Goal: Communication & Community: Answer question/provide support

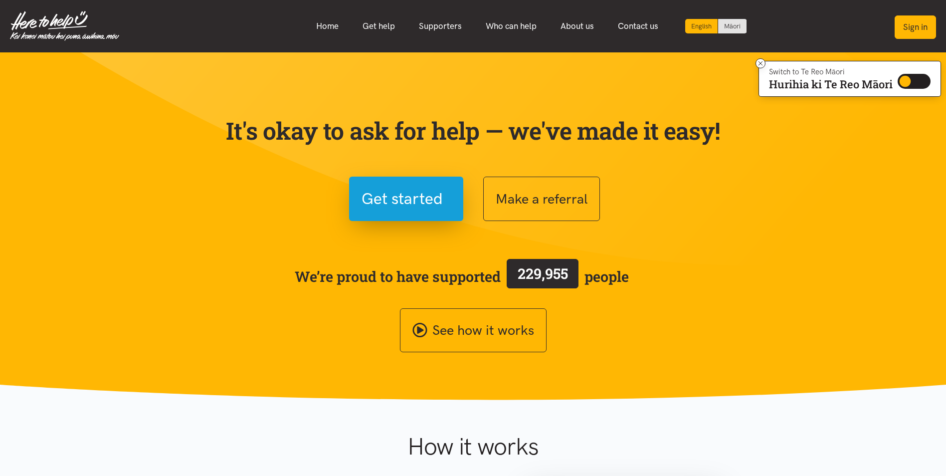
click at [916, 30] on button "Sign in" at bounding box center [915, 26] width 41 height 23
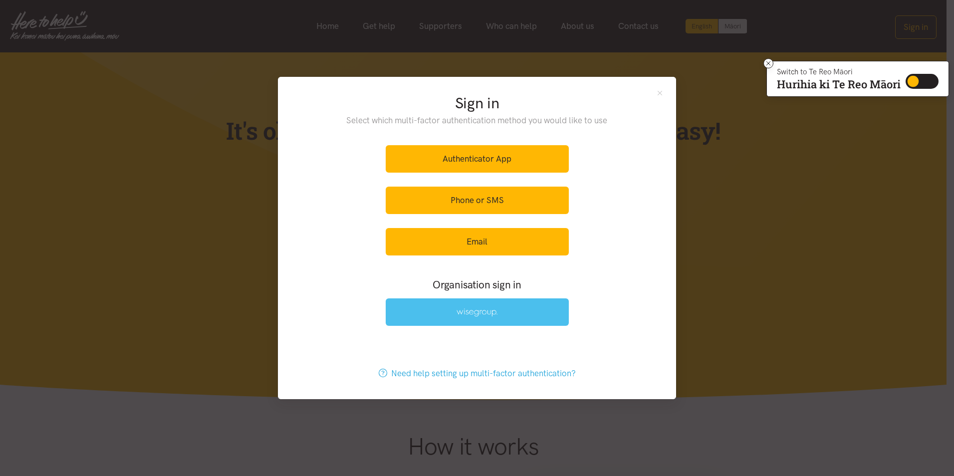
click at [503, 307] on link at bounding box center [477, 311] width 183 height 27
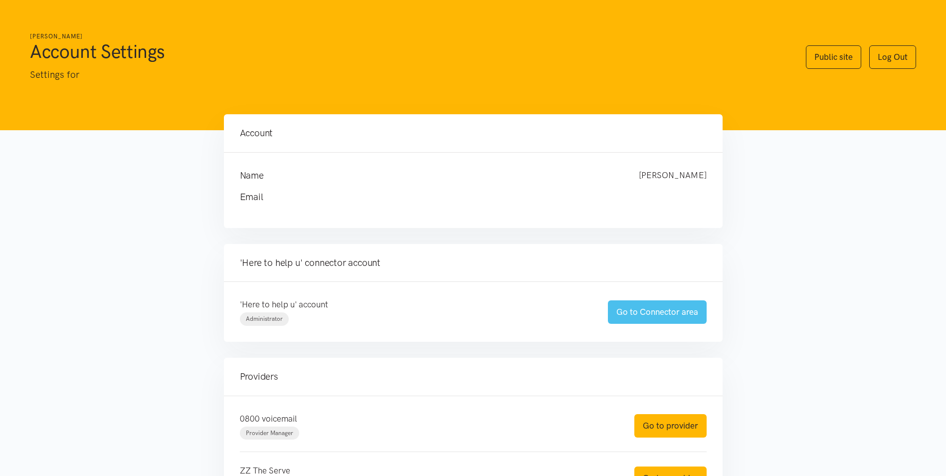
click at [702, 317] on link "Go to Connector area" at bounding box center [657, 311] width 99 height 23
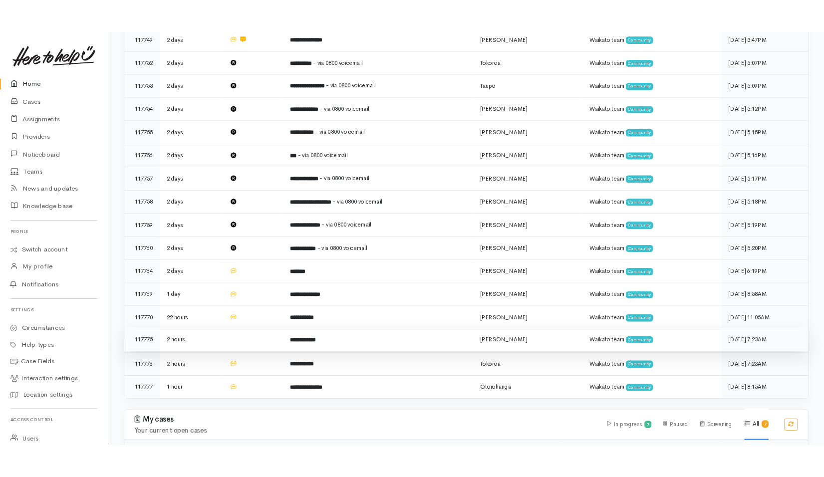
scroll to position [200, 0]
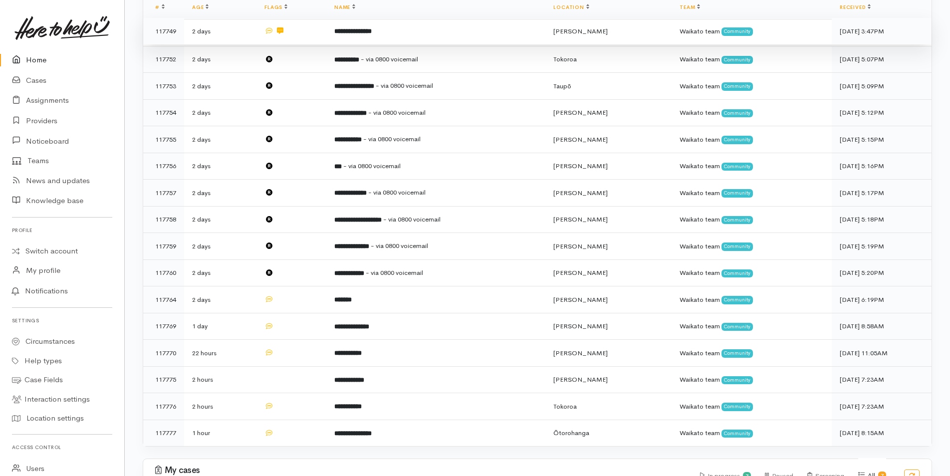
click at [319, 40] on td at bounding box center [291, 31] width 70 height 27
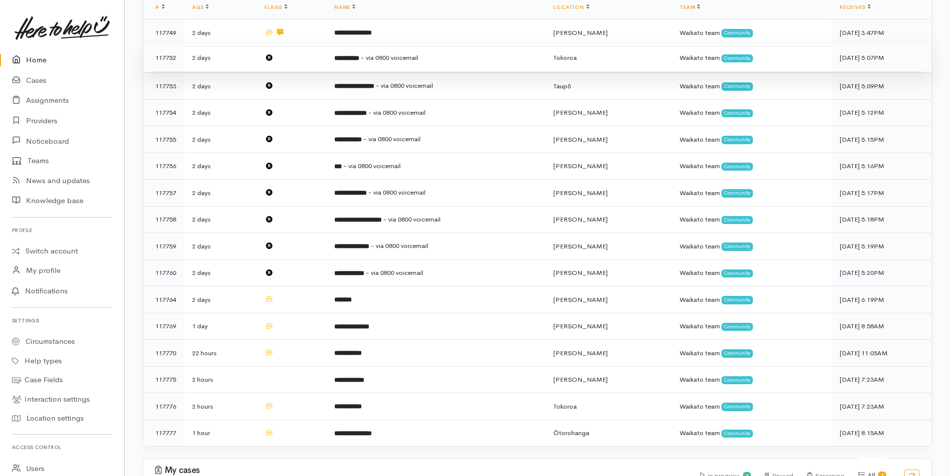
click at [312, 64] on td at bounding box center [291, 57] width 70 height 27
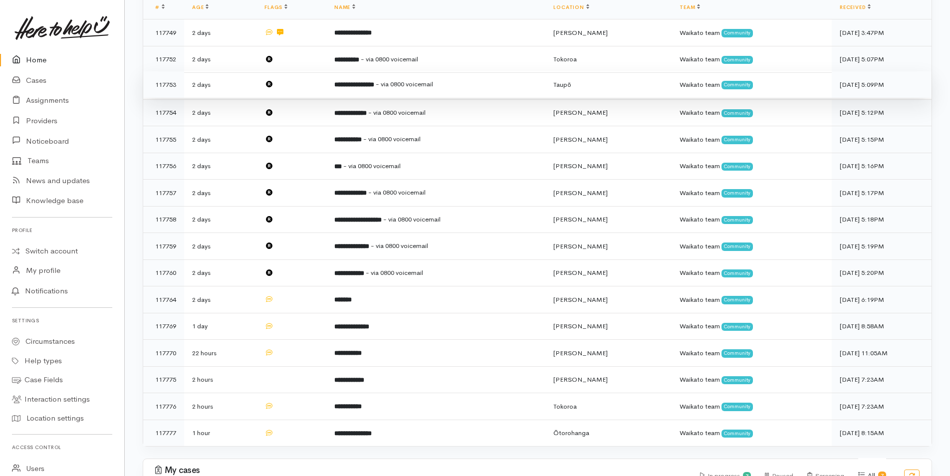
click at [312, 79] on td at bounding box center [291, 84] width 70 height 27
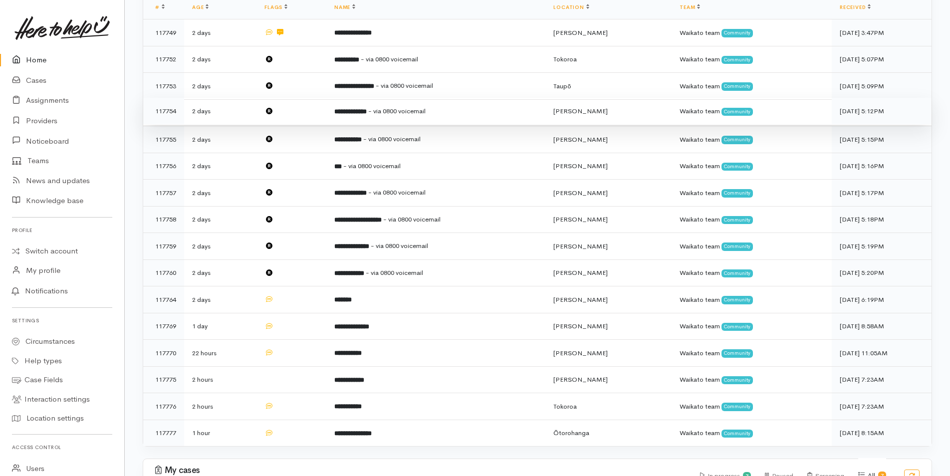
click at [312, 112] on td at bounding box center [291, 111] width 70 height 27
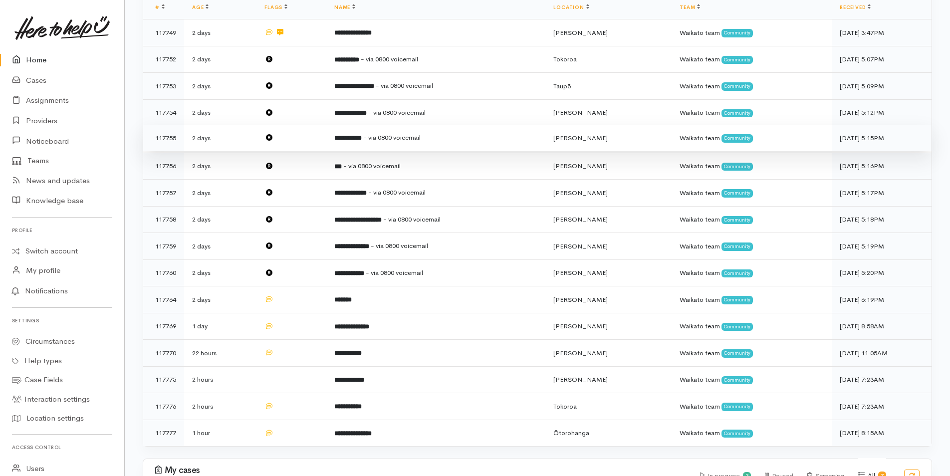
click at [309, 135] on td at bounding box center [291, 138] width 70 height 27
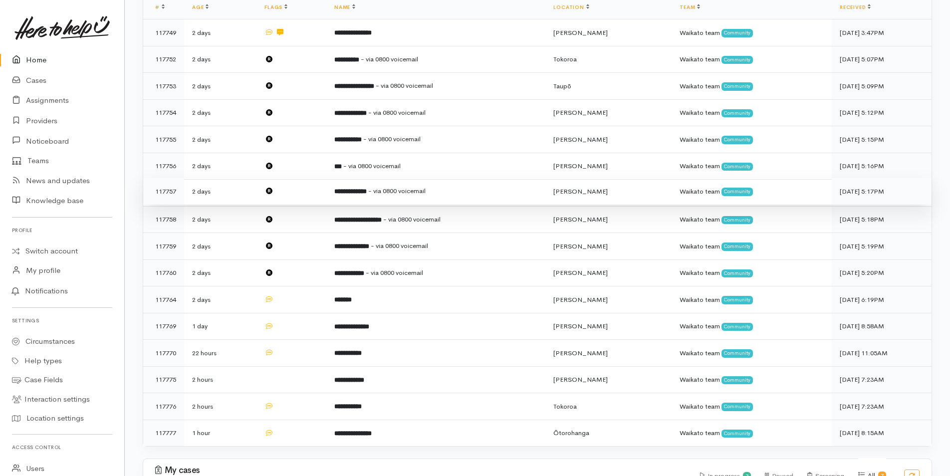
drag, startPoint x: 306, startPoint y: 160, endPoint x: 309, endPoint y: 186, distance: 25.6
click at [306, 161] on td at bounding box center [291, 166] width 70 height 27
click at [310, 194] on td at bounding box center [291, 191] width 70 height 27
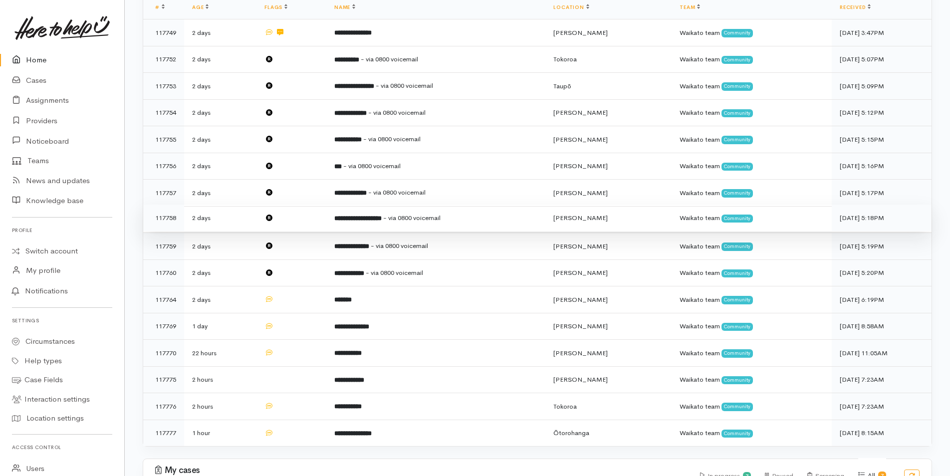
drag, startPoint x: 309, startPoint y: 218, endPoint x: 311, endPoint y: 234, distance: 15.6
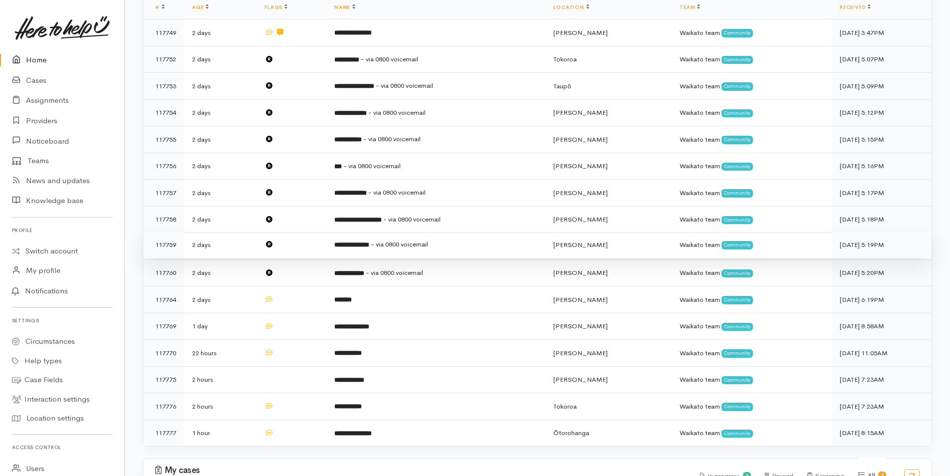
click at [309, 219] on td at bounding box center [291, 219] width 70 height 27
click at [313, 238] on td at bounding box center [291, 244] width 70 height 27
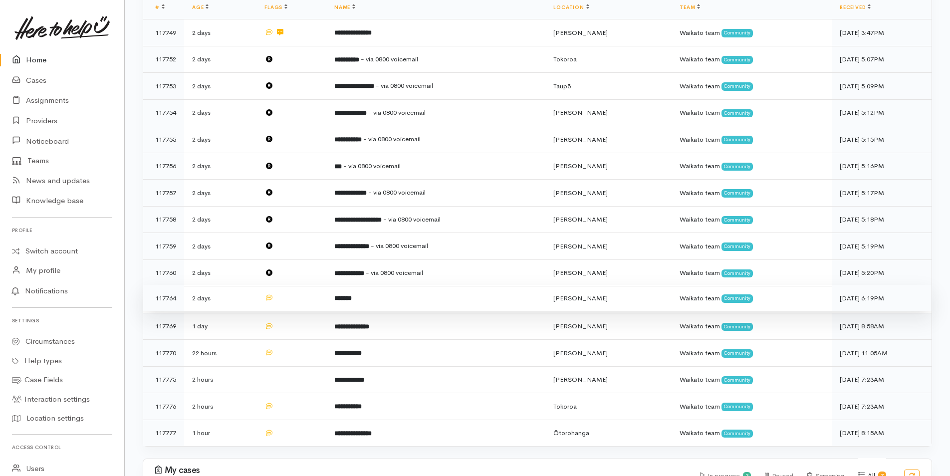
drag, startPoint x: 314, startPoint y: 268, endPoint x: 314, endPoint y: 281, distance: 13.5
click at [314, 269] on td at bounding box center [291, 272] width 70 height 27
click at [313, 288] on td at bounding box center [291, 298] width 70 height 27
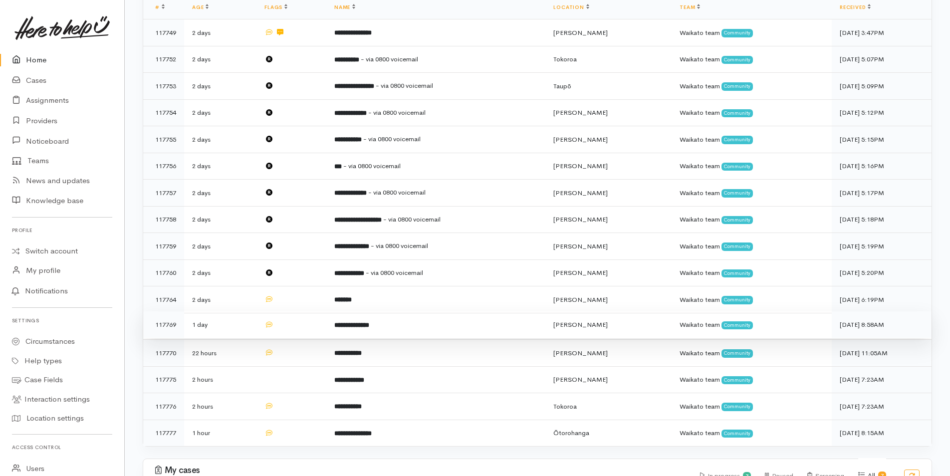
click at [310, 322] on td at bounding box center [291, 324] width 70 height 27
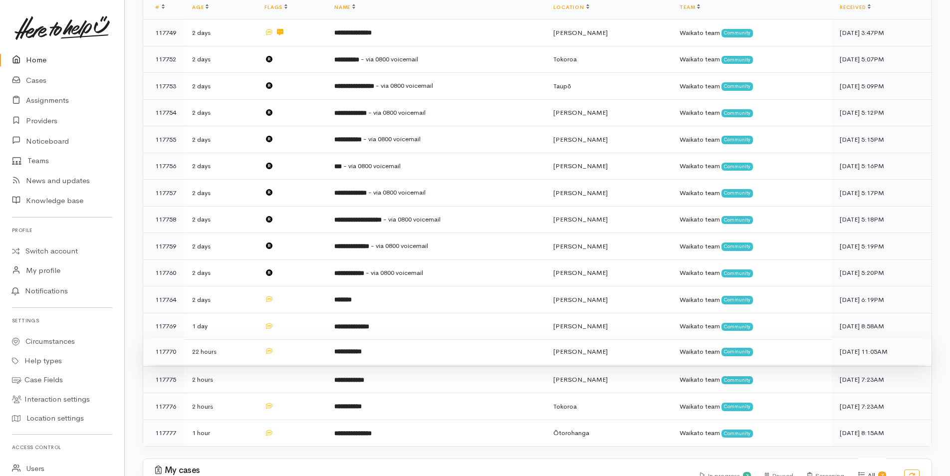
click at [309, 343] on td at bounding box center [291, 351] width 70 height 27
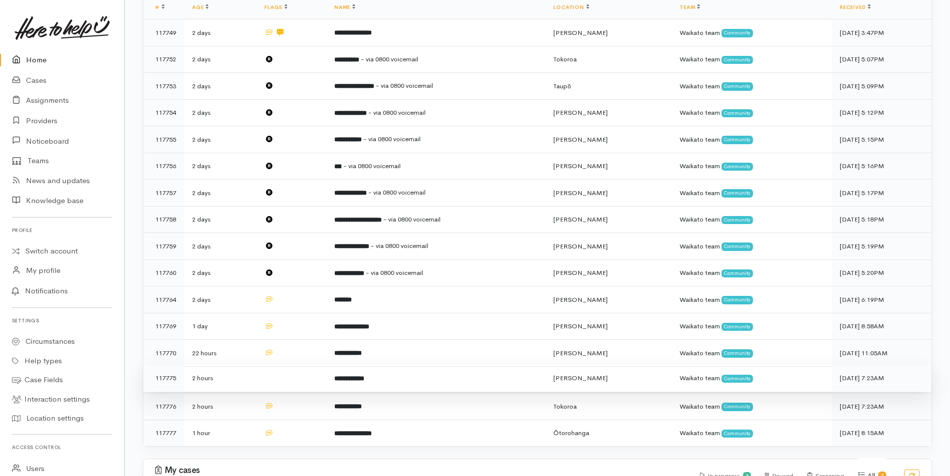
click at [306, 368] on td at bounding box center [291, 378] width 70 height 27
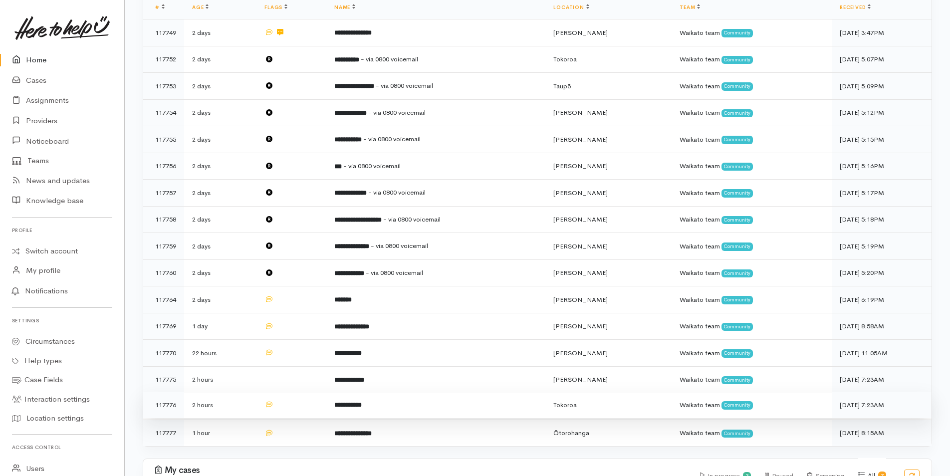
click at [314, 394] on td at bounding box center [291, 405] width 70 height 27
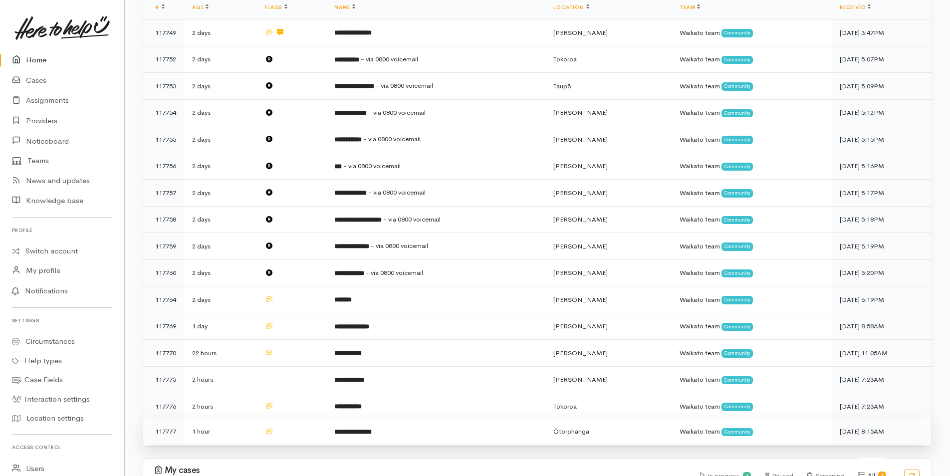
click at [313, 422] on td at bounding box center [291, 431] width 70 height 26
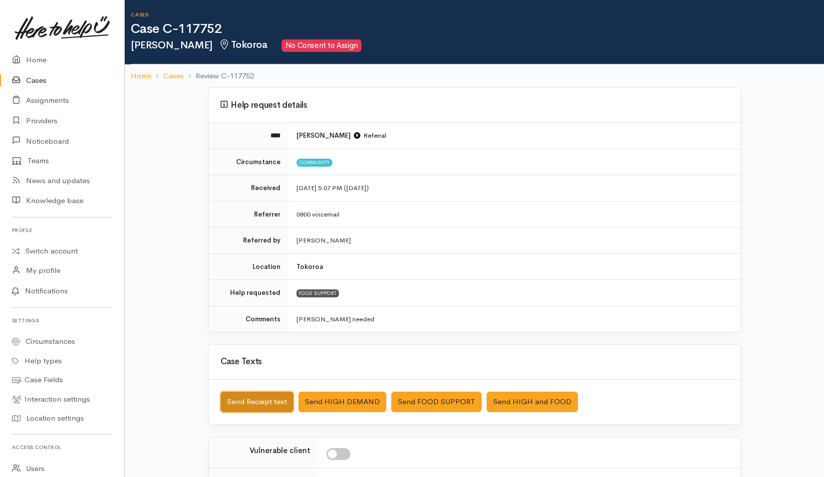
click at [268, 405] on button "Send Receipt text" at bounding box center [256, 402] width 73 height 20
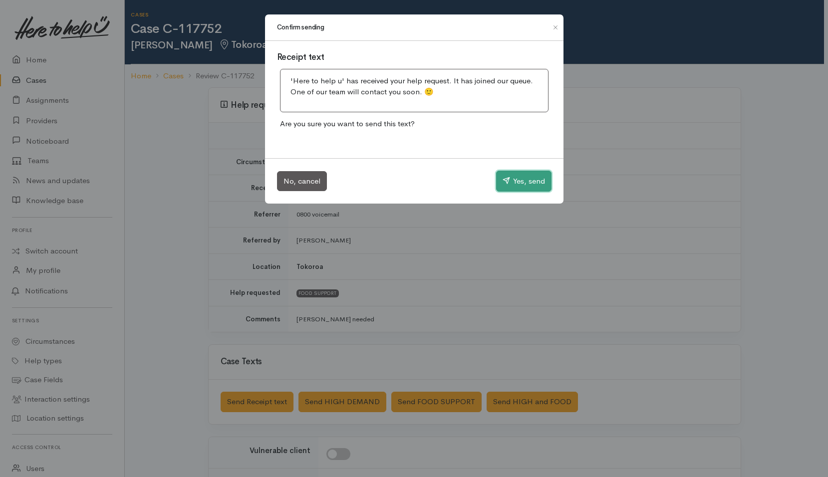
click at [510, 189] on button "Yes, send" at bounding box center [523, 181] width 55 height 21
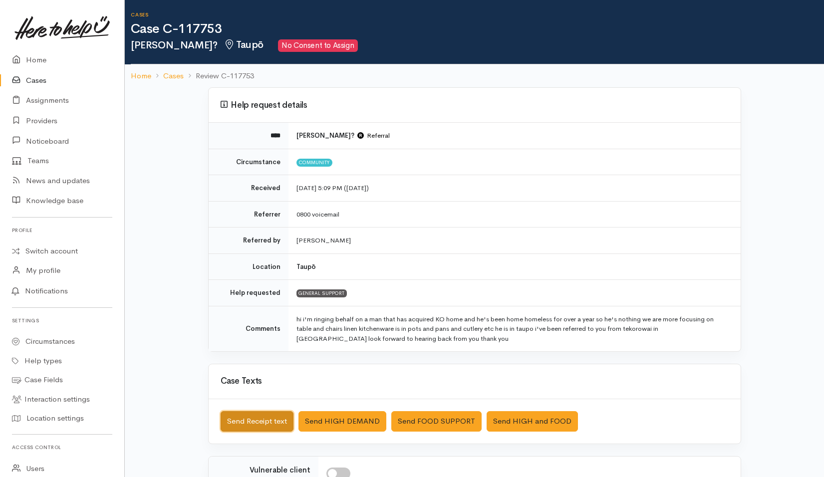
click at [269, 420] on button "Send Receipt text" at bounding box center [256, 421] width 73 height 20
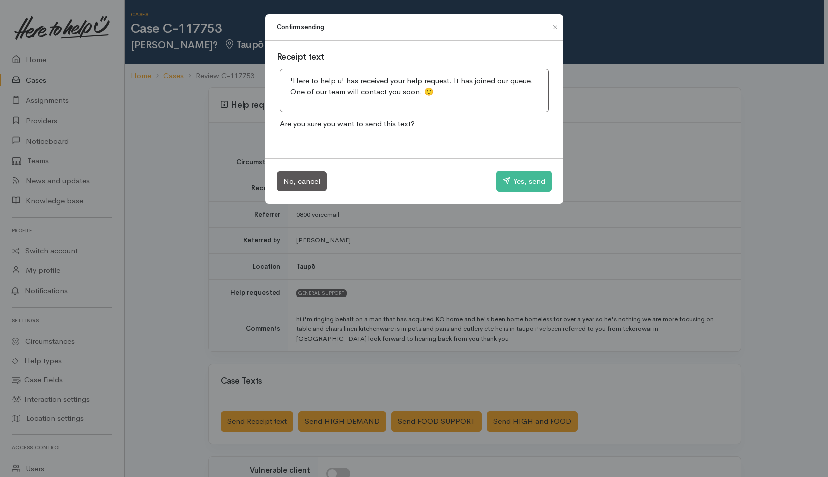
click at [468, 251] on div "Confirm sending Receipt text 'Here to help u' has received your help request. I…" at bounding box center [414, 238] width 828 height 477
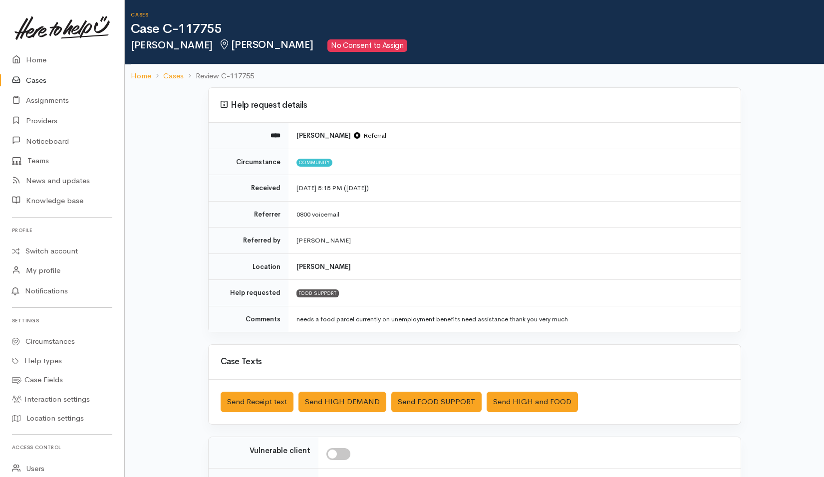
click at [422, 387] on div "Saved The text message has been queued. An error occurred Send Receipt text Sen…" at bounding box center [474, 402] width 532 height 44
click at [421, 400] on button "Send FOOD SUPPORT" at bounding box center [436, 402] width 90 height 20
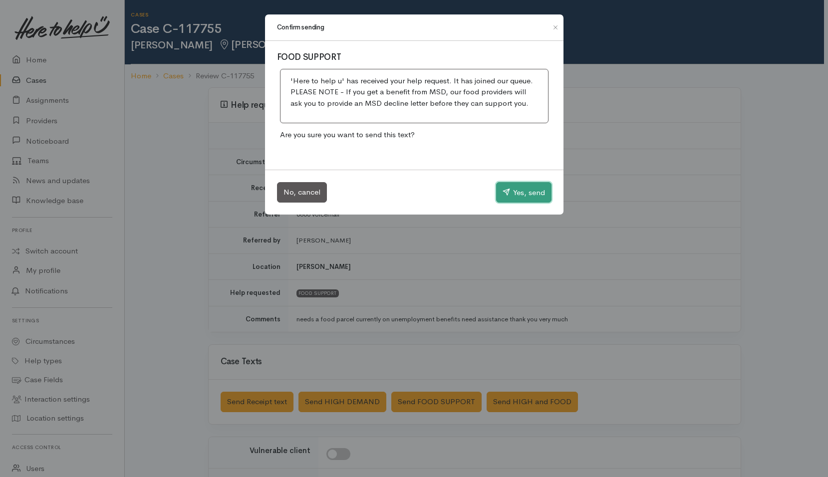
click at [528, 195] on button "Yes, send" at bounding box center [523, 192] width 55 height 21
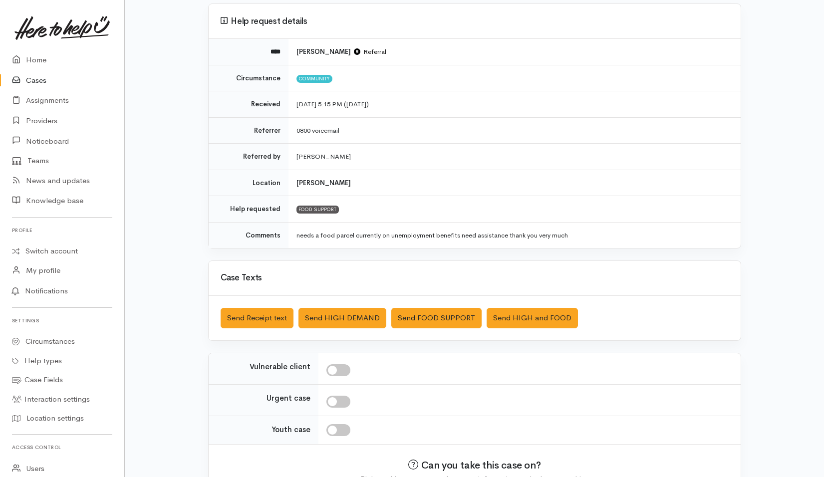
scroll to position [142, 0]
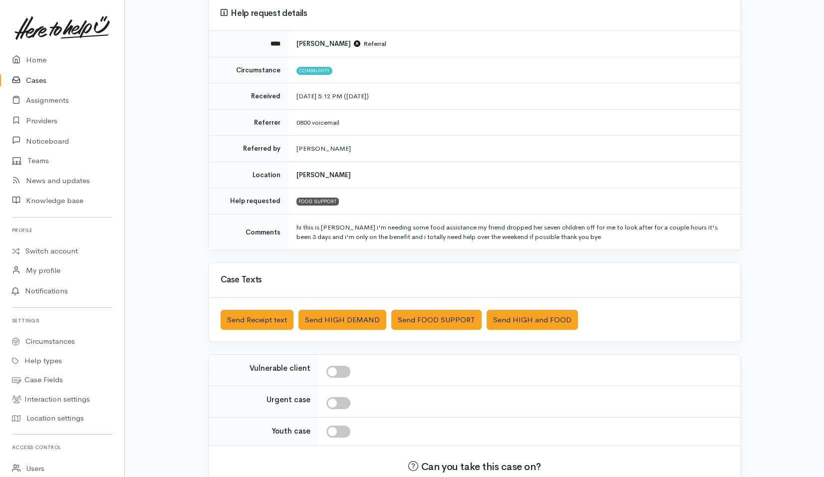
scroll to position [100, 0]
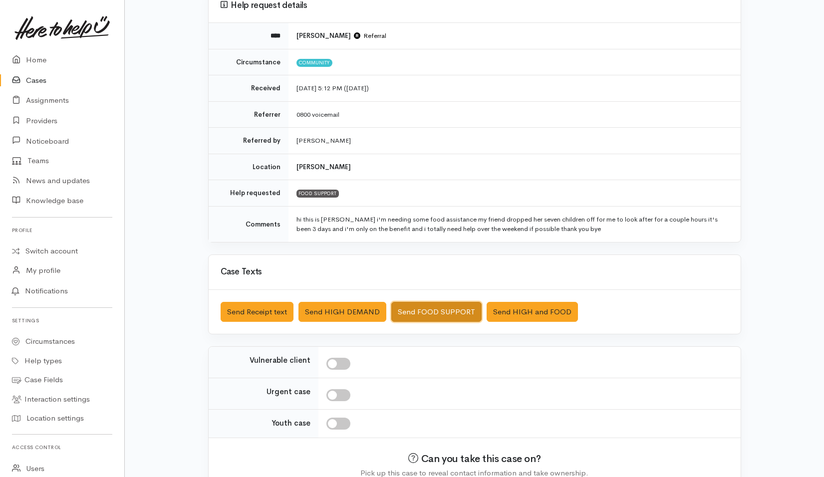
click at [418, 307] on button "Send FOOD SUPPORT" at bounding box center [436, 312] width 90 height 20
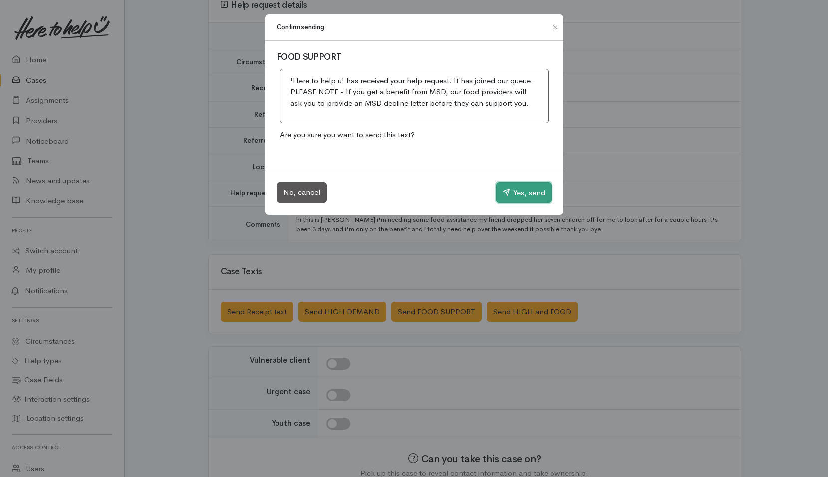
click at [509, 192] on button "Yes, send" at bounding box center [523, 192] width 55 height 21
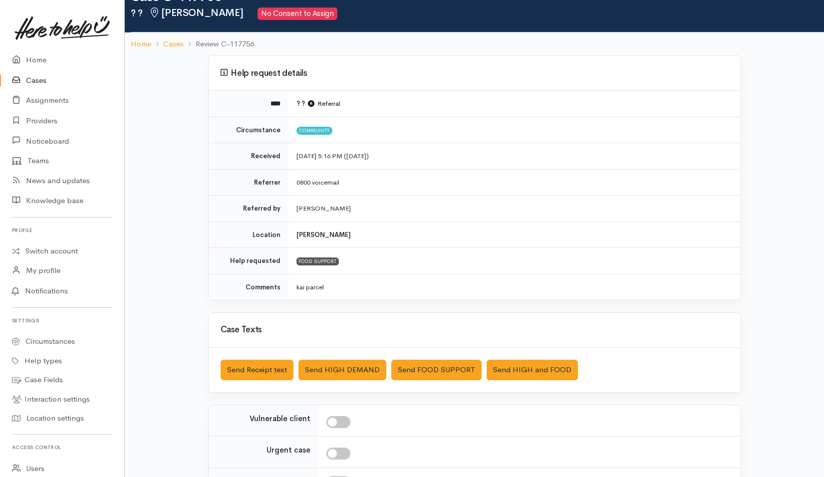
scroll to position [50, 0]
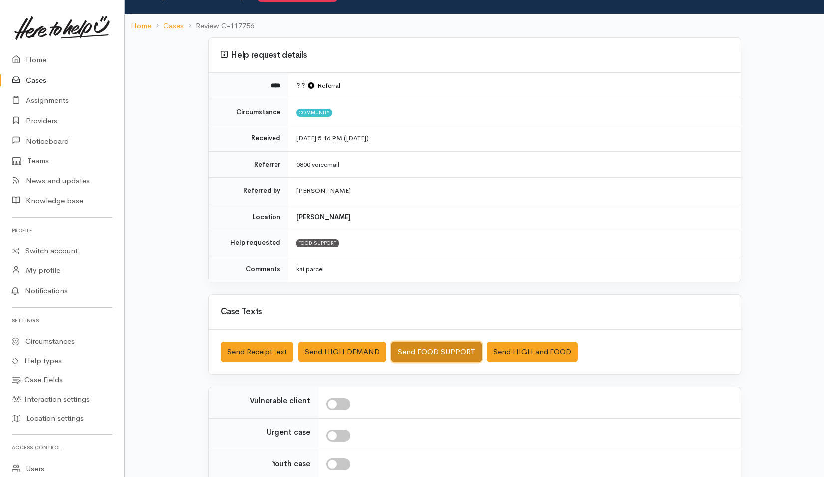
click at [437, 352] on button "Send FOOD SUPPORT" at bounding box center [436, 352] width 90 height 20
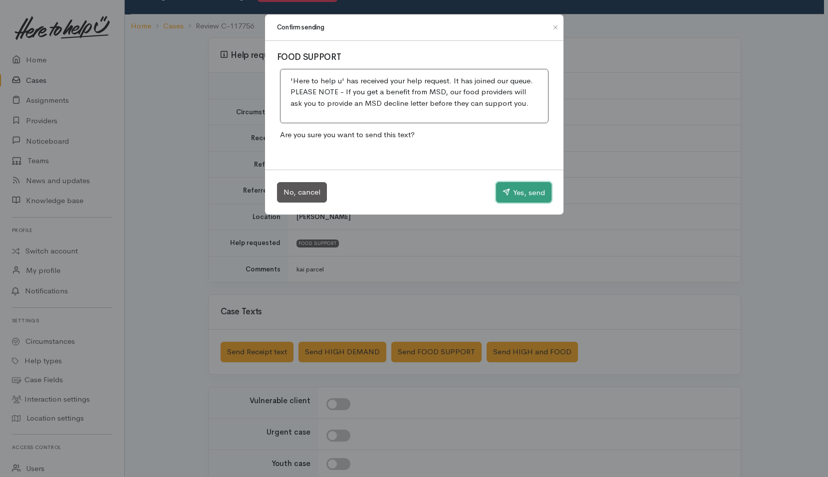
click at [526, 200] on button "Yes, send" at bounding box center [523, 192] width 55 height 21
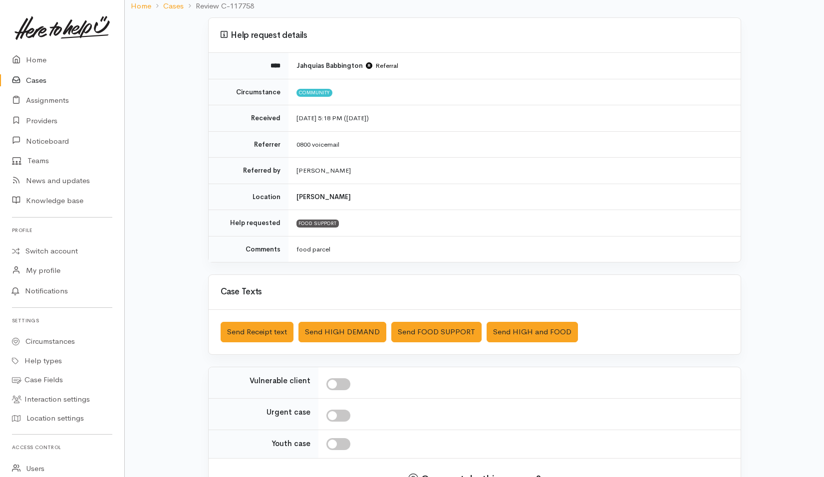
scroll to position [142, 0]
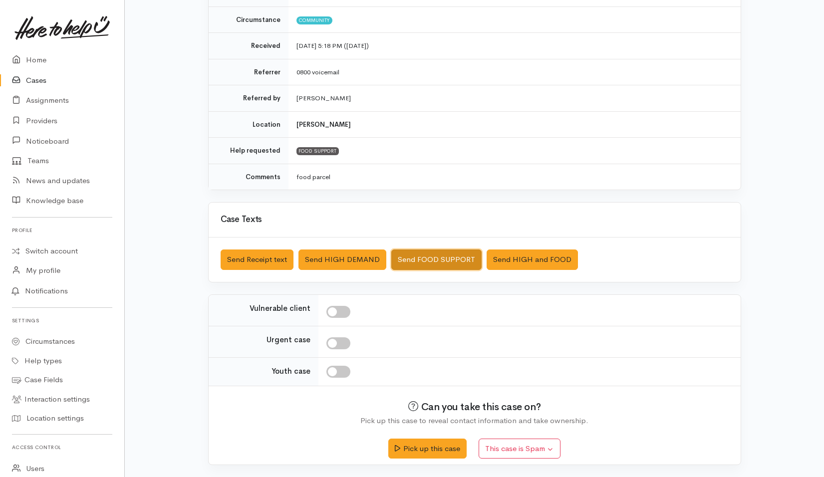
click at [426, 261] on button "Send FOOD SUPPORT" at bounding box center [436, 259] width 90 height 20
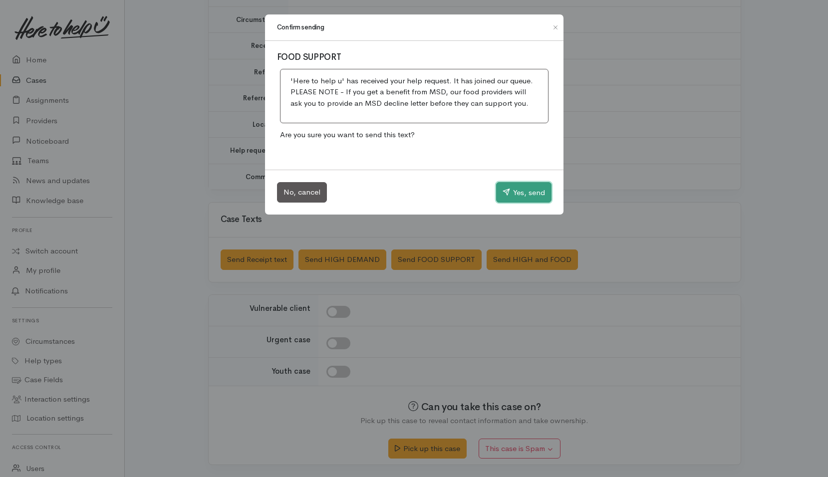
click at [510, 186] on button "Yes, send" at bounding box center [523, 192] width 55 height 21
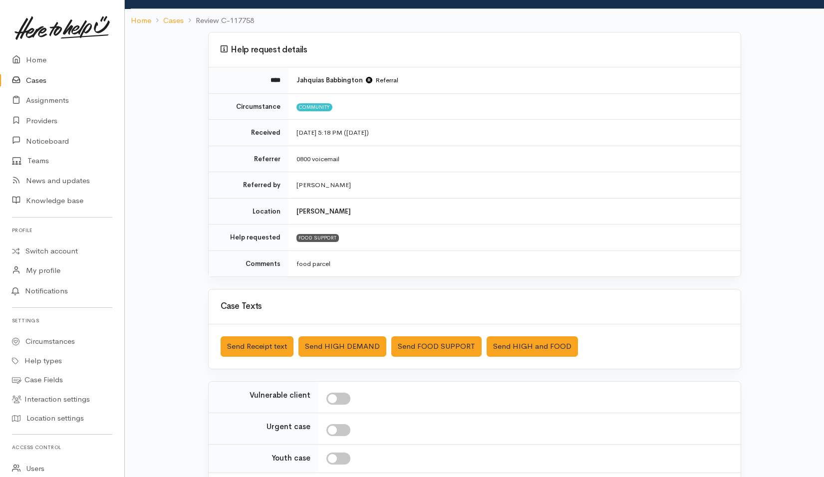
scroll to position [42, 0]
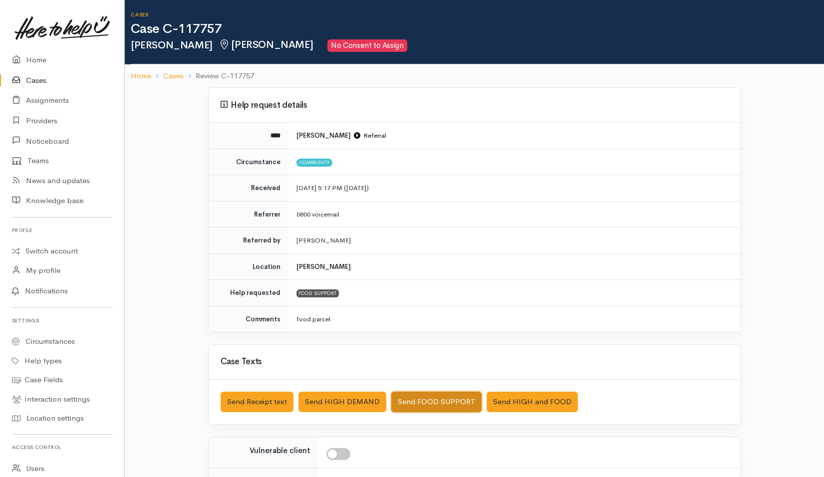
click at [410, 402] on button "Send FOOD SUPPORT" at bounding box center [436, 402] width 90 height 20
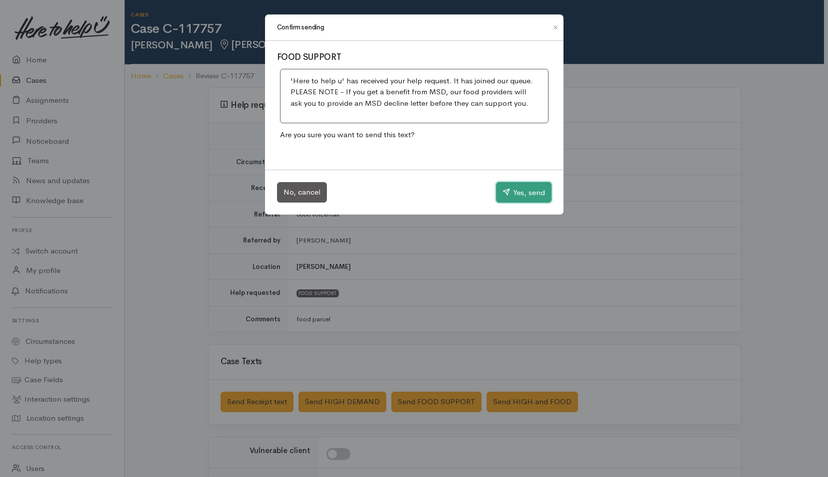
click at [528, 196] on button "Yes, send" at bounding box center [523, 192] width 55 height 21
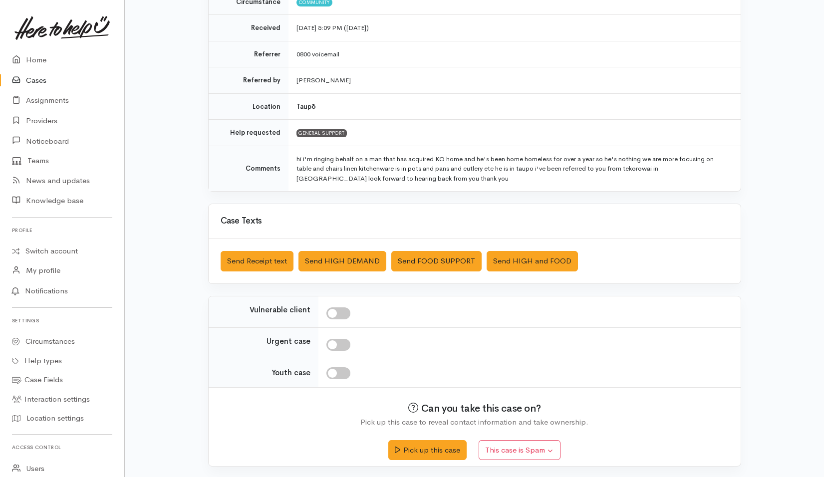
scroll to position [162, 0]
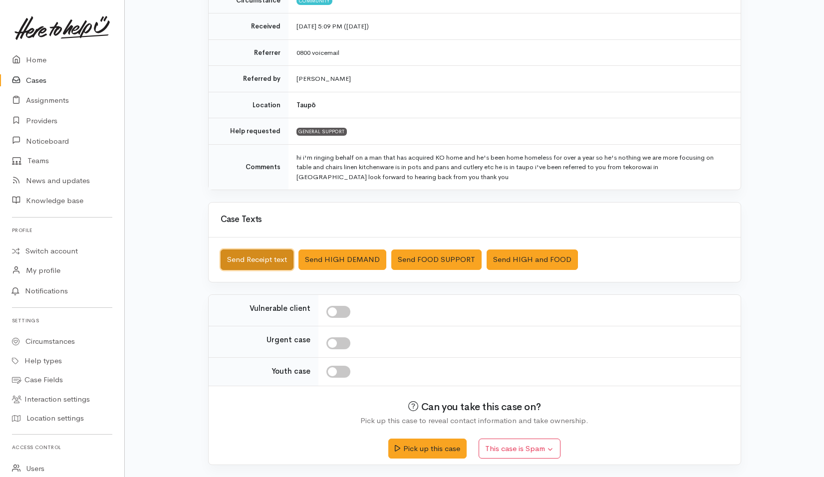
click at [252, 255] on button "Send Receipt text" at bounding box center [256, 259] width 73 height 20
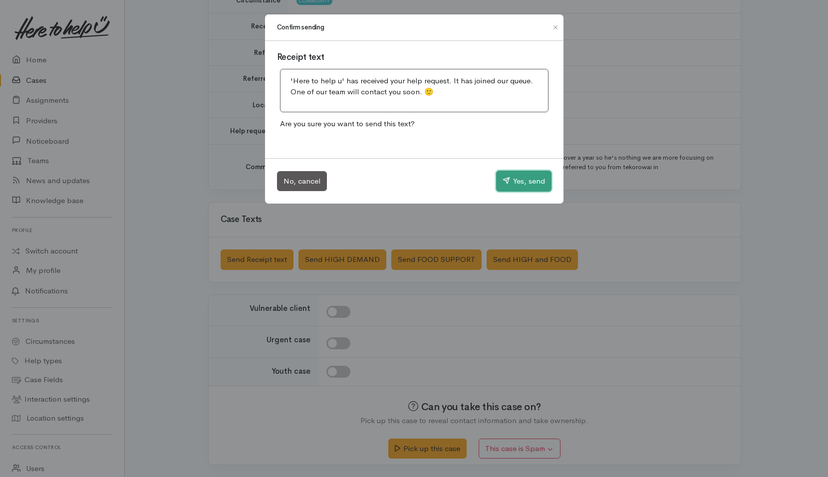
click at [507, 177] on icon "button" at bounding box center [505, 180] width 7 height 7
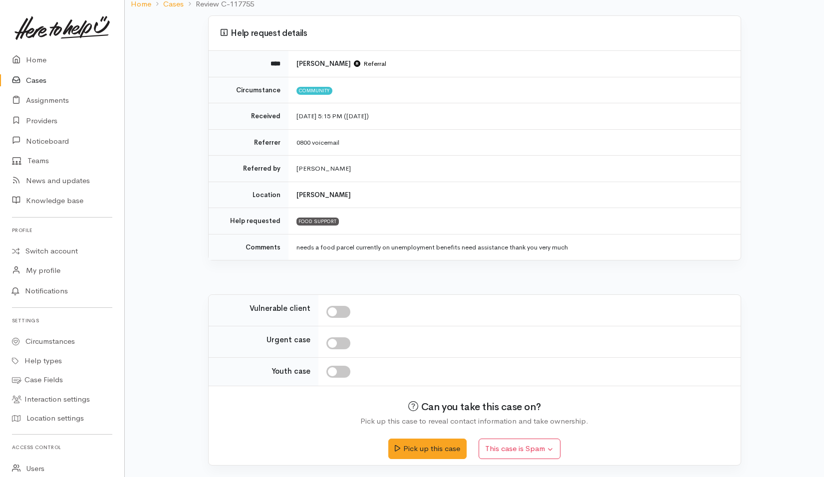
scroll to position [72, 0]
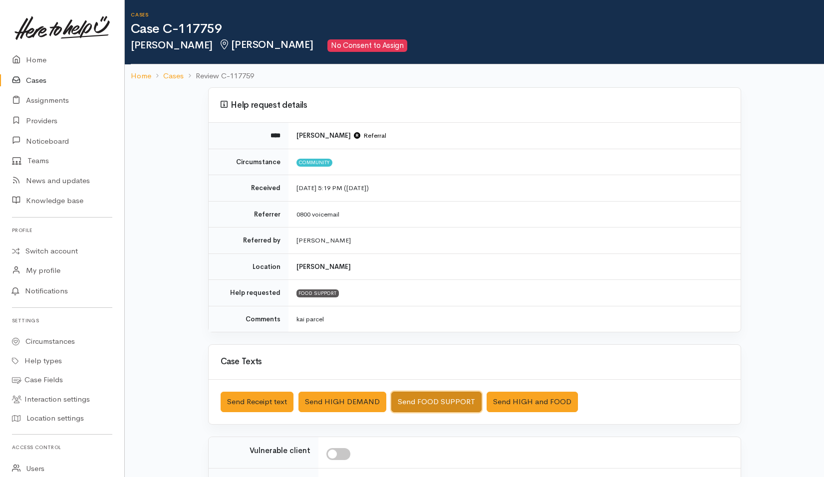
click at [421, 404] on button "Send FOOD SUPPORT" at bounding box center [436, 402] width 90 height 20
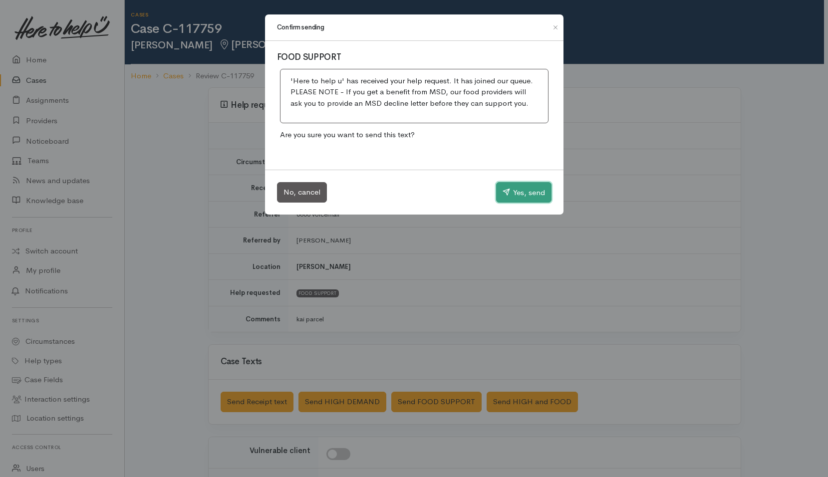
click at [526, 190] on button "Yes, send" at bounding box center [523, 192] width 55 height 21
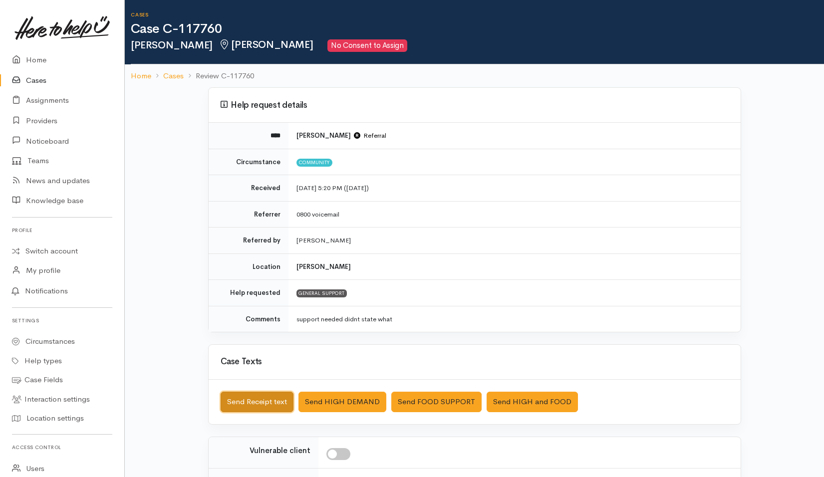
click at [282, 401] on button "Send Receipt text" at bounding box center [256, 402] width 73 height 20
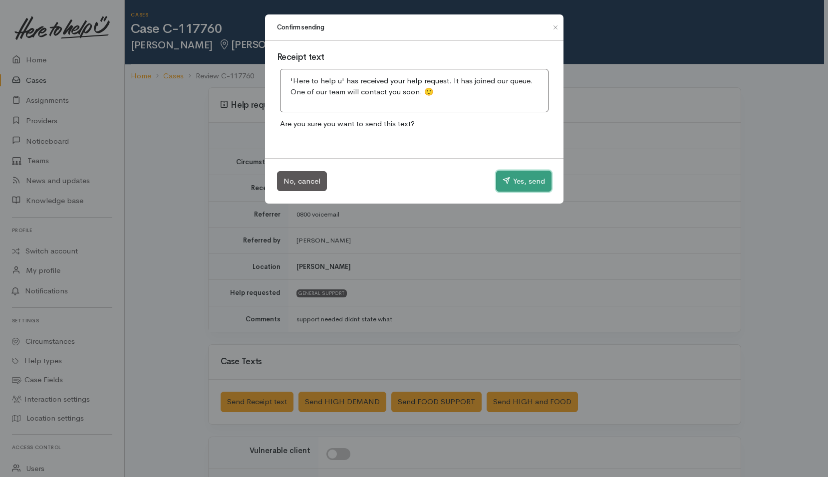
click at [524, 178] on button "Yes, send" at bounding box center [523, 181] width 55 height 21
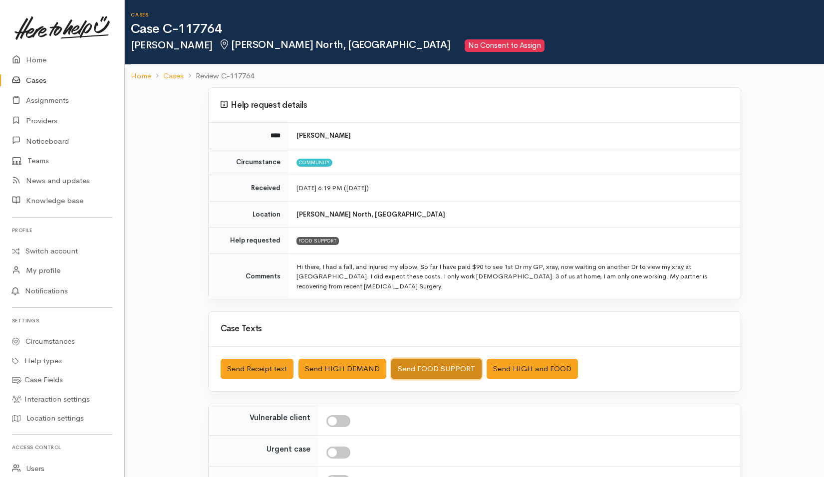
click at [433, 359] on button "Send FOOD SUPPORT" at bounding box center [436, 369] width 90 height 20
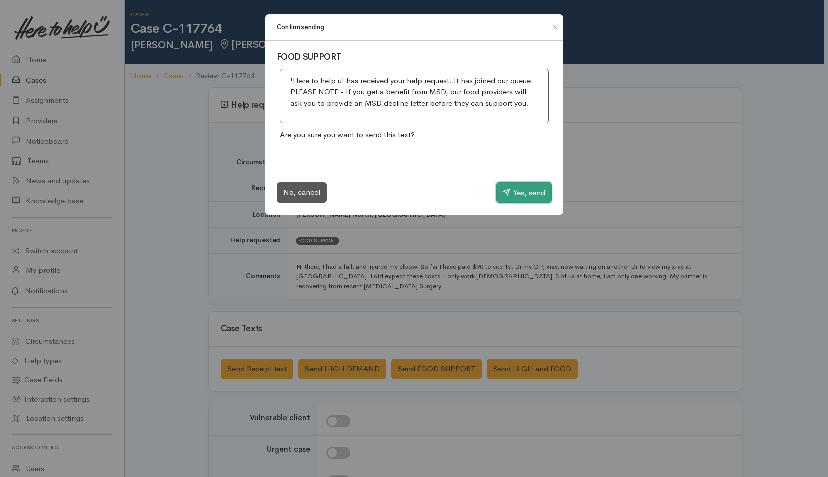
click at [509, 194] on button "Yes, send" at bounding box center [523, 192] width 55 height 21
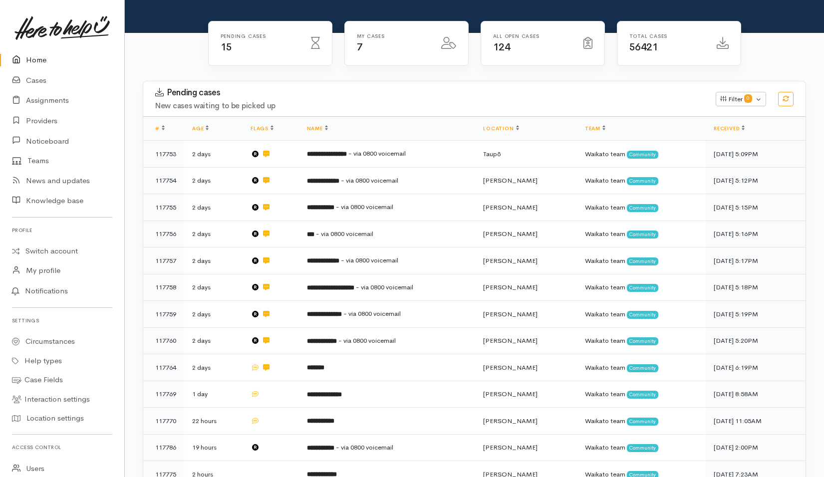
scroll to position [249, 0]
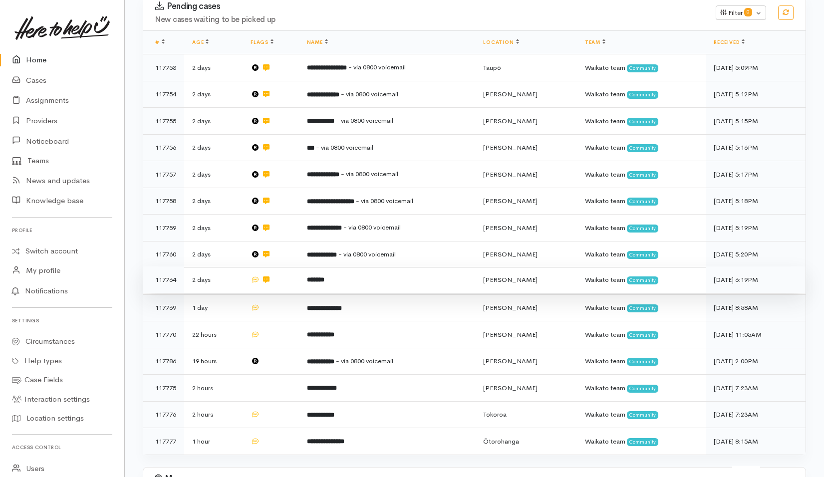
scroll to position [349, 0]
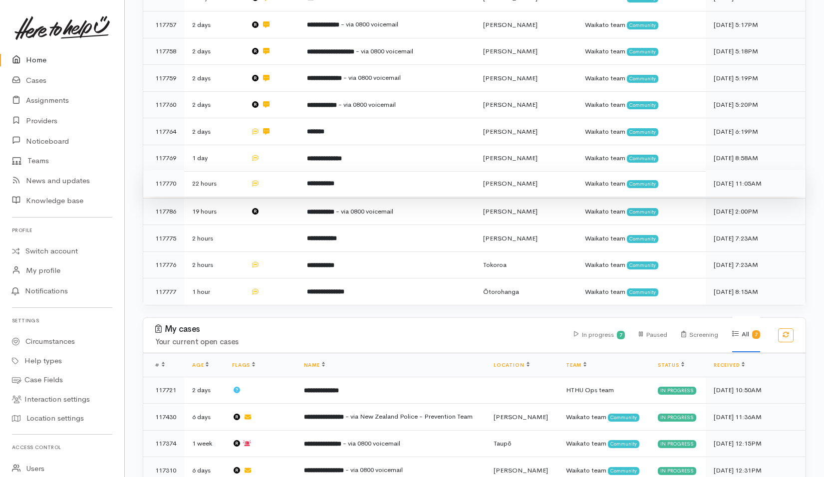
drag, startPoint x: 282, startPoint y: 120, endPoint x: 283, endPoint y: 140, distance: 20.0
click at [282, 145] on td at bounding box center [270, 158] width 56 height 27
drag, startPoint x: 283, startPoint y: 142, endPoint x: 290, endPoint y: 154, distance: 13.6
click at [284, 170] on td at bounding box center [270, 183] width 56 height 27
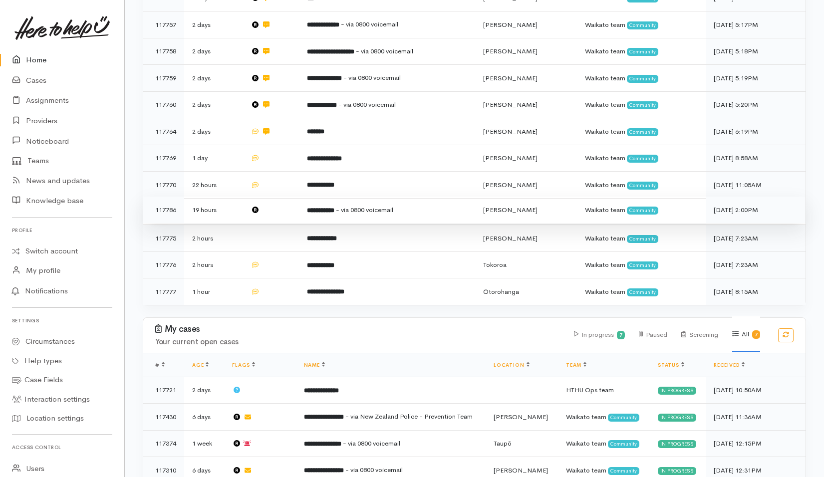
click at [285, 197] on td at bounding box center [270, 210] width 56 height 27
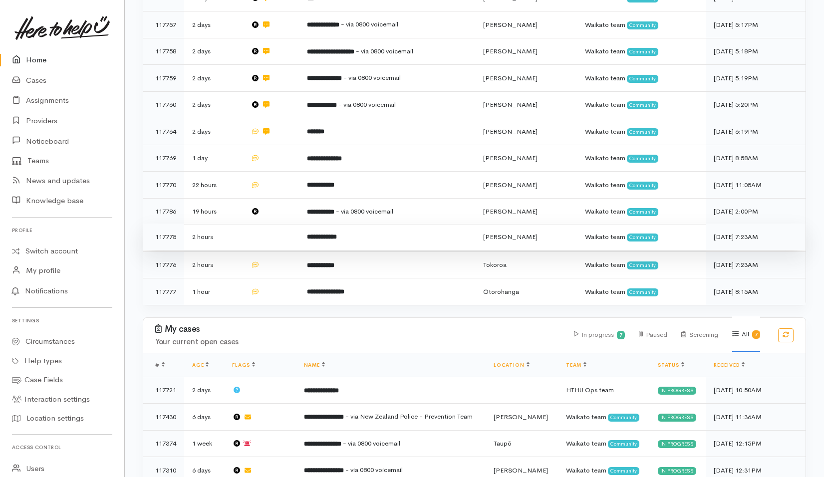
click at [295, 223] on td at bounding box center [270, 236] width 56 height 27
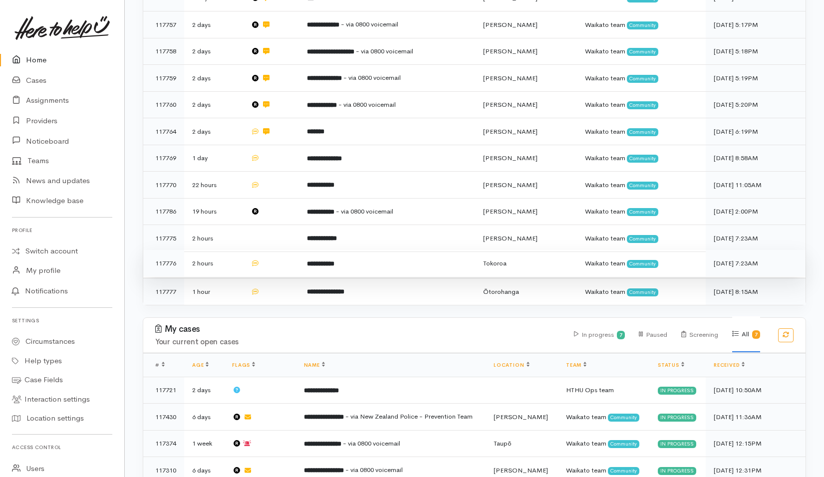
click at [286, 250] on td at bounding box center [270, 263] width 56 height 27
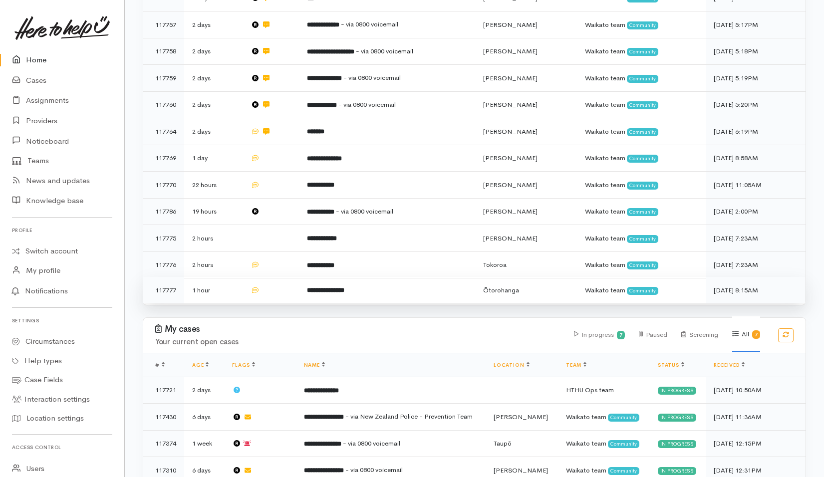
click at [290, 277] on td at bounding box center [270, 290] width 56 height 26
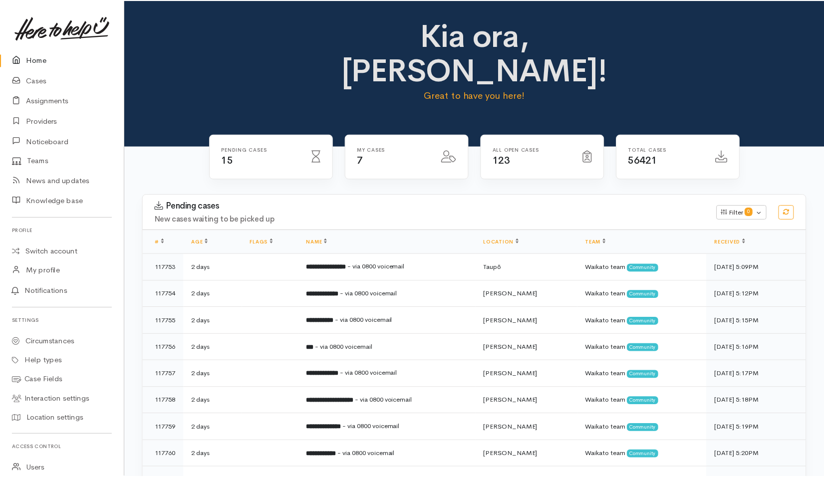
scroll to position [349, 0]
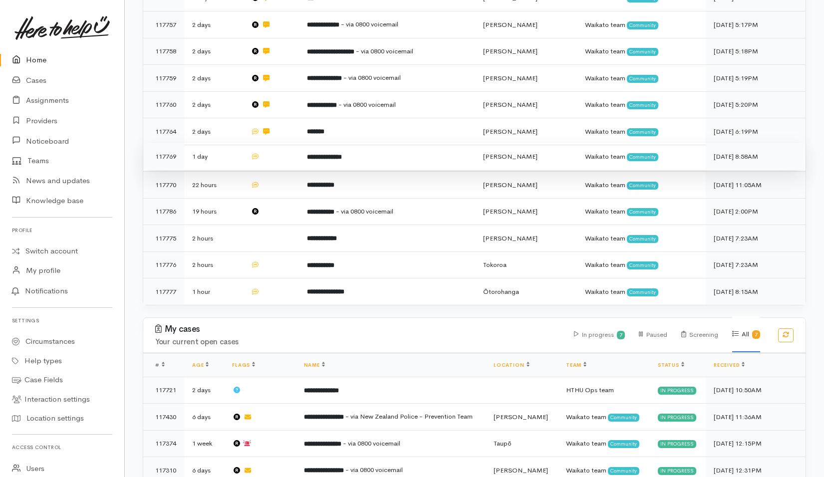
click at [281, 143] on td at bounding box center [270, 156] width 56 height 27
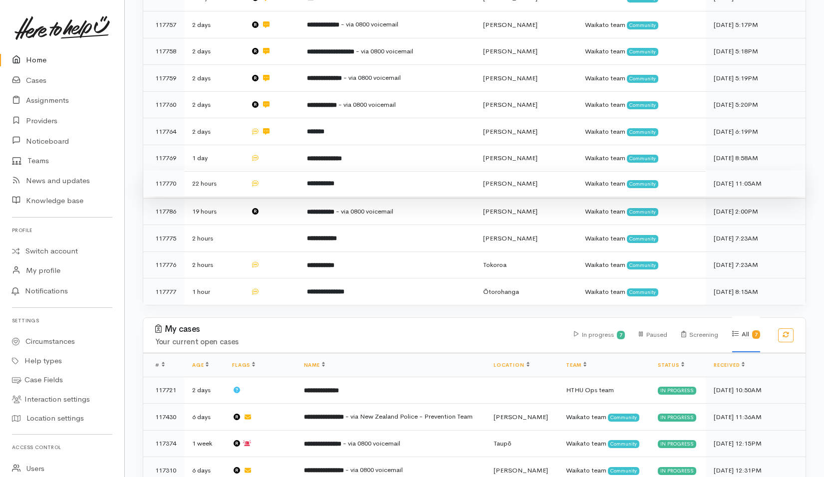
click at [278, 170] on td at bounding box center [270, 183] width 56 height 27
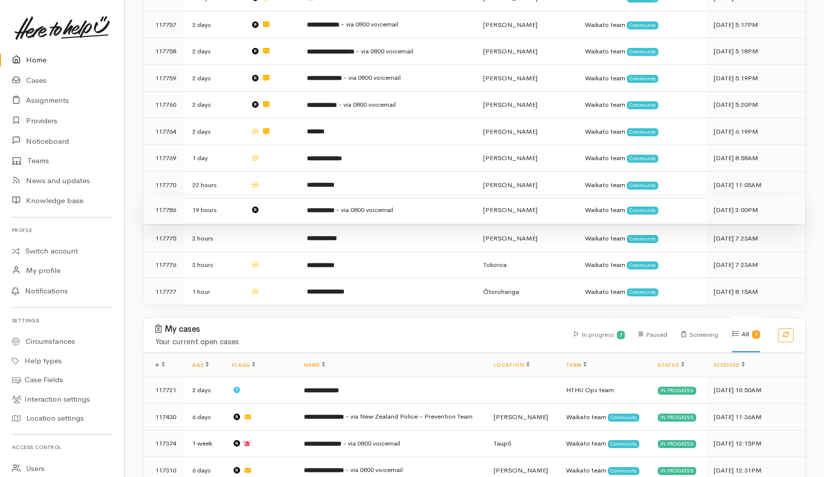
click at [286, 197] on td at bounding box center [270, 210] width 56 height 27
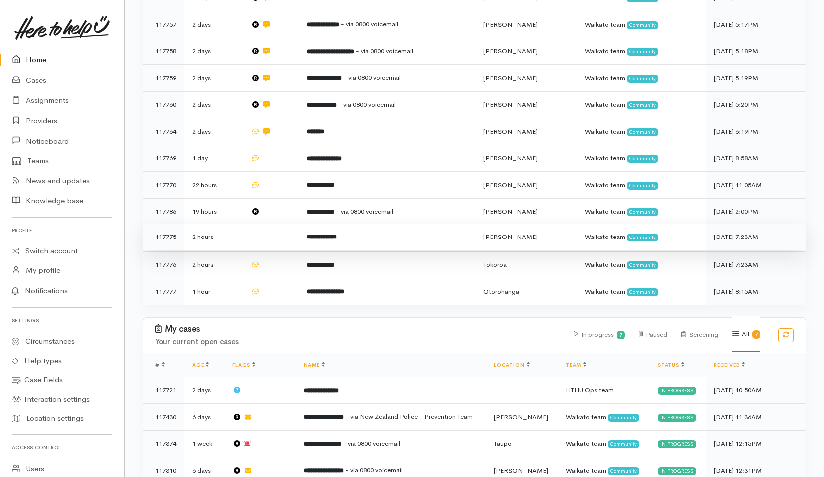
click at [281, 223] on td at bounding box center [270, 236] width 56 height 27
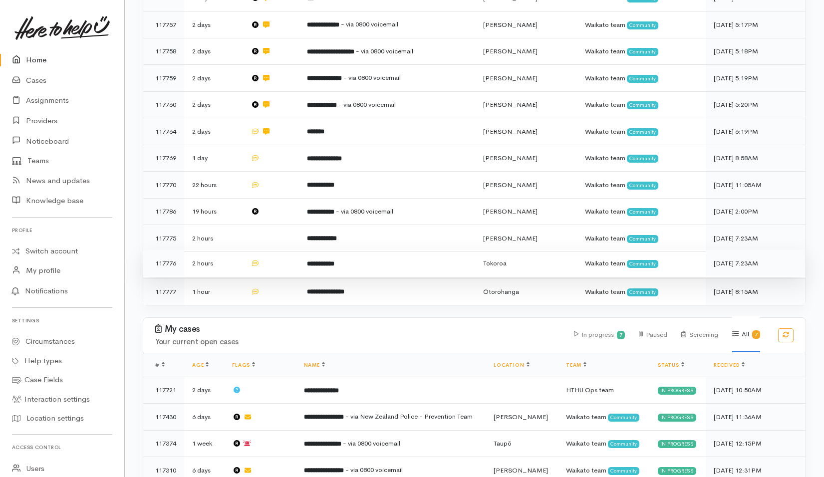
click at [282, 250] on td at bounding box center [270, 263] width 56 height 27
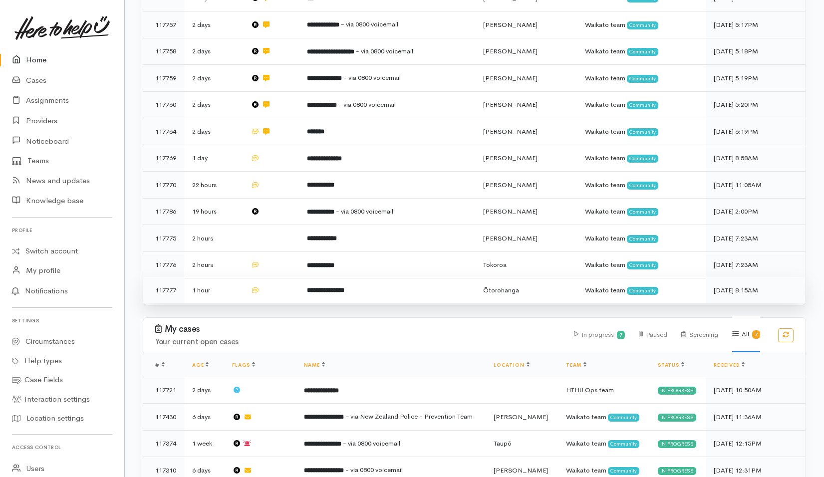
click at [278, 277] on td at bounding box center [270, 290] width 56 height 26
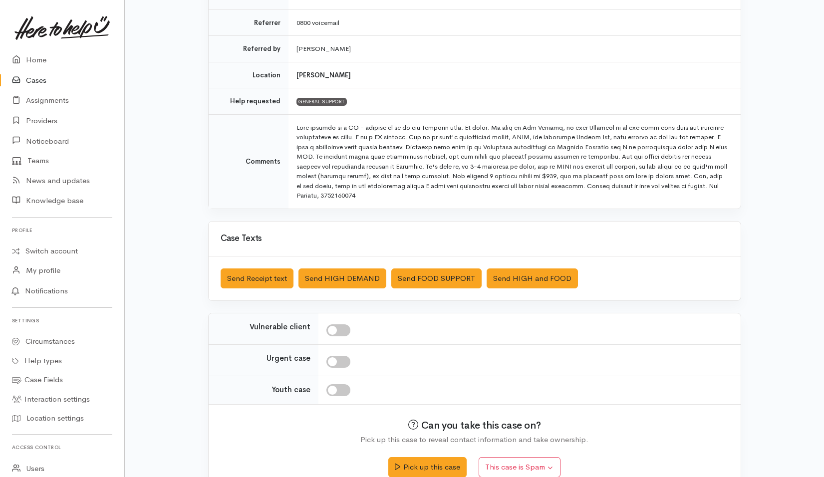
scroll to position [200, 0]
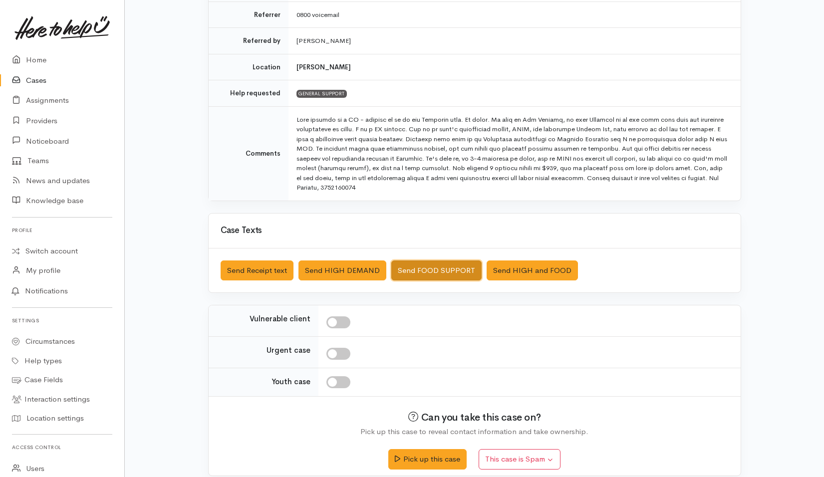
click at [436, 273] on button "Send FOOD SUPPORT" at bounding box center [436, 270] width 90 height 20
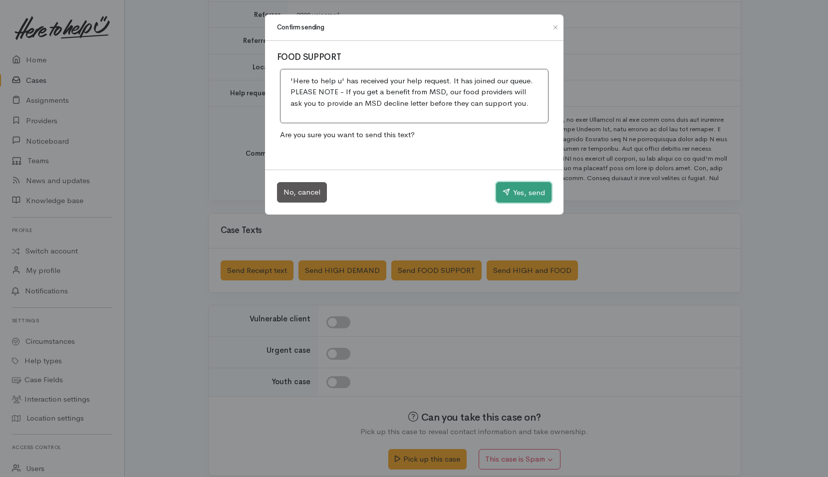
click at [519, 194] on button "Yes, send" at bounding box center [523, 192] width 55 height 21
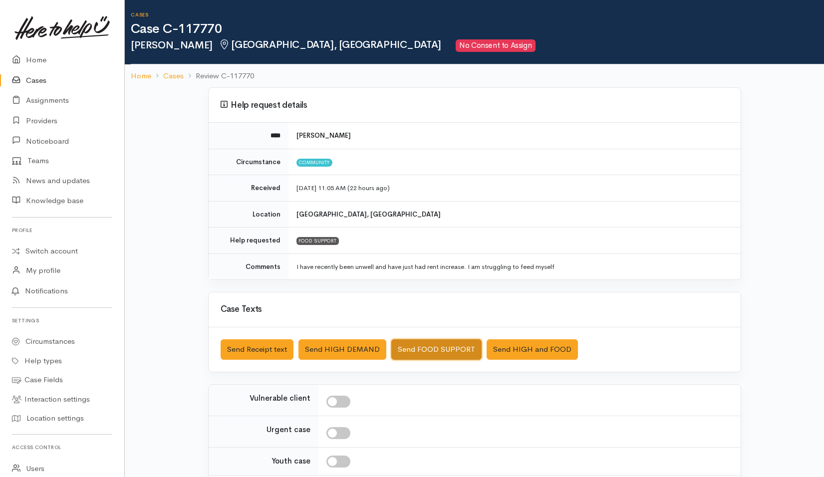
click at [422, 356] on button "Send FOOD SUPPORT" at bounding box center [436, 349] width 90 height 20
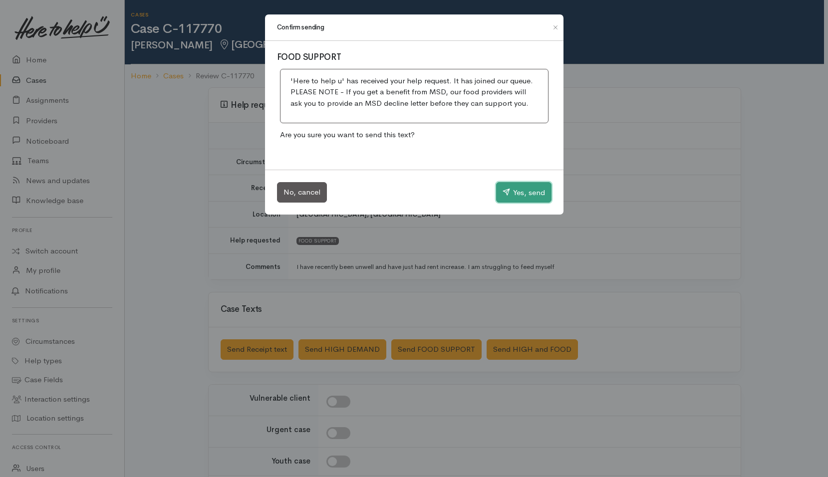
click at [542, 191] on button "Yes, send" at bounding box center [523, 192] width 55 height 21
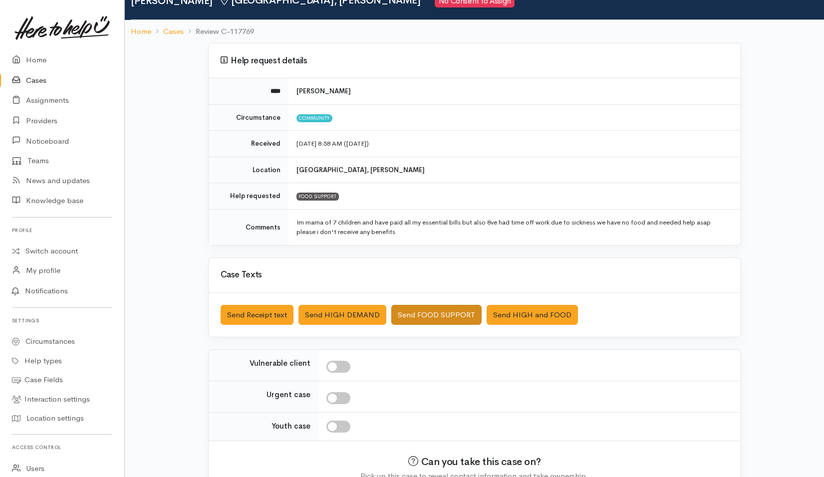
scroll to position [100, 0]
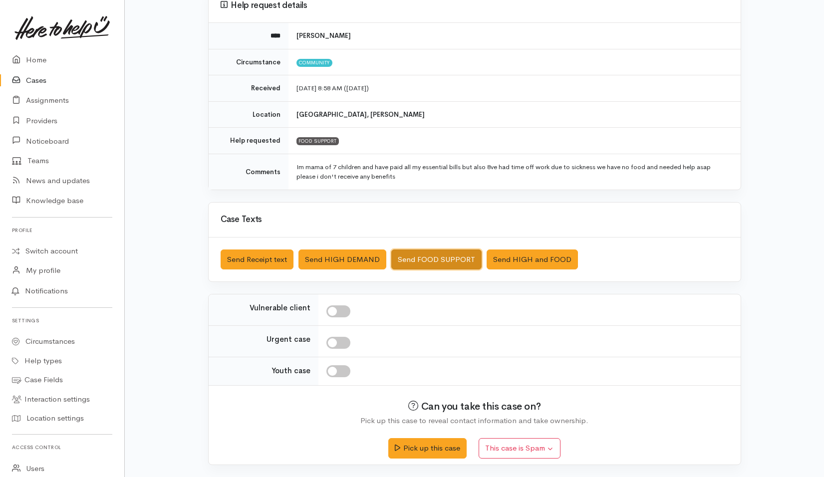
click at [454, 263] on button "Send FOOD SUPPORT" at bounding box center [436, 259] width 90 height 20
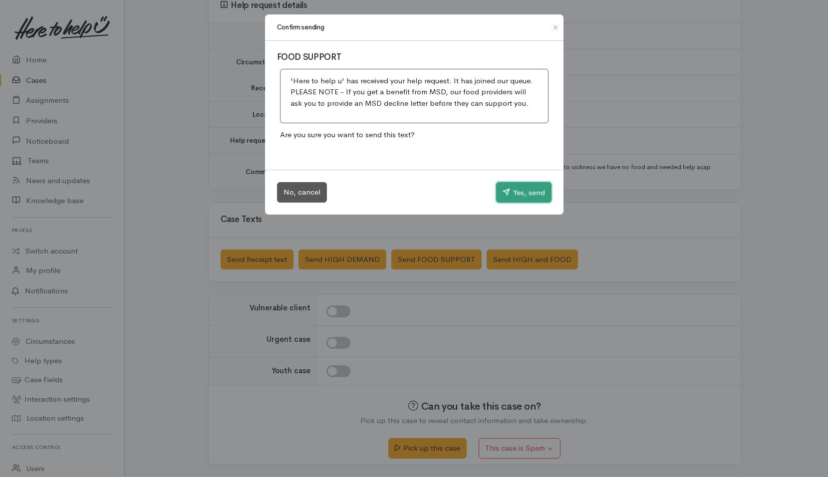
click at [530, 188] on button "Yes, send" at bounding box center [523, 192] width 55 height 21
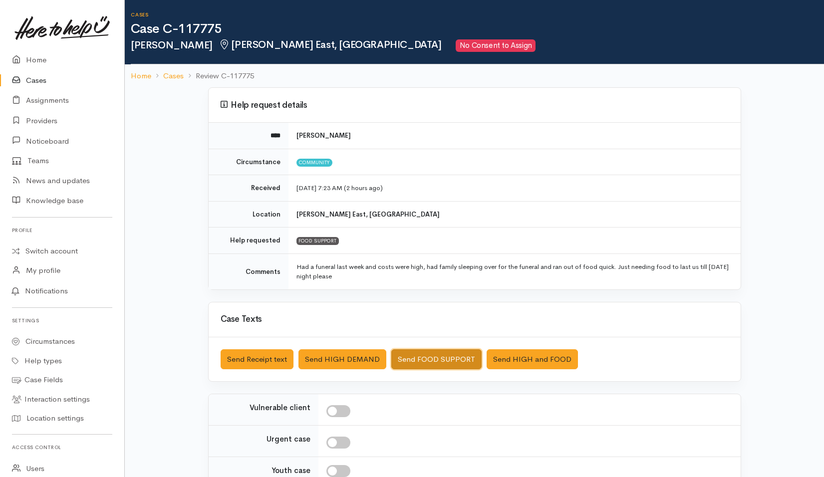
click at [409, 365] on button "Send FOOD SUPPORT" at bounding box center [436, 359] width 90 height 20
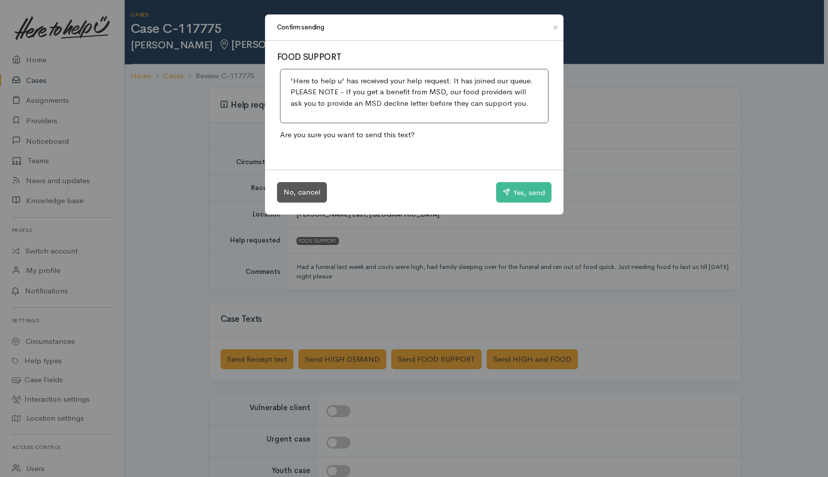
click at [506, 181] on div "No, cancel Yes, send" at bounding box center [414, 192] width 298 height 45
click at [513, 193] on button "Yes, send" at bounding box center [523, 192] width 55 height 21
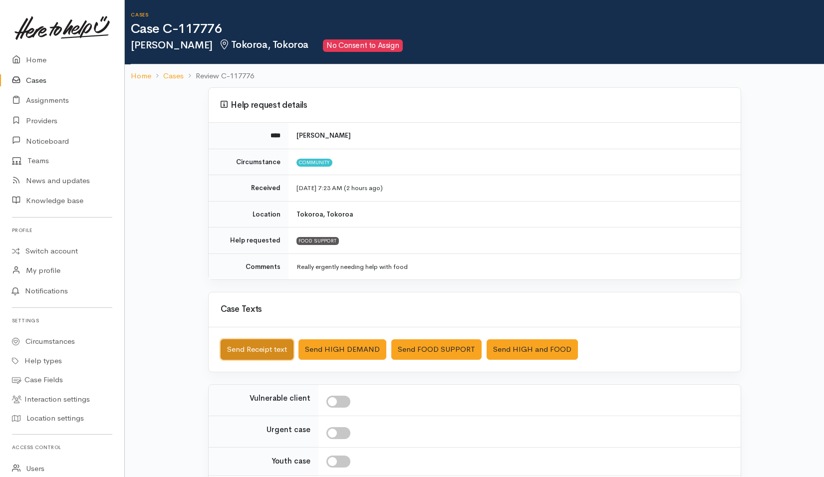
click at [233, 352] on button "Send Receipt text" at bounding box center [256, 349] width 73 height 20
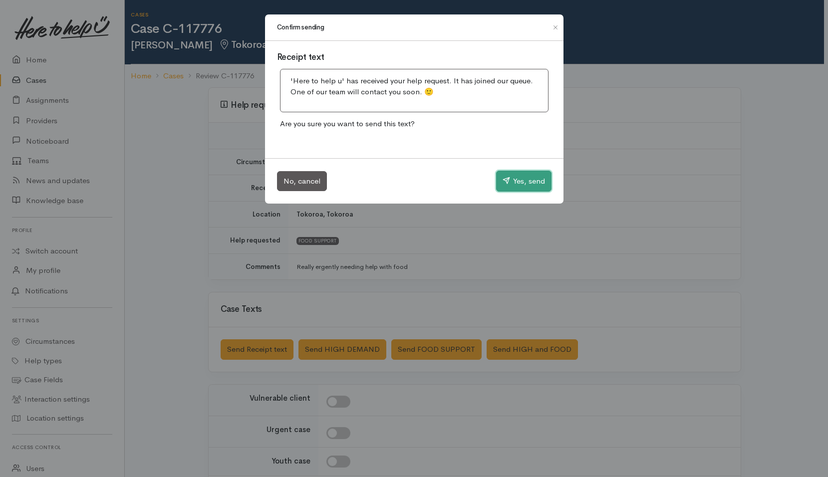
click at [530, 177] on button "Yes, send" at bounding box center [523, 181] width 55 height 21
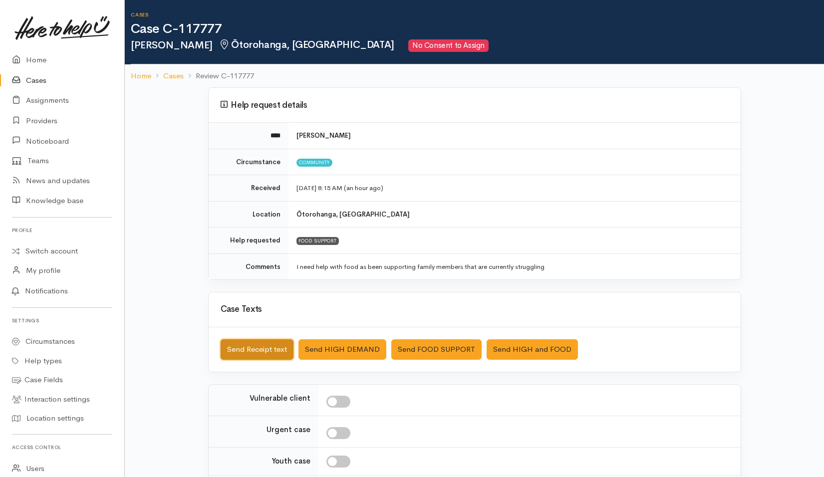
click at [273, 352] on button "Send Receipt text" at bounding box center [256, 349] width 73 height 20
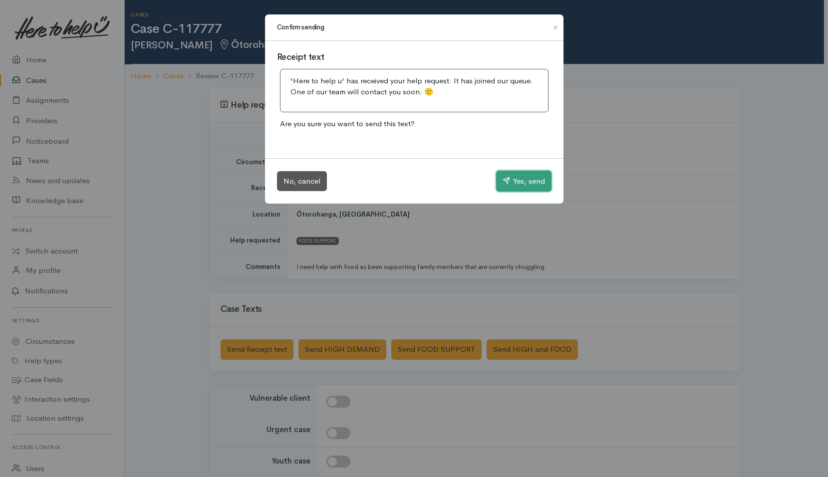
click at [519, 183] on button "Yes, send" at bounding box center [523, 181] width 55 height 21
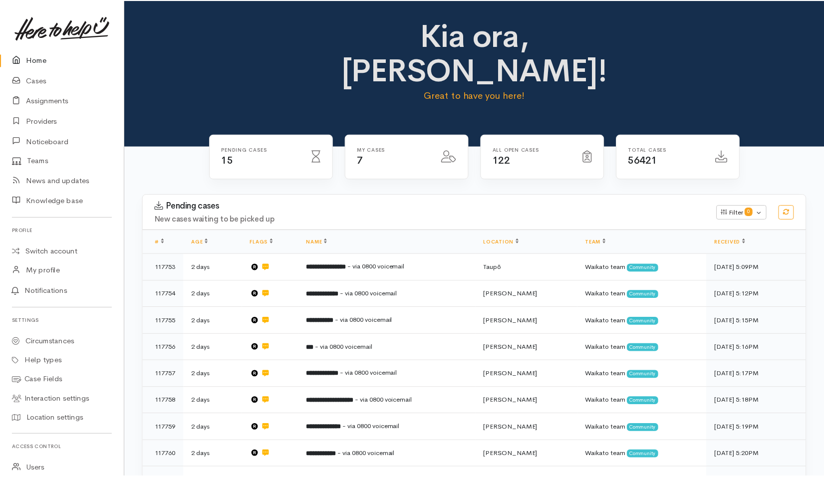
scroll to position [349, 0]
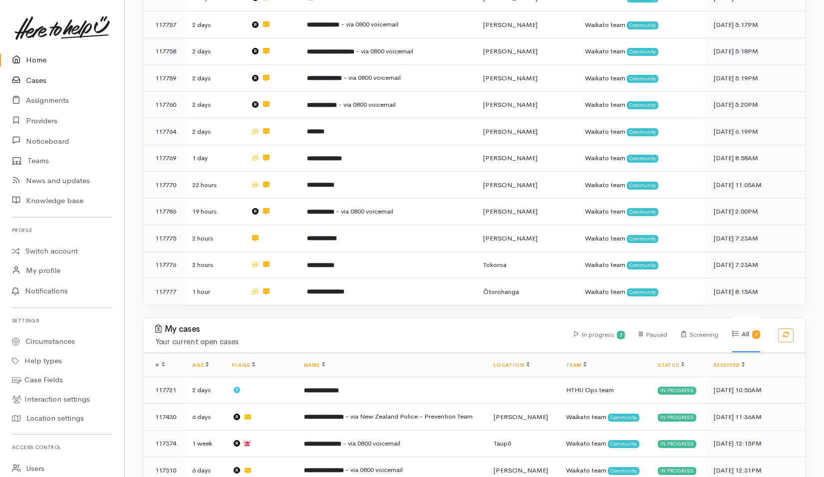
click at [44, 82] on link "Cases" at bounding box center [62, 80] width 124 height 20
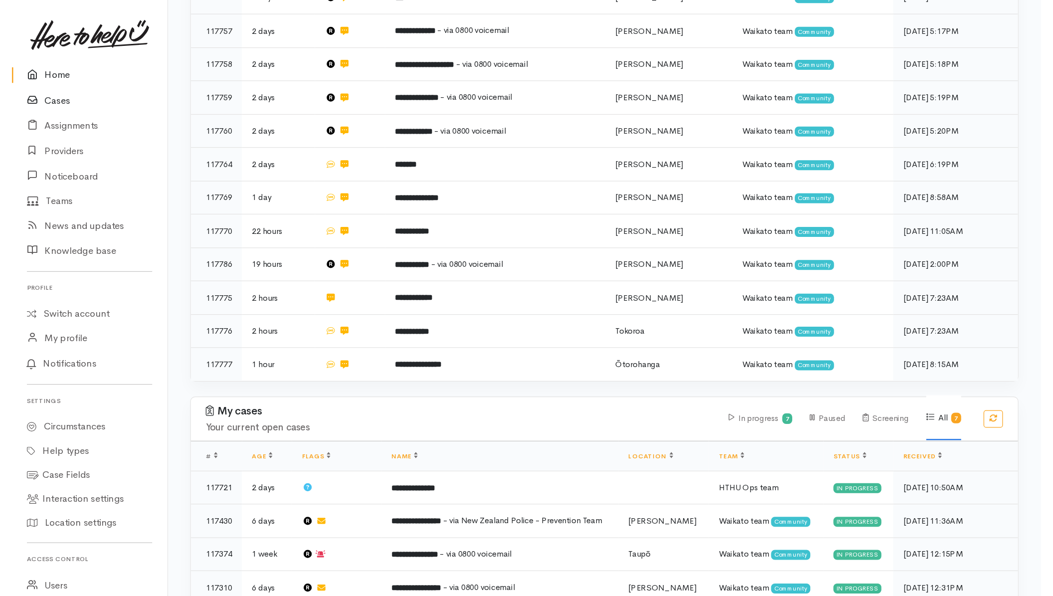
scroll to position [312, 0]
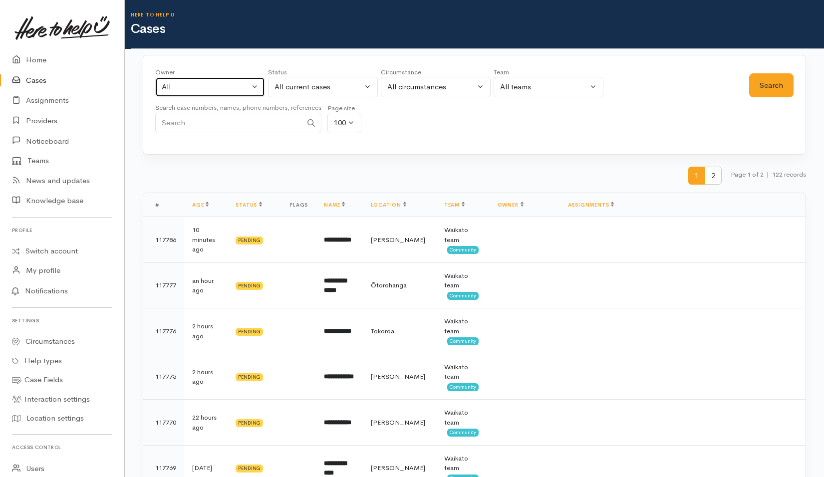
drag, startPoint x: 228, startPoint y: 85, endPoint x: 223, endPoint y: 94, distance: 10.5
click at [228, 85] on div "All" at bounding box center [206, 86] width 88 height 11
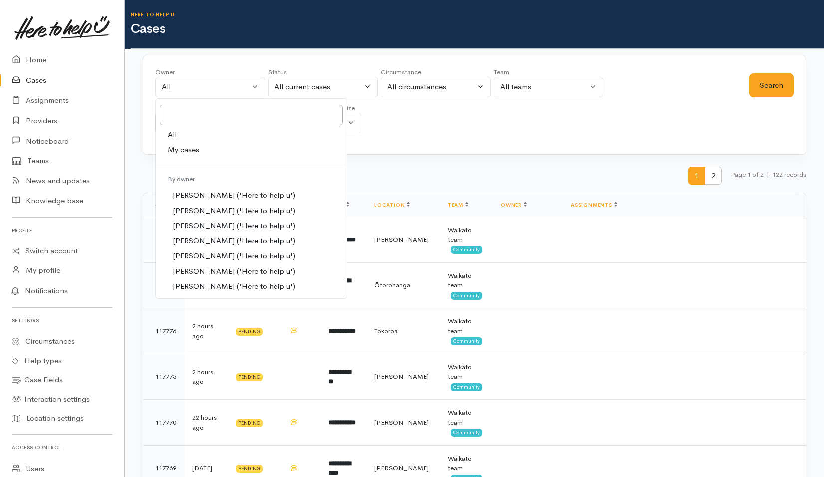
drag, startPoint x: 189, startPoint y: 147, endPoint x: 214, endPoint y: 147, distance: 25.4
click at [190, 146] on span "My cases" at bounding box center [183, 149] width 31 height 11
select select "202"
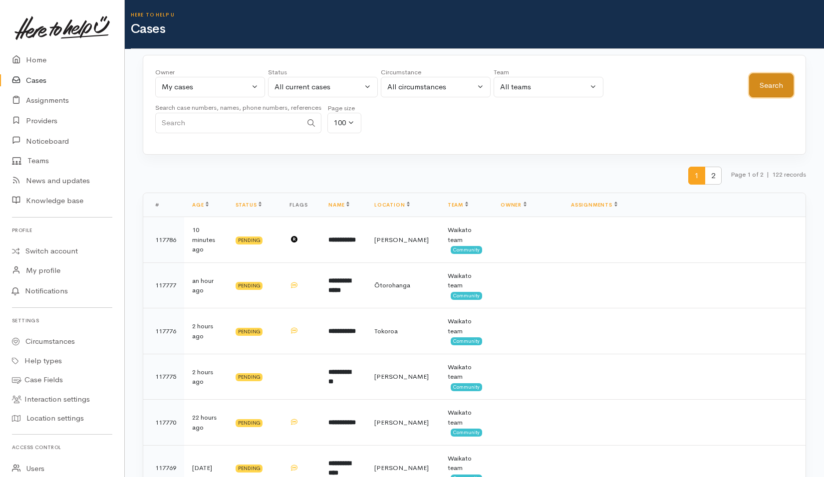
click at [787, 81] on button "Search" at bounding box center [771, 85] width 44 height 24
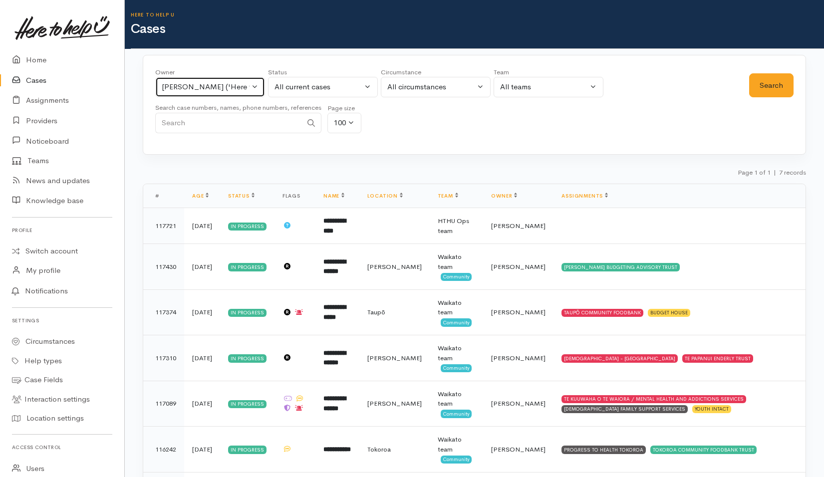
click at [259, 86] on button "[PERSON_NAME] ('Here to help u')" at bounding box center [210, 87] width 110 height 20
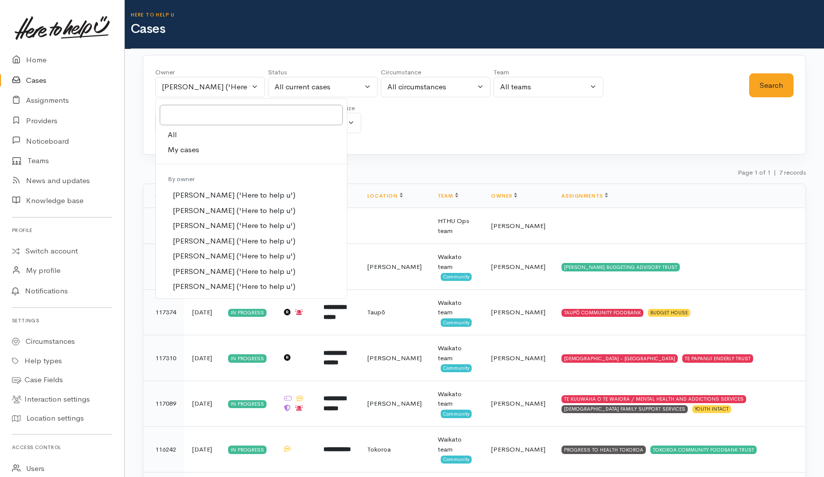
click at [207, 135] on link "All" at bounding box center [251, 134] width 191 height 15
select select "-1"
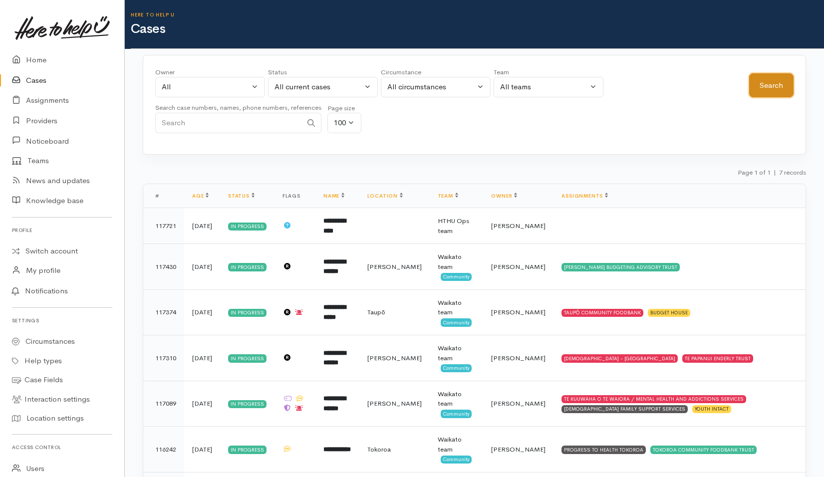
click at [761, 87] on button "Search" at bounding box center [771, 85] width 44 height 24
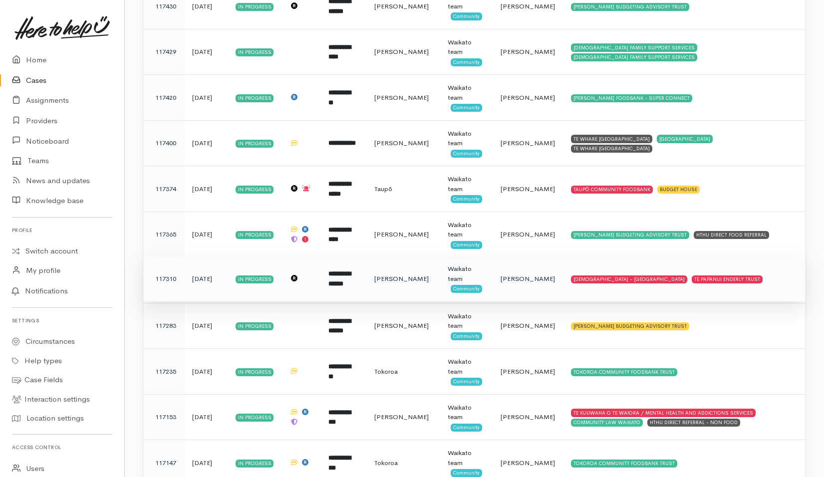
scroll to position [4333, 0]
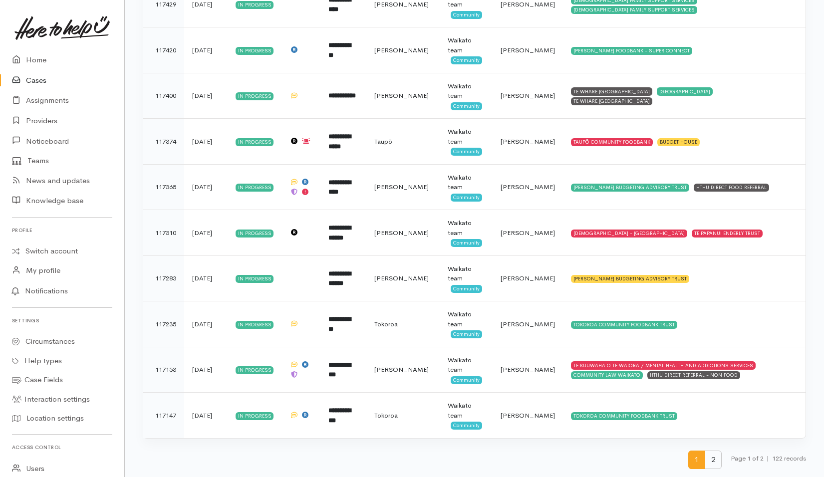
click at [712, 459] on span "2" at bounding box center [712, 459] width 17 height 18
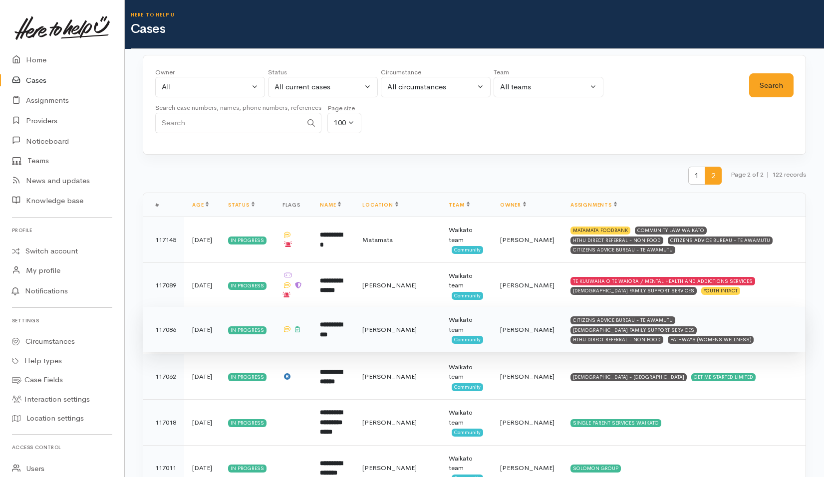
click at [752, 332] on td "CITIZENS ADVICE BUREAU - TE AWAMUTU CATHOLIC FAMILY SUPPORT SERVICES HTHU DIREC…" at bounding box center [683, 330] width 243 height 46
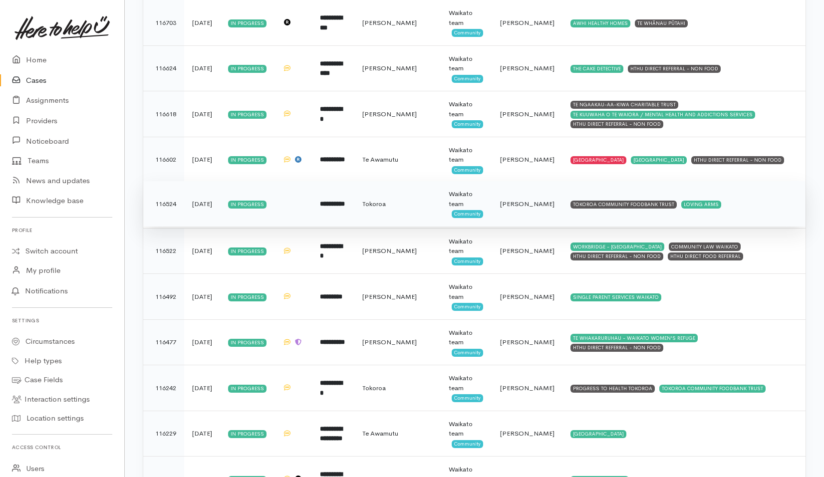
scroll to position [783, 0]
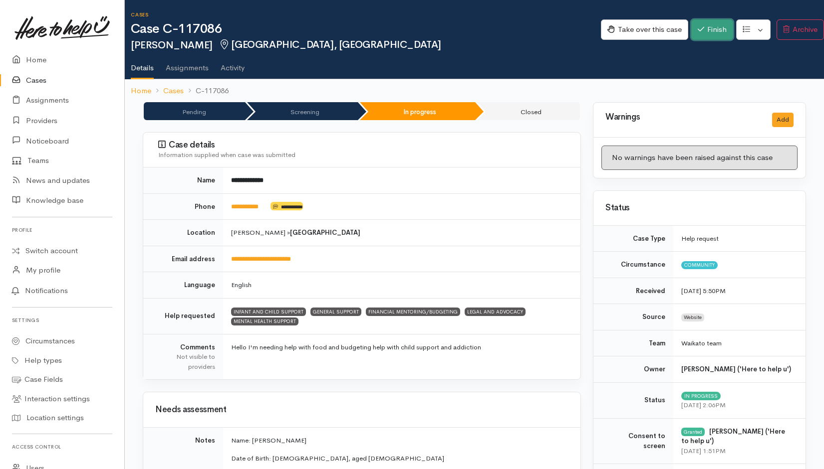
click at [714, 28] on button "Finish" at bounding box center [712, 29] width 42 height 20
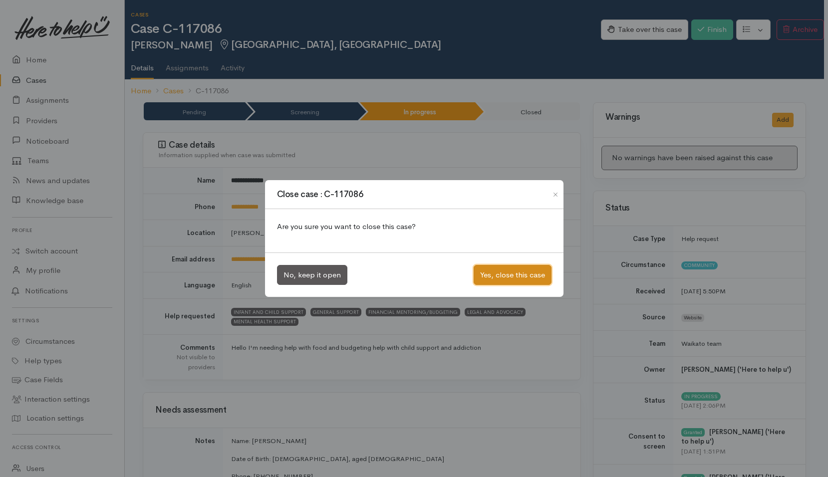
click at [528, 271] on button "Yes, close this case" at bounding box center [512, 275] width 78 height 20
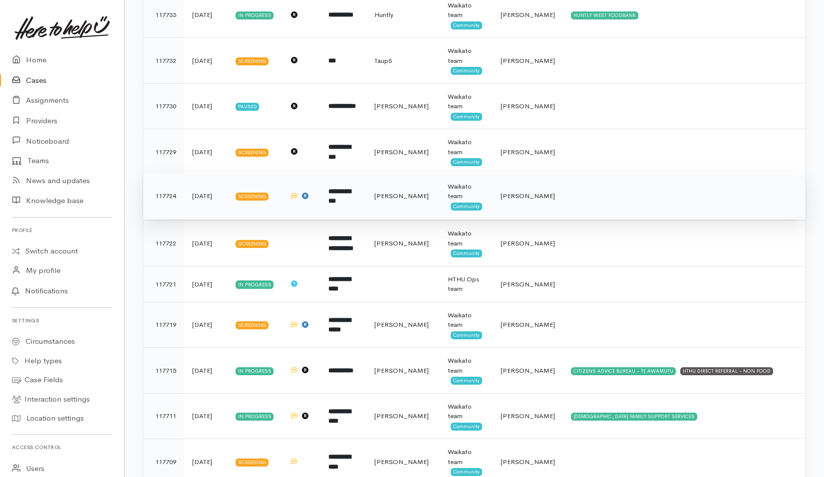
scroll to position [1297, 0]
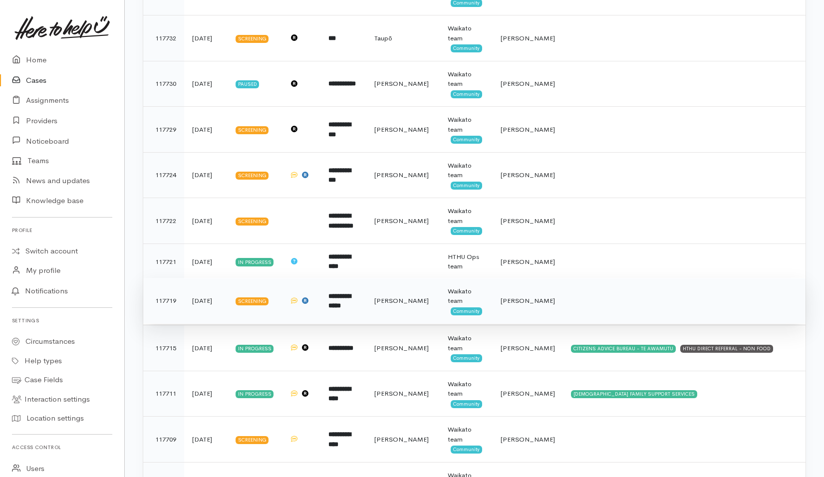
click at [598, 299] on td at bounding box center [684, 301] width 242 height 46
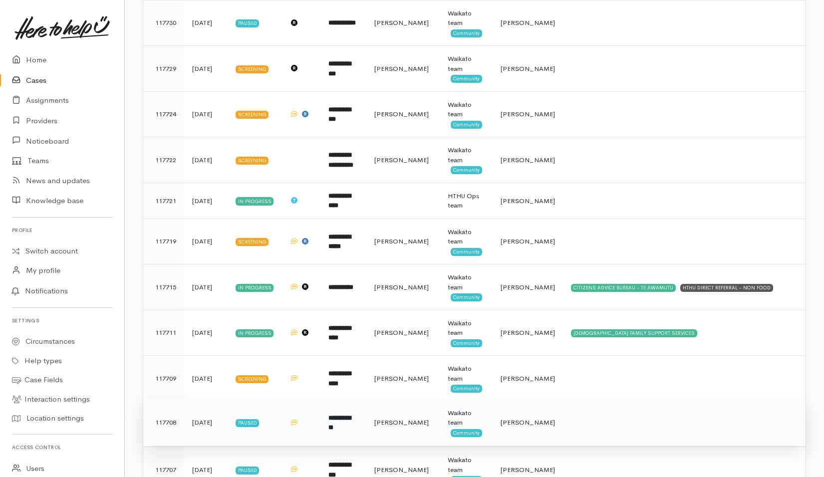
scroll to position [1496, 0]
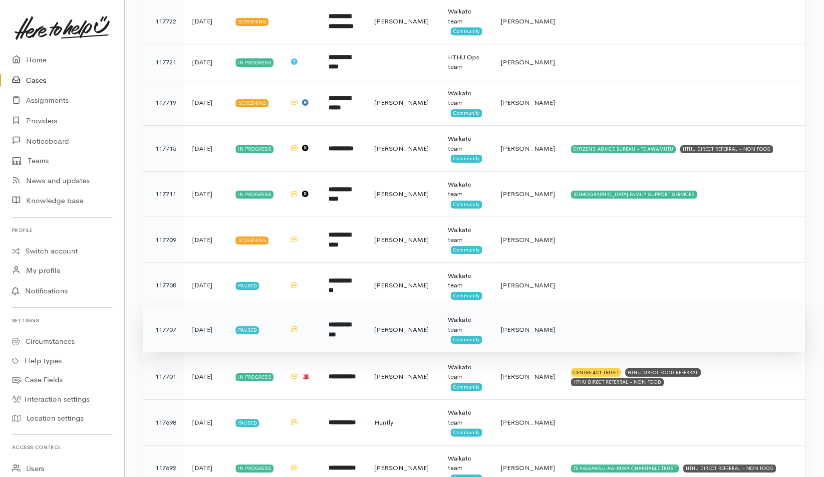
click at [588, 327] on td at bounding box center [684, 330] width 242 height 46
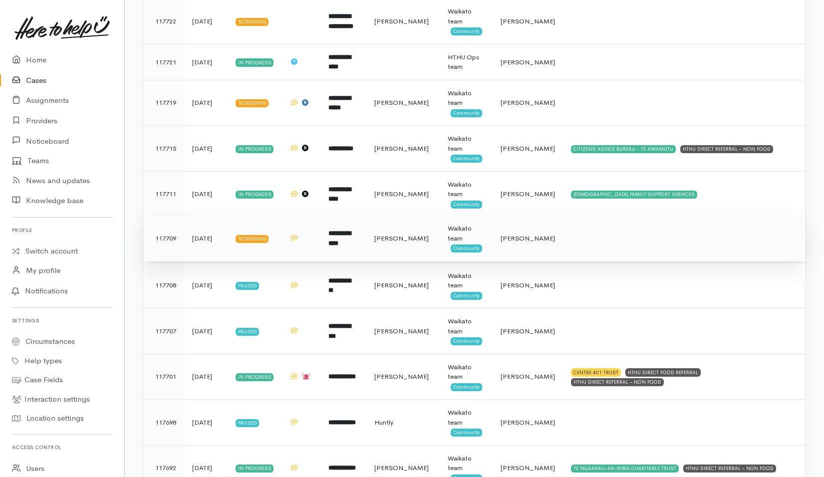
click at [594, 239] on td at bounding box center [684, 238] width 242 height 46
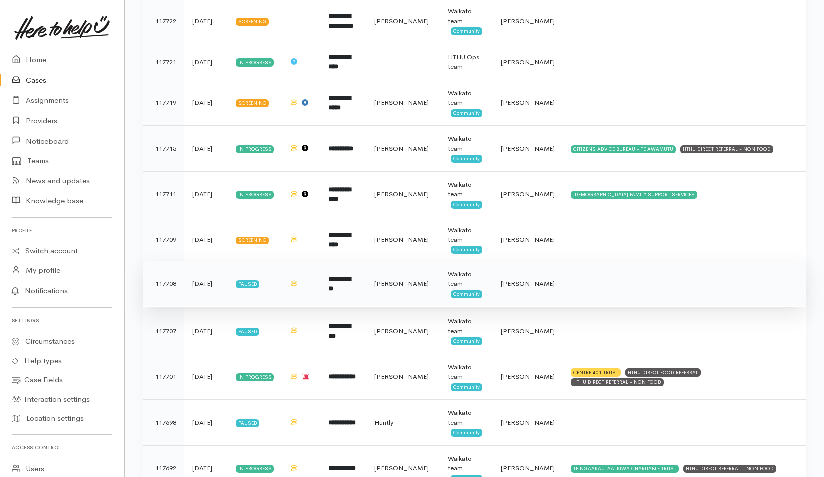
click at [593, 285] on td at bounding box center [684, 284] width 242 height 46
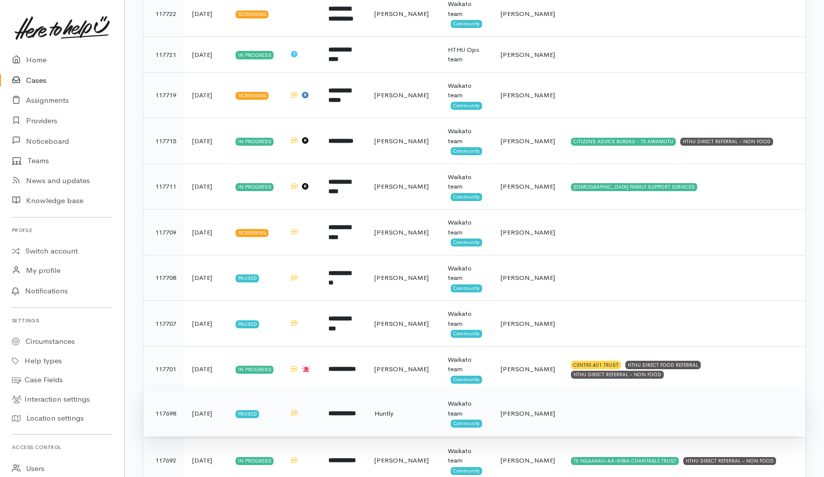
scroll to position [1646, 0]
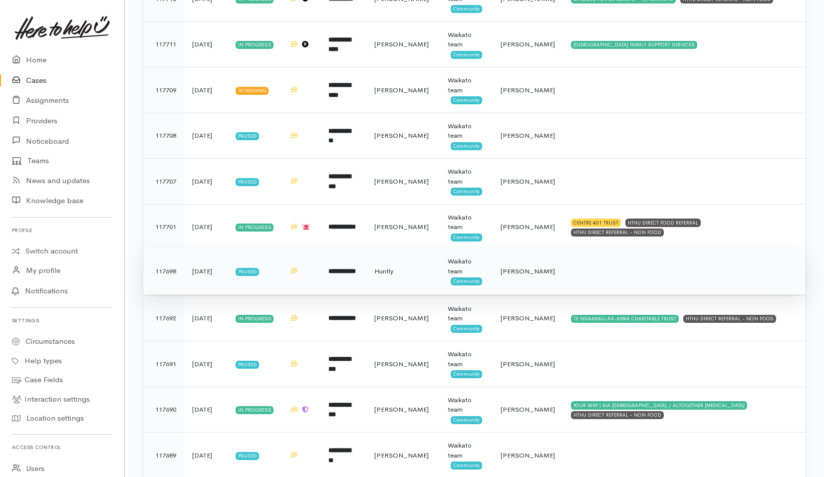
click at [599, 279] on td at bounding box center [684, 271] width 242 height 46
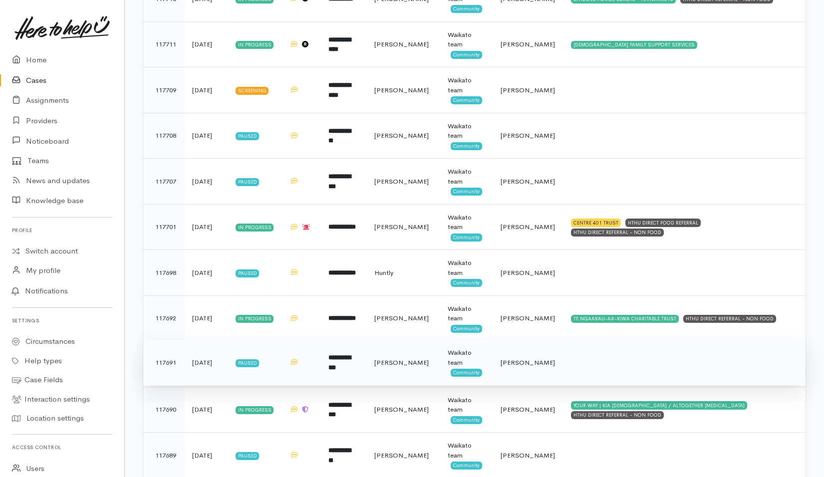
drag, startPoint x: 587, startPoint y: 357, endPoint x: 596, endPoint y: 356, distance: 9.0
click at [587, 357] on td at bounding box center [684, 363] width 242 height 46
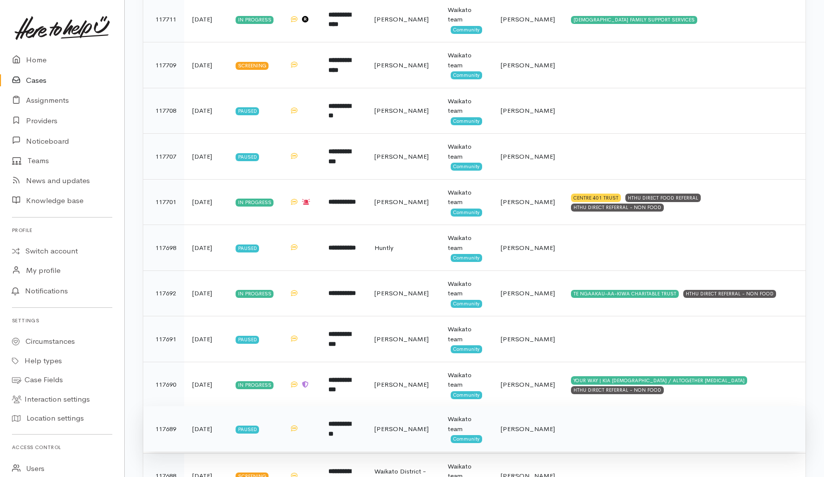
scroll to position [1846, 0]
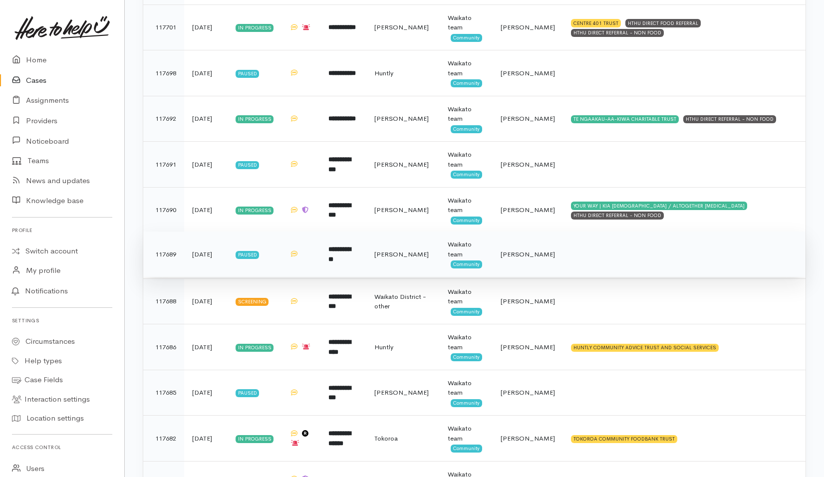
click at [585, 267] on td at bounding box center [684, 254] width 242 height 46
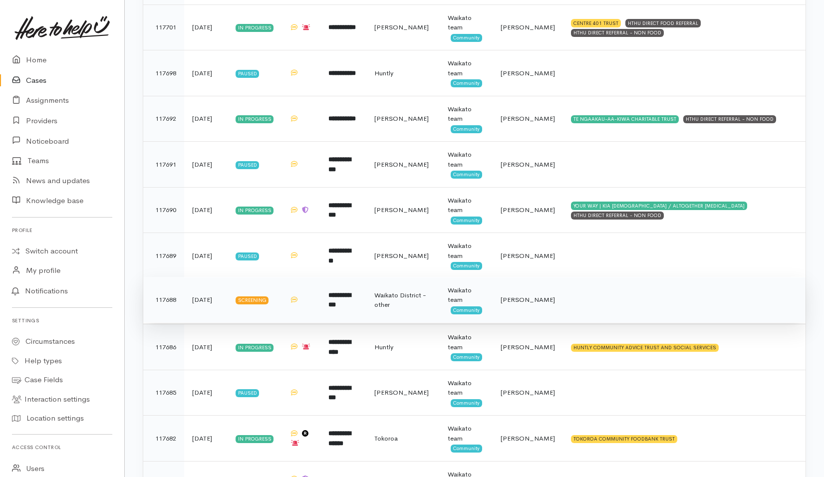
click at [588, 297] on td at bounding box center [684, 300] width 242 height 46
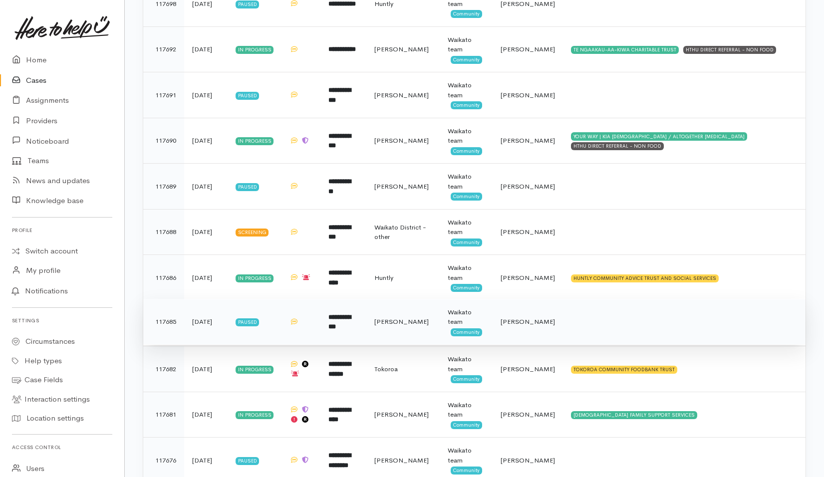
scroll to position [1995, 0]
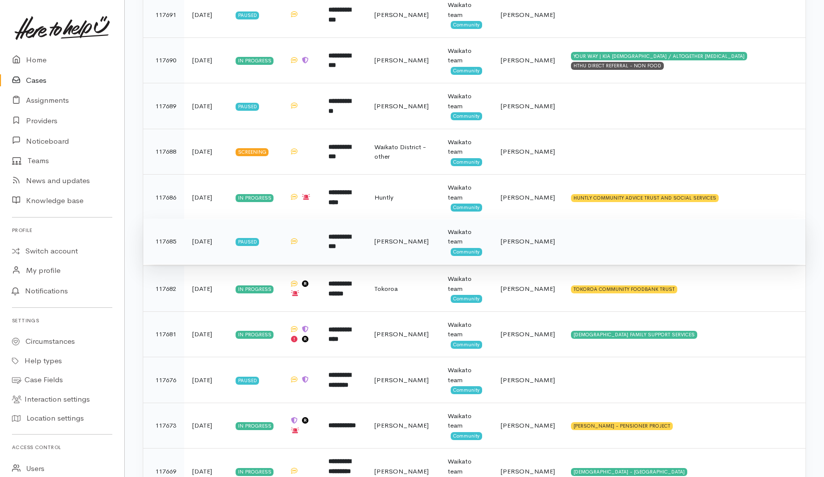
click at [584, 239] on td at bounding box center [684, 241] width 242 height 46
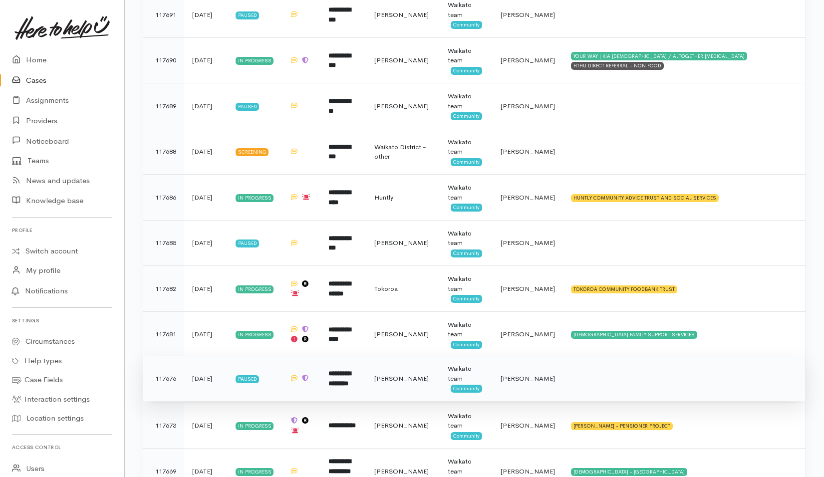
click at [587, 375] on td at bounding box center [684, 379] width 242 height 46
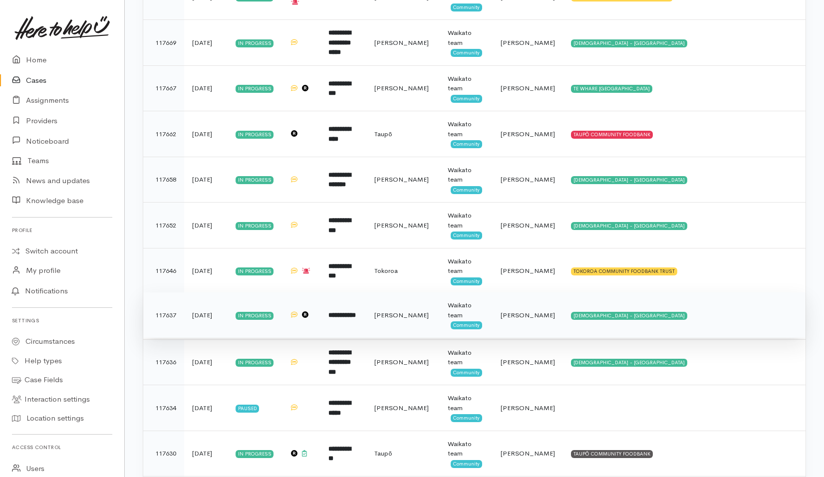
scroll to position [2444, 0]
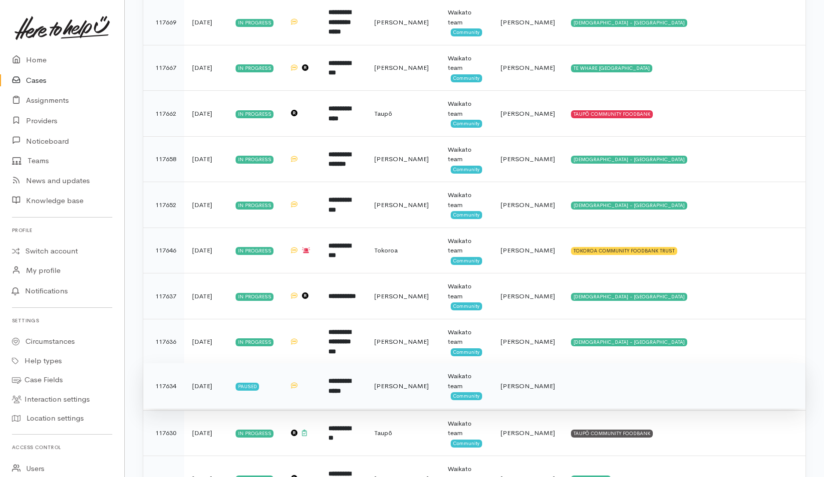
click at [613, 380] on td at bounding box center [684, 386] width 242 height 46
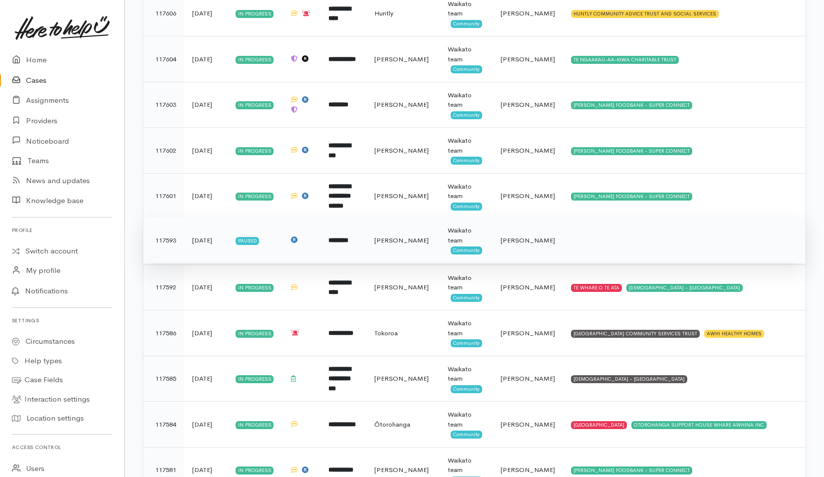
scroll to position [3192, 0]
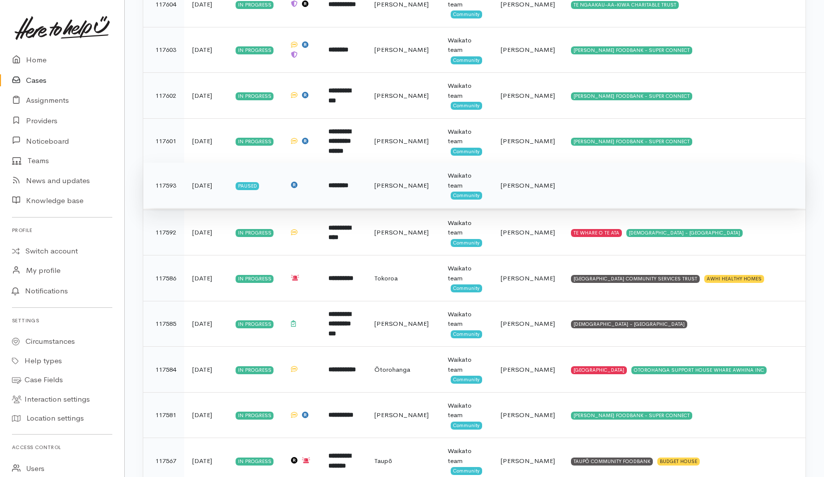
click at [609, 190] on td at bounding box center [684, 186] width 242 height 46
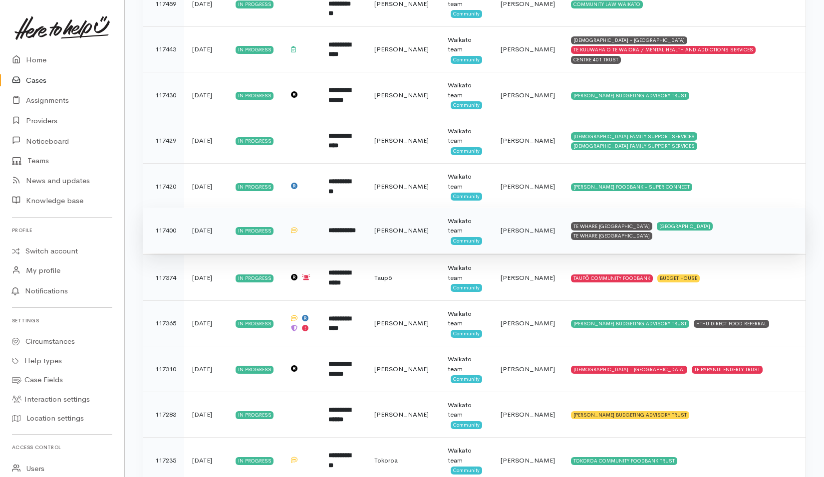
scroll to position [4084, 0]
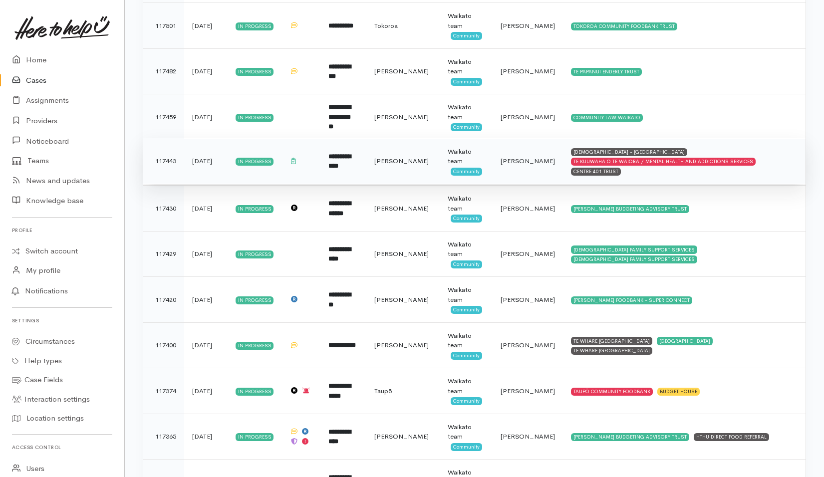
click at [761, 168] on td "SALVATION ARMY - HAMILTON CITY TE KUUWAHA O TE WAIORA / MENTAL HEALTH AND ADDIC…" at bounding box center [684, 161] width 242 height 46
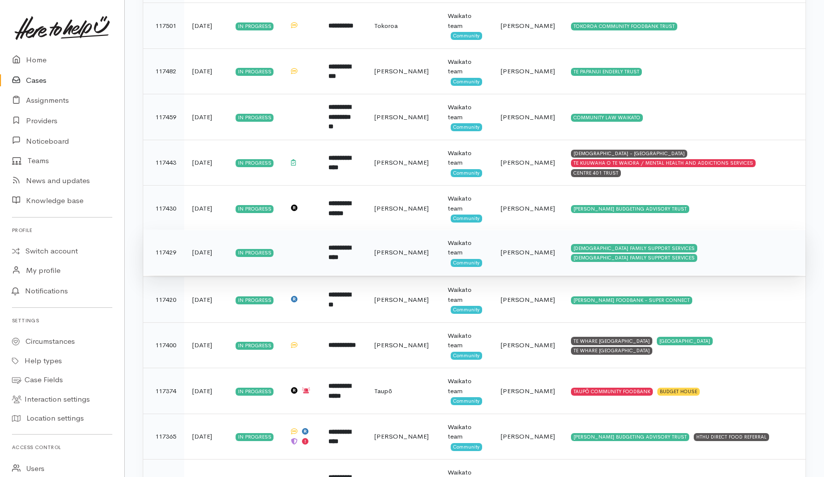
scroll to position [4333, 0]
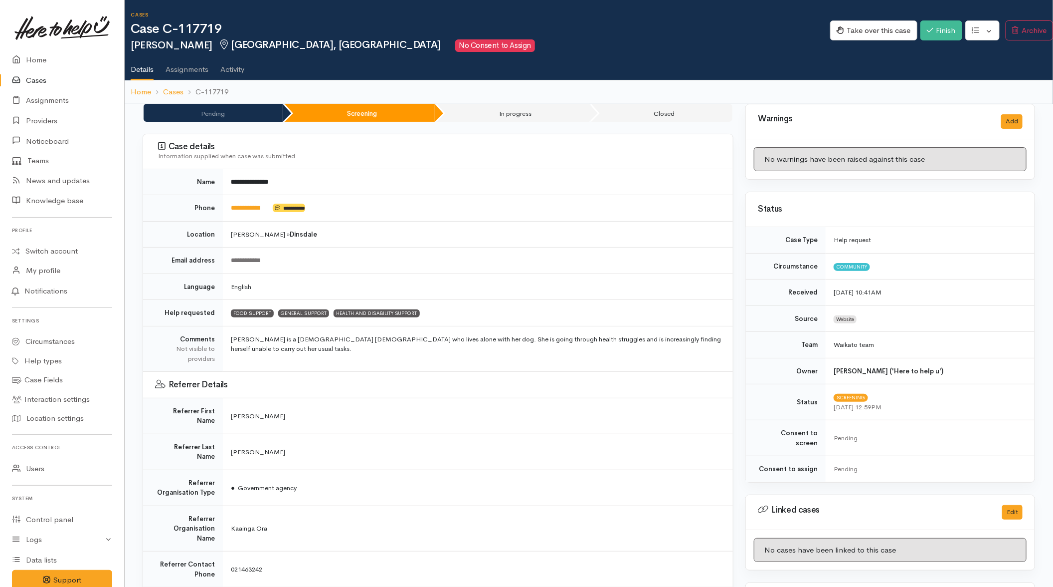
click at [823, 21] on div "Edit Change circumstance Re-assign team" at bounding box center [984, 31] width 37 height 23
click at [823, 23] on button "button" at bounding box center [983, 30] width 34 height 20
click at [823, 84] on link "Re-assign team" at bounding box center [945, 83] width 107 height 15
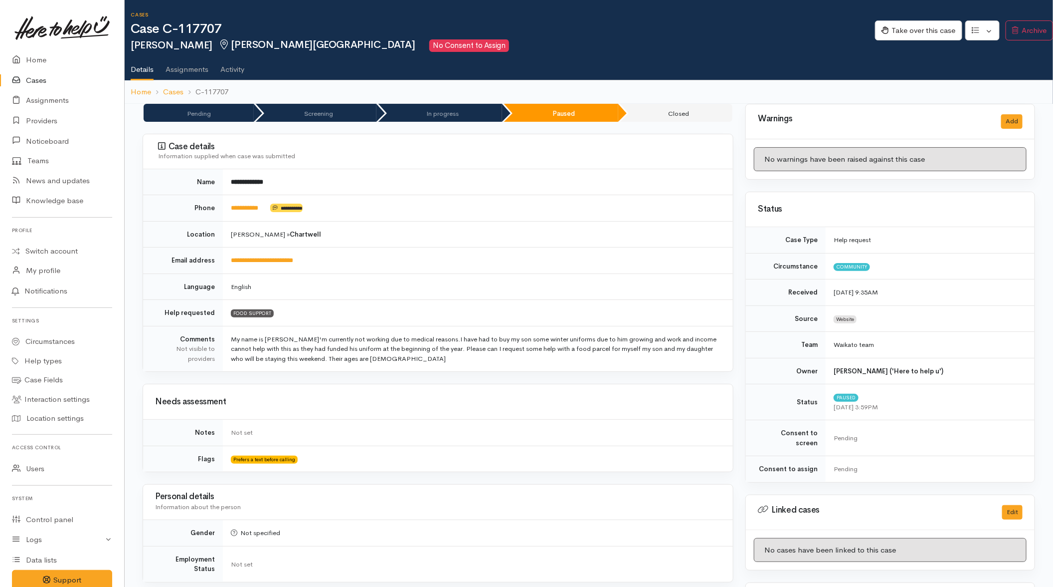
click at [228, 72] on link "Activity" at bounding box center [232, 66] width 24 height 28
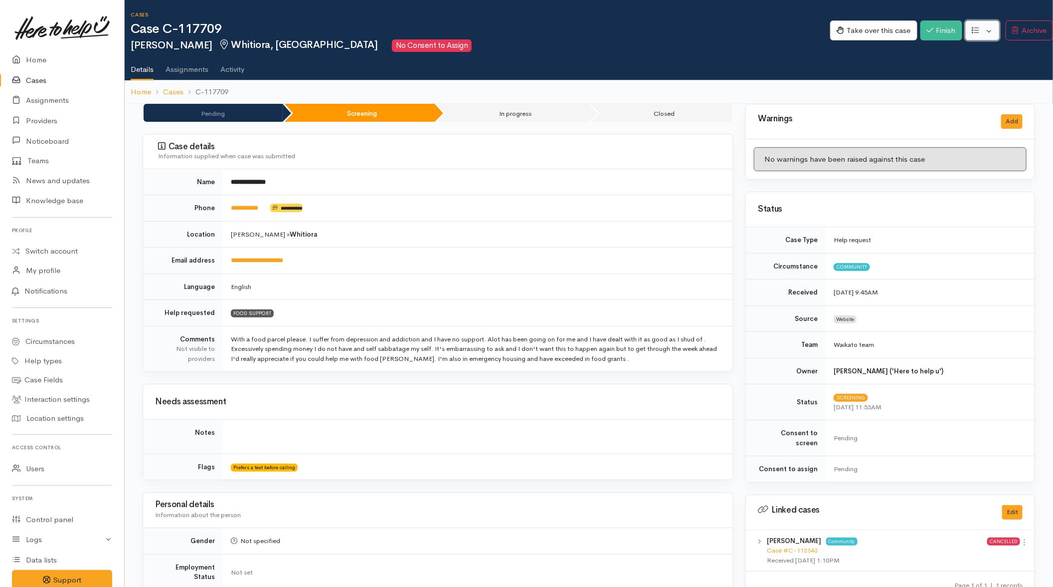
click at [823, 33] on button "button" at bounding box center [983, 30] width 34 height 20
click at [823, 80] on link "Re-assign team" at bounding box center [945, 83] width 107 height 15
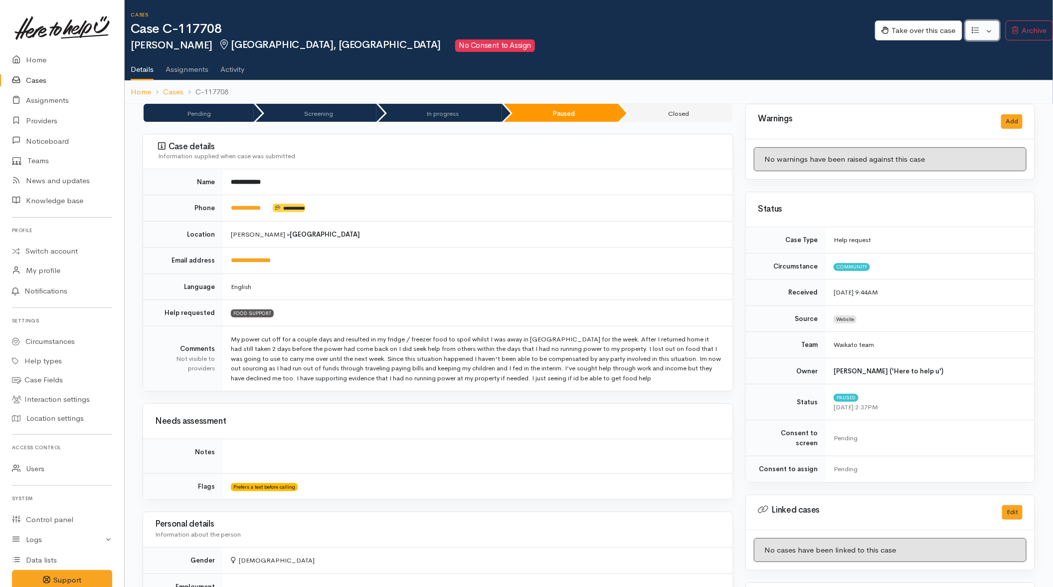
click at [823, 28] on button "button" at bounding box center [983, 30] width 34 height 20
click at [823, 83] on link "Re-assign team" at bounding box center [945, 83] width 107 height 15
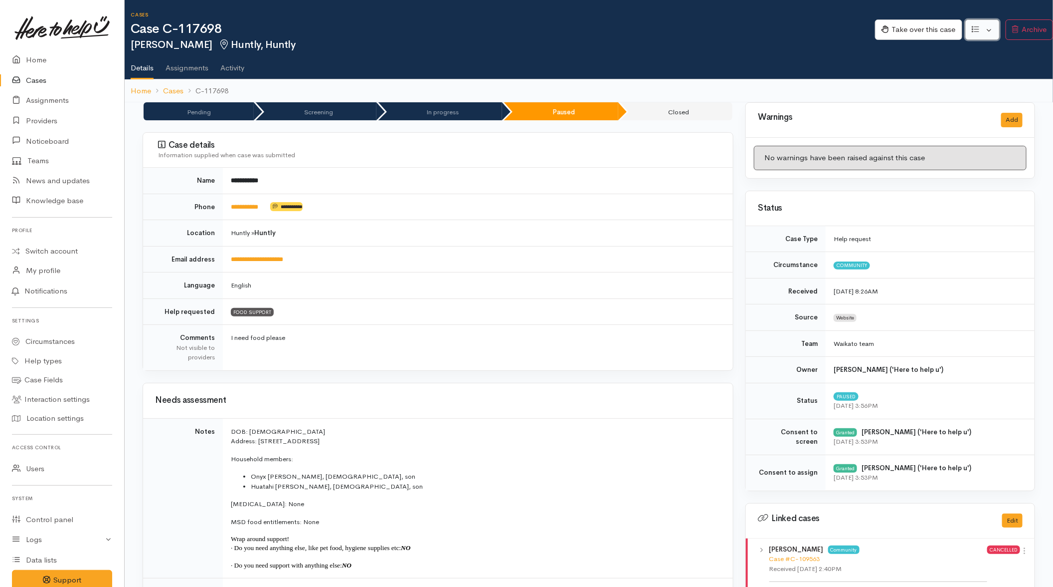
drag, startPoint x: 986, startPoint y: 29, endPoint x: 961, endPoint y: 56, distance: 36.4
click at [823, 29] on button "button" at bounding box center [983, 29] width 34 height 20
click at [823, 83] on link "Re-assign team" at bounding box center [945, 82] width 107 height 15
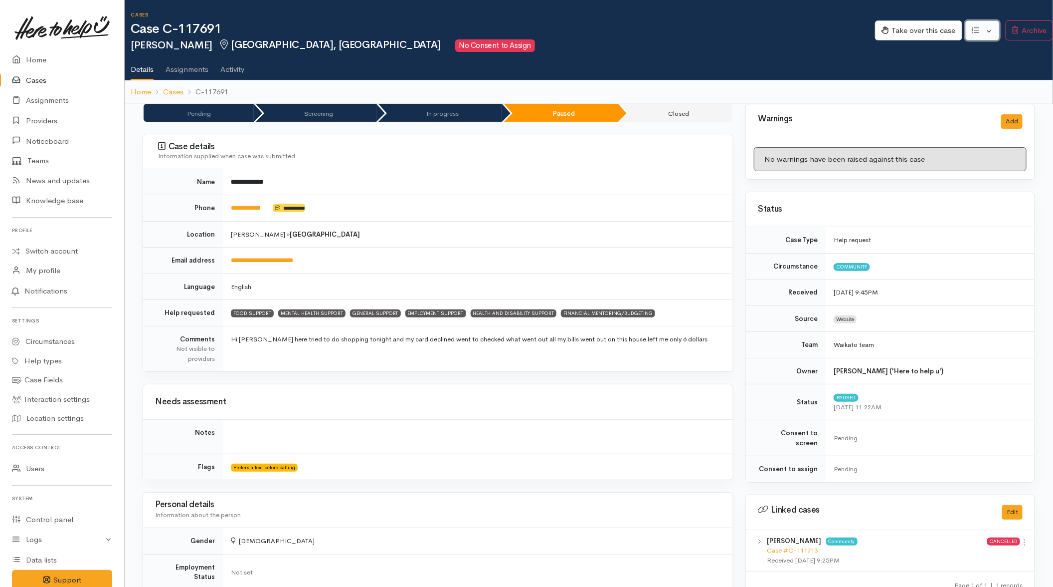
click at [823, 30] on button "button" at bounding box center [983, 30] width 34 height 20
click at [823, 82] on link "Re-assign team" at bounding box center [945, 83] width 107 height 15
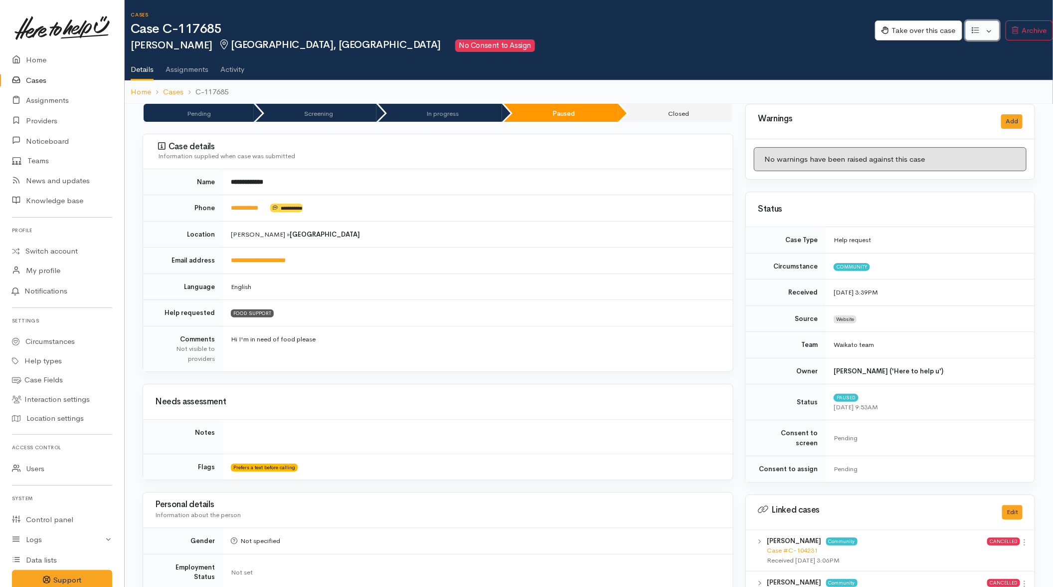
click at [823, 30] on button "button" at bounding box center [983, 30] width 34 height 20
click at [823, 87] on link "Re-assign team" at bounding box center [945, 83] width 107 height 15
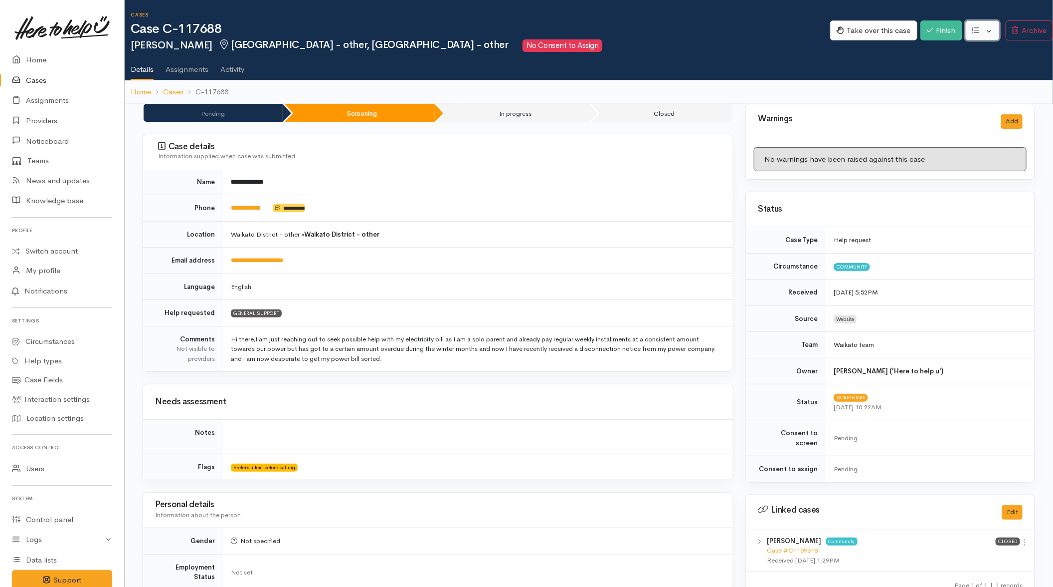
click at [823, 30] on button "button" at bounding box center [983, 30] width 34 height 20
click at [823, 80] on link "Re-assign team" at bounding box center [945, 83] width 107 height 15
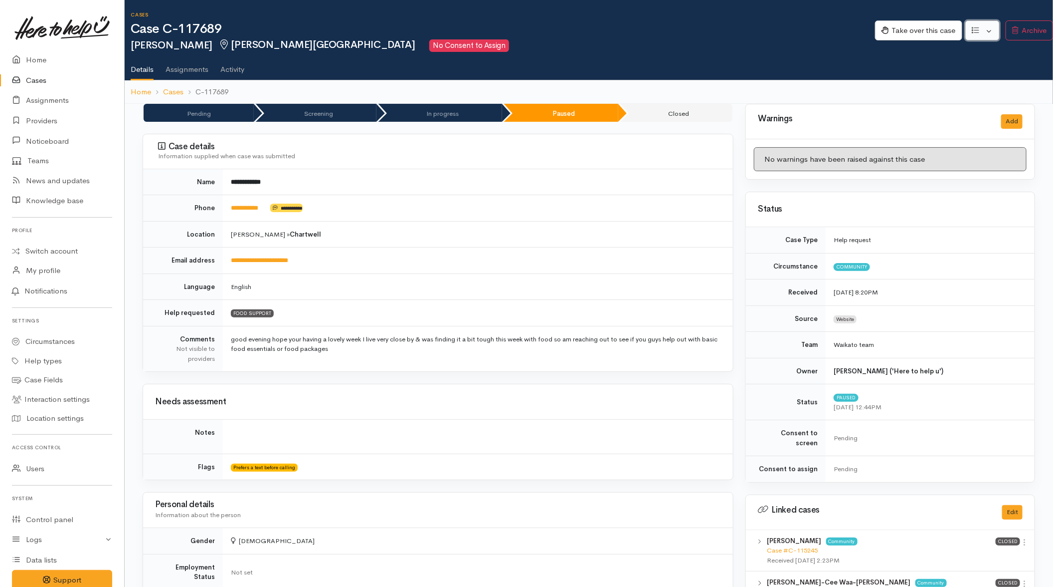
click at [823, 24] on button "button" at bounding box center [983, 30] width 34 height 20
click at [823, 81] on link "Re-assign team" at bounding box center [945, 83] width 107 height 15
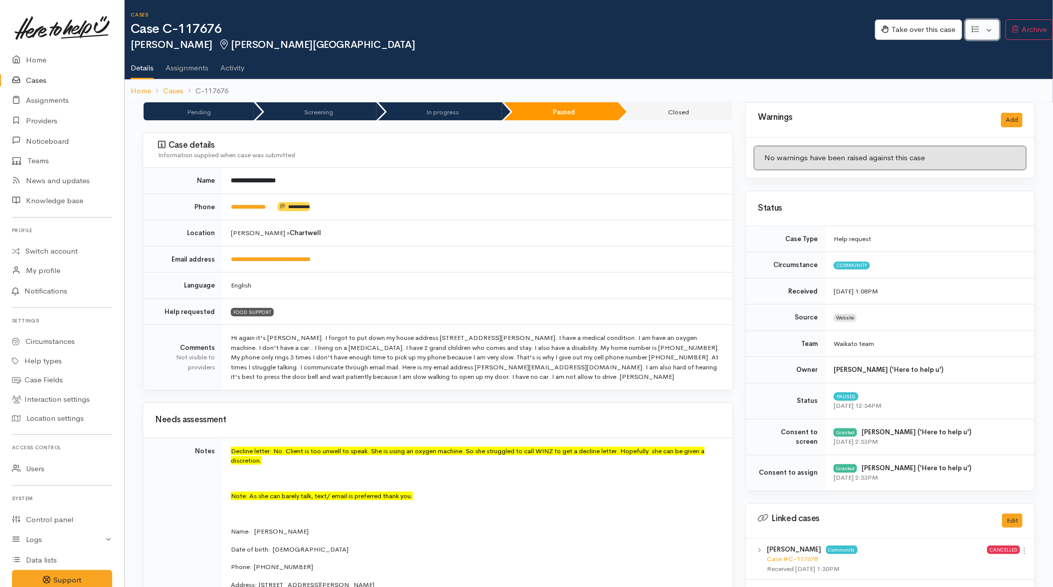
click at [823, 28] on button "button" at bounding box center [983, 29] width 34 height 20
click at [823, 82] on link "Re-assign team" at bounding box center [945, 82] width 107 height 15
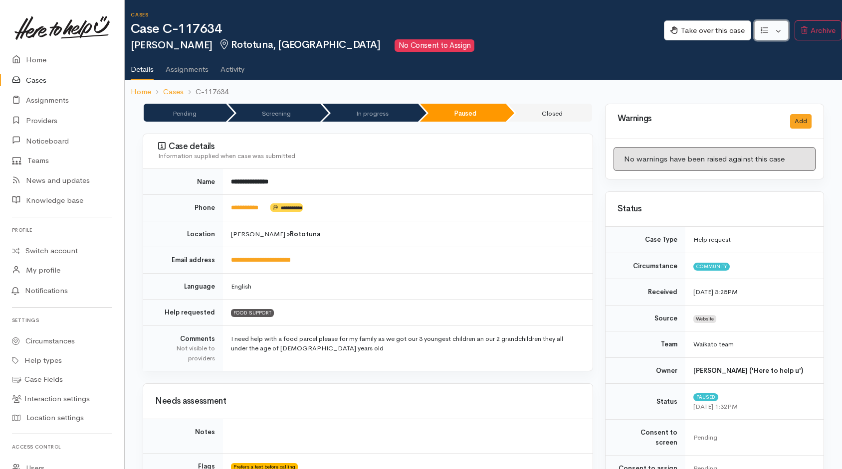
click at [777, 31] on button "button" at bounding box center [771, 30] width 34 height 20
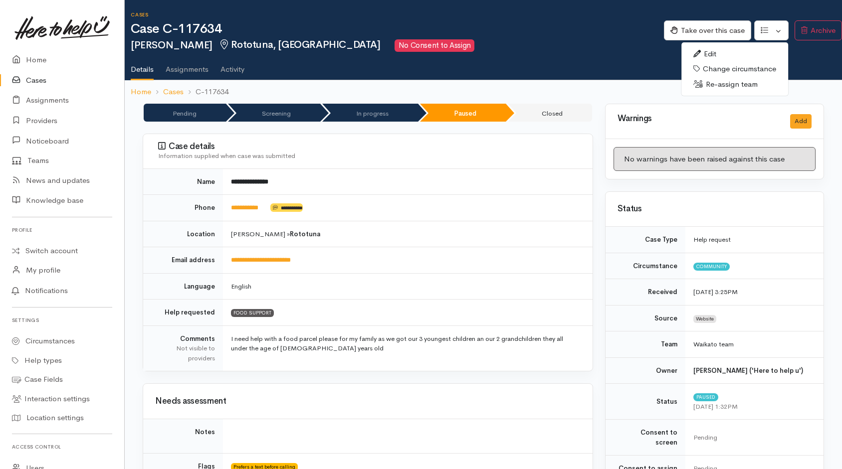
click at [716, 84] on link "Re-assign team" at bounding box center [734, 84] width 107 height 15
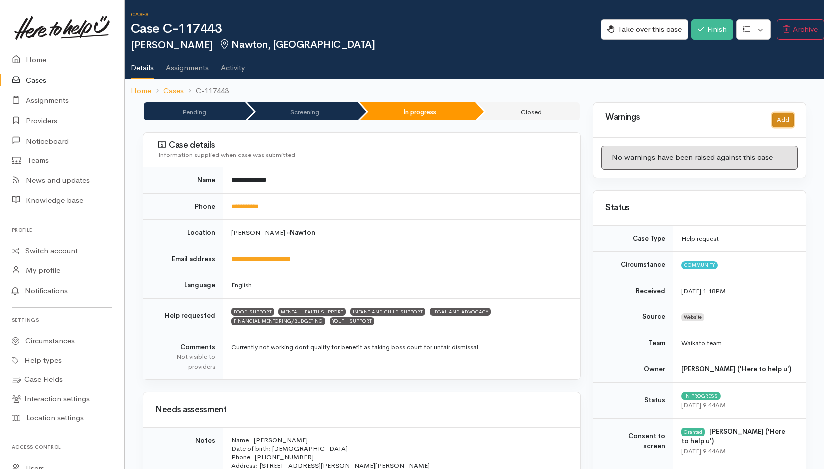
click at [784, 119] on button "Add" at bounding box center [782, 120] width 21 height 14
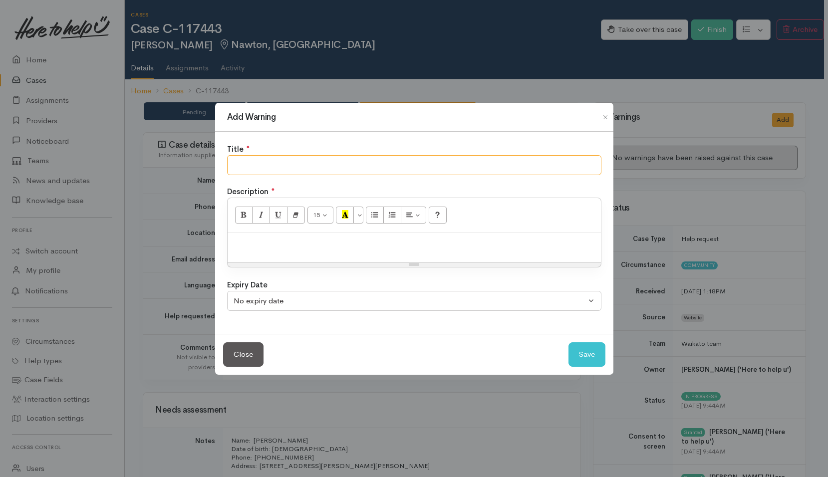
click at [435, 166] on input "text" at bounding box center [414, 165] width 374 height 20
type input "NO SHOW"
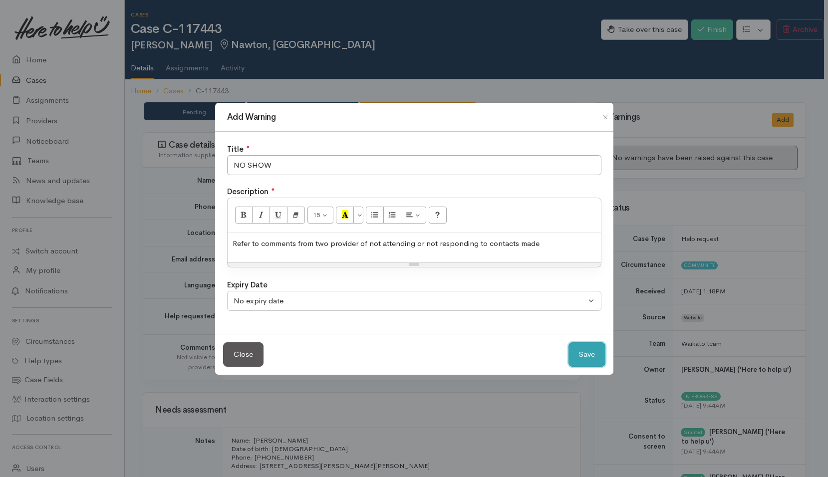
click at [575, 350] on button "Save" at bounding box center [586, 354] width 37 height 24
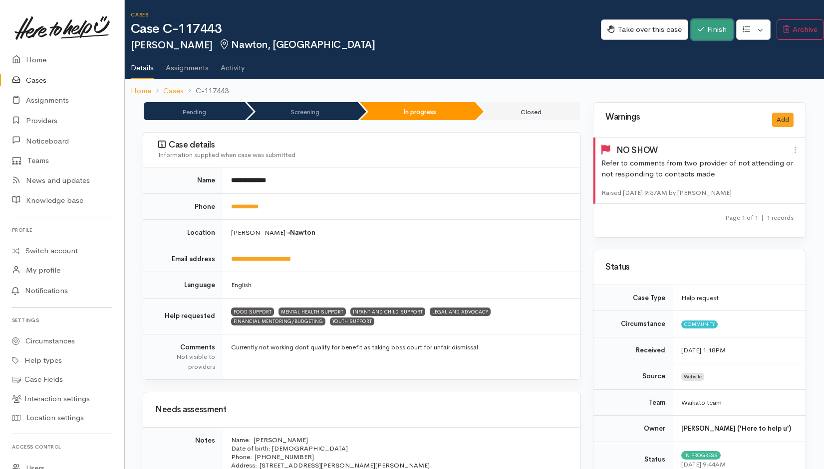
click at [703, 31] on button "Finish" at bounding box center [712, 29] width 42 height 20
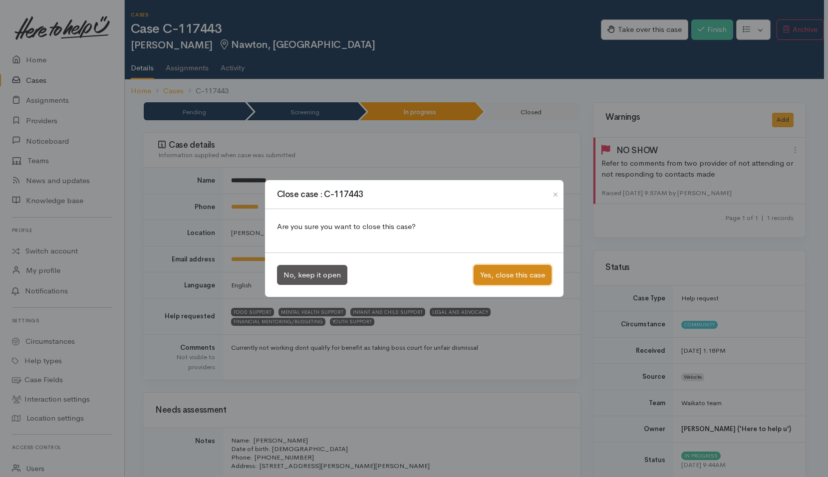
click at [529, 279] on button "Yes, close this case" at bounding box center [512, 275] width 78 height 20
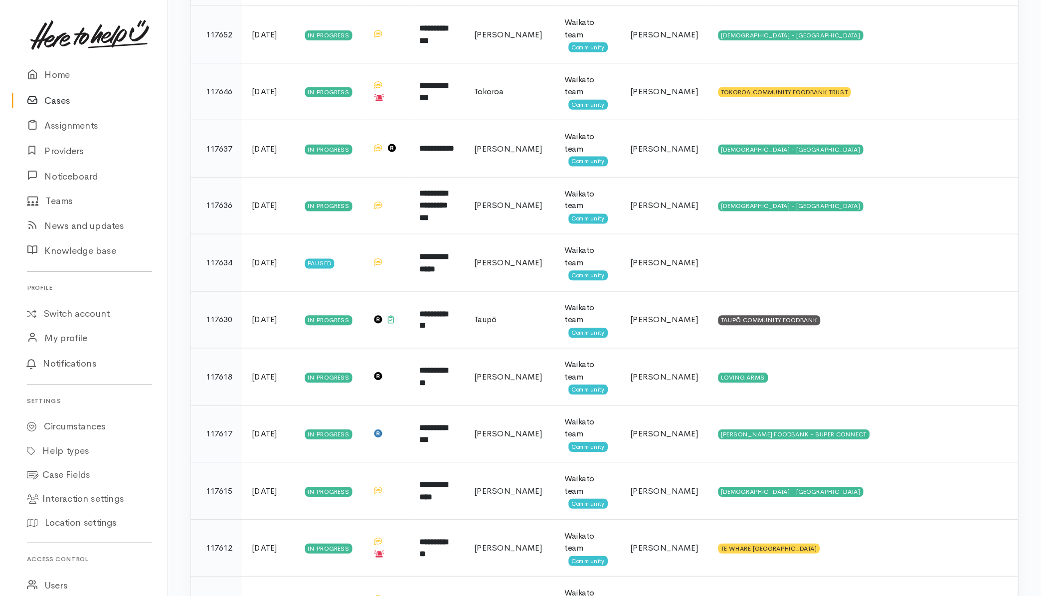
scroll to position [2644, 0]
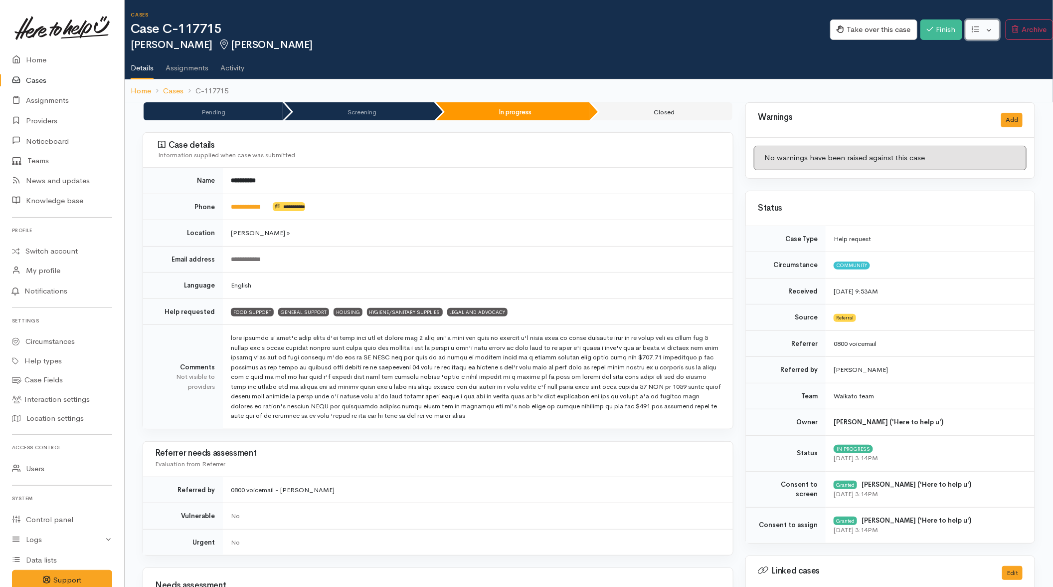
click at [827, 36] on button "button" at bounding box center [983, 29] width 34 height 20
click at [827, 85] on link "Re-assign team" at bounding box center [945, 82] width 107 height 15
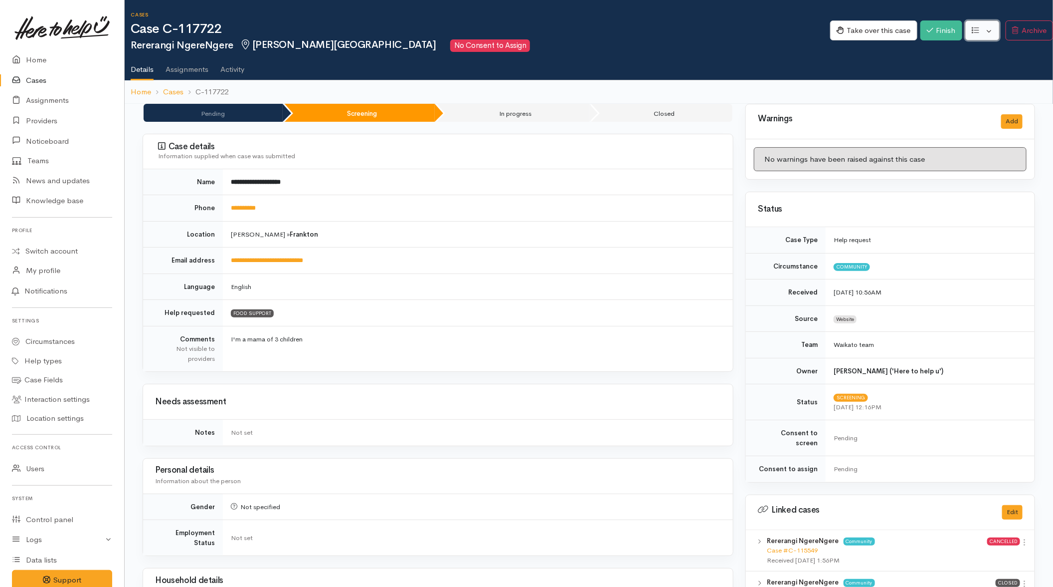
click at [827, 28] on button "button" at bounding box center [983, 30] width 34 height 20
click at [827, 88] on link "Re-assign team" at bounding box center [945, 83] width 107 height 15
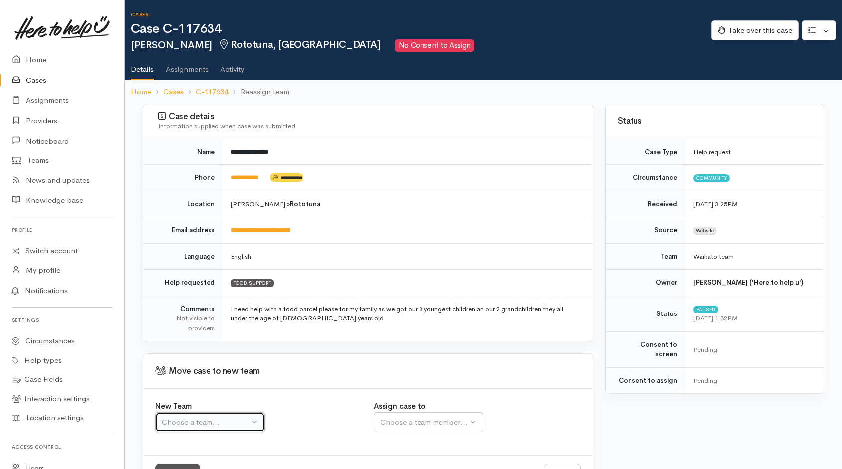
click at [221, 417] on div "Choose a team..." at bounding box center [206, 422] width 88 height 11
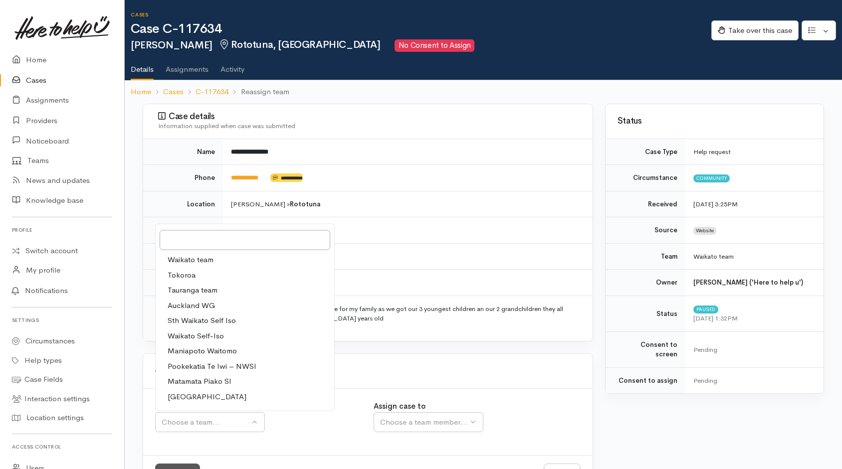
click at [196, 255] on span "Waikato team" at bounding box center [191, 259] width 46 height 11
select select "1"
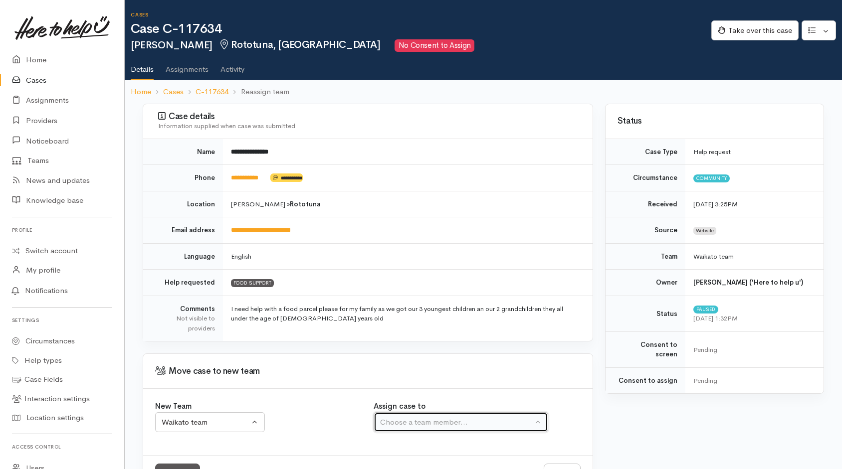
click at [414, 428] on button "Choose a team member..." at bounding box center [461, 423] width 175 height 20
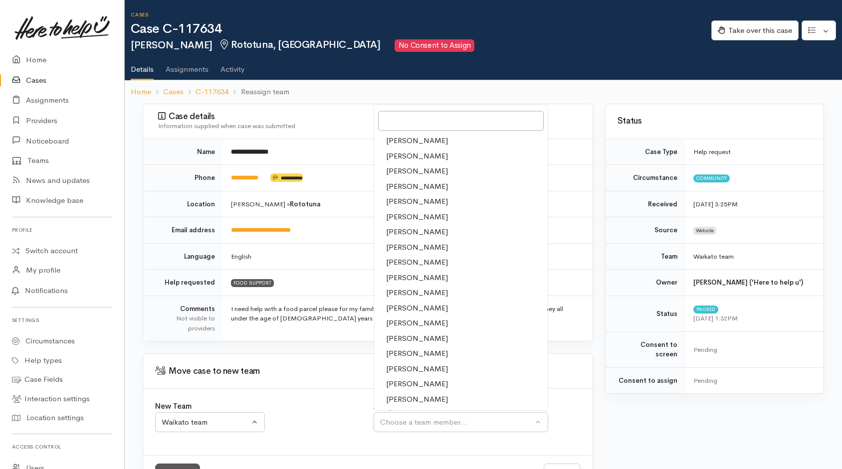
drag, startPoint x: 400, startPoint y: 399, endPoint x: 471, endPoint y: 377, distance: 74.6
click at [401, 399] on span "[PERSON_NAME]" at bounding box center [417, 399] width 62 height 11
select select "1463"
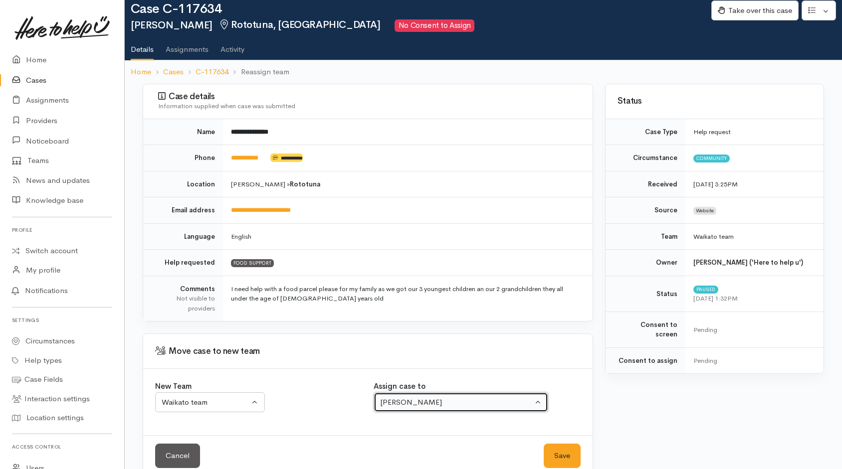
scroll to position [39, 0]
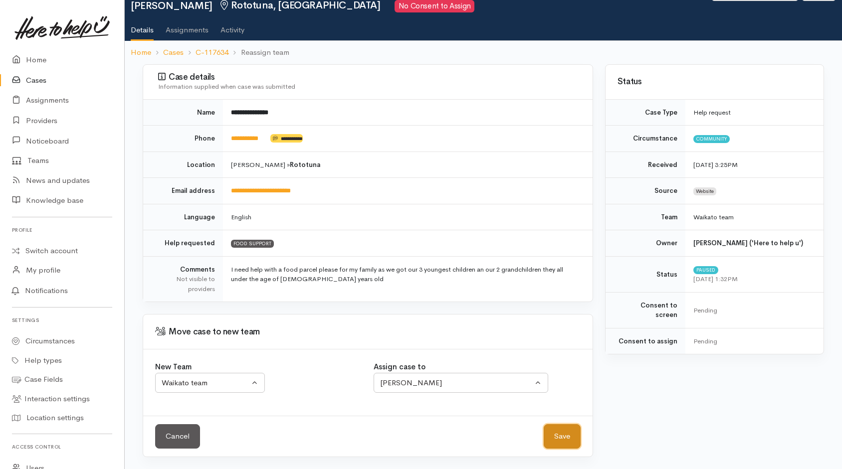
click at [564, 439] on button "Save" at bounding box center [562, 436] width 37 height 24
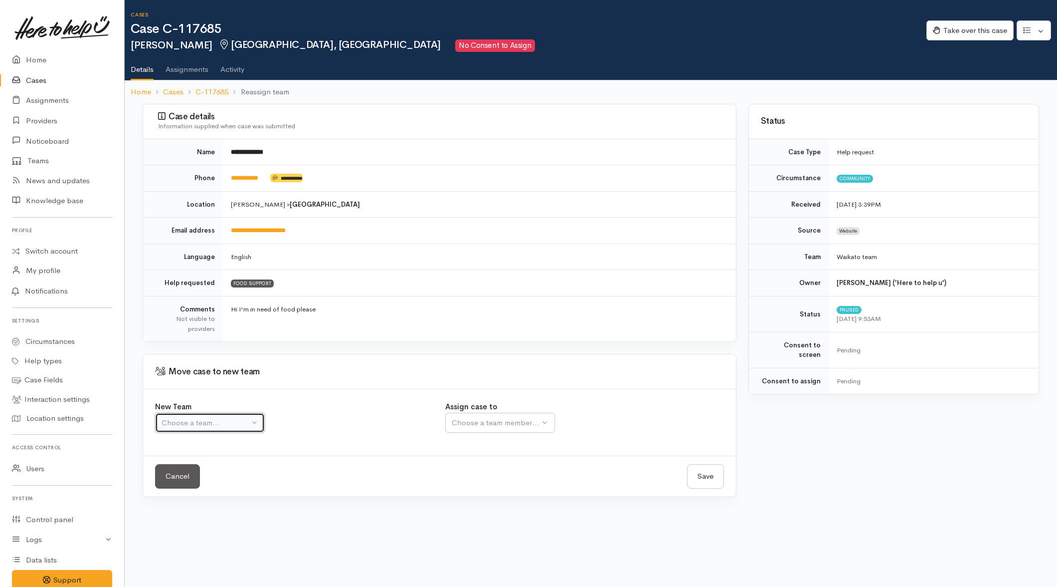
click at [236, 420] on div "Choose a team..." at bounding box center [206, 422] width 88 height 11
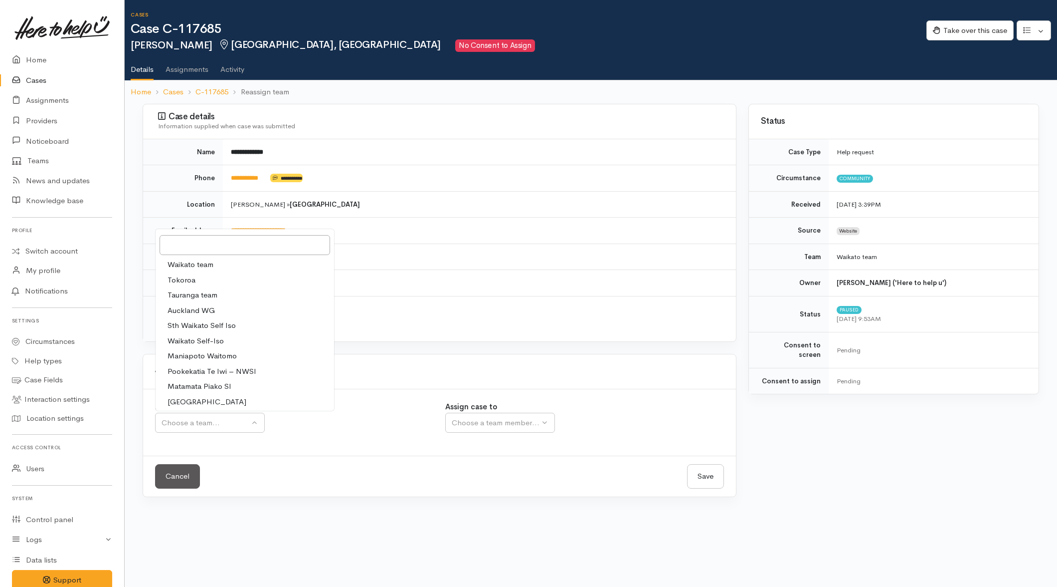
click at [204, 263] on span "Waikato team" at bounding box center [191, 264] width 46 height 11
select select "1"
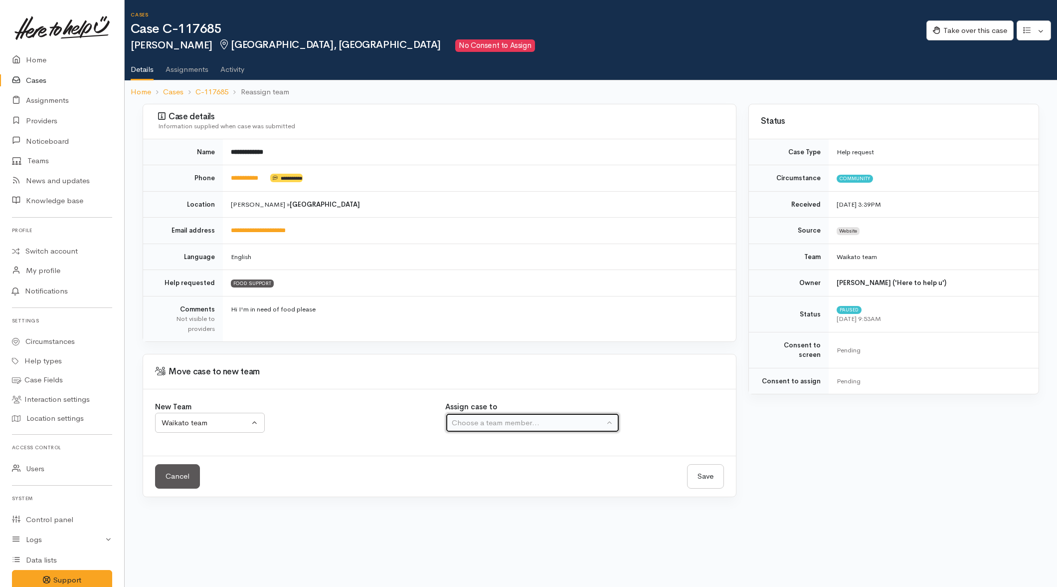
click at [535, 422] on div "Choose a team member..." at bounding box center [528, 422] width 153 height 11
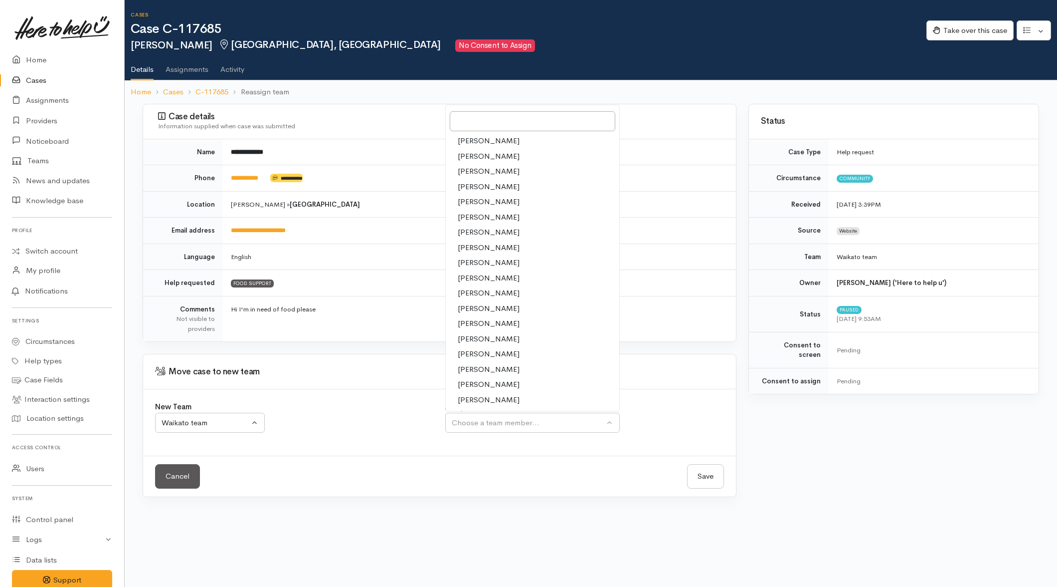
click at [472, 402] on span "[PERSON_NAME]" at bounding box center [489, 399] width 62 height 11
select select "1463"
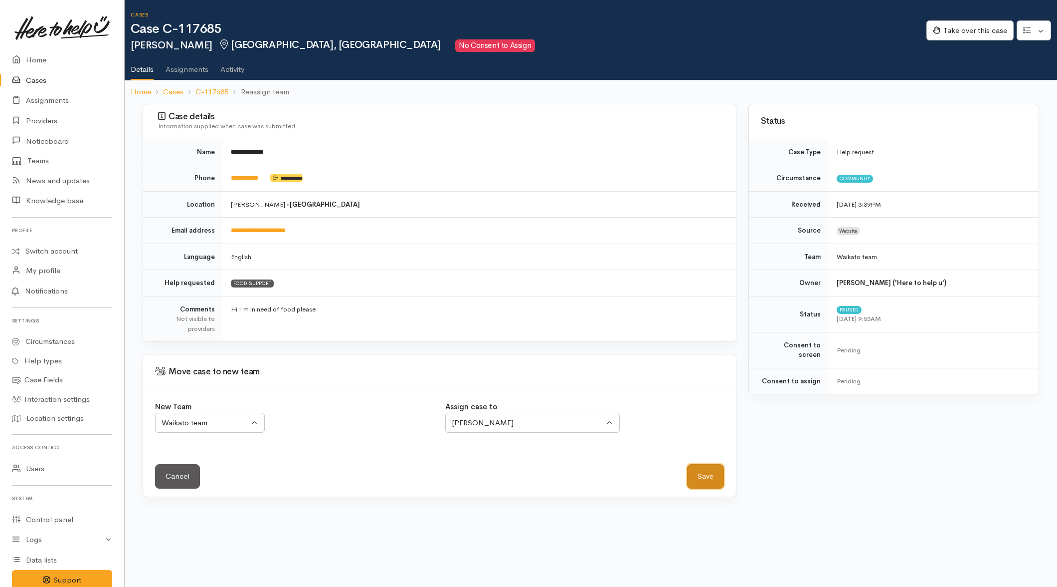
click at [709, 472] on button "Save" at bounding box center [705, 476] width 37 height 24
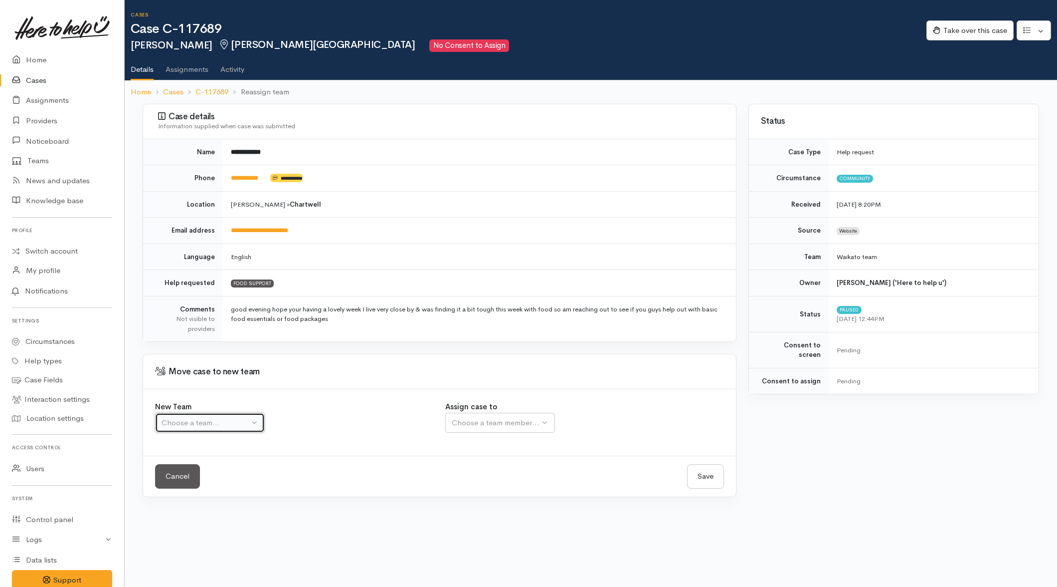
click at [243, 426] on div "Choose a team..." at bounding box center [206, 422] width 88 height 11
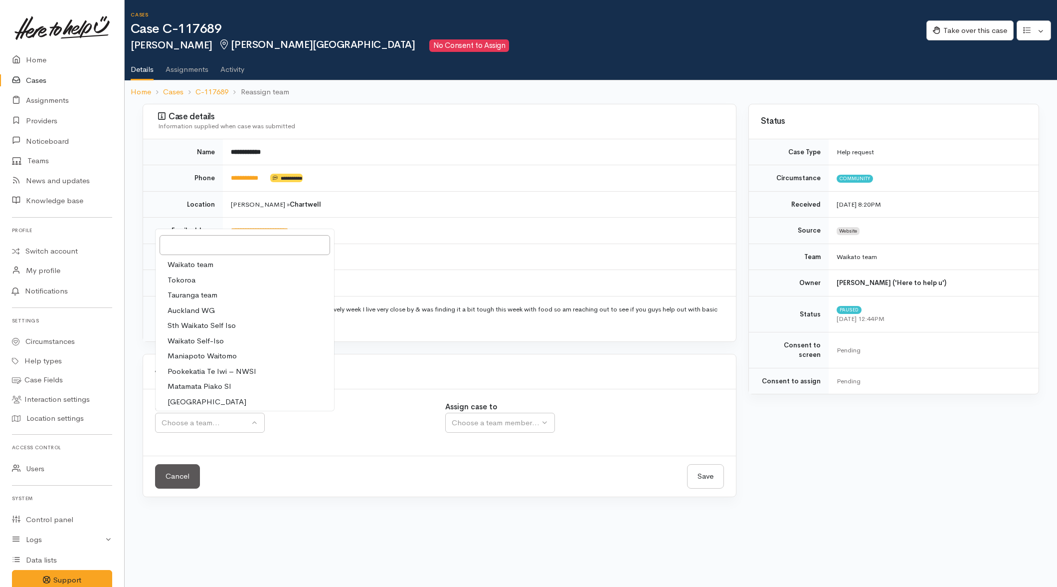
drag, startPoint x: 198, startPoint y: 267, endPoint x: 203, endPoint y: 272, distance: 7.4
click at [199, 267] on span "Waikato team" at bounding box center [191, 264] width 46 height 11
select select "1"
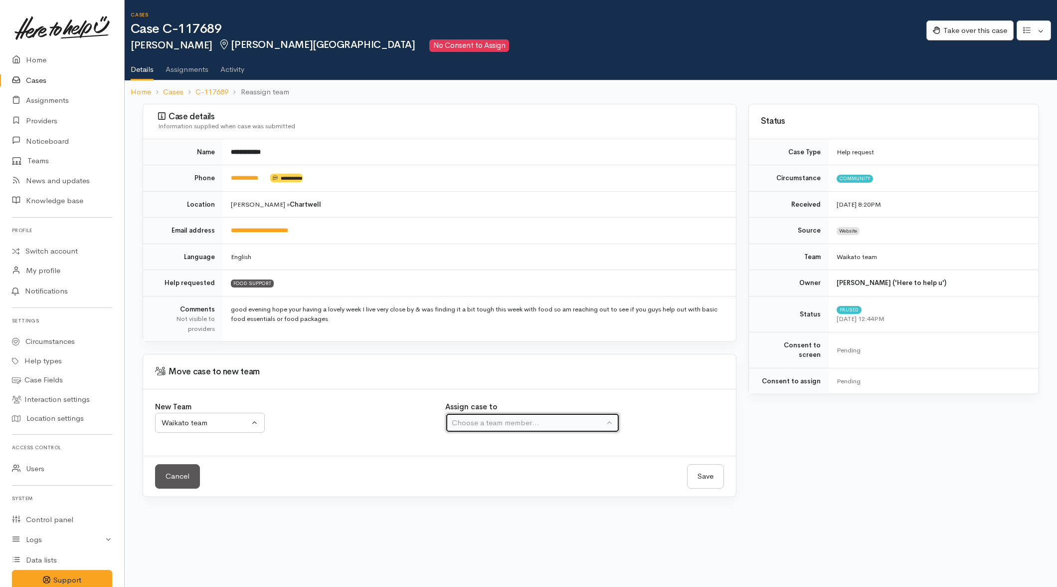
click at [468, 426] on div "Choose a team member..." at bounding box center [528, 422] width 153 height 11
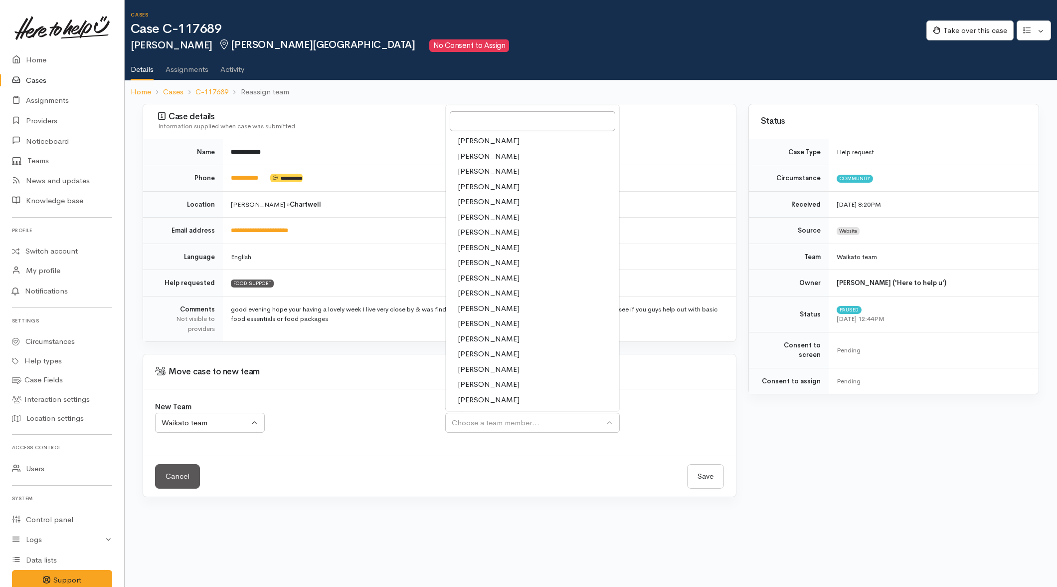
drag, startPoint x: 470, startPoint y: 402, endPoint x: 577, endPoint y: 470, distance: 126.7
click at [473, 407] on link "[PERSON_NAME]" at bounding box center [533, 399] width 174 height 15
select select "1463"
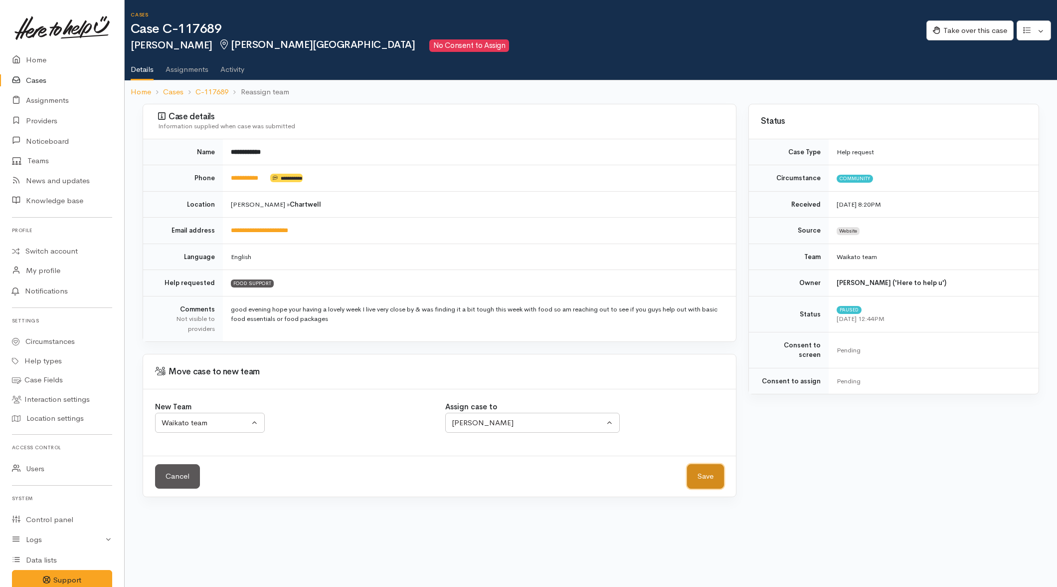
click at [710, 472] on button "Save" at bounding box center [705, 476] width 37 height 24
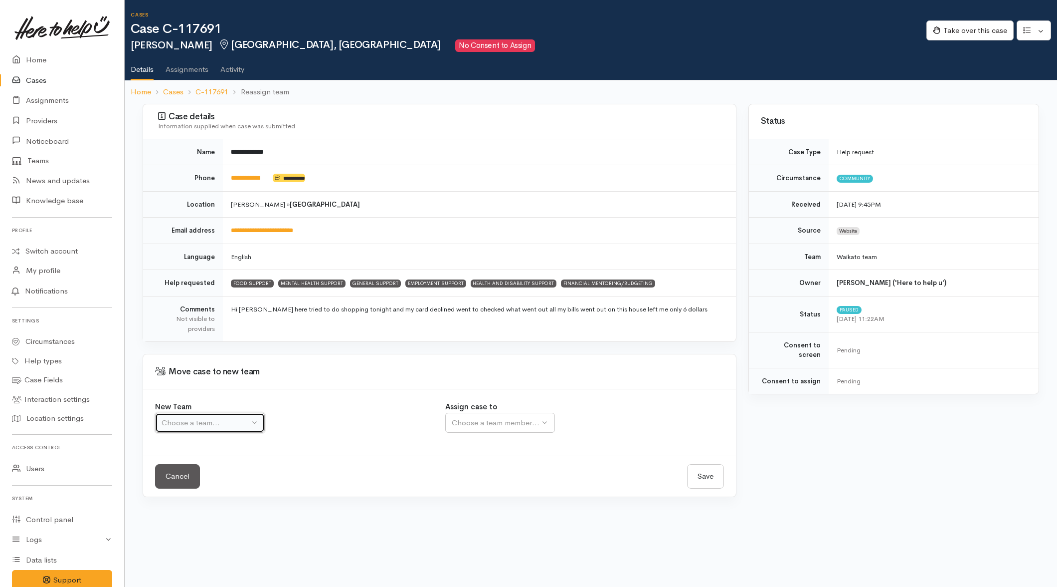
click at [259, 423] on button "Choose a team..." at bounding box center [210, 423] width 110 height 20
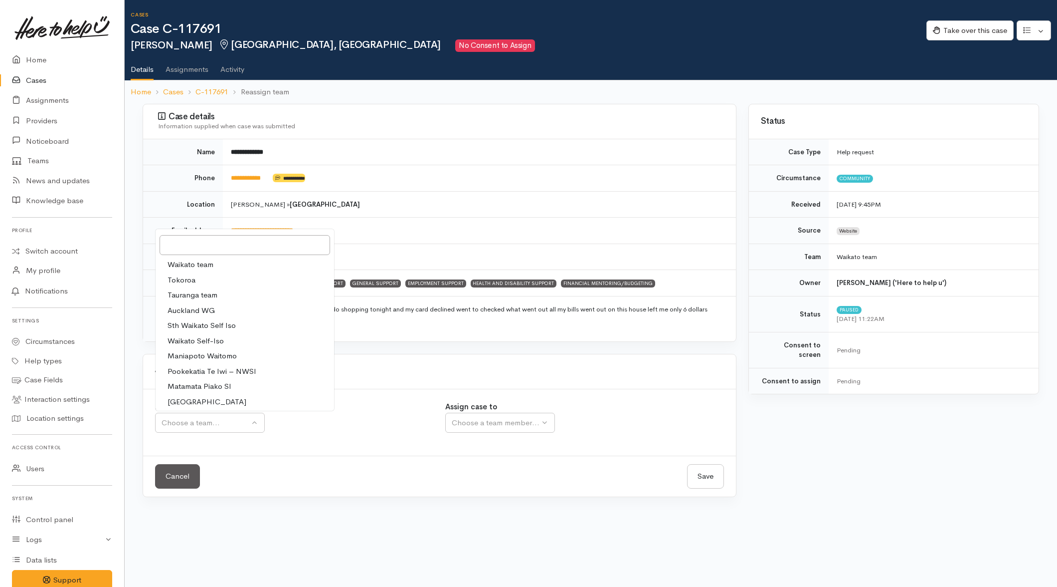
click at [217, 258] on link "Waikato team" at bounding box center [245, 264] width 179 height 15
select select "1"
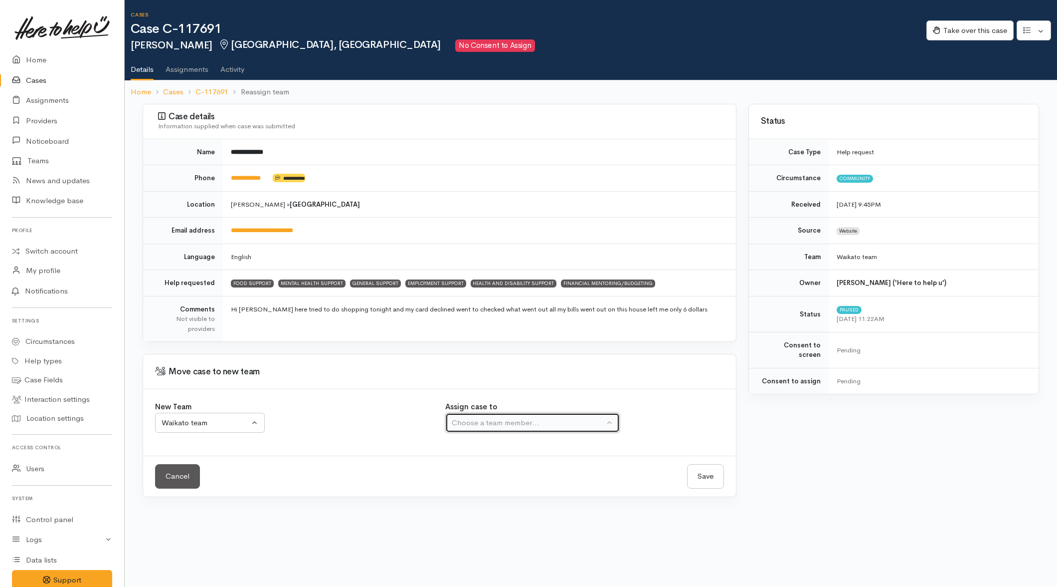
click at [537, 418] on div "Choose a team member..." at bounding box center [528, 422] width 153 height 11
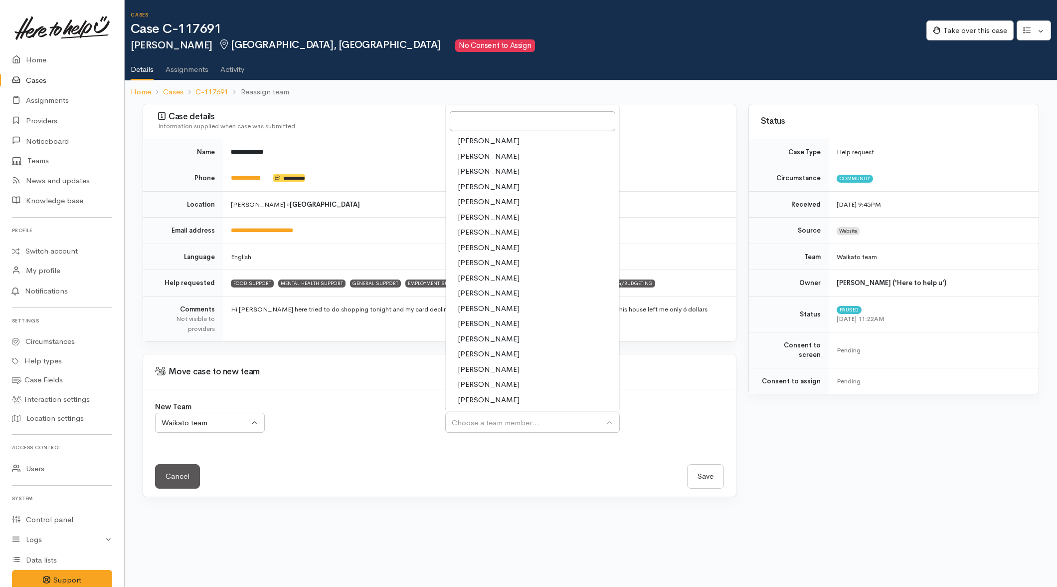
drag, startPoint x: 476, startPoint y: 402, endPoint x: 632, endPoint y: 480, distance: 174.4
click at [479, 402] on span "[PERSON_NAME]" at bounding box center [489, 399] width 62 height 11
select select "1463"
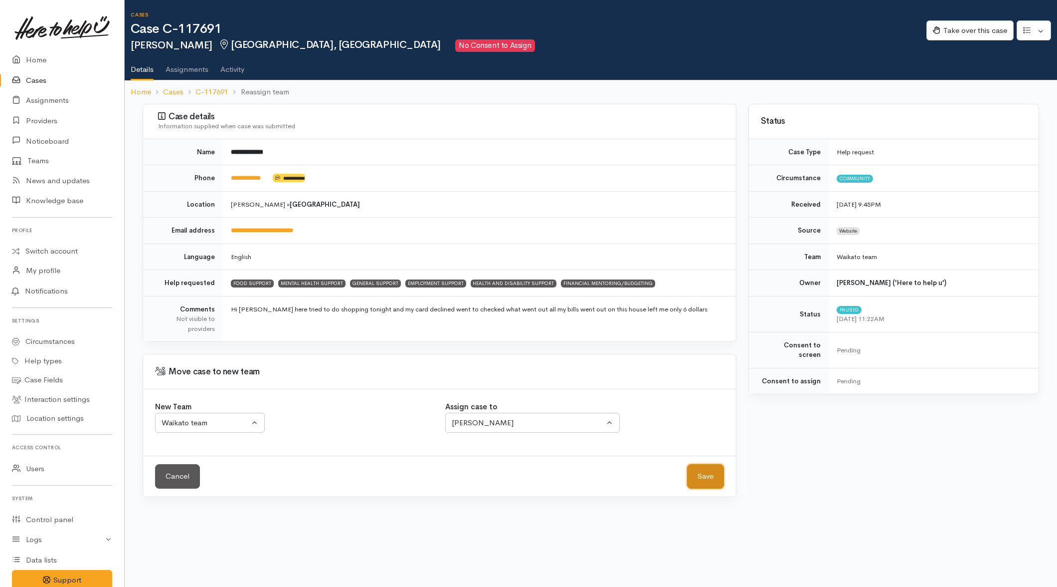
click at [704, 479] on button "Save" at bounding box center [705, 476] width 37 height 24
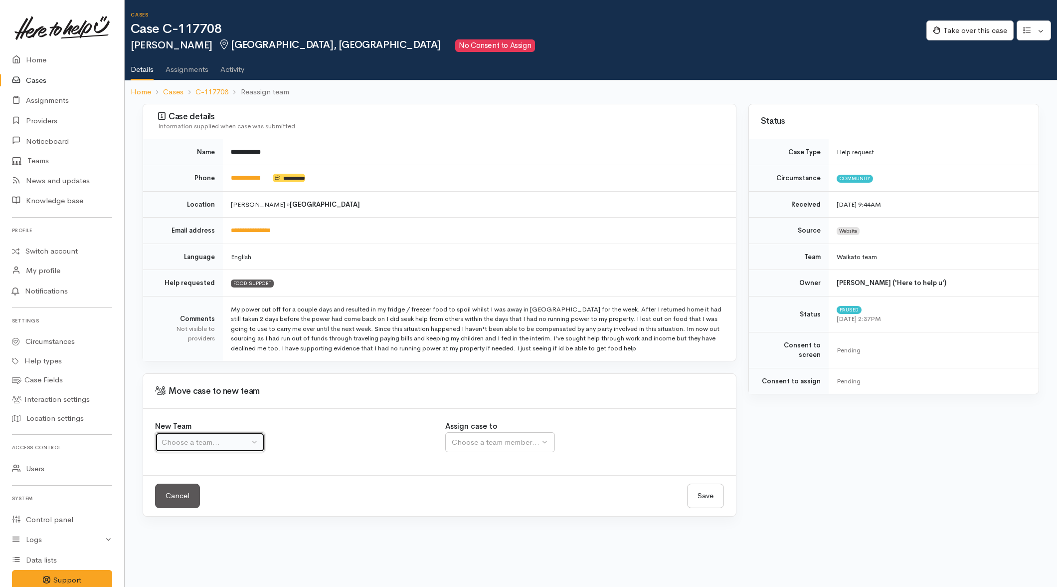
click at [220, 447] on div "Choose a team..." at bounding box center [206, 441] width 88 height 11
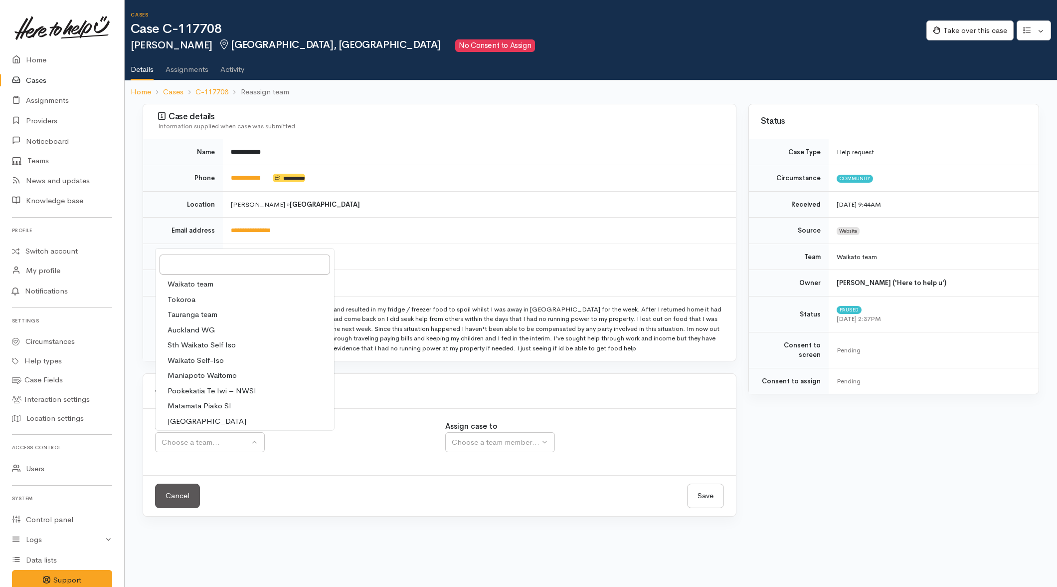
click at [193, 283] on span "Waikato team" at bounding box center [191, 283] width 46 height 11
select select "1"
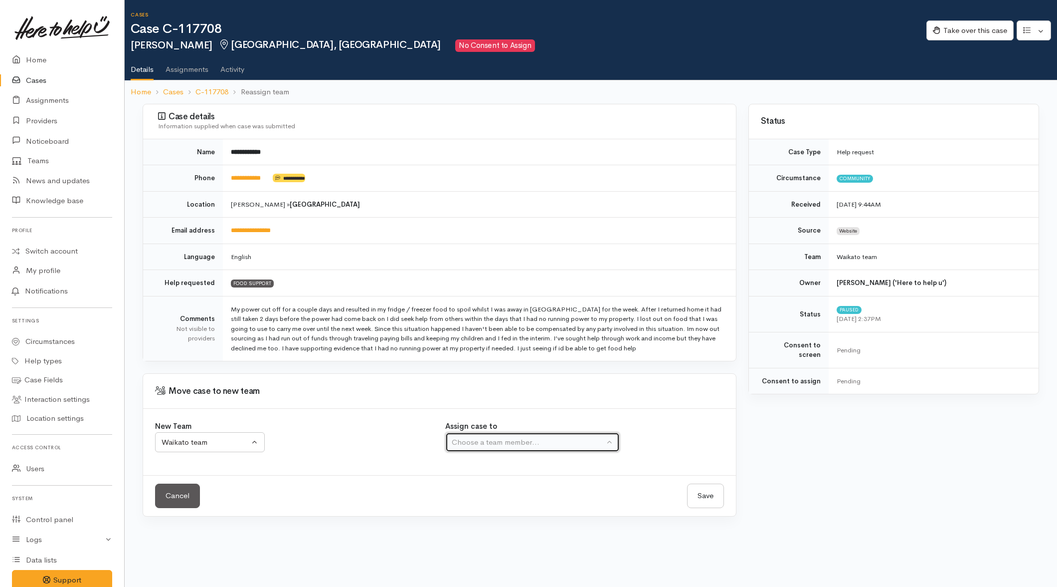
click at [517, 447] on div "Choose a team member..." at bounding box center [528, 441] width 153 height 11
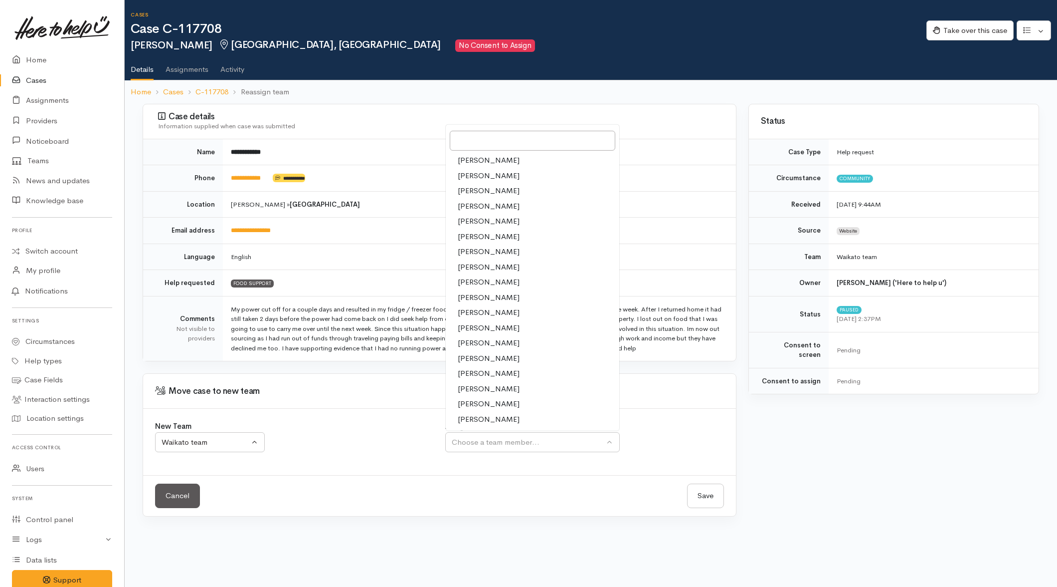
click at [486, 412] on link "Shirley Mackie" at bounding box center [533, 419] width 174 height 15
select select "1463"
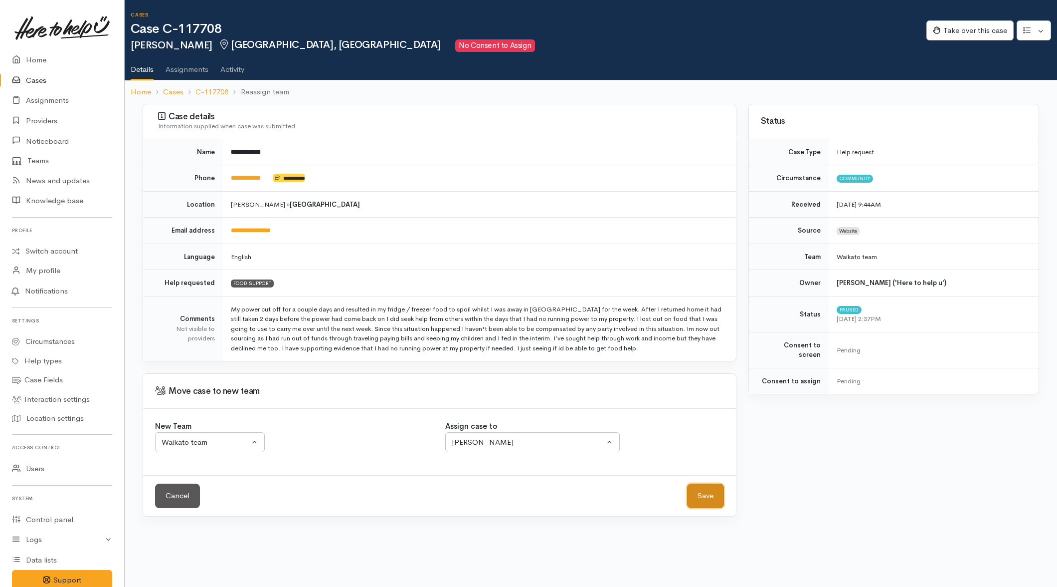
click at [716, 495] on button "Save" at bounding box center [705, 495] width 37 height 24
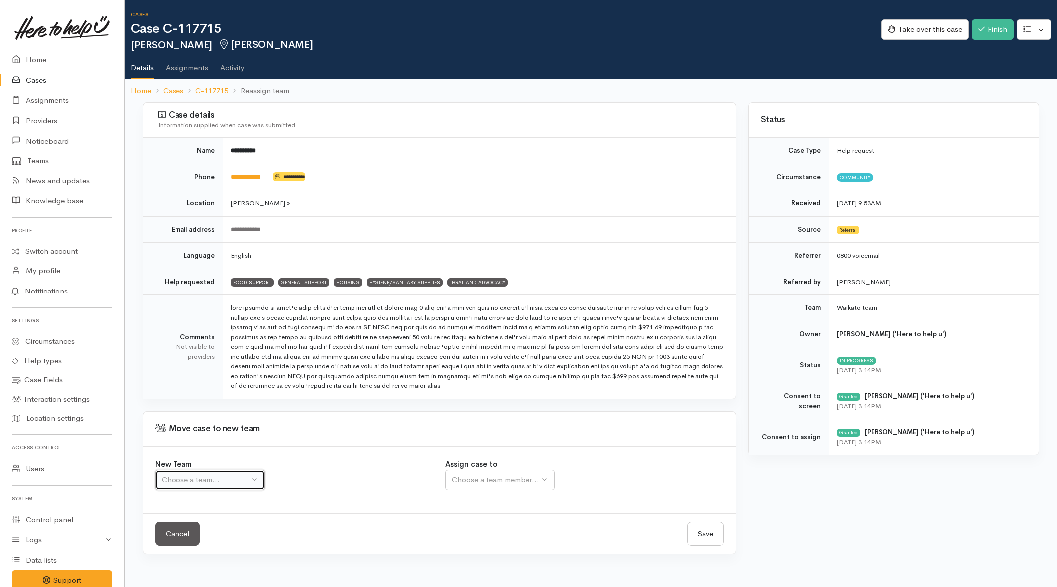
click at [223, 485] on div "Choose a team..." at bounding box center [206, 479] width 88 height 11
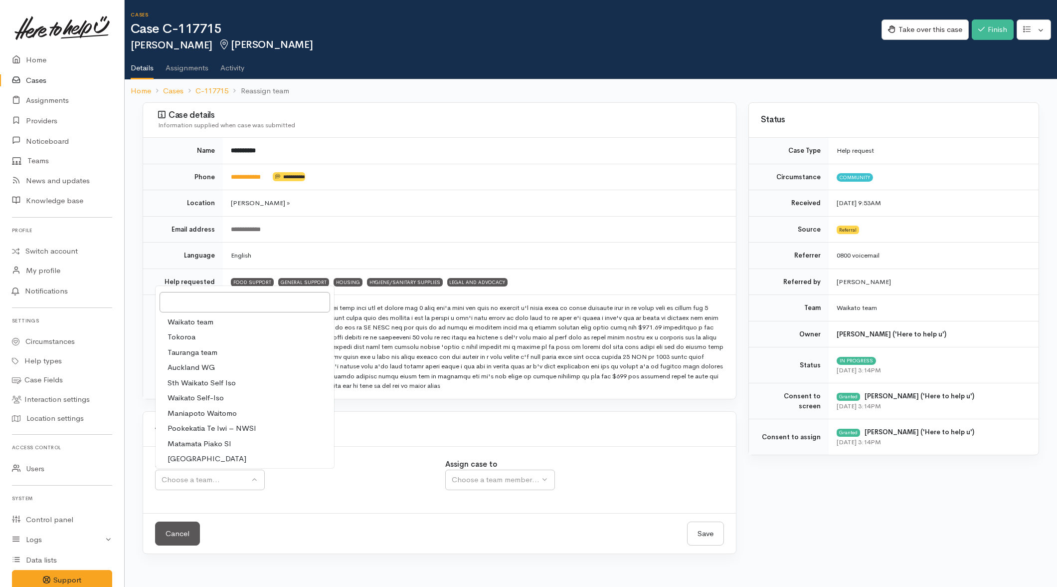
click at [423, 439] on div "Move case to new team" at bounding box center [439, 429] width 593 height 35
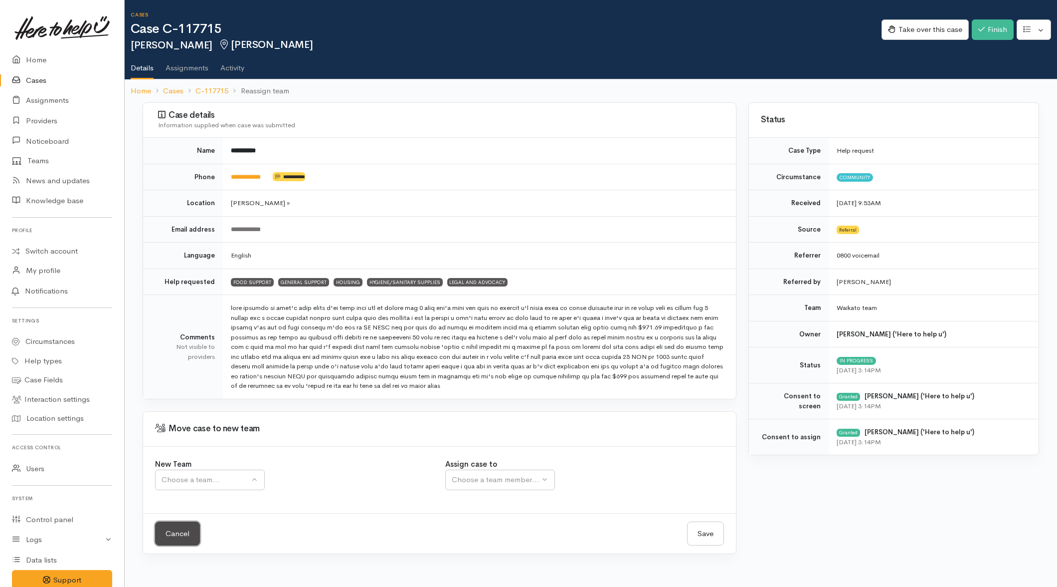
click at [176, 537] on link "Cancel" at bounding box center [177, 533] width 45 height 24
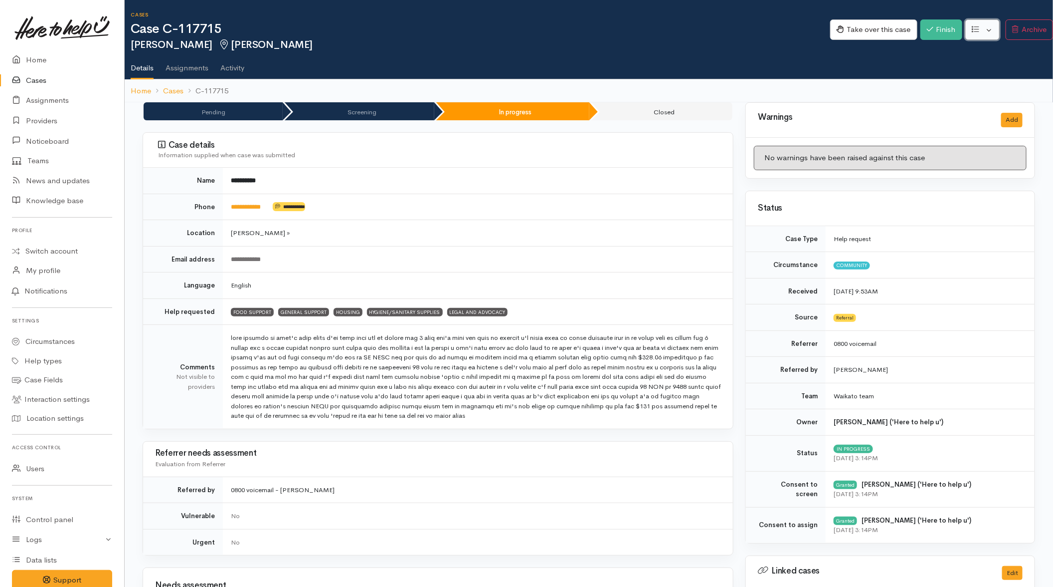
click at [983, 31] on button "button" at bounding box center [983, 29] width 34 height 20
click at [939, 80] on link "Re-assign team" at bounding box center [945, 82] width 107 height 15
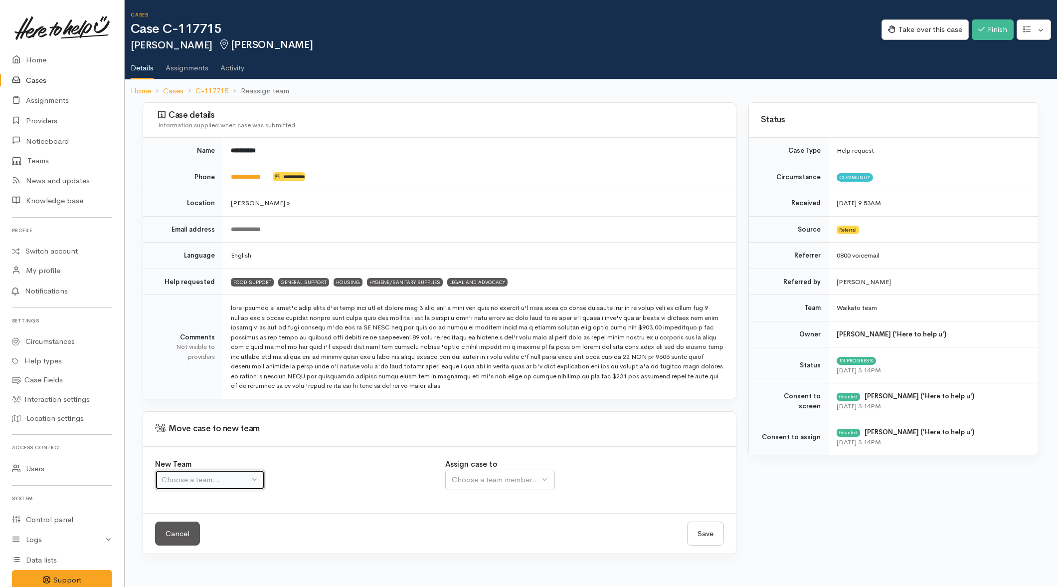
click at [196, 479] on div "Choose a team..." at bounding box center [206, 479] width 88 height 11
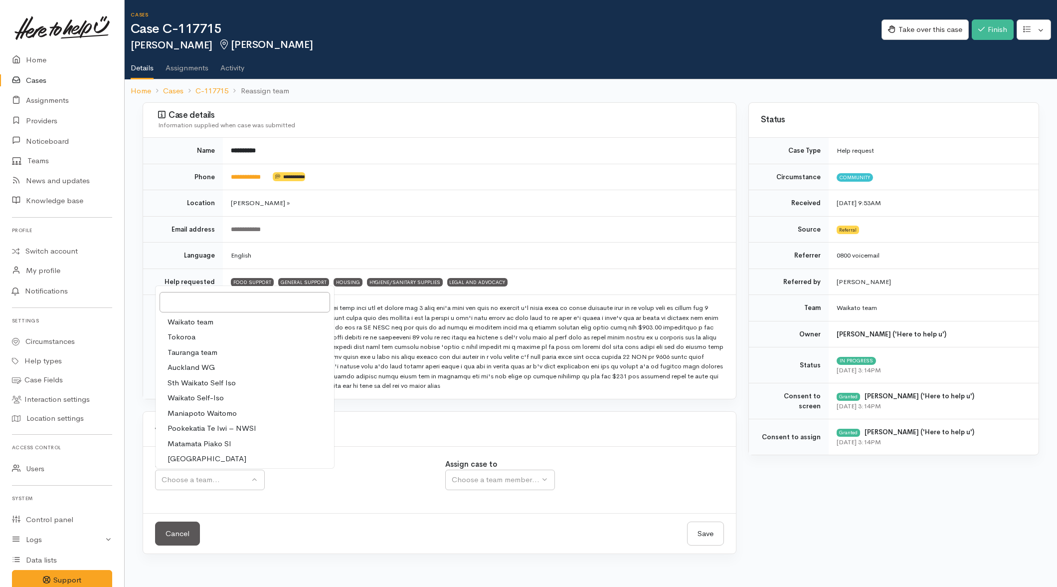
click at [208, 326] on span "Waikato team" at bounding box center [191, 321] width 46 height 11
select select "1"
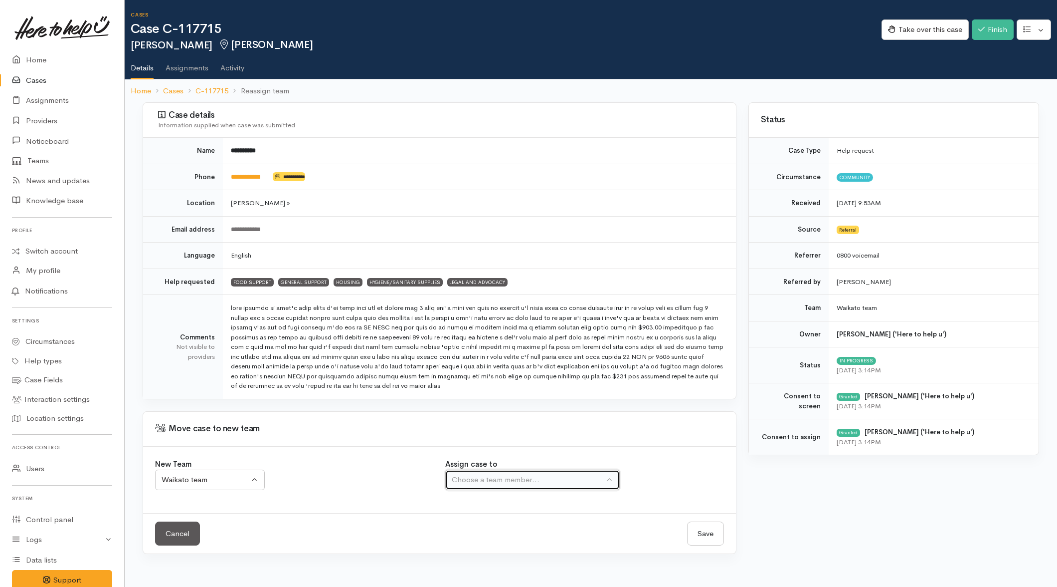
click at [524, 474] on button "Choose a team member..." at bounding box center [532, 479] width 175 height 20
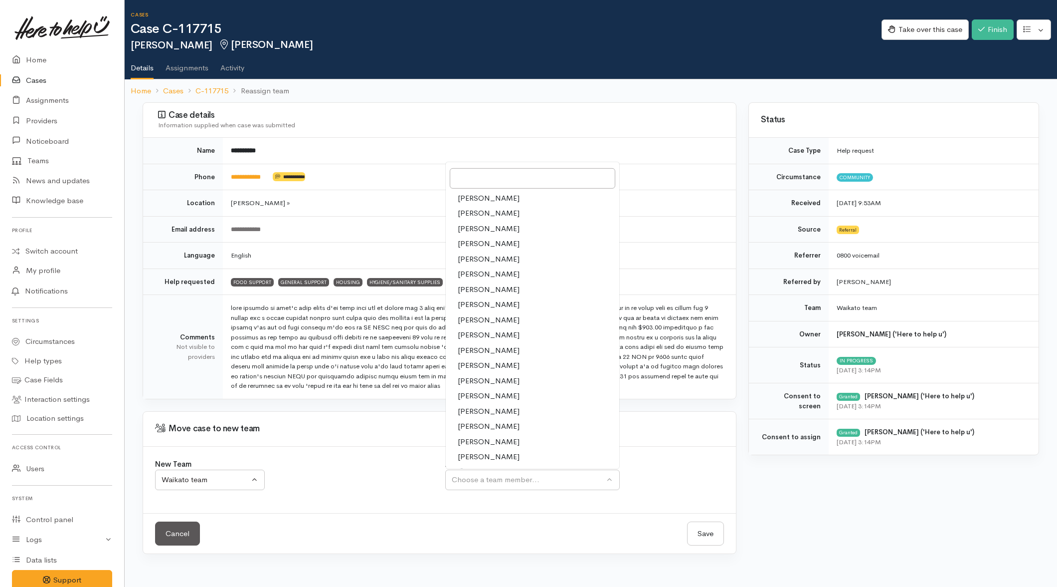
drag, startPoint x: 480, startPoint y: 425, endPoint x: 555, endPoint y: 460, distance: 82.6
click at [481, 425] on span "Priyanka Duggal" at bounding box center [489, 425] width 62 height 11
select select "2109"
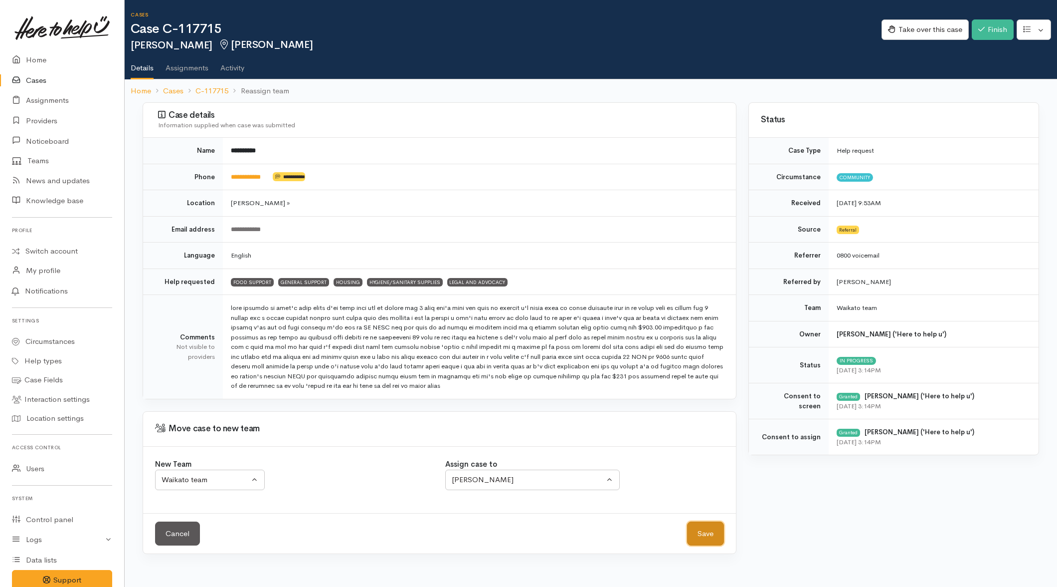
drag, startPoint x: 718, startPoint y: 531, endPoint x: 617, endPoint y: 517, distance: 102.7
click at [717, 533] on button "Save" at bounding box center [705, 533] width 37 height 24
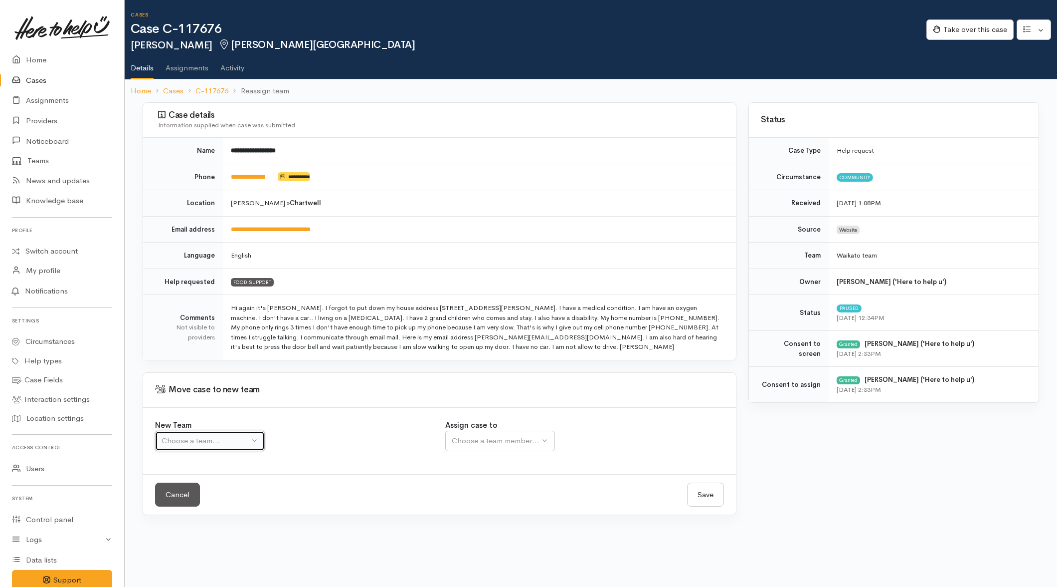
click at [218, 445] on div "Choose a team..." at bounding box center [206, 440] width 88 height 11
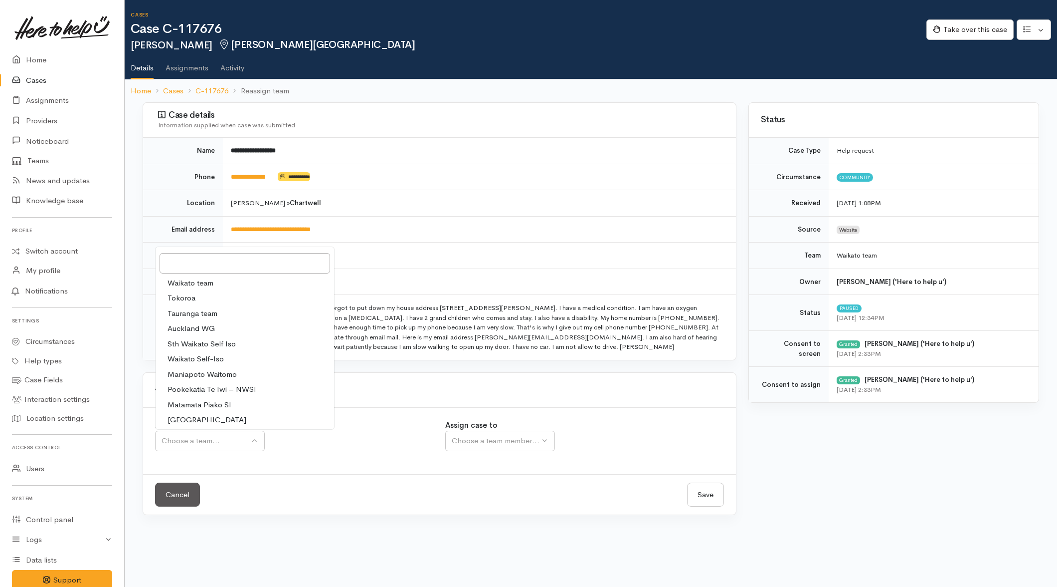
click at [213, 282] on span "Waikato team" at bounding box center [191, 282] width 46 height 11
select select "1"
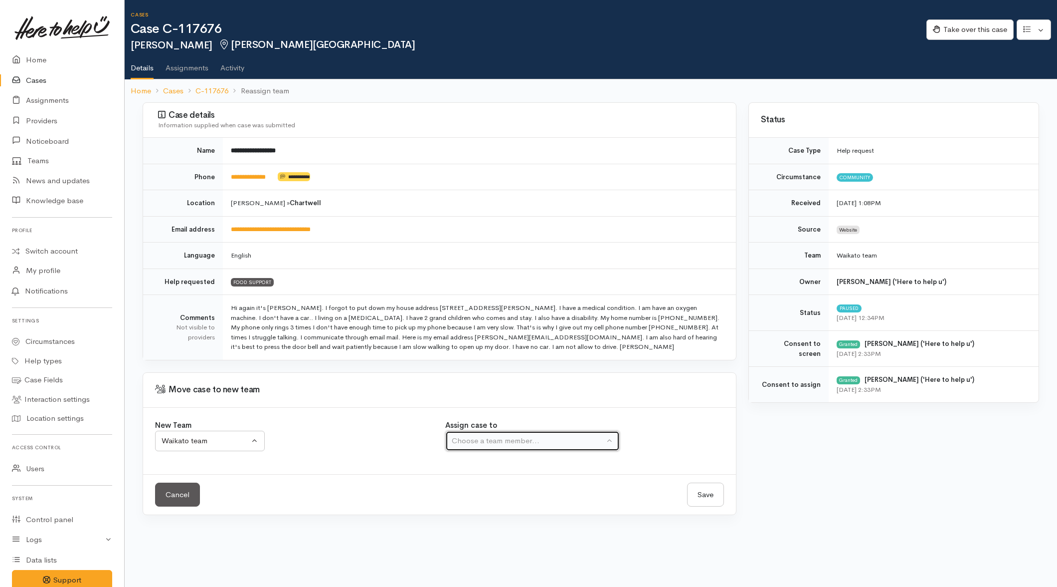
click at [531, 441] on div "Choose a team member..." at bounding box center [528, 440] width 153 height 11
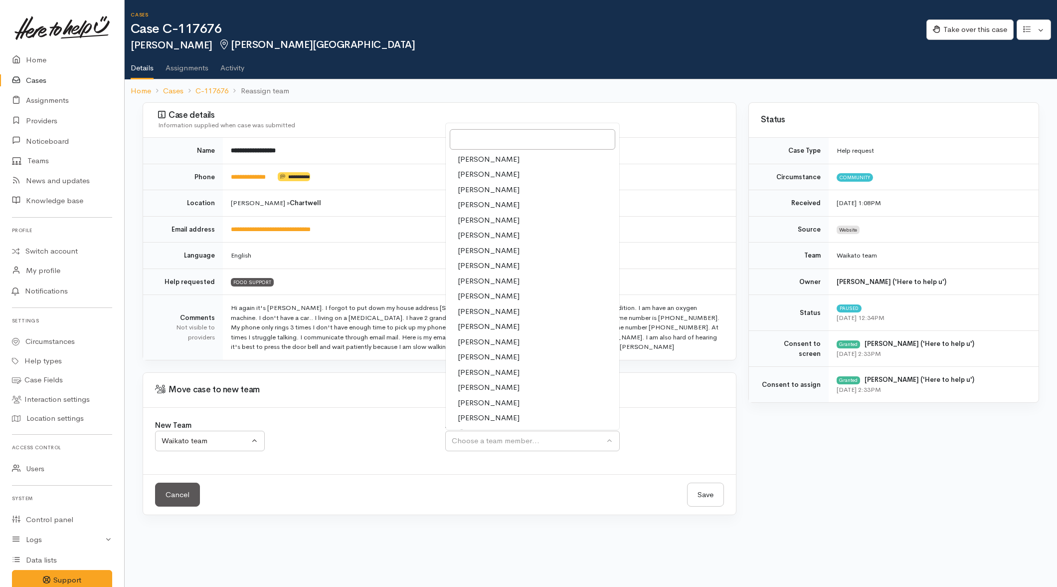
click at [470, 387] on span "[PERSON_NAME]" at bounding box center [489, 387] width 62 height 11
select select "2109"
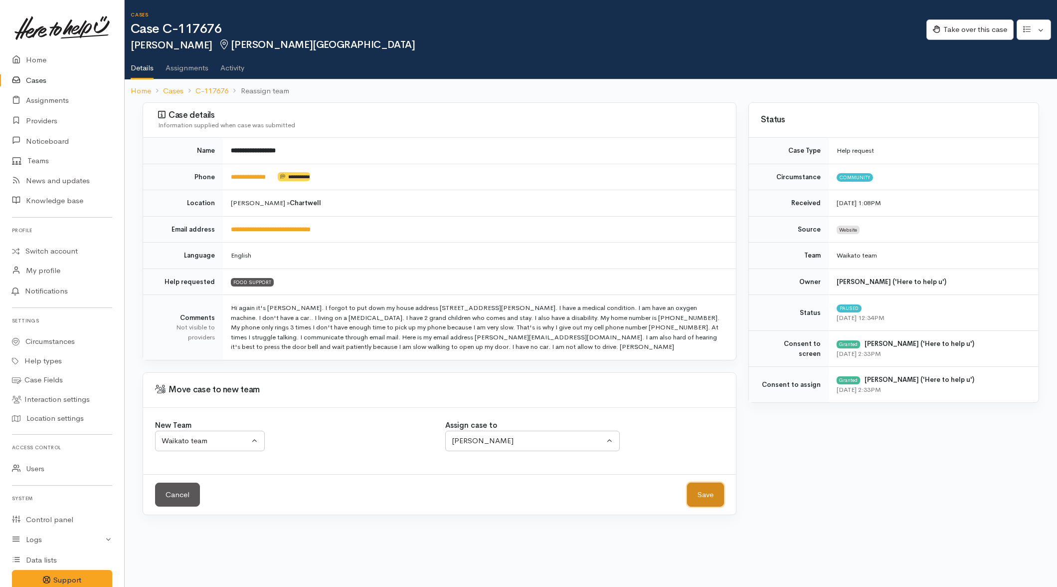
drag, startPoint x: 703, startPoint y: 497, endPoint x: 386, endPoint y: 442, distance: 322.4
click at [704, 497] on button "Save" at bounding box center [705, 494] width 37 height 24
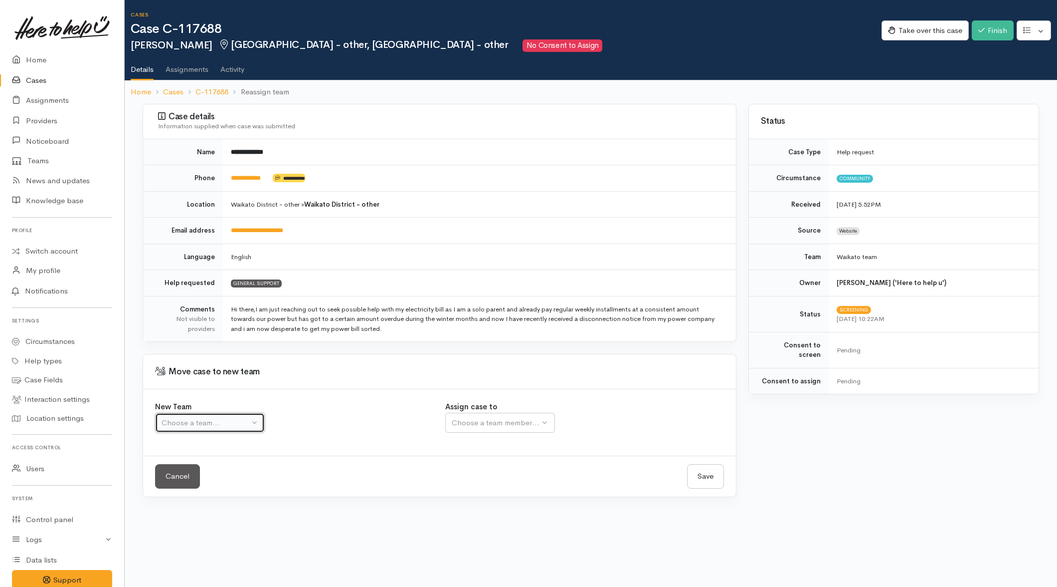
drag, startPoint x: 201, startPoint y: 415, endPoint x: 189, endPoint y: 418, distance: 12.3
click at [200, 415] on button "Choose a team..." at bounding box center [210, 423] width 110 height 20
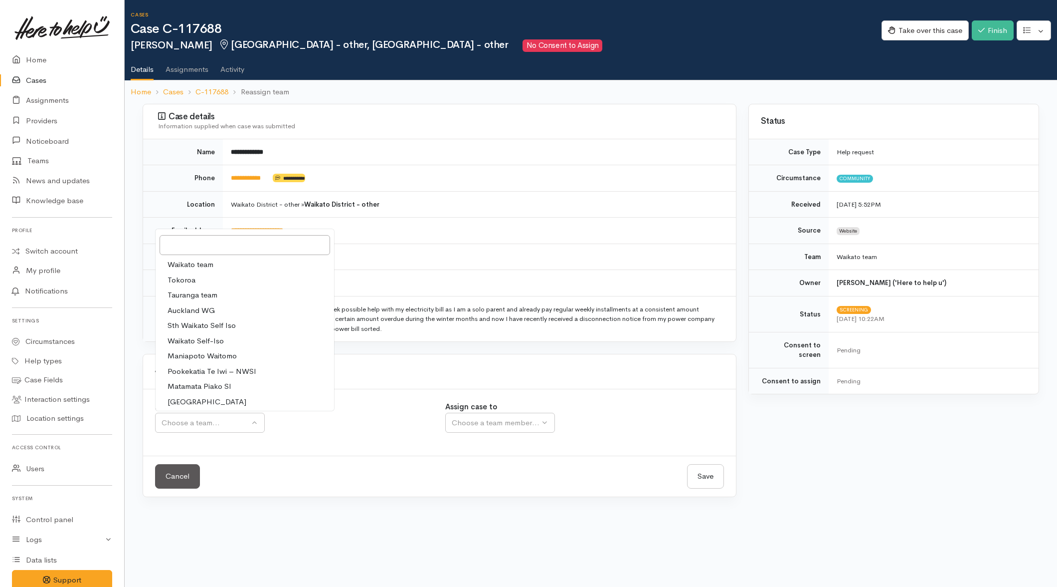
click at [203, 266] on span "Waikato team" at bounding box center [191, 264] width 46 height 11
select select "1"
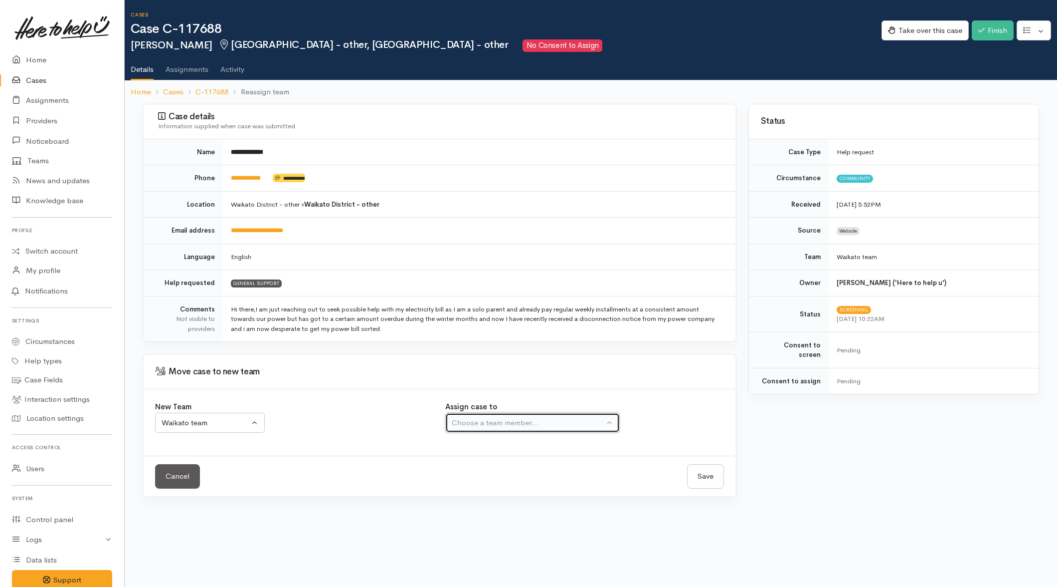
click at [509, 424] on div "Choose a team member..." at bounding box center [528, 422] width 153 height 11
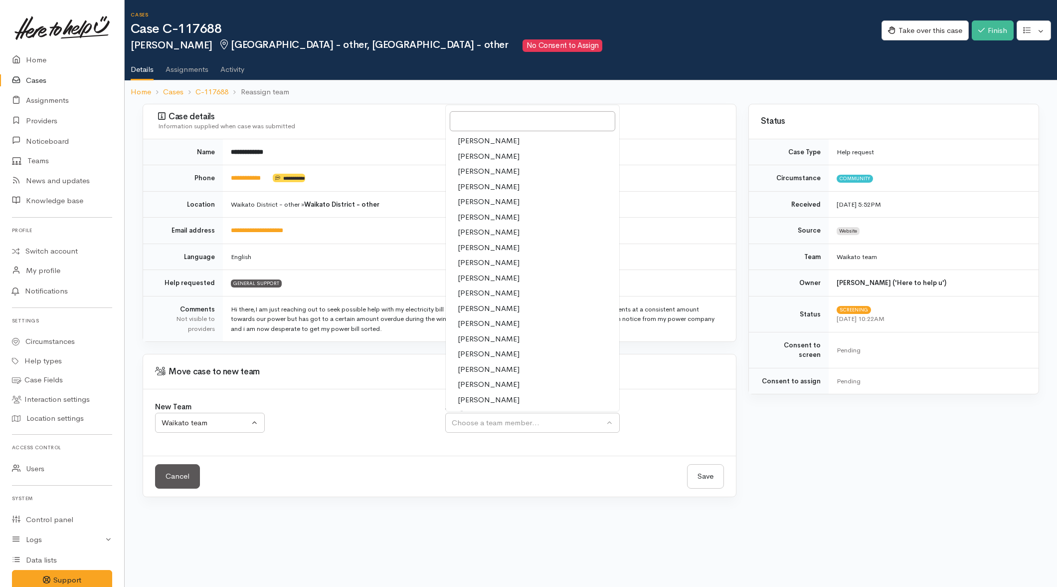
drag, startPoint x: 472, startPoint y: 364, endPoint x: 545, endPoint y: 398, distance: 80.3
click at [473, 364] on span "[PERSON_NAME]" at bounding box center [489, 369] width 62 height 11
select select "2109"
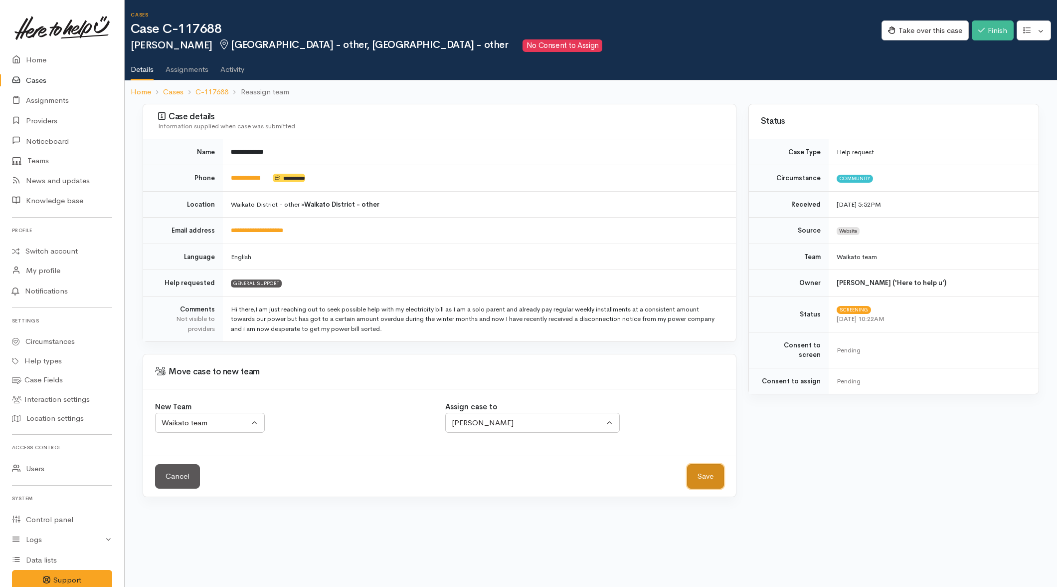
drag, startPoint x: 710, startPoint y: 483, endPoint x: 240, endPoint y: 395, distance: 477.6
click at [709, 483] on button "Save" at bounding box center [705, 476] width 37 height 24
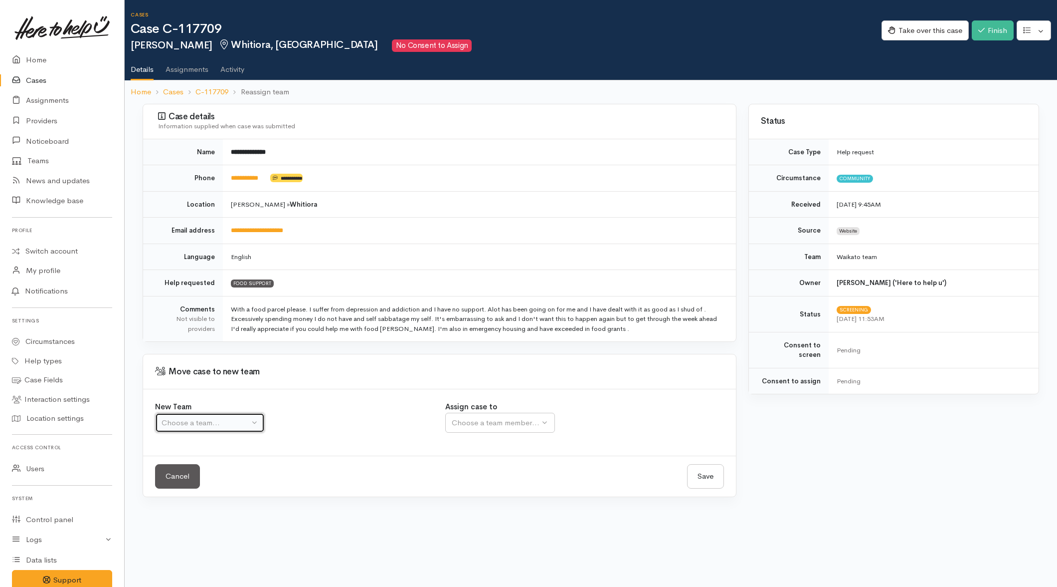
click at [216, 430] on button "Choose a team..." at bounding box center [210, 423] width 110 height 20
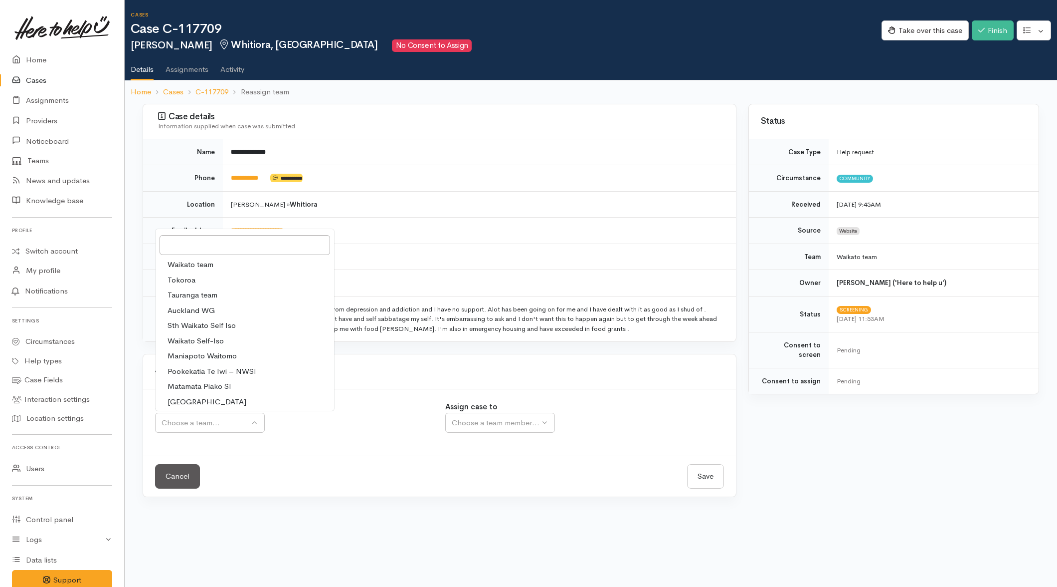
click at [215, 262] on link "Waikato team" at bounding box center [245, 264] width 179 height 15
select select "1"
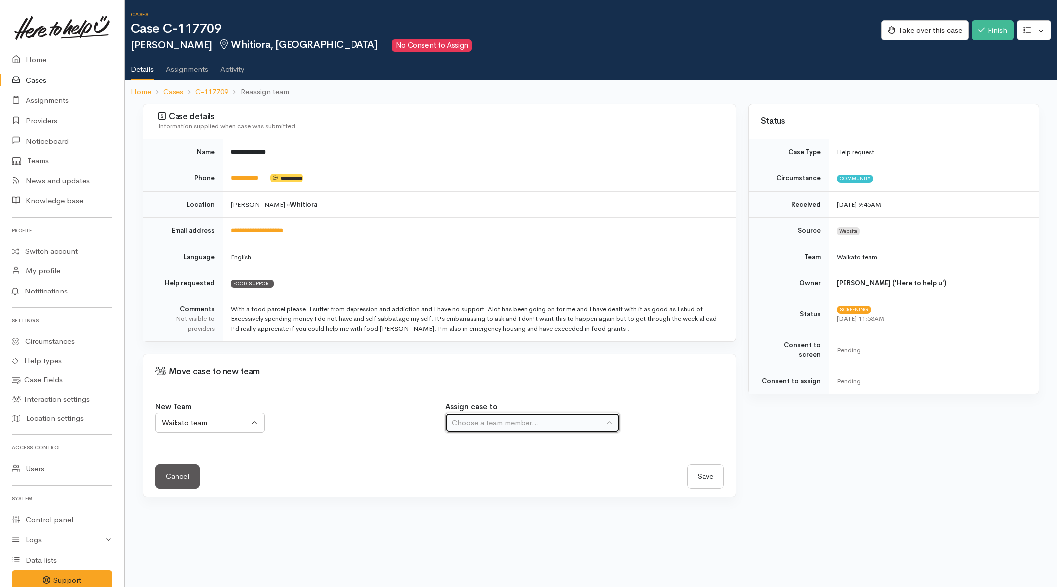
click at [504, 417] on div "Choose a team member..." at bounding box center [528, 422] width 153 height 11
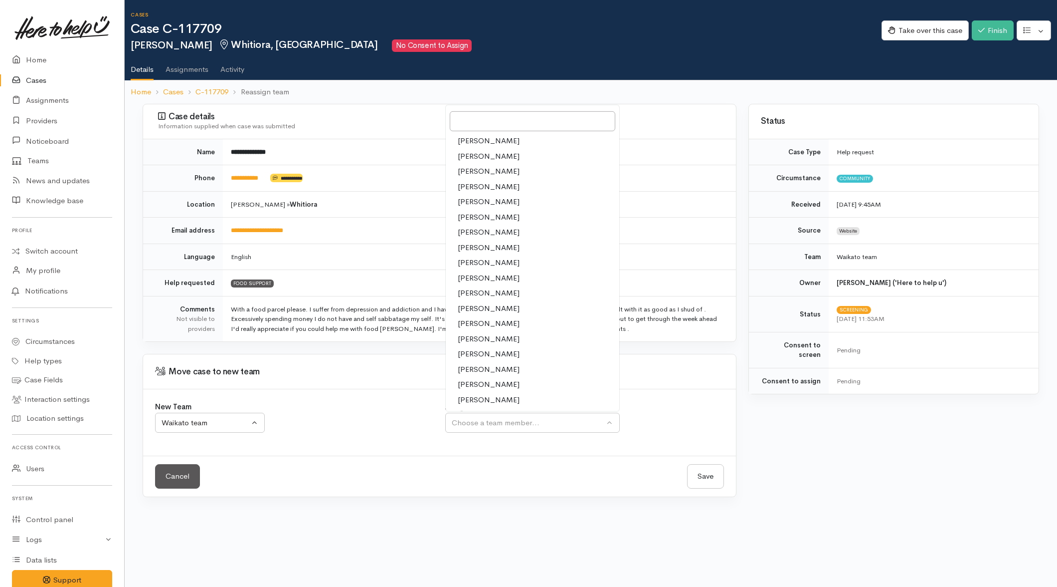
click at [474, 368] on span "[PERSON_NAME]" at bounding box center [489, 369] width 62 height 11
select select "2109"
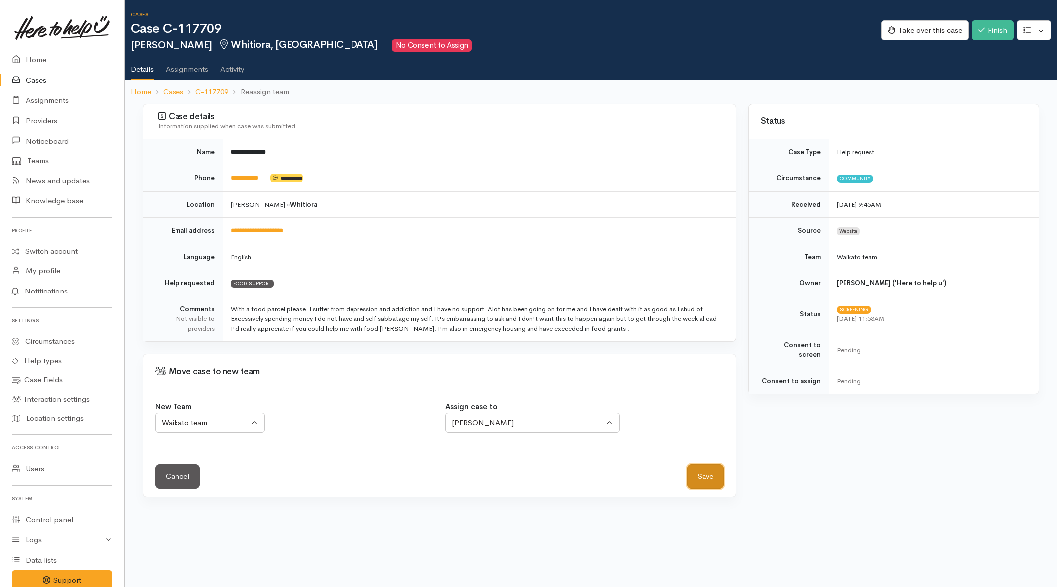
click at [701, 477] on button "Save" at bounding box center [705, 476] width 37 height 24
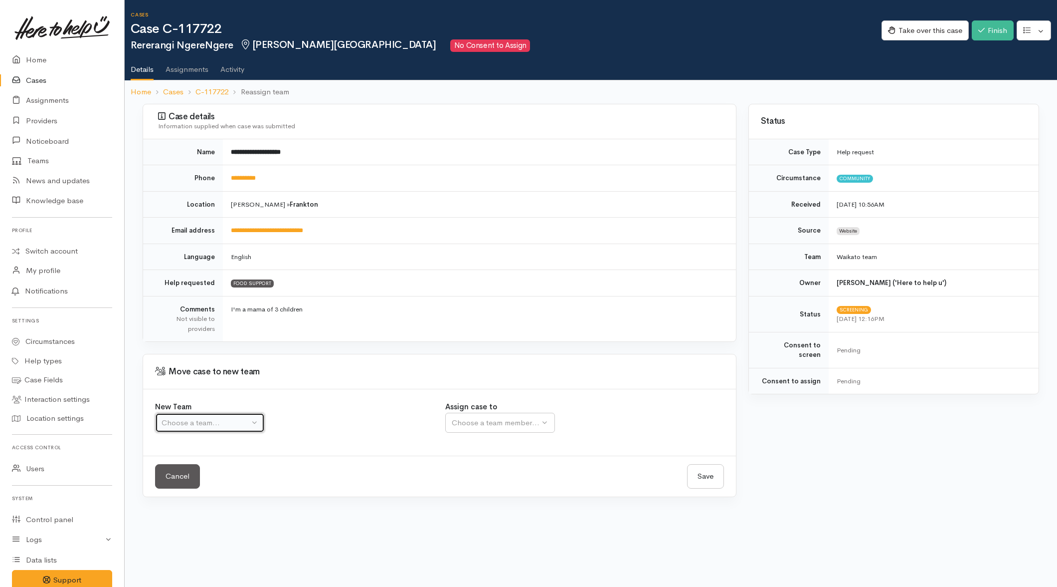
click at [212, 427] on div "Choose a team..." at bounding box center [206, 422] width 88 height 11
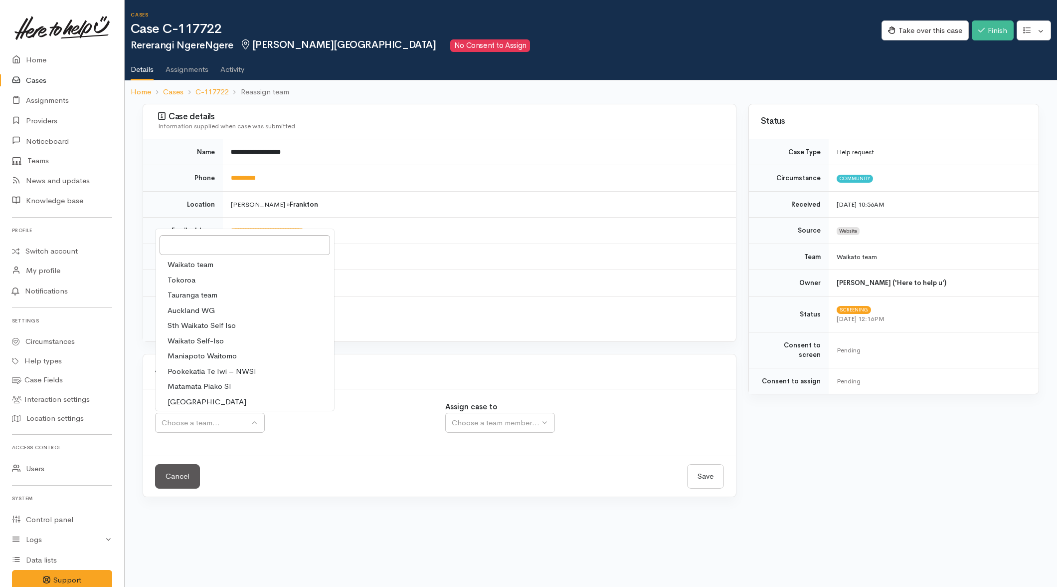
click at [196, 268] on span "Waikato team" at bounding box center [191, 264] width 46 height 11
select select "1"
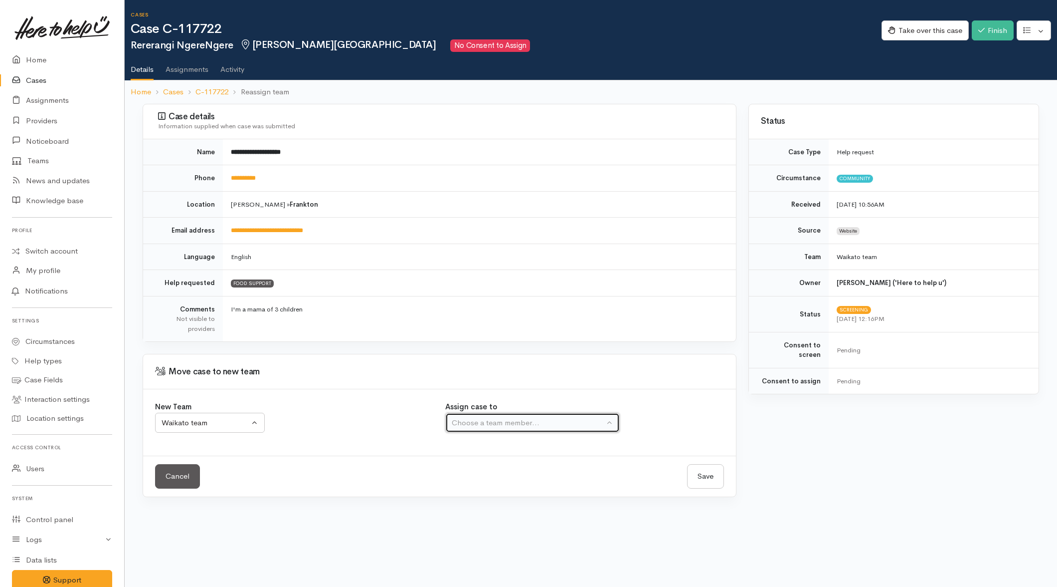
click at [479, 422] on div "Choose a team member..." at bounding box center [528, 422] width 153 height 11
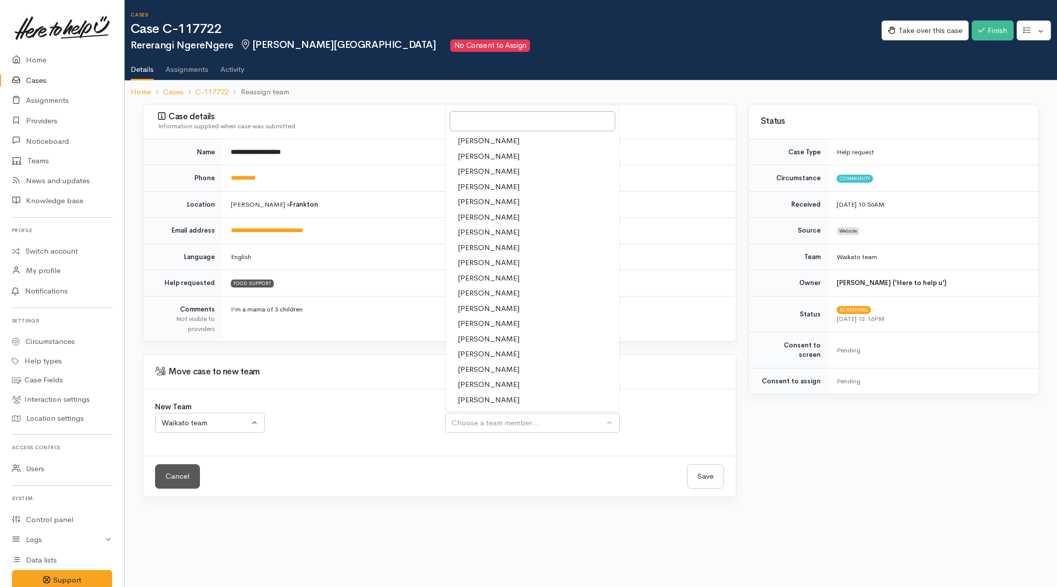
drag, startPoint x: 474, startPoint y: 368, endPoint x: 688, endPoint y: 465, distance: 235.1
click at [476, 367] on span "[PERSON_NAME]" at bounding box center [489, 369] width 62 height 11
select select "2109"
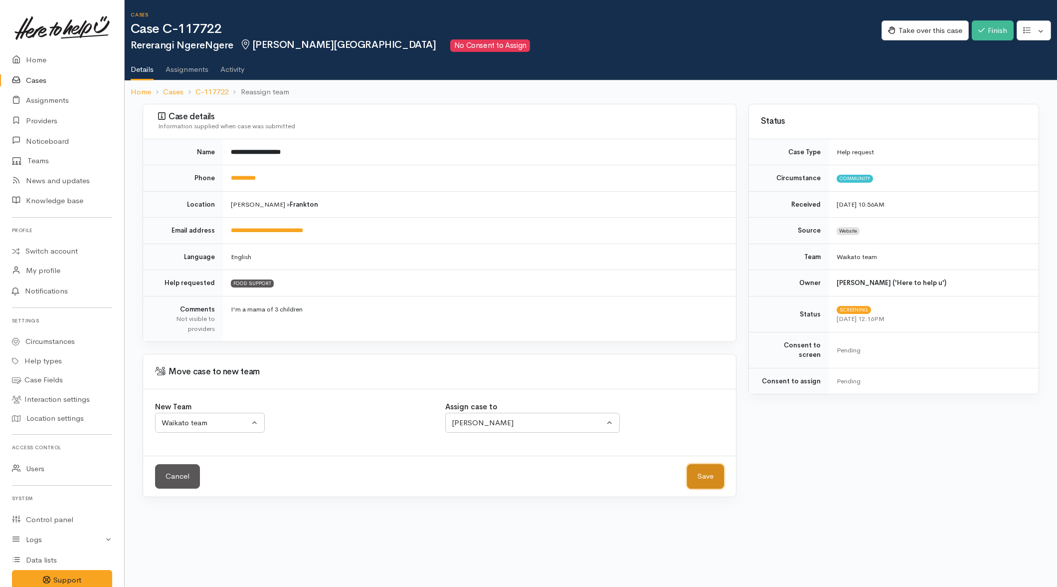
click at [703, 474] on button "Save" at bounding box center [705, 476] width 37 height 24
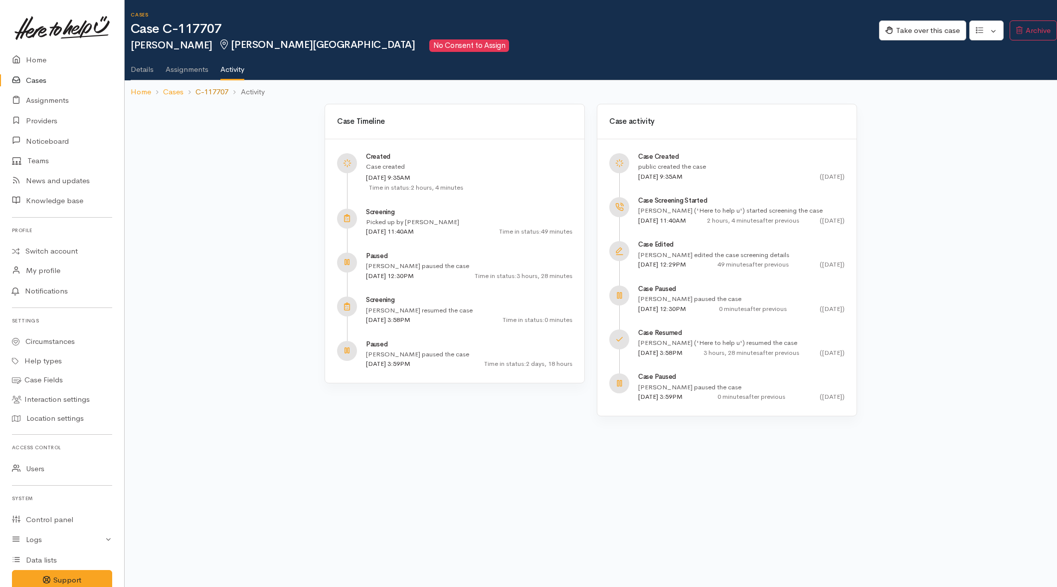
click at [222, 90] on link "C-117707" at bounding box center [212, 91] width 33 height 11
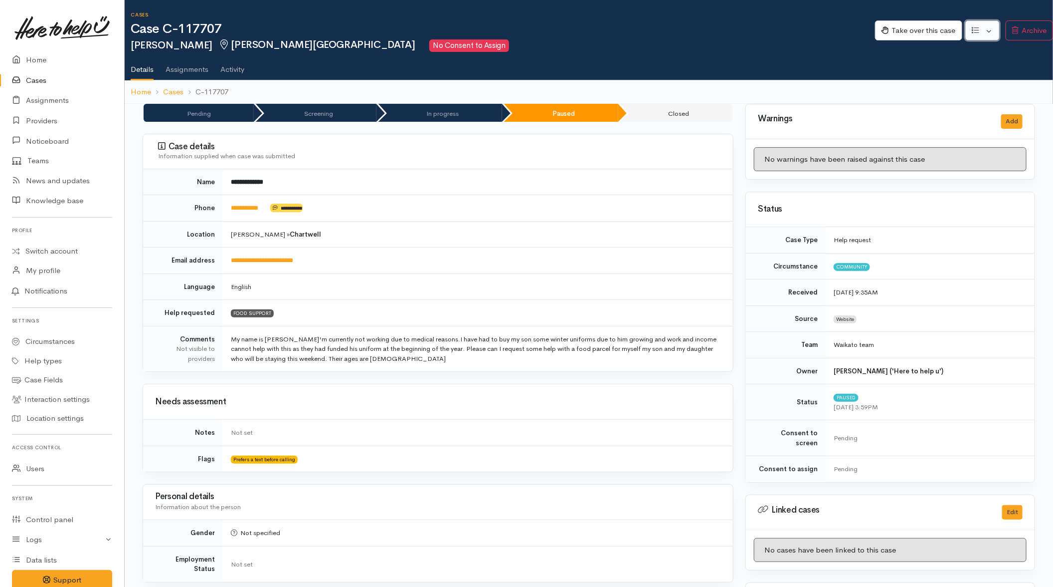
click at [992, 31] on button "button" at bounding box center [983, 30] width 34 height 20
click at [937, 82] on link "Re-assign team" at bounding box center [945, 83] width 107 height 15
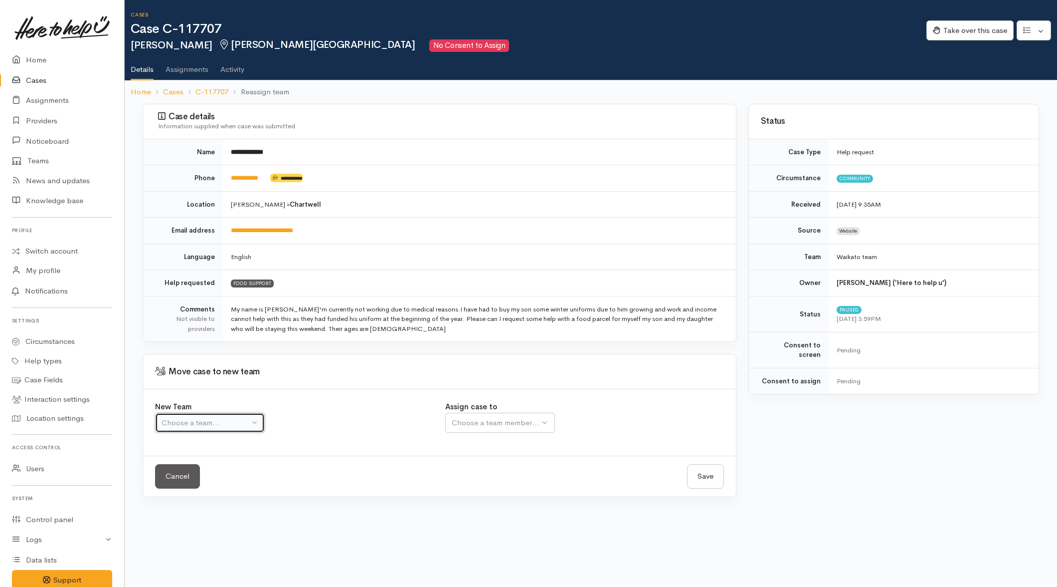
click at [212, 424] on div "Choose a team..." at bounding box center [206, 422] width 88 height 11
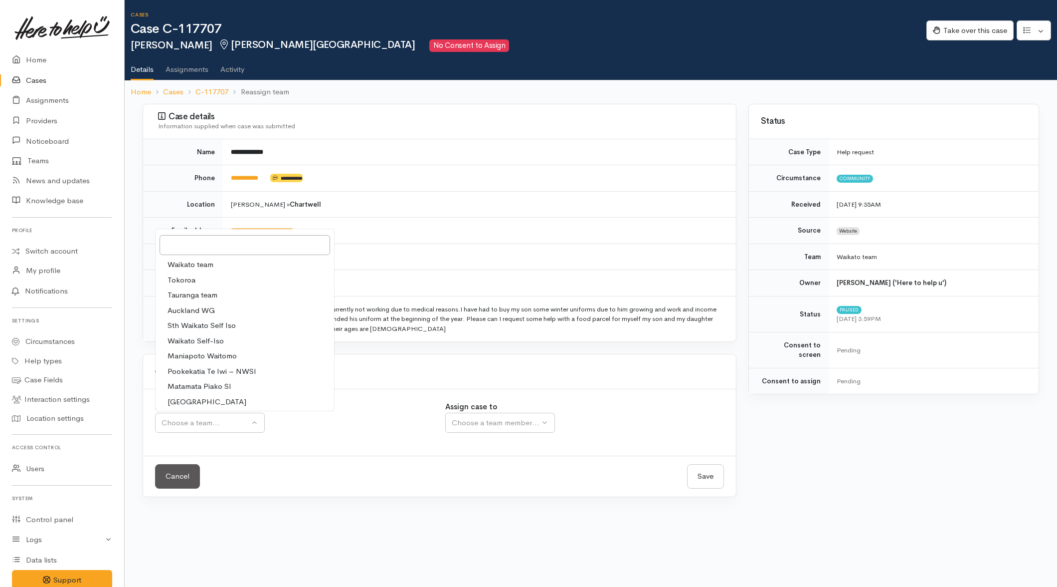
click at [205, 262] on span "Waikato team" at bounding box center [191, 264] width 46 height 11
select select "1"
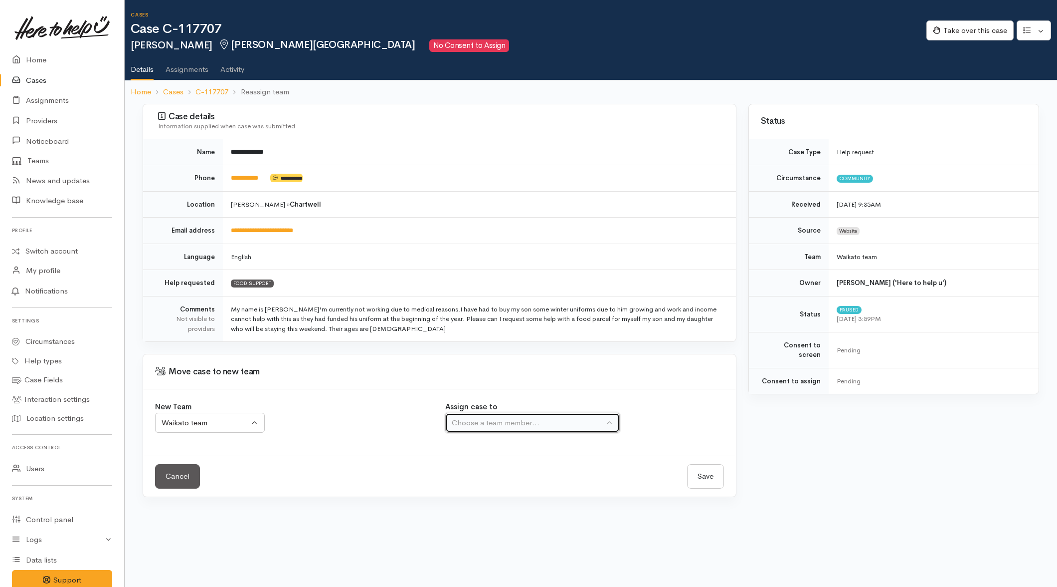
click at [480, 421] on div "Choose a team member..." at bounding box center [528, 422] width 153 height 11
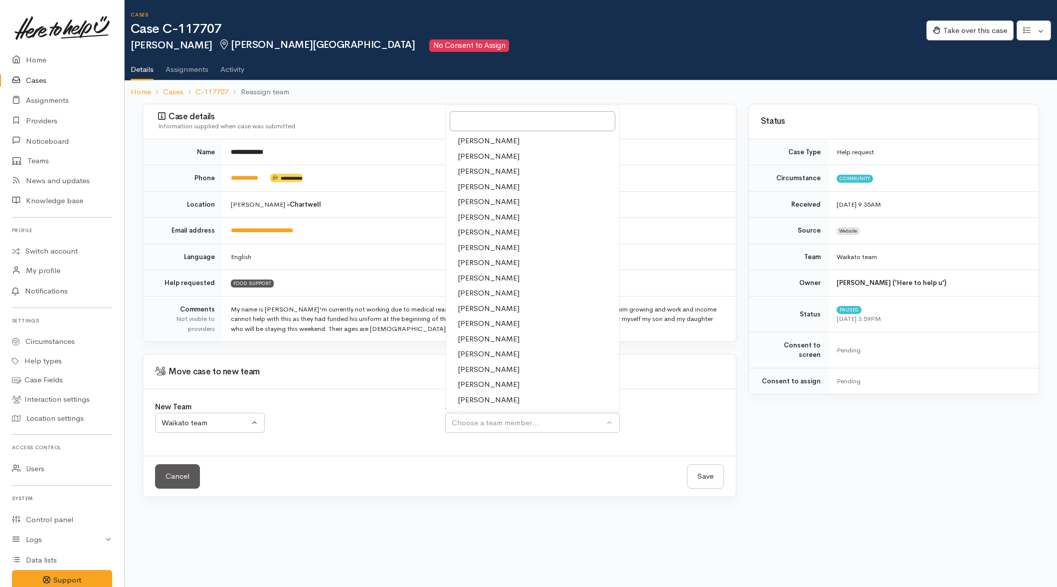
click at [471, 290] on span "[PERSON_NAME]" at bounding box center [489, 292] width 62 height 11
select select "1759"
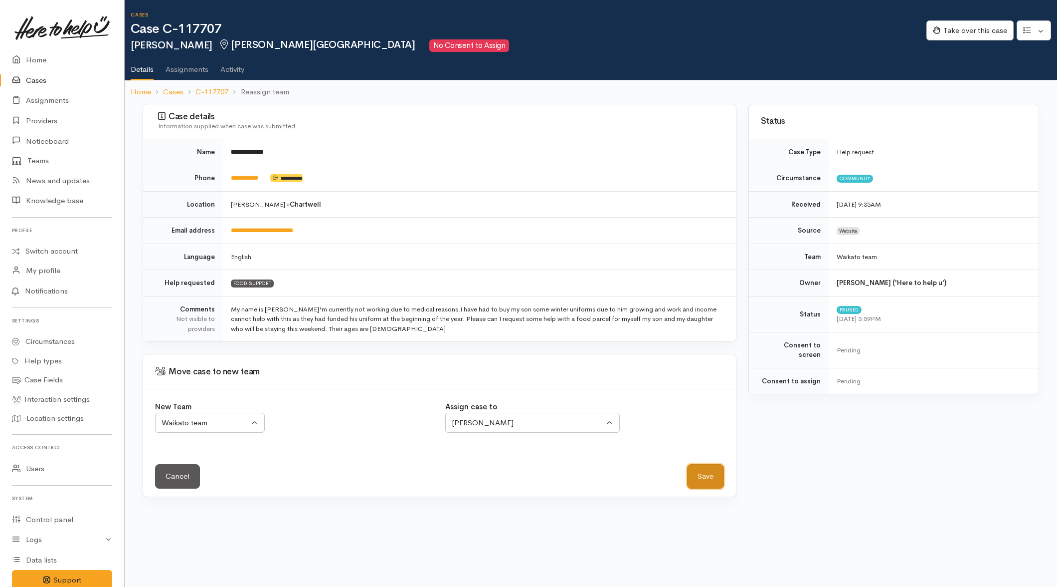
click at [698, 481] on button "Save" at bounding box center [705, 476] width 37 height 24
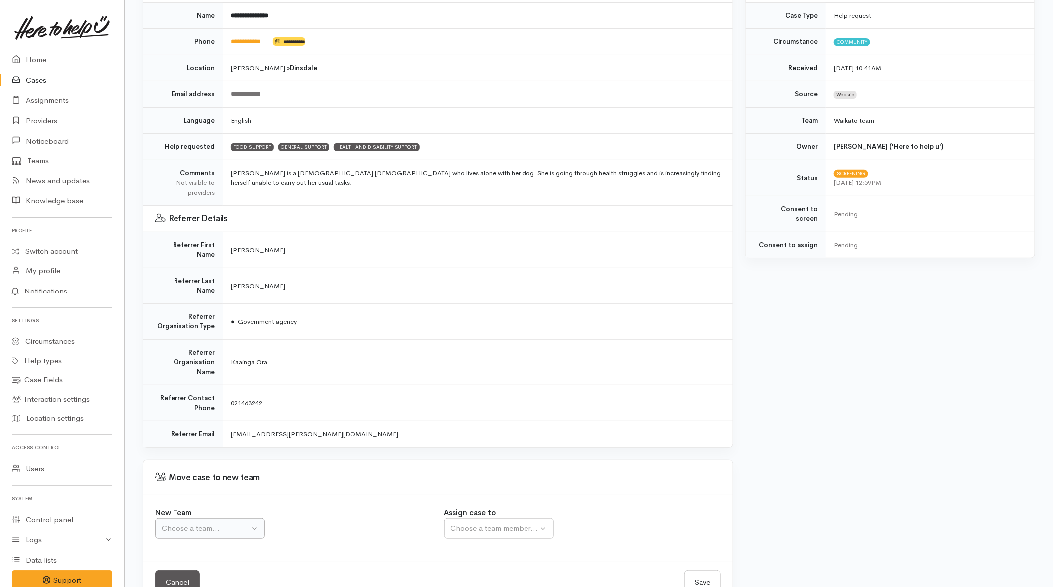
scroll to position [137, 0]
click at [250, 517] on button "Choose a team..." at bounding box center [210, 527] width 110 height 20
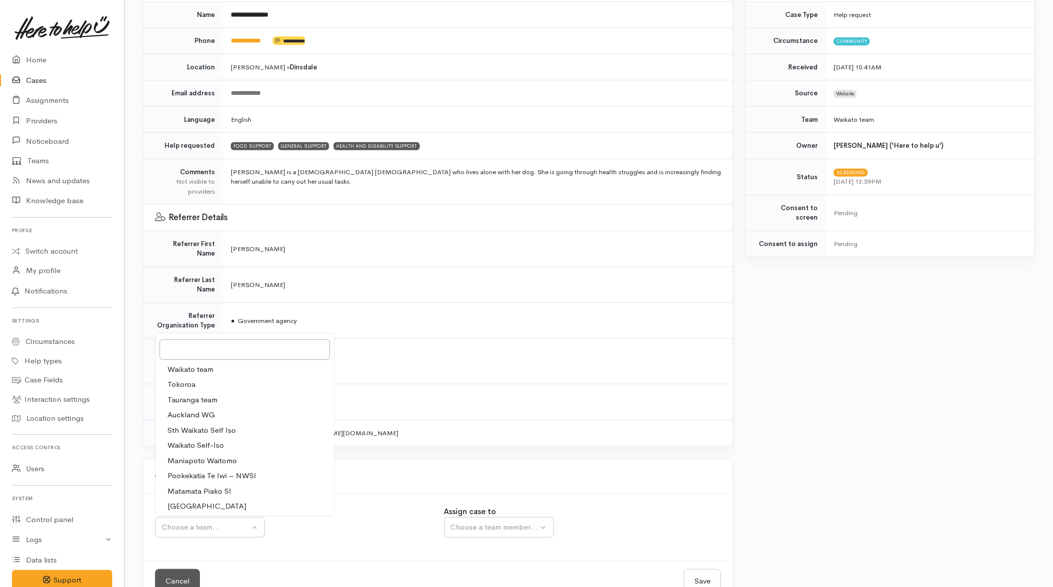
click at [197, 364] on span "Waikato team" at bounding box center [191, 369] width 46 height 11
select select "1"
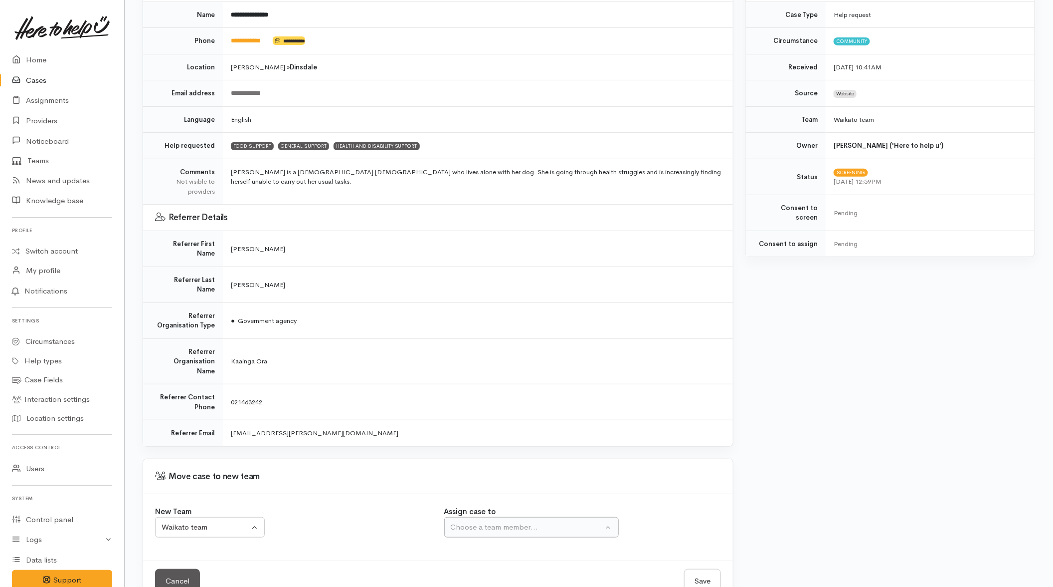
click at [462, 506] on div "Assign case to Aandrea Murray Akash Prakash Dan Simmons Eilidh Botha Gareth Wat…" at bounding box center [582, 521] width 277 height 31
drag, startPoint x: 462, startPoint y: 489, endPoint x: 462, endPoint y: 505, distance: 16.0
click at [462, 517] on button "Choose a team member..." at bounding box center [531, 527] width 175 height 20
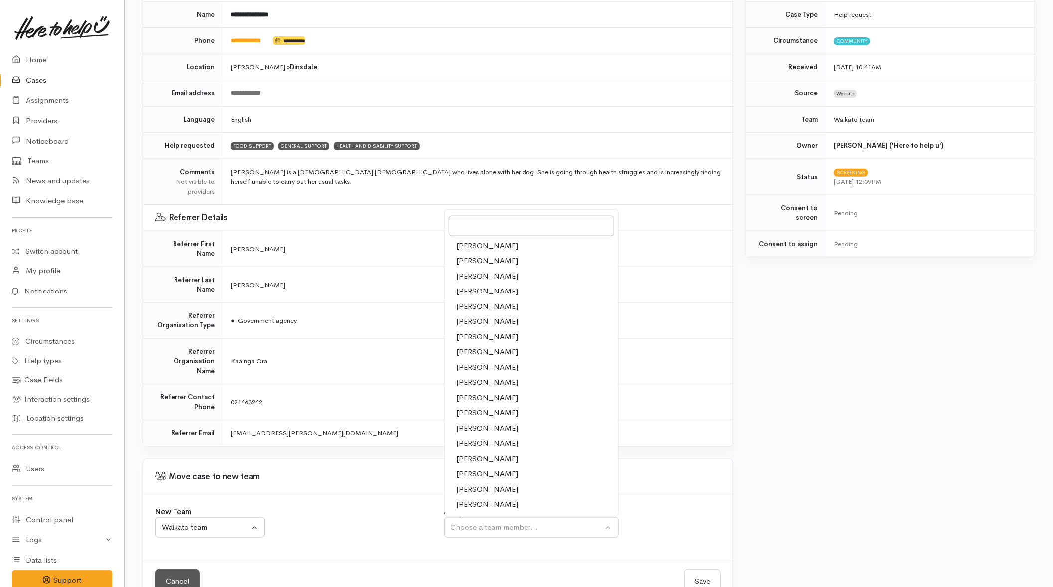
click at [468, 392] on span "[PERSON_NAME]" at bounding box center [488, 397] width 62 height 11
select select "1759"
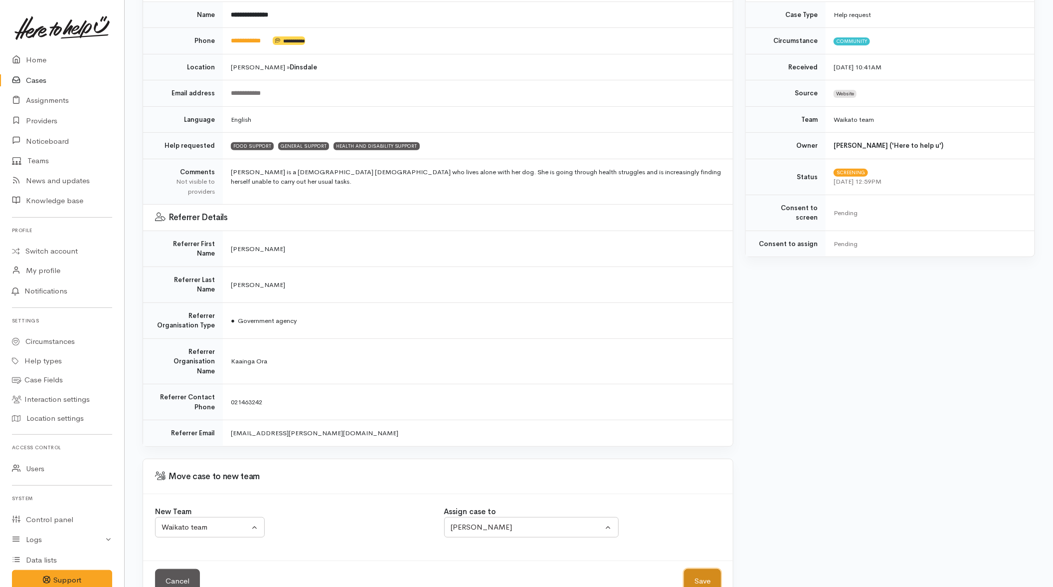
click at [709, 569] on button "Save" at bounding box center [702, 581] width 37 height 24
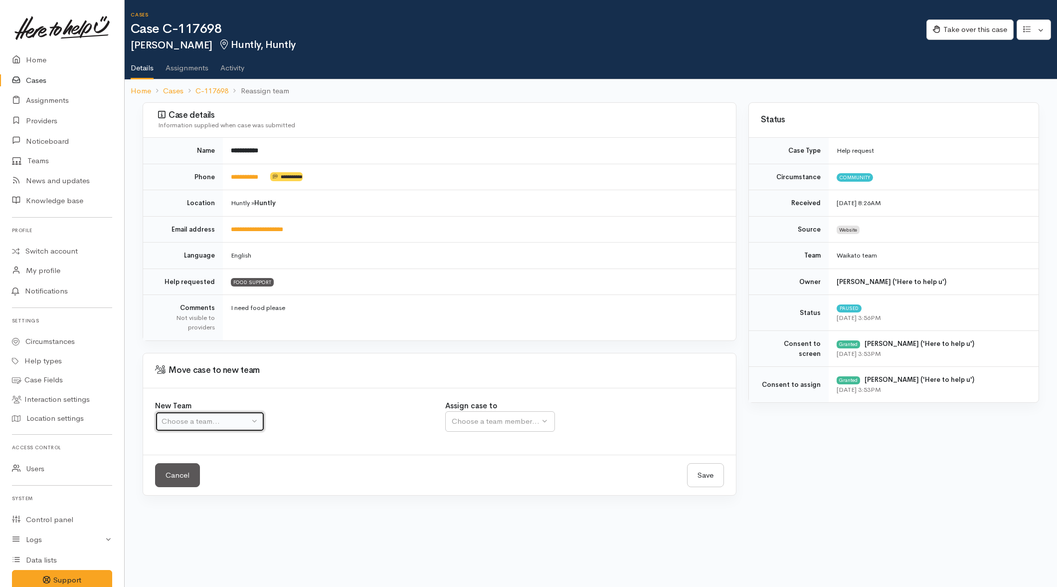
click at [243, 427] on button "Choose a team..." at bounding box center [210, 421] width 110 height 20
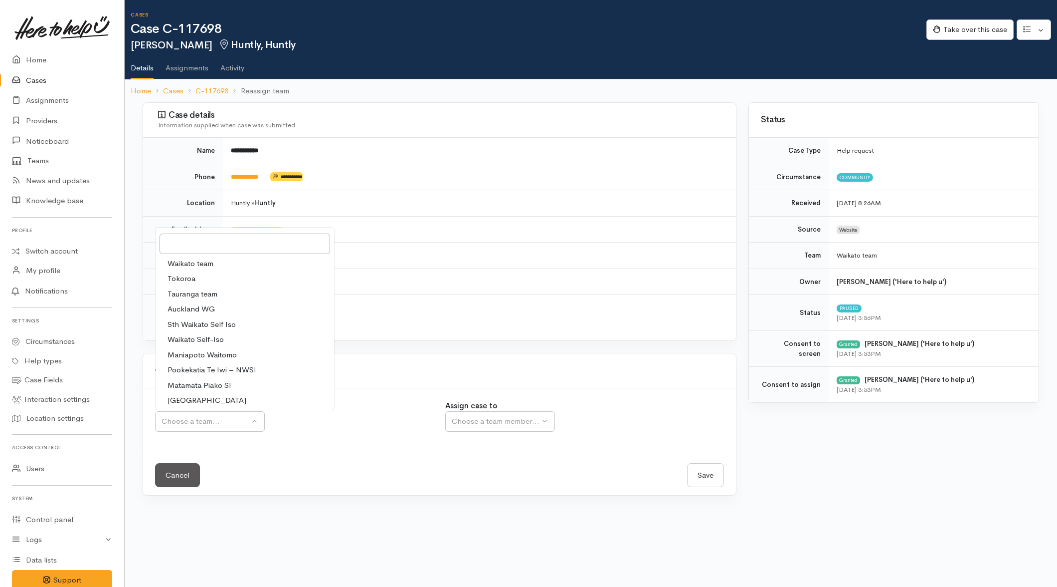
drag, startPoint x: 212, startPoint y: 261, endPoint x: 358, endPoint y: 306, distance: 152.4
click at [212, 260] on span "Waikato team" at bounding box center [191, 263] width 46 height 11
select select "1"
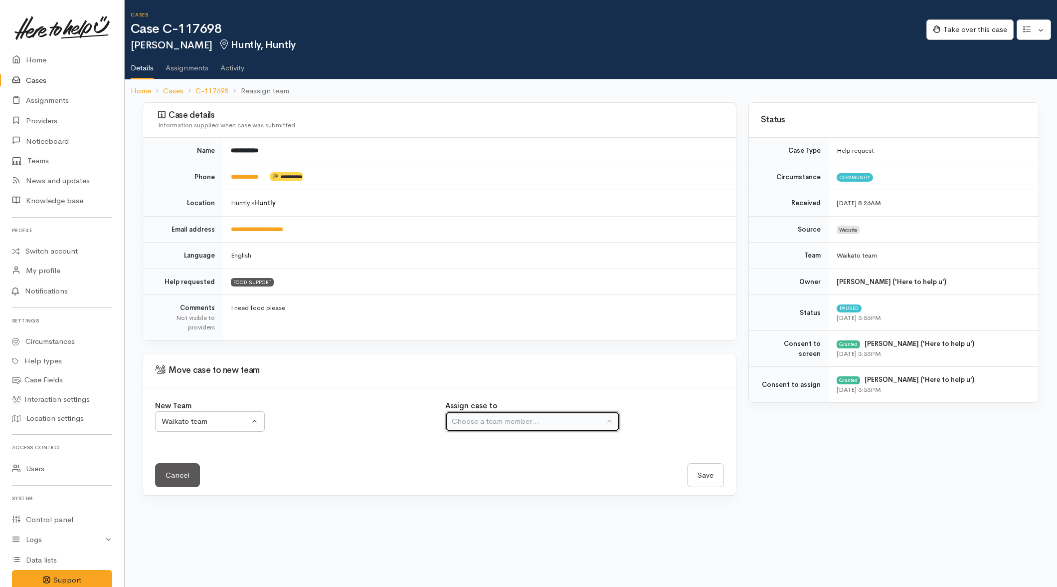
click at [472, 422] on div "Choose a team member..." at bounding box center [528, 421] width 153 height 11
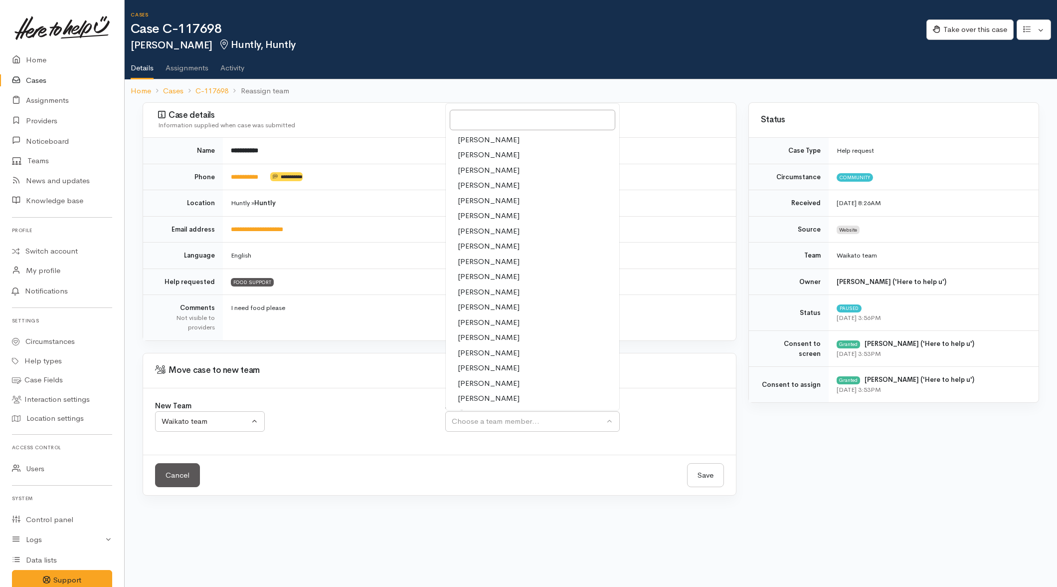
drag, startPoint x: 474, startPoint y: 335, endPoint x: 646, endPoint y: 432, distance: 197.0
click at [475, 335] on span "Nicole Rusk" at bounding box center [489, 337] width 62 height 11
select select "2314"
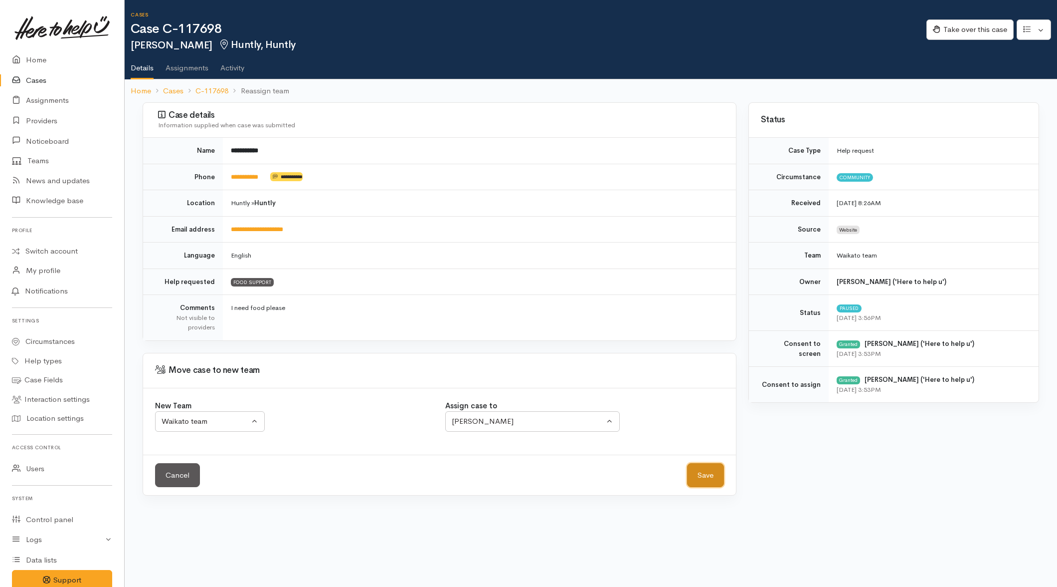
click at [697, 472] on button "Save" at bounding box center [705, 475] width 37 height 24
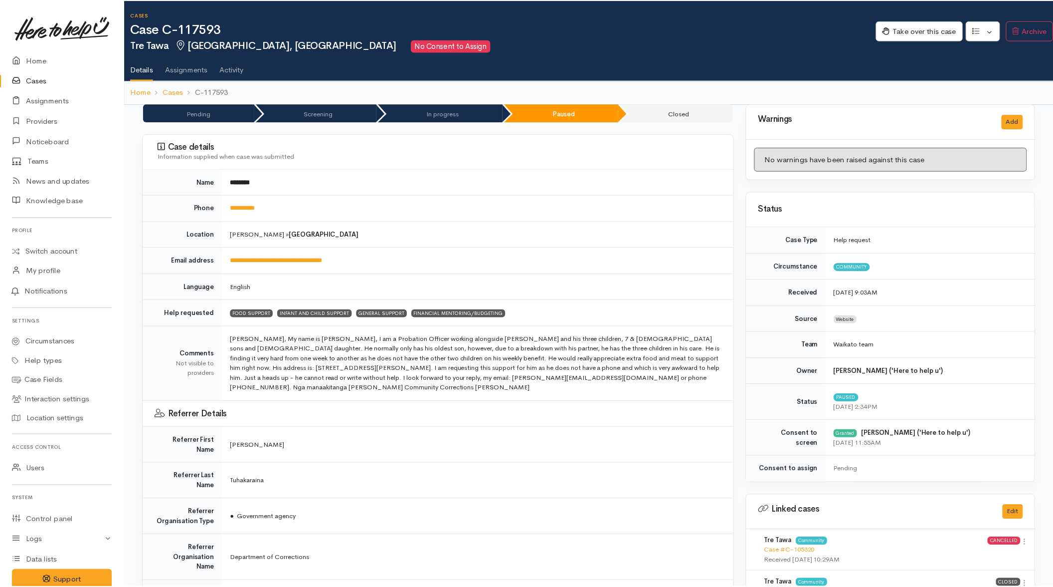
scroll to position [0, 3]
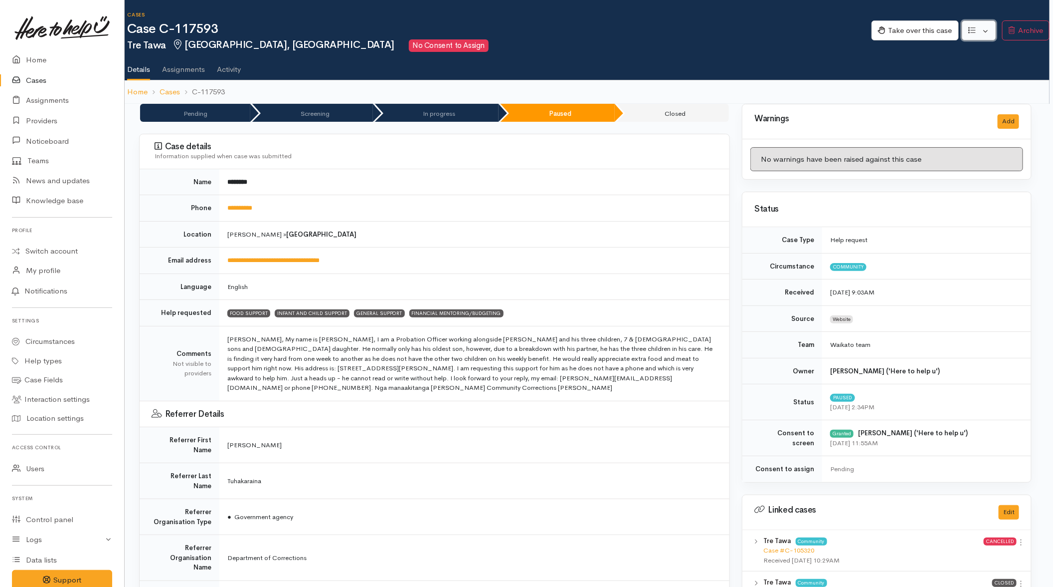
click at [982, 30] on button "button" at bounding box center [979, 30] width 34 height 20
click at [637, 209] on td "**********" at bounding box center [474, 208] width 510 height 26
click at [977, 15] on div "Take over this case Edit Change circumstance Re-assign team" at bounding box center [961, 32] width 178 height 34
click at [979, 24] on button "button" at bounding box center [979, 30] width 34 height 20
click at [948, 86] on link "Re-assign team" at bounding box center [942, 83] width 107 height 15
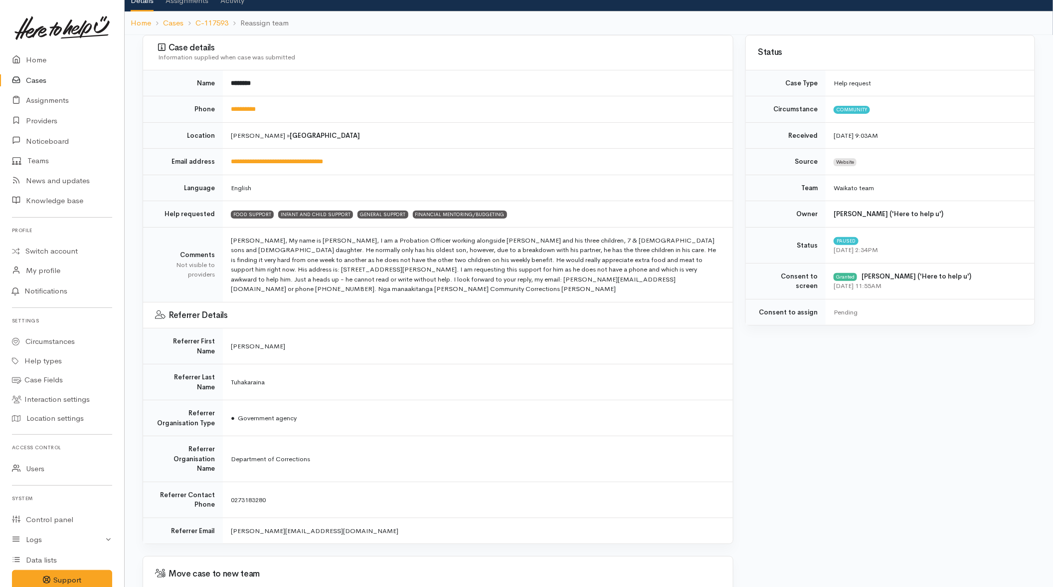
scroll to position [166, 0]
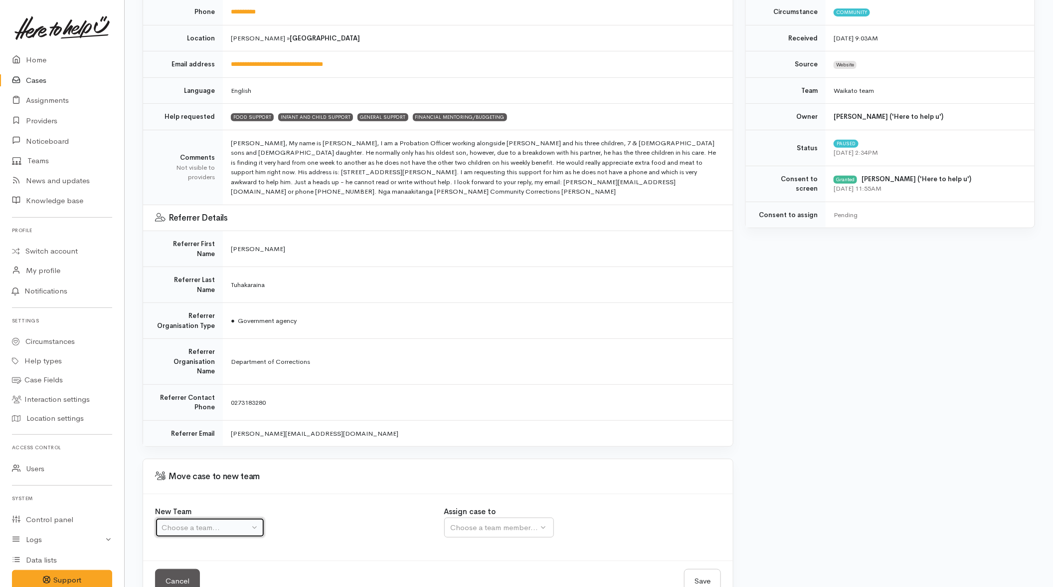
click at [221, 522] on div "Choose a team..." at bounding box center [206, 527] width 88 height 11
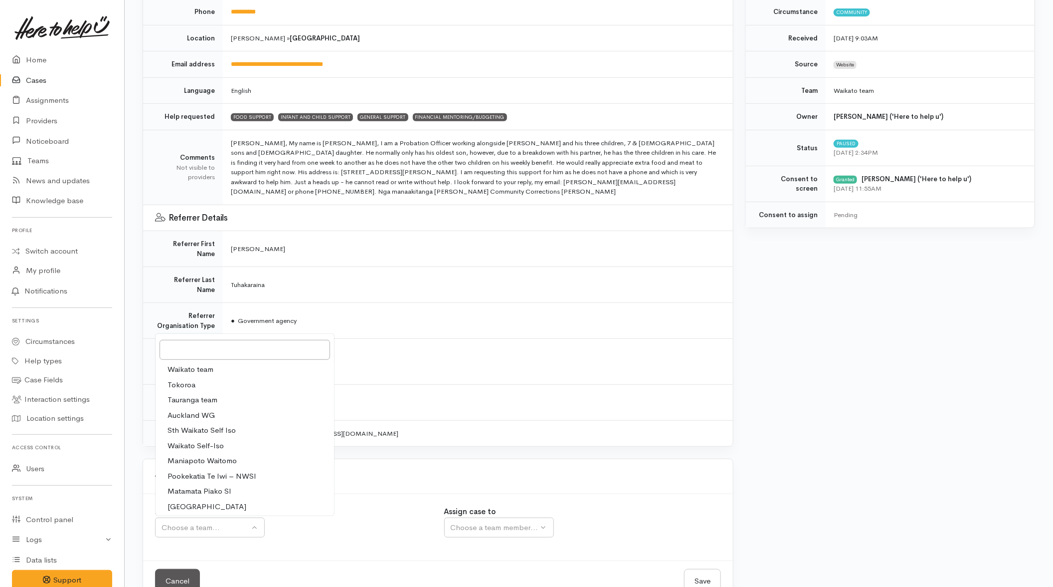
click at [183, 364] on span "Waikato team" at bounding box center [191, 369] width 46 height 11
select select "1"
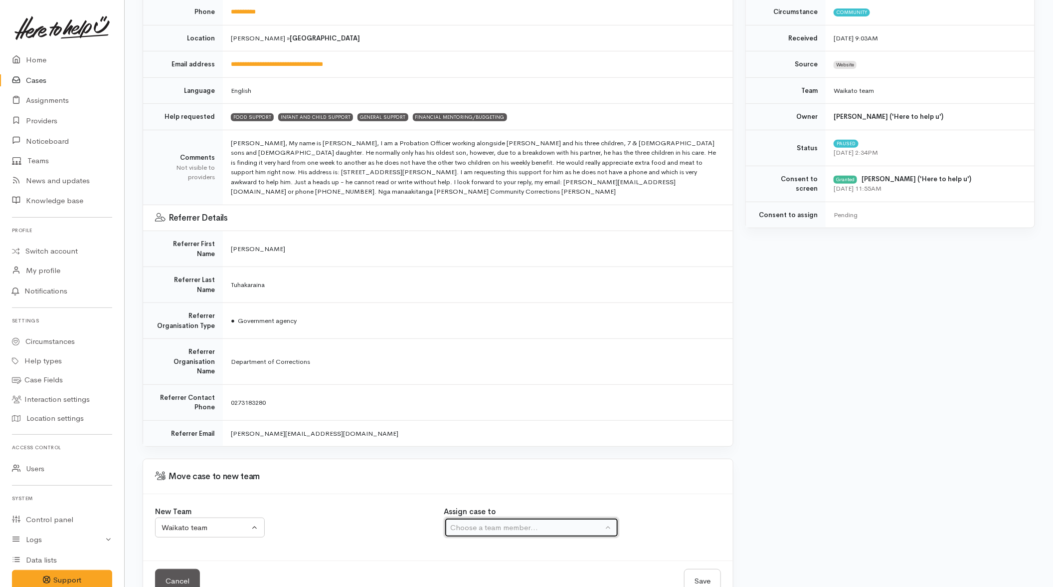
click at [512, 522] on div "Choose a team member..." at bounding box center [527, 527] width 153 height 11
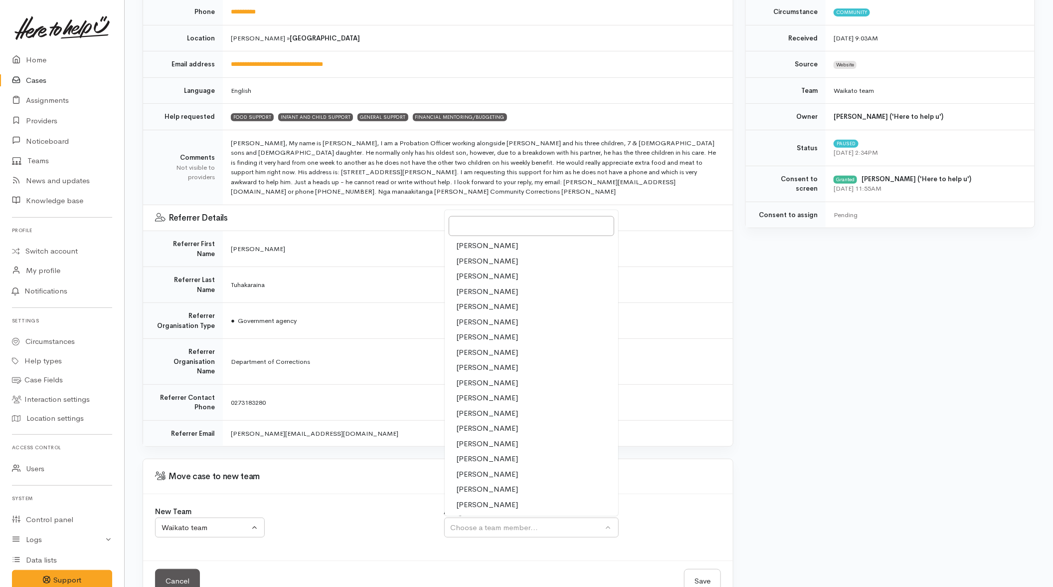
click at [472, 438] on span "[PERSON_NAME]" at bounding box center [488, 443] width 62 height 11
select select "2314"
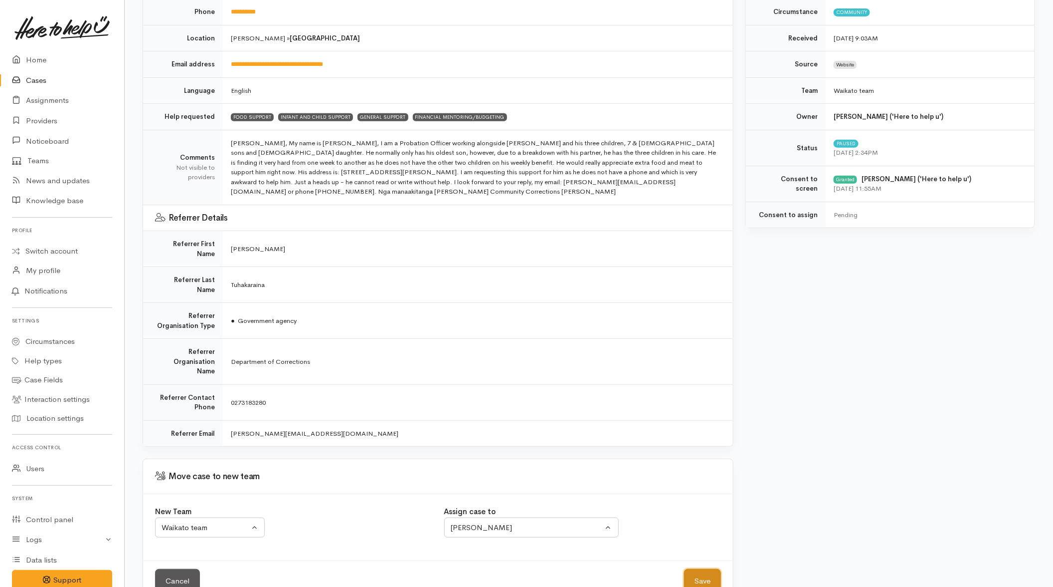
click at [709, 569] on button "Save" at bounding box center [702, 581] width 37 height 24
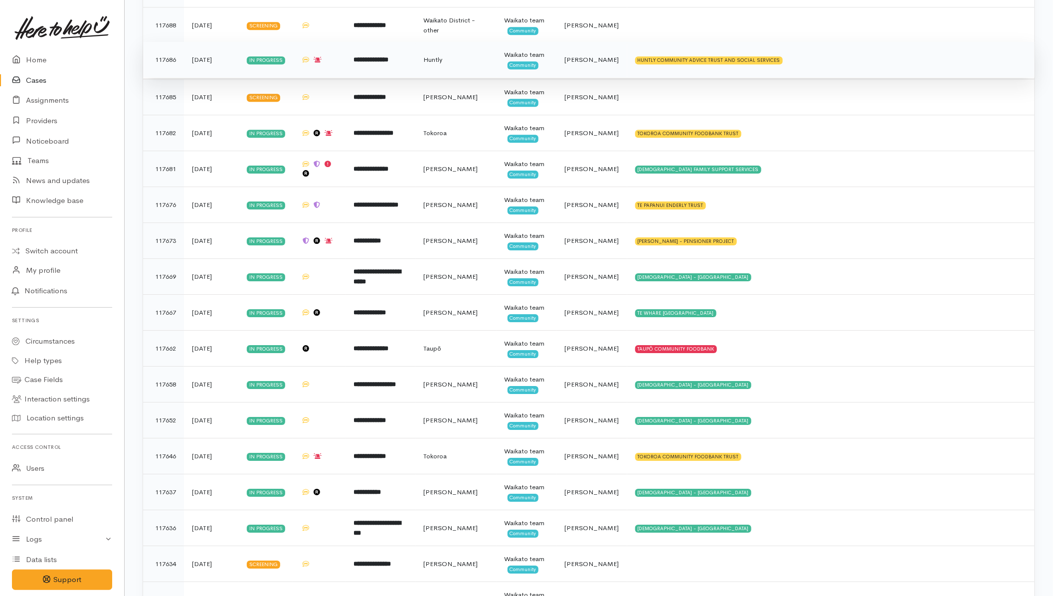
scroll to position [1683, 0]
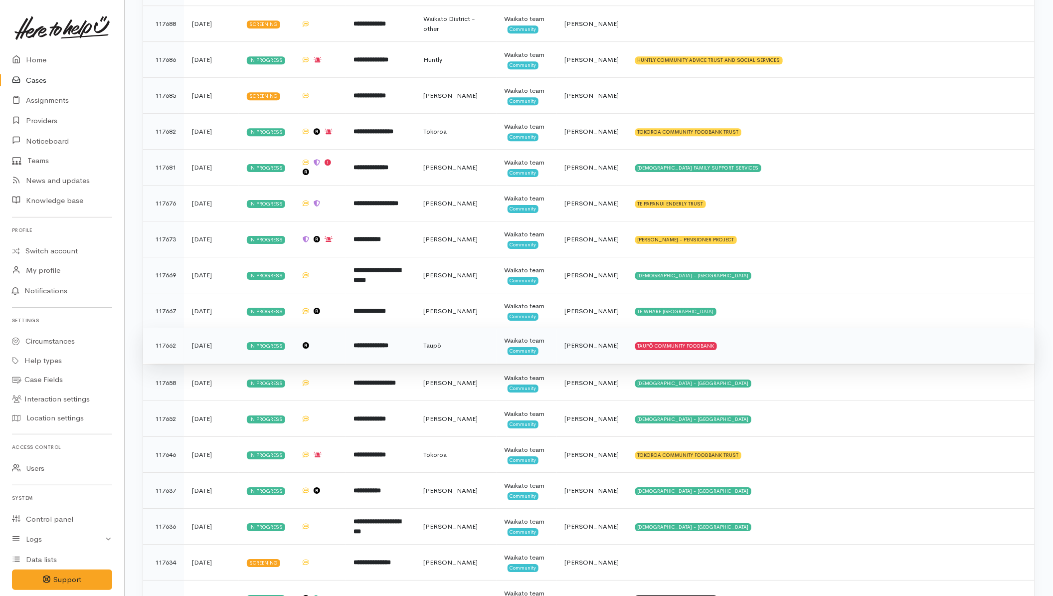
click at [764, 350] on td "TAUPŌ COMMUNITY FOODBANK" at bounding box center [831, 346] width 408 height 36
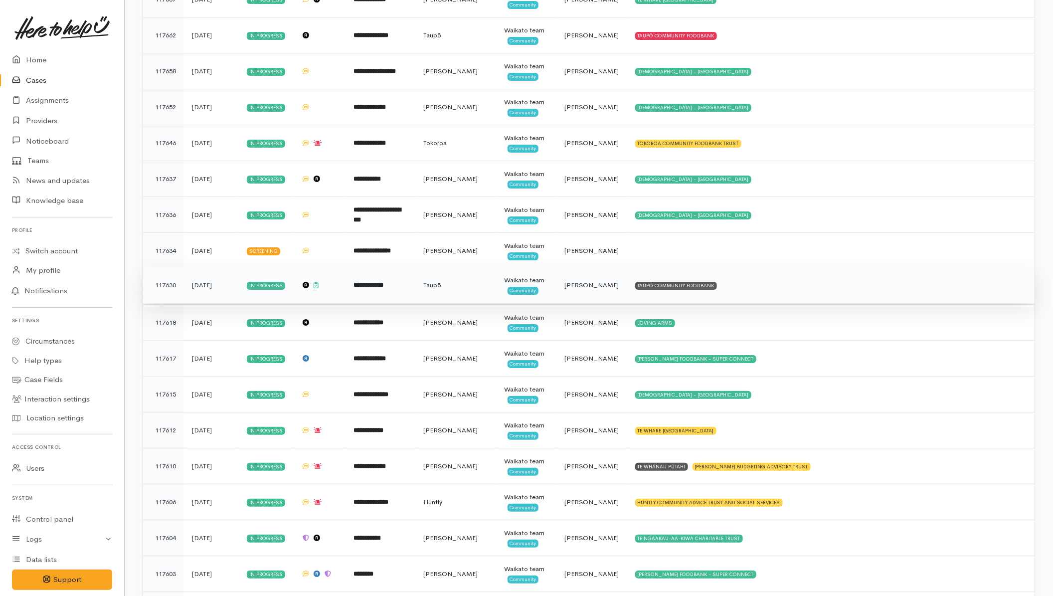
click at [774, 295] on td "TAUPŌ COMMUNITY FOODBANK" at bounding box center [831, 285] width 408 height 36
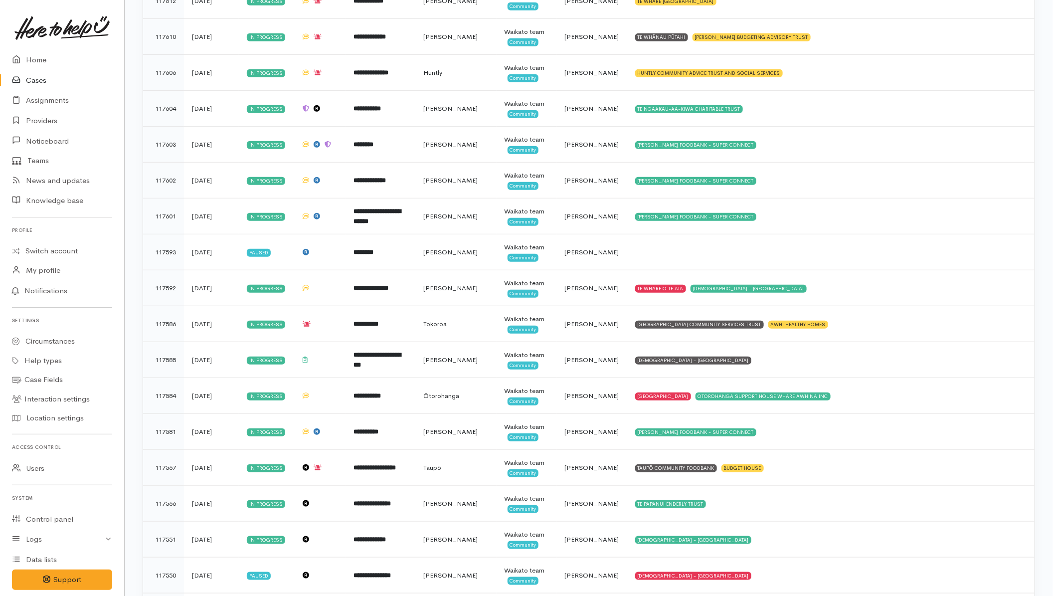
scroll to position [2556, 0]
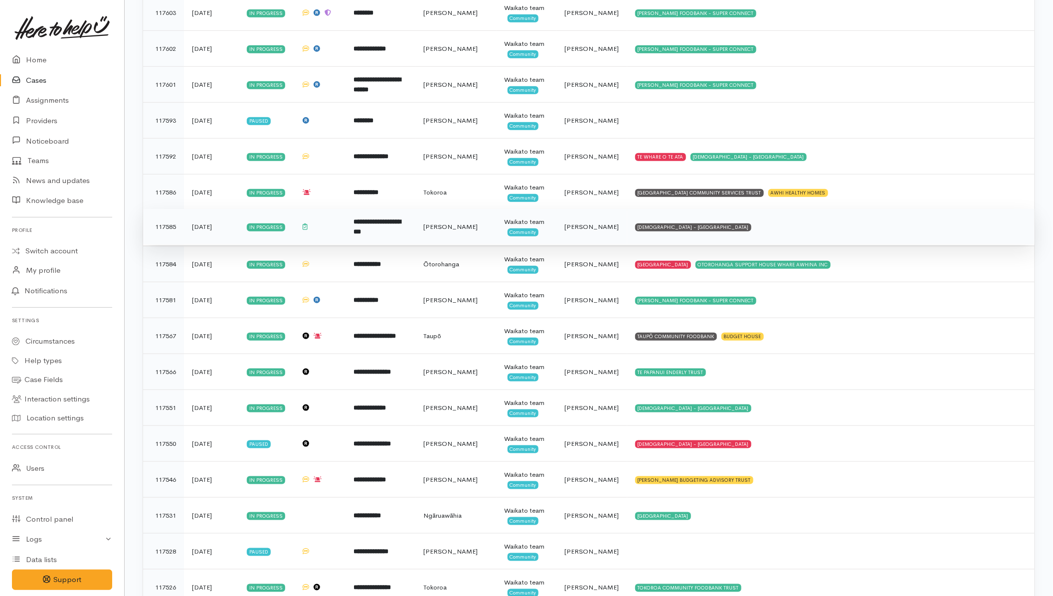
click at [771, 241] on td "SALVATION ARMY - HAMILTON CITY" at bounding box center [831, 227] width 408 height 36
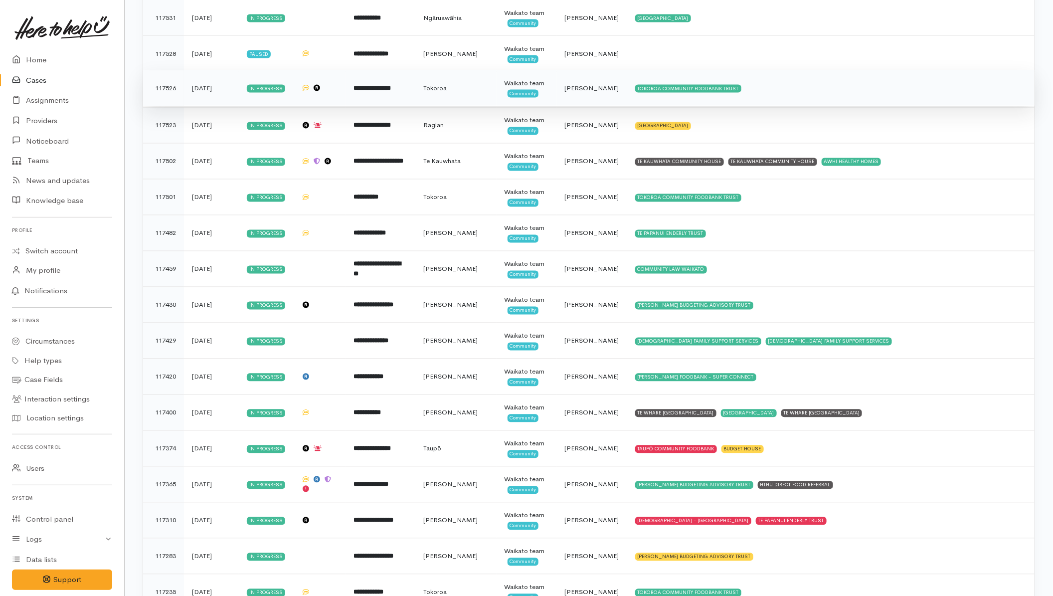
scroll to position [3229, 0]
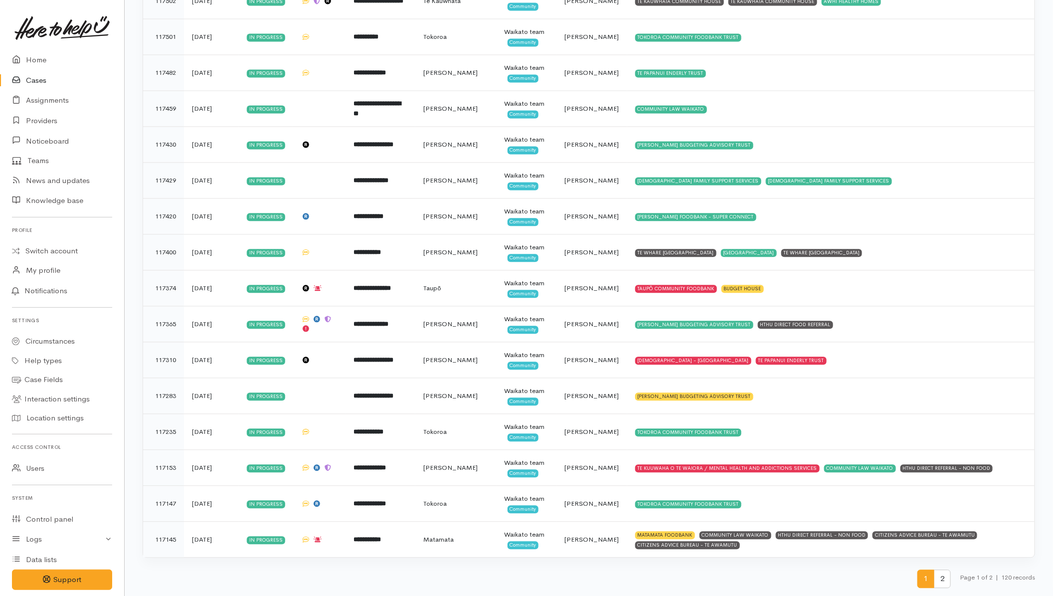
drag, startPoint x: 943, startPoint y: 578, endPoint x: 938, endPoint y: 571, distance: 8.5
click at [943, 578] on span "2" at bounding box center [942, 579] width 17 height 18
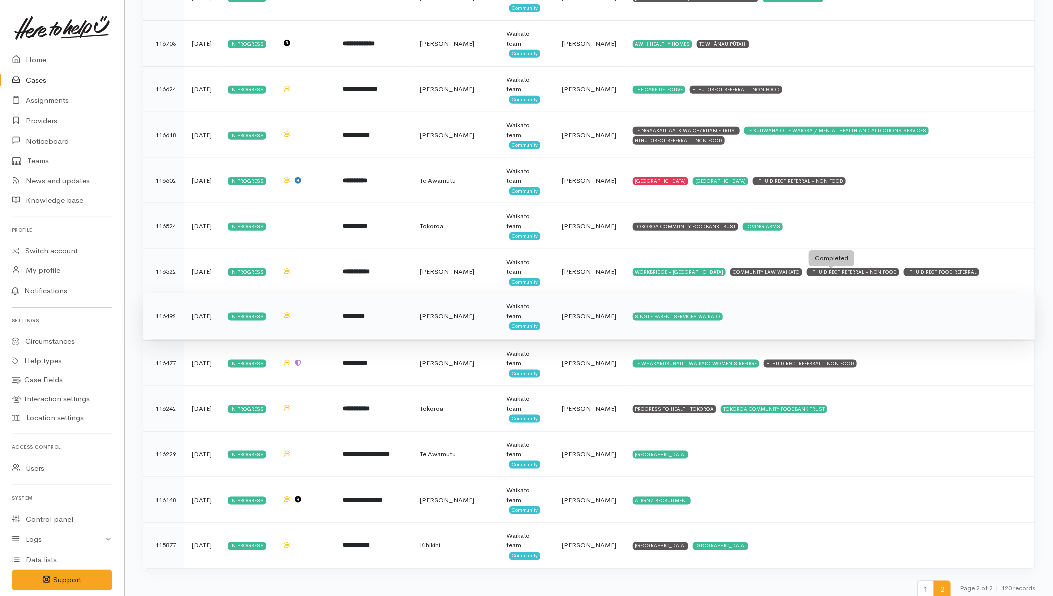
scroll to position [540, 0]
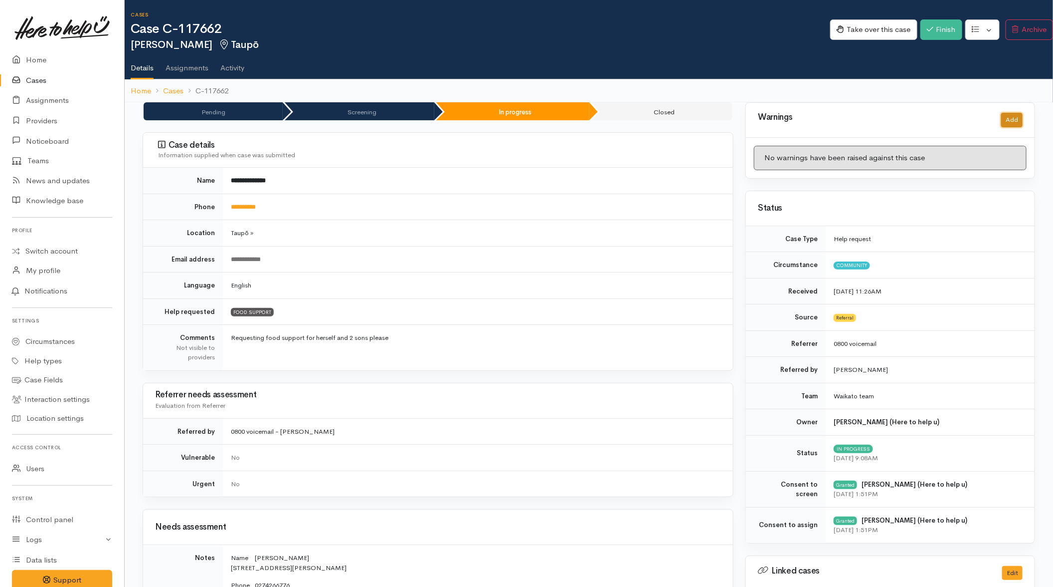
click at [841, 120] on button "Add" at bounding box center [1012, 120] width 21 height 14
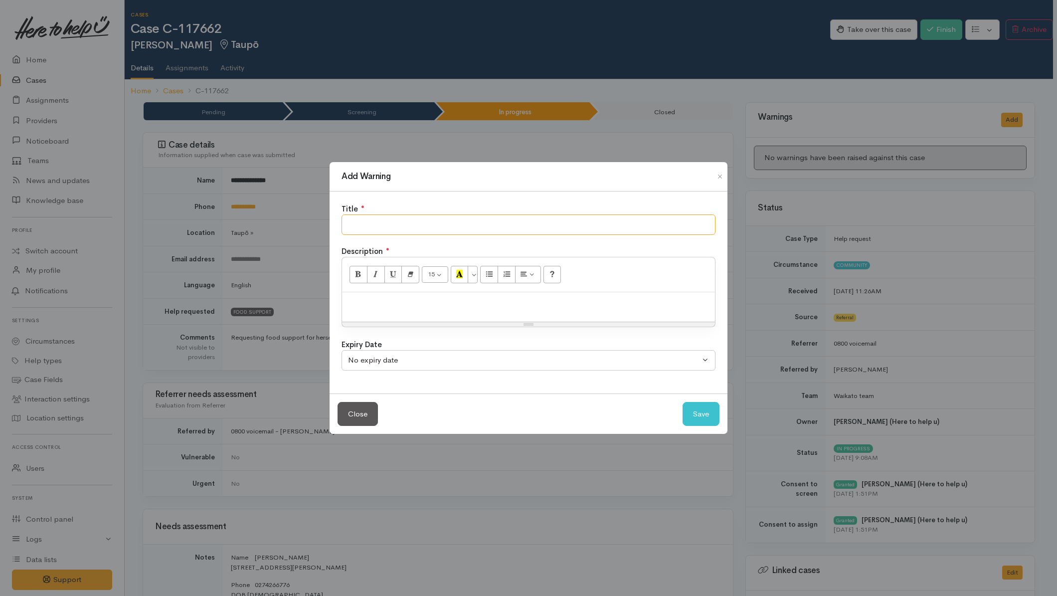
click at [566, 231] on input "text" at bounding box center [529, 224] width 374 height 20
type input "EXCEEDED KAI PARCEL"
drag, startPoint x: 709, startPoint y: 410, endPoint x: 720, endPoint y: 395, distance: 19.0
click at [712, 410] on button "Save" at bounding box center [701, 414] width 37 height 24
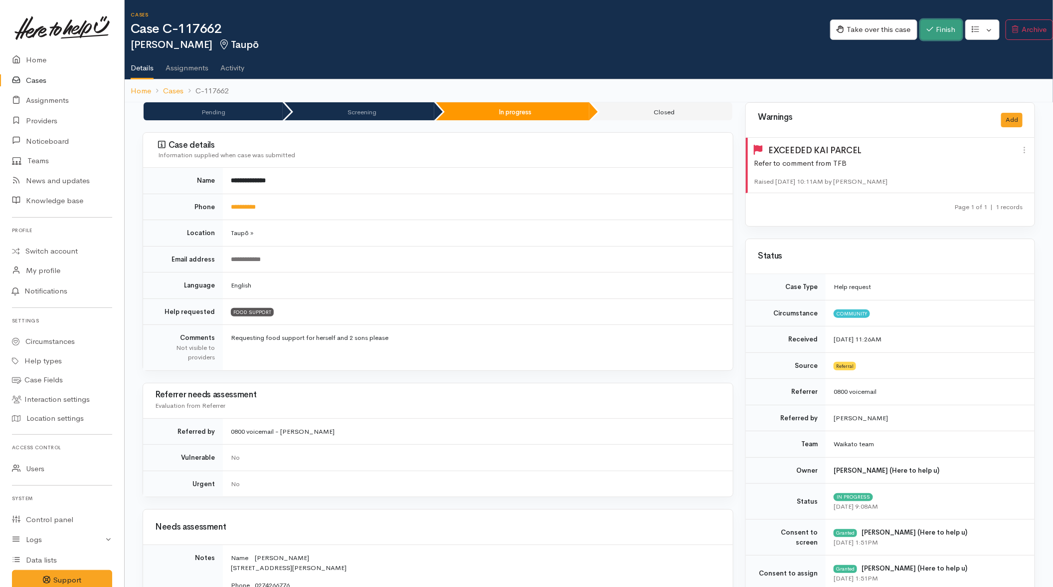
click at [841, 29] on button "Finish" at bounding box center [942, 29] width 42 height 20
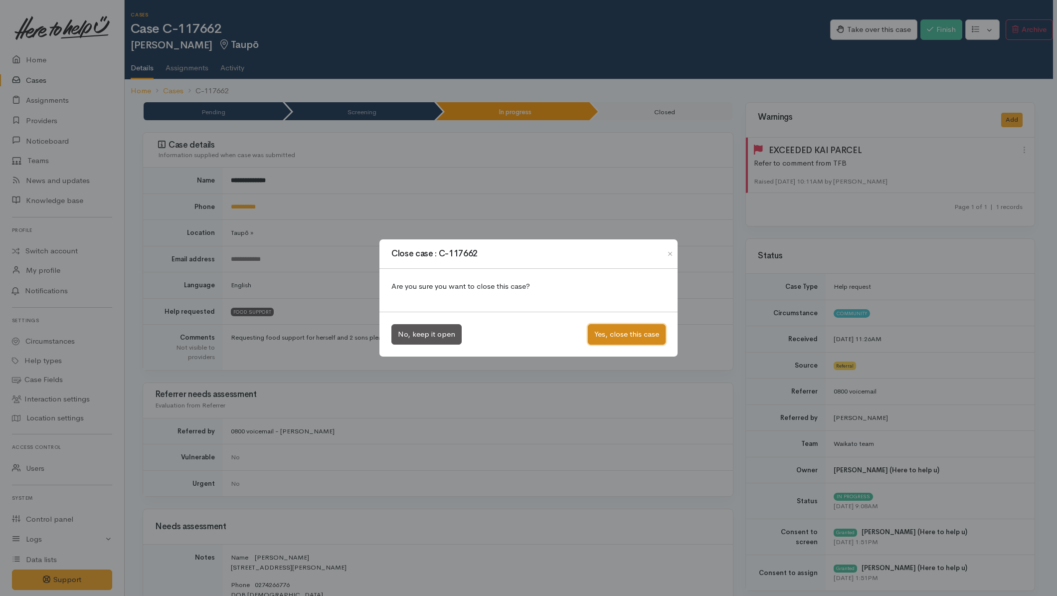
click at [620, 330] on button "Yes, close this case" at bounding box center [627, 334] width 78 height 20
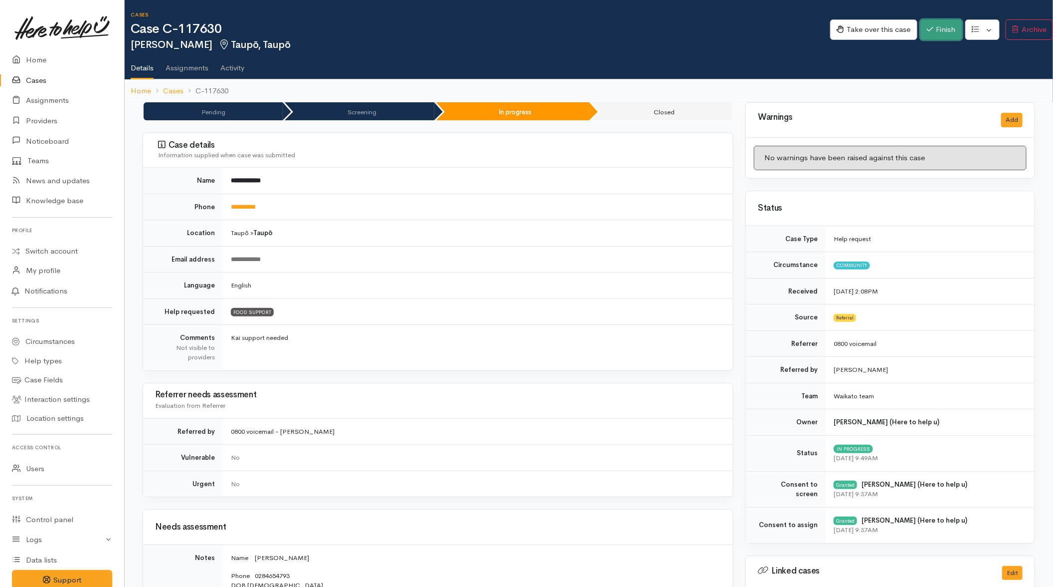
click at [841, 27] on button "Finish" at bounding box center [942, 29] width 42 height 20
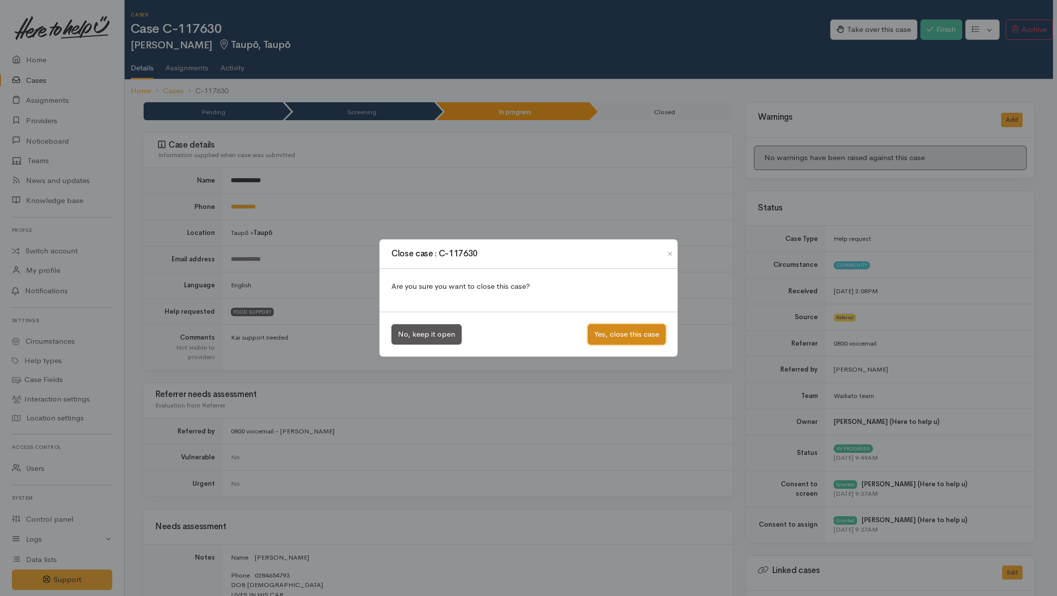
click at [603, 326] on button "Yes, close this case" at bounding box center [627, 334] width 78 height 20
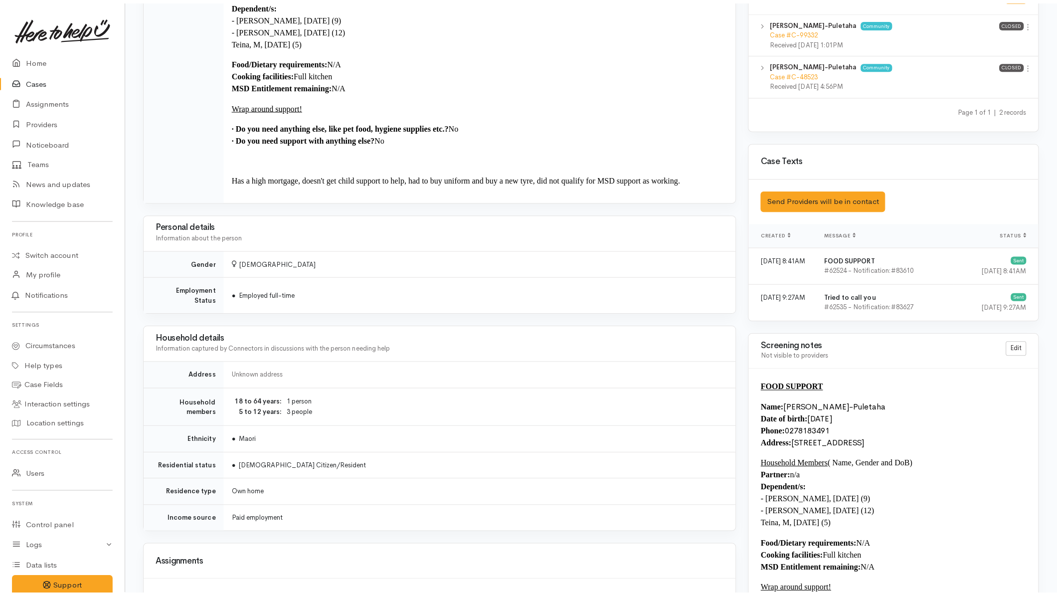
scroll to position [28, 0]
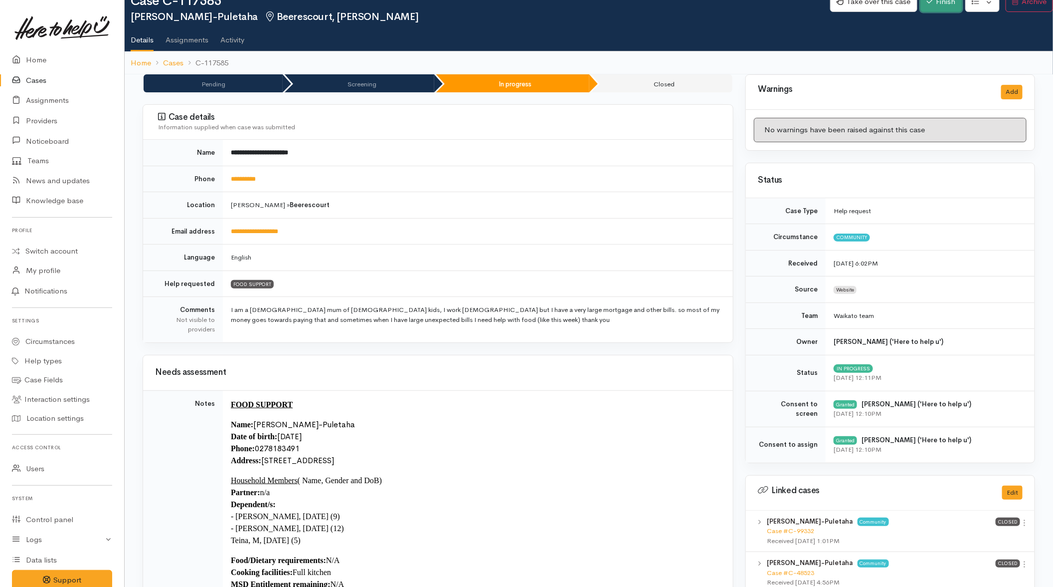
click at [841, 6] on button "Finish" at bounding box center [942, 2] width 42 height 20
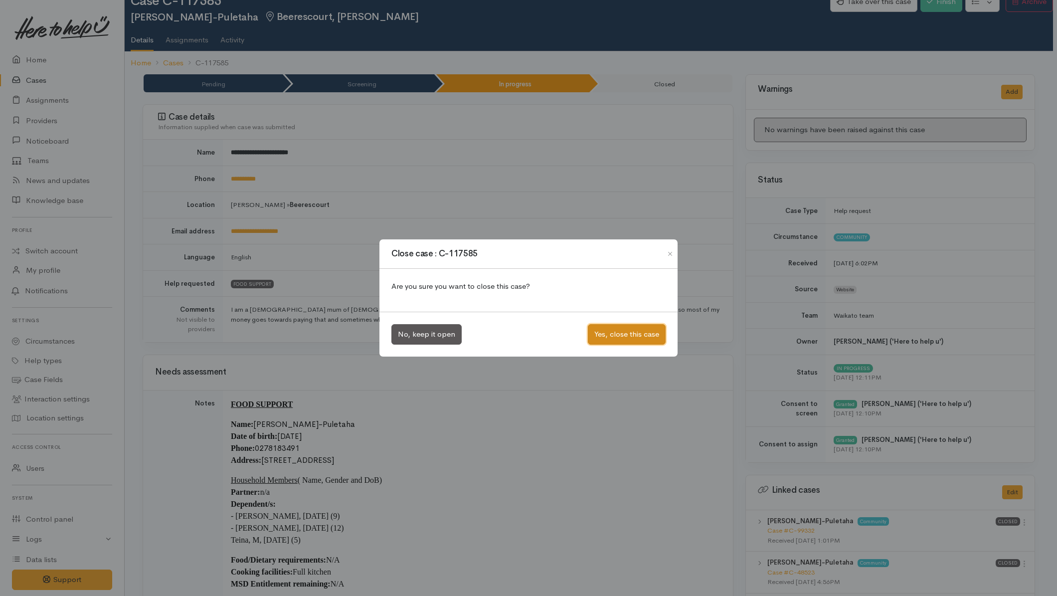
click at [610, 339] on button "Yes, close this case" at bounding box center [627, 334] width 78 height 20
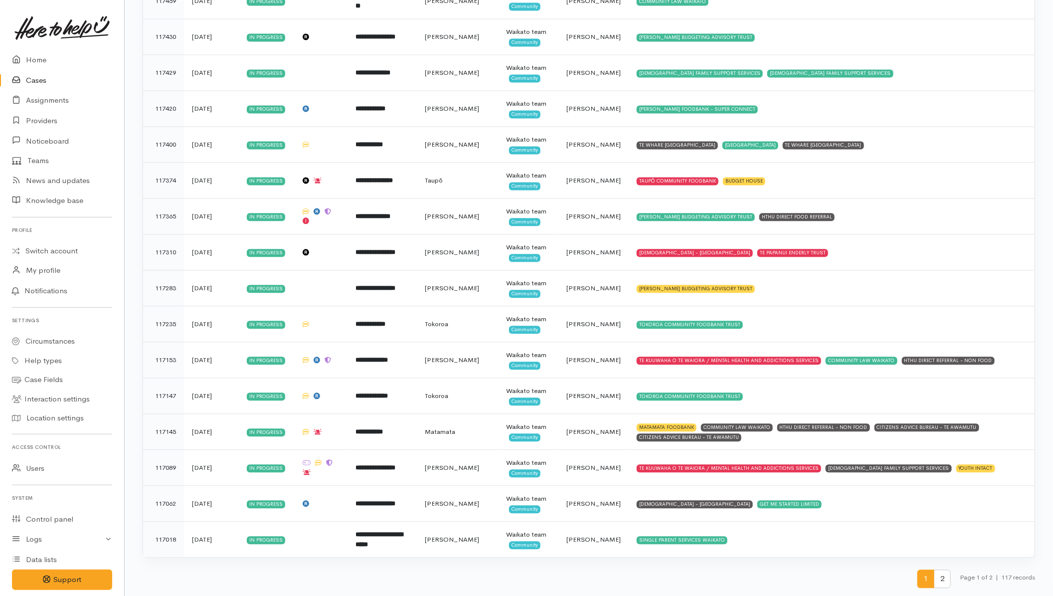
scroll to position [3229, 0]
click at [941, 575] on span "2" at bounding box center [942, 579] width 17 height 18
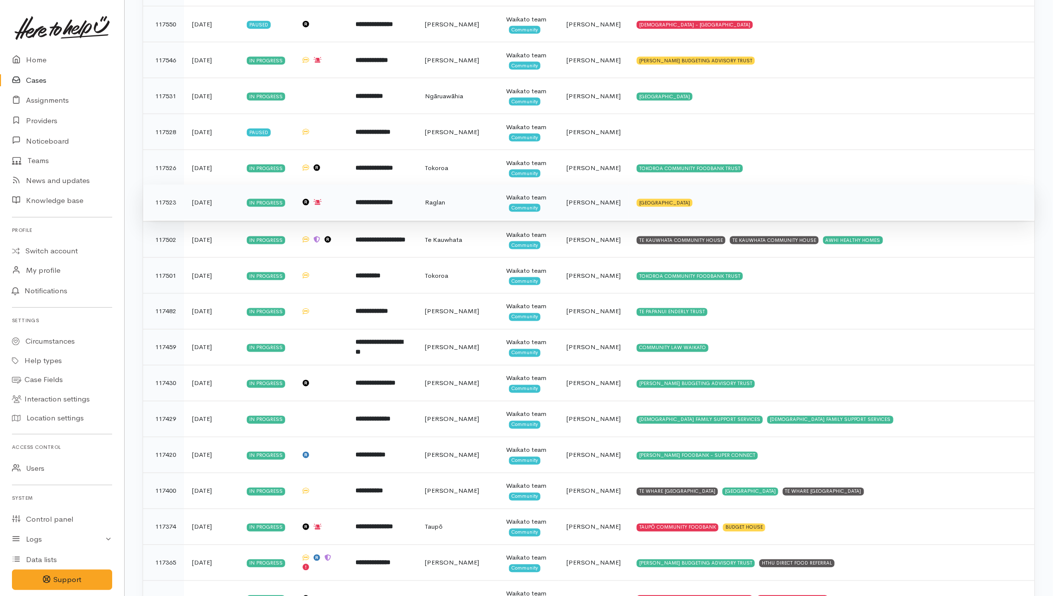
scroll to position [3180, 0]
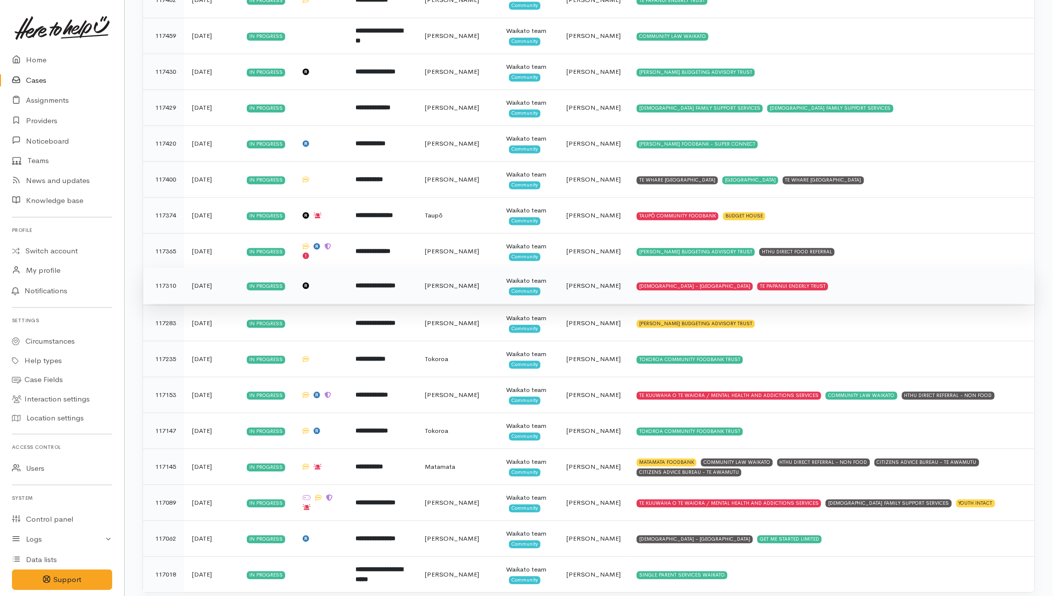
drag, startPoint x: 865, startPoint y: 298, endPoint x: 843, endPoint y: 298, distance: 22.0
click at [865, 298] on td "SALVATION ARMY - HAMILTON CITY TE PAPANUI ENDERLY TRUST" at bounding box center [832, 286] width 406 height 36
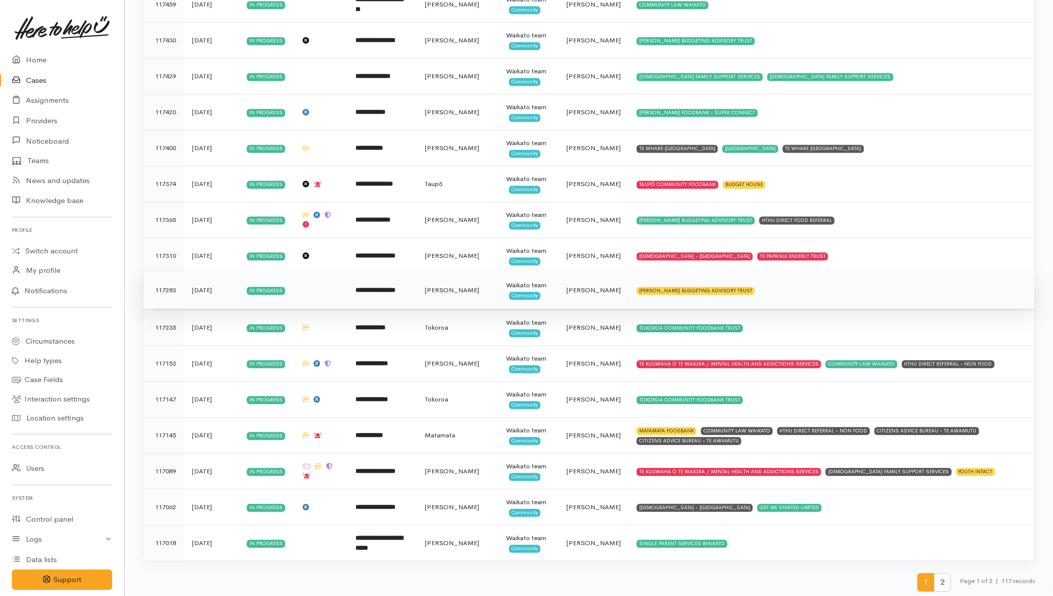
scroll to position [3229, 0]
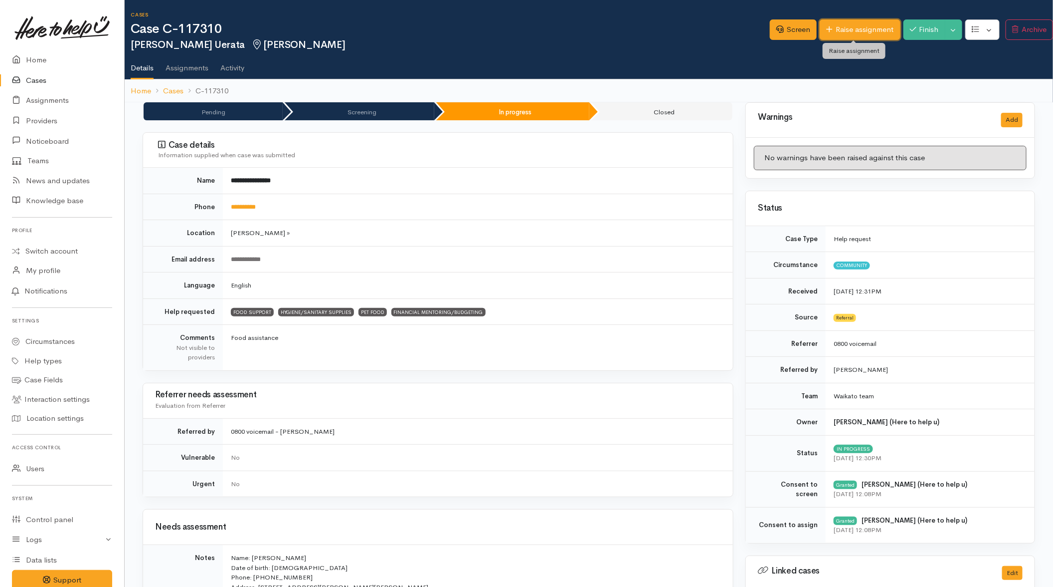
click at [841, 28] on link "Raise assignment" at bounding box center [860, 29] width 80 height 20
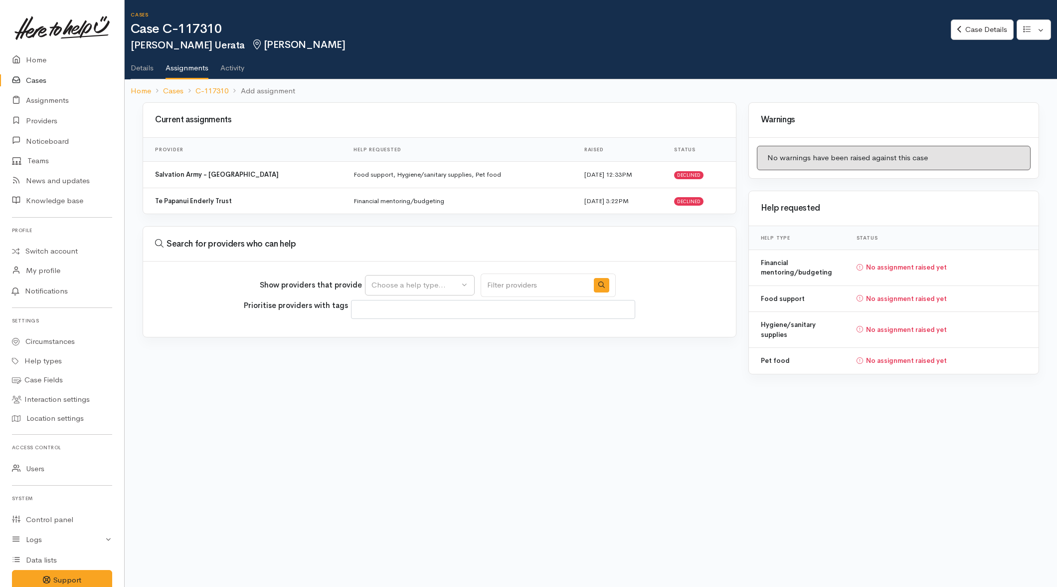
select select
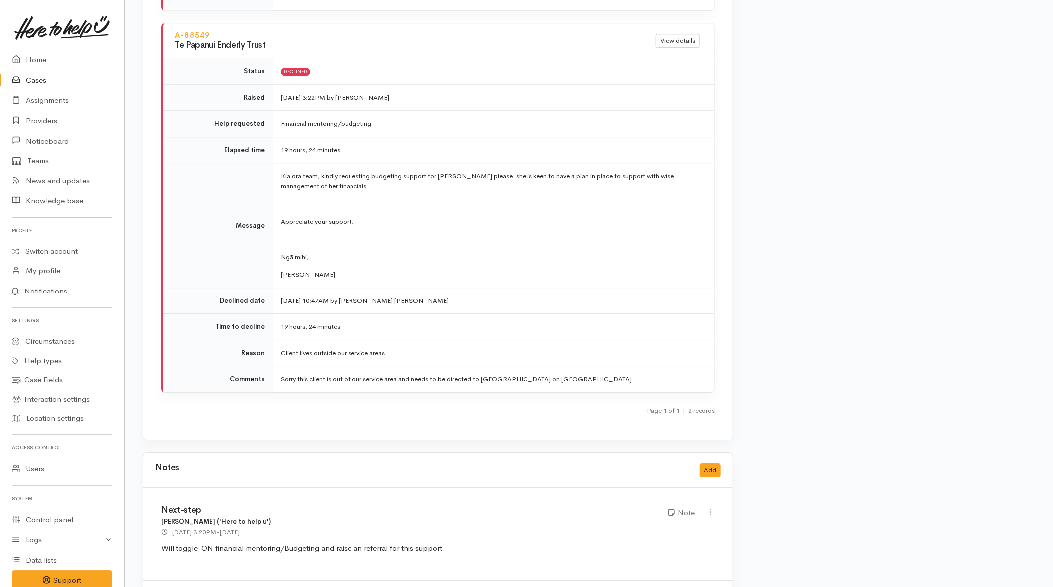
scroll to position [1559, 0]
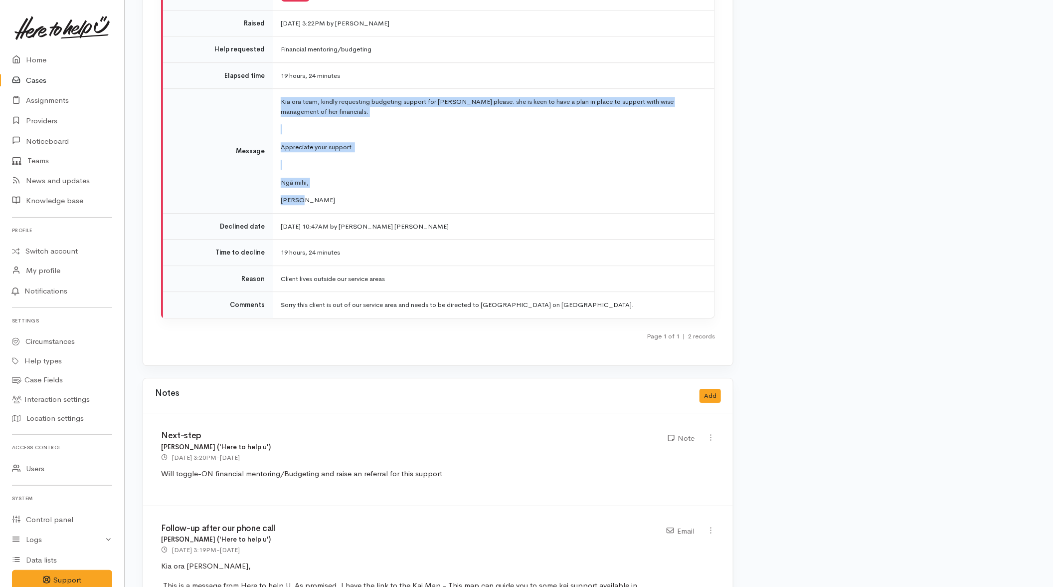
drag, startPoint x: 280, startPoint y: 96, endPoint x: 323, endPoint y: 208, distance: 120.3
click at [323, 208] on td "Kia ora team, kindly requesting budgeting support for Elizabeth please. she is …" at bounding box center [494, 151] width 442 height 125
copy td "Kia ora team, kindly requesting budgeting support for Elizabeth please. she is …"
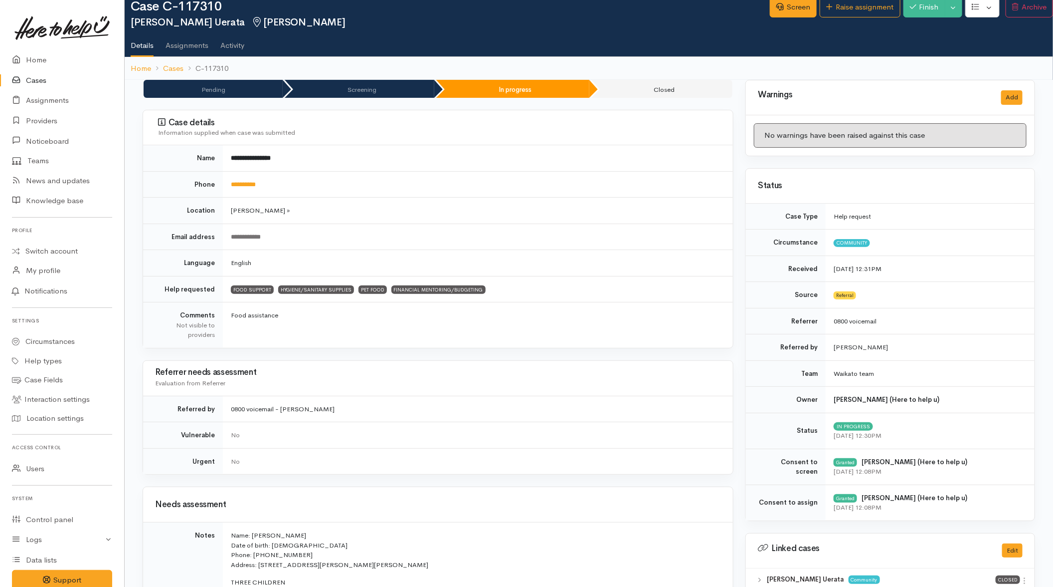
scroll to position [0, 0]
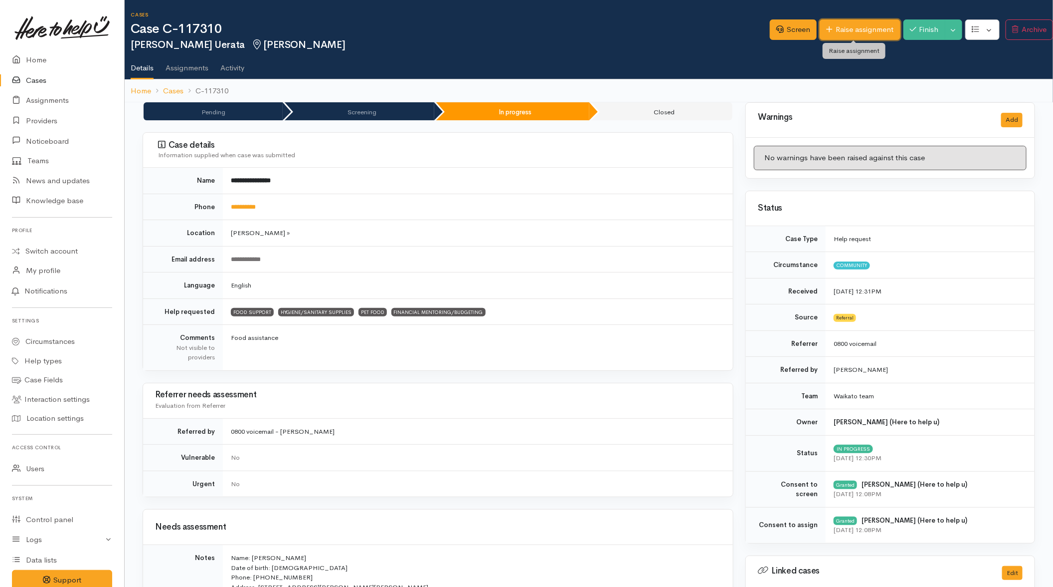
click at [849, 25] on link "Raise assignment" at bounding box center [860, 29] width 80 height 20
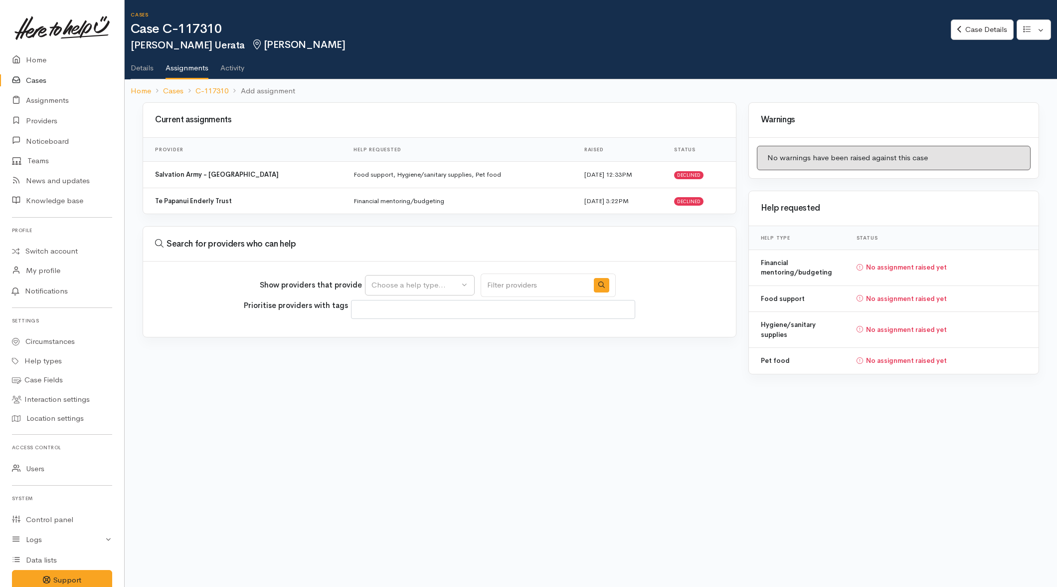
select select
click at [420, 281] on div "Choose a help type..." at bounding box center [416, 284] width 88 height 11
click at [397, 374] on span "Financial mentoring/budgeting" at bounding box center [430, 377] width 105 height 11
select select "9"
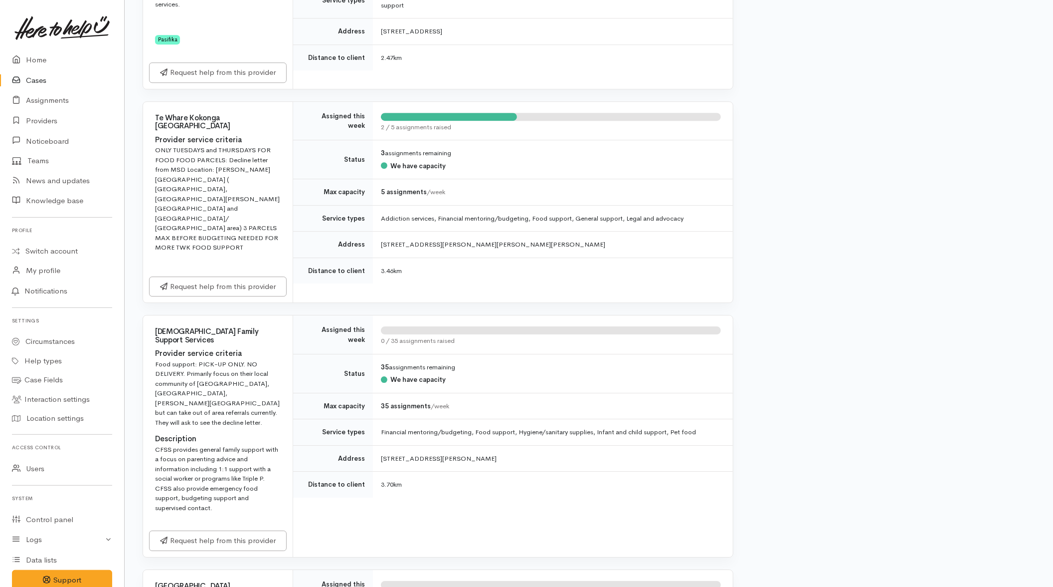
scroll to position [1621, 0]
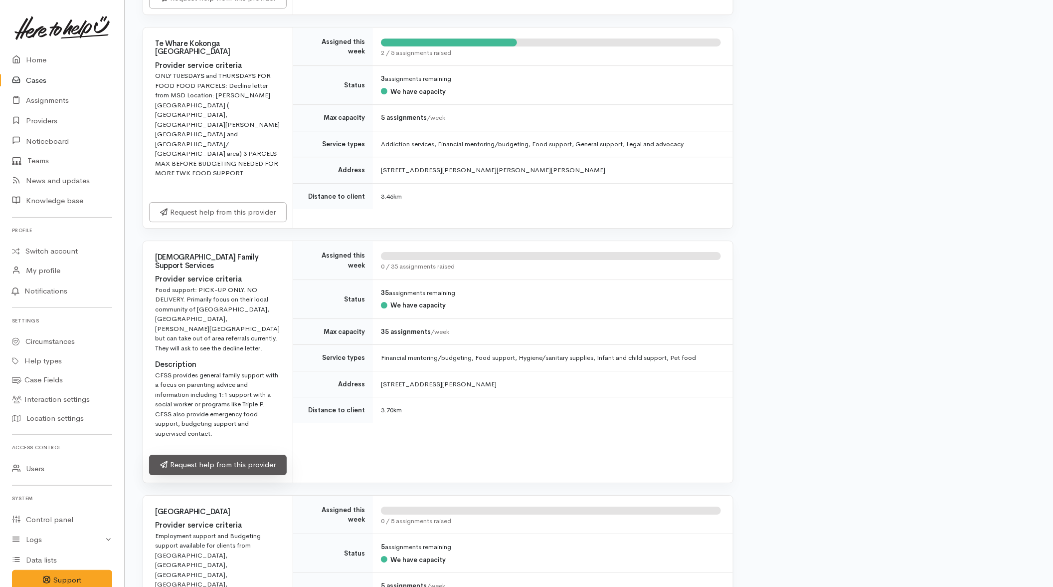
click at [231, 475] on link "Request help from this provider" at bounding box center [218, 464] width 138 height 20
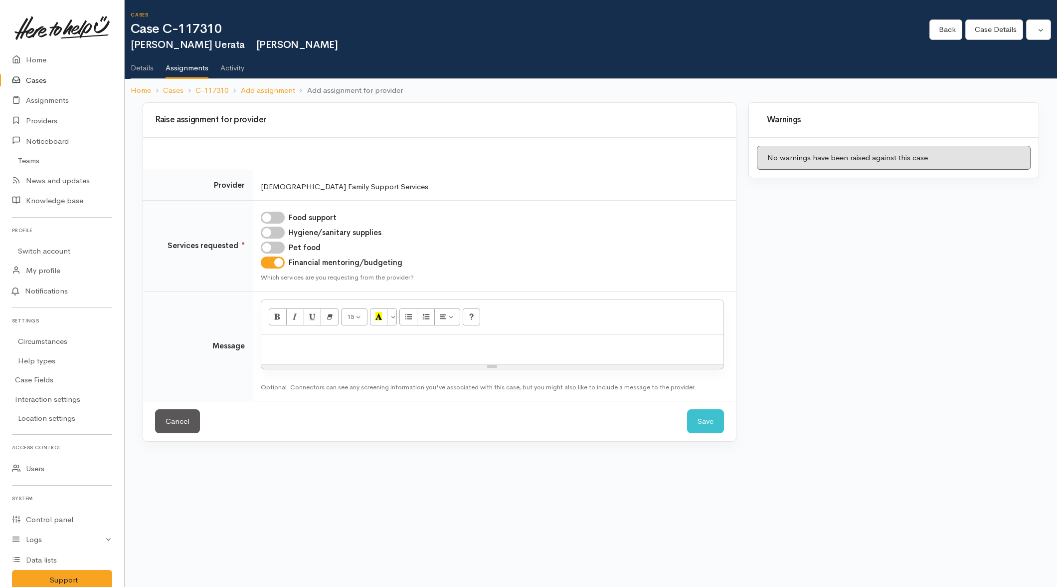
click at [384, 347] on p at bounding box center [492, 345] width 452 height 11
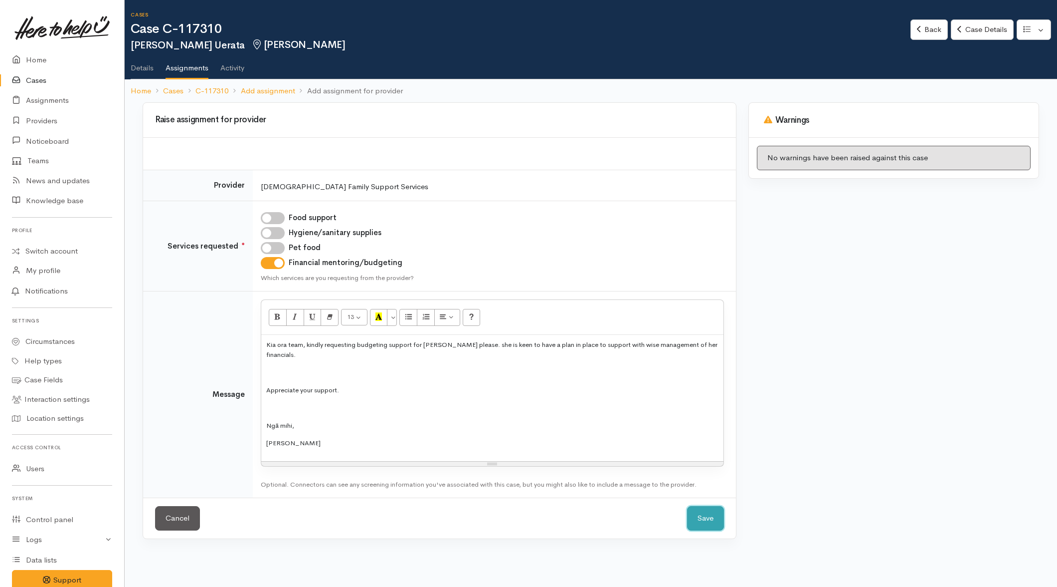
drag, startPoint x: 699, startPoint y: 517, endPoint x: 666, endPoint y: 520, distance: 33.6
click at [589, 504] on div "Cancel Save Save" at bounding box center [439, 517] width 593 height 41
click at [692, 521] on button "Save" at bounding box center [705, 518] width 37 height 24
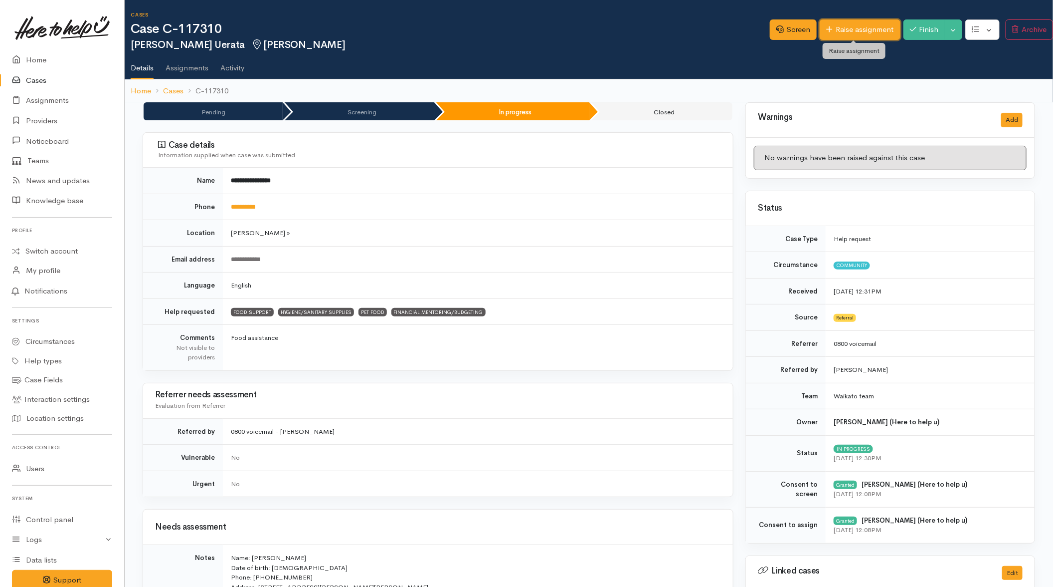
click at [854, 29] on link "Raise assignment" at bounding box center [860, 29] width 80 height 20
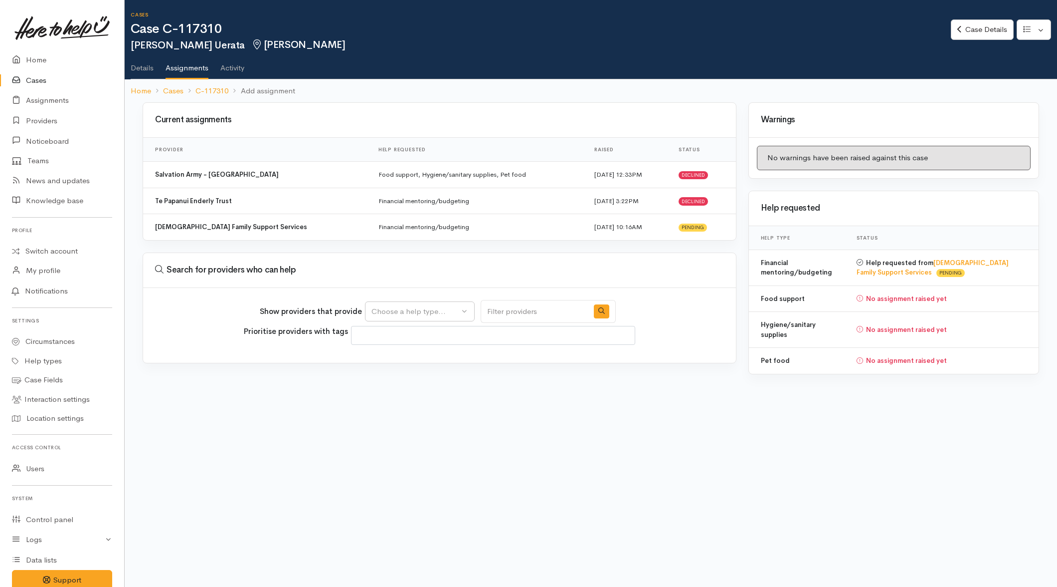
select select
click at [441, 315] on div "Choose a help type..." at bounding box center [416, 311] width 88 height 11
click at [404, 358] on span "Food support" at bounding box center [401, 358] width 46 height 11
select select "3"
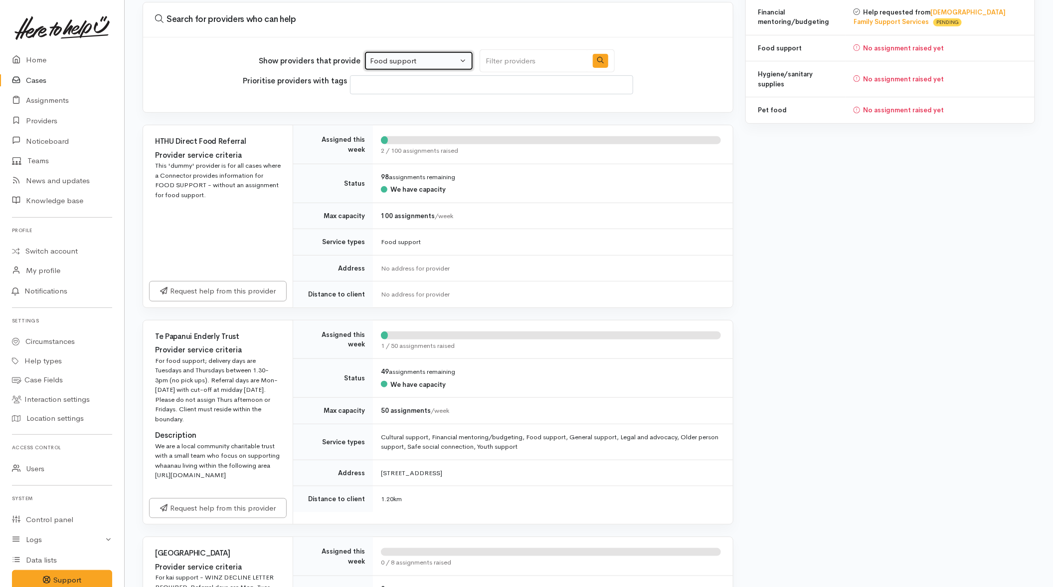
scroll to position [249, 0]
click at [208, 292] on link "Request help from this provider" at bounding box center [218, 290] width 138 height 20
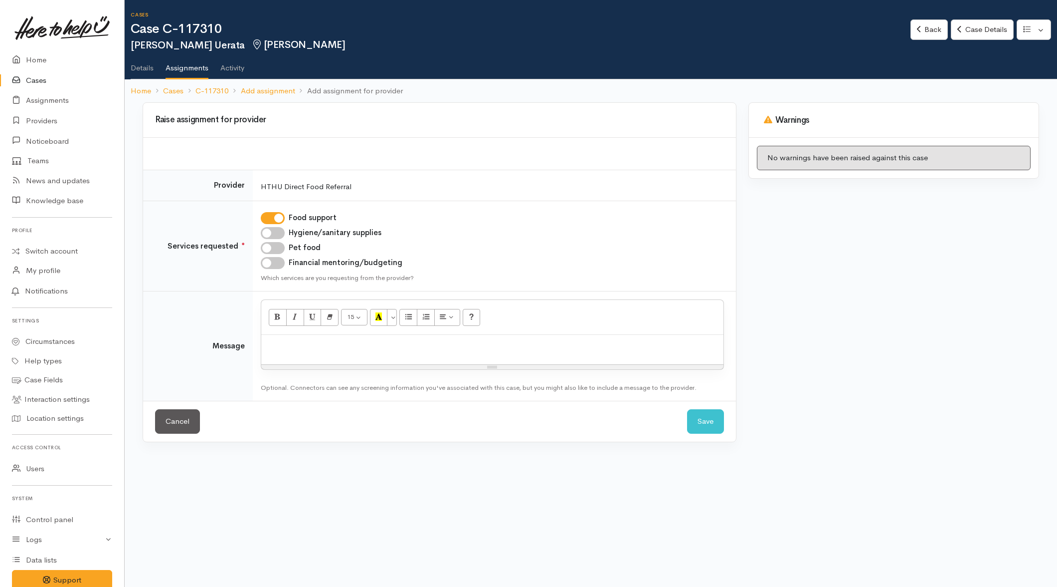
click at [293, 247] on label "Pet food" at bounding box center [305, 247] width 32 height 11
click at [285, 247] on input "Pet food" at bounding box center [273, 248] width 24 height 12
checkbox input "true"
click at [303, 225] on td "Food support Hygiene/sanitary supplies Pet food Financial mentoring/budgeting W…" at bounding box center [494, 246] width 483 height 91
click at [305, 230] on label "Hygiene/sanitary supplies" at bounding box center [335, 232] width 93 height 11
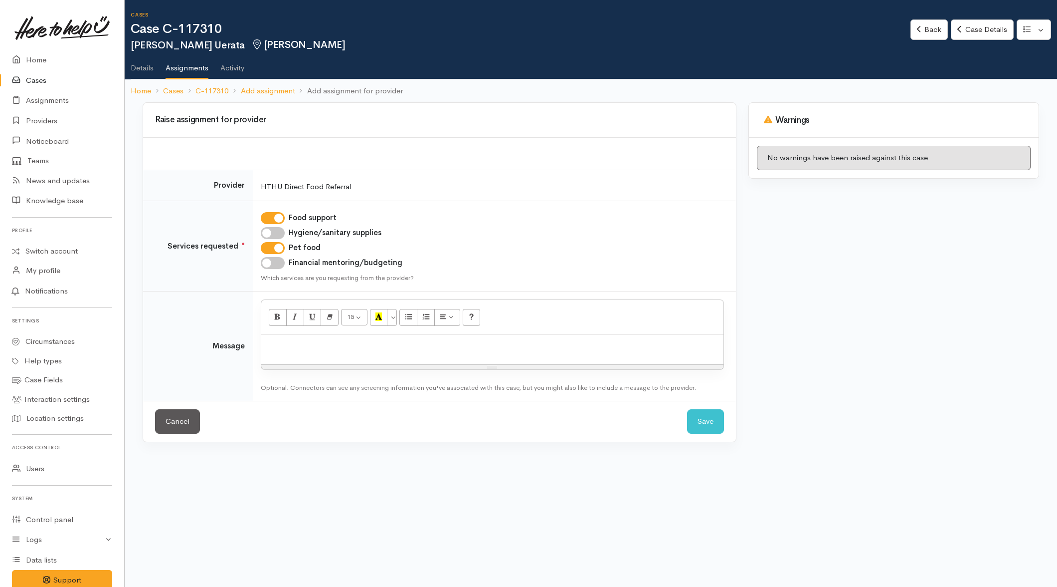
click at [285, 230] on input "Hygiene/sanitary supplies" at bounding box center [273, 233] width 24 height 12
checkbox input "true"
click at [310, 343] on p at bounding box center [492, 345] width 452 height 11
click at [708, 417] on button "Save" at bounding box center [705, 421] width 37 height 24
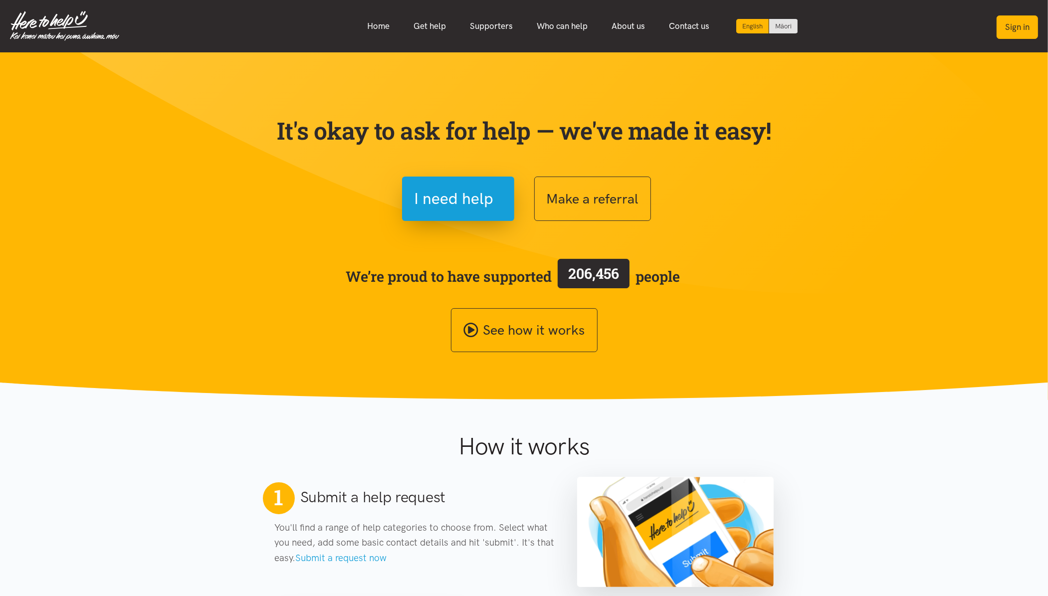
click at [1025, 23] on button "Sign in" at bounding box center [1017, 26] width 41 height 23
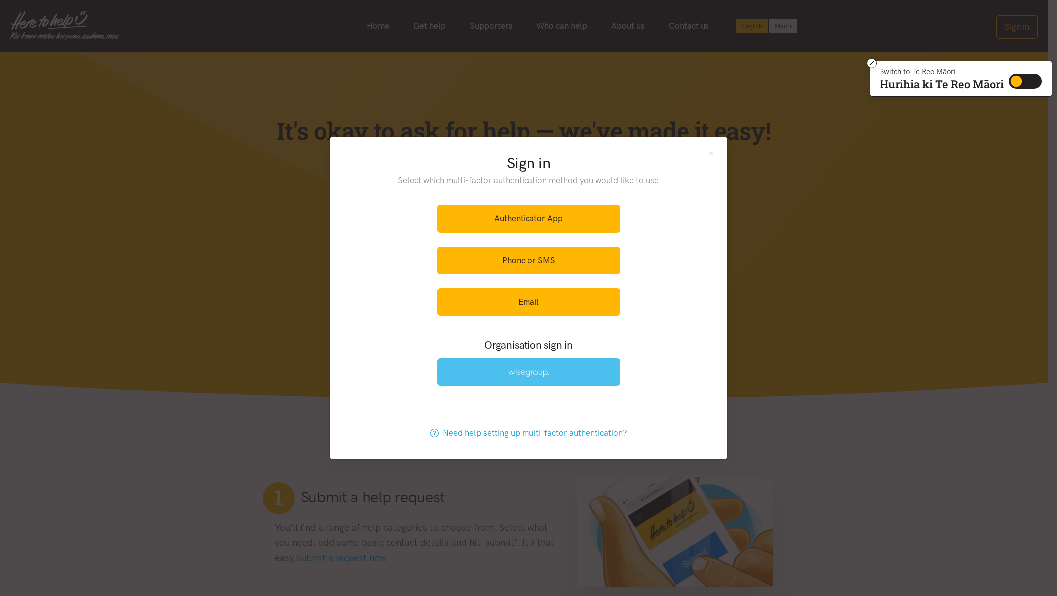
click at [575, 368] on link at bounding box center [528, 371] width 183 height 27
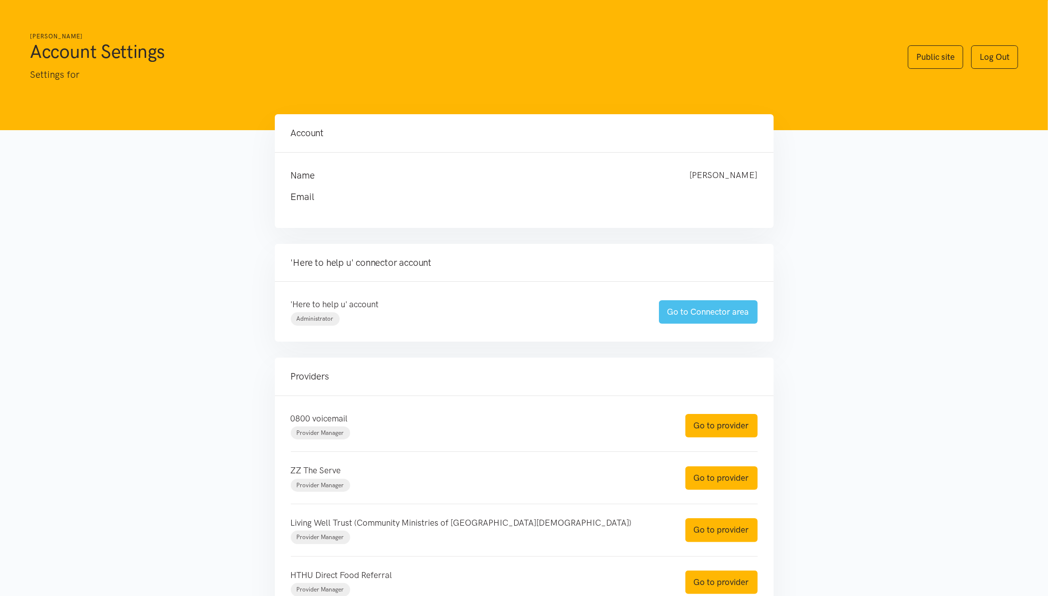
click at [706, 323] on div "'Here to help u' account Administrator Go to Connector area" at bounding box center [524, 312] width 487 height 28
click at [707, 315] on link "Go to Connector area" at bounding box center [708, 311] width 99 height 23
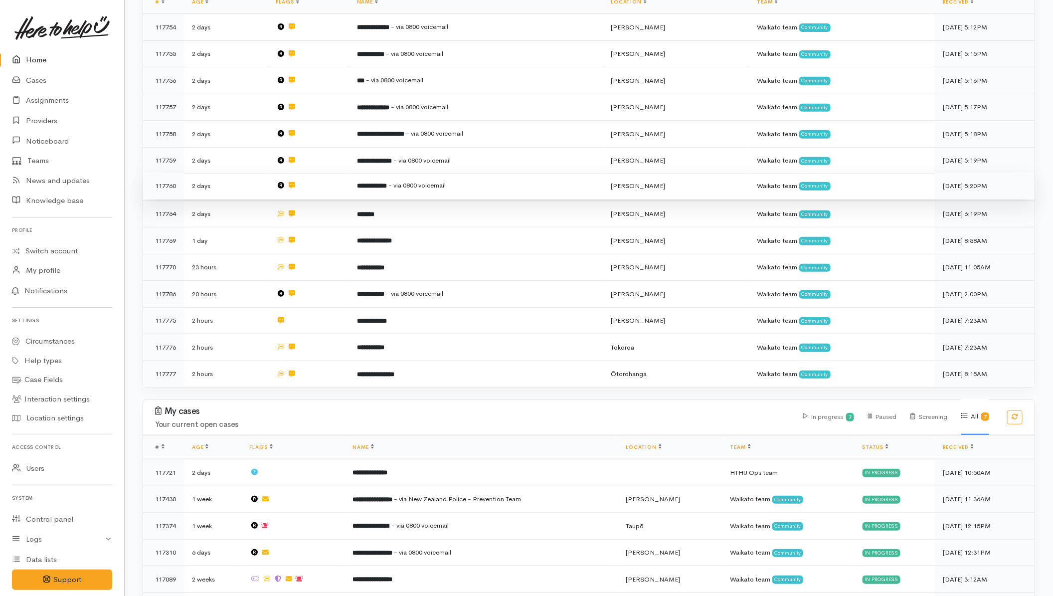
scroll to position [249, 0]
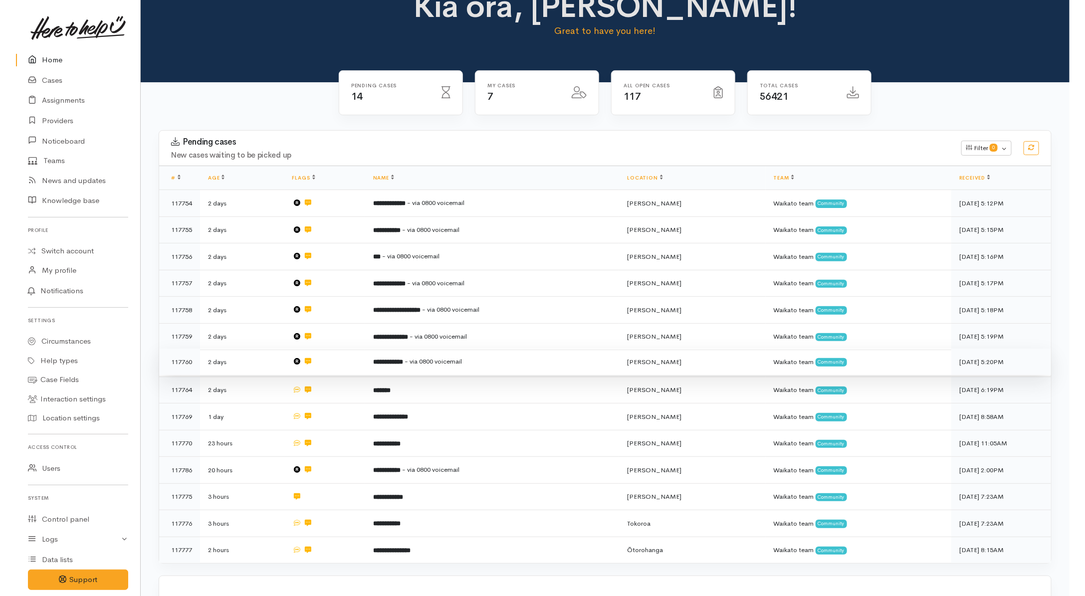
scroll to position [45, 0]
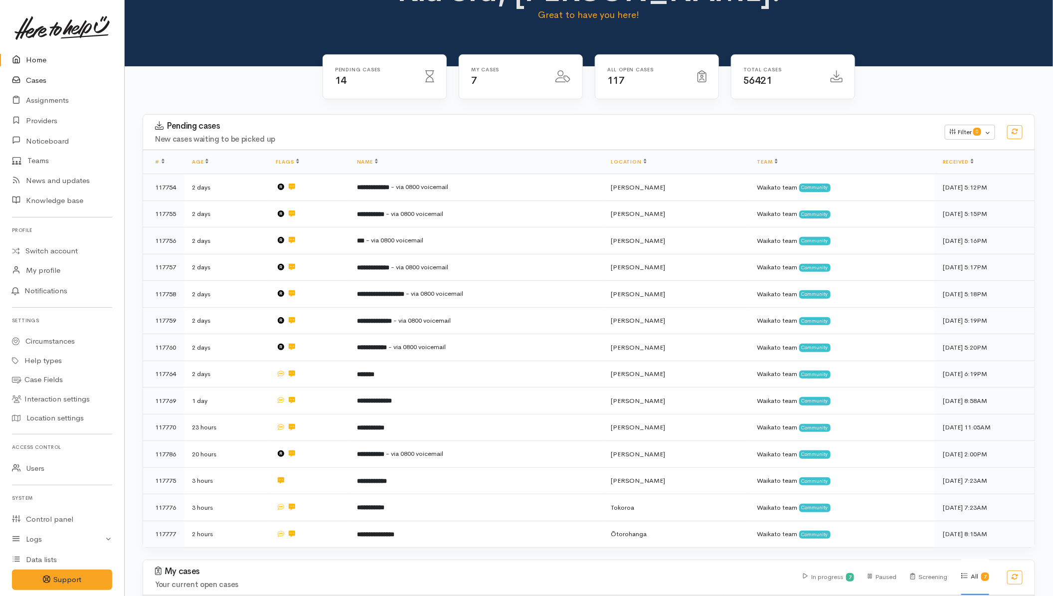
click at [41, 78] on link "Cases" at bounding box center [62, 80] width 124 height 20
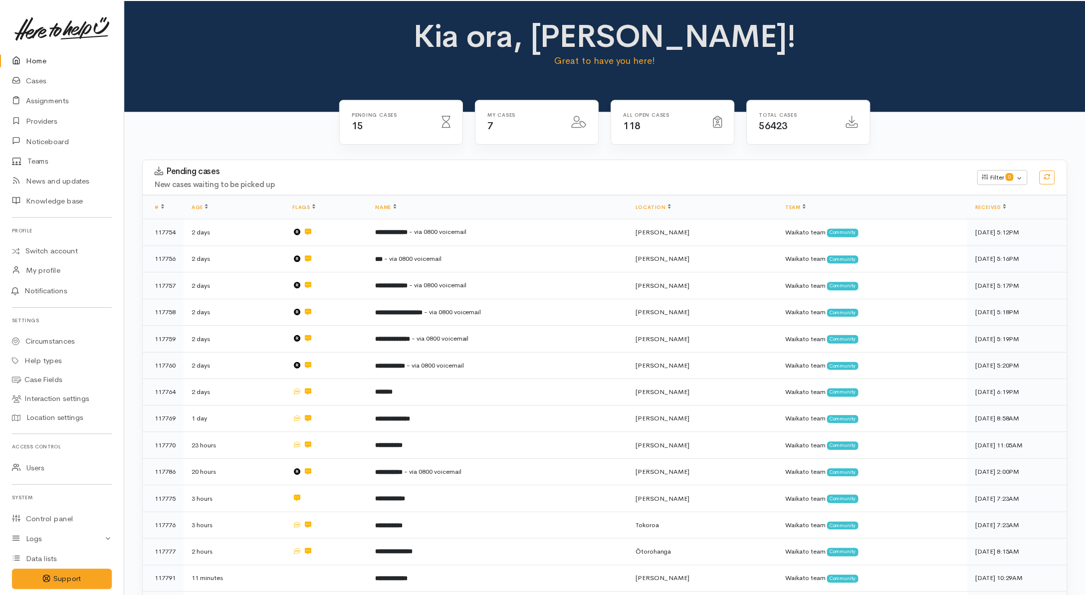
scroll to position [48, 0]
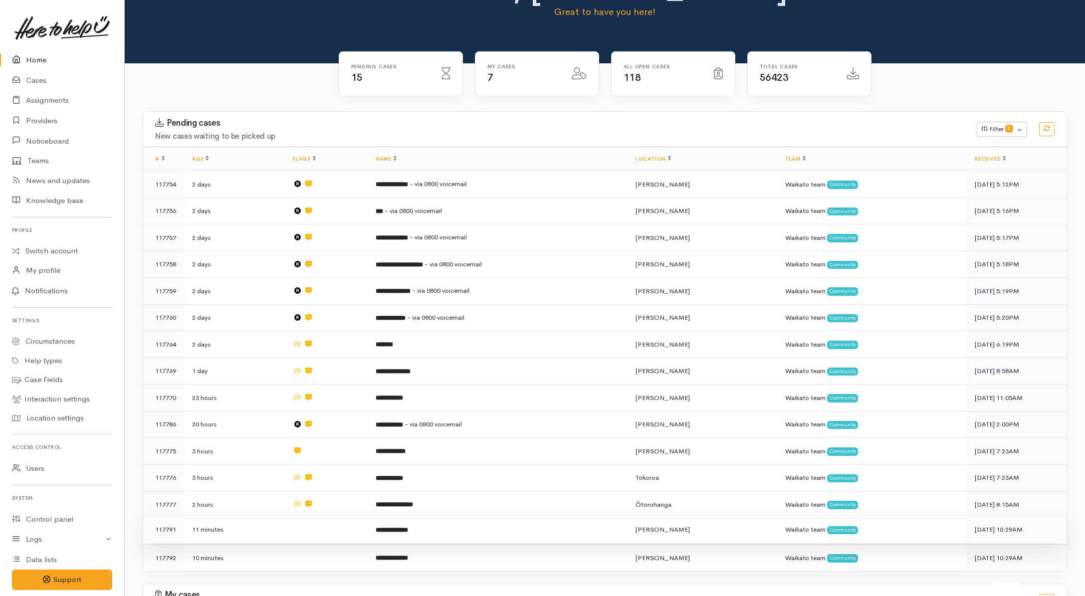
click at [335, 533] on td at bounding box center [326, 529] width 83 height 27
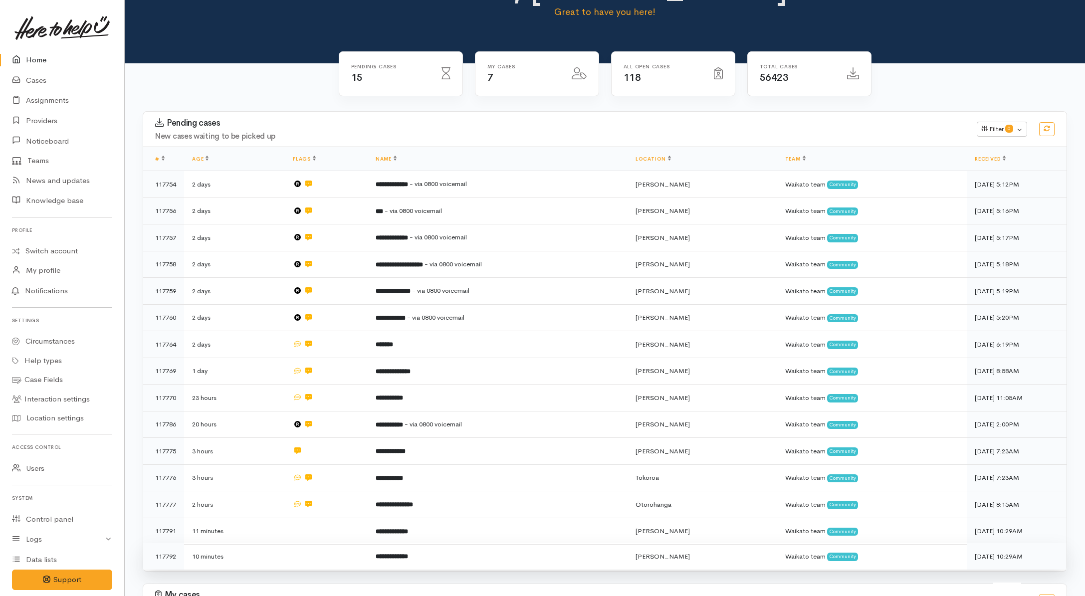
click at [340, 549] on td at bounding box center [326, 556] width 83 height 26
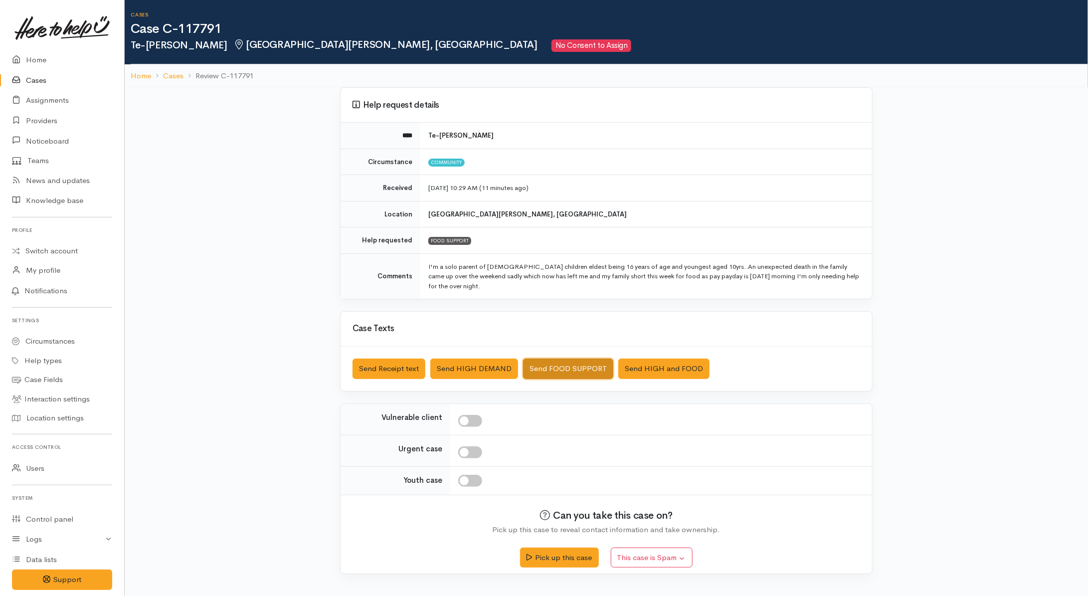
click at [570, 362] on button "Send FOOD SUPPORT" at bounding box center [568, 369] width 90 height 20
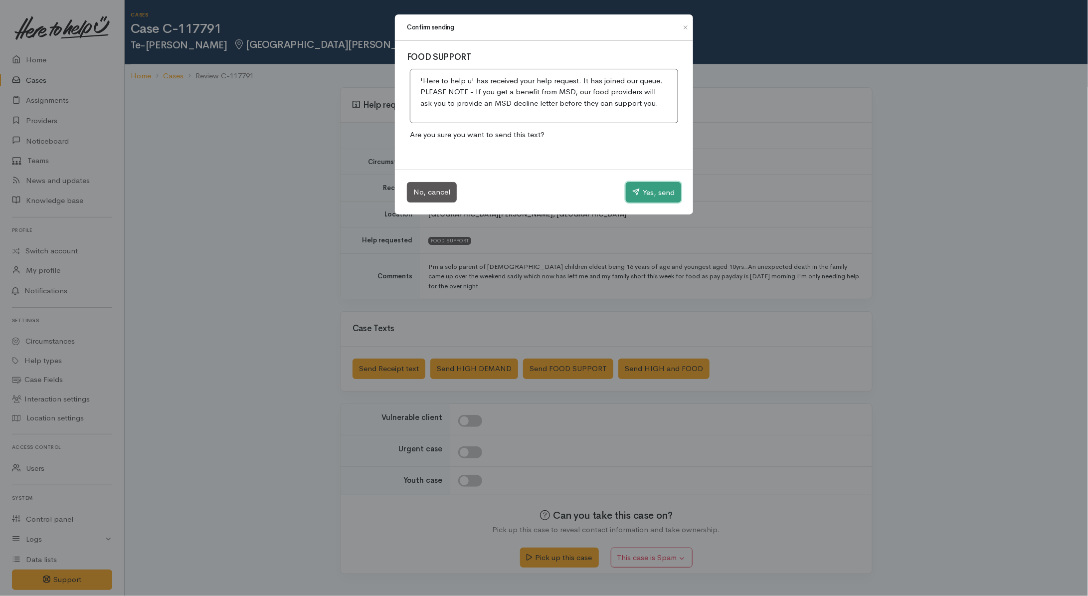
click at [642, 201] on button "Yes, send" at bounding box center [653, 192] width 55 height 21
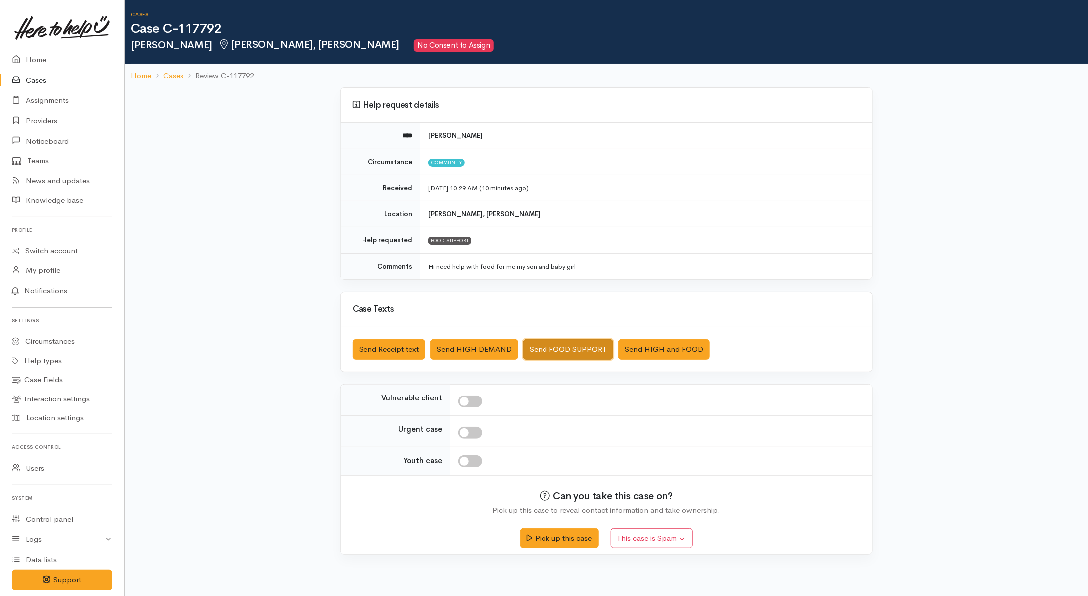
click at [568, 352] on button "Send FOOD SUPPORT" at bounding box center [568, 349] width 90 height 20
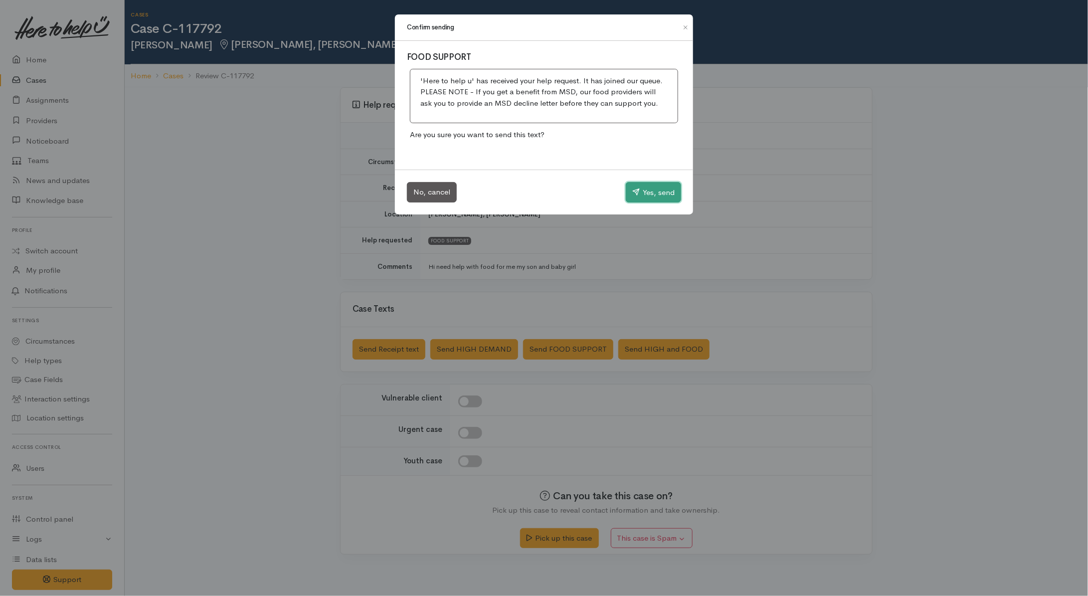
click at [660, 202] on button "Yes, send" at bounding box center [653, 192] width 55 height 21
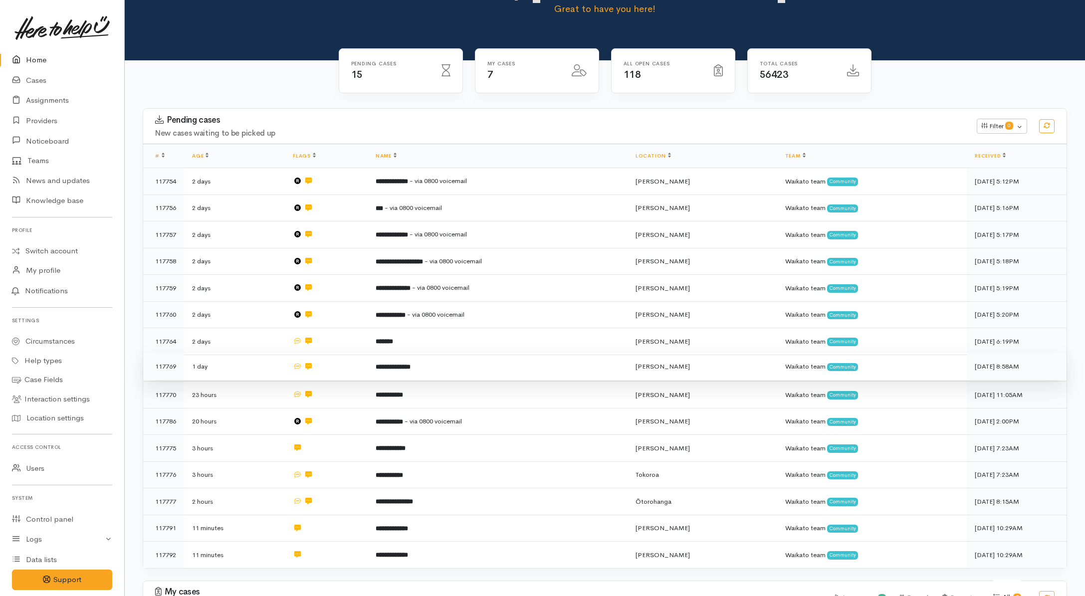
scroll to position [113, 0]
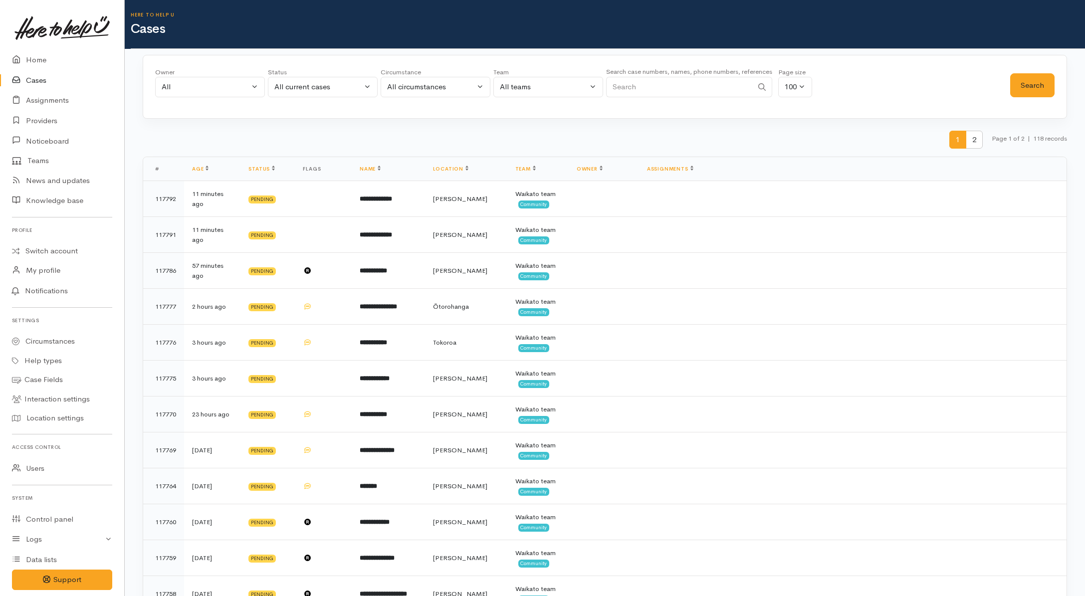
click at [56, 253] on link "Switch account" at bounding box center [62, 250] width 124 height 19
drag, startPoint x: 313, startPoint y: 85, endPoint x: 315, endPoint y: 90, distance: 5.7
click at [313, 85] on div "All current cases" at bounding box center [318, 86] width 88 height 11
click at [316, 268] on link "All" at bounding box center [322, 270] width 109 height 15
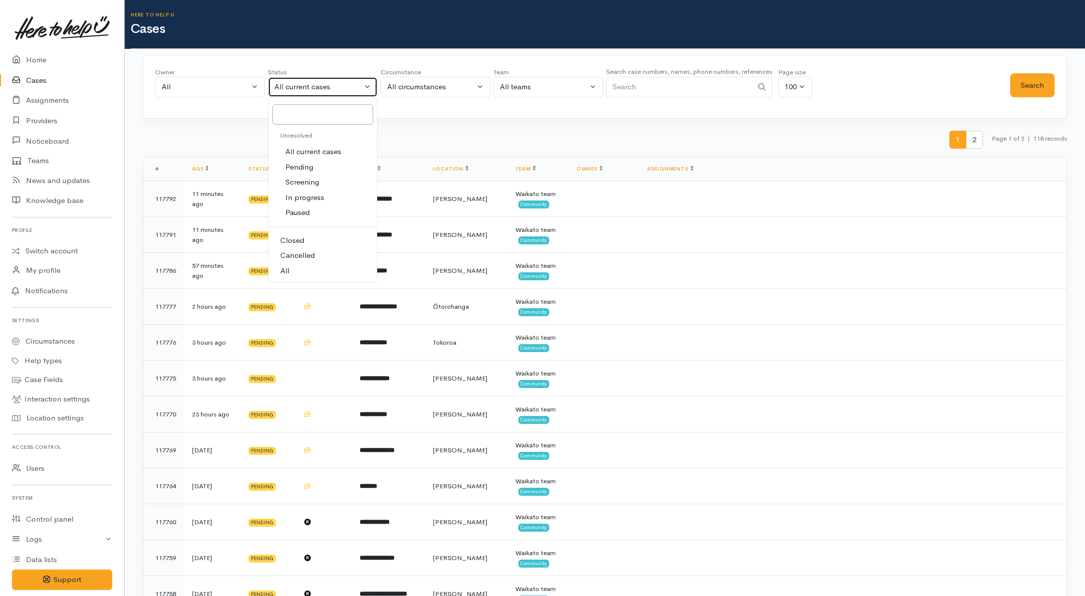
select select "All"
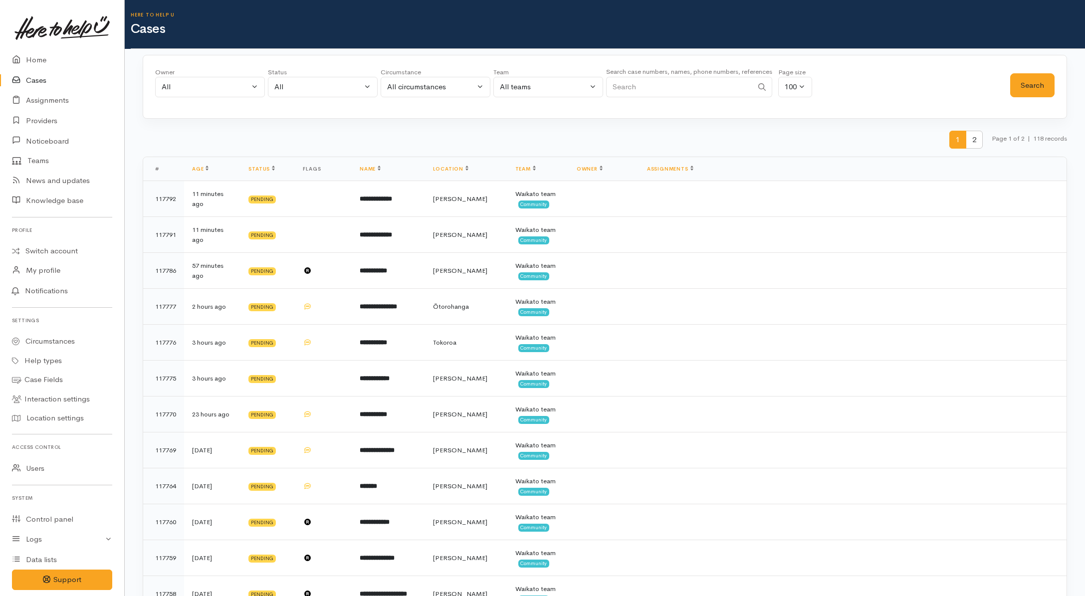
click at [652, 91] on input "Search" at bounding box center [679, 87] width 147 height 20
paste input "225926737."
click at [1028, 86] on button "Search" at bounding box center [1032, 85] width 44 height 24
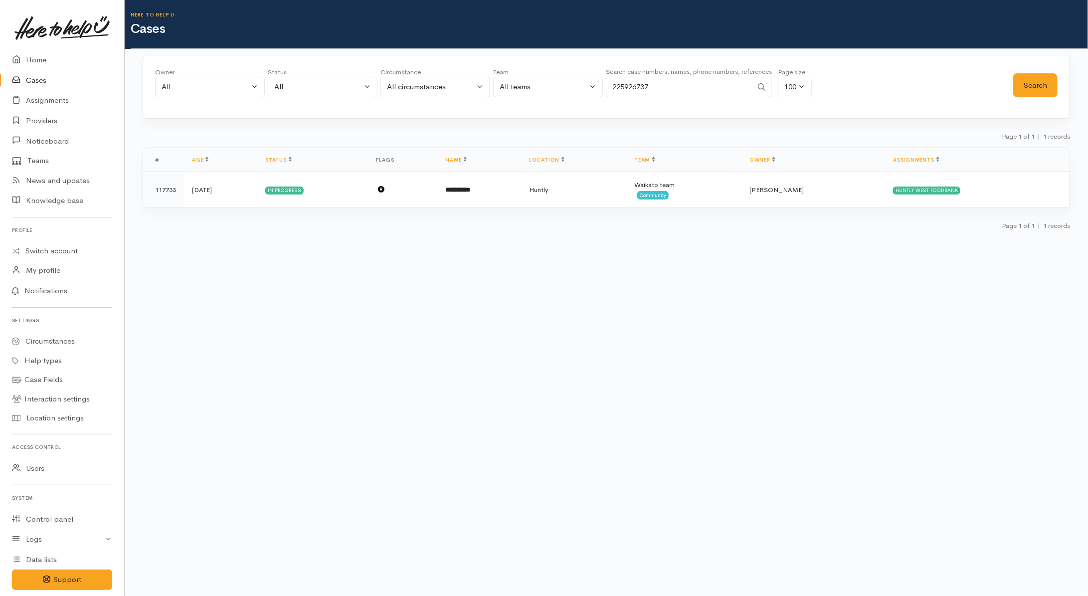
drag, startPoint x: 671, startPoint y: 81, endPoint x: 507, endPoint y: 93, distance: 164.5
click at [507, 93] on div "Owner All My cases Aandrea Murray ('Here to help u') Akash Prakash ('Here to he…" at bounding box center [584, 85] width 858 height 36
paste input "11890600."
click at [1031, 85] on button "Search" at bounding box center [1036, 85] width 44 height 24
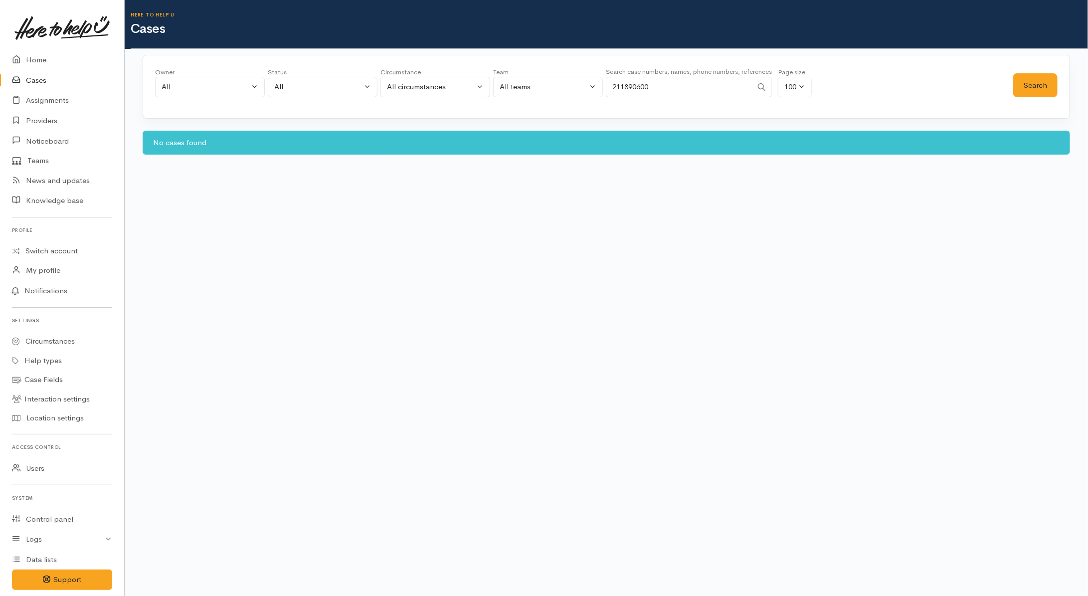
drag, startPoint x: 684, startPoint y: 91, endPoint x: 515, endPoint y: 98, distance: 168.7
click at [517, 99] on div "Owner All My cases Aandrea Murray ('Here to help u') Akash Prakash ('Here to he…" at bounding box center [584, 85] width 858 height 36
paste input "74162190."
drag, startPoint x: 1028, startPoint y: 84, endPoint x: 1011, endPoint y: 96, distance: 21.1
click at [1029, 84] on button "Search" at bounding box center [1036, 85] width 44 height 24
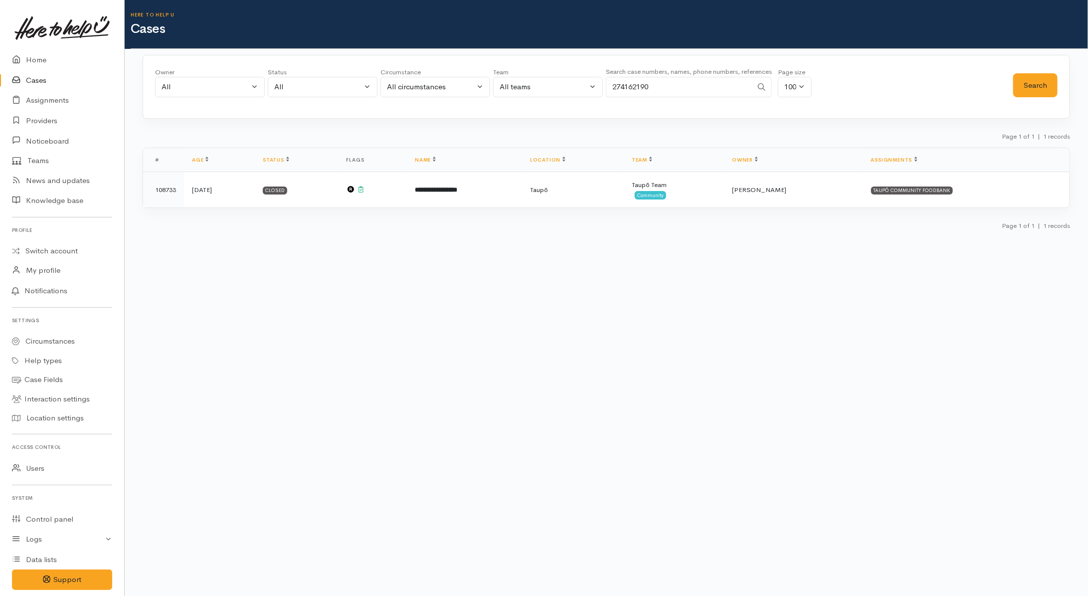
drag, startPoint x: 659, startPoint y: 91, endPoint x: 569, endPoint y: 76, distance: 92.0
click at [569, 76] on div "Owner All My cases Aandrea Murray ('Here to help u') Akash Prakash ('Here to he…" at bounding box center [584, 85] width 858 height 36
paste input "102973737."
type input "2102973737"
click at [1049, 90] on button "Search" at bounding box center [1036, 85] width 44 height 24
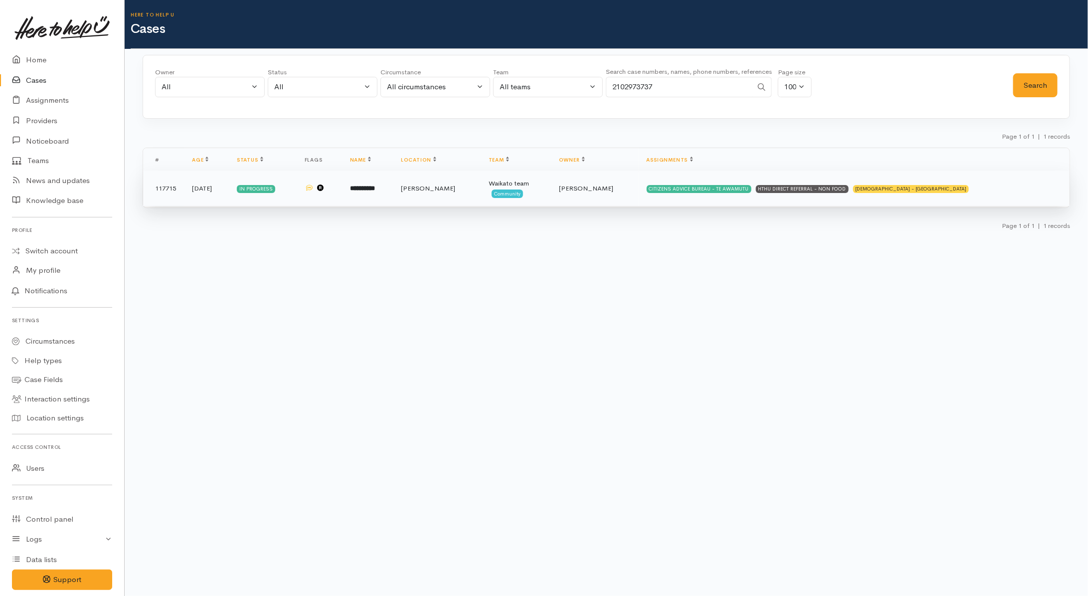
click at [991, 191] on td "CITIZENS ADVICE BUREAU - TE AWAMUTU HTHU DIRECT REFERRAL - NON FOOD SALVATION A…" at bounding box center [854, 189] width 431 height 36
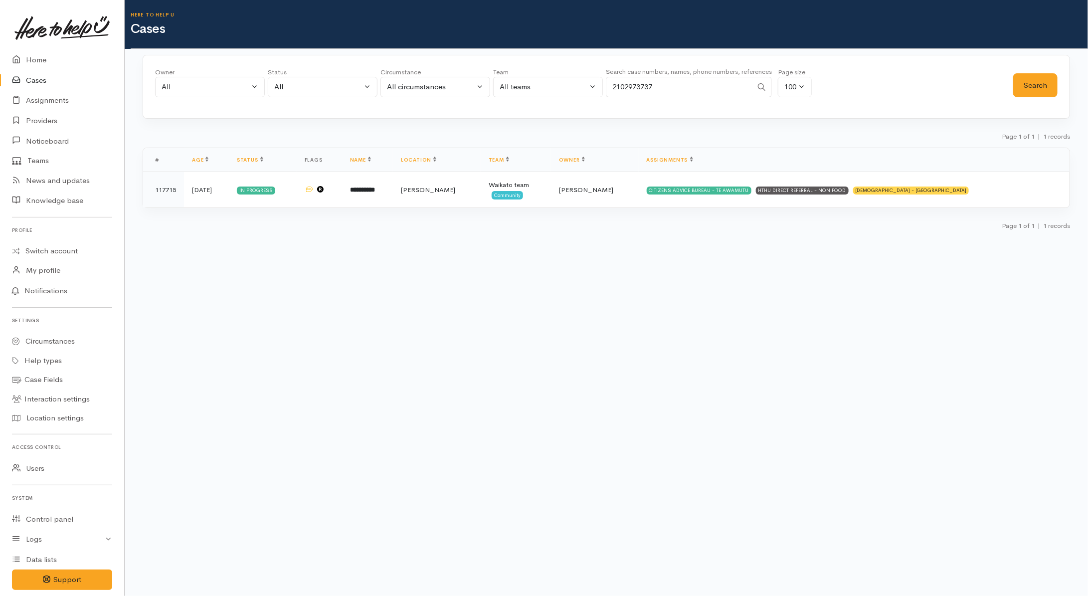
drag, startPoint x: 660, startPoint y: 80, endPoint x: 580, endPoint y: 77, distance: 80.4
click at [580, 77] on div "Owner All My cases Aandrea Murray ('Here to help u') Akash Prakash ('Here to he…" at bounding box center [584, 85] width 858 height 36
paste input "448920."
type input "2102448920"
click at [1036, 91] on button "Search" at bounding box center [1036, 85] width 44 height 24
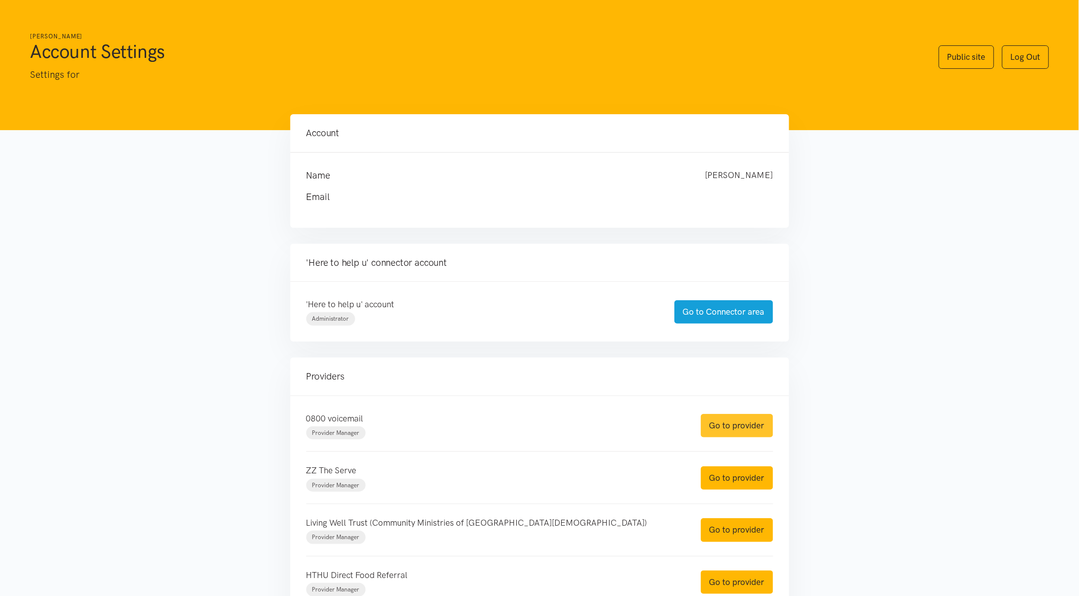
drag, startPoint x: 737, startPoint y: 427, endPoint x: 721, endPoint y: 408, distance: 25.5
click at [736, 427] on link "Go to provider" at bounding box center [737, 425] width 72 height 23
click at [727, 432] on link "Go to provider" at bounding box center [737, 425] width 72 height 23
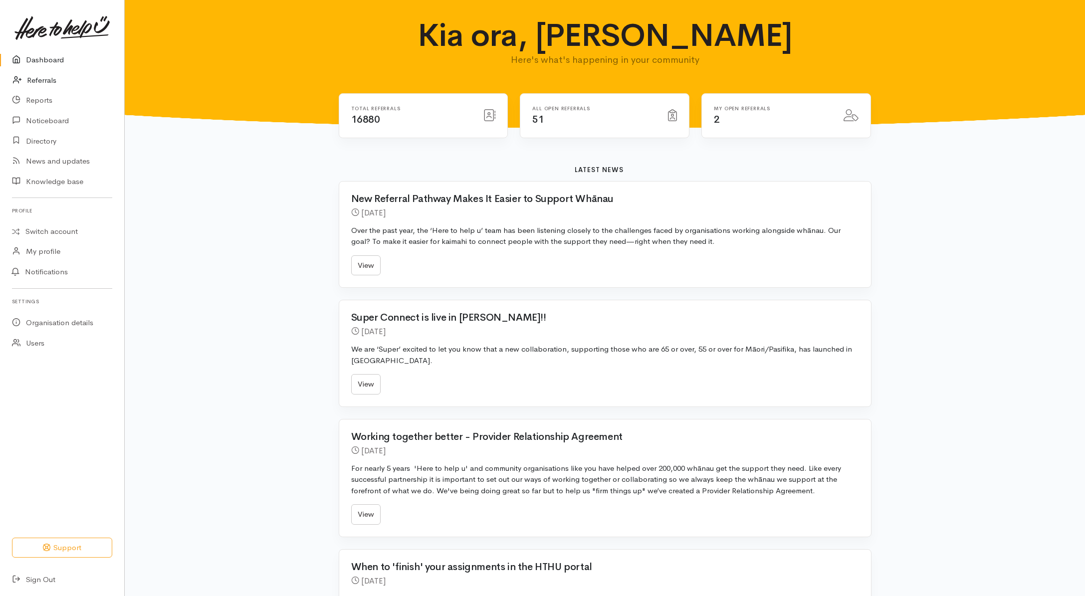
click at [36, 79] on link "Referrals" at bounding box center [62, 80] width 124 height 20
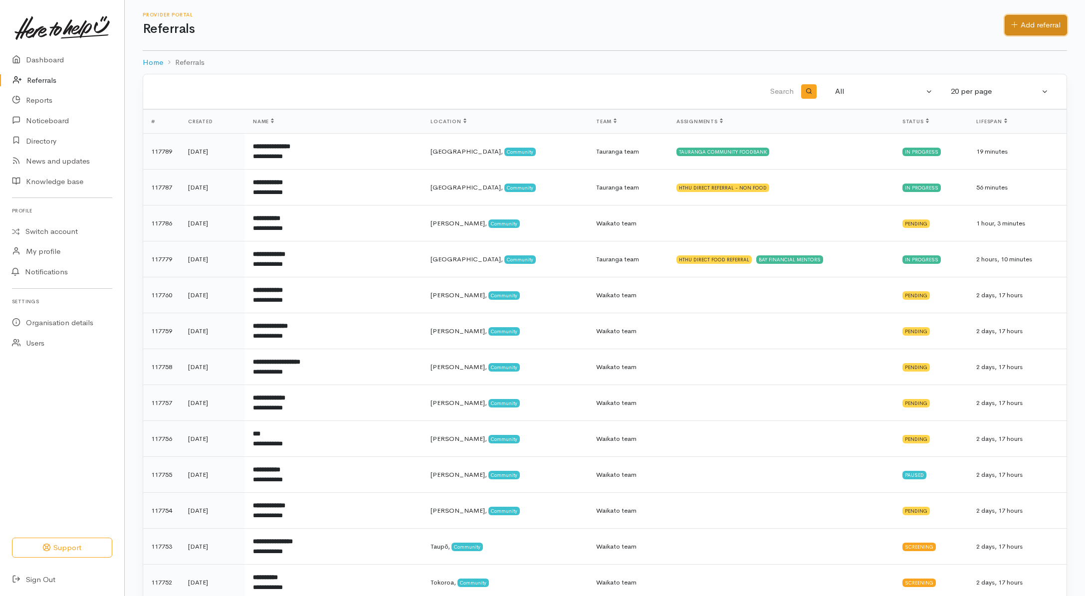
drag, startPoint x: 1042, startPoint y: 25, endPoint x: 1037, endPoint y: 21, distance: 6.9
click at [1042, 25] on link "Add referral" at bounding box center [1036, 25] width 62 height 20
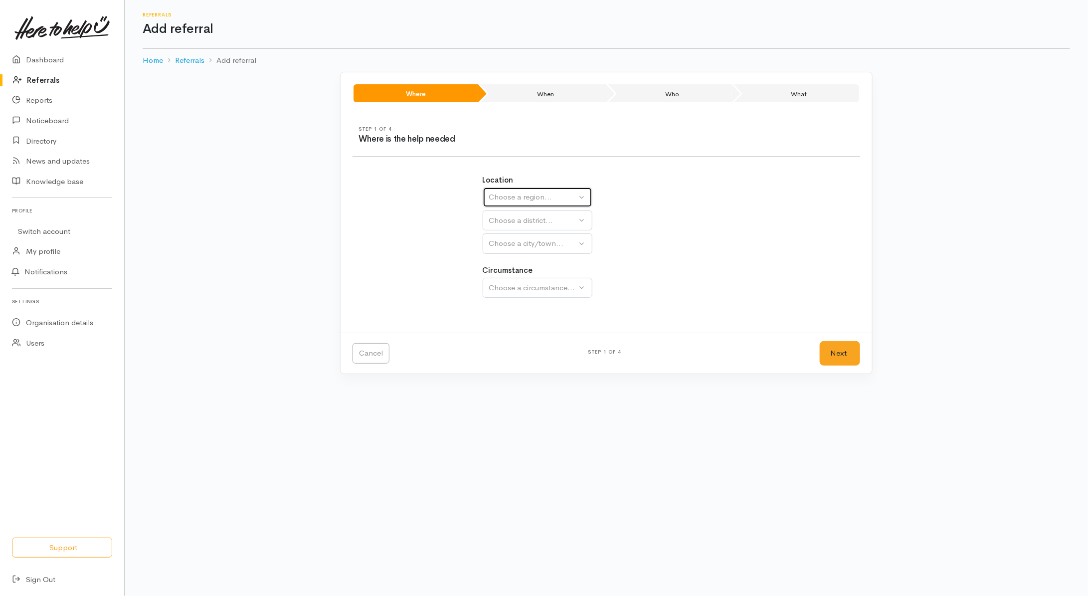
click at [535, 198] on div "Choose a region..." at bounding box center [533, 197] width 88 height 11
click at [529, 255] on link "Waikato" at bounding box center [537, 259] width 109 height 15
select select "3"
select select
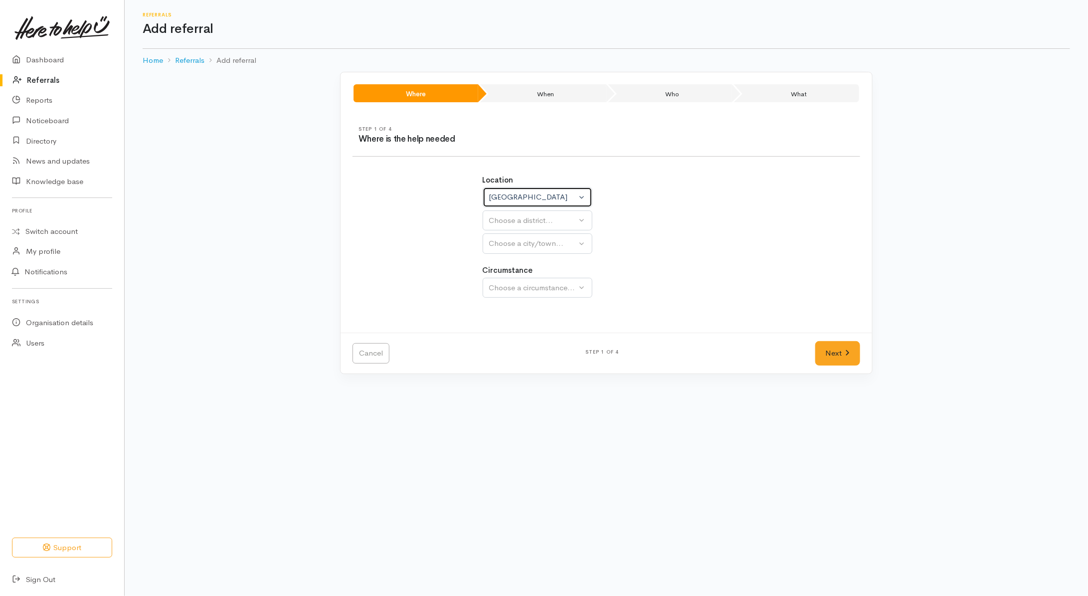
select select
click at [545, 220] on div "Choose a district..." at bounding box center [559, 220] width 140 height 11
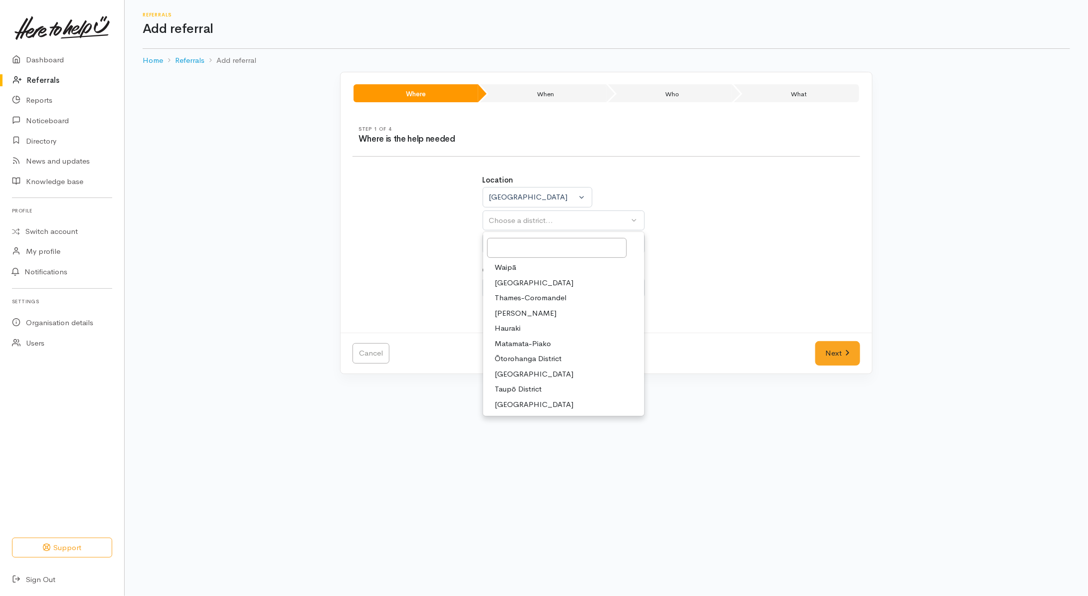
click at [515, 281] on span "[GEOGRAPHIC_DATA]" at bounding box center [534, 282] width 79 height 11
select select "2"
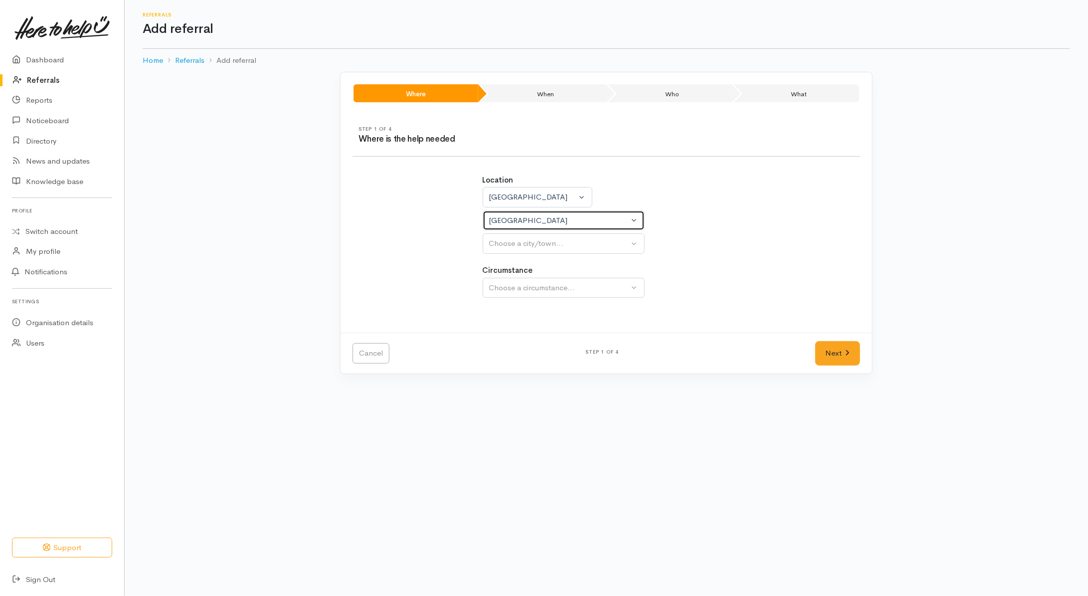
select select
click at [540, 237] on button "Choose a city/town..." at bounding box center [564, 243] width 162 height 20
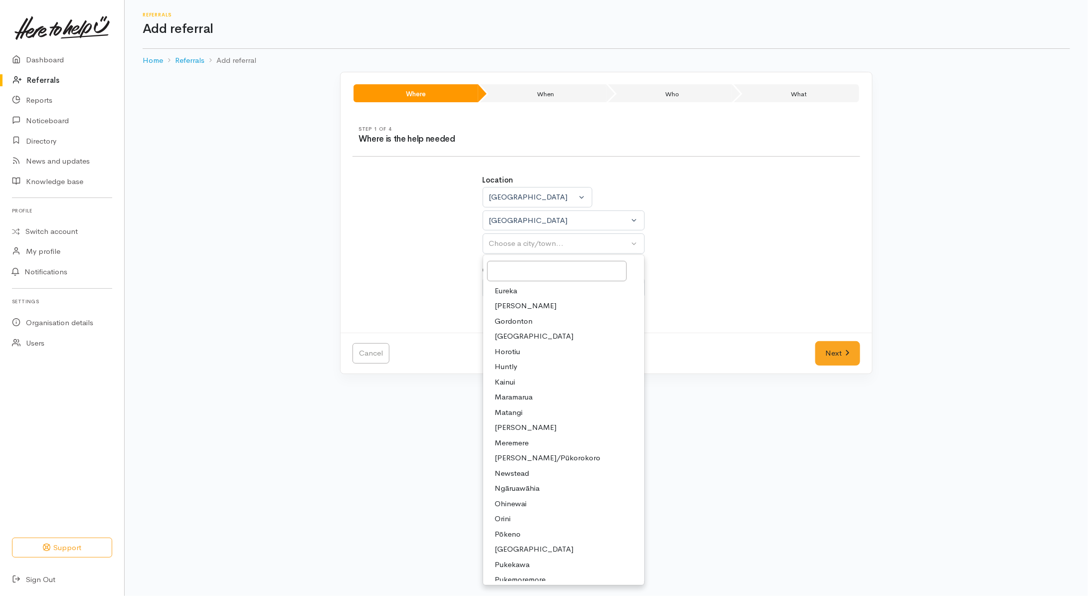
drag, startPoint x: 510, startPoint y: 367, endPoint x: 523, endPoint y: 319, distance: 49.0
click at [510, 365] on span "Huntly" at bounding box center [506, 366] width 22 height 11
select select "110"
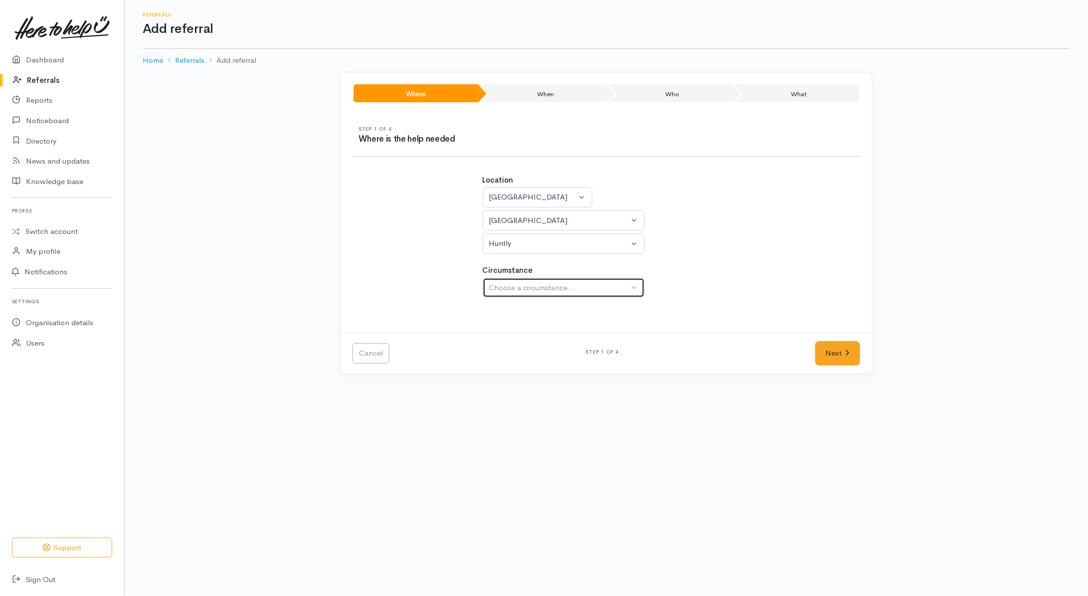
click at [536, 286] on div "Choose a circumstance..." at bounding box center [559, 287] width 140 height 11
click at [518, 341] on span "Community" at bounding box center [514, 334] width 38 height 11
select select "2"
drag, startPoint x: 849, startPoint y: 352, endPoint x: 646, endPoint y: 274, distance: 217.9
click at [849, 353] on icon at bounding box center [847, 352] width 4 height 7
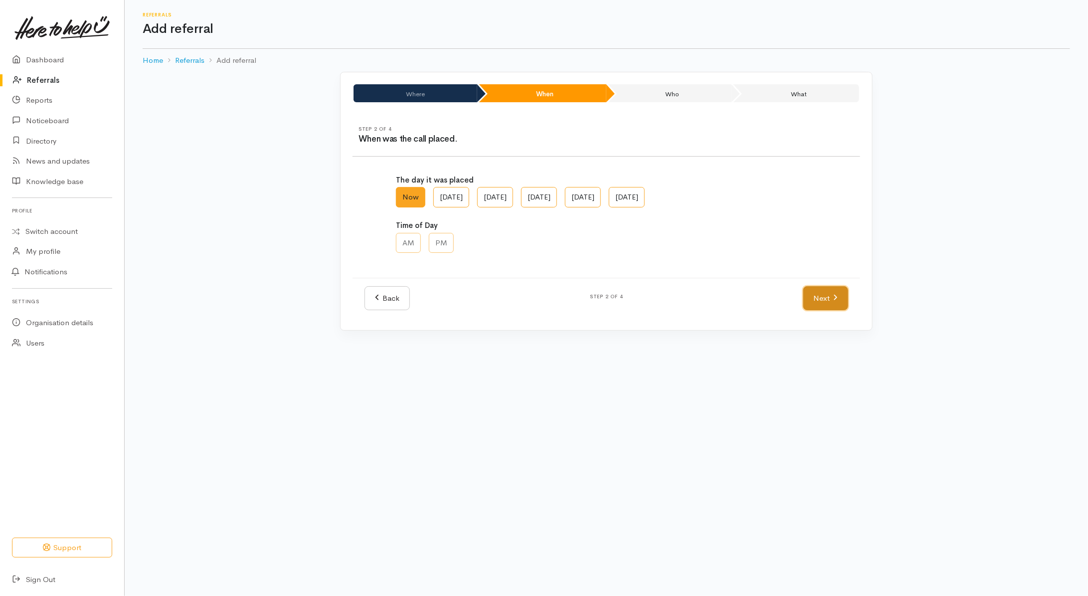
click at [834, 306] on link "Next" at bounding box center [826, 298] width 45 height 24
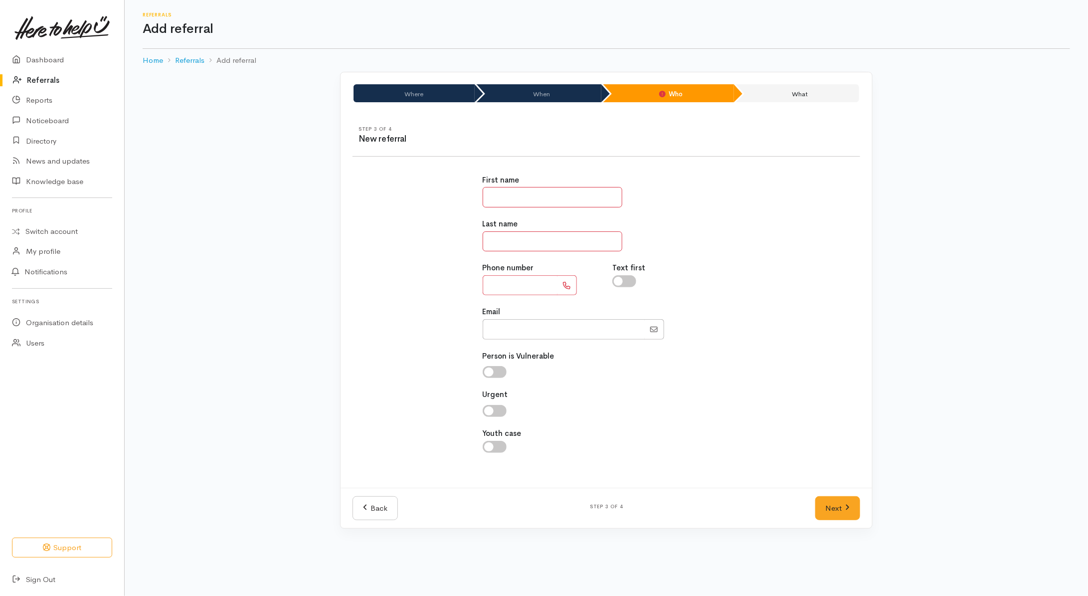
drag, startPoint x: 528, startPoint y: 286, endPoint x: 530, endPoint y: 258, distance: 28.0
click at [530, 277] on input "text" at bounding box center [520, 285] width 75 height 20
click at [533, 289] on input "*******" at bounding box center [520, 285] width 75 height 20
type input "**********"
drag, startPoint x: 562, startPoint y: 198, endPoint x: 572, endPoint y: 194, distance: 10.9
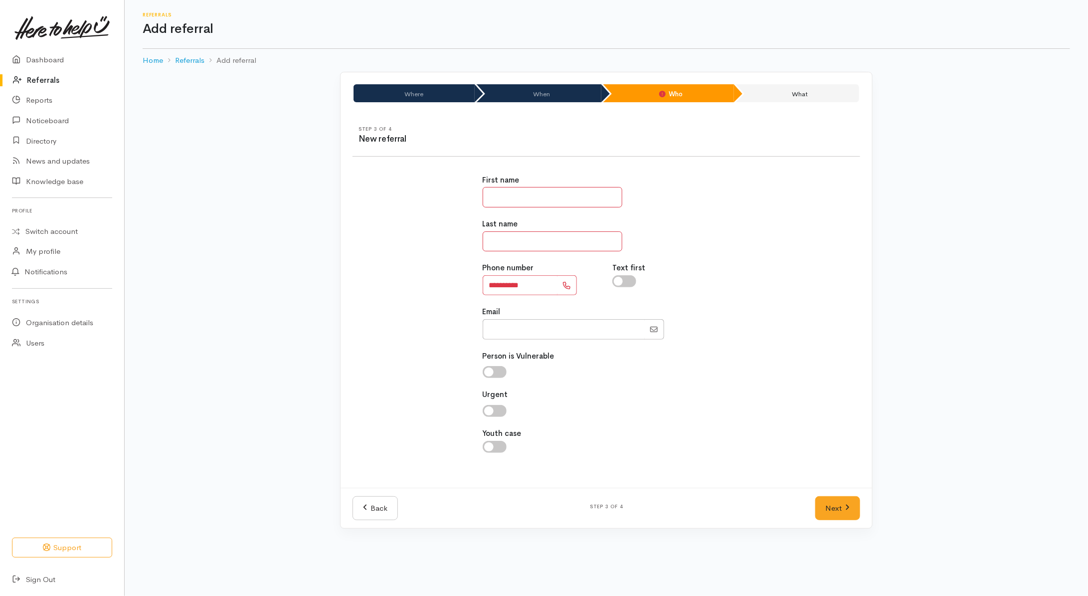
click at [562, 198] on input "text" at bounding box center [553, 197] width 140 height 20
type input "*****"
type input "*"
type input "****"
click at [696, 193] on div "First name *****" at bounding box center [607, 191] width 248 height 33
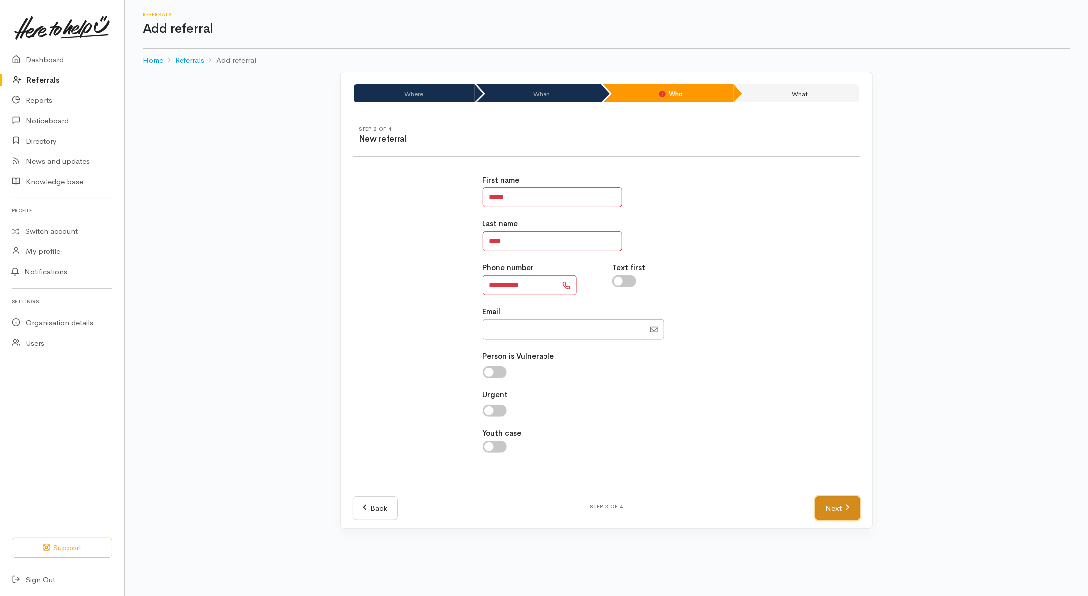
click at [843, 508] on link "Next" at bounding box center [838, 508] width 45 height 24
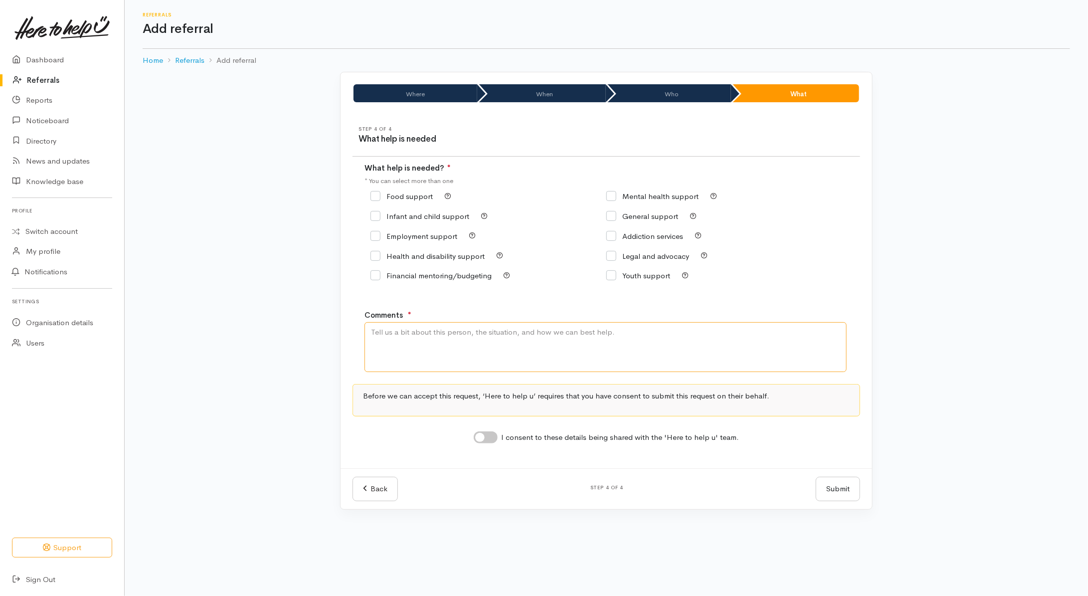
drag, startPoint x: 540, startPoint y: 331, endPoint x: 546, endPoint y: 325, distance: 8.8
click at [542, 331] on textarea "Comments" at bounding box center [606, 347] width 482 height 50
type textarea "Need kai"
click at [397, 190] on div "Food support" at bounding box center [489, 197] width 236 height 14
drag, startPoint x: 398, startPoint y: 194, endPoint x: 398, endPoint y: 211, distance: 17.5
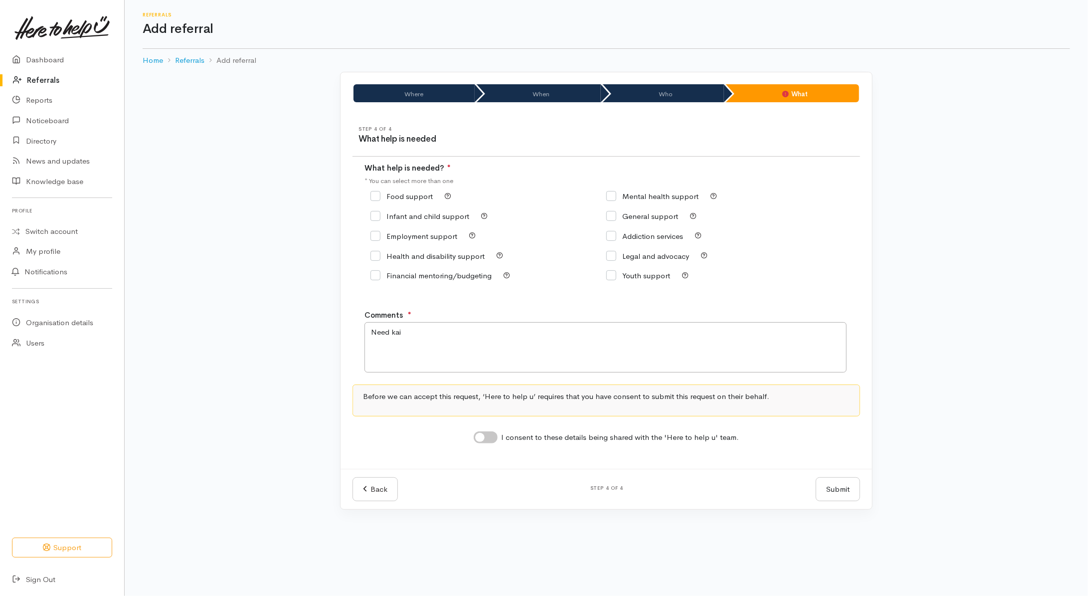
click at [398, 195] on input "Food support" at bounding box center [402, 196] width 62 height 7
checkbox input "true"
click at [495, 440] on input "I consent to these details being shared with the 'Here to help u' team." at bounding box center [486, 437] width 24 height 12
checkbox input "true"
click at [847, 487] on button "Submit" at bounding box center [838, 489] width 44 height 24
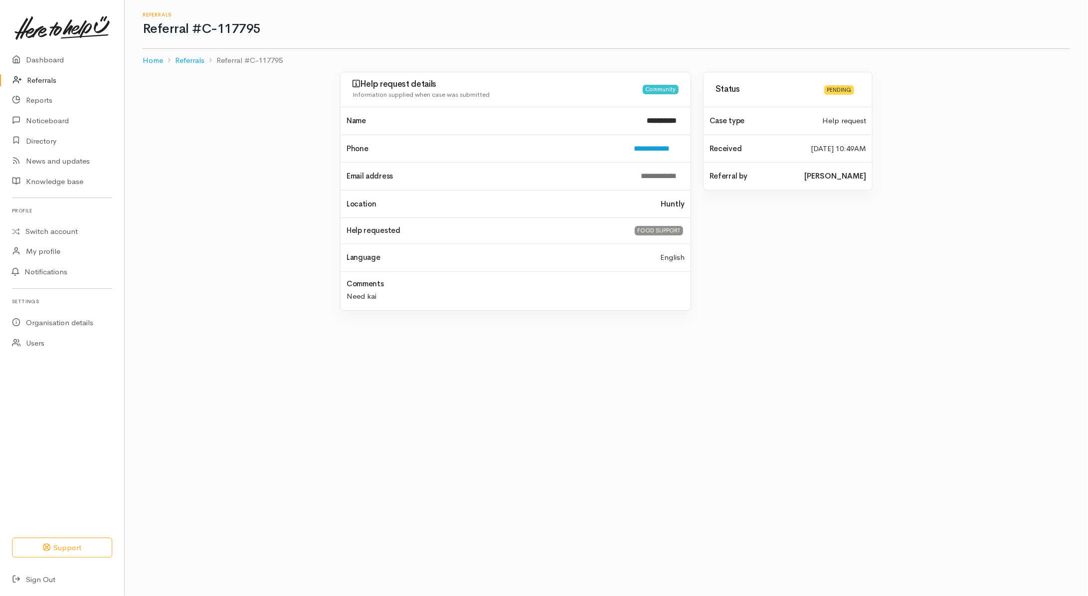
click at [44, 79] on link "Referrals" at bounding box center [62, 80] width 124 height 20
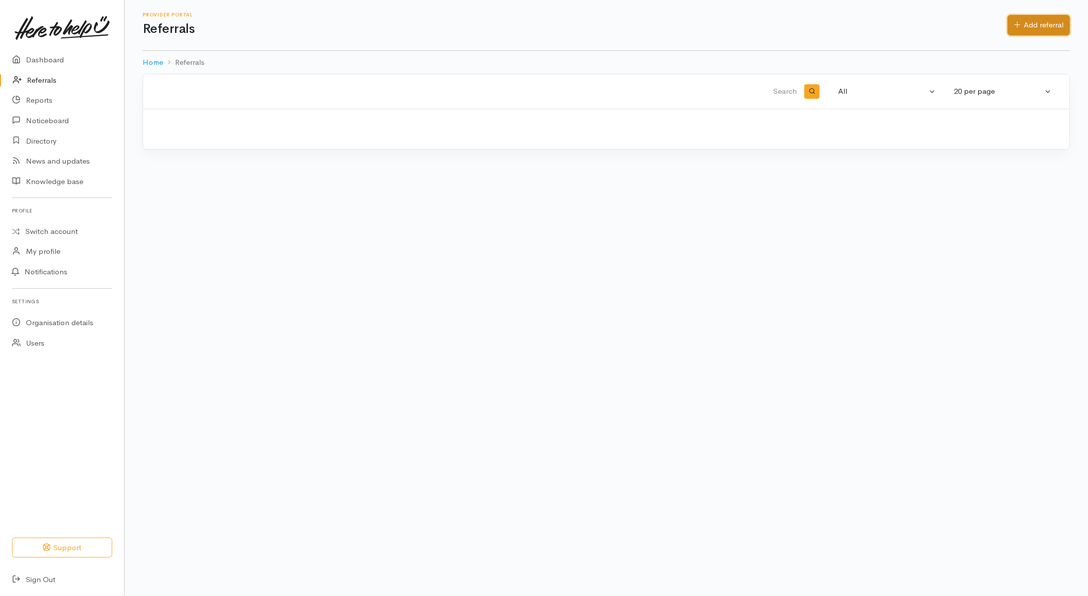
click at [1036, 30] on link "Add referral" at bounding box center [1039, 25] width 62 height 20
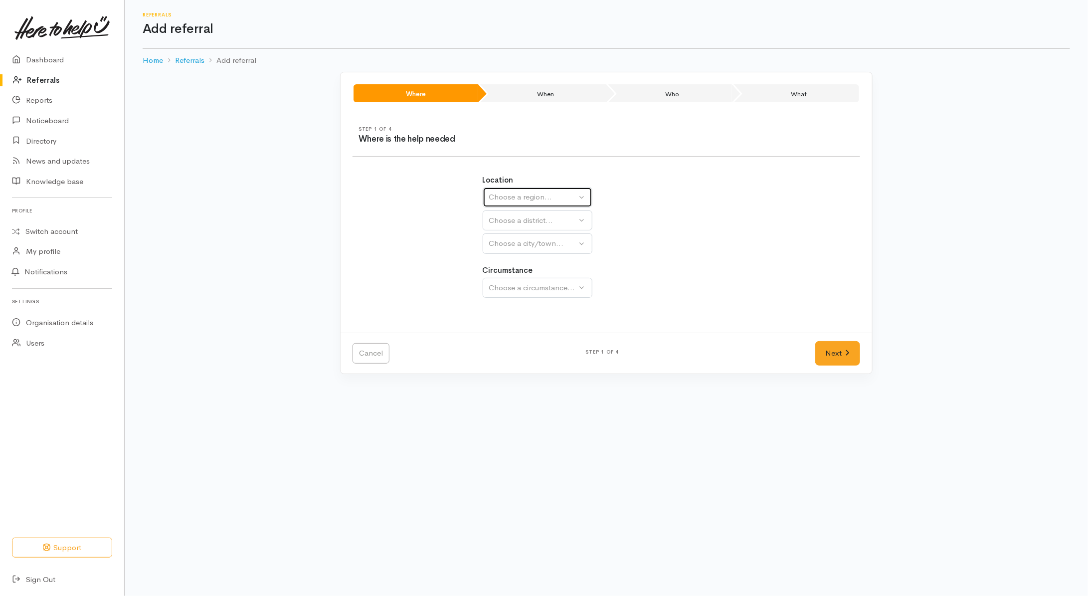
click at [533, 198] on div "Choose a region..." at bounding box center [533, 197] width 88 height 11
click at [519, 256] on span "Waikato" at bounding box center [534, 259] width 79 height 11
select select "3"
select select
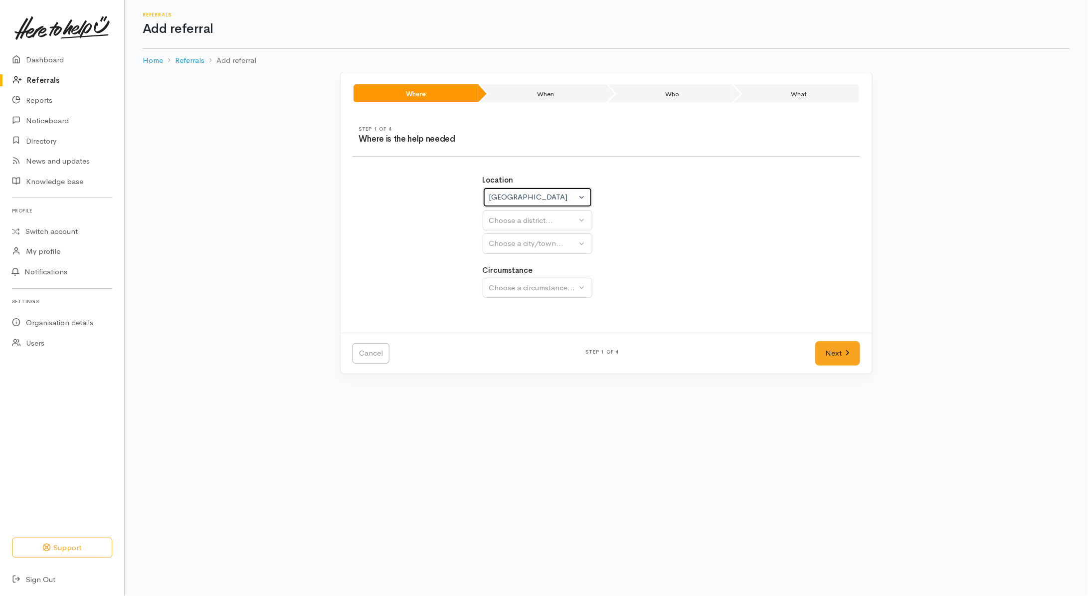
select select
click div "Choose a district..."
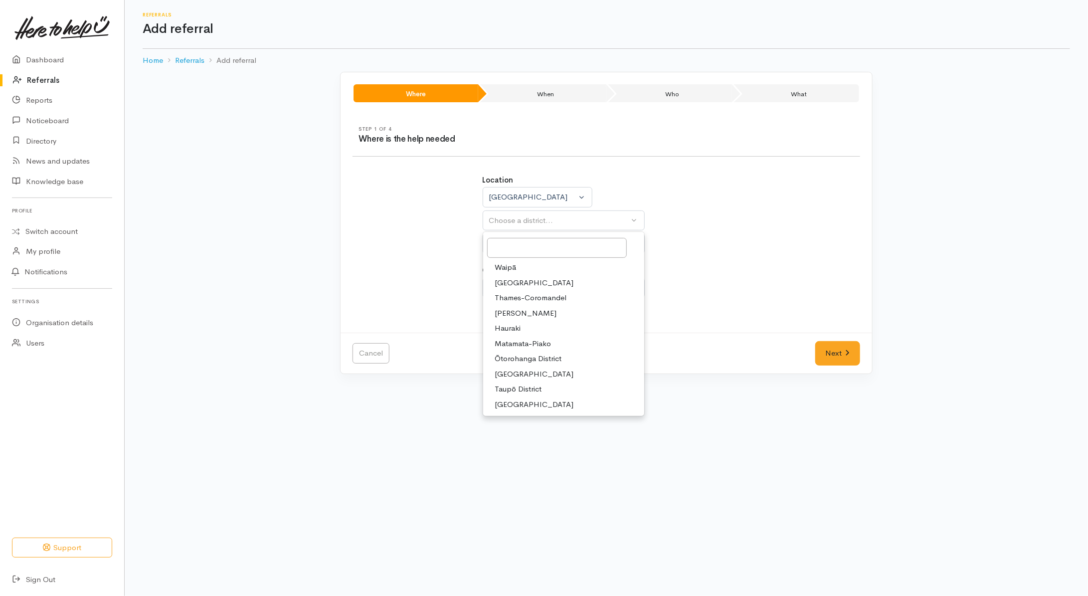
click span "South Waikato District"
select select "11"
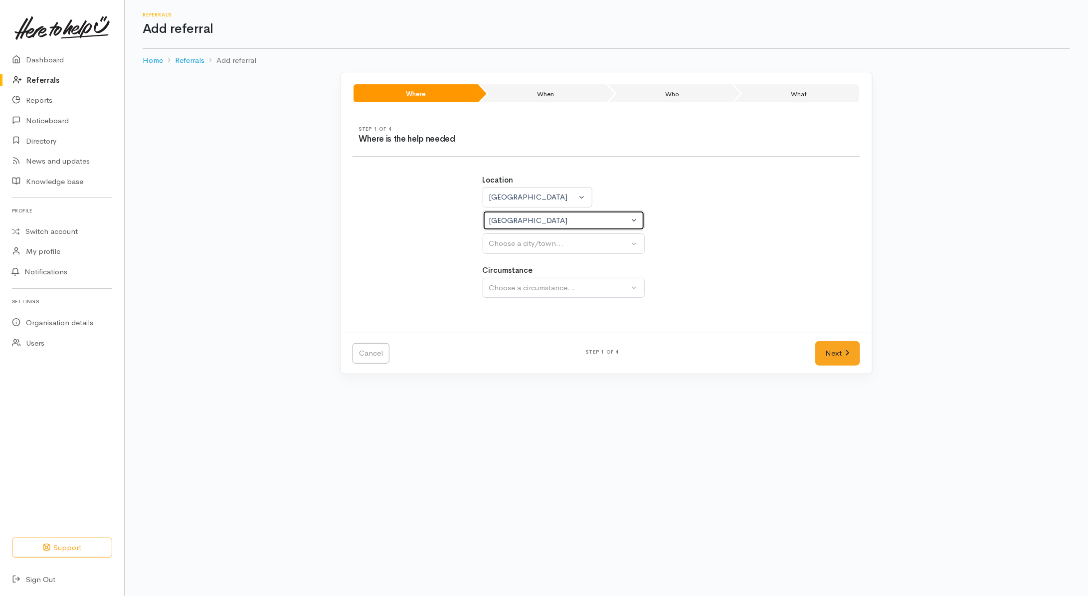
select select
click div "Choose a city/town..."
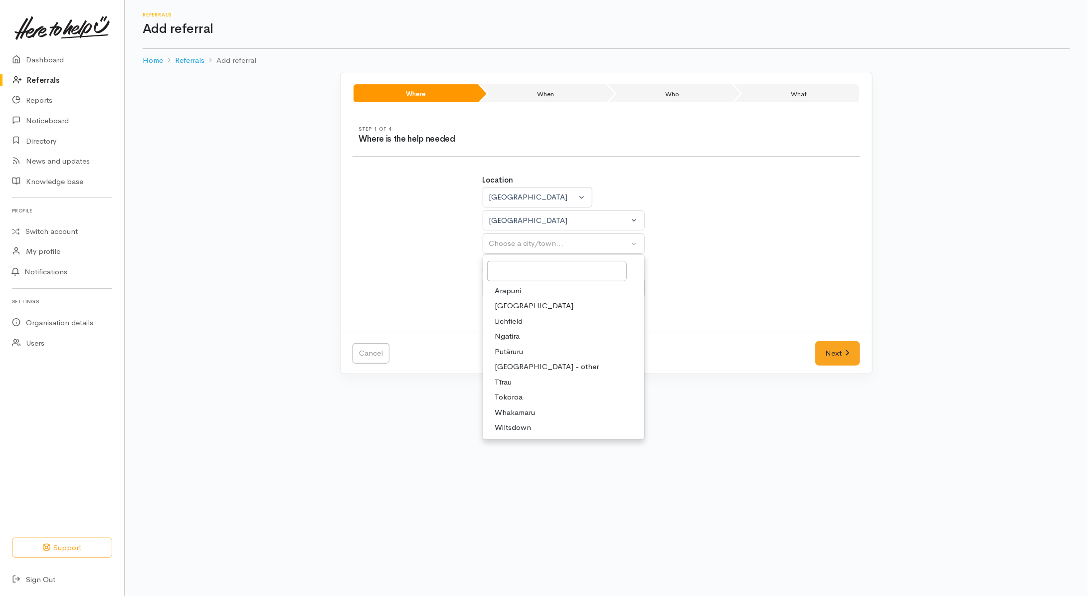
click span "Tokoroa"
select select "3"
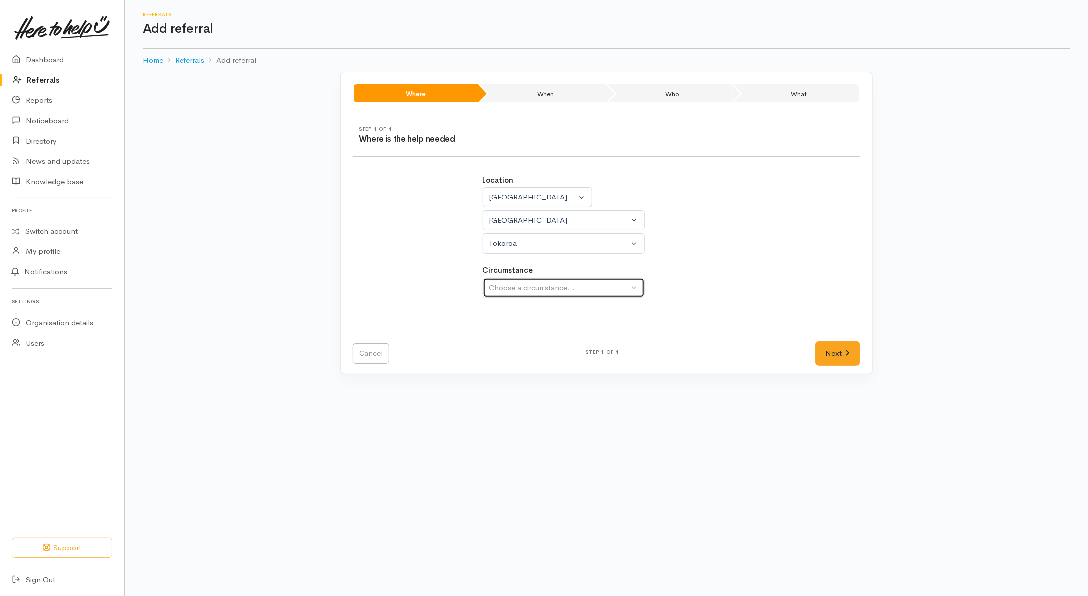
click div "Choose a circumstance..."
click span "Community"
select select "2"
click link "Next"
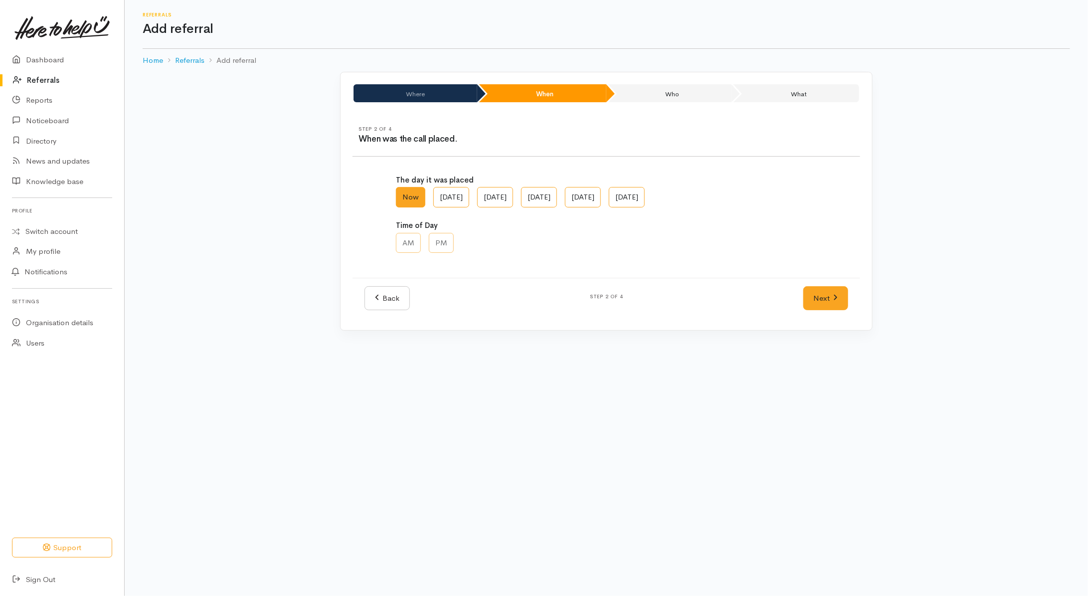
click div "Where When Who What Step 1 of 4 Where is the help needed Location Auckland Waik…"
click link "Next"
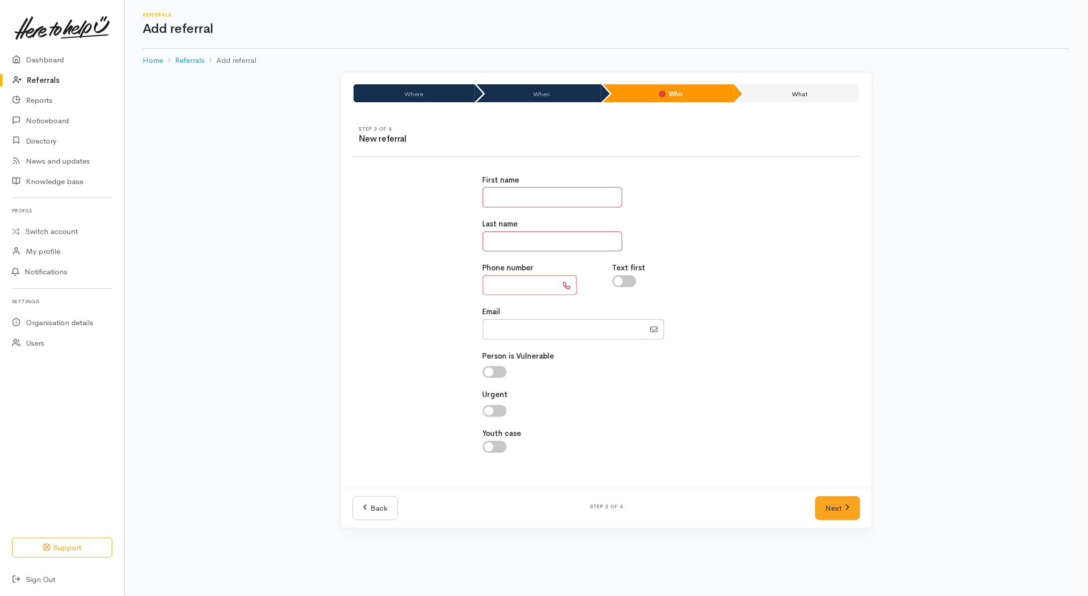
click input "text"
type input "**"
type input "****"
click div "First name ** Last name **** Phone number Text first Email"
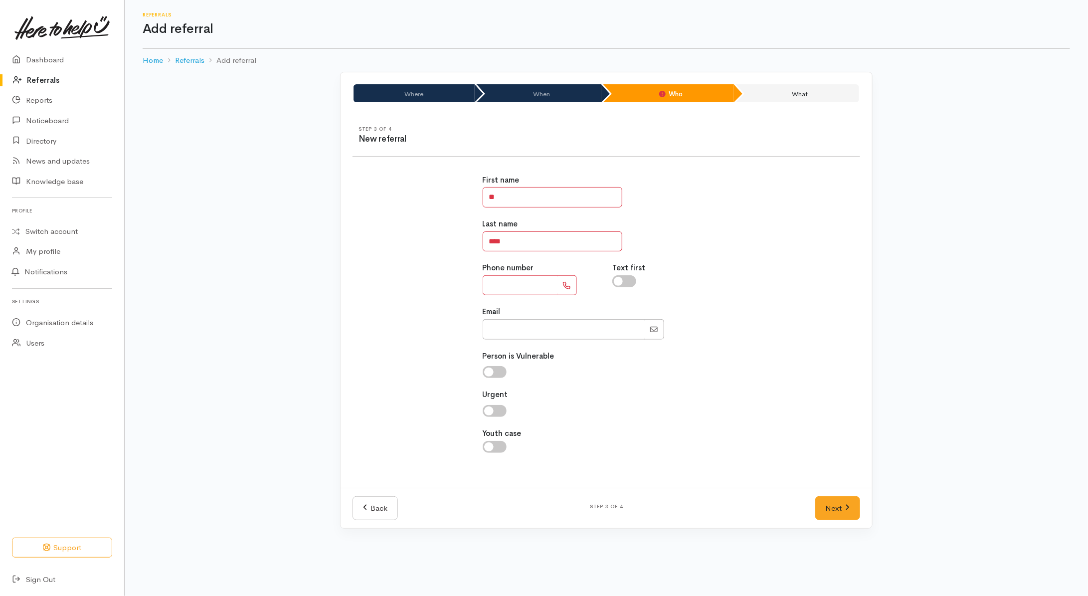
click input "text"
type input "**********"
drag, startPoint x: 629, startPoint y: 287, endPoint x: 645, endPoint y: 317, distance: 34.4
click input "checkbox"
checkbox input "true"
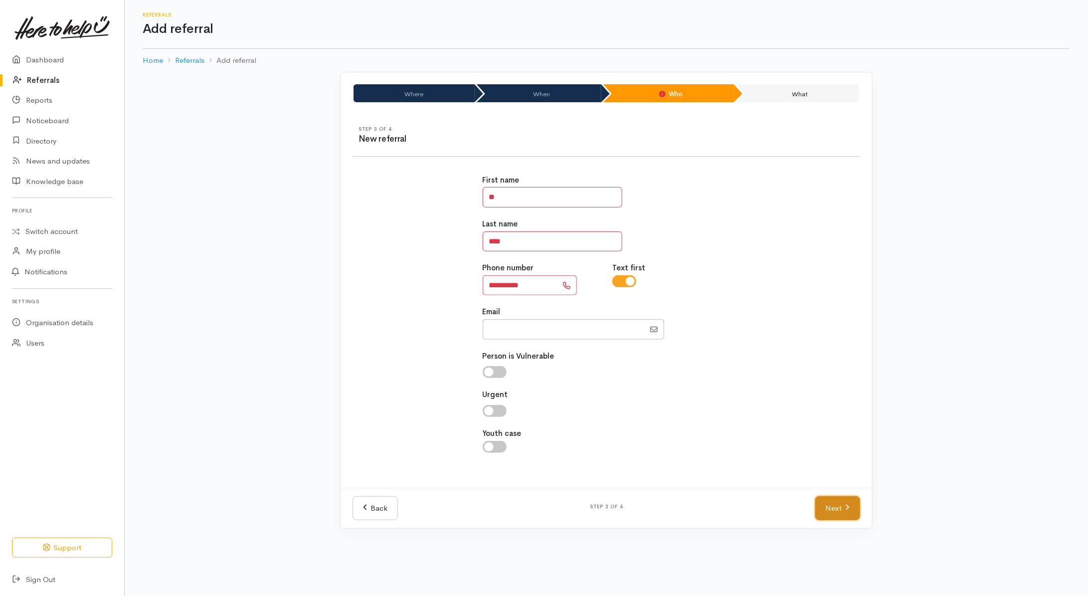
click link "Next"
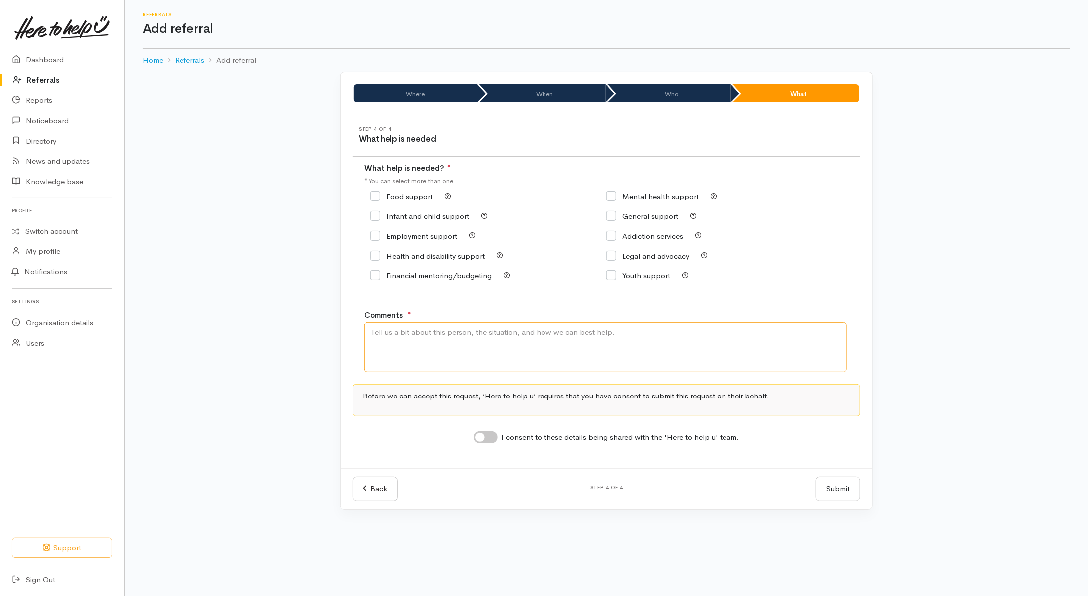
drag, startPoint x: 523, startPoint y: 347, endPoint x: 529, endPoint y: 344, distance: 6.5
click textarea "Comments"
type textarea "I have my 3 kids dropped off to live with me. Need kai please"
click input "Food support"
checkbox input "true"
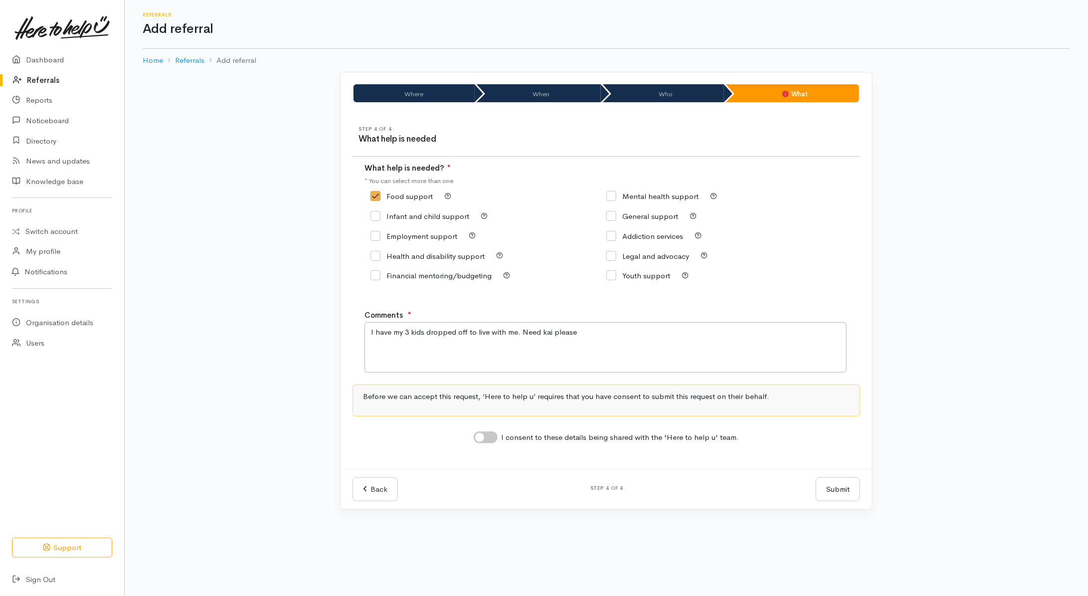
click input "I consent to these details being shared with the 'Here to help u' team."
checkbox input "true"
click button "Submit"
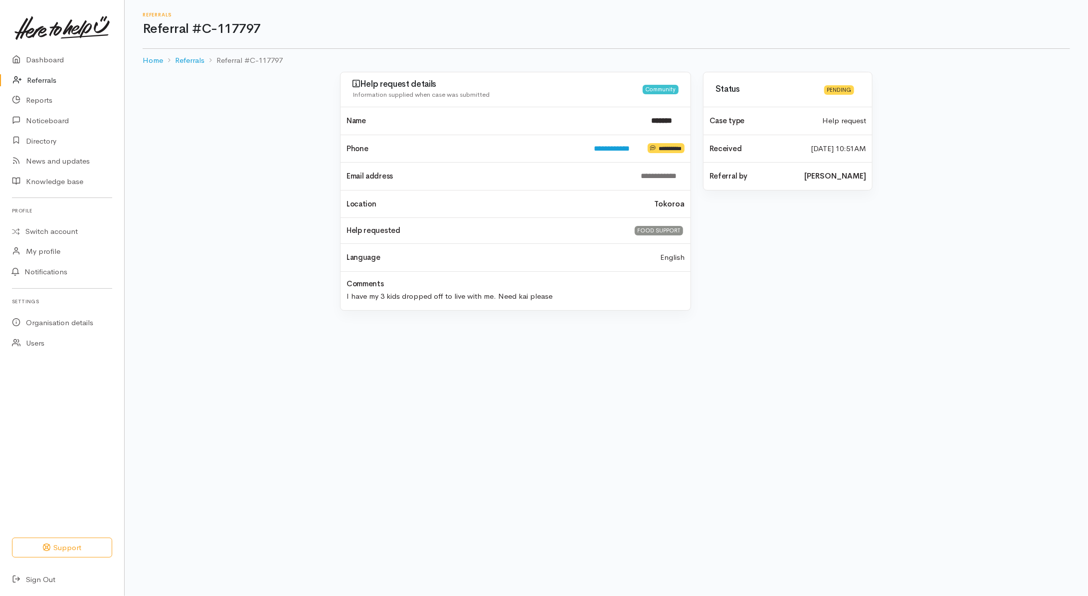
click at [46, 81] on link "Referrals" at bounding box center [62, 80] width 124 height 20
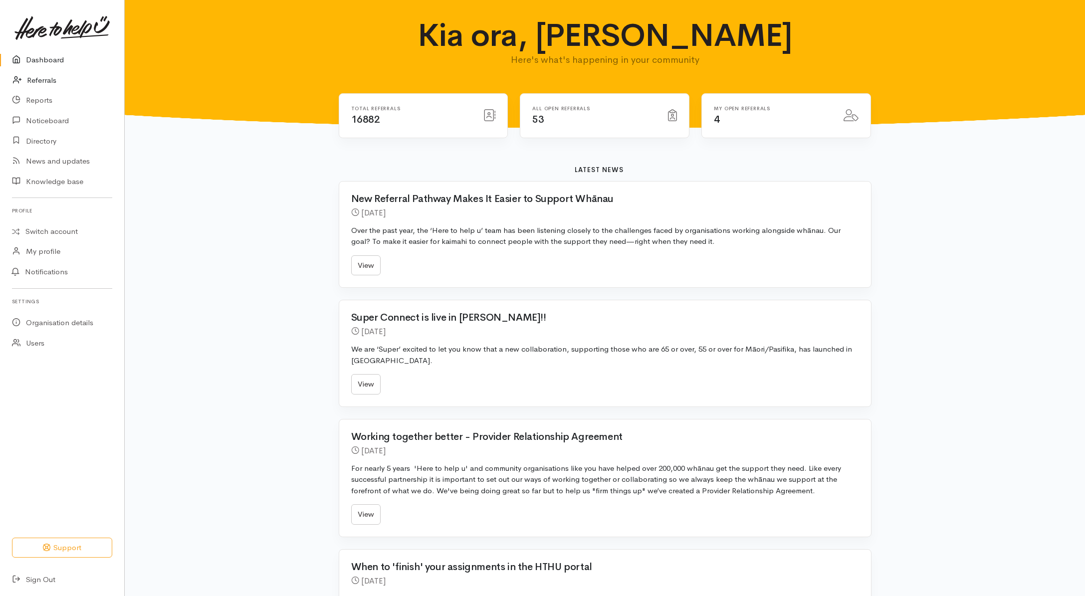
click at [40, 75] on link "Referrals" at bounding box center [62, 80] width 124 height 20
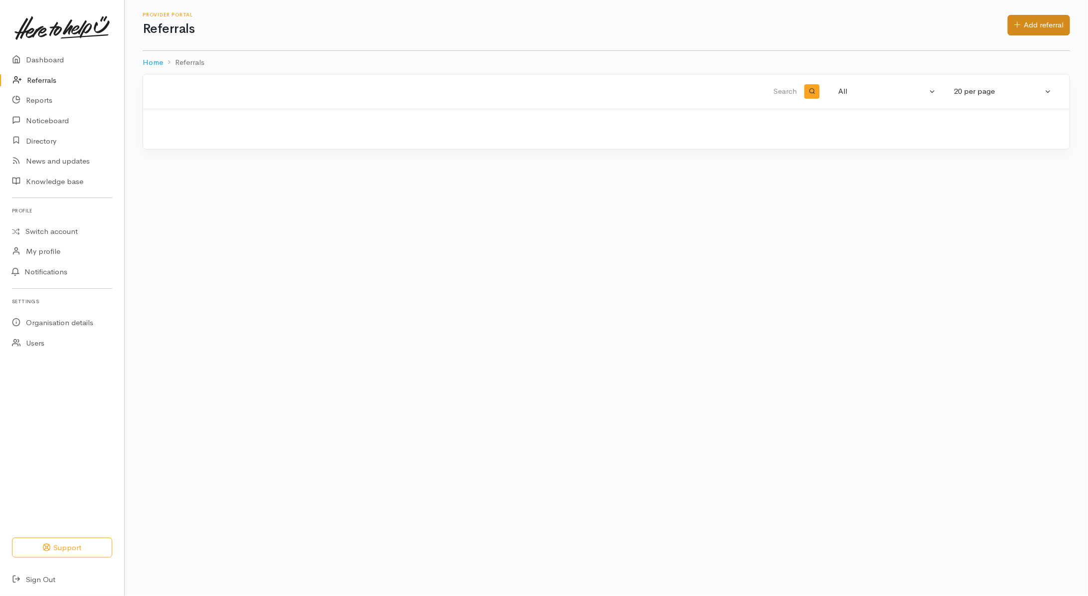
drag, startPoint x: 1040, startPoint y: 13, endPoint x: 1040, endPoint y: 21, distance: 8.0
click at [1040, 16] on div "Provider Portal Referrals Add referral Add referral" at bounding box center [607, 25] width 928 height 26
click at [1040, 21] on link "Add referral" at bounding box center [1039, 25] width 62 height 20
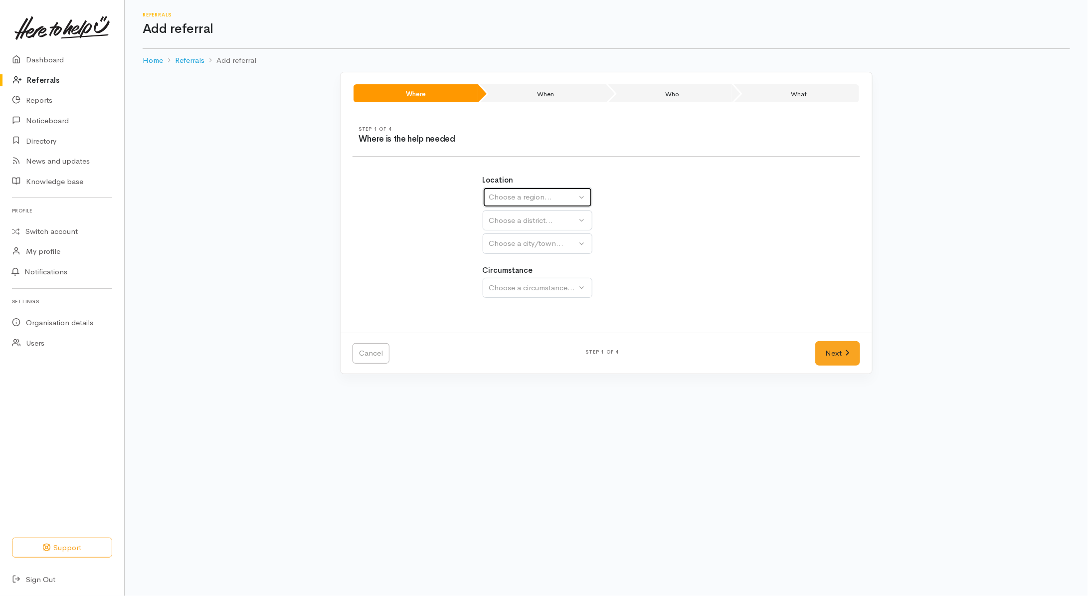
click at [566, 198] on div "Choose a region..." at bounding box center [533, 197] width 88 height 11
click at [524, 263] on link "Waikato" at bounding box center [537, 259] width 109 height 15
select select "3"
select select
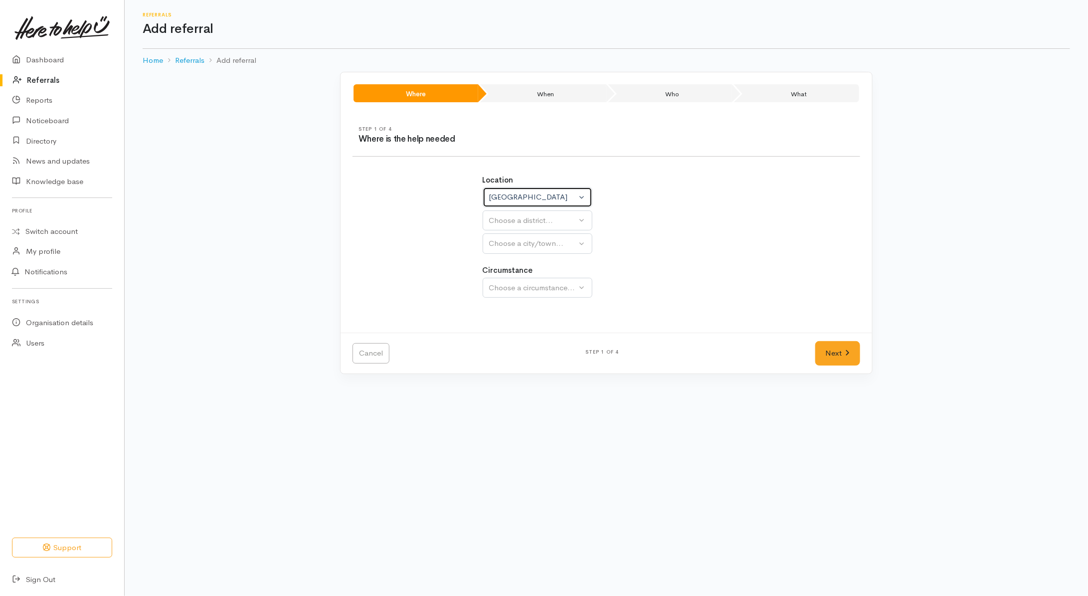
select select
click at [527, 215] on div "Choose a district..." at bounding box center [559, 220] width 140 height 11
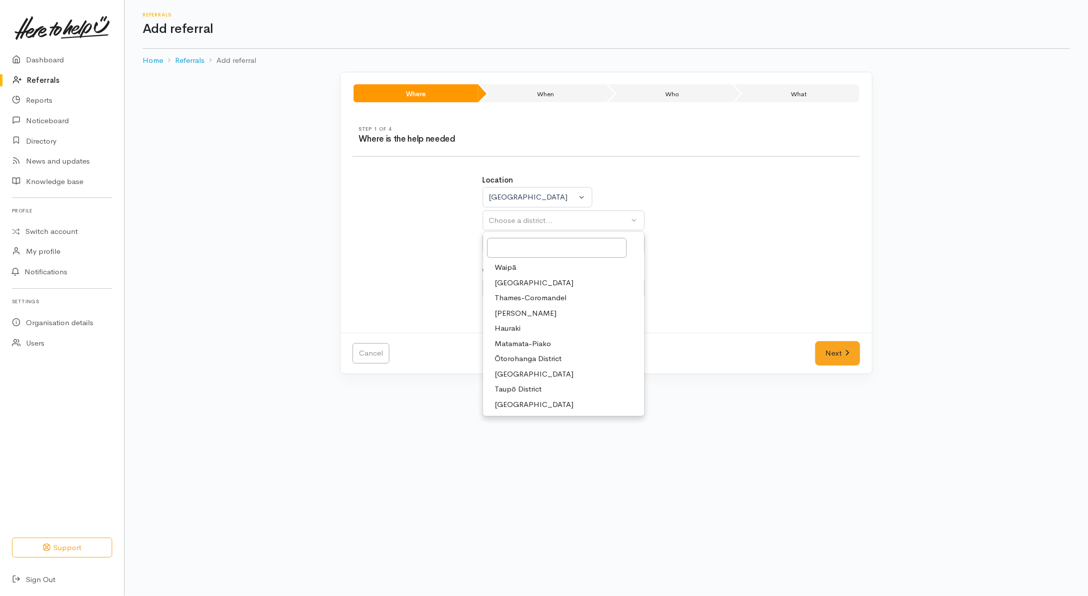
click at [514, 386] on span "Taupō District" at bounding box center [518, 389] width 47 height 11
select select "14"
select select
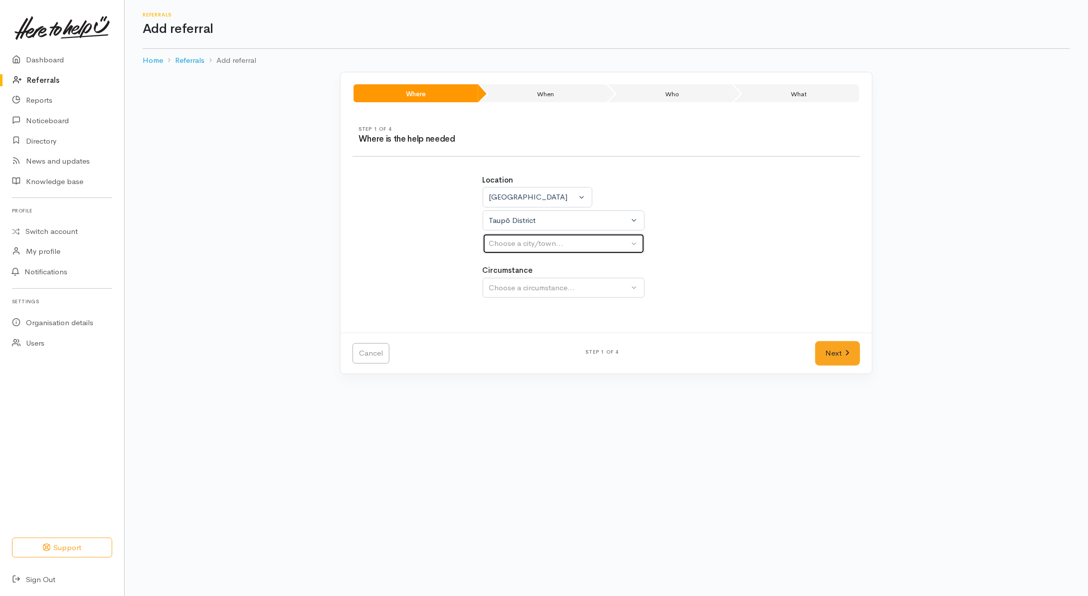
drag, startPoint x: 552, startPoint y: 245, endPoint x: 547, endPoint y: 269, distance: 24.6
click at [553, 245] on div "Choose a city/town..." at bounding box center [559, 243] width 140 height 11
click at [526, 304] on link "Taupō" at bounding box center [563, 305] width 161 height 15
select select "183"
click at [534, 282] on button "Choose a circumstance..." at bounding box center [564, 288] width 162 height 20
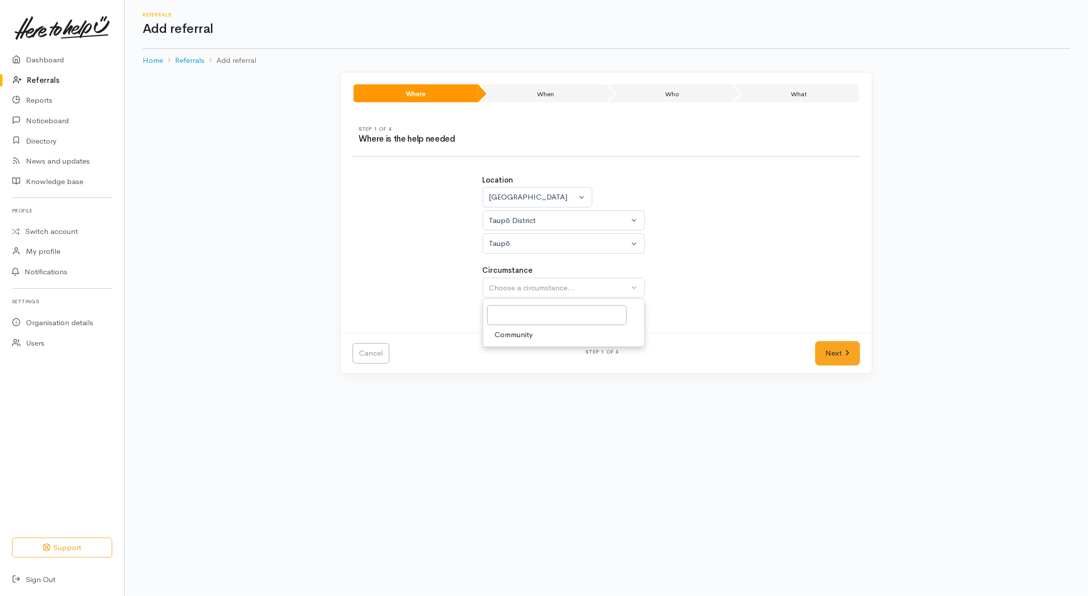
click at [525, 333] on span "Community" at bounding box center [514, 334] width 38 height 11
select select "2"
click at [836, 353] on link "Next" at bounding box center [838, 353] width 45 height 24
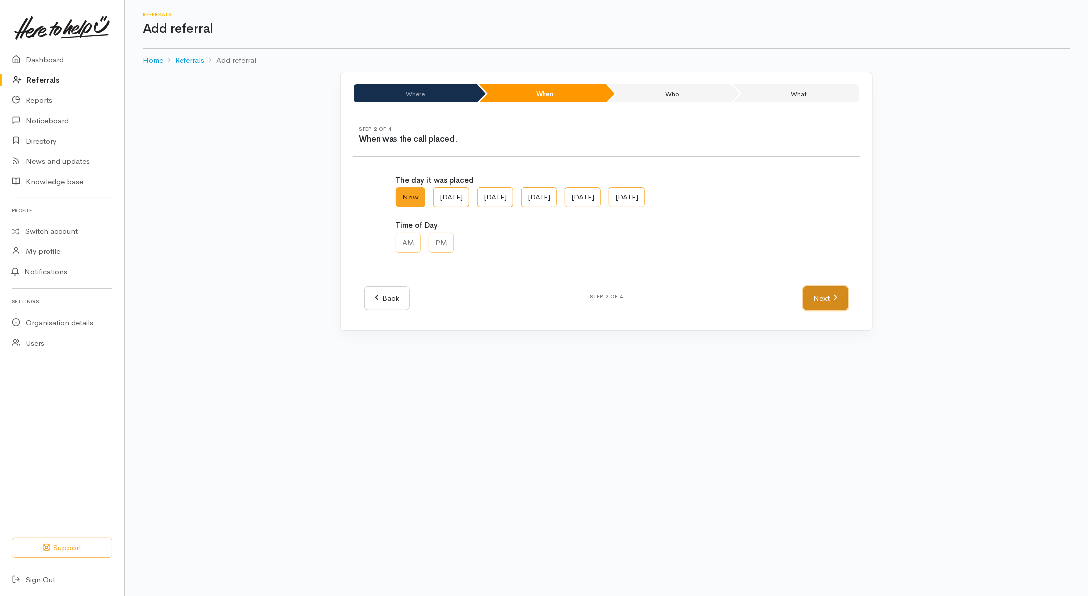
click at [819, 292] on link "Next" at bounding box center [826, 298] width 45 height 24
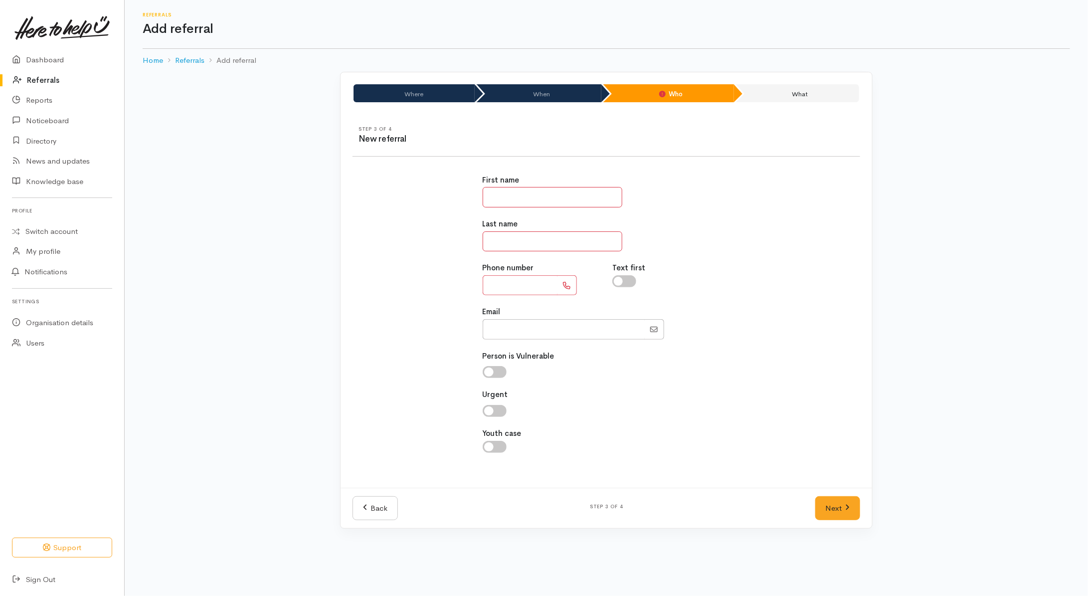
click at [510, 188] on input "text" at bounding box center [553, 197] width 140 height 20
type input "*******"
type input "*****"
type input "**********"
click at [629, 279] on input "checkbox" at bounding box center [625, 281] width 24 height 12
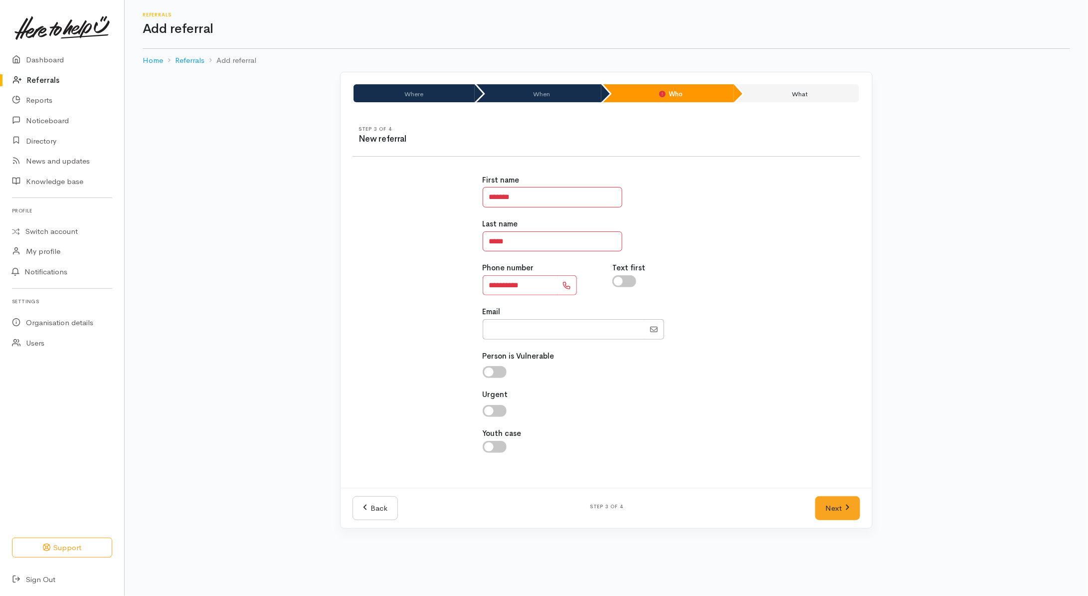
checkbox input "true"
click at [839, 510] on link "Next" at bounding box center [838, 508] width 45 height 24
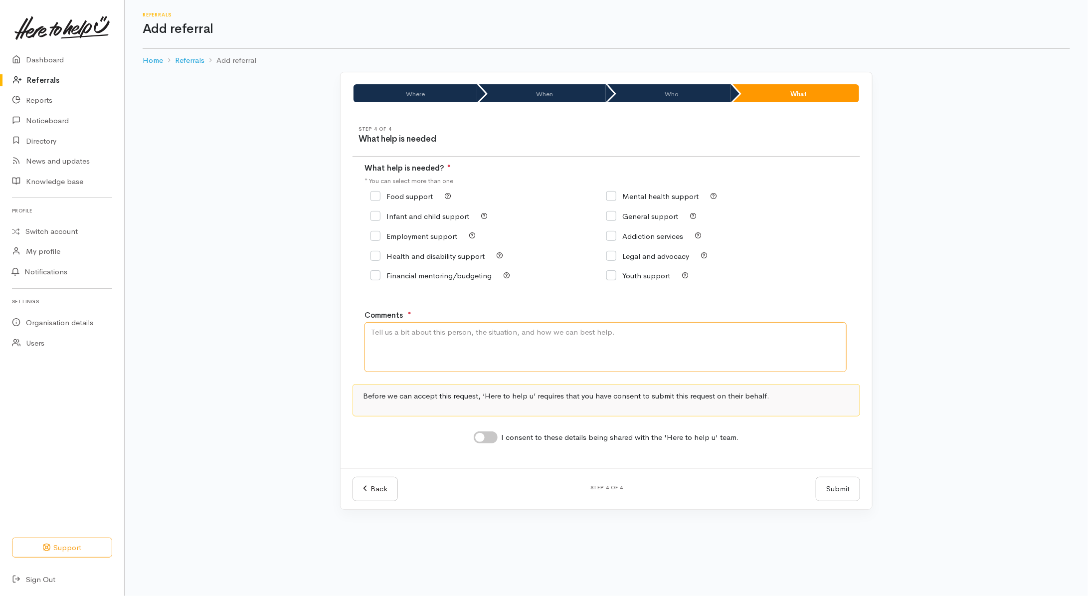
click at [532, 336] on textarea "Comments" at bounding box center [606, 347] width 482 height 50
type textarea "Need kai ---PLEASE check for correct name--"
click at [410, 195] on input "Food support" at bounding box center [402, 196] width 62 height 7
checkbox input "true"
click at [493, 437] on input "I consent to these details being shared with the 'Here to help u' team." at bounding box center [486, 437] width 24 height 12
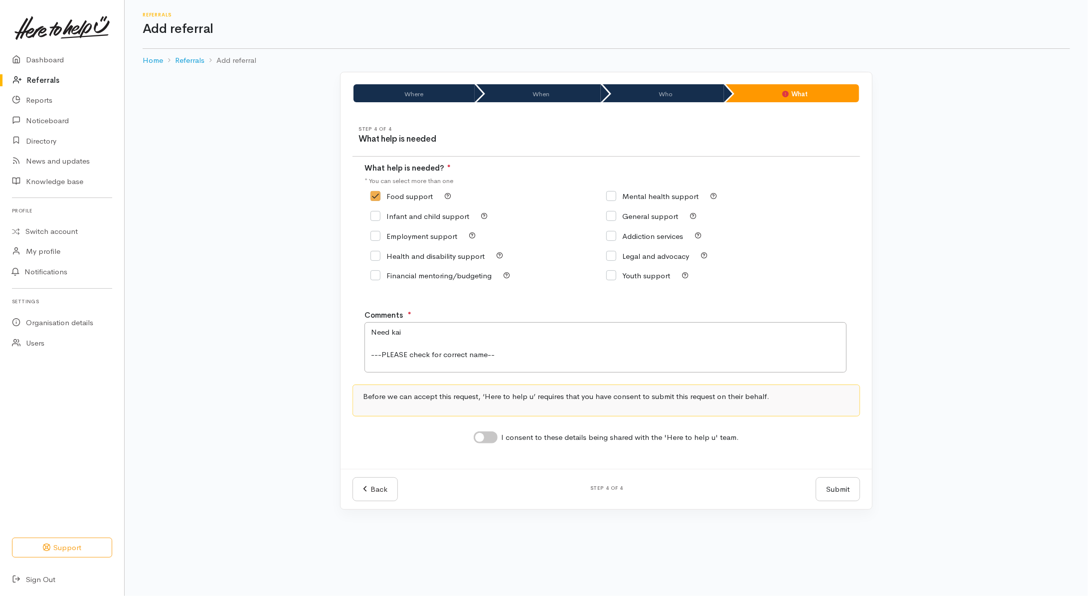
checkbox input "true"
click at [848, 492] on button "Submit" at bounding box center [838, 489] width 44 height 24
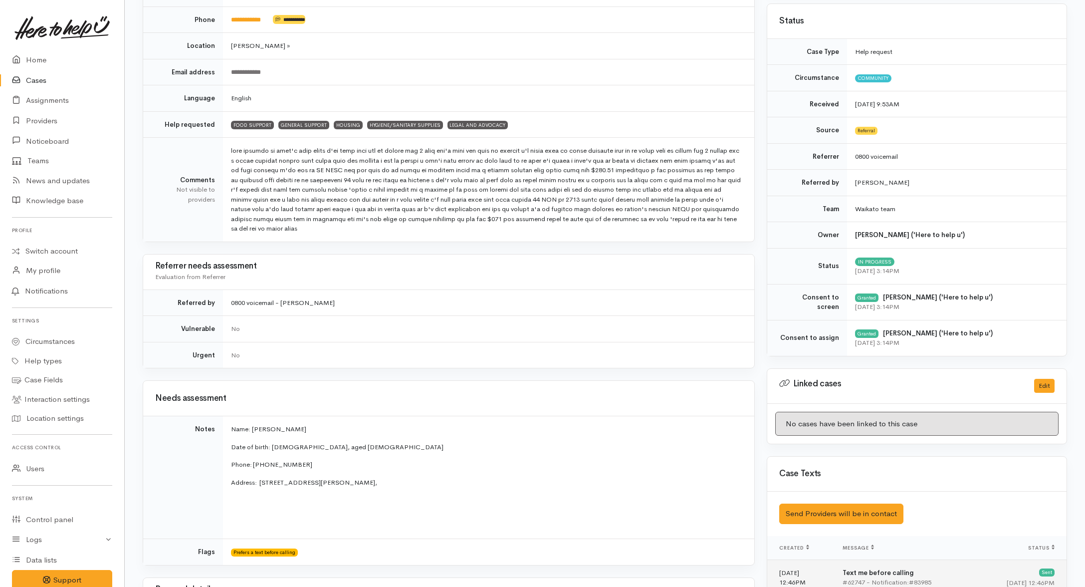
scroll to position [312, 0]
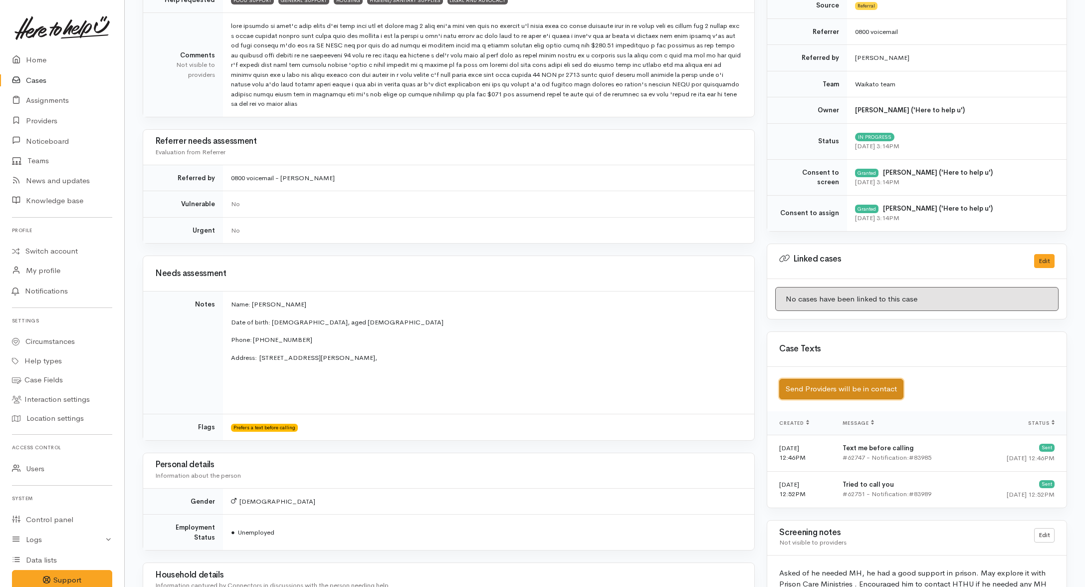
click at [866, 397] on button "Send Providers will be in contact" at bounding box center [841, 389] width 124 height 20
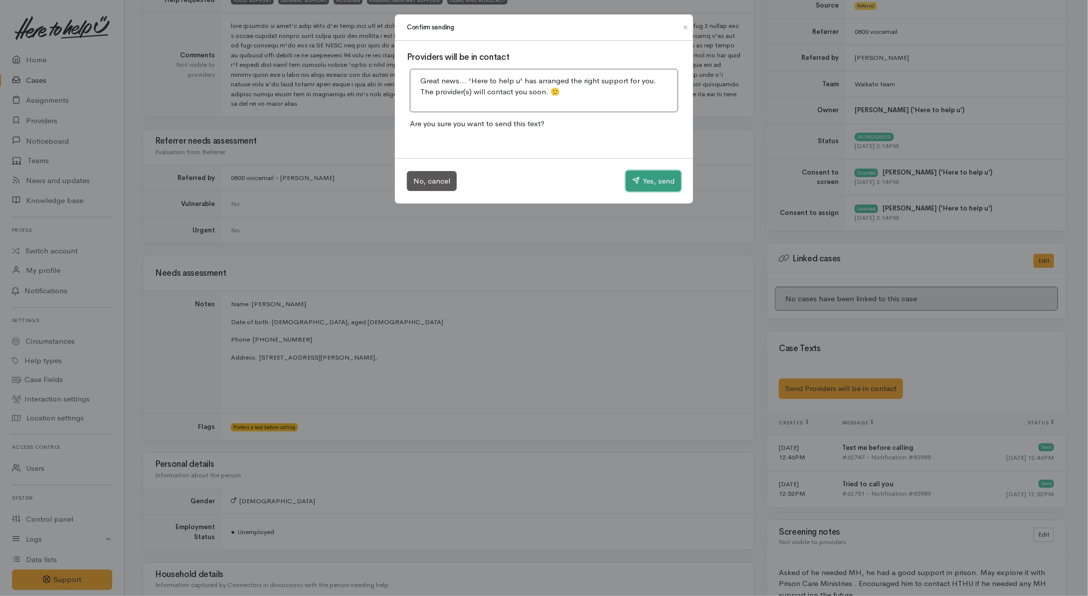
click at [650, 179] on button "Yes, send" at bounding box center [653, 181] width 55 height 21
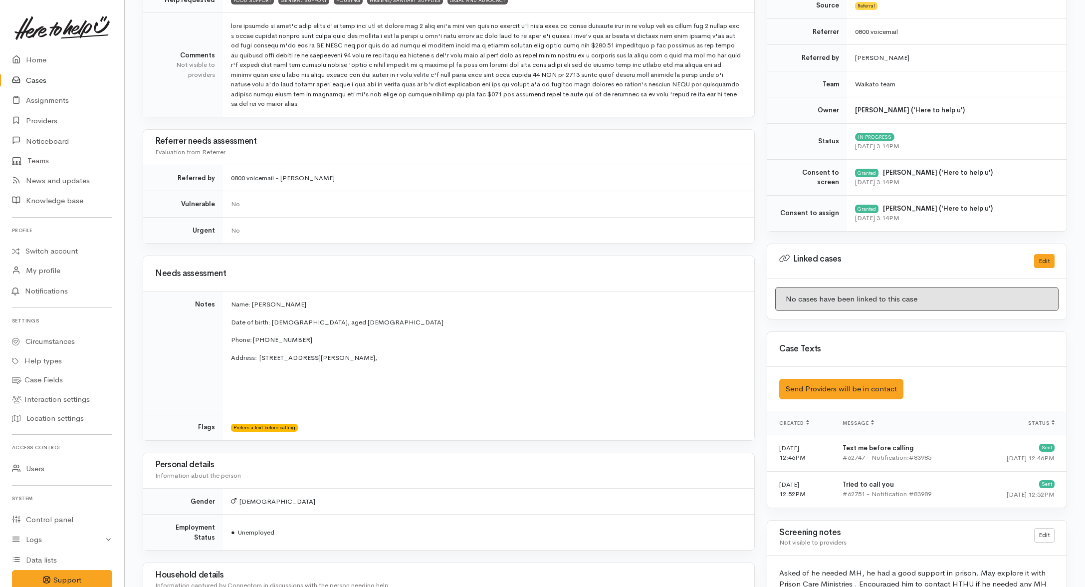
click at [38, 79] on link "Cases" at bounding box center [62, 80] width 124 height 20
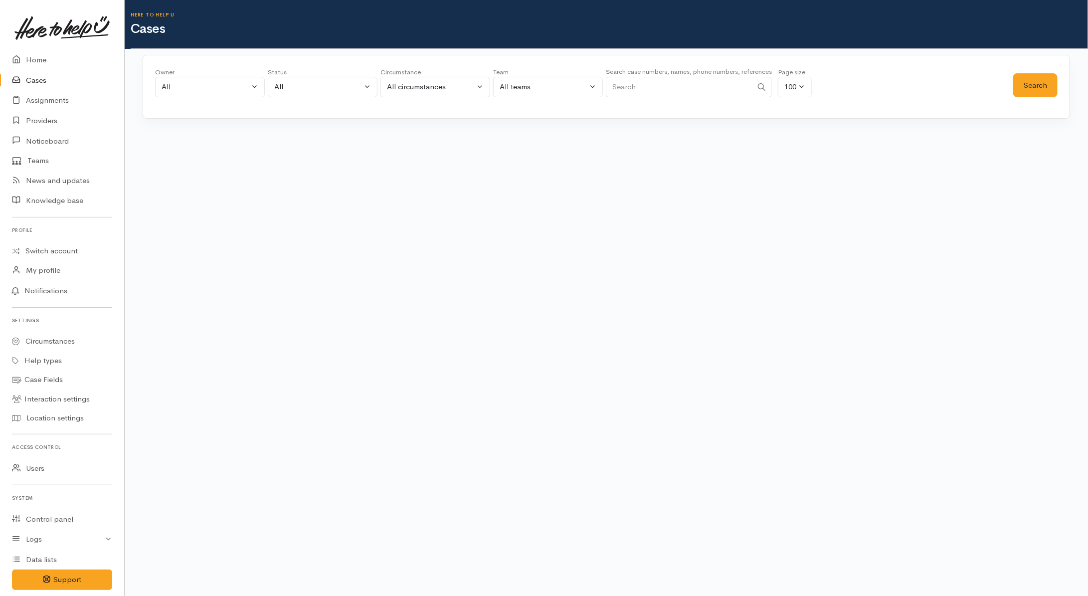
click at [700, 81] on input "Search" at bounding box center [679, 87] width 147 height 20
paste input "2102448920."
type input "2102448920"
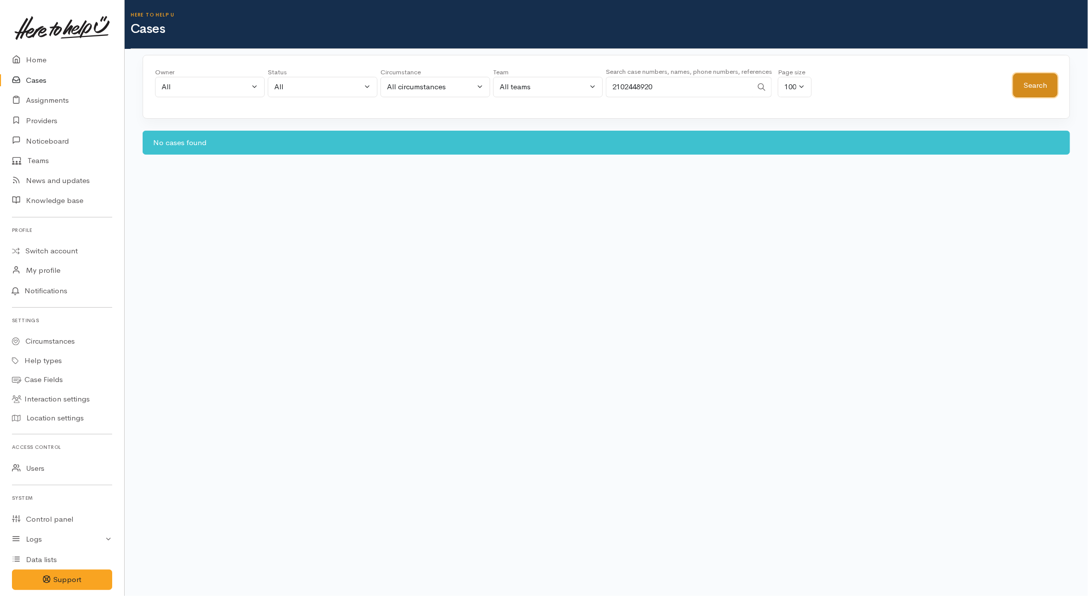
drag, startPoint x: 1045, startPoint y: 85, endPoint x: 1021, endPoint y: 85, distance: 24.4
click at [1046, 85] on button "Search" at bounding box center [1036, 85] width 44 height 24
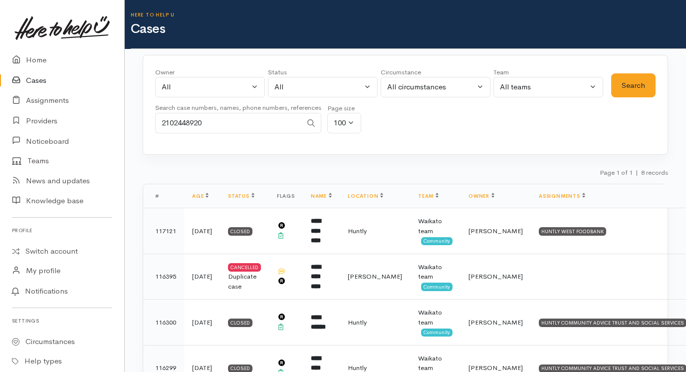
click at [340, 205] on th "Name" at bounding box center [321, 196] width 37 height 24
click at [429, 157] on div "Owner All My cases [PERSON_NAME] ('Here to help u') [PERSON_NAME] ('Here to hel…" at bounding box center [405, 377] width 561 height 645
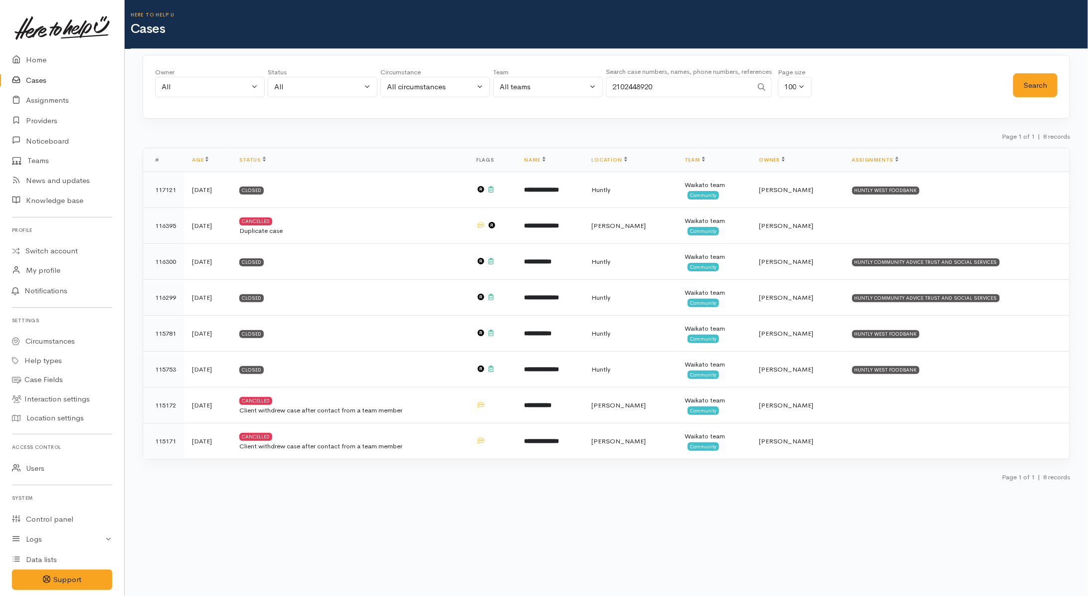
click at [694, 86] on input "2102448920" at bounding box center [679, 87] width 147 height 20
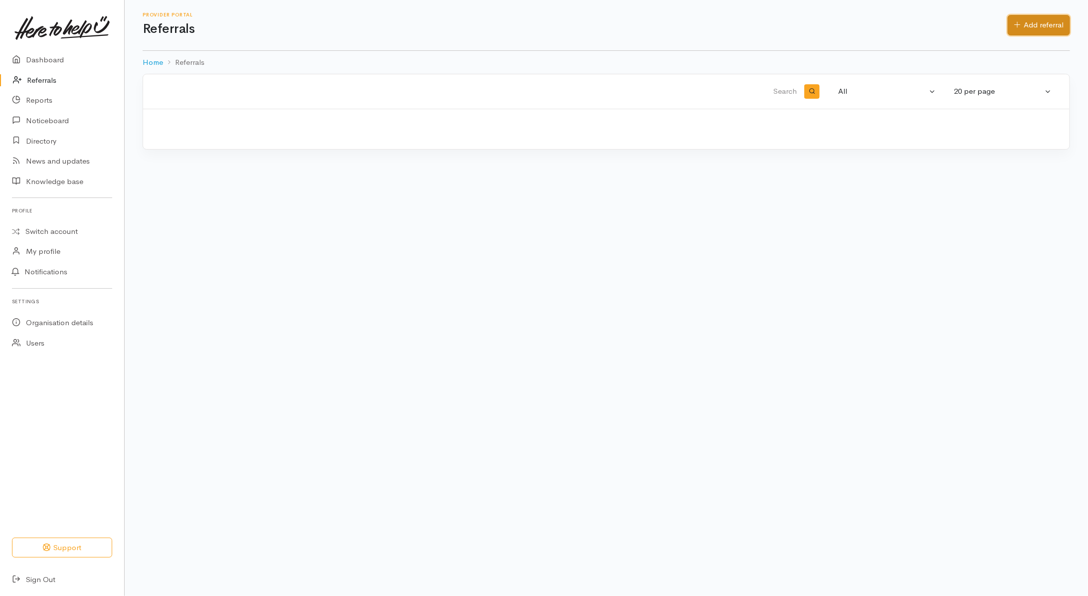
click at [1036, 21] on link "Add referral" at bounding box center [1039, 25] width 62 height 20
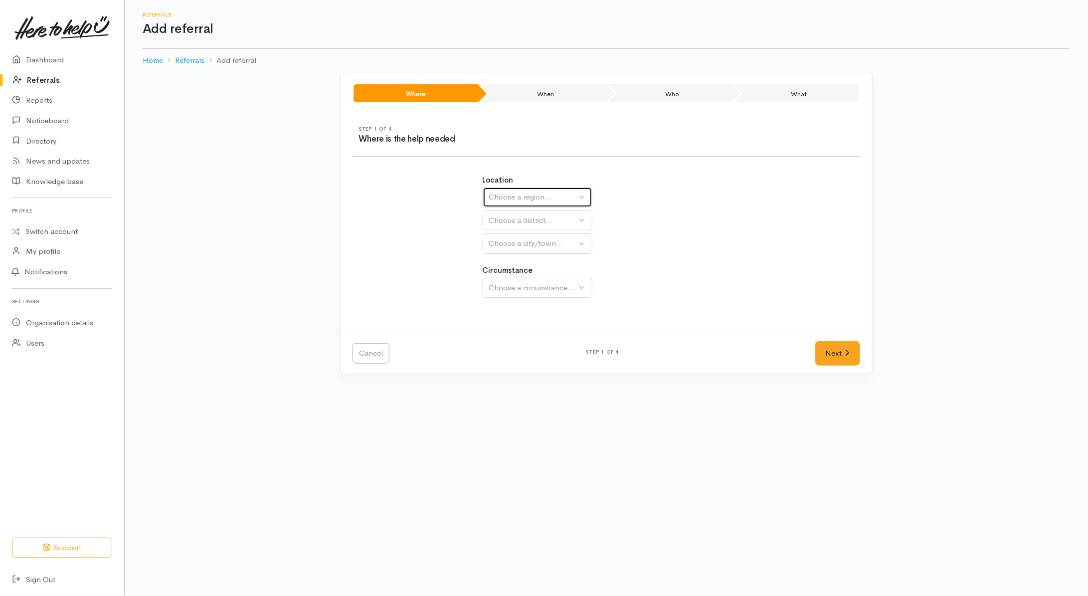
click at [569, 200] on div "Choose a region..." at bounding box center [533, 197] width 88 height 11
click at [520, 263] on span "[GEOGRAPHIC_DATA]" at bounding box center [534, 259] width 79 height 11
select select "3"
select select
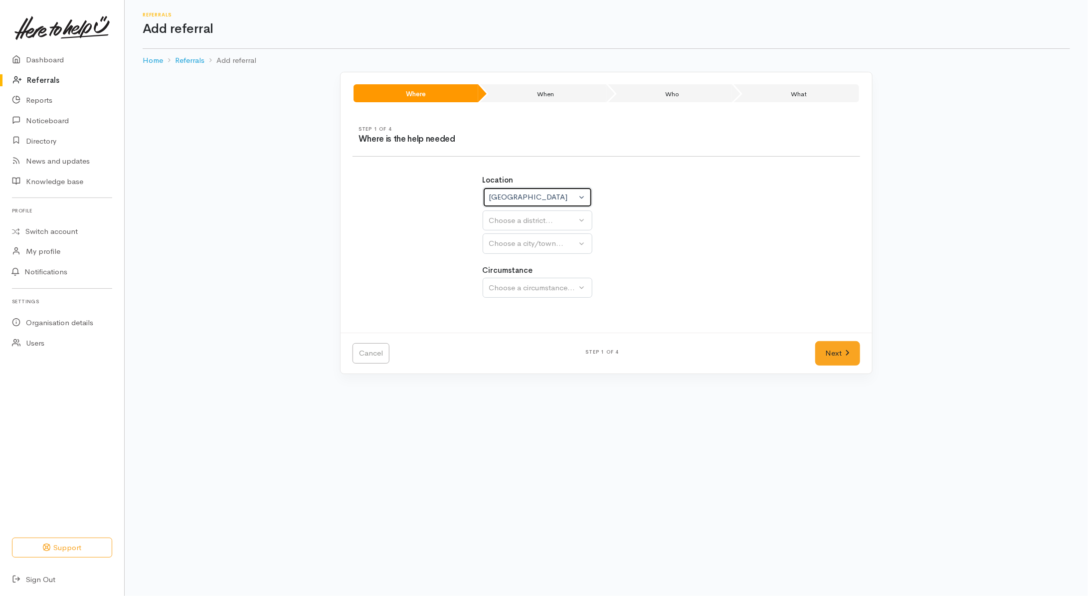
select select
click at [555, 220] on div "Choose a district..." at bounding box center [559, 220] width 140 height 11
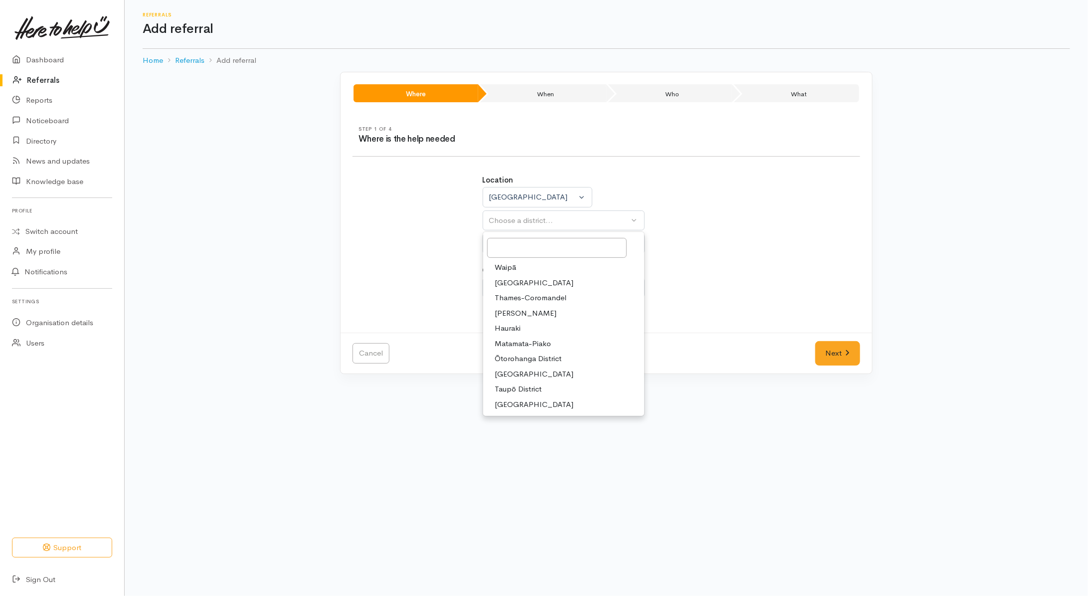
click at [524, 283] on span "[GEOGRAPHIC_DATA]" at bounding box center [534, 282] width 79 height 11
select select "2"
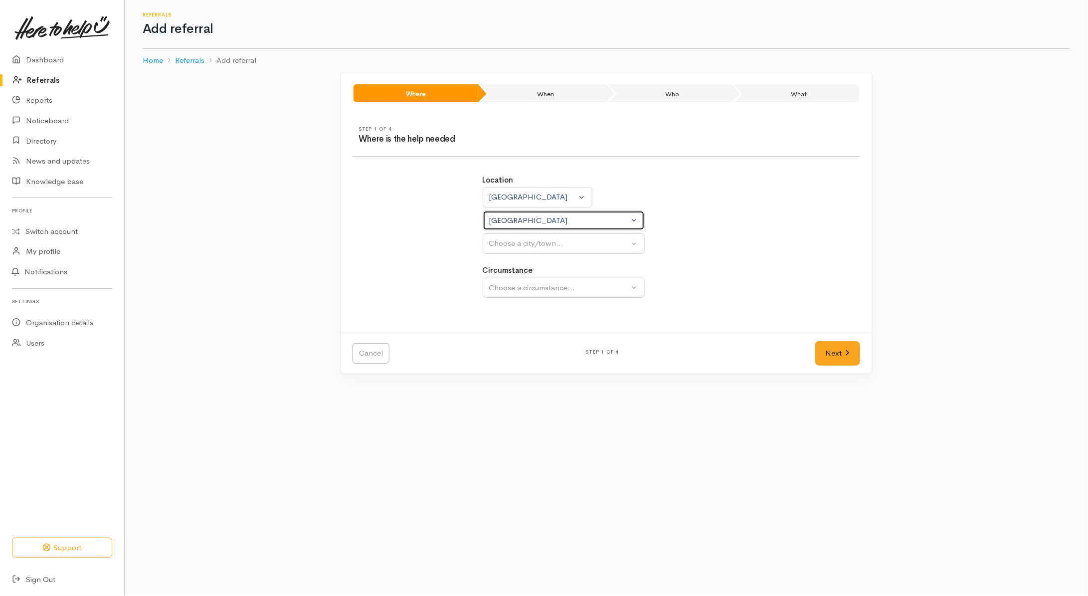
select select
click at [524, 245] on div "Choose a city/town..." at bounding box center [559, 243] width 140 height 11
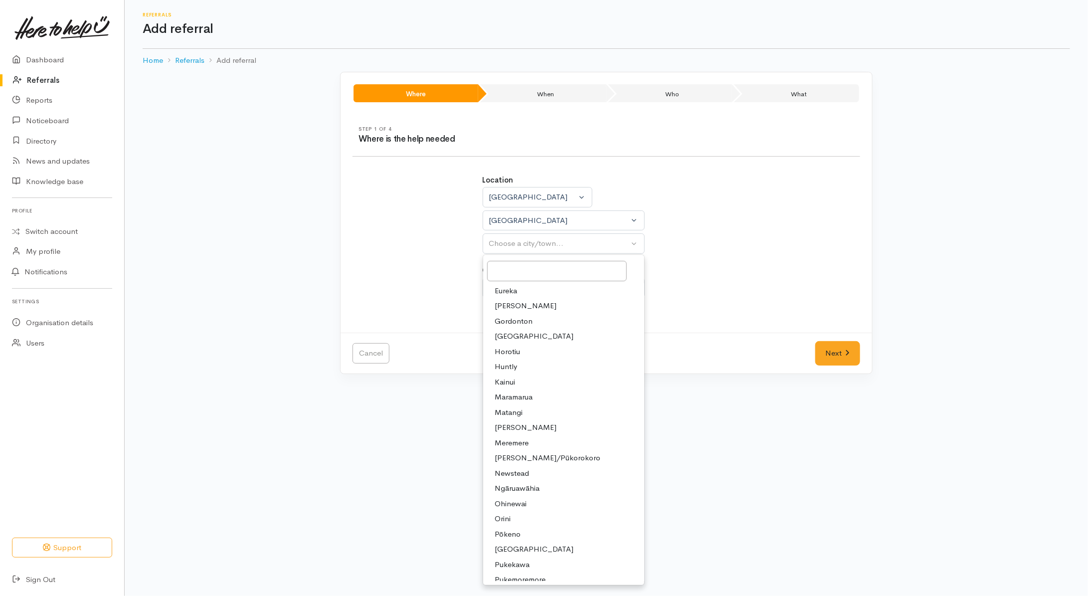
click at [500, 365] on span "Huntly" at bounding box center [506, 366] width 22 height 11
select select "110"
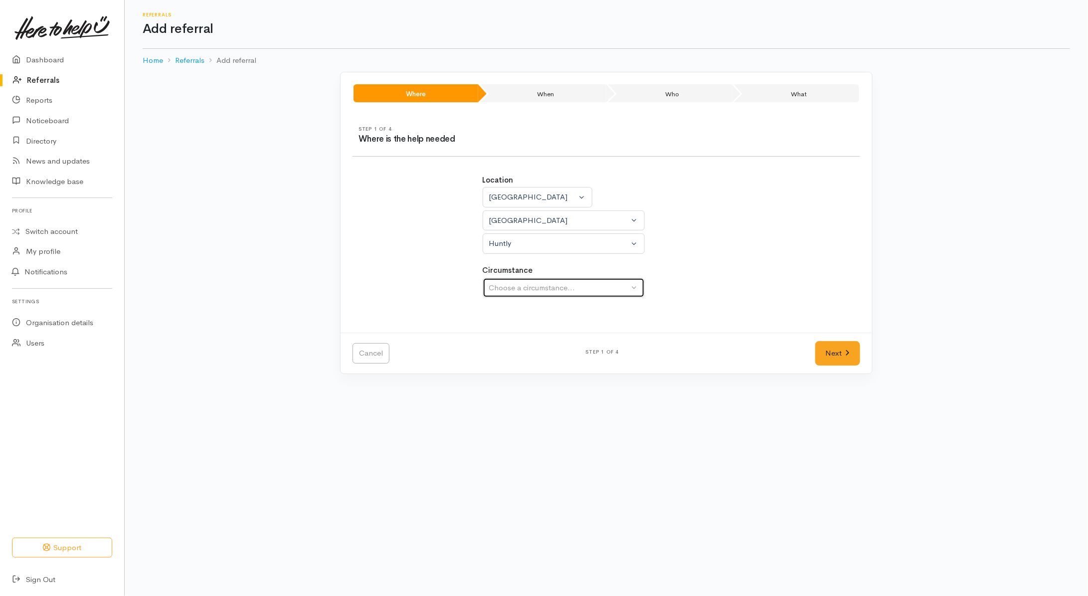
click at [519, 282] on button "Choose a circumstance..." at bounding box center [564, 288] width 162 height 20
click at [500, 340] on span "Community" at bounding box center [514, 334] width 38 height 11
select select "2"
click at [839, 353] on link "Next" at bounding box center [838, 353] width 45 height 24
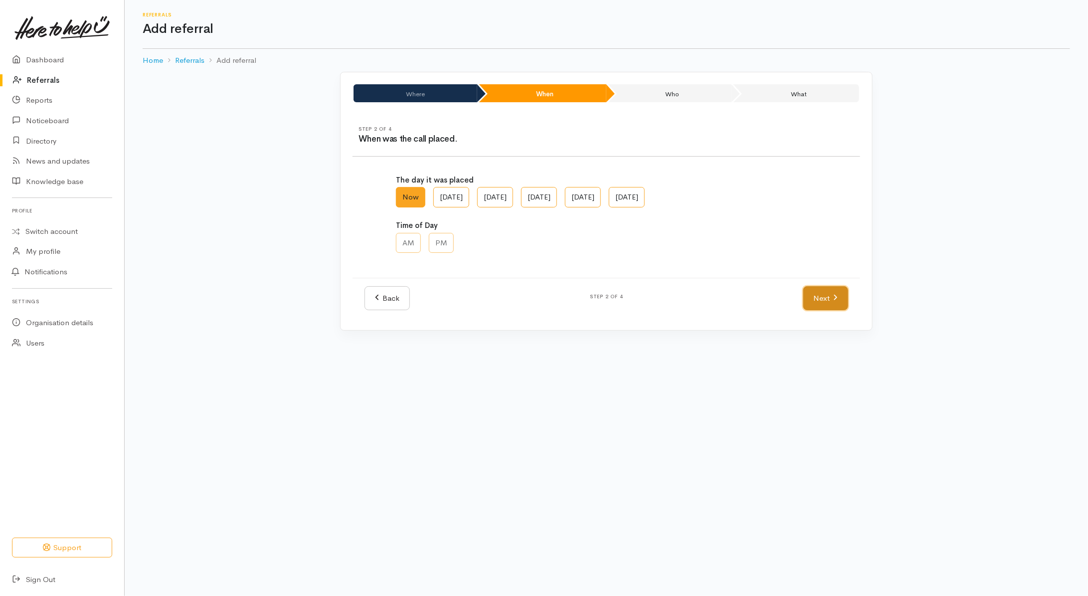
click at [834, 301] on icon at bounding box center [835, 297] width 4 height 7
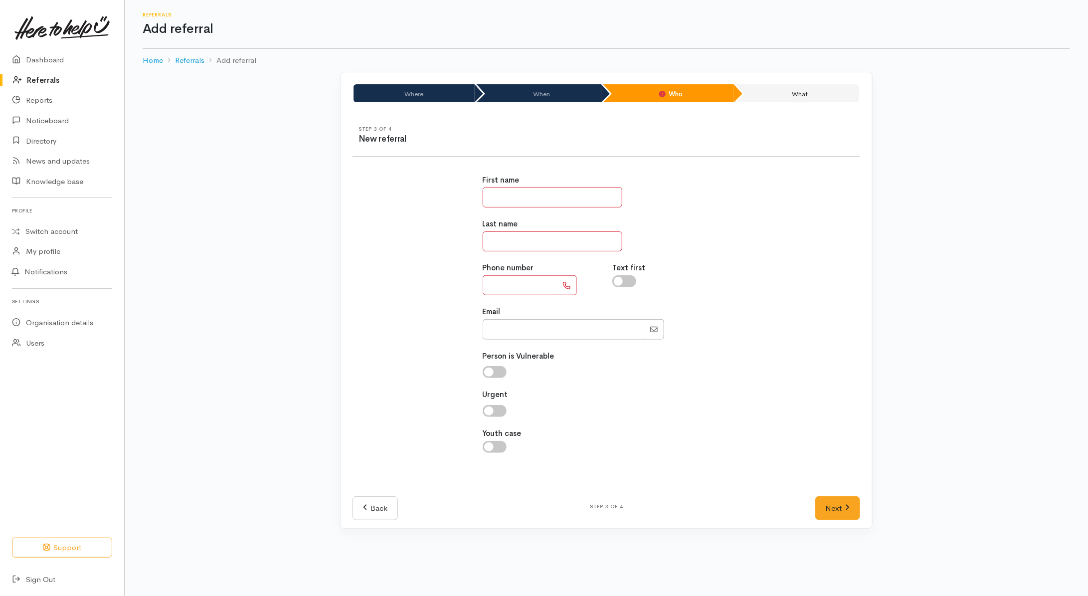
drag, startPoint x: 514, startPoint y: 201, endPoint x: 529, endPoint y: 168, distance: 35.9
click at [518, 191] on input "text" at bounding box center [553, 197] width 140 height 20
type input "********"
type input "*****"
click at [506, 288] on input "text" at bounding box center [520, 285] width 75 height 20
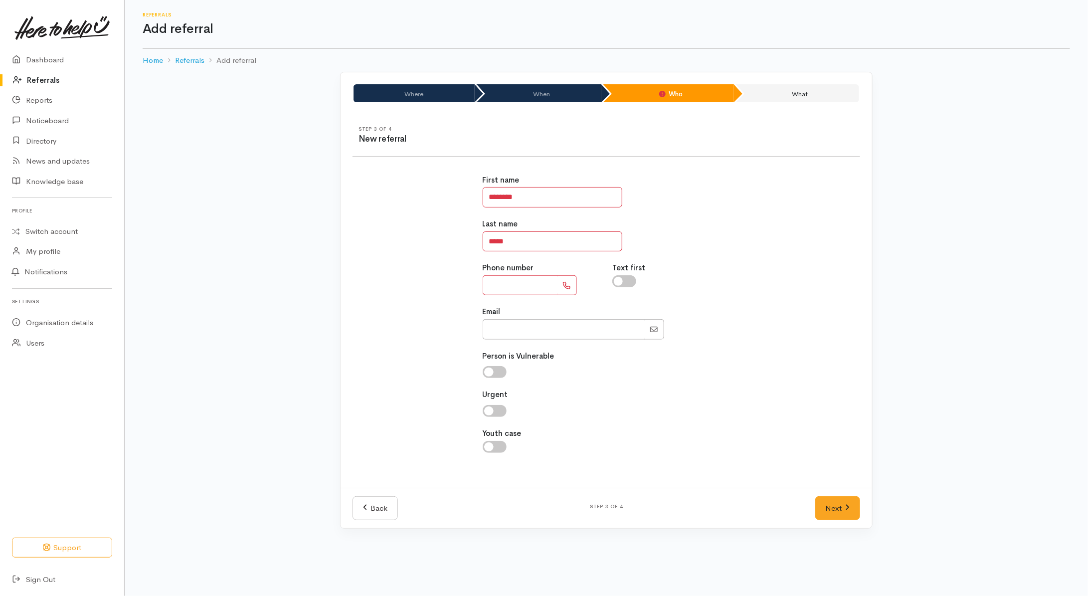
click at [519, 294] on input "text" at bounding box center [520, 285] width 75 height 20
type input "**"
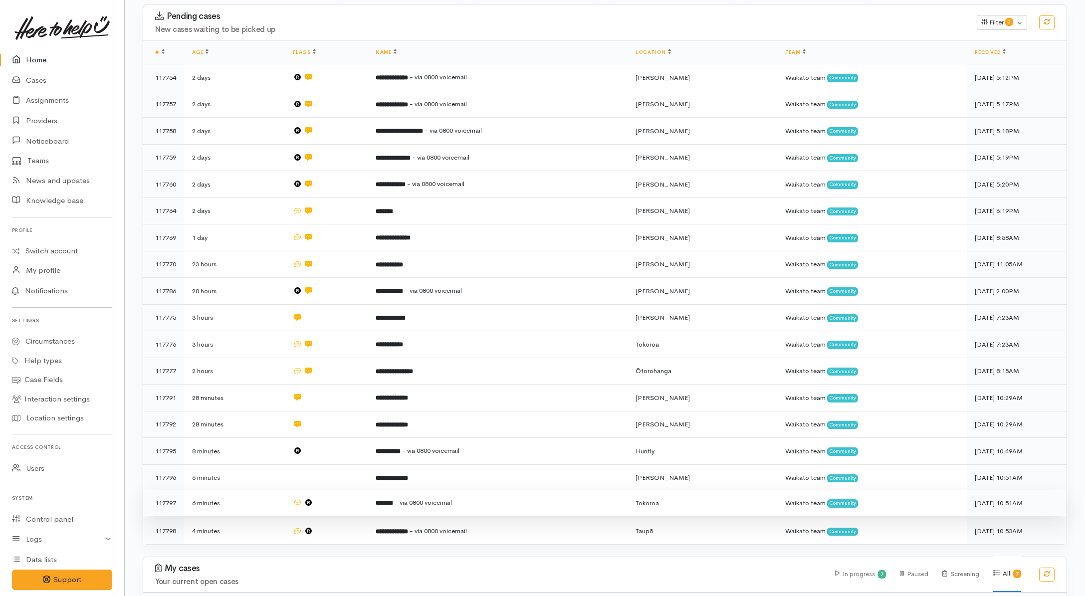
scroll to position [176, 0]
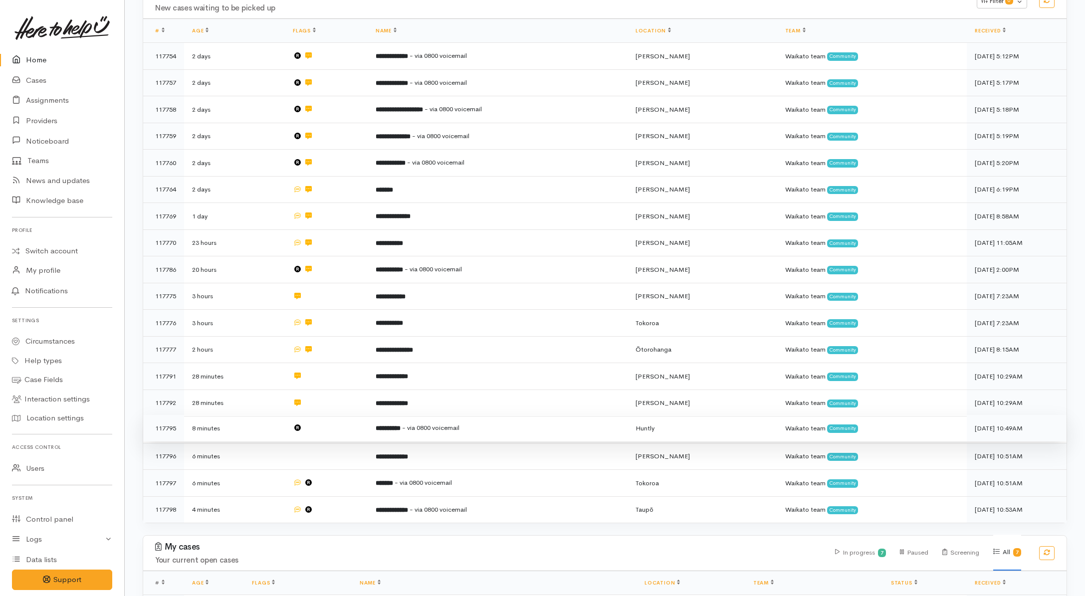
click at [331, 427] on td at bounding box center [326, 428] width 83 height 27
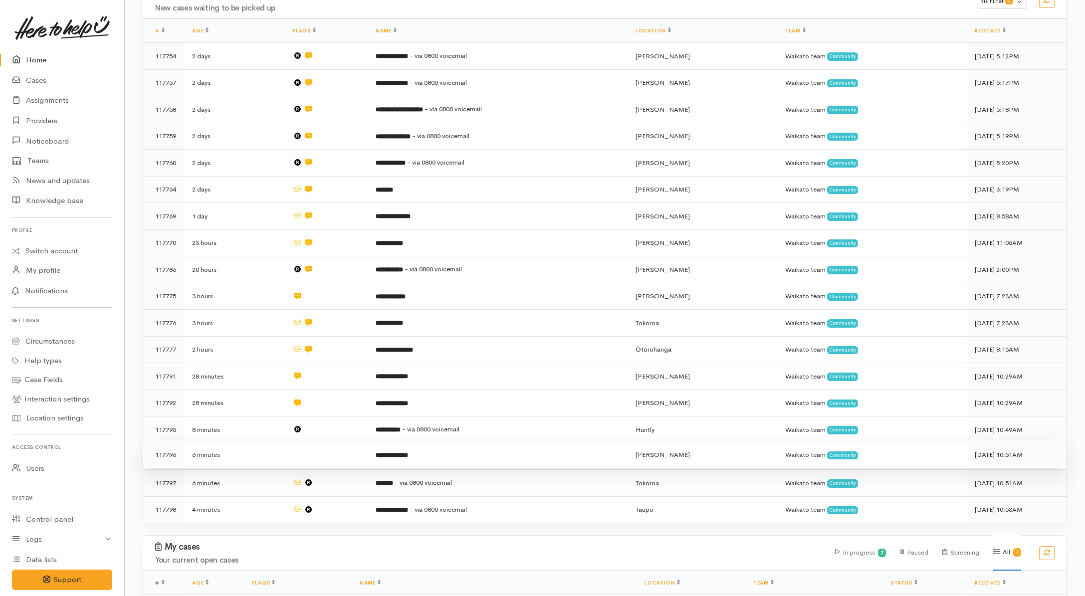
click at [332, 447] on td at bounding box center [326, 454] width 83 height 27
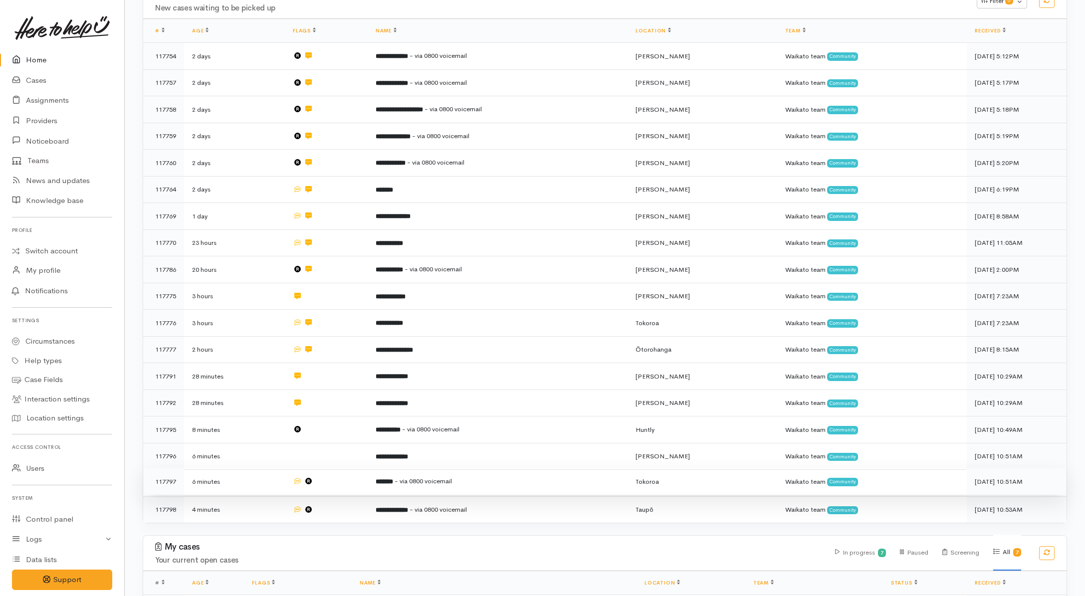
click at [337, 489] on table "**********" at bounding box center [604, 271] width 923 height 504
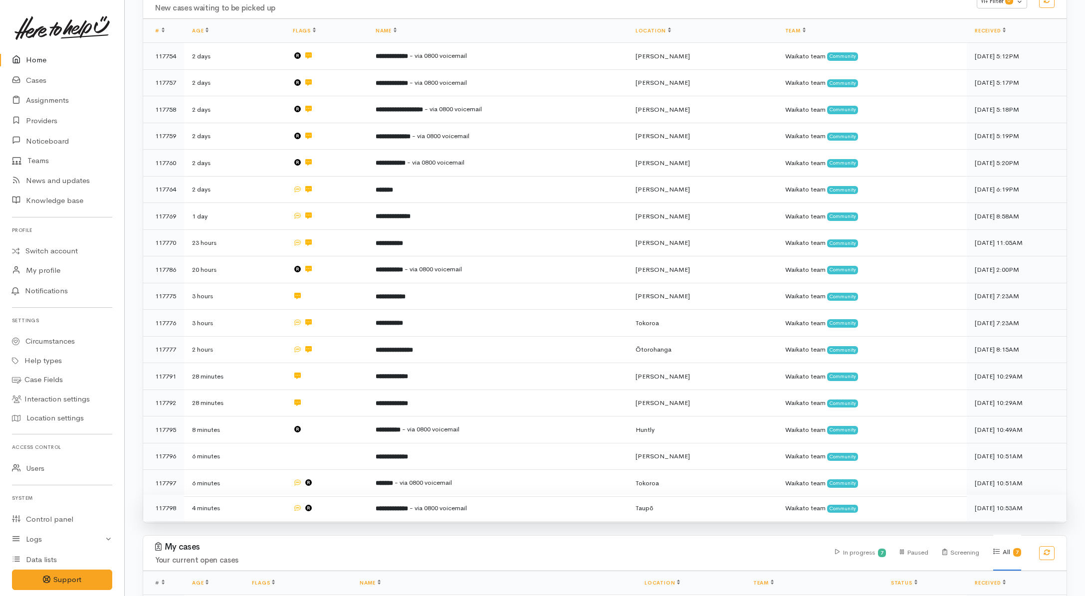
click at [338, 503] on td at bounding box center [326, 508] width 83 height 26
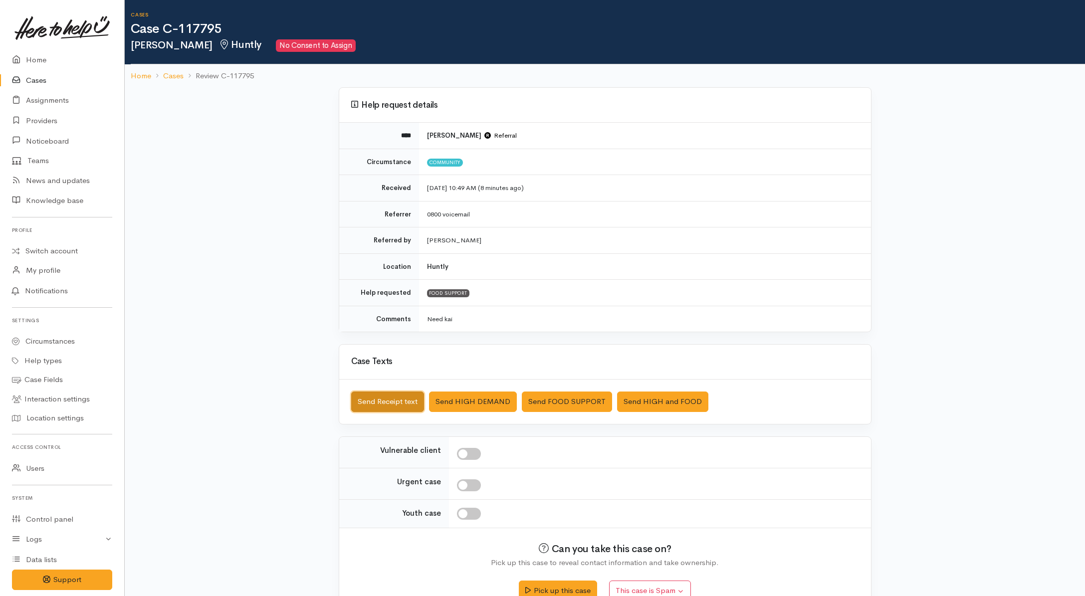
click at [381, 402] on button "Send Receipt text" at bounding box center [387, 402] width 73 height 20
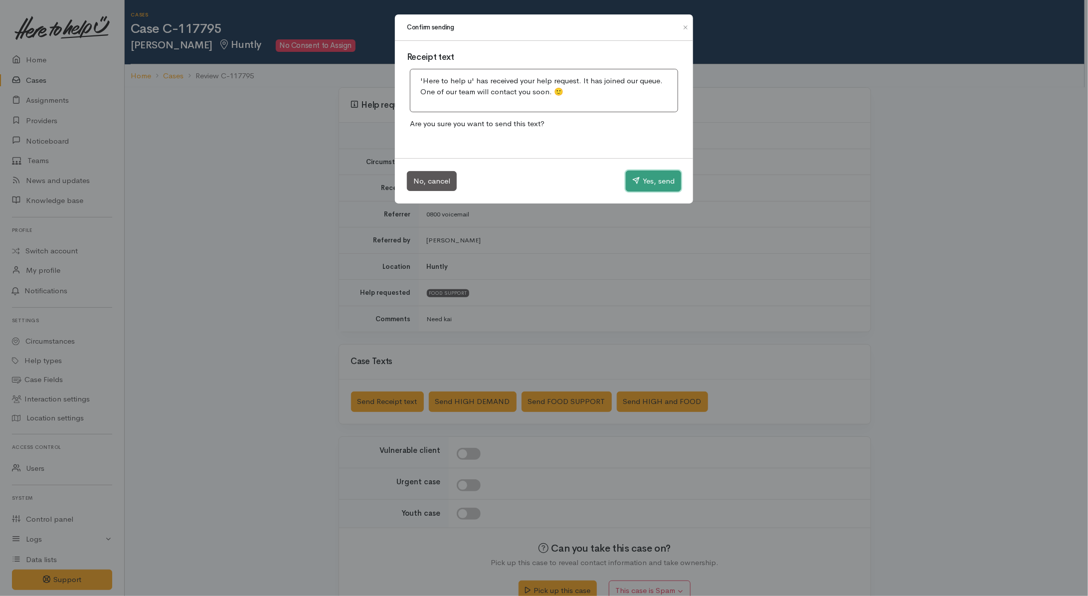
click at [666, 175] on button "Yes, send" at bounding box center [653, 181] width 55 height 21
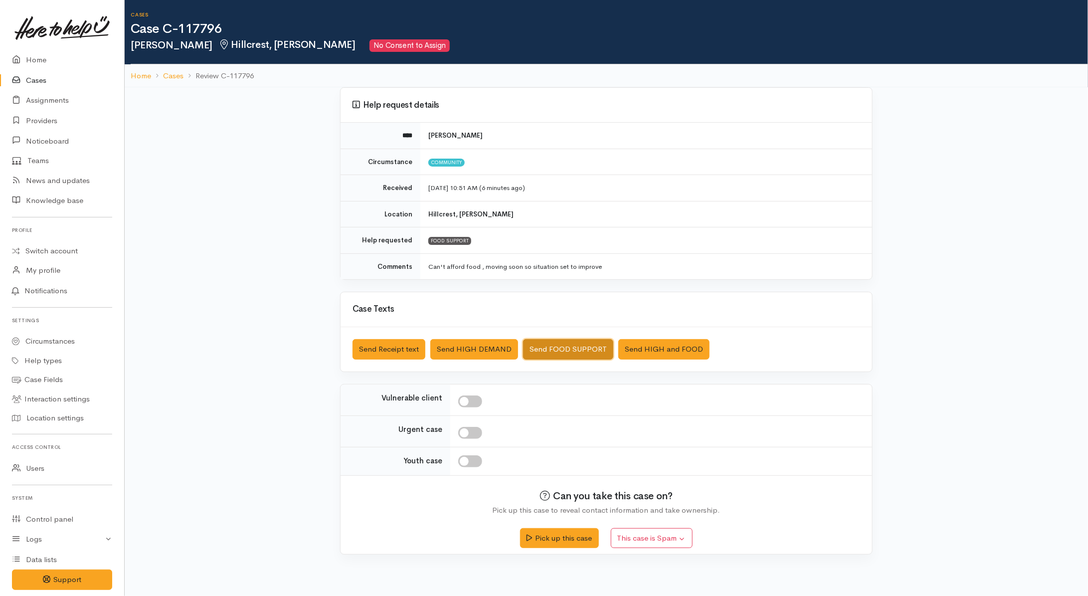
click at [572, 347] on button "Send FOOD SUPPORT" at bounding box center [568, 349] width 90 height 20
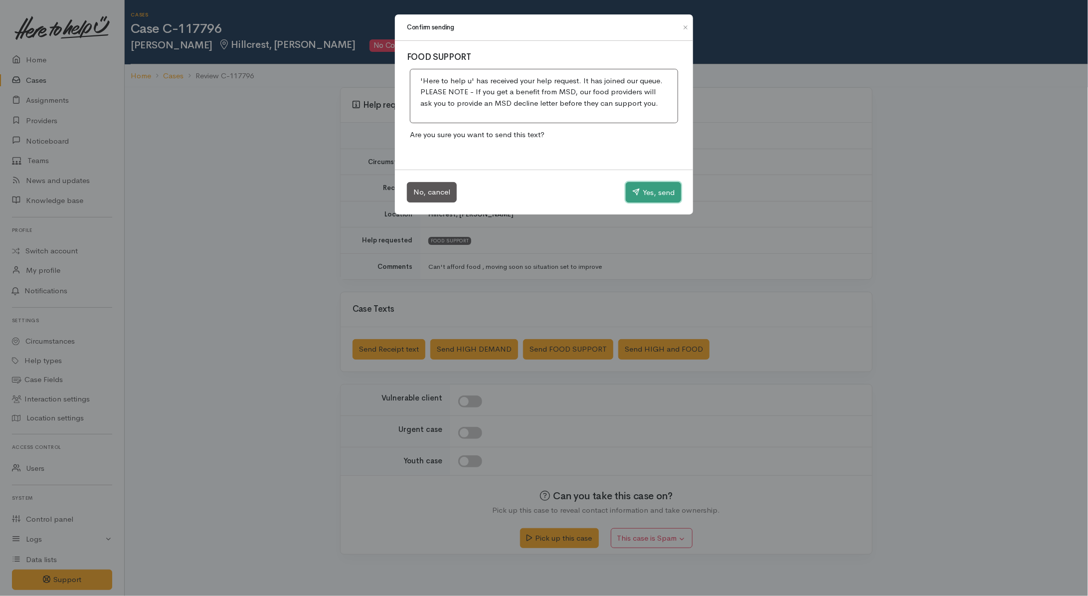
click at [651, 192] on button "Yes, send" at bounding box center [653, 192] width 55 height 21
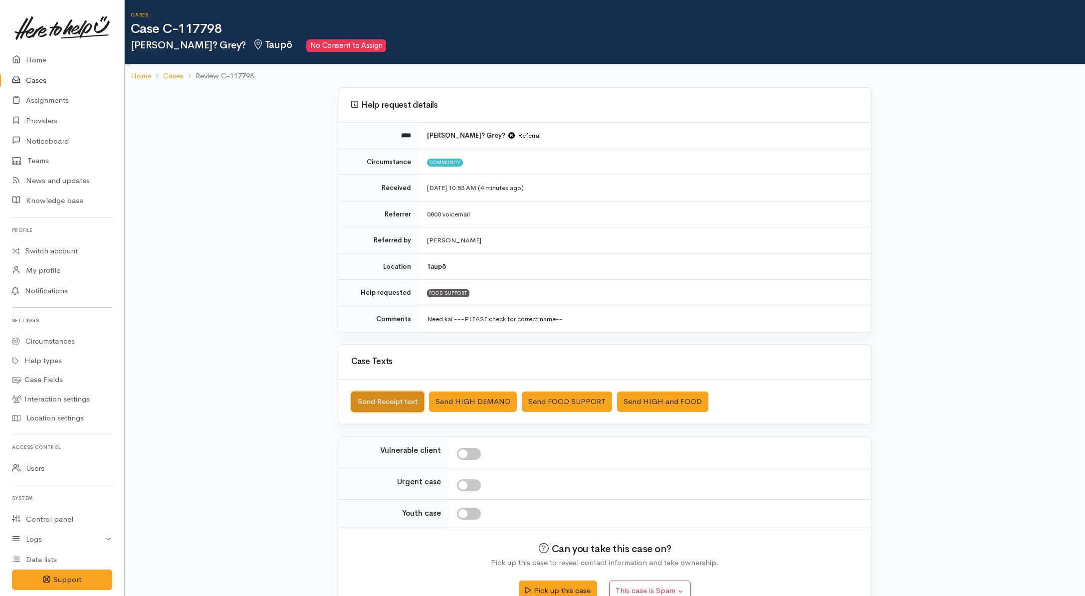
click at [381, 402] on button "Send Receipt text" at bounding box center [387, 402] width 73 height 20
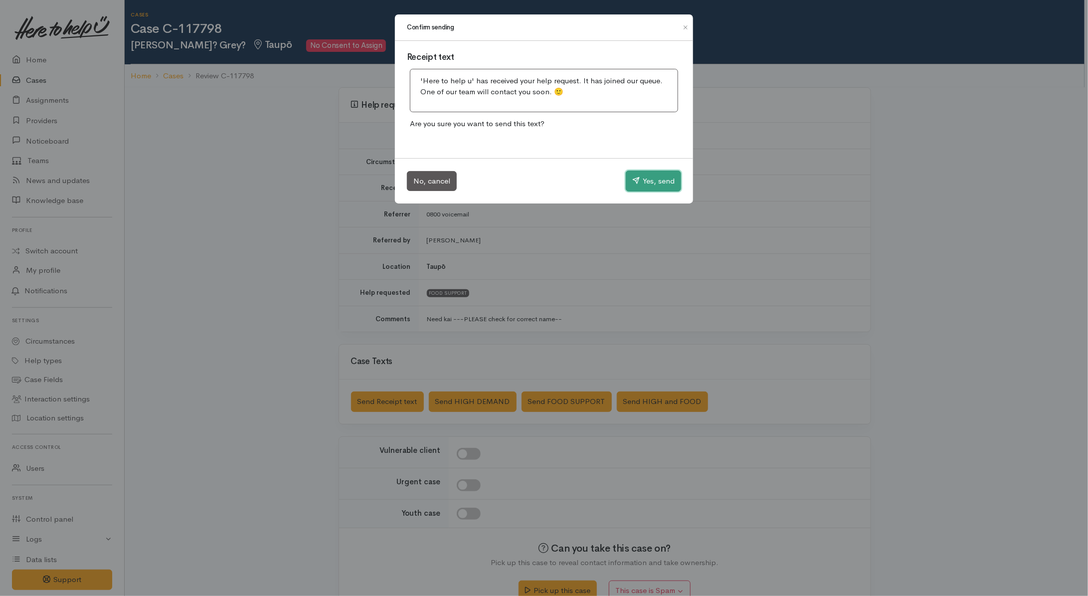
click at [663, 180] on button "Yes, send" at bounding box center [653, 181] width 55 height 21
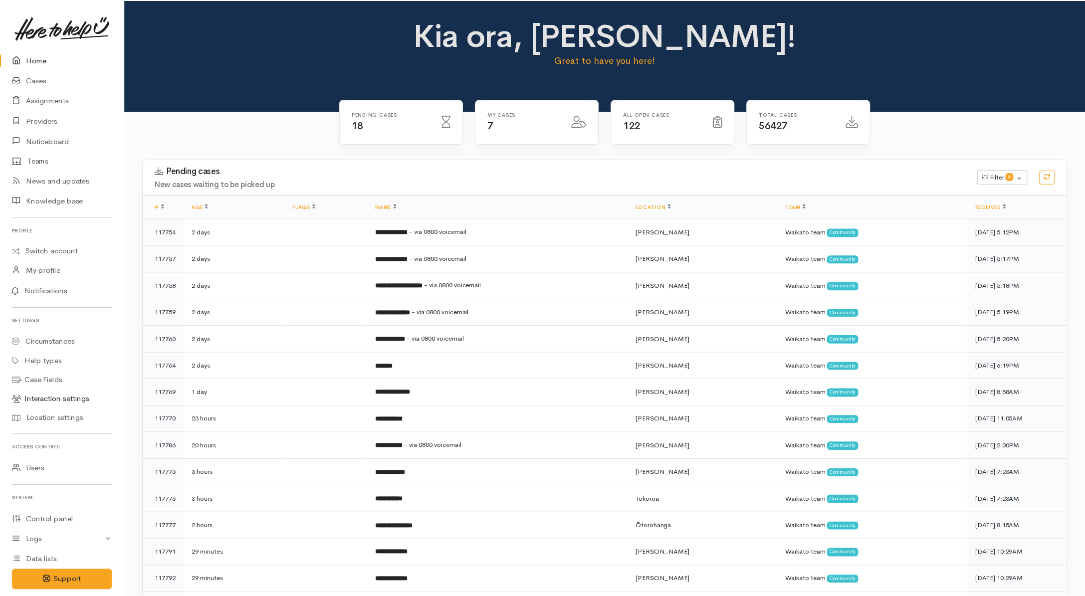
scroll to position [176, 0]
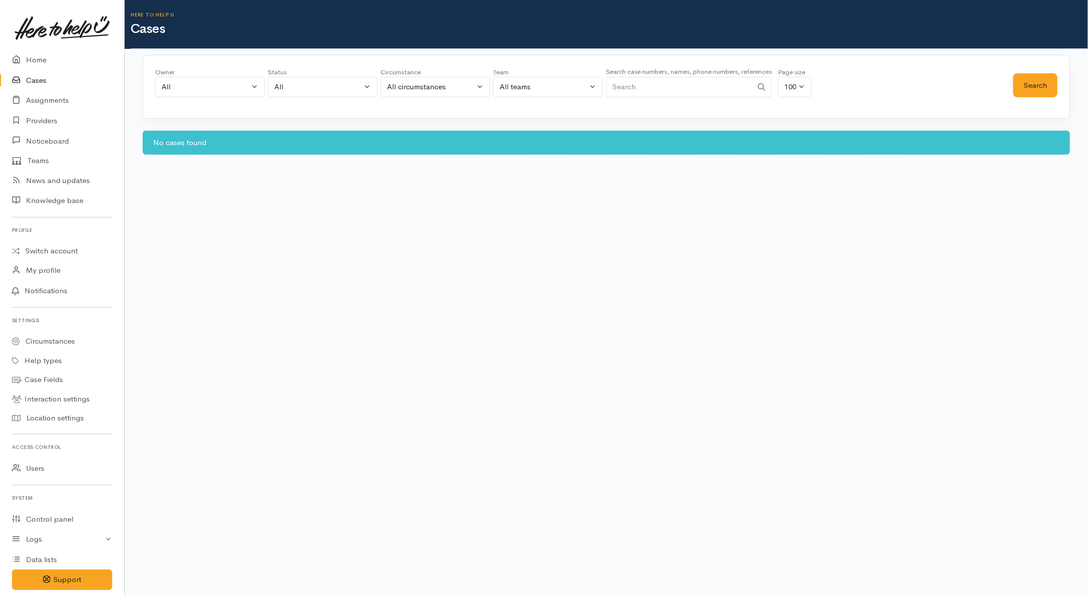
click at [673, 82] on input "Search" at bounding box center [679, 87] width 147 height 20
paste input "2102448920."
type input "2102448920"
click at [1026, 86] on button "Search" at bounding box center [1036, 85] width 44 height 24
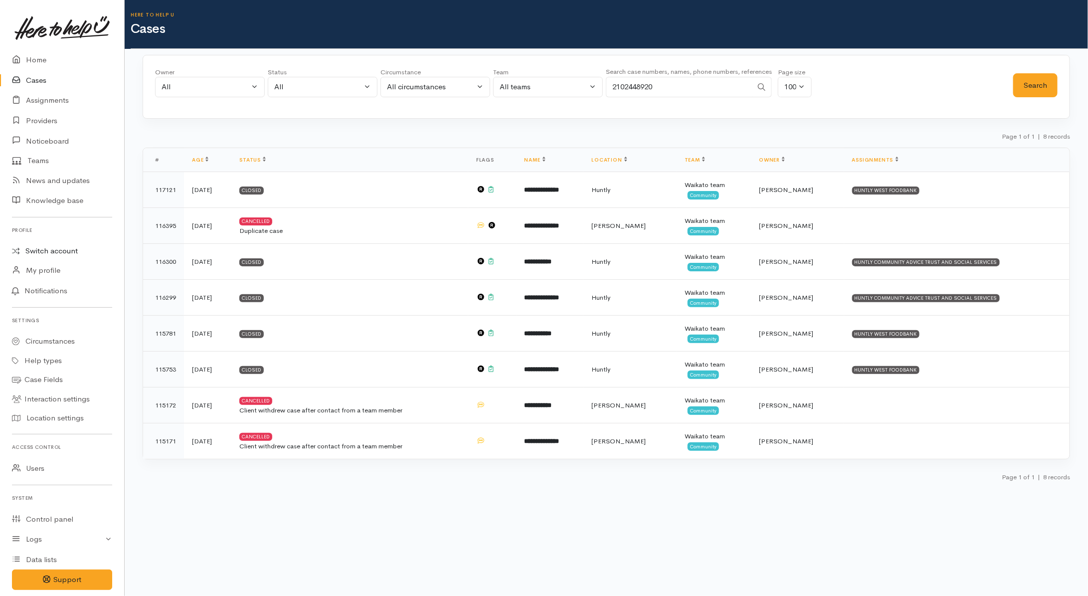
click at [70, 248] on link "Switch account" at bounding box center [62, 250] width 124 height 19
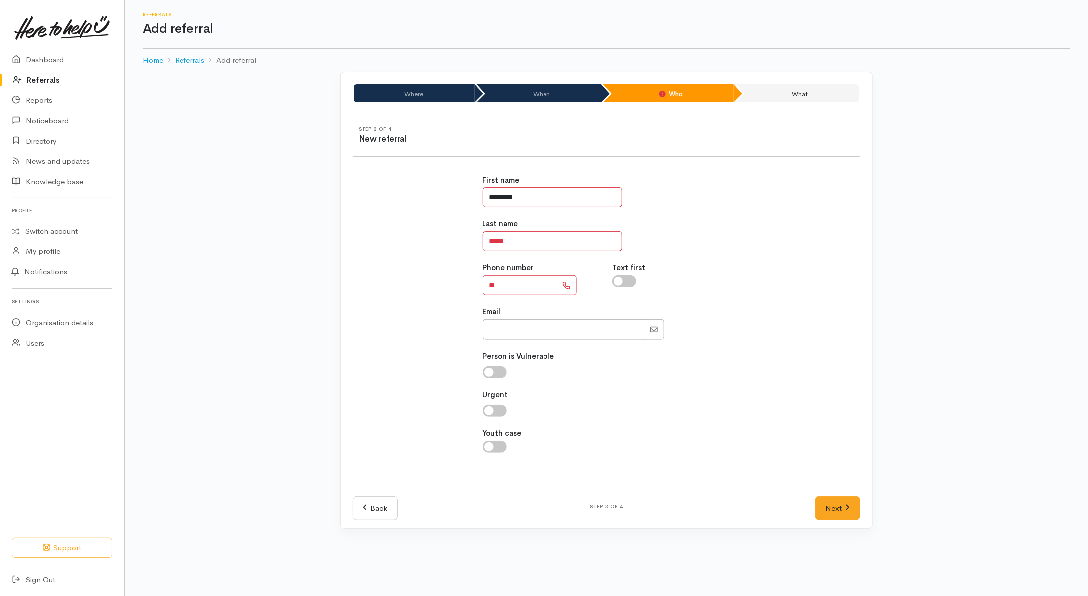
drag, startPoint x: 548, startPoint y: 197, endPoint x: 434, endPoint y: 190, distance: 114.0
click at [434, 190] on div "First name ******** Last name ***** Phone number ** Text first Email" at bounding box center [607, 319] width 520 height 313
type input "******"
type input "****"
type input "**********"
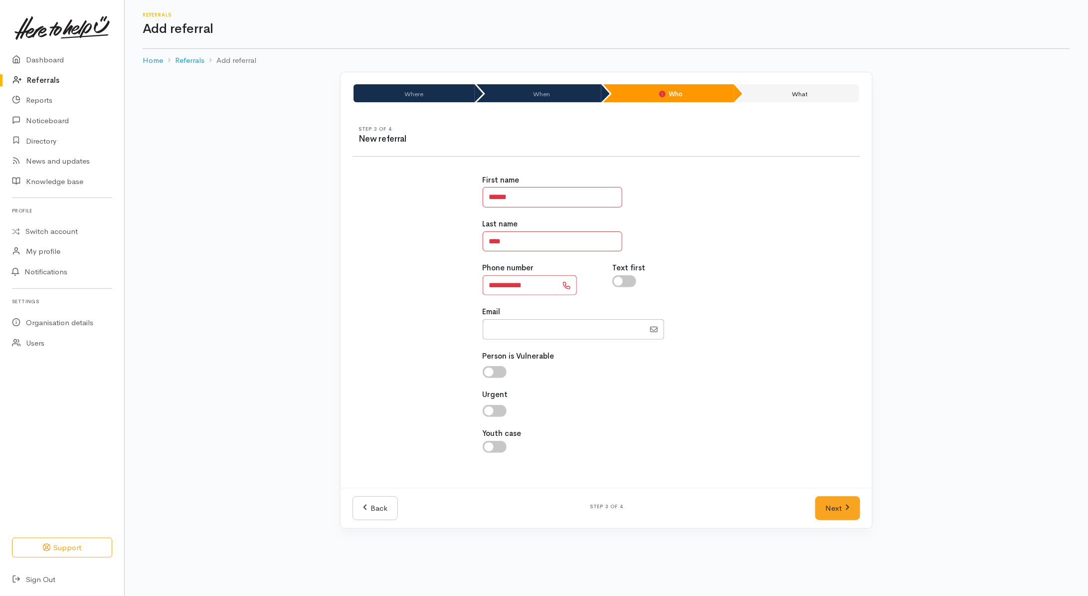
click at [408, 338] on div "**********" at bounding box center [607, 319] width 520 height 313
drag, startPoint x: 629, startPoint y: 279, endPoint x: 731, endPoint y: 366, distance: 133.4
click at [630, 279] on input "checkbox" at bounding box center [625, 281] width 24 height 12
checkbox input "true"
click at [824, 502] on link "Next" at bounding box center [838, 508] width 45 height 24
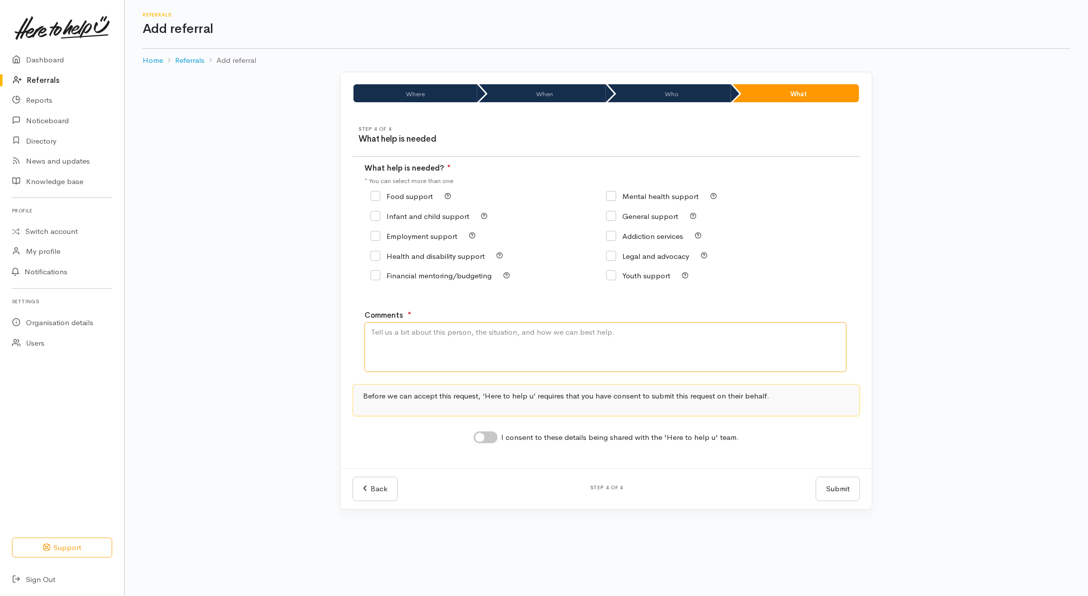
drag, startPoint x: 482, startPoint y: 334, endPoint x: 489, endPoint y: 326, distance: 10.7
click at [484, 330] on textarea "Comments" at bounding box center [606, 347] width 482 height 50
type textarea "Need kai"
drag, startPoint x: 410, startPoint y: 200, endPoint x: 411, endPoint y: 193, distance: 6.6
click at [411, 198] on input "Food support" at bounding box center [402, 196] width 62 height 7
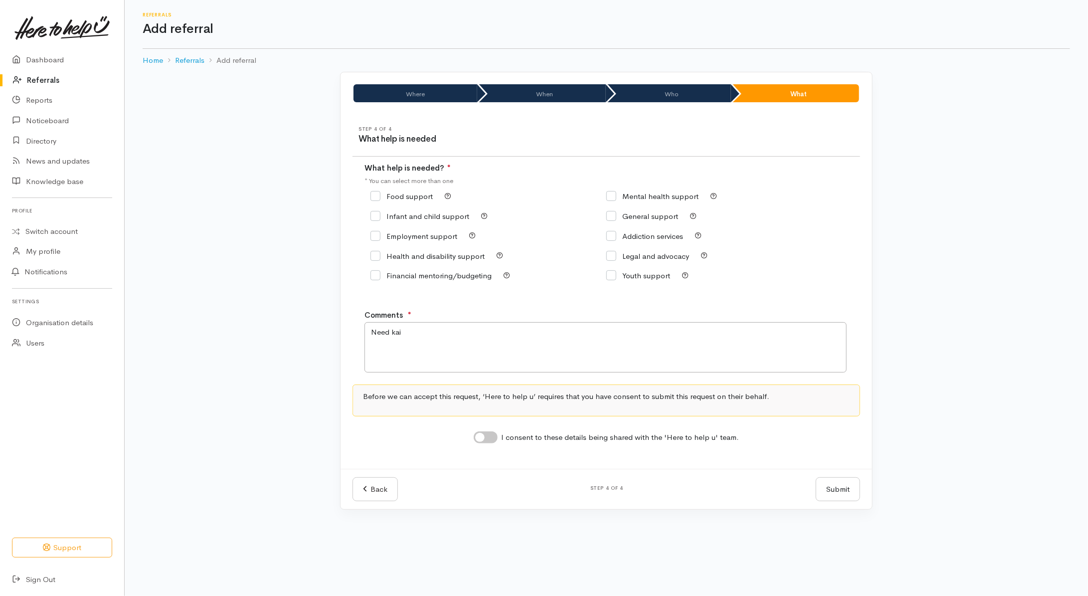
checkbox input "true"
drag, startPoint x: 495, startPoint y: 441, endPoint x: 502, endPoint y: 439, distance: 6.8
click at [500, 441] on div "I consent to these details being shared with the 'Here to help u' team." at bounding box center [607, 437] width 266 height 13
click at [490, 440] on input "I consent to these details being shared with the 'Here to help u' team." at bounding box center [486, 437] width 24 height 12
checkbox input "true"
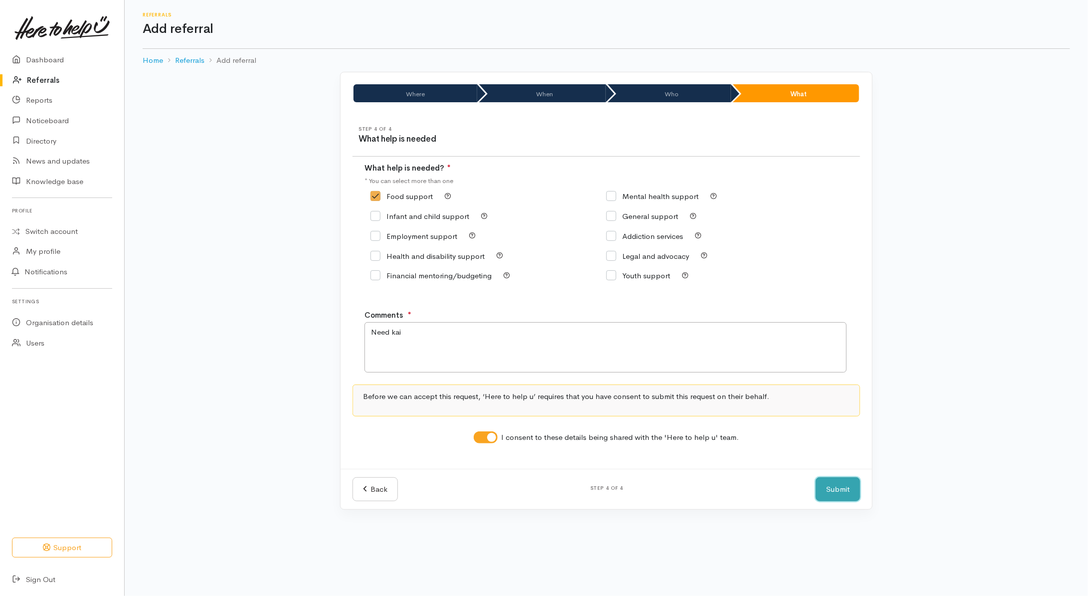
click at [842, 494] on button "Submit" at bounding box center [838, 489] width 44 height 24
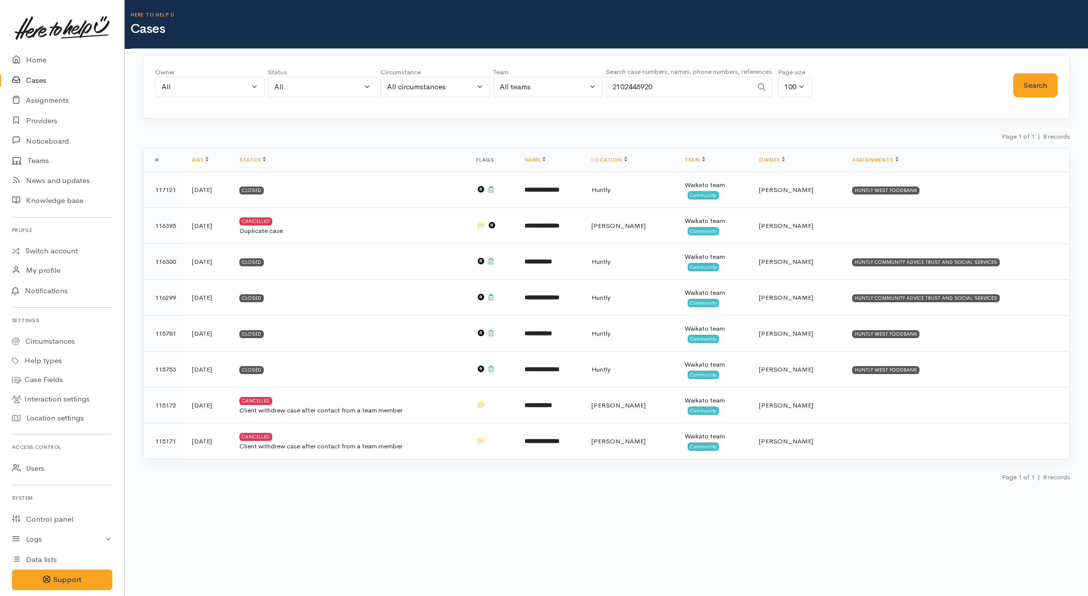
select select "All"
drag, startPoint x: 662, startPoint y: 86, endPoint x: 588, endPoint y: 84, distance: 74.3
click at [588, 84] on div "Owner All My cases [PERSON_NAME] ('Here to help u') [PERSON_NAME] ('Here to hel…" at bounding box center [584, 85] width 858 height 36
paste input "8326752."
type input "2108326752"
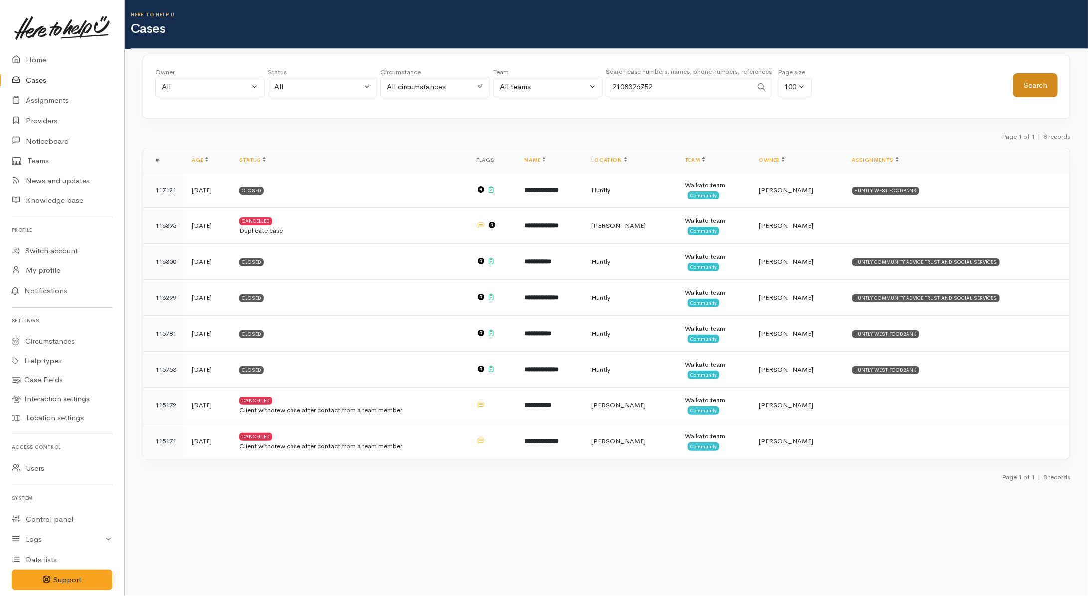
click at [1013, 81] on div "Owner All My cases [PERSON_NAME] ('Here to help u') [PERSON_NAME] ('Here to hel…" at bounding box center [606, 85] width 903 height 36
drag, startPoint x: 1013, startPoint y: 81, endPoint x: 1019, endPoint y: 85, distance: 7.1
click at [1019, 85] on button "Search" at bounding box center [1036, 85] width 44 height 24
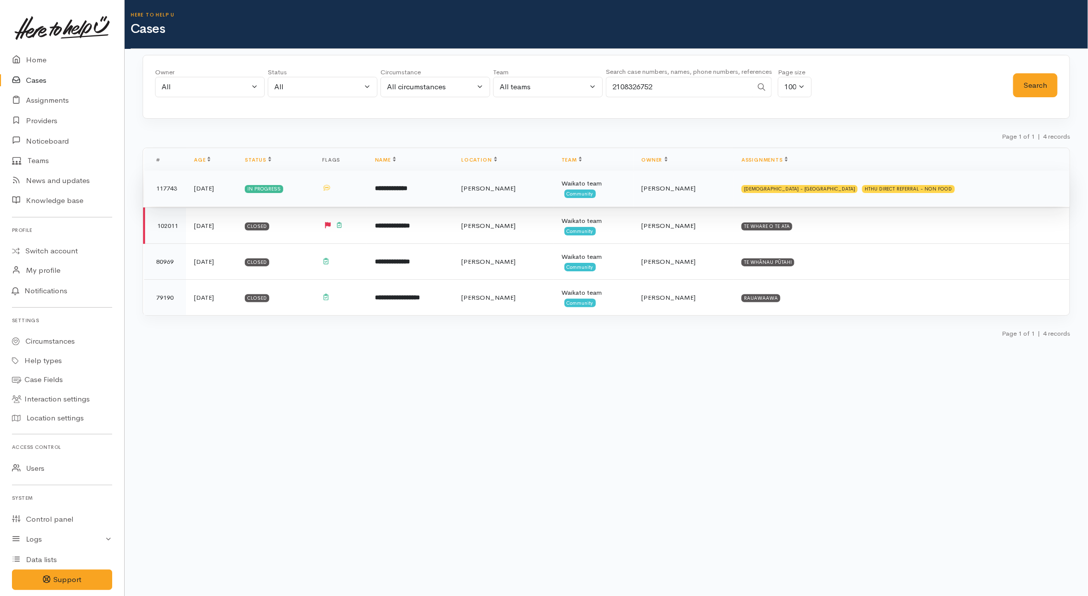
click at [454, 189] on td "**********" at bounding box center [410, 189] width 87 height 36
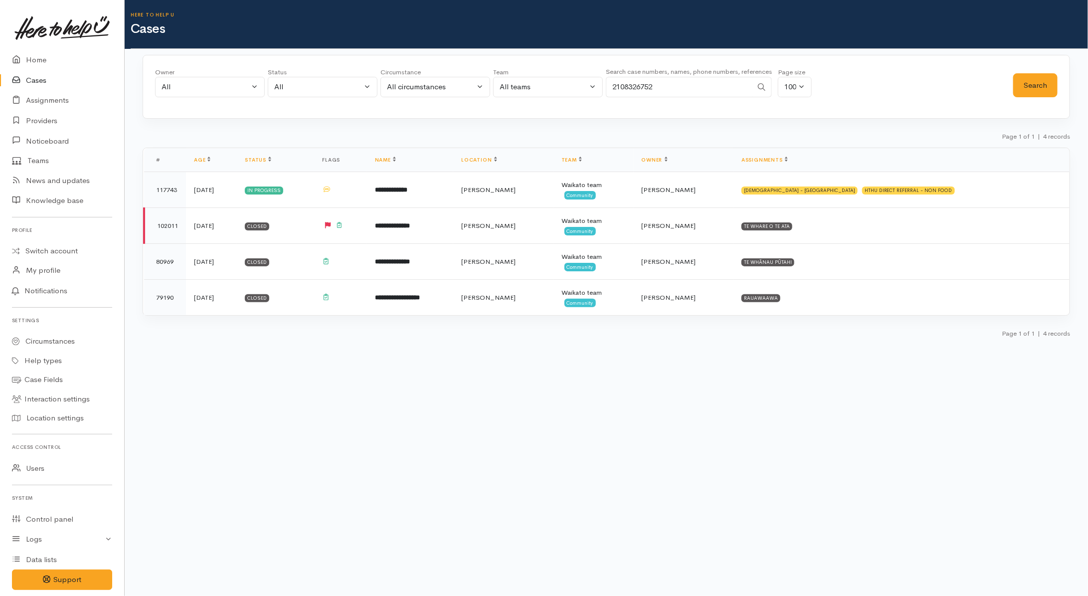
drag, startPoint x: 619, startPoint y: 77, endPoint x: 462, endPoint y: 75, distance: 156.6
click at [463, 75] on div "Owner All My cases [PERSON_NAME] ('Here to help u') [PERSON_NAME] ('Here to hel…" at bounding box center [584, 85] width 858 height 36
paste input "4221346172."
click at [617, 85] on input "4221346172." at bounding box center [679, 87] width 147 height 20
click at [716, 82] on input "221346172." at bounding box center [679, 87] width 147 height 20
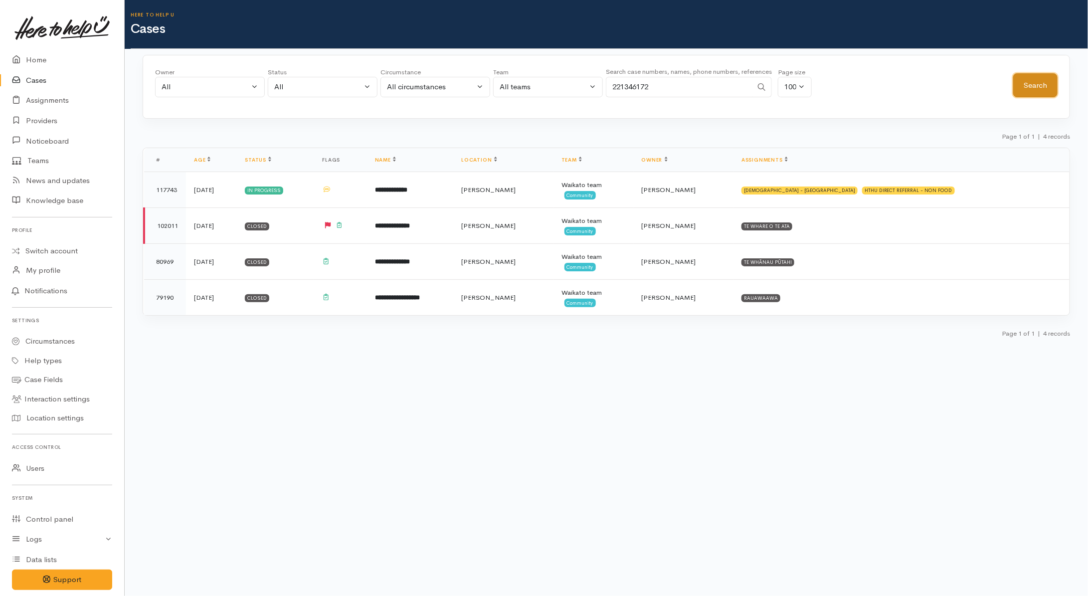
drag, startPoint x: 1039, startPoint y: 80, endPoint x: 1039, endPoint y: 71, distance: 8.5
click at [1039, 79] on button "Search" at bounding box center [1036, 85] width 44 height 24
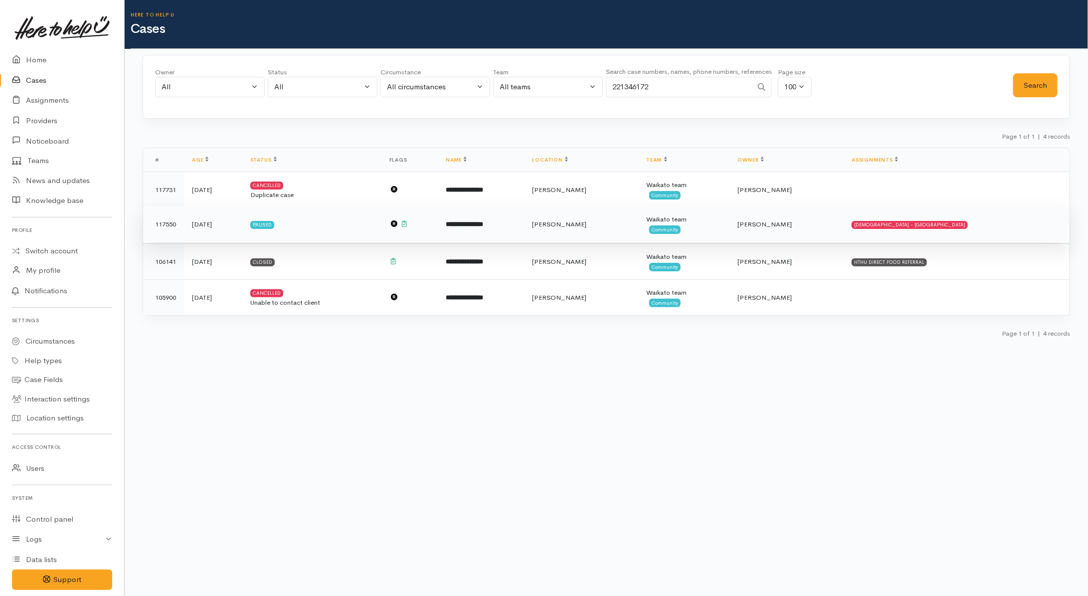
click at [382, 228] on td "Paused" at bounding box center [311, 225] width 139 height 36
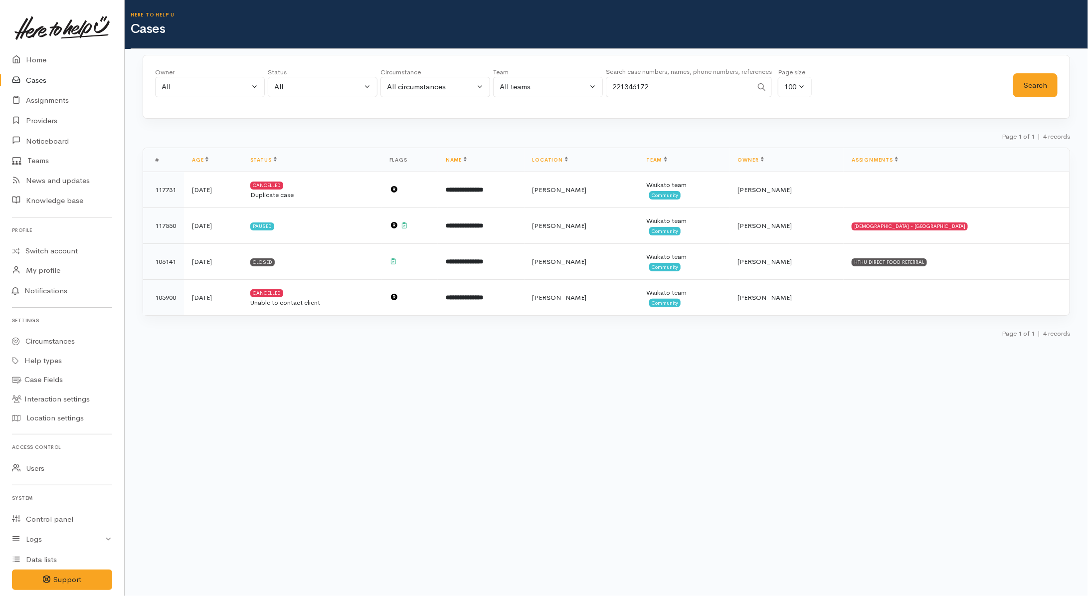
drag, startPoint x: 697, startPoint y: 89, endPoint x: 545, endPoint y: 87, distance: 151.6
click at [549, 87] on div "Owner All My cases [PERSON_NAME] ('Here to help u') [PERSON_NAME] ('Here to hel…" at bounding box center [584, 85] width 858 height 36
paste input "04427307."
click at [674, 90] on input "204427307." at bounding box center [679, 87] width 147 height 20
type input "204427307"
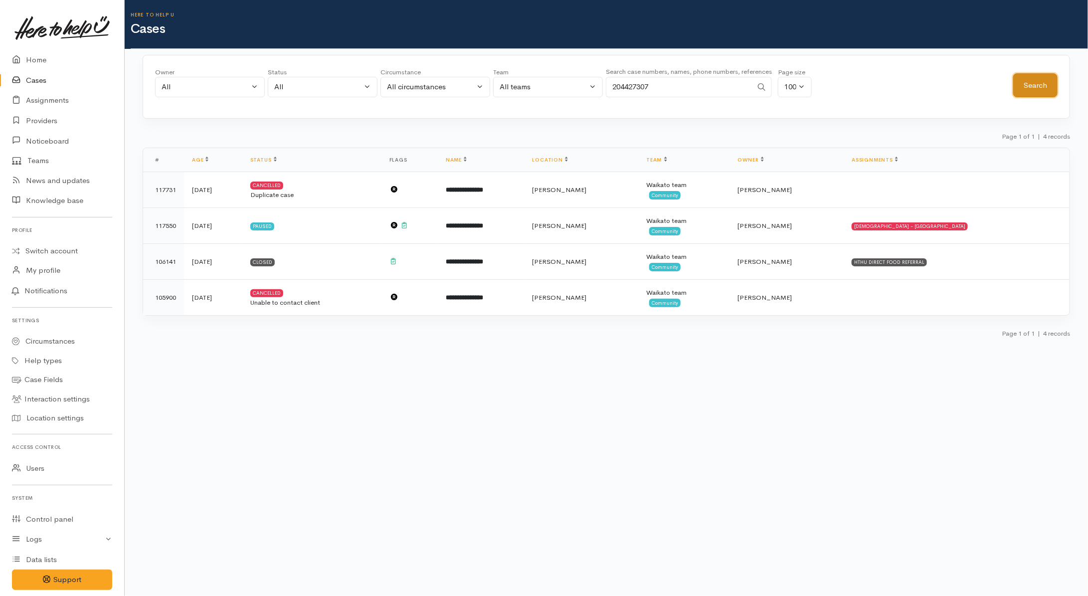
click at [1051, 83] on button "Search" at bounding box center [1036, 85] width 44 height 24
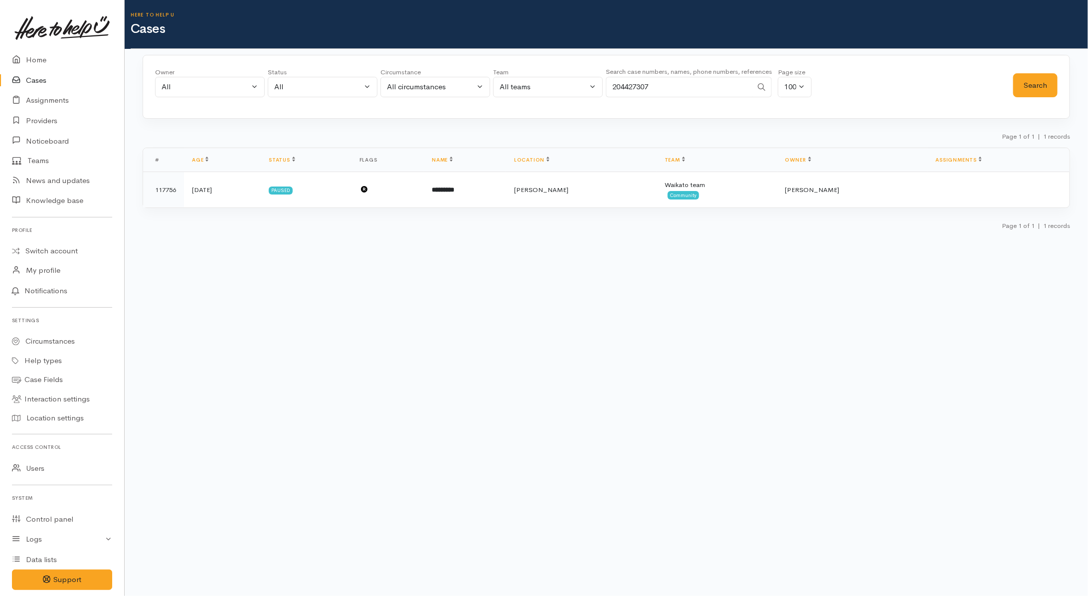
click at [624, 332] on body "Support Feedback I've got something to say" at bounding box center [544, 298] width 1088 height 596
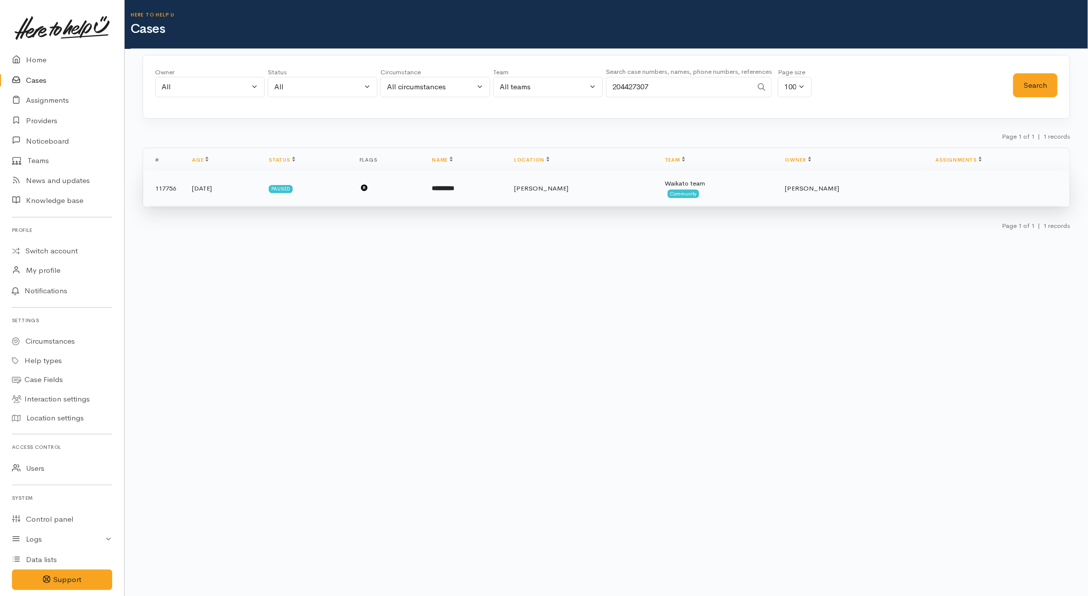
click at [627, 189] on td "[PERSON_NAME]" at bounding box center [581, 189] width 151 height 36
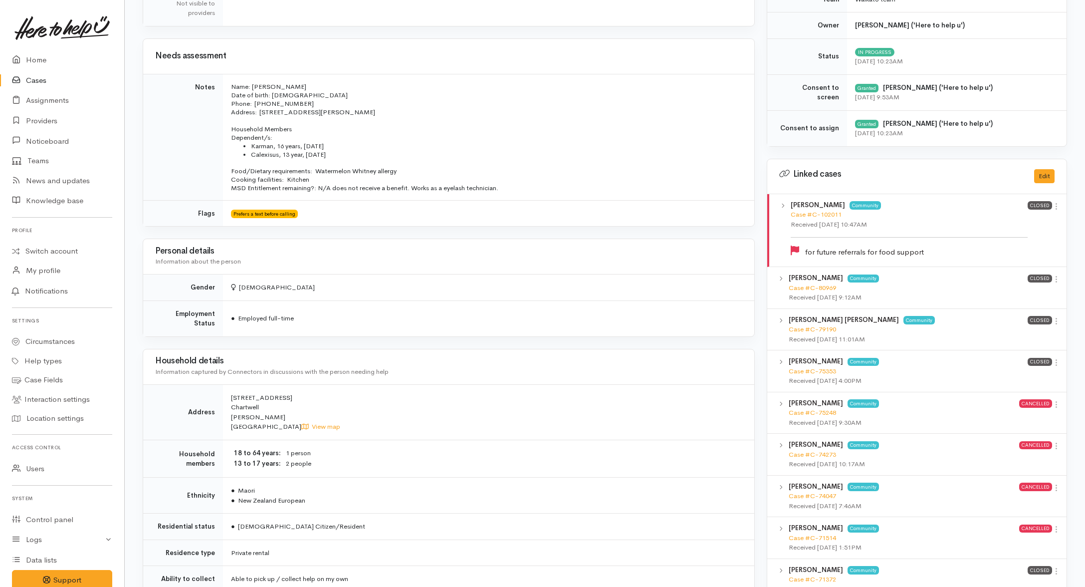
scroll to position [20, 0]
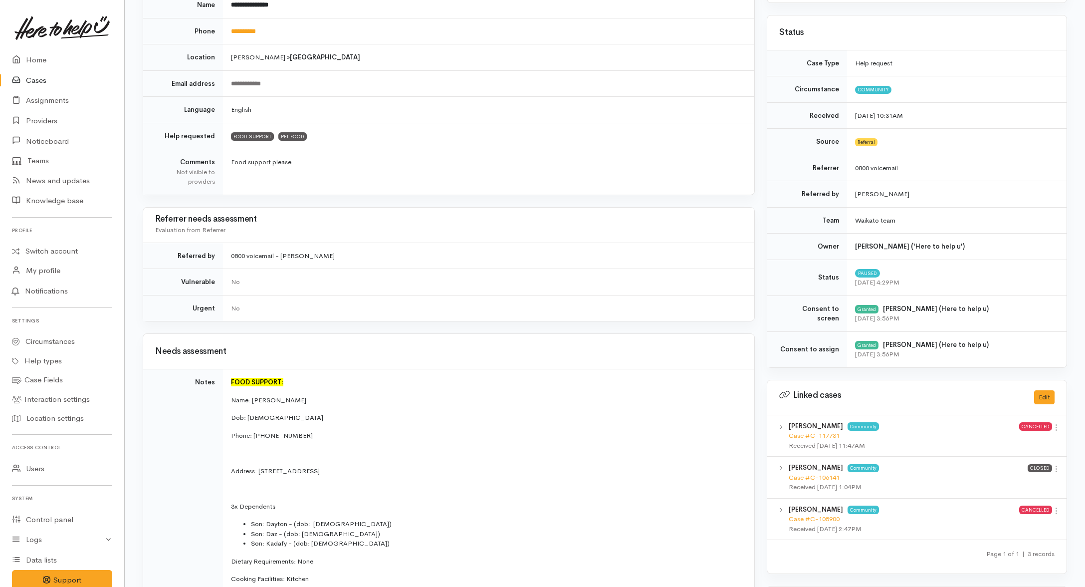
scroll to position [37, 0]
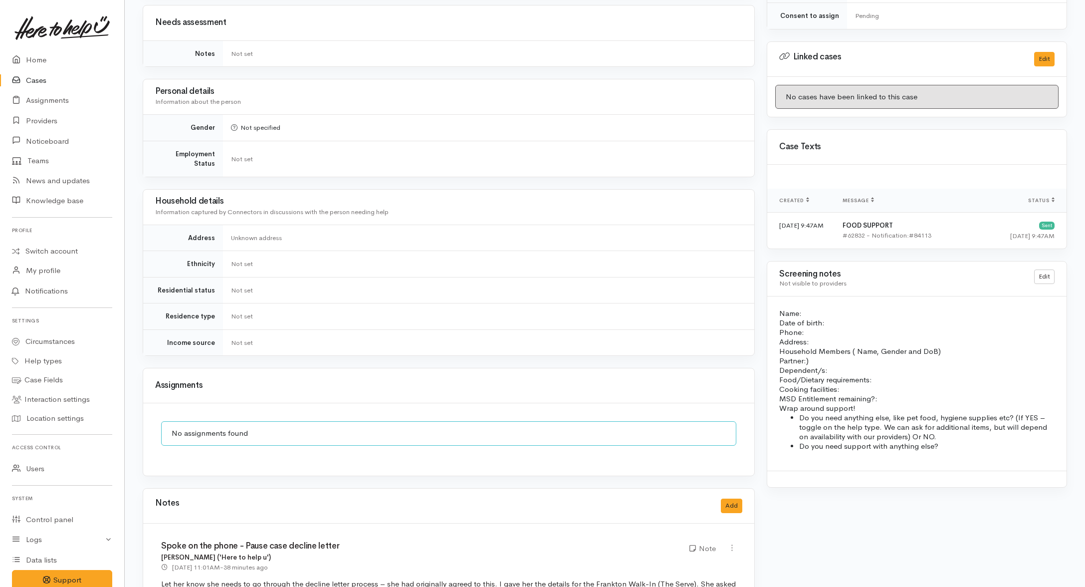
scroll to position [582, 0]
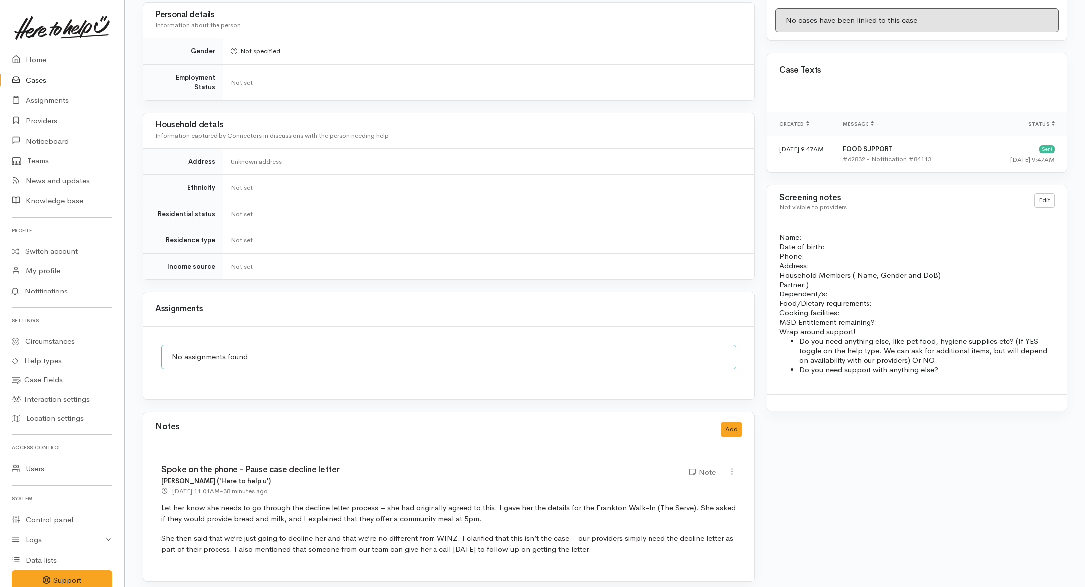
click at [34, 75] on link "Cases" at bounding box center [62, 80] width 124 height 20
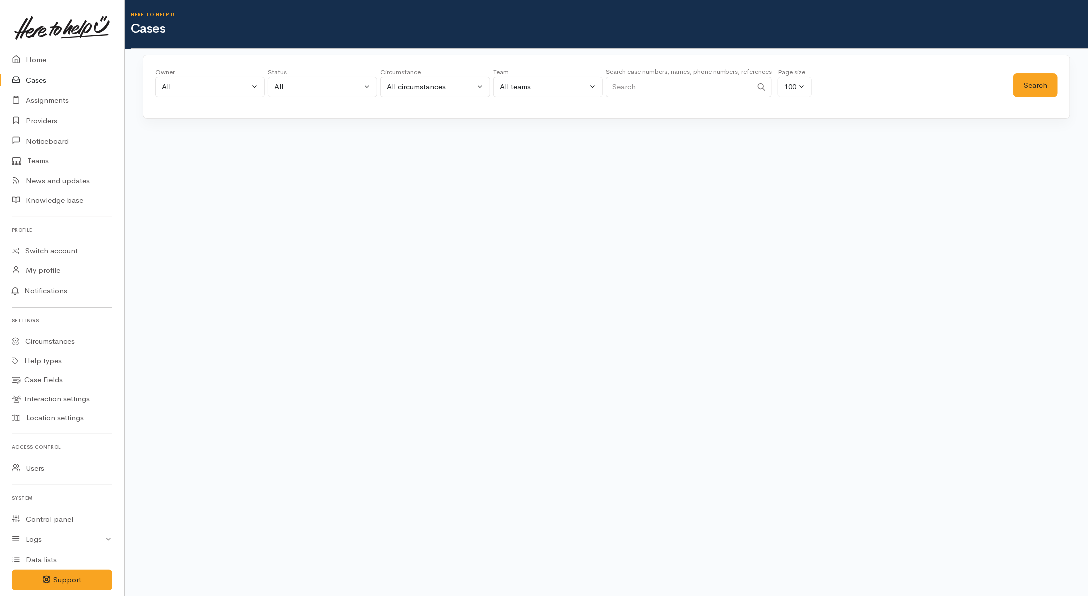
click at [687, 88] on input "Search" at bounding box center [679, 87] width 147 height 20
paste input "212089650."
click at [1029, 83] on button "Search" at bounding box center [1036, 85] width 44 height 24
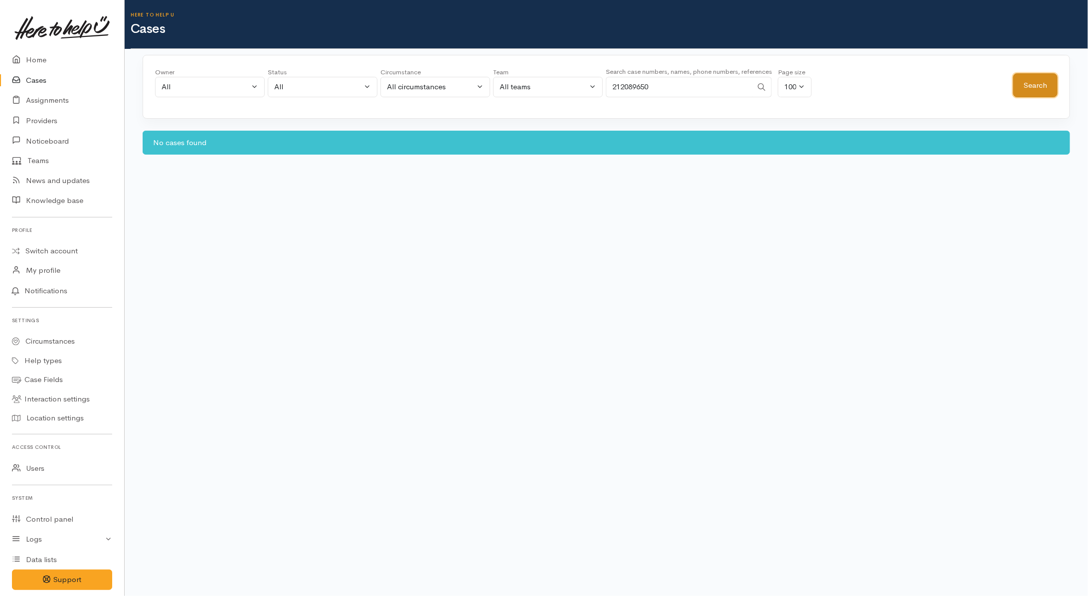
click at [1040, 85] on button "Search" at bounding box center [1036, 85] width 44 height 24
drag, startPoint x: 667, startPoint y: 85, endPoint x: 619, endPoint y: 90, distance: 48.1
click at [619, 90] on input "212089650" at bounding box center [679, 87] width 147 height 20
type input "212355154"
drag, startPoint x: 1031, startPoint y: 72, endPoint x: 1033, endPoint y: 80, distance: 8.2
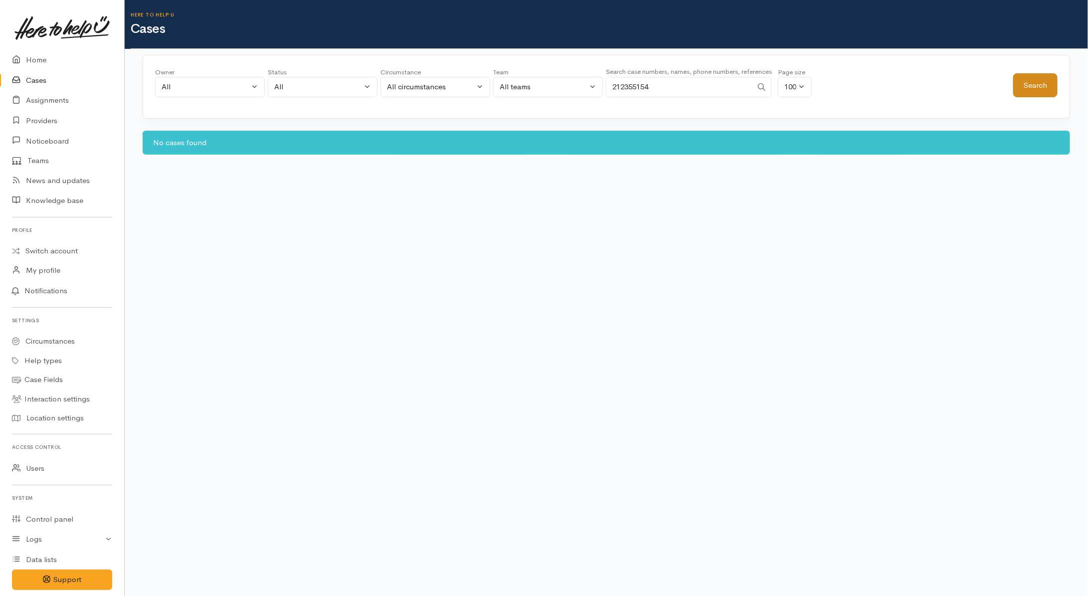
click at [1032, 77] on div "Search" at bounding box center [1036, 85] width 44 height 36
drag, startPoint x: 1034, startPoint y: 81, endPoint x: 1035, endPoint y: 90, distance: 8.6
click at [1034, 81] on button "Search" at bounding box center [1036, 85] width 44 height 24
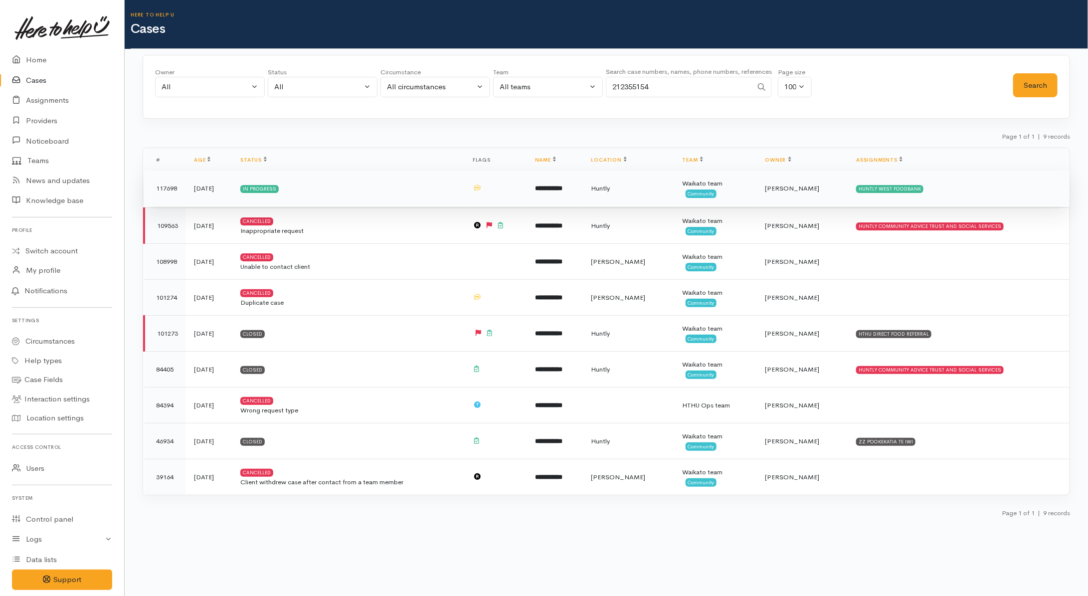
drag, startPoint x: 1004, startPoint y: 190, endPoint x: 949, endPoint y: 189, distance: 54.4
click at [999, 189] on td "HUNTLY WEST FOODBANK" at bounding box center [958, 189] width 221 height 36
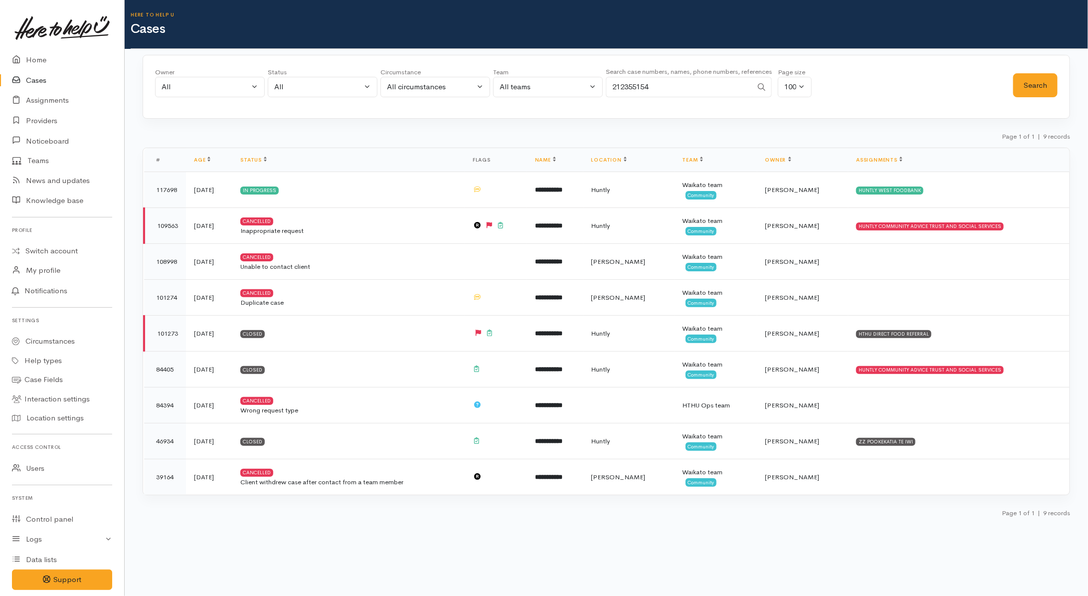
drag, startPoint x: 685, startPoint y: 85, endPoint x: 551, endPoint y: 85, distance: 133.7
click at [551, 85] on div "Owner All My cases Aandrea Murray ('Here to help u') Akash Prakash ('Here to he…" at bounding box center [584, 85] width 858 height 36
paste input "4220880043."
drag, startPoint x: 616, startPoint y: 86, endPoint x: 605, endPoint y: 86, distance: 11.5
click at [605, 86] on div "Owner All My cases Aandrea Murray ('Here to help u') Akash Prakash ('Here to he…" at bounding box center [584, 85] width 858 height 36
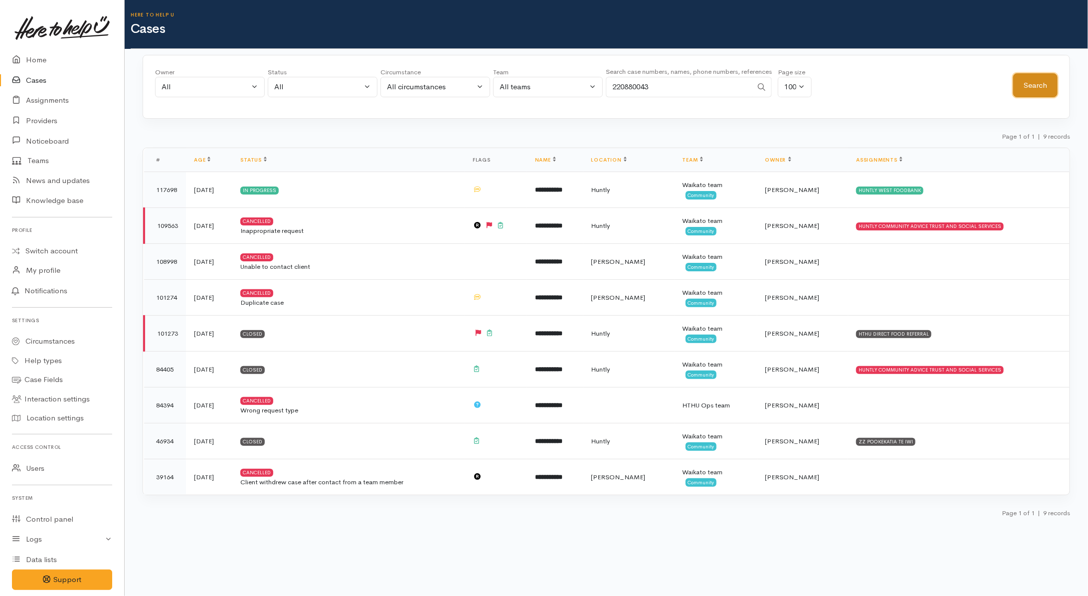
click at [1024, 78] on button "Search" at bounding box center [1036, 85] width 44 height 24
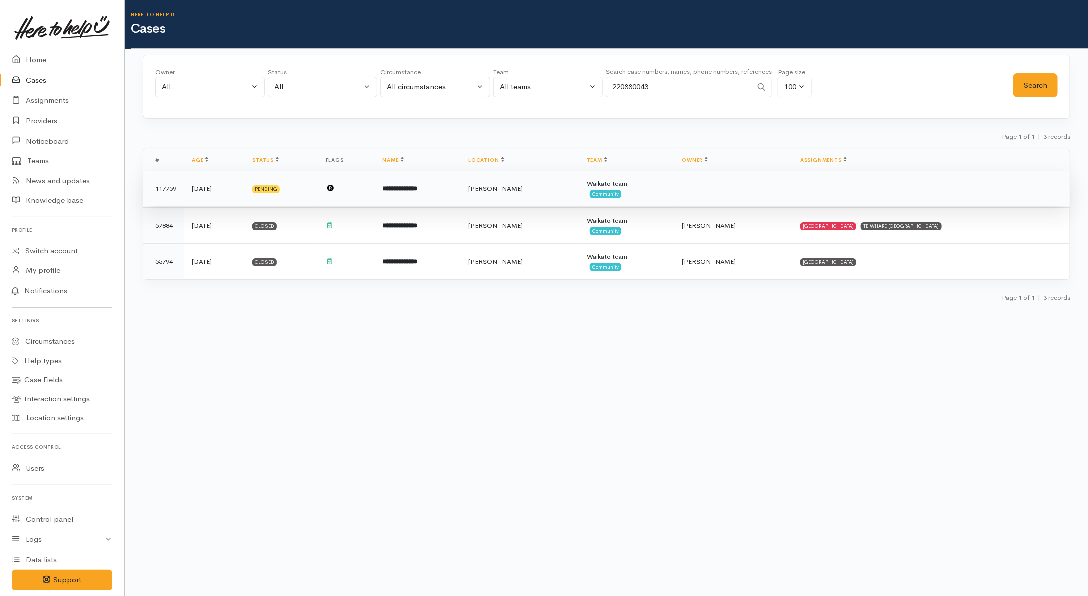
click at [674, 197] on td at bounding box center [733, 189] width 119 height 36
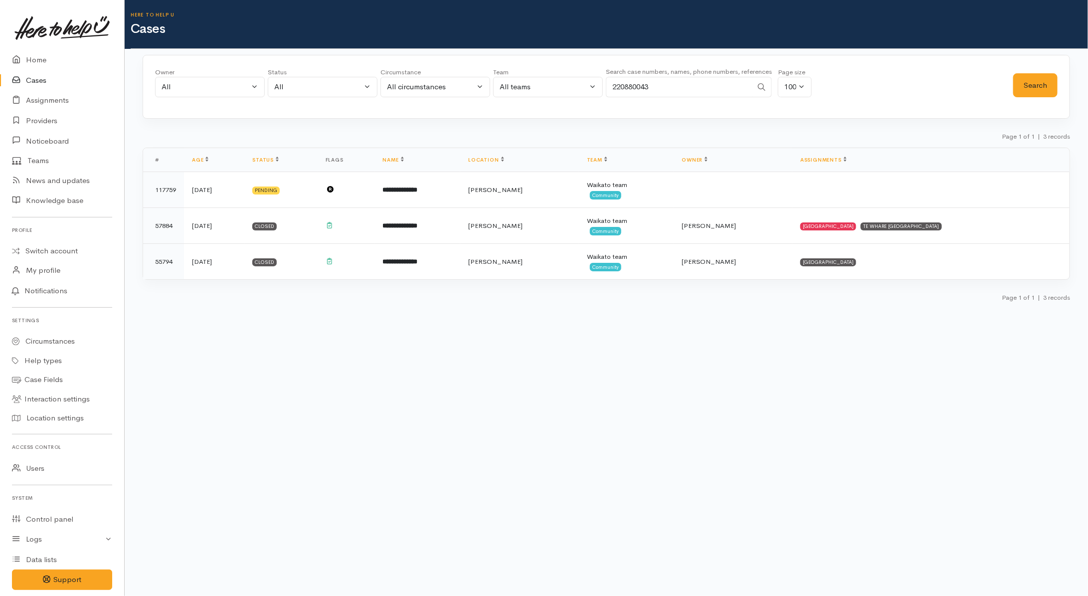
drag, startPoint x: 709, startPoint y: 80, endPoint x: 529, endPoint y: 71, distance: 180.3
click at [532, 70] on div "Owner All My cases Aandrea Murray ('Here to help u') Akash Prakash ('Here to he…" at bounding box center [584, 85] width 858 height 36
paste input "041355476."
type input "2041355476"
drag, startPoint x: 1032, startPoint y: 86, endPoint x: 1030, endPoint y: 81, distance: 5.7
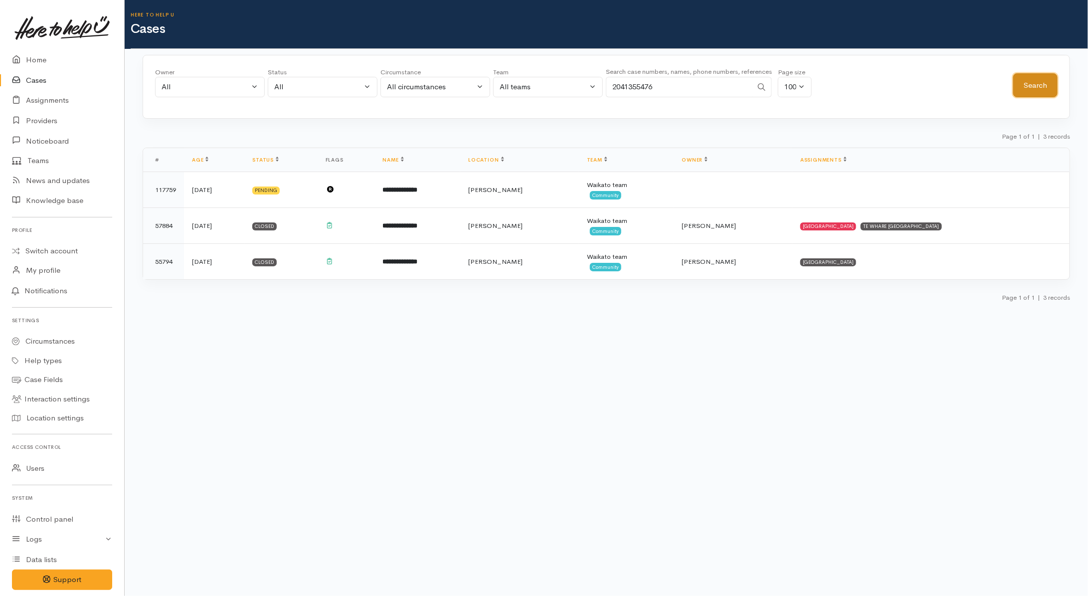
click at [1032, 86] on button "Search" at bounding box center [1036, 85] width 44 height 24
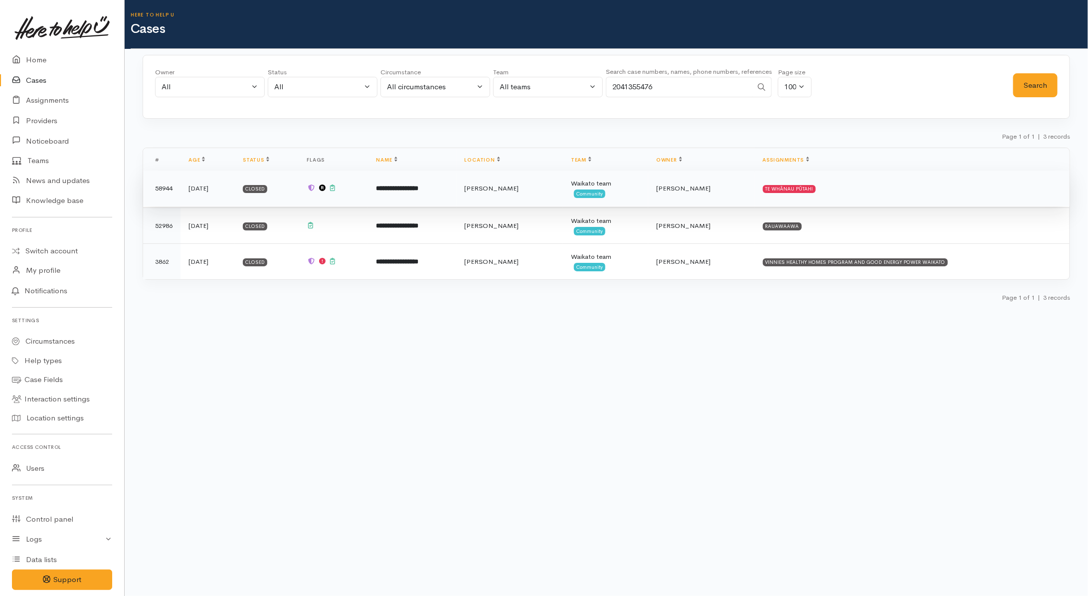
drag, startPoint x: 445, startPoint y: 184, endPoint x: 427, endPoint y: 175, distance: 19.9
click at [445, 184] on td "**********" at bounding box center [412, 189] width 88 height 36
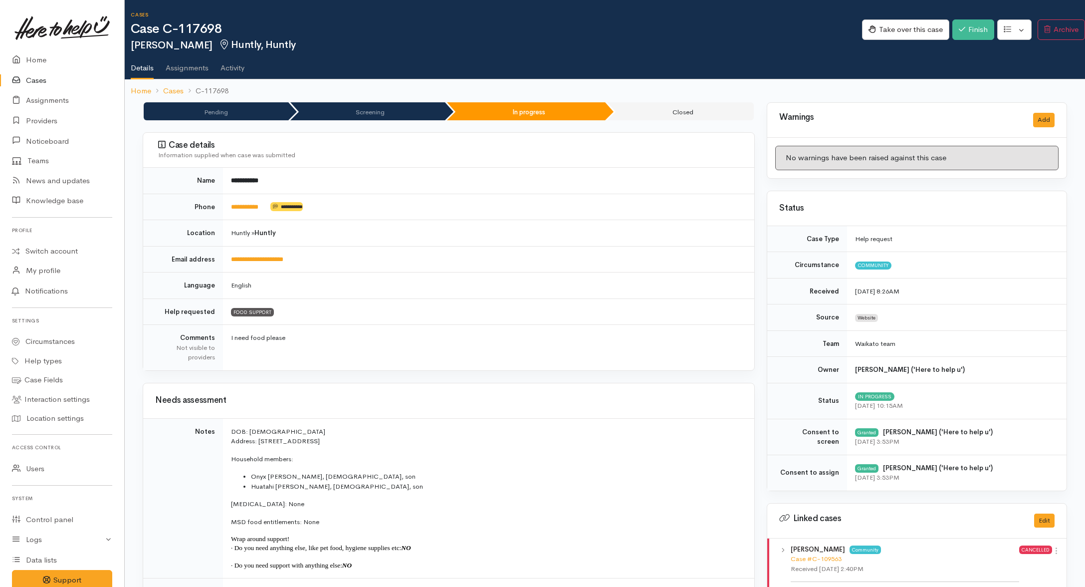
scroll to position [374, 0]
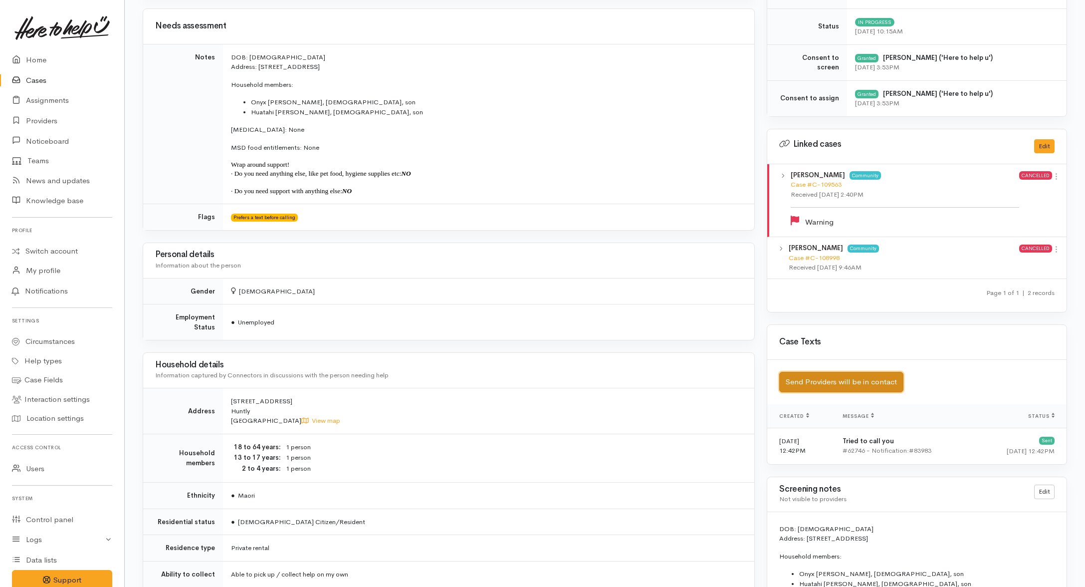
click at [843, 384] on button "Send Providers will be in contact" at bounding box center [841, 382] width 124 height 20
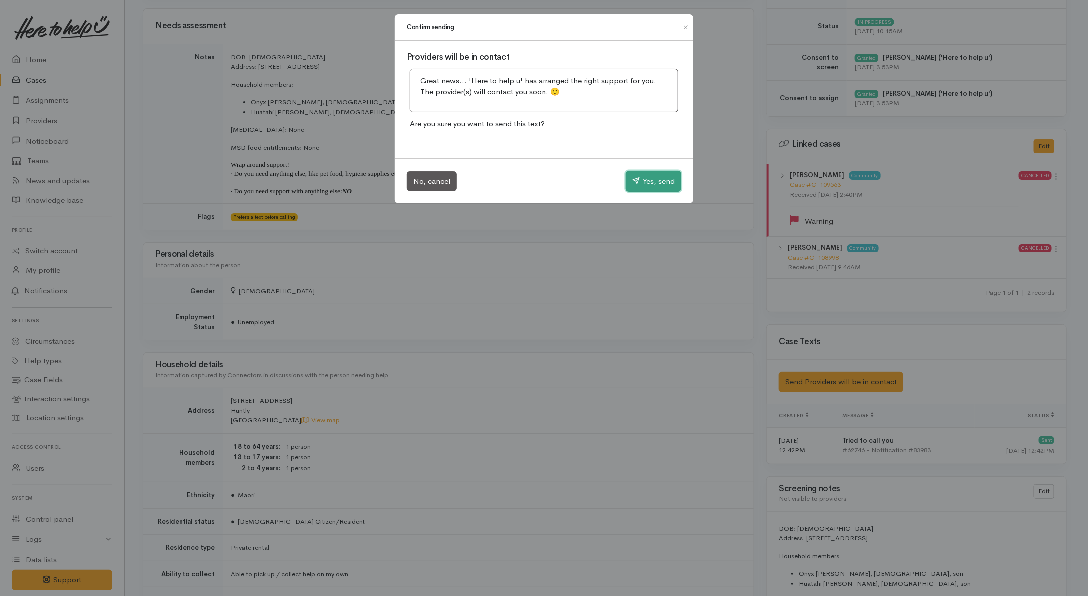
click at [638, 183] on button "Yes, send" at bounding box center [653, 181] width 55 height 21
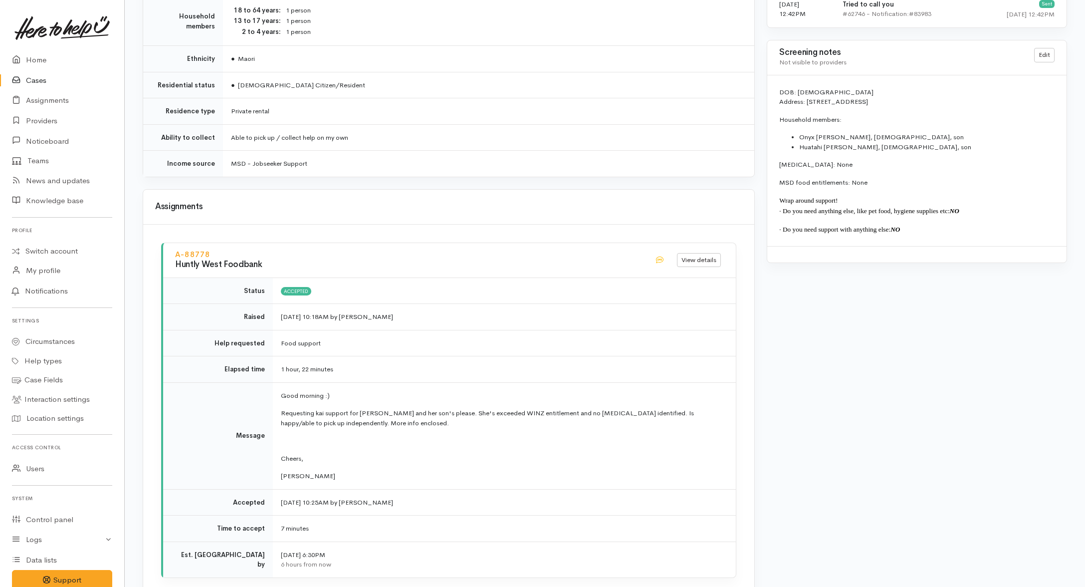
scroll to position [1122, 0]
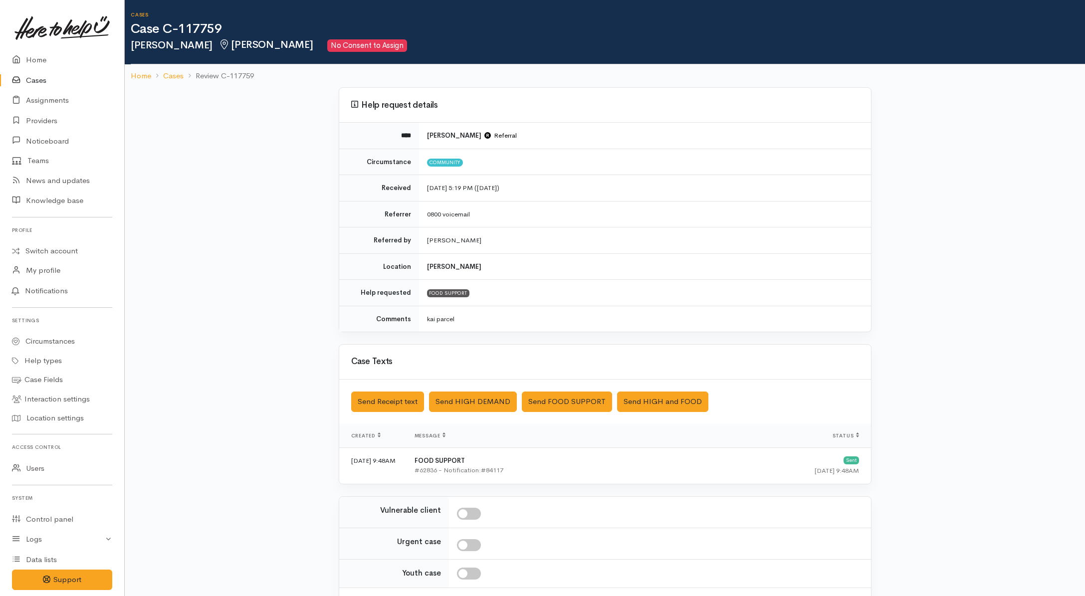
click at [534, 457] on td "FOOD SUPPORT #62836 - Notification:#84117" at bounding box center [551, 465] width 288 height 36
click at [574, 398] on button "Send FOOD SUPPORT" at bounding box center [567, 402] width 90 height 20
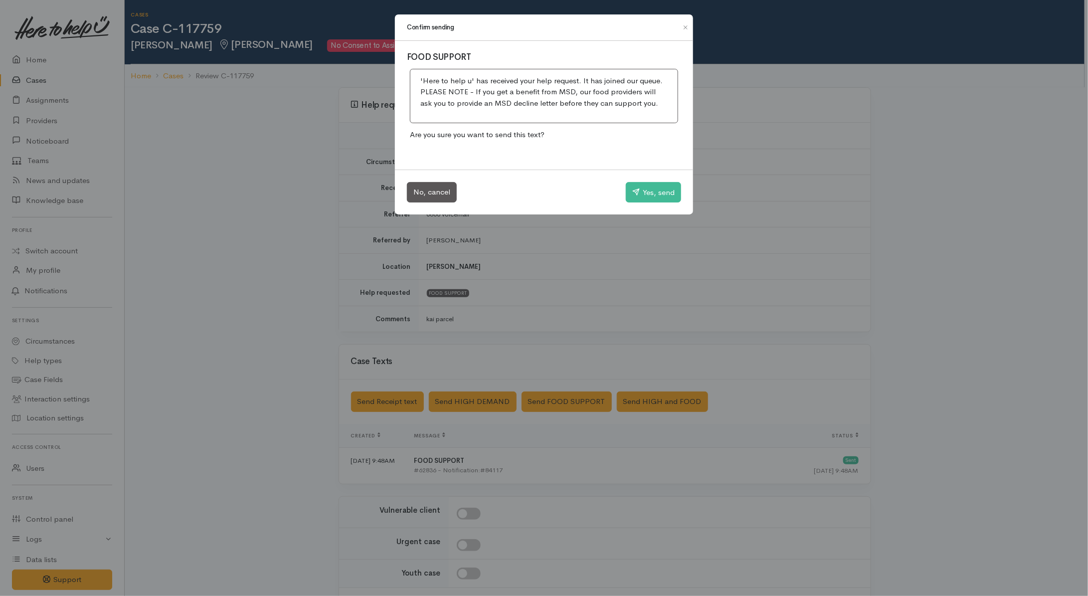
click at [578, 287] on div "Confirm sending FOOD SUPPORT 'Here to help u' has received your help request. I…" at bounding box center [544, 298] width 1088 height 596
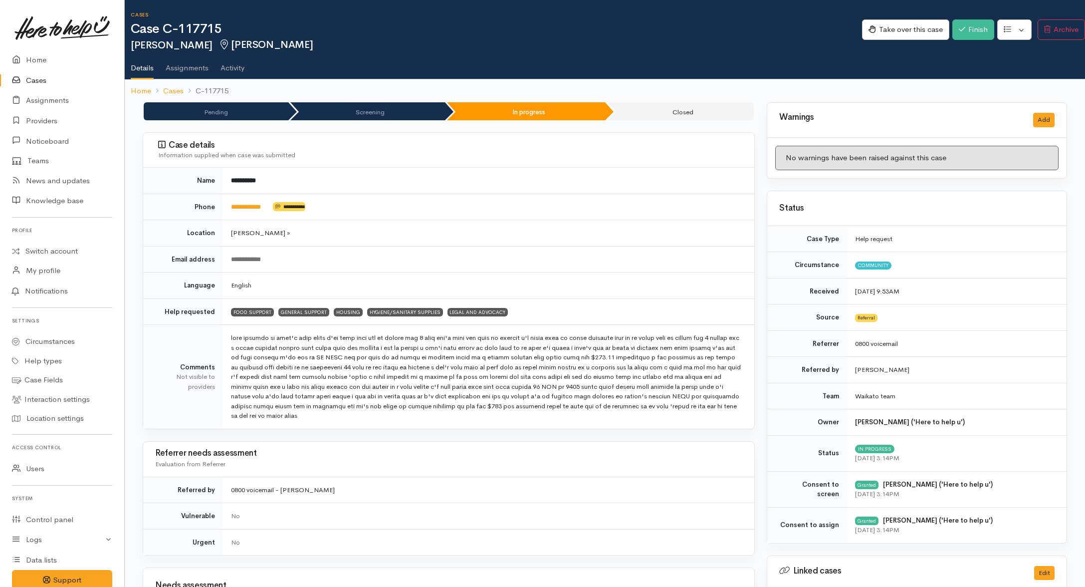
scroll to position [312, 0]
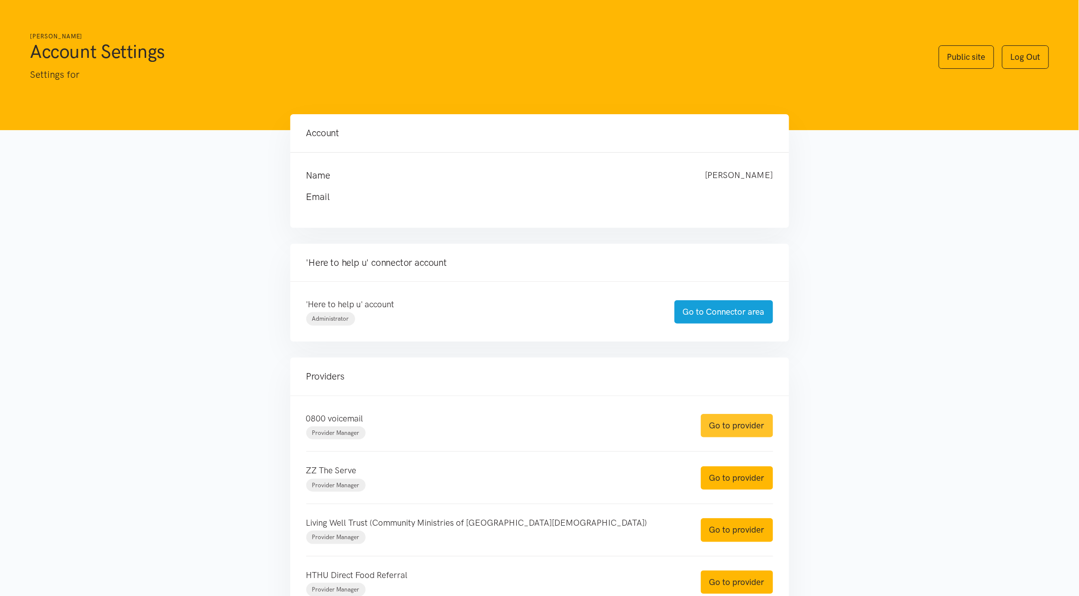
click at [724, 435] on link "Go to provider" at bounding box center [737, 425] width 72 height 23
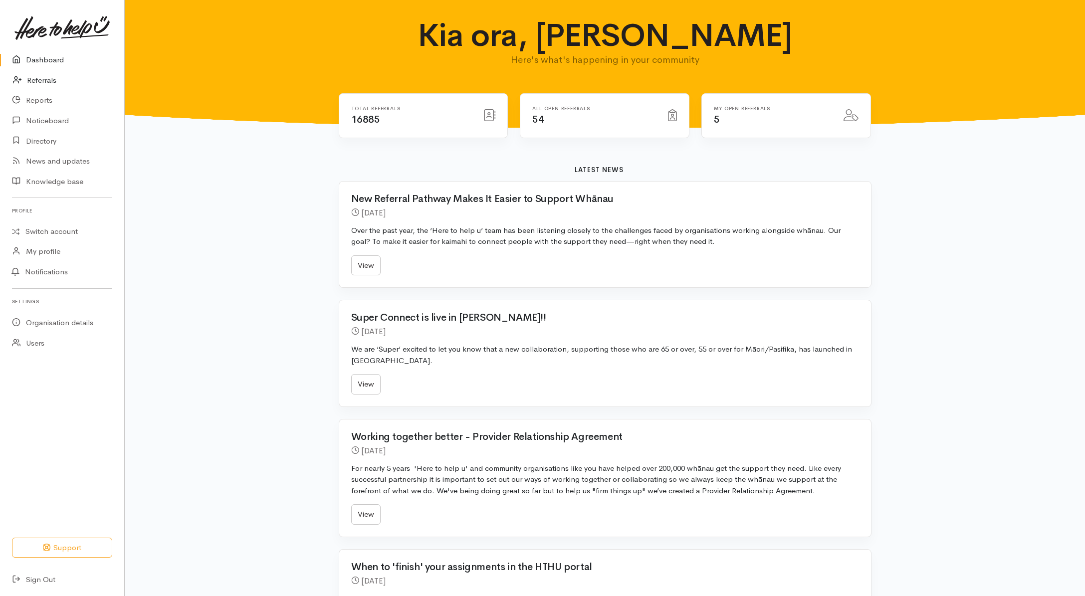
click at [47, 78] on link "Referrals" at bounding box center [62, 80] width 124 height 20
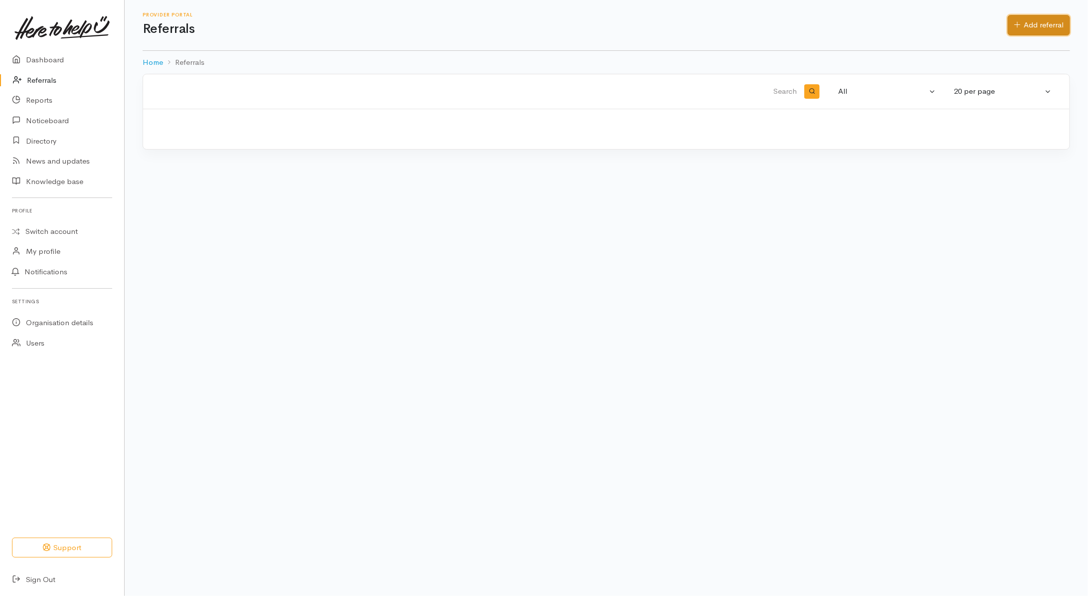
click at [1045, 23] on link "Add referral" at bounding box center [1039, 25] width 62 height 20
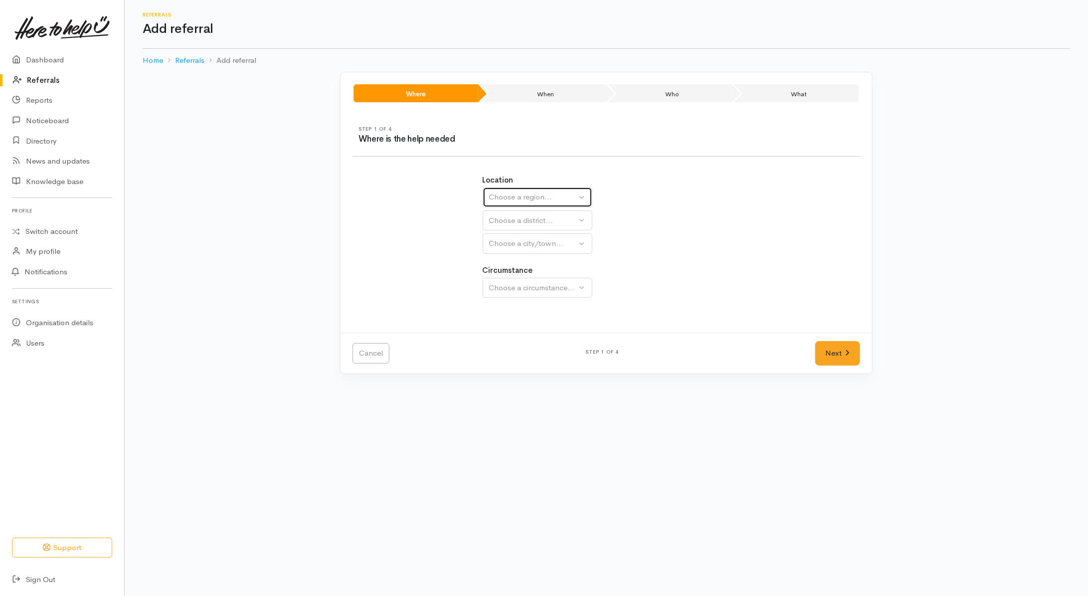
click at [521, 199] on div "Choose a region..." at bounding box center [533, 197] width 88 height 11
click at [506, 263] on span "[GEOGRAPHIC_DATA]" at bounding box center [534, 259] width 79 height 11
select select "3"
select select
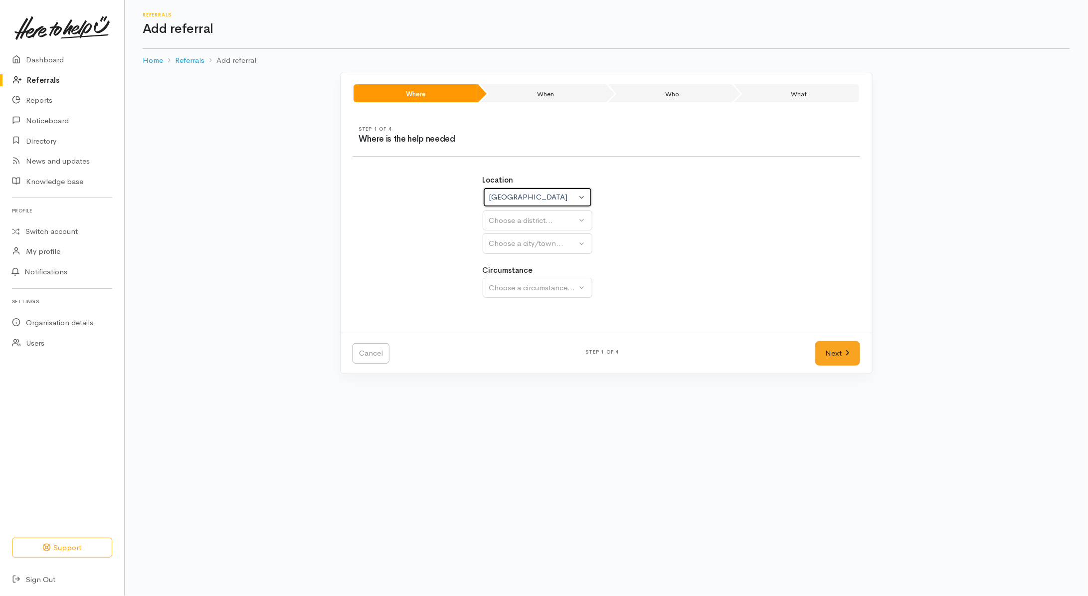
select select
click at [529, 226] on div "Choose a district..." at bounding box center [559, 220] width 140 height 11
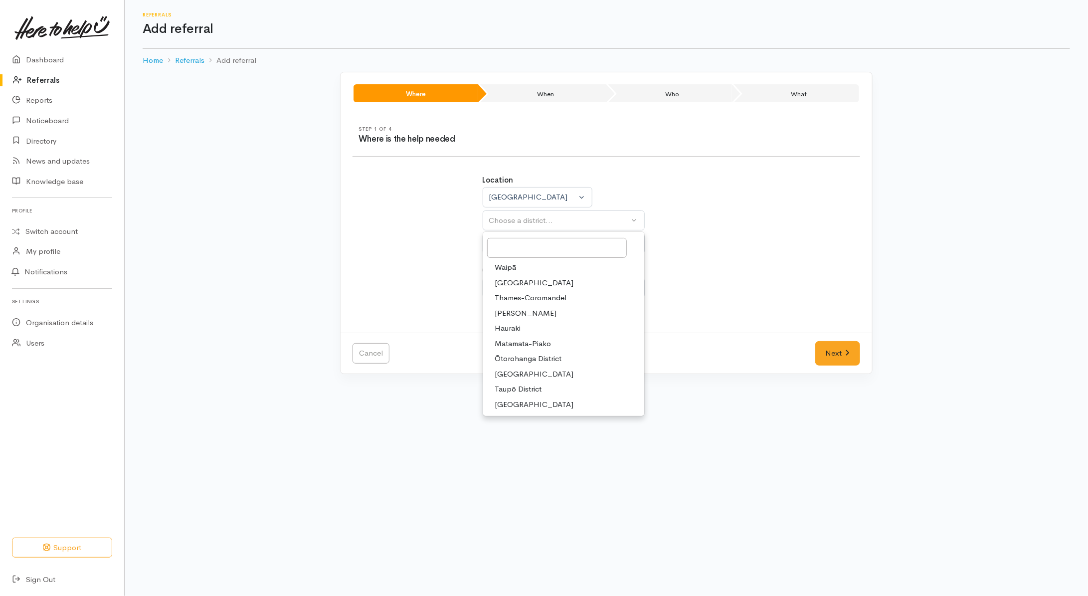
drag, startPoint x: 515, startPoint y: 312, endPoint x: 517, endPoint y: 258, distance: 53.9
click at [515, 312] on span "[PERSON_NAME]" at bounding box center [526, 313] width 62 height 11
select select "4"
select select
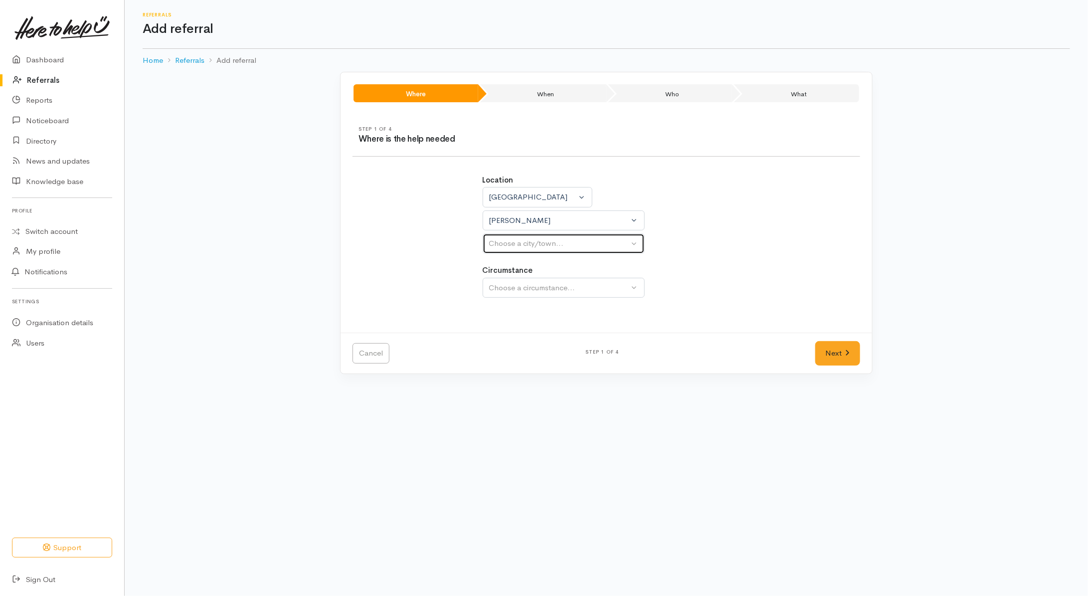
click at [517, 248] on div "Choose a city/town..." at bounding box center [559, 243] width 140 height 11
click at [515, 293] on span "[PERSON_NAME]" at bounding box center [526, 290] width 62 height 11
select select "1"
click at [521, 285] on div "Choose a circumstance..." at bounding box center [559, 287] width 140 height 11
drag, startPoint x: 509, startPoint y: 335, endPoint x: 584, endPoint y: 335, distance: 74.8
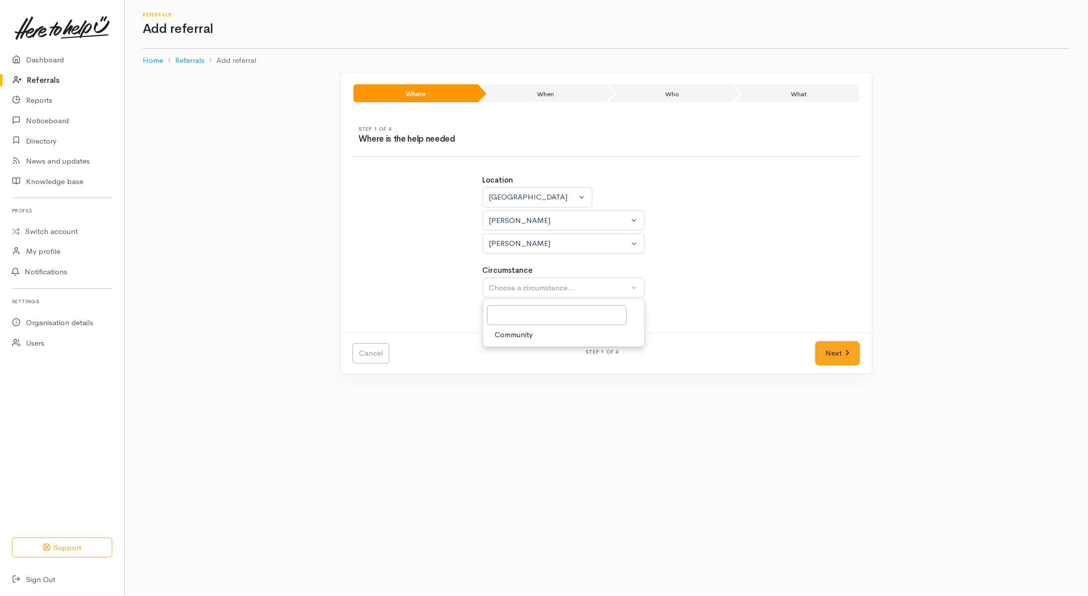
click at [518, 335] on span "Community" at bounding box center [514, 334] width 38 height 11
select select "2"
drag, startPoint x: 827, startPoint y: 354, endPoint x: 609, endPoint y: 288, distance: 227.7
click at [827, 353] on link "Next" at bounding box center [838, 353] width 45 height 24
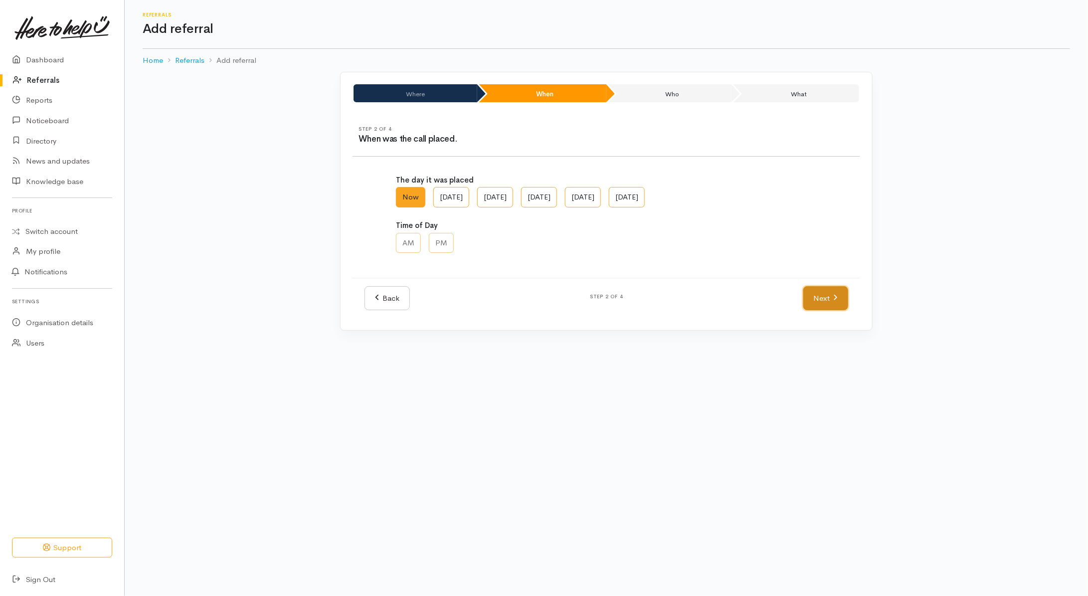
click at [831, 293] on link "Next" at bounding box center [826, 298] width 45 height 24
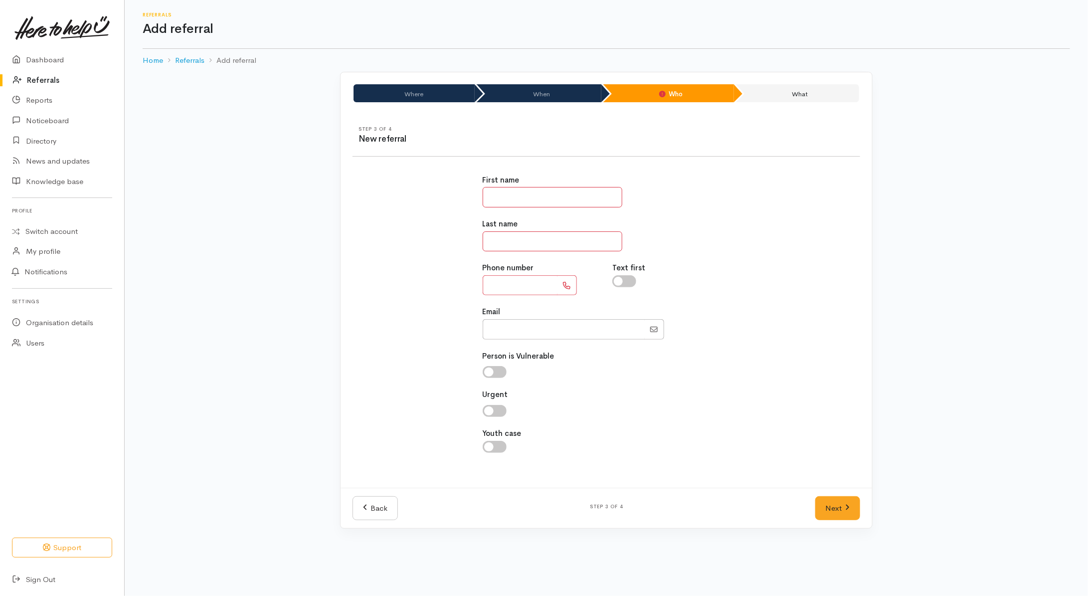
drag, startPoint x: 527, startPoint y: 287, endPoint x: 538, endPoint y: 265, distance: 24.5
click at [527, 286] on input "text" at bounding box center [520, 285] width 75 height 20
type input "**********"
click at [534, 201] on input "text" at bounding box center [553, 197] width 140 height 20
type input "****"
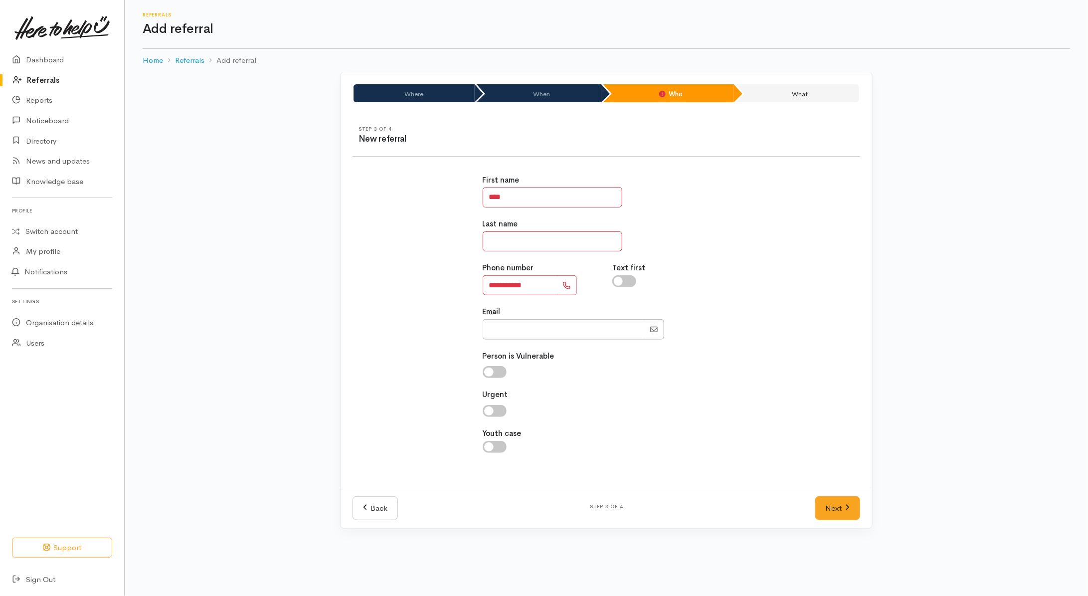
click at [535, 233] on input "text" at bounding box center [553, 241] width 140 height 20
type input "********"
click at [624, 288] on div "Text first" at bounding box center [672, 278] width 130 height 33
click at [623, 272] on label "Text first" at bounding box center [629, 267] width 33 height 11
click at [630, 281] on input "checkbox" at bounding box center [625, 281] width 24 height 12
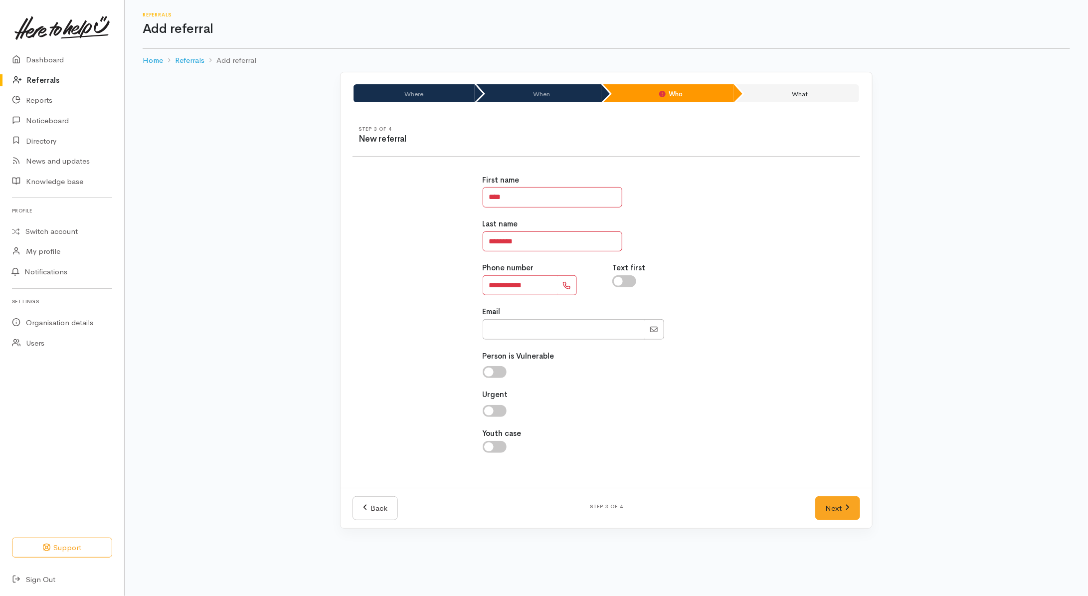
checkbox input "true"
click at [828, 508] on link "Next" at bounding box center [838, 508] width 45 height 24
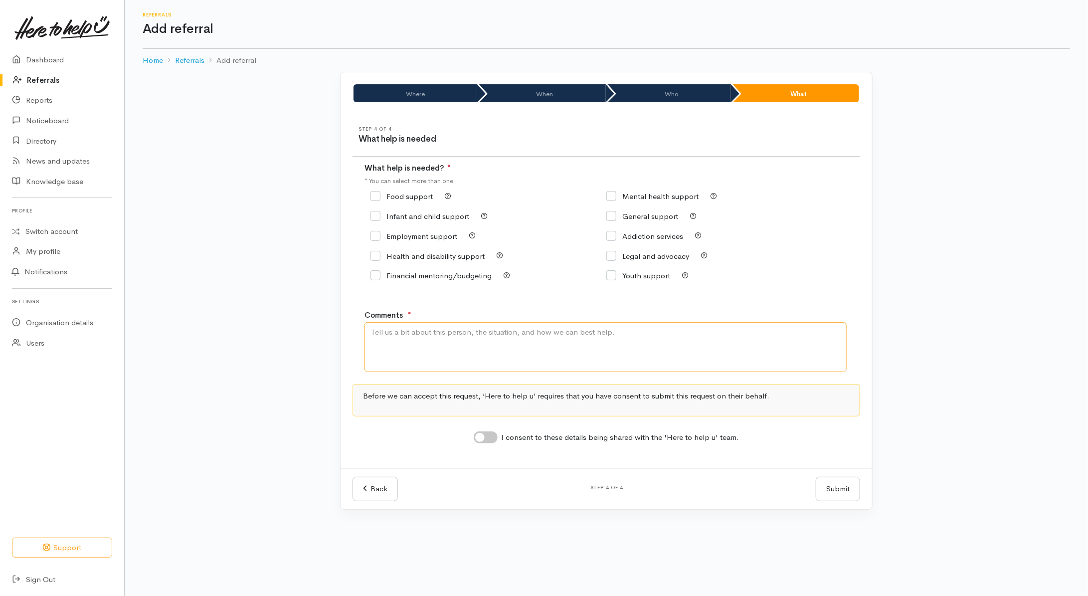
click at [487, 360] on textarea "Comments" at bounding box center [606, 347] width 482 height 50
type textarea "Retired and needing kai support."
click at [395, 196] on input "Food support" at bounding box center [402, 196] width 62 height 7
checkbox input "true"
drag, startPoint x: 491, startPoint y: 441, endPoint x: 487, endPoint y: 447, distance: 7.5
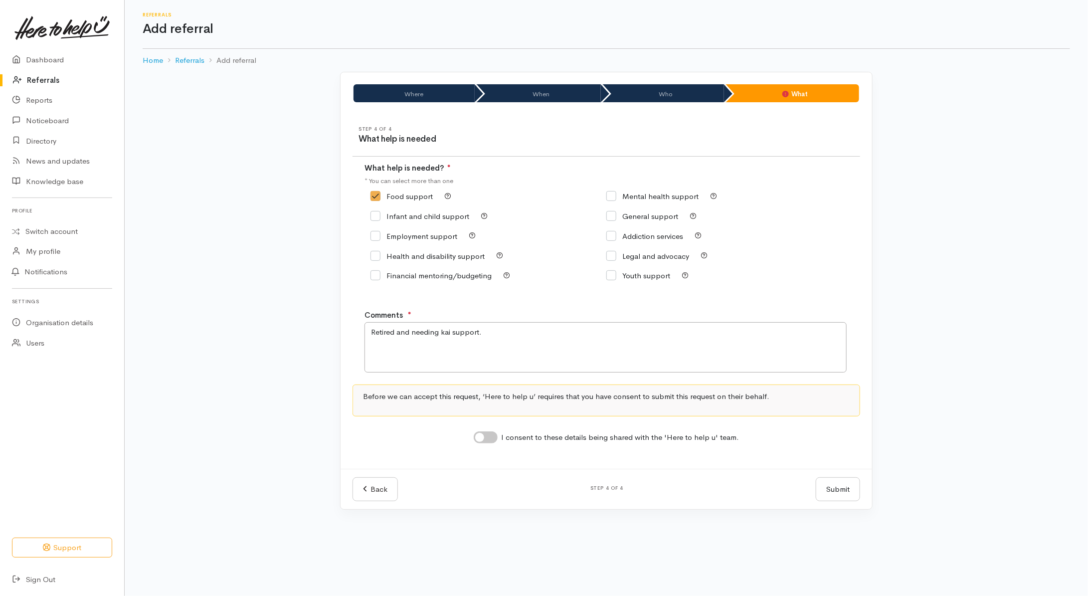
click at [491, 440] on input "I consent to these details being shared with the 'Here to help u' team." at bounding box center [486, 437] width 24 height 12
checkbox input "true"
click at [833, 497] on button "Submit" at bounding box center [838, 489] width 44 height 24
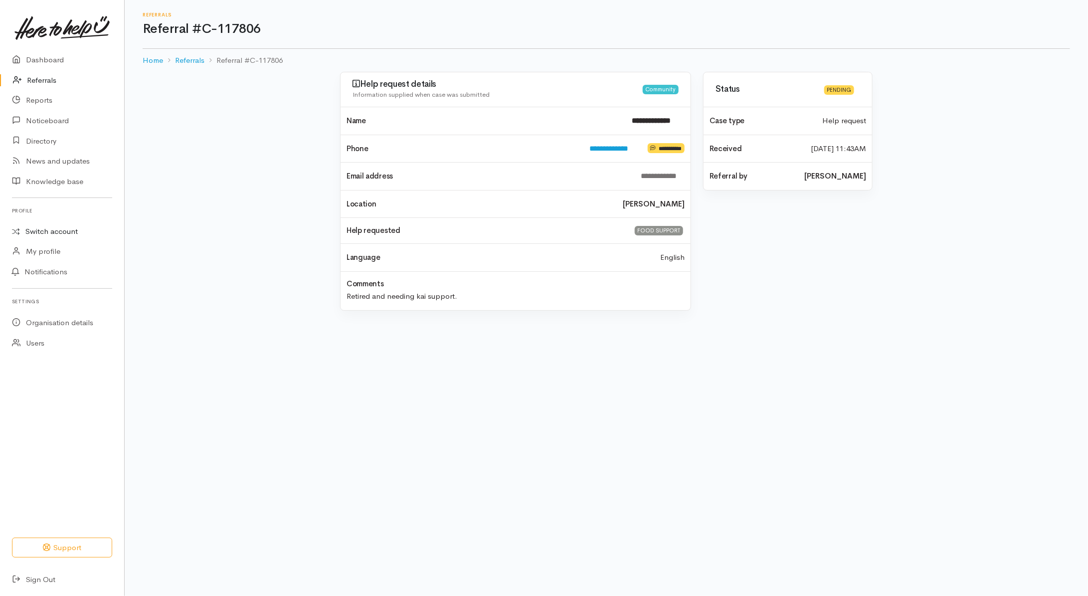
click at [48, 232] on link "Switch account" at bounding box center [62, 231] width 124 height 19
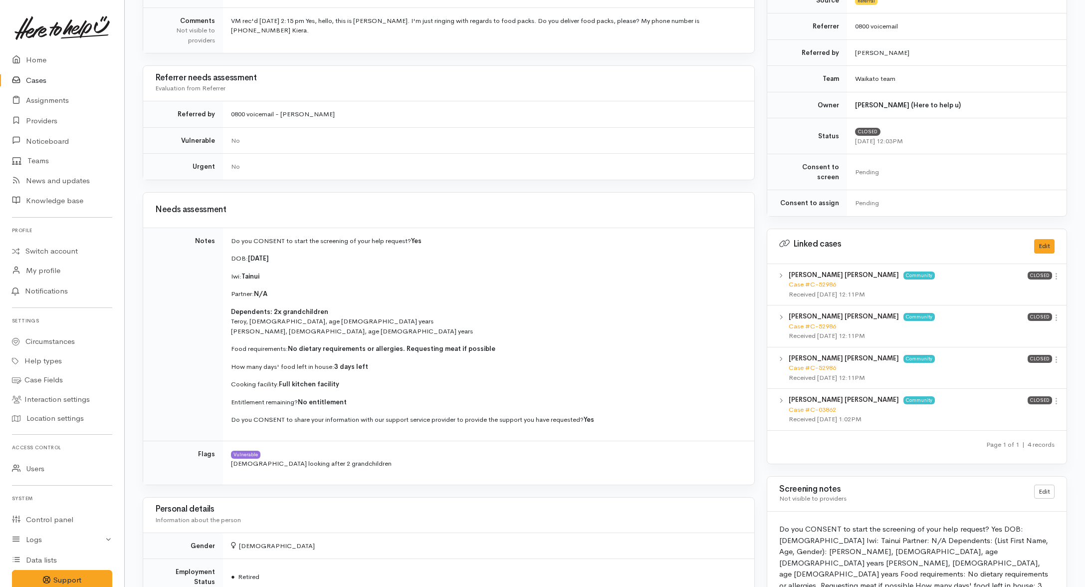
scroll to position [436, 0]
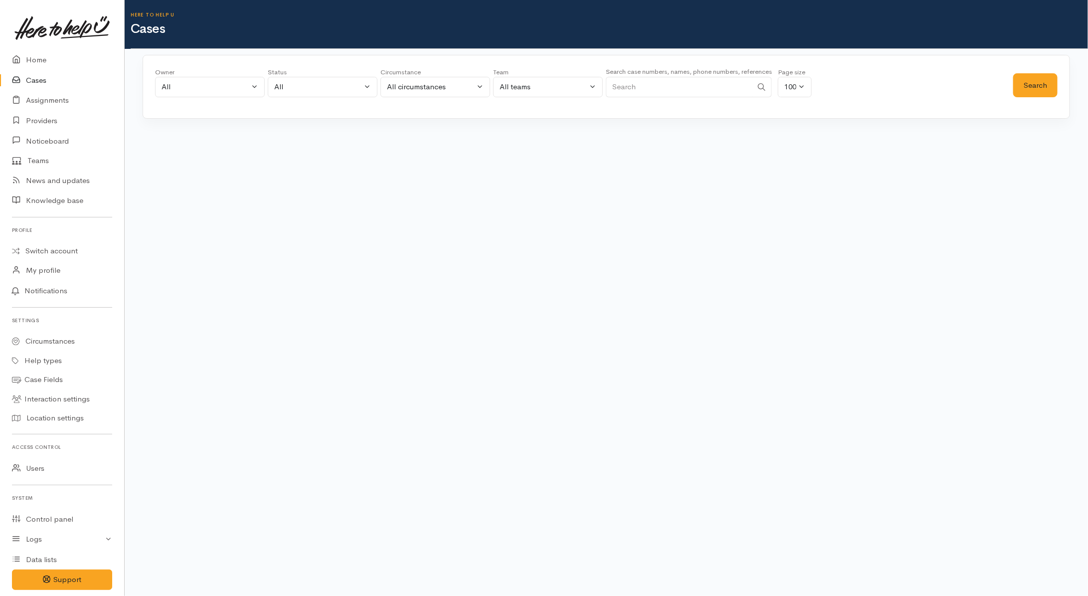
click at [669, 84] on input "Search" at bounding box center [679, 87] width 147 height 20
paste input "204427307."
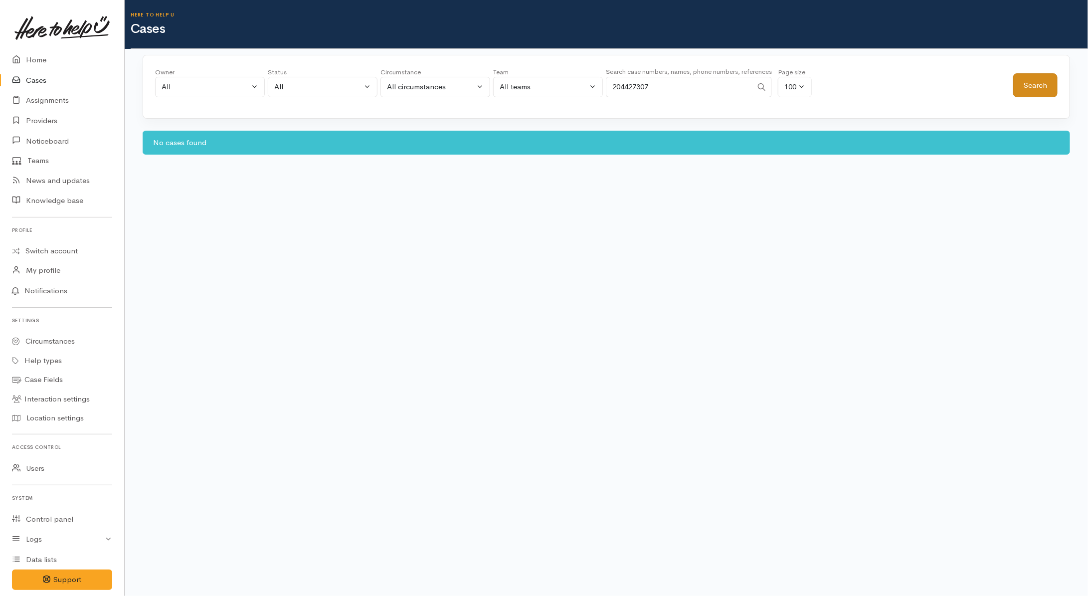
type input "204427307"
click at [1041, 86] on button "Search" at bounding box center [1036, 85] width 44 height 24
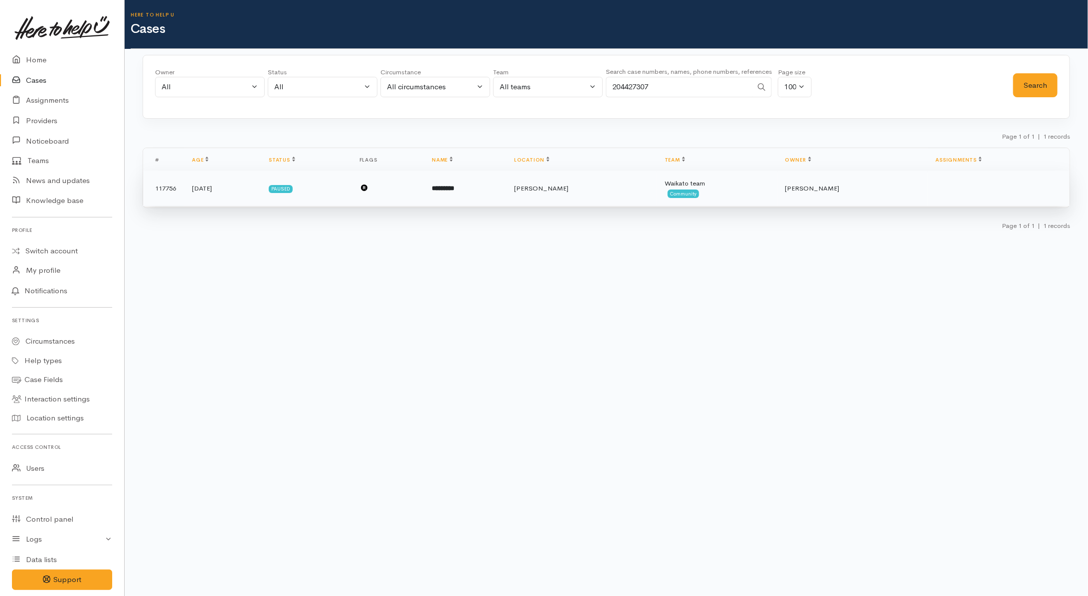
click at [506, 192] on td "*********" at bounding box center [465, 189] width 82 height 36
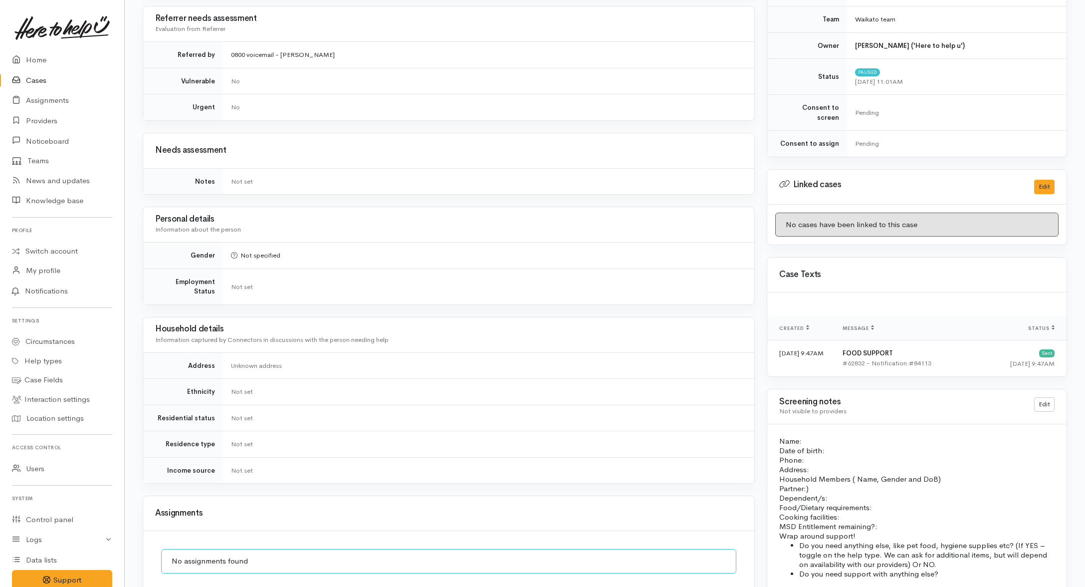
scroll to position [582, 0]
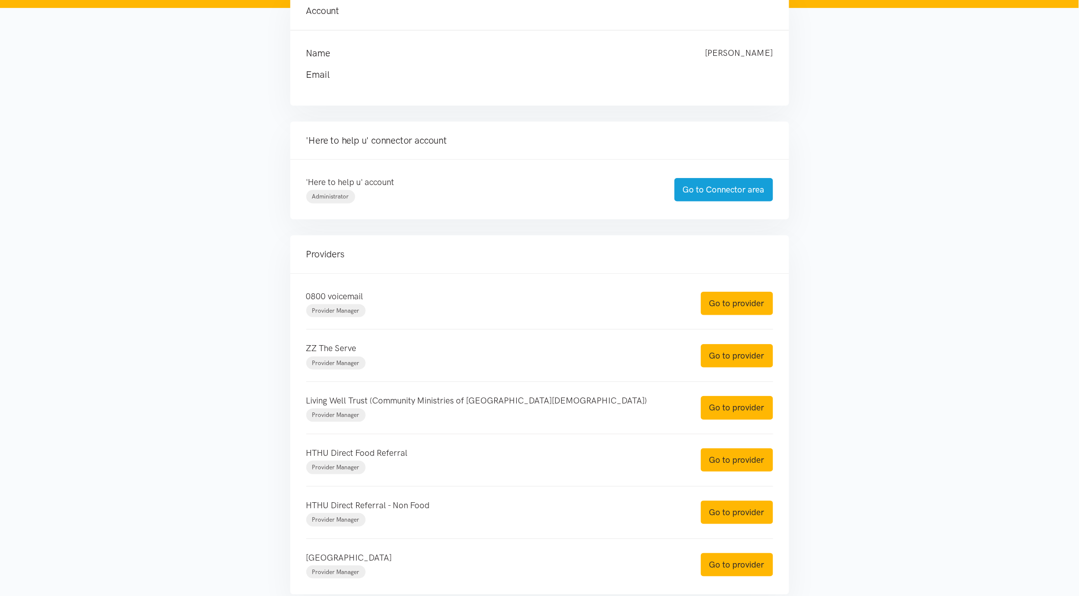
scroll to position [125, 0]
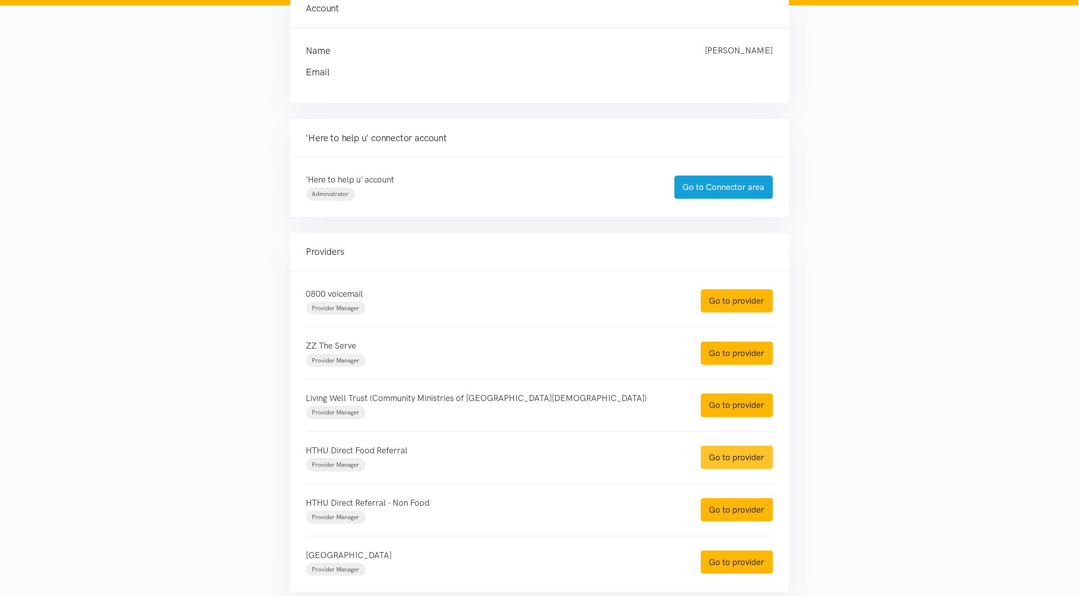
click link "Go to provider"
drag, startPoint x: 721, startPoint y: 510, endPoint x: 694, endPoint y: 487, distance: 35.1
click link "Go to provider"
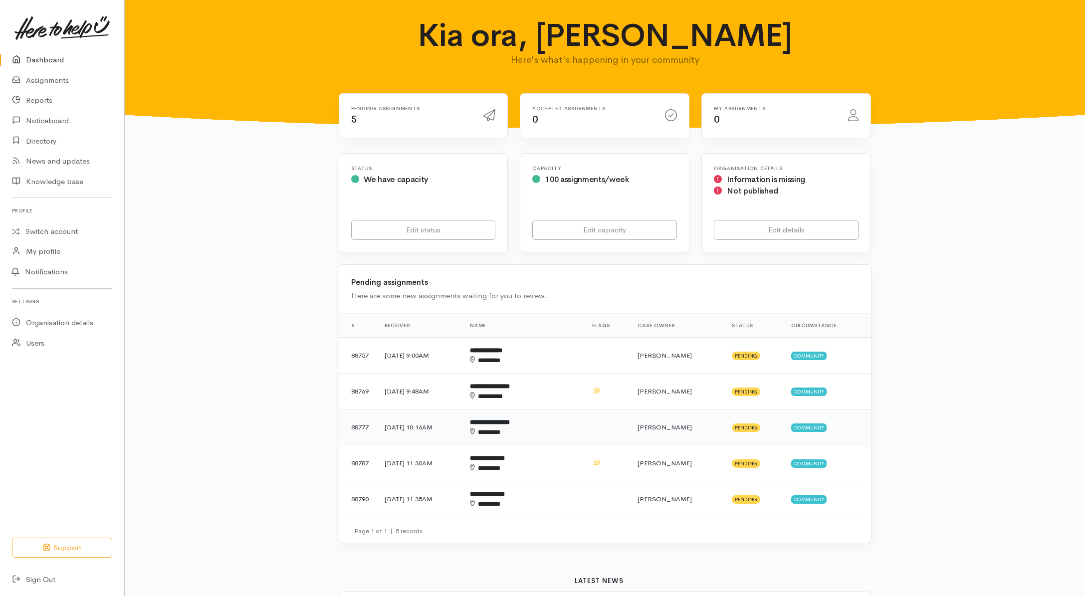
click at [545, 430] on div "********" at bounding box center [507, 432] width 75 height 10
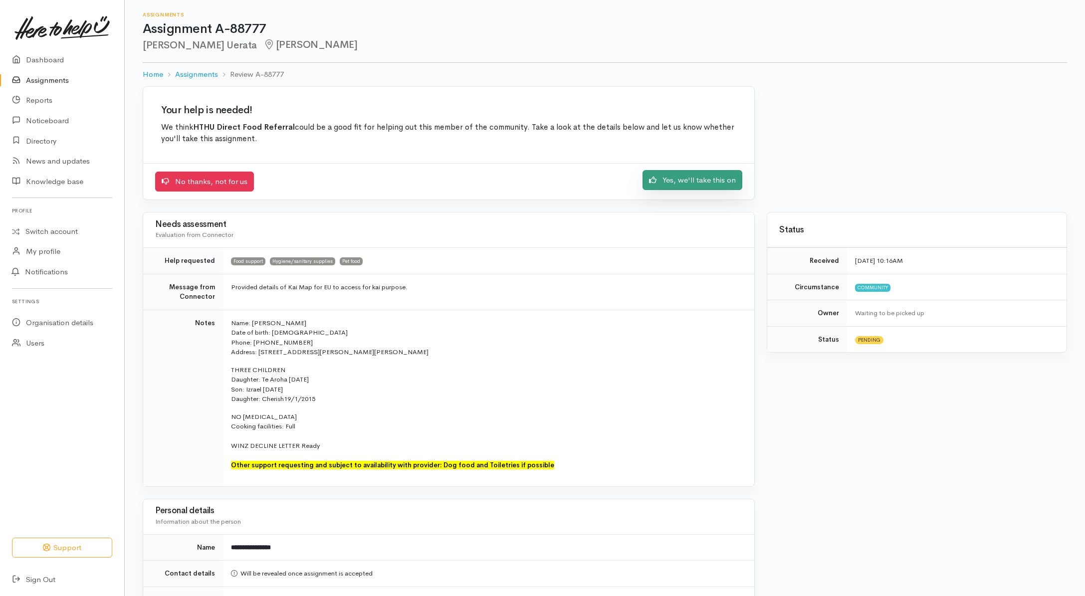
click at [674, 186] on link "Yes, we'll take this on" at bounding box center [692, 180] width 100 height 20
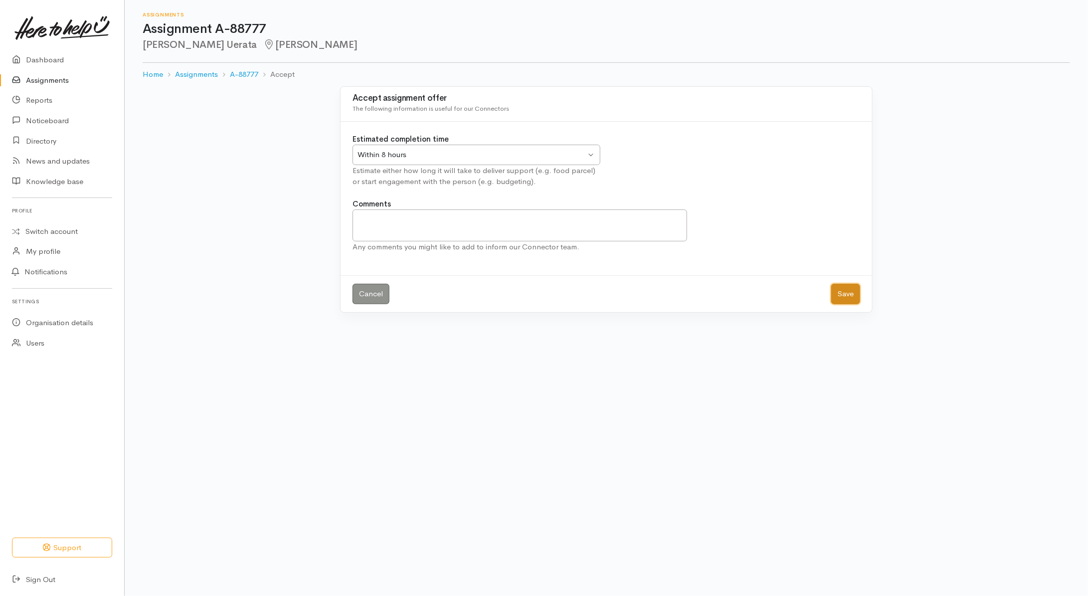
click at [840, 300] on button "Save" at bounding box center [845, 294] width 29 height 20
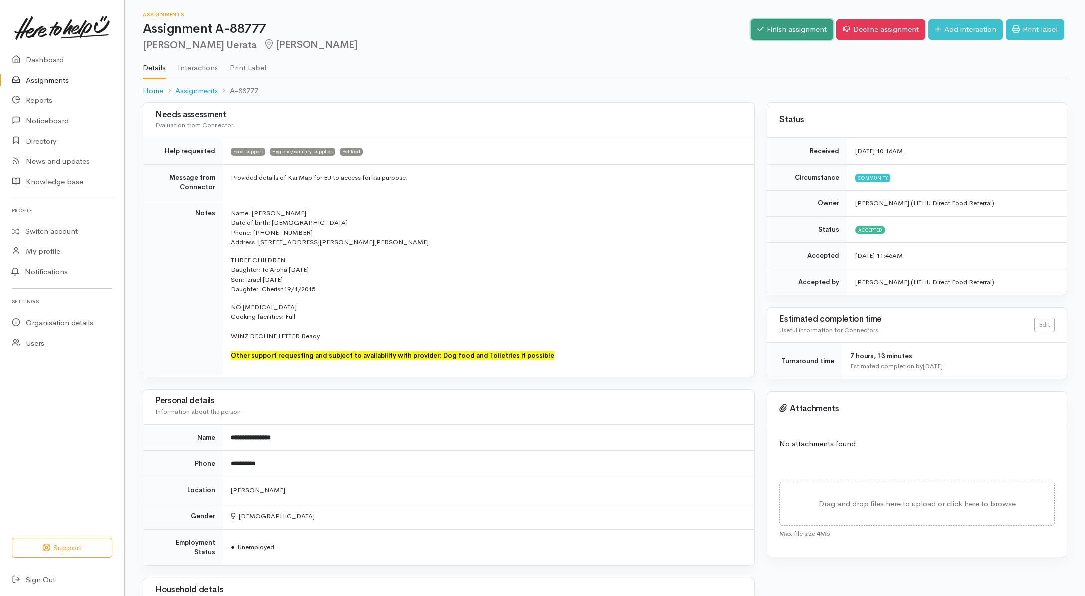
click at [811, 35] on link "Finish assignment" at bounding box center [792, 29] width 82 height 20
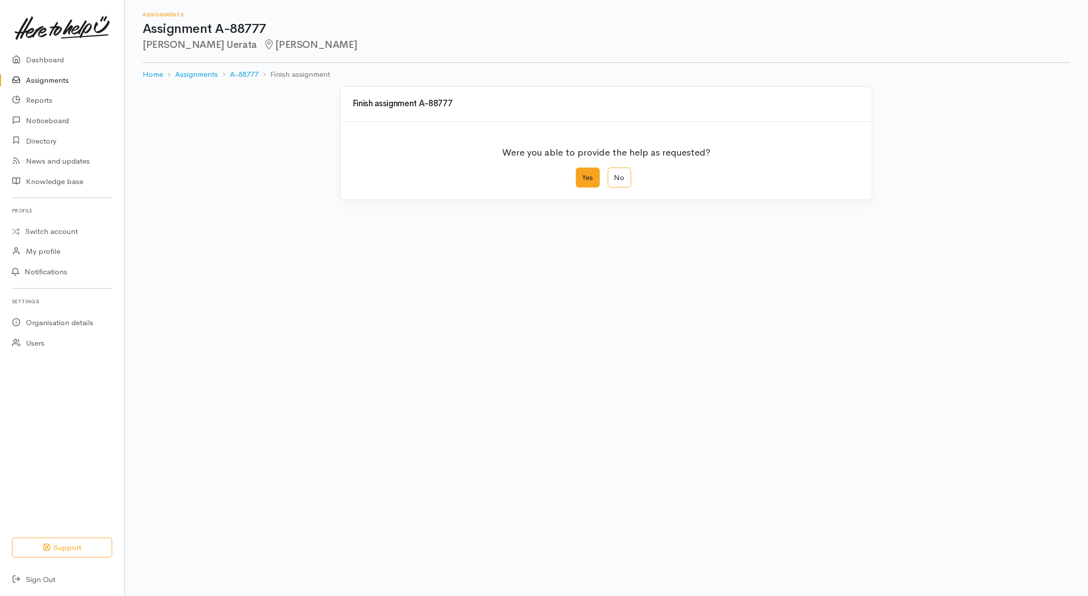
click at [593, 180] on label "Yes" at bounding box center [588, 178] width 24 height 20
click at [583, 174] on input "Yes" at bounding box center [579, 171] width 6 height 6
radio input "true"
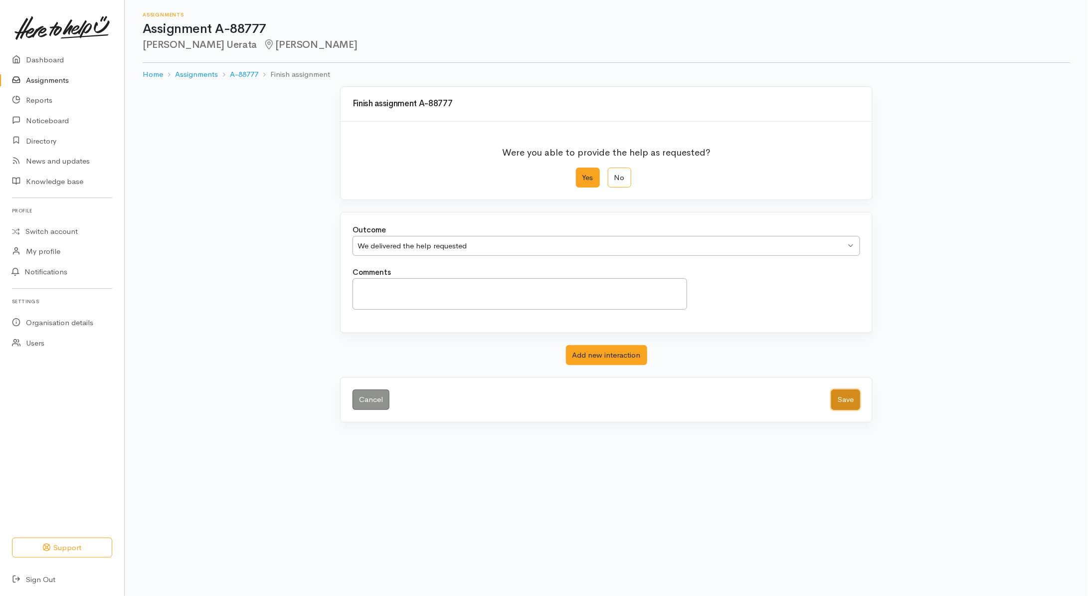
click at [840, 400] on button "Save" at bounding box center [845, 400] width 29 height 20
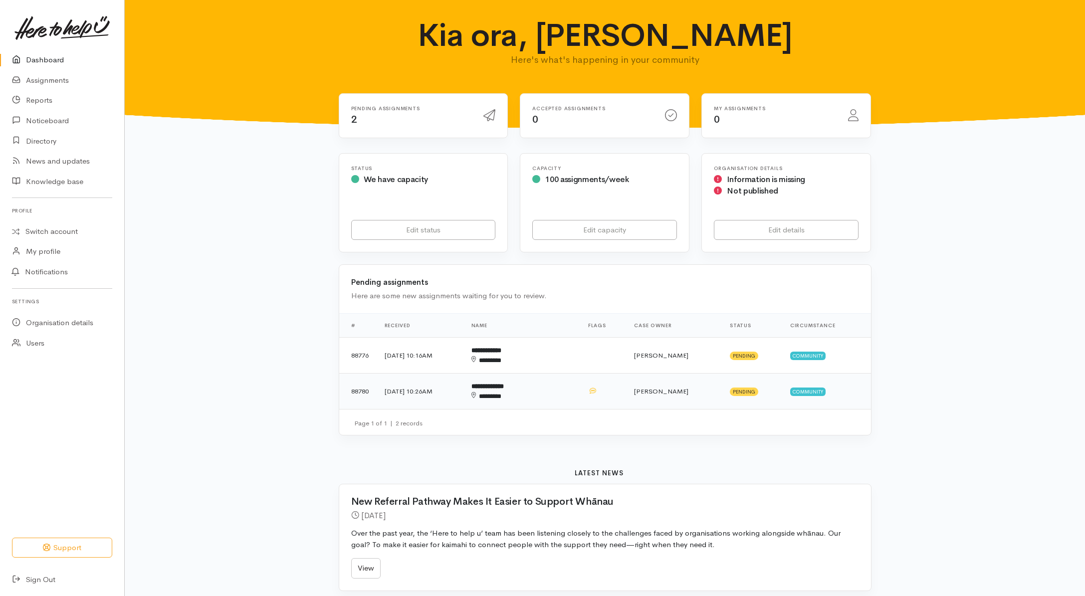
click at [687, 397] on td "[PERSON_NAME]" at bounding box center [674, 392] width 96 height 36
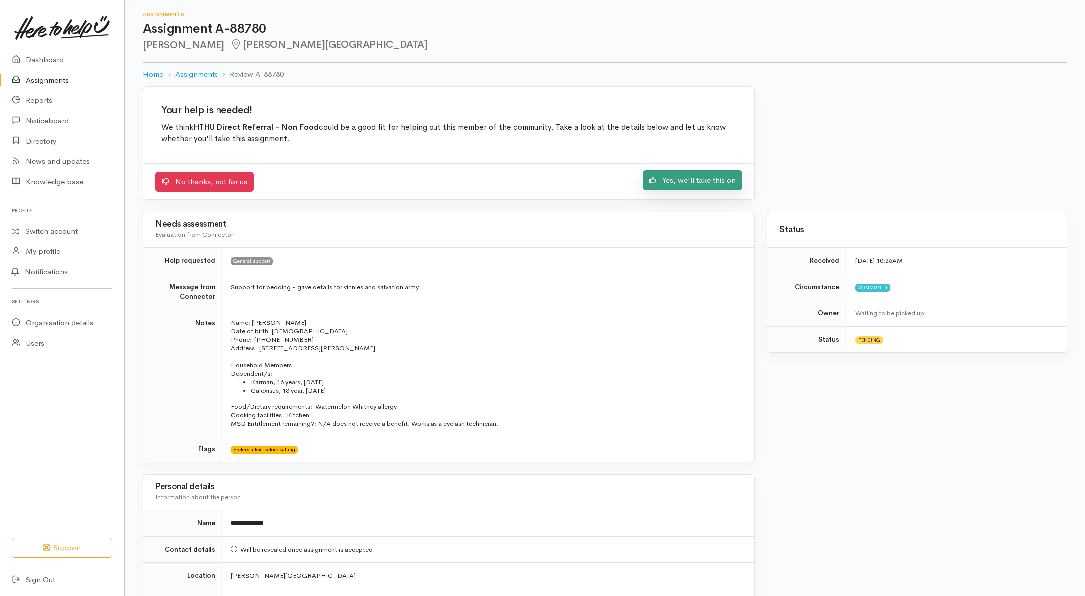
click at [685, 173] on link "Yes, we'll take this on" at bounding box center [692, 180] width 100 height 20
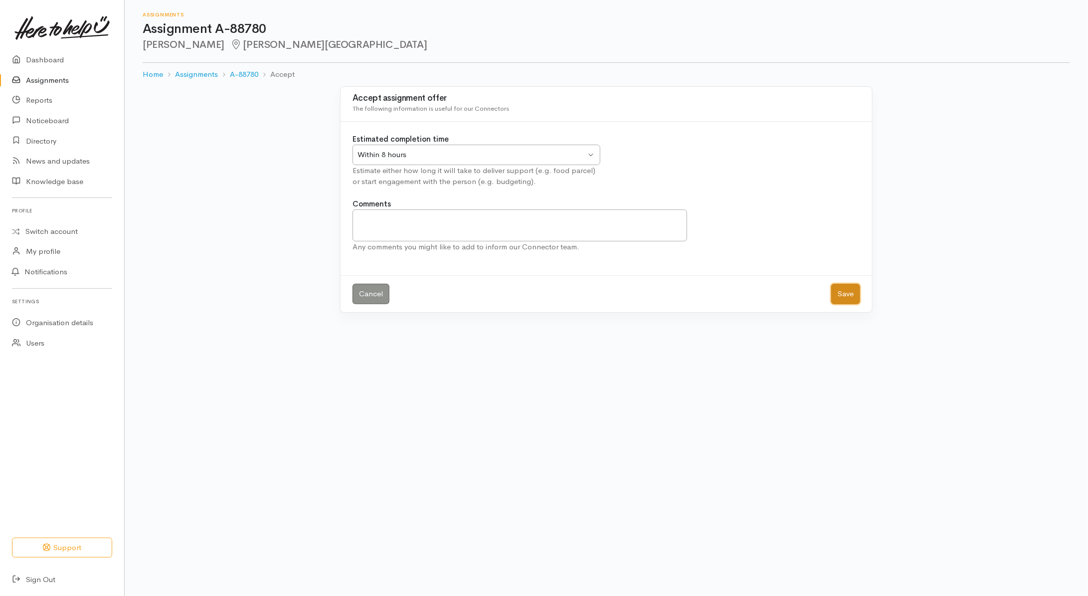
click at [844, 295] on button "Save" at bounding box center [845, 294] width 29 height 20
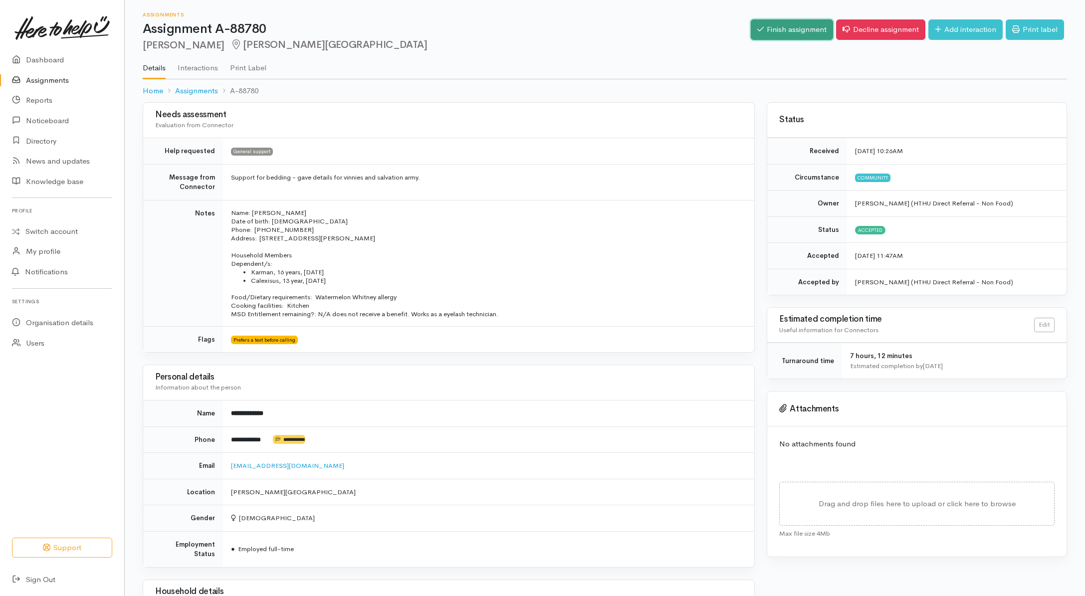
click at [786, 29] on link "Finish assignment" at bounding box center [792, 29] width 82 height 20
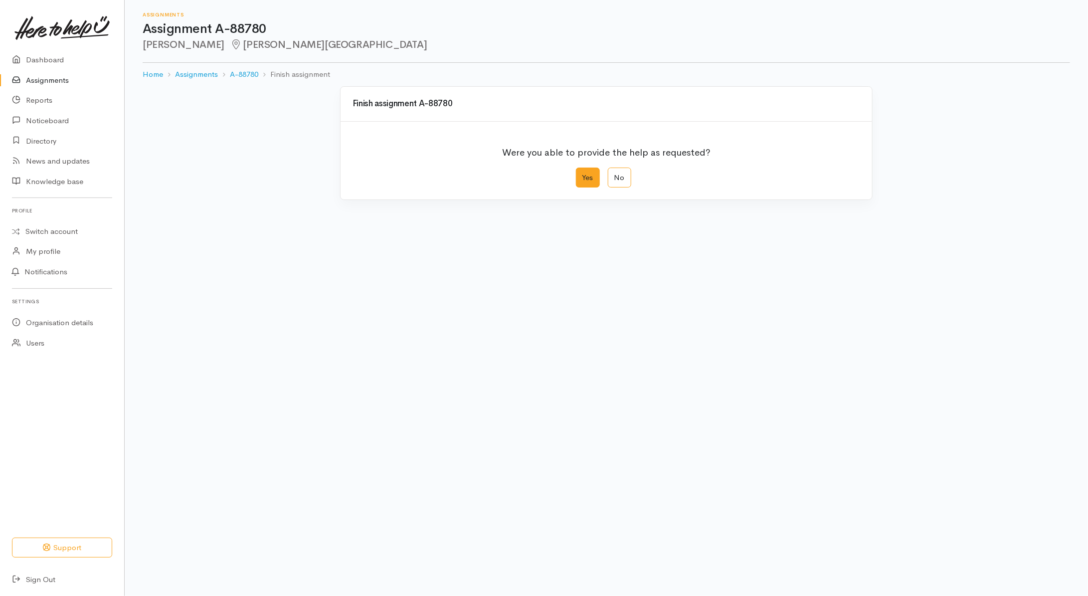
click at [594, 176] on label "Yes" at bounding box center [588, 178] width 24 height 20
click at [583, 174] on input "Yes" at bounding box center [579, 171] width 6 height 6
radio input "true"
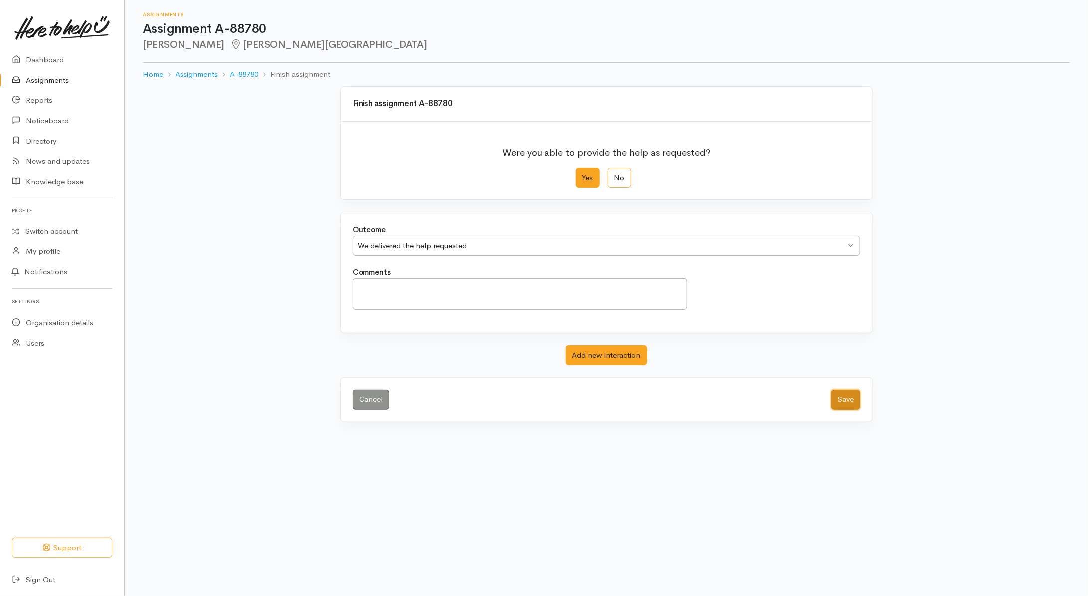
click at [853, 402] on button "Save" at bounding box center [845, 400] width 29 height 20
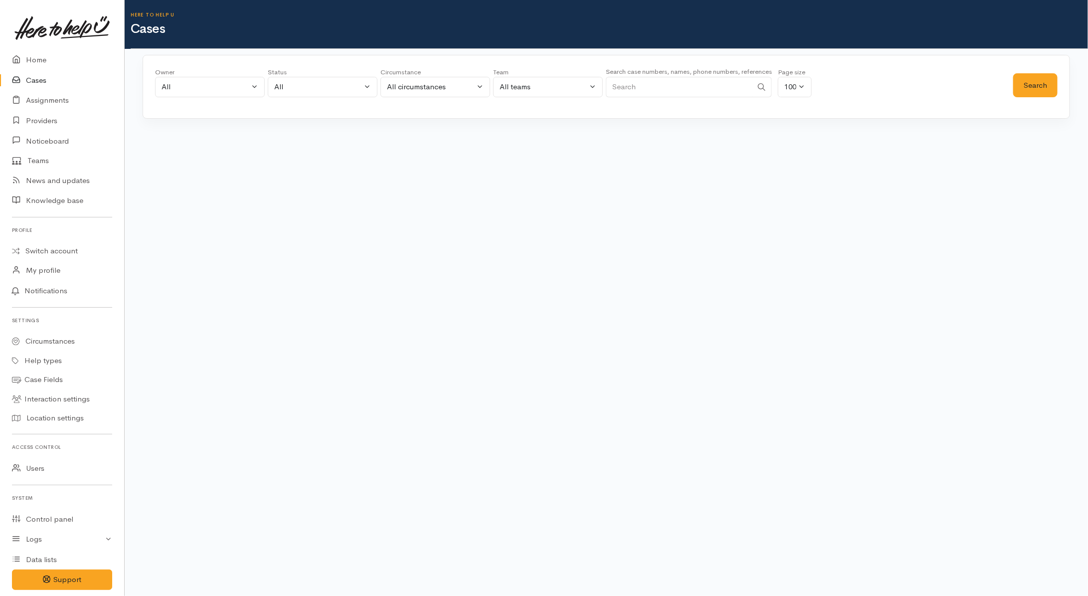
click at [348, 76] on div "Status" at bounding box center [323, 72] width 110 height 10
click at [345, 88] on div "All" at bounding box center [318, 86] width 88 height 11
click at [321, 146] on link "All current cases" at bounding box center [322, 151] width 109 height 15
select select "Unresolved"
click at [1070, 75] on div "Owner All My cases Aandrea Murray ('Here to help u') Akash Prakash ('Here to he…" at bounding box center [607, 87] width 928 height 64
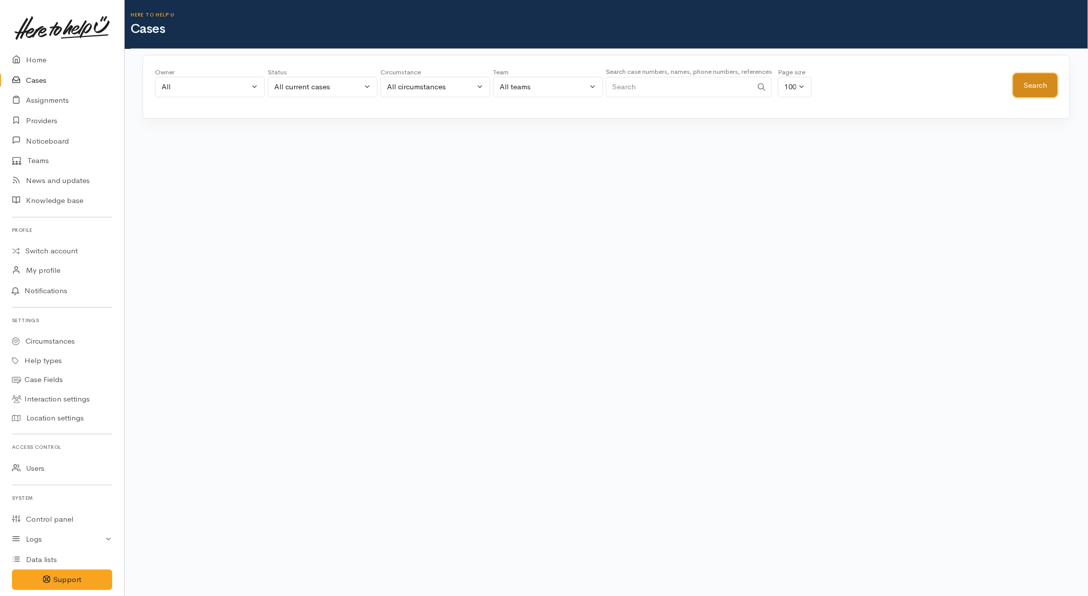
click at [1043, 87] on button "Search" at bounding box center [1036, 85] width 44 height 24
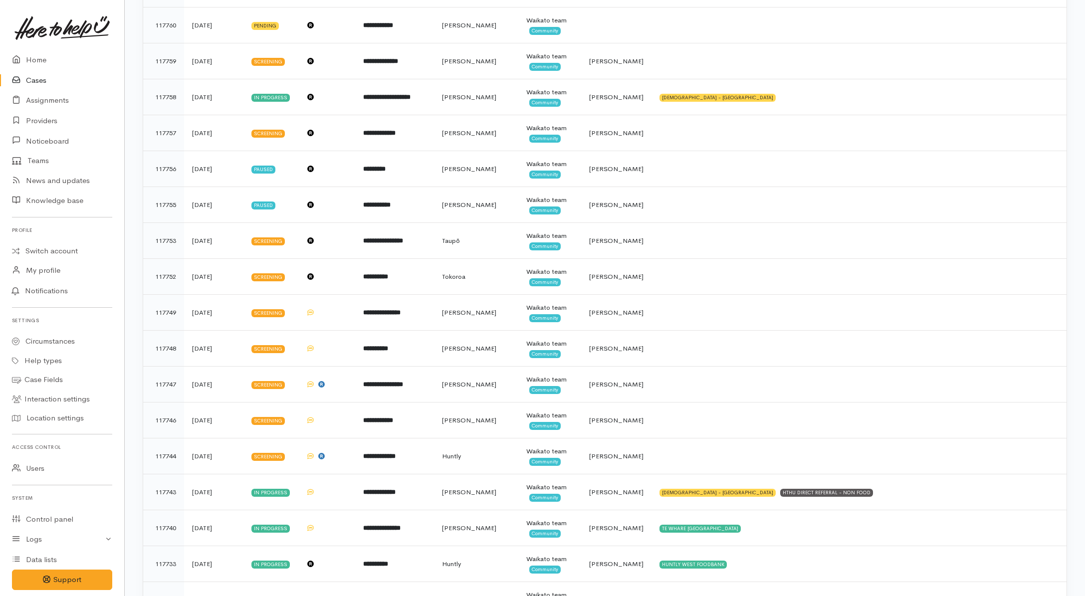
scroll to position [1060, 0]
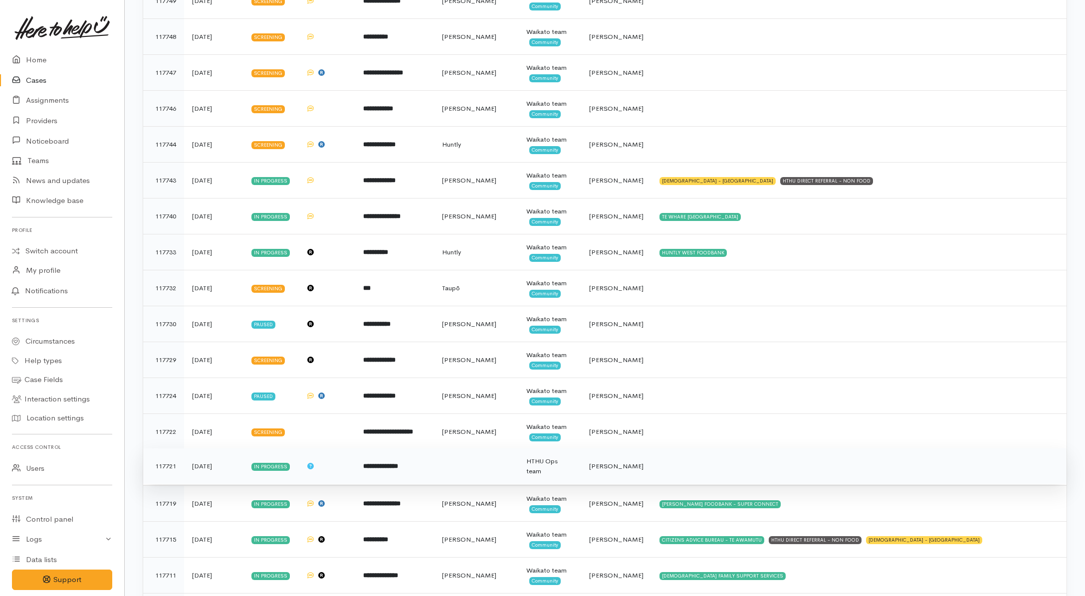
click at [747, 468] on td at bounding box center [858, 466] width 415 height 36
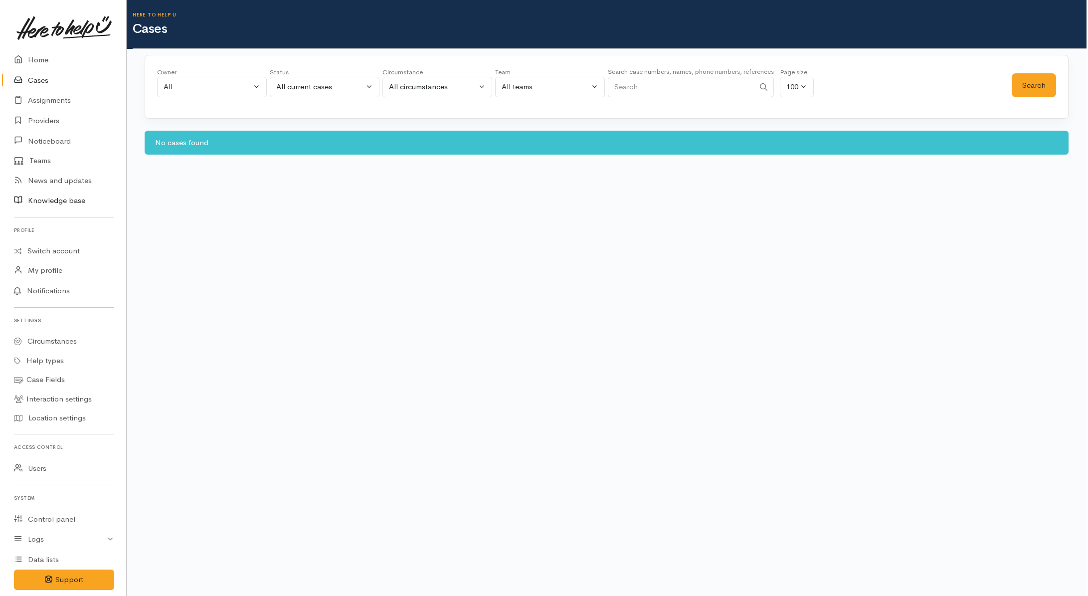
scroll to position [0, 0]
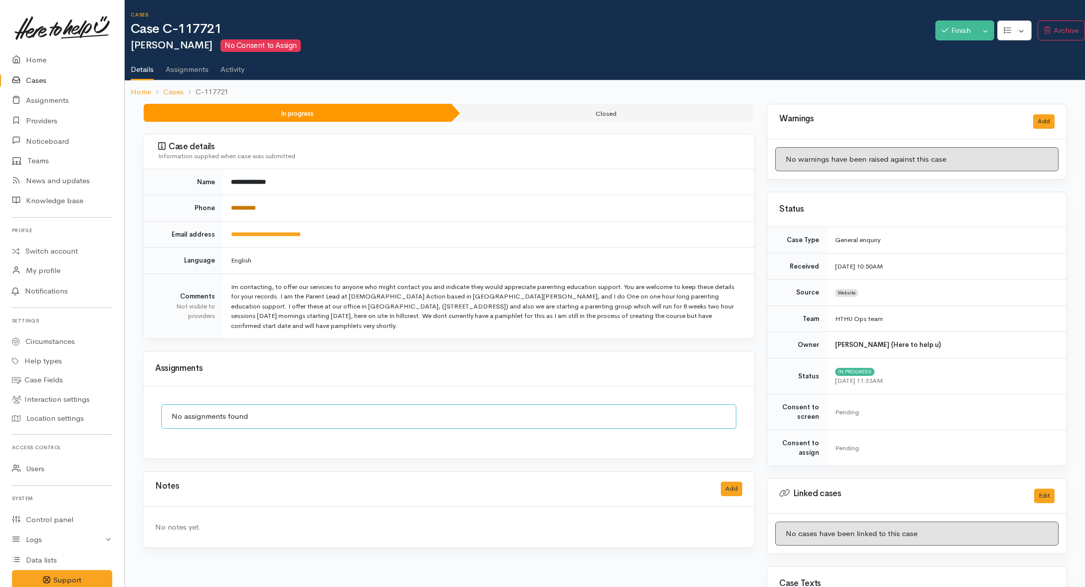
click at [243, 205] on link "**********" at bounding box center [243, 208] width 25 height 6
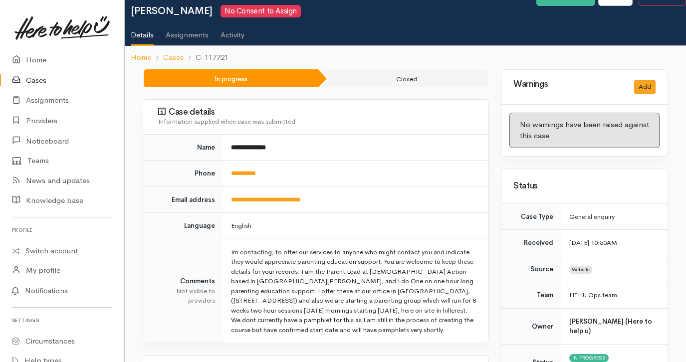
scroll to position [62, 0]
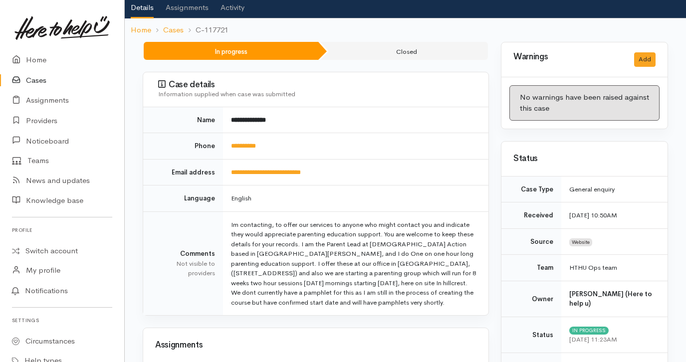
click at [387, 276] on td "Im contacting, to offer our services to anyone who might contact you and indica…" at bounding box center [355, 263] width 265 height 104
click at [431, 165] on td "**********" at bounding box center [355, 172] width 265 height 26
click at [253, 173] on link "**********" at bounding box center [266, 172] width 70 height 6
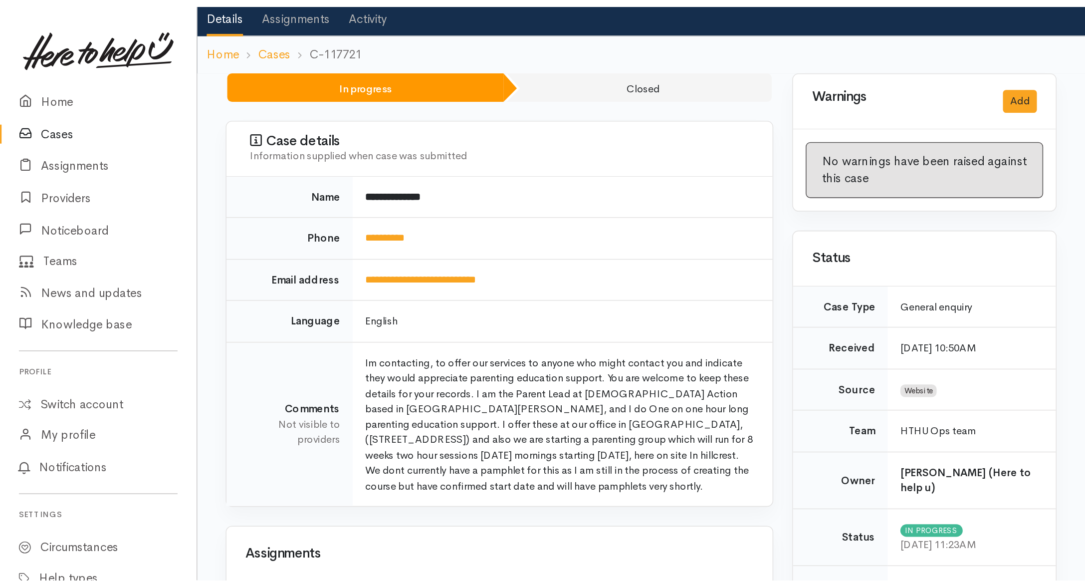
scroll to position [62, 0]
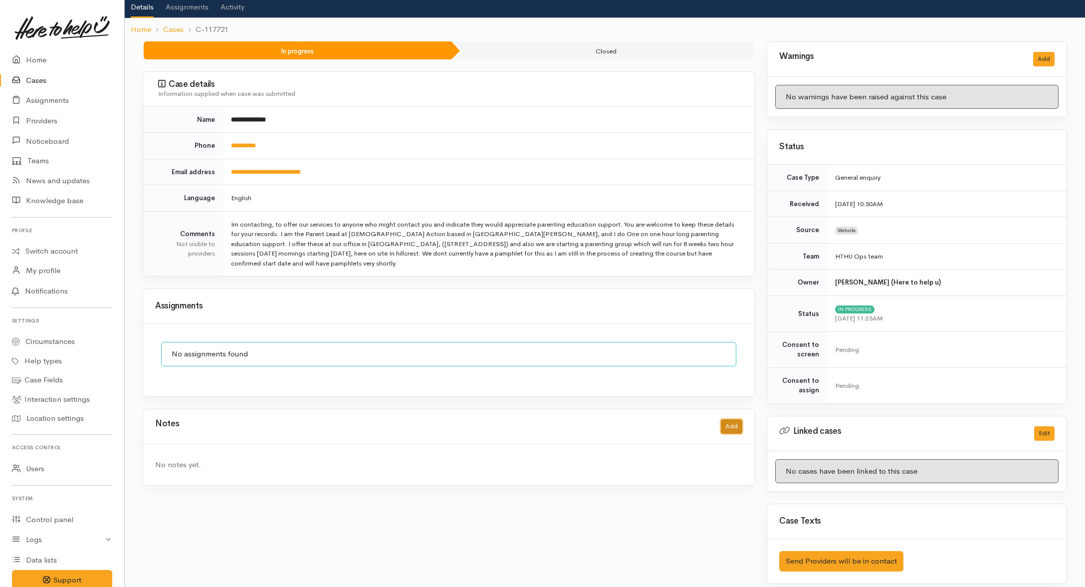
click at [726, 427] on button "Add" at bounding box center [731, 426] width 21 height 14
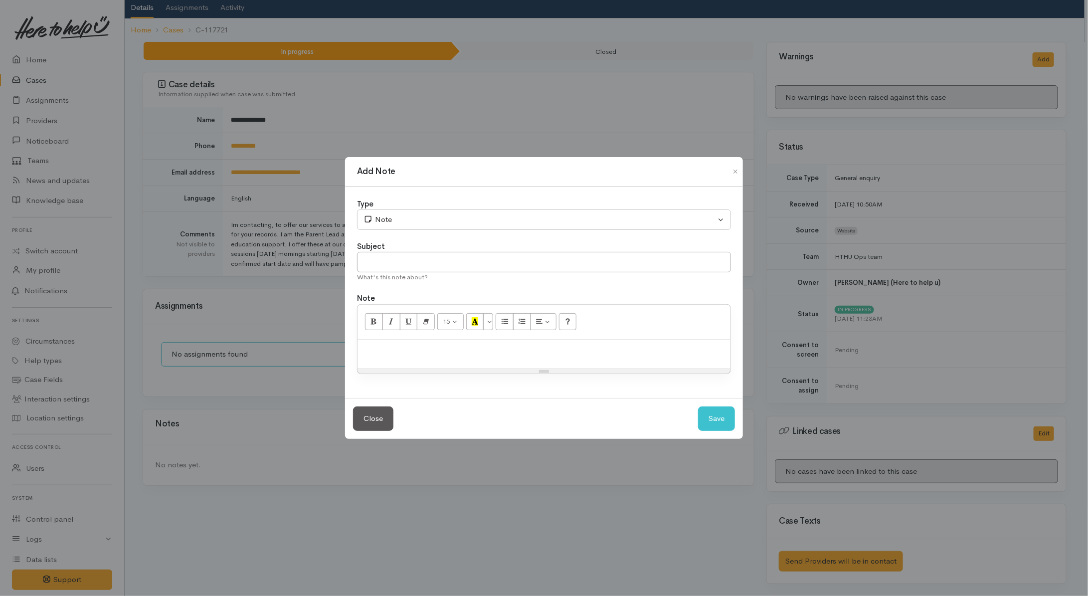
click at [500, 355] on p at bounding box center [544, 350] width 363 height 11
paste div
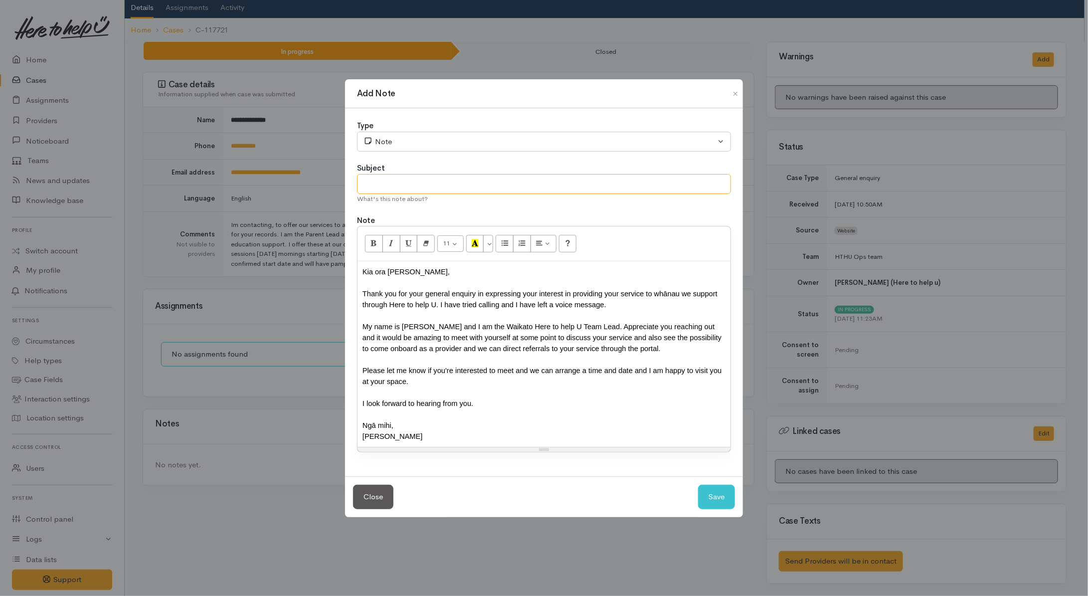
click at [514, 188] on input "text" at bounding box center [544, 184] width 374 height 20
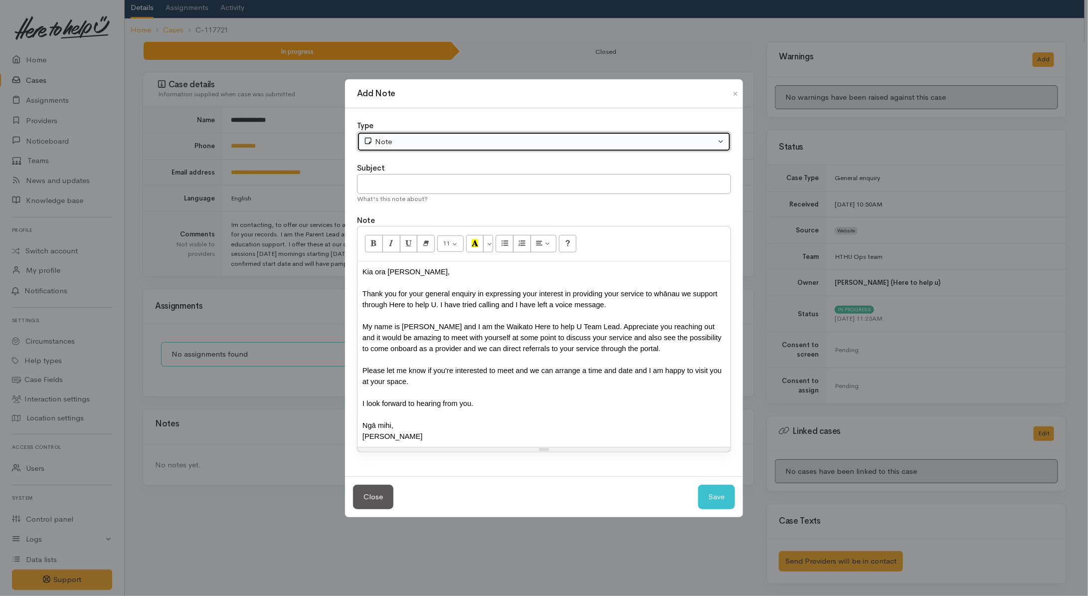
click at [461, 136] on div "Note" at bounding box center [540, 141] width 352 height 11
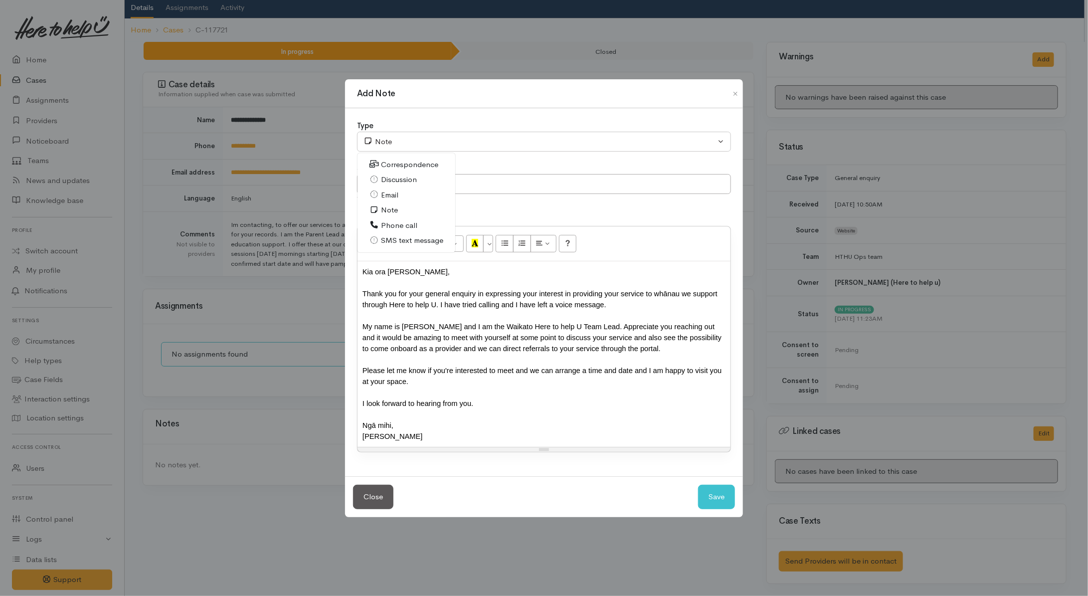
click at [390, 194] on span "Email" at bounding box center [389, 195] width 17 height 11
select select "2"
click at [390, 181] on input "text" at bounding box center [544, 184] width 374 height 20
type input "Response sent"
click at [363, 267] on div "Kia ora Sarita," at bounding box center [544, 271] width 363 height 11
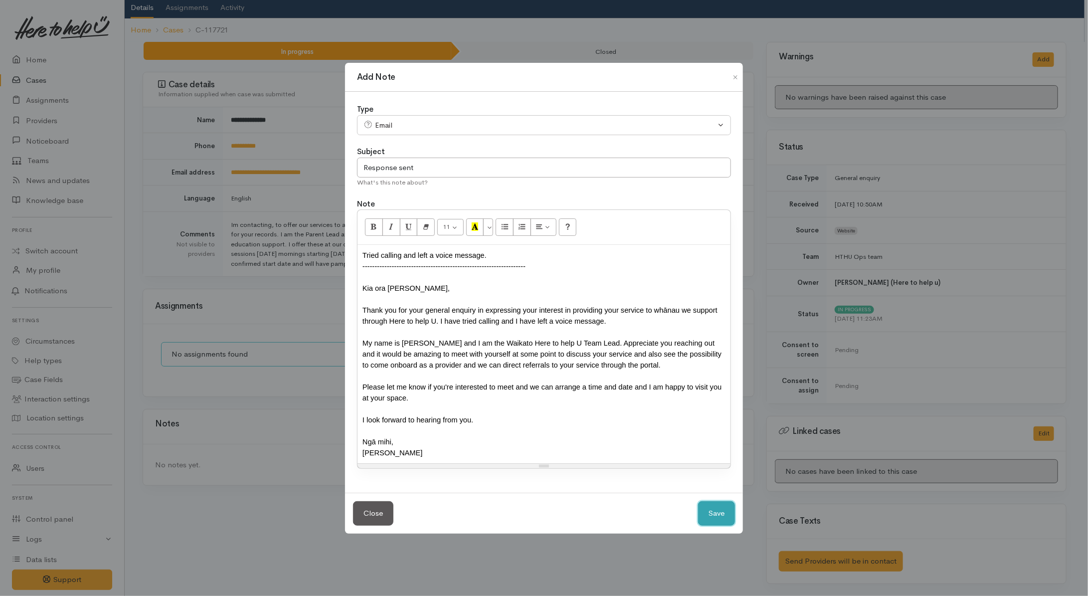
click at [716, 514] on button "Save" at bounding box center [716, 513] width 37 height 24
select select "1"
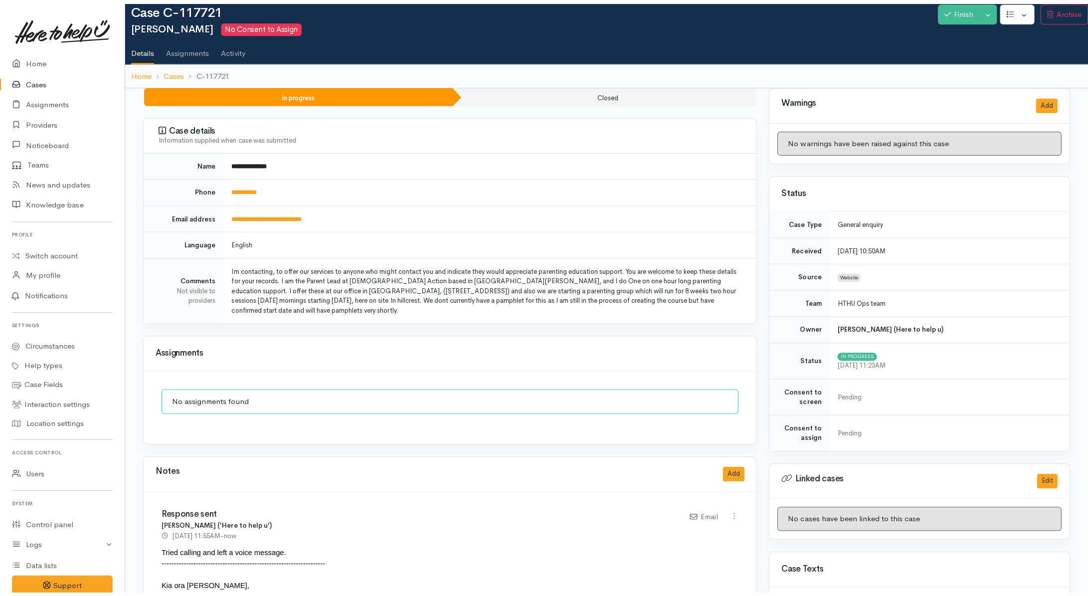
scroll to position [0, 0]
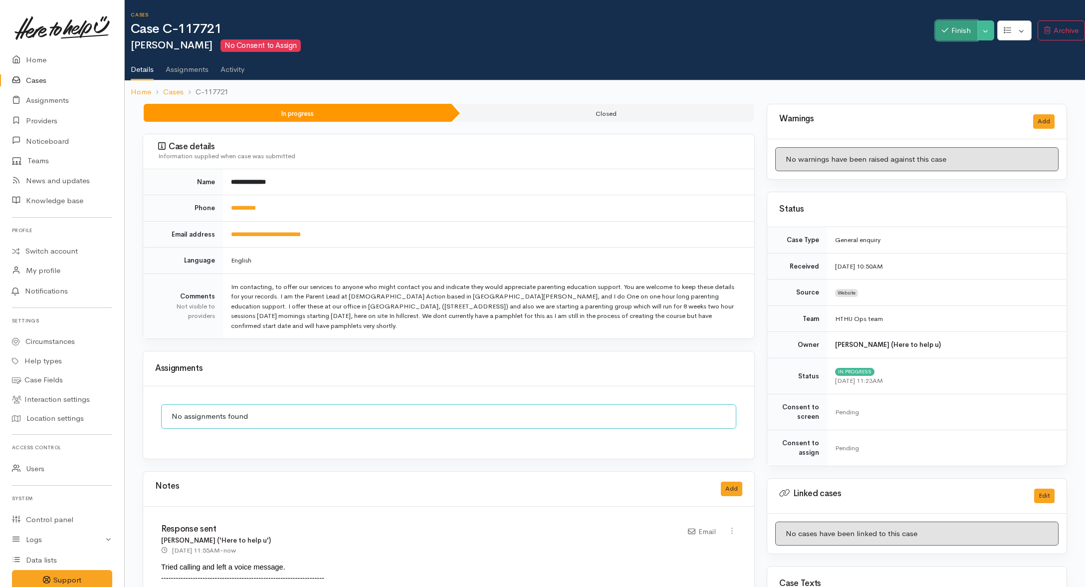
click at [955, 25] on button "Finish" at bounding box center [956, 30] width 42 height 20
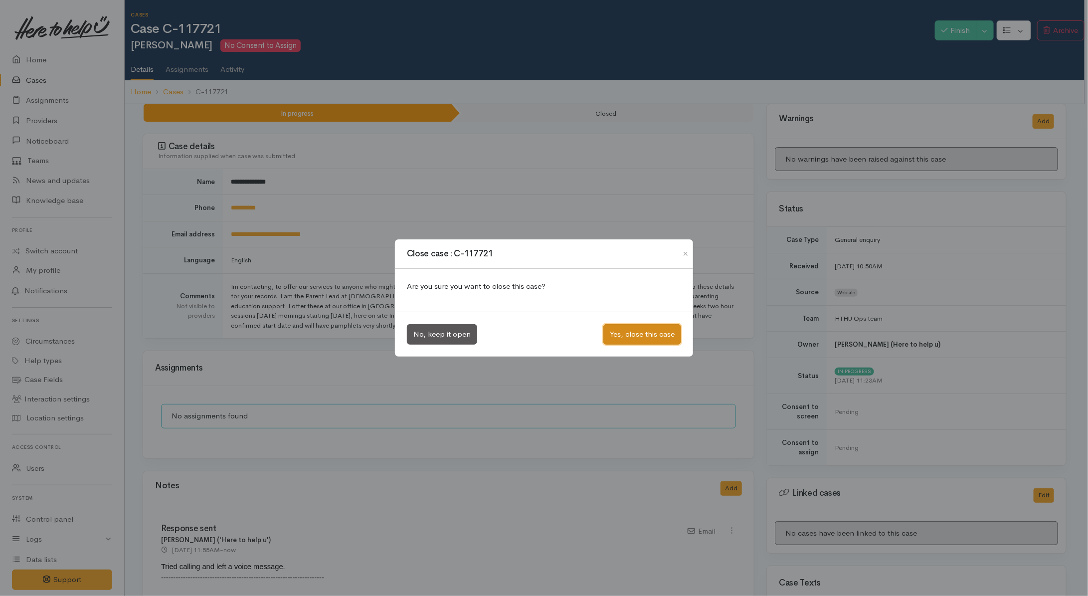
click at [636, 337] on button "Yes, close this case" at bounding box center [643, 334] width 78 height 20
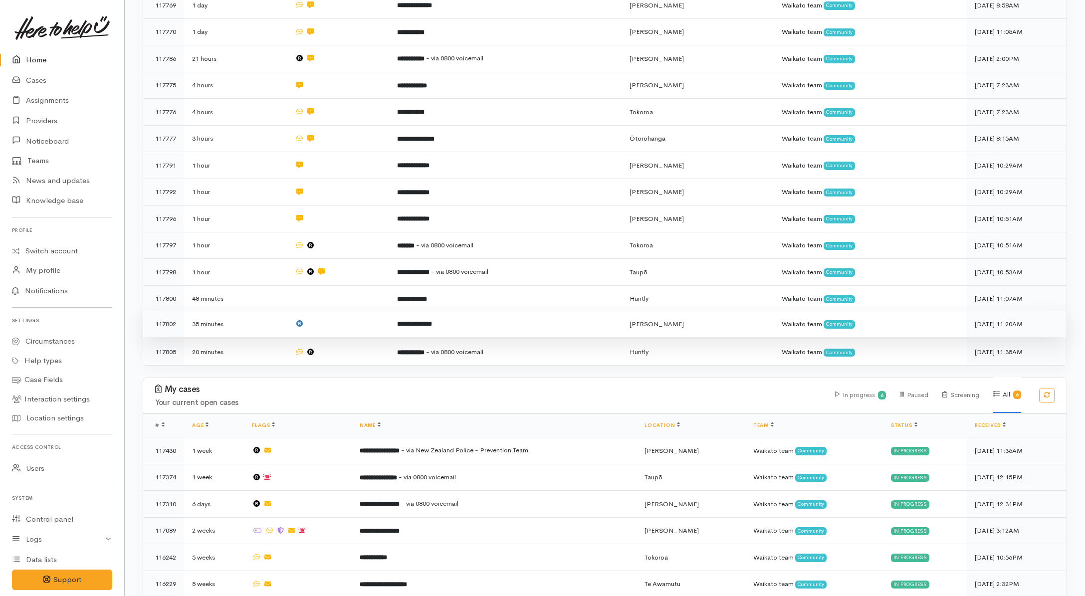
scroll to position [260, 0]
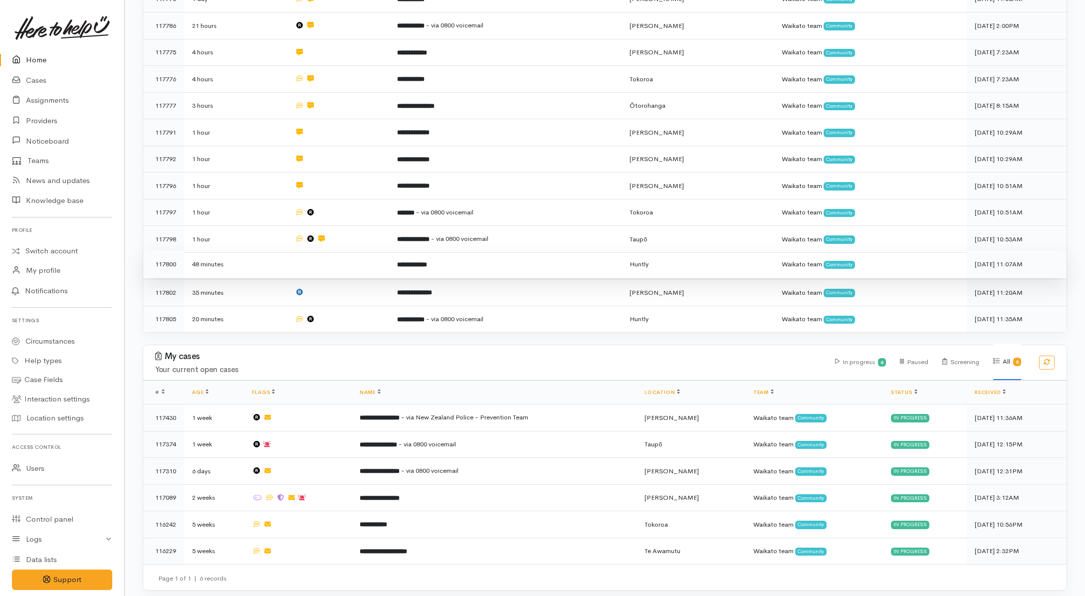
click at [372, 268] on td at bounding box center [338, 264] width 103 height 27
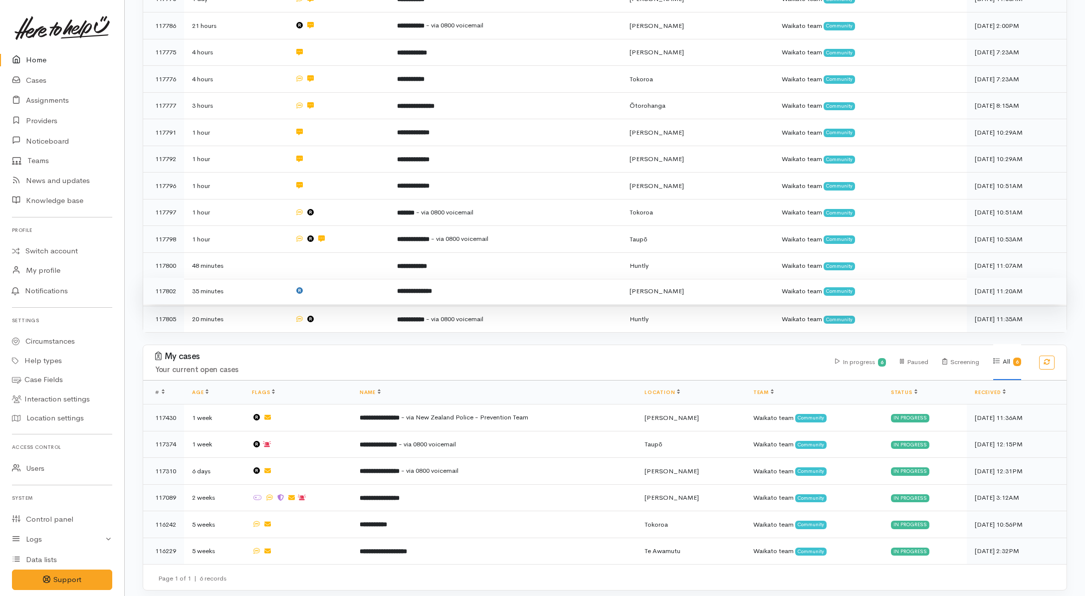
click at [365, 285] on td at bounding box center [338, 291] width 103 height 27
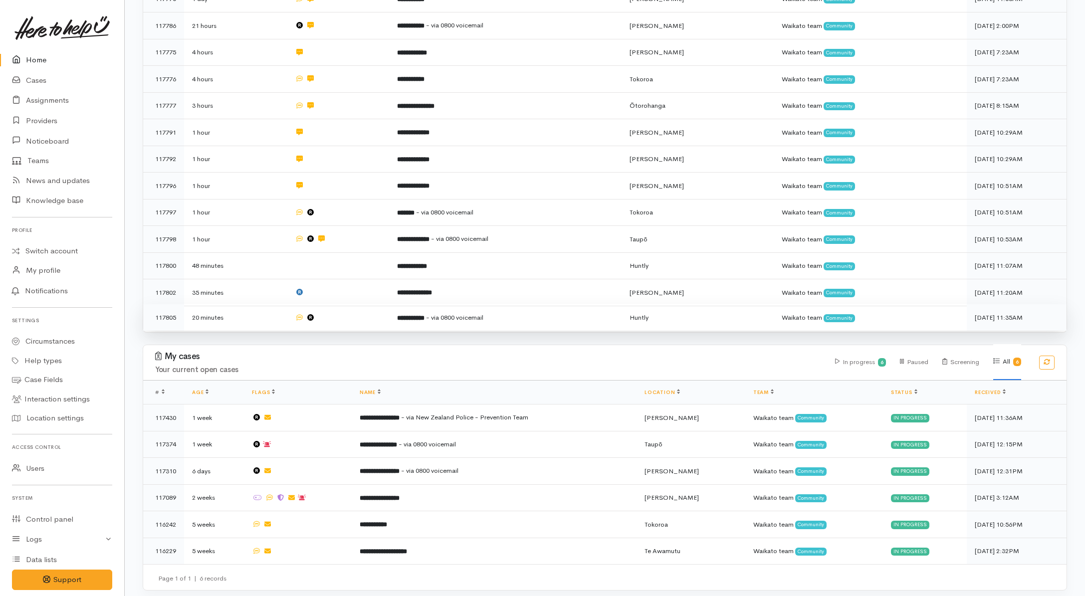
click at [360, 312] on td at bounding box center [338, 317] width 103 height 26
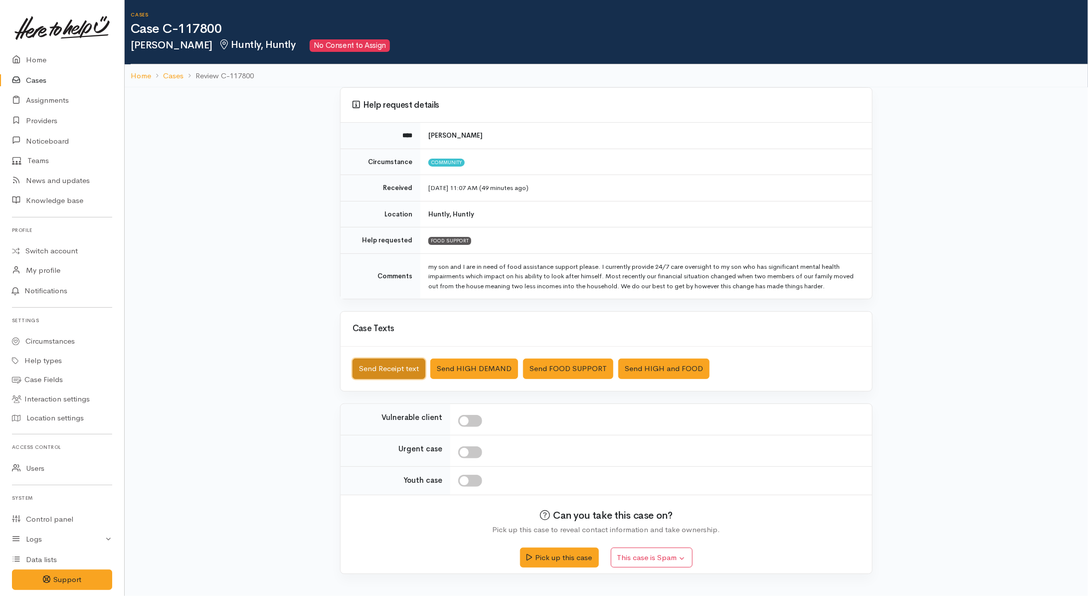
click at [417, 373] on button "Send Receipt text" at bounding box center [389, 369] width 73 height 20
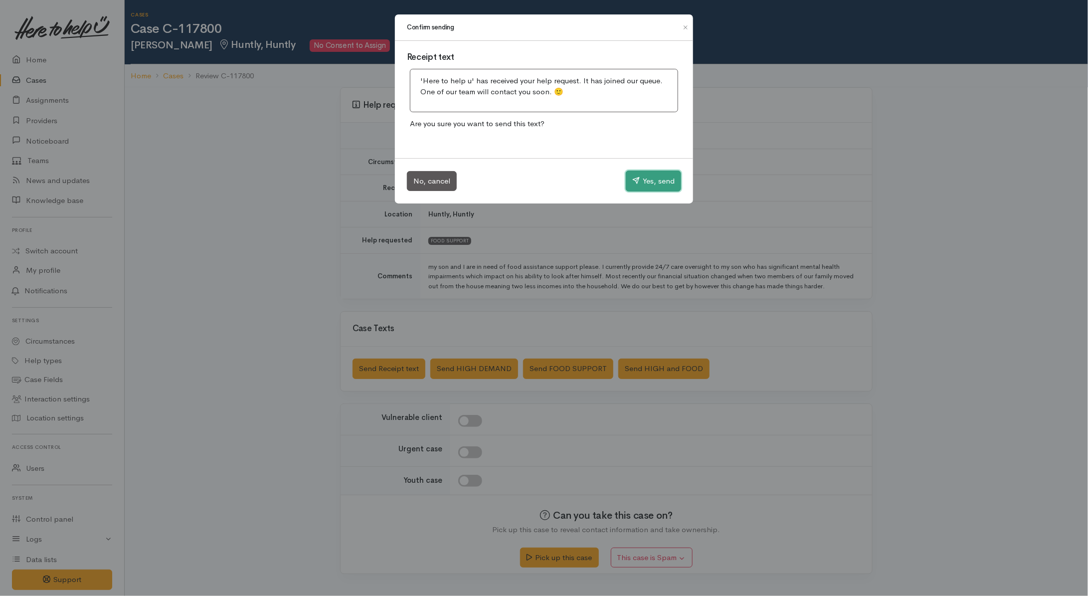
click at [677, 186] on button "Yes, send" at bounding box center [653, 181] width 55 height 21
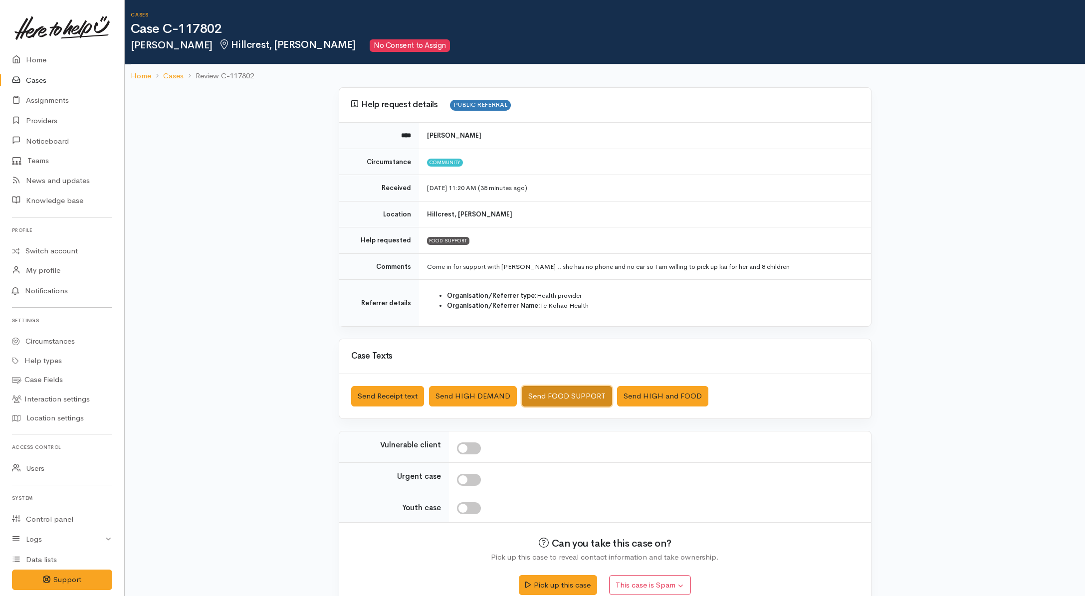
click at [564, 397] on button "Send FOOD SUPPORT" at bounding box center [567, 396] width 90 height 20
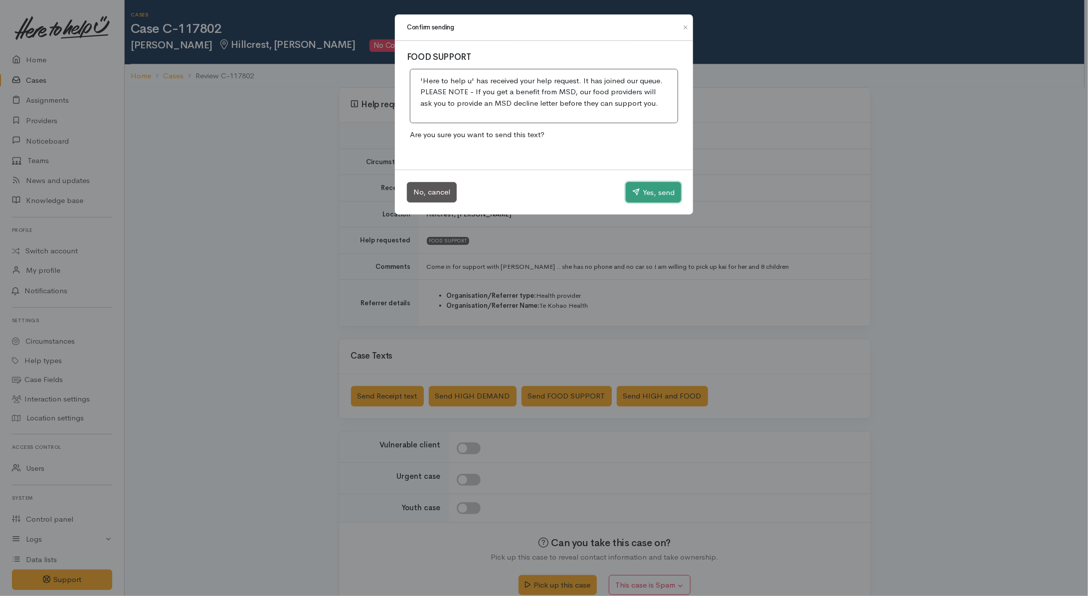
click at [639, 192] on button "Yes, send" at bounding box center [653, 192] width 55 height 21
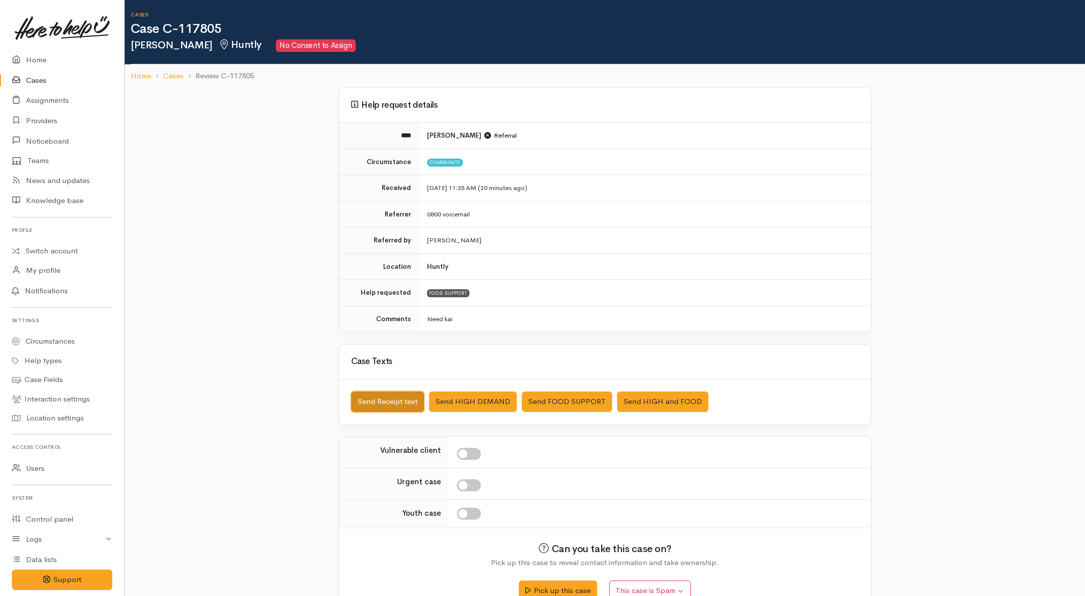
click at [368, 402] on button "Send Receipt text" at bounding box center [387, 402] width 73 height 20
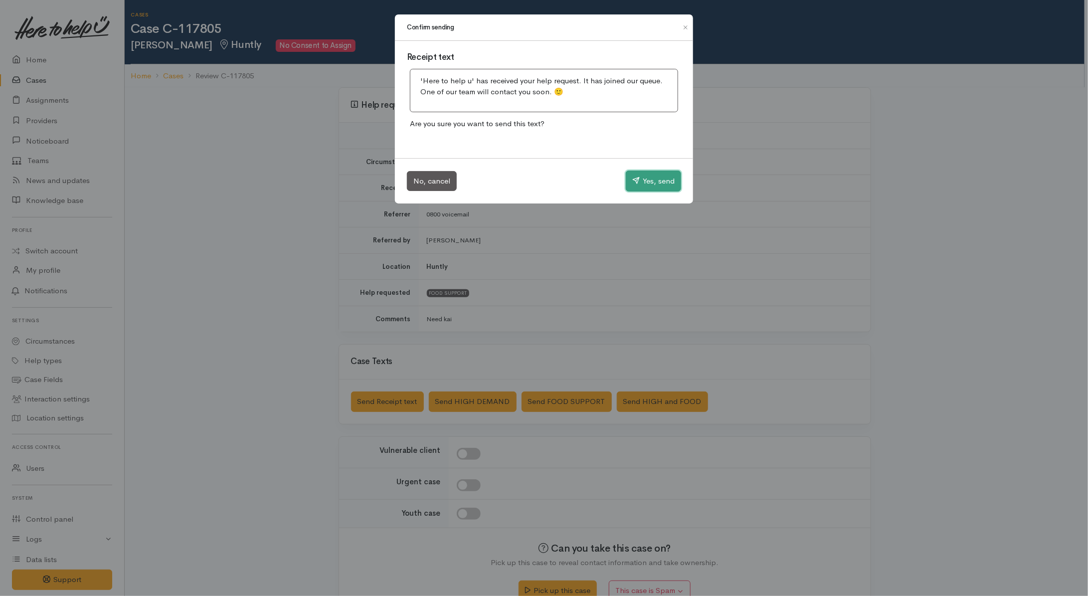
drag, startPoint x: 667, startPoint y: 180, endPoint x: 517, endPoint y: 163, distance: 151.1
click at [667, 180] on button "Yes, send" at bounding box center [653, 181] width 55 height 21
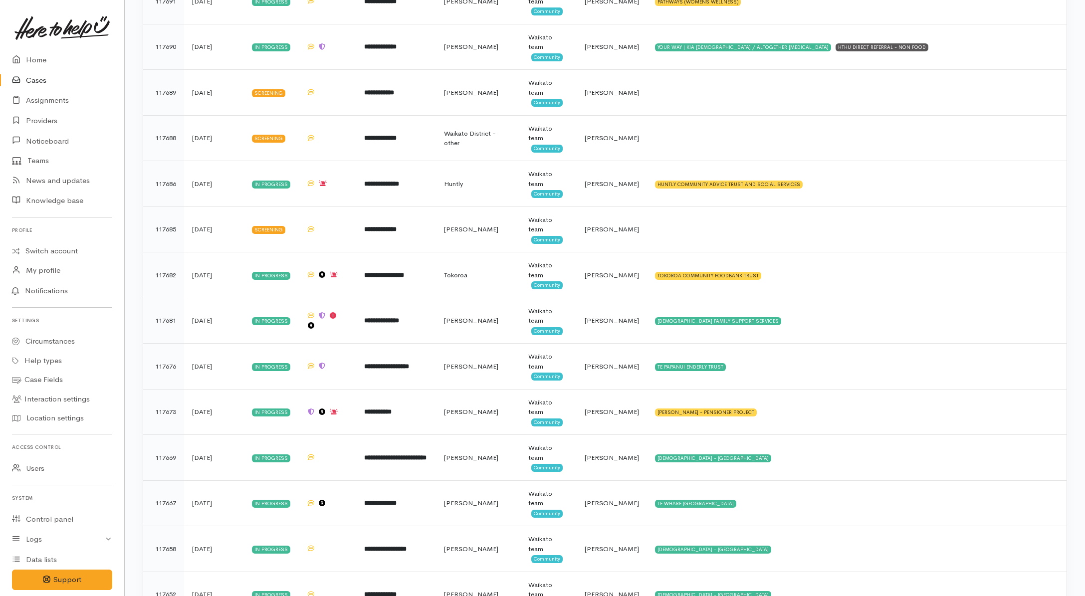
scroll to position [2432, 0]
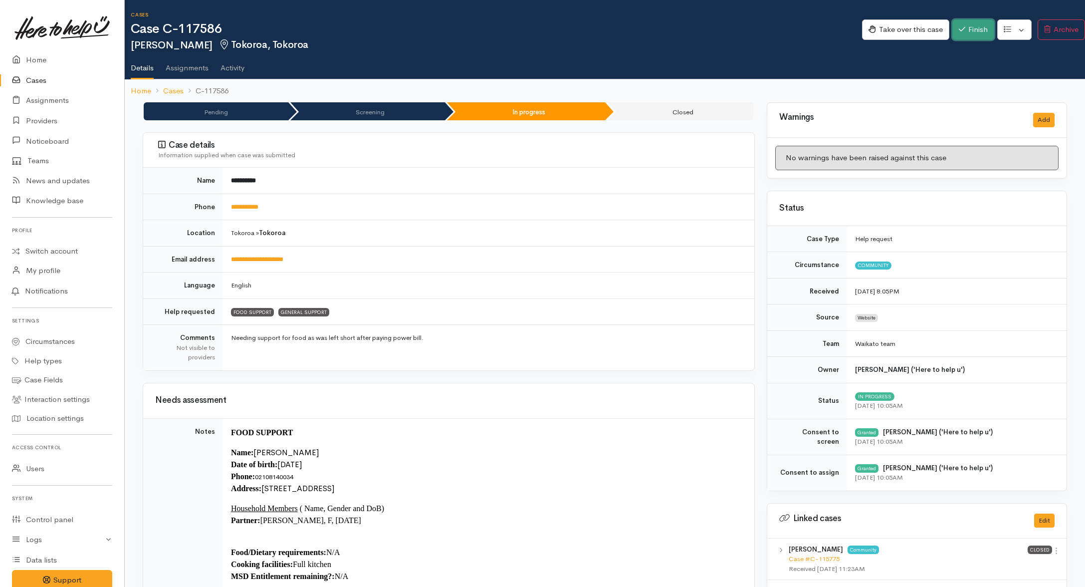
click at [963, 26] on button "Finish" at bounding box center [973, 29] width 42 height 20
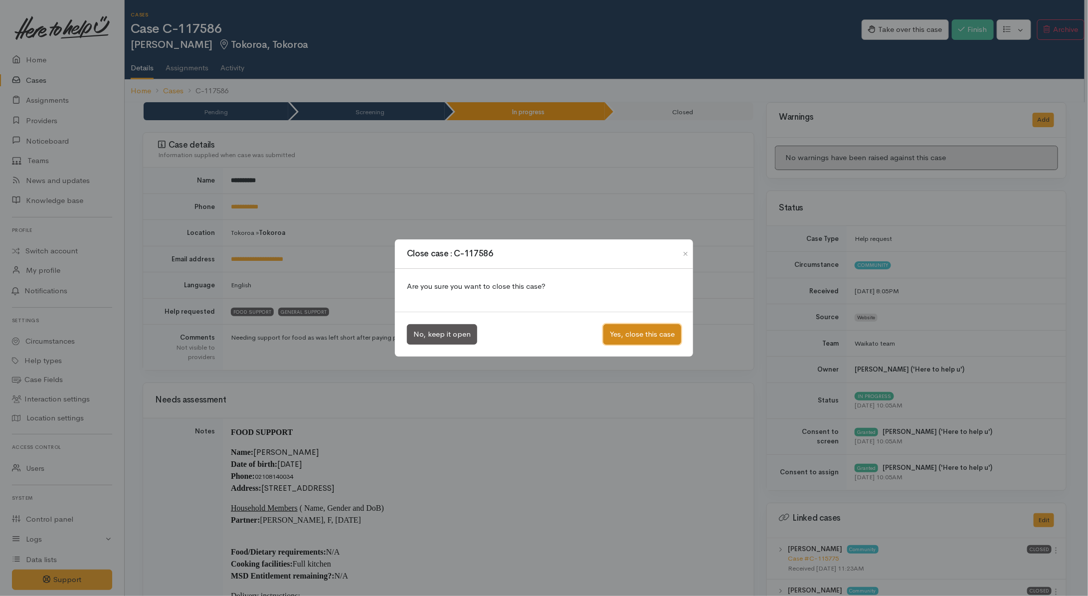
click at [610, 333] on button "Yes, close this case" at bounding box center [643, 334] width 78 height 20
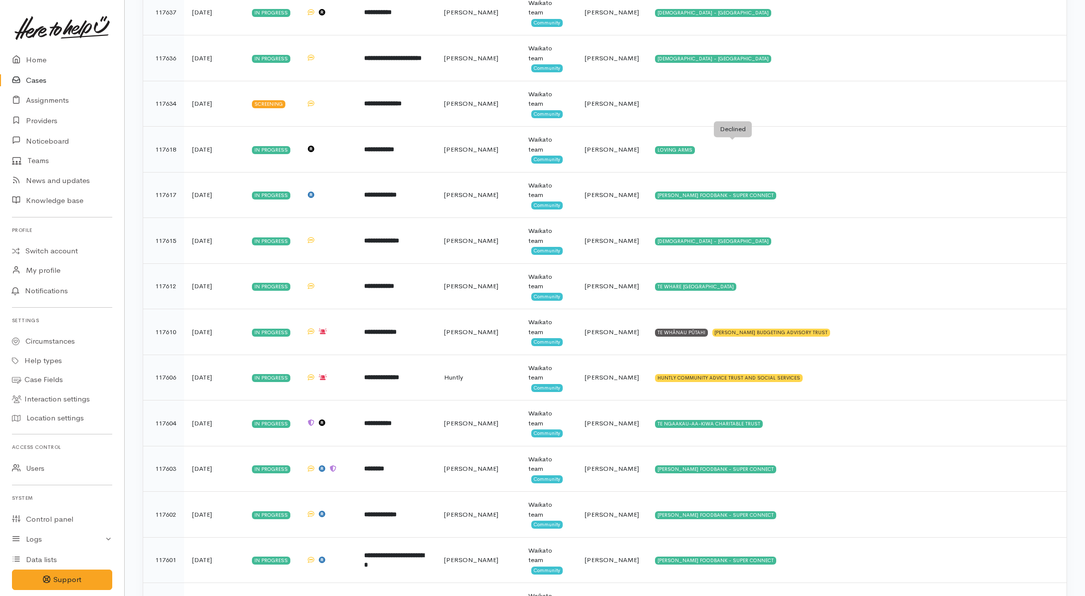
scroll to position [3180, 0]
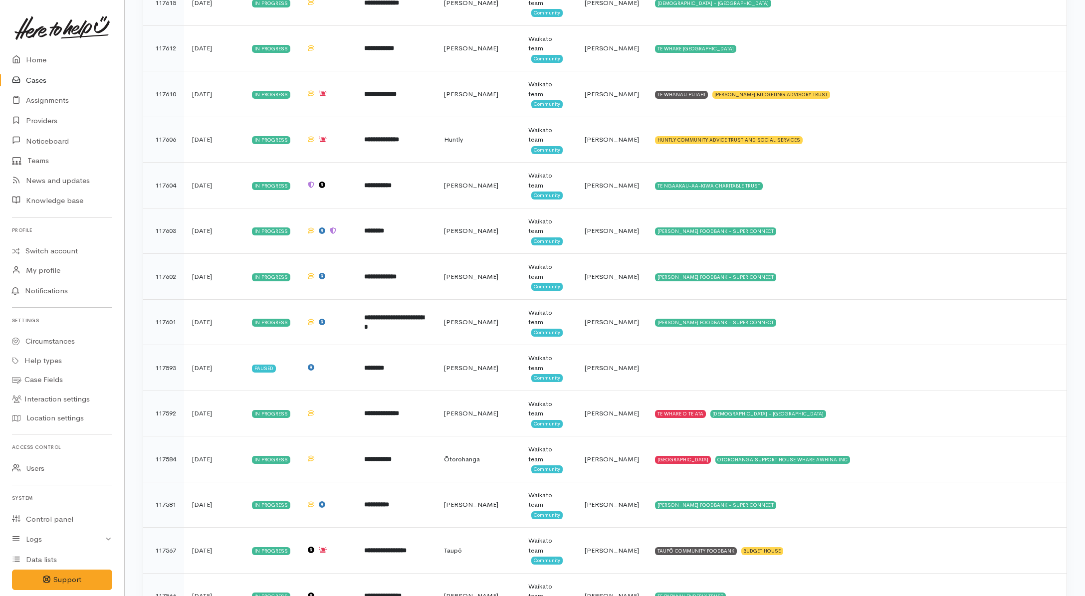
scroll to position [3229, 0]
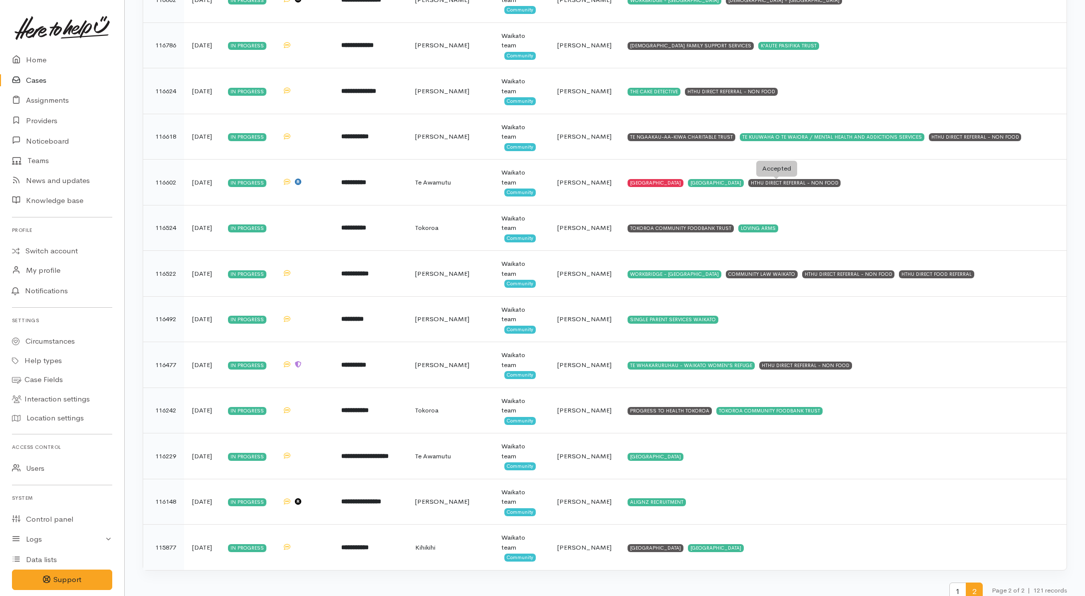
scroll to position [586, 0]
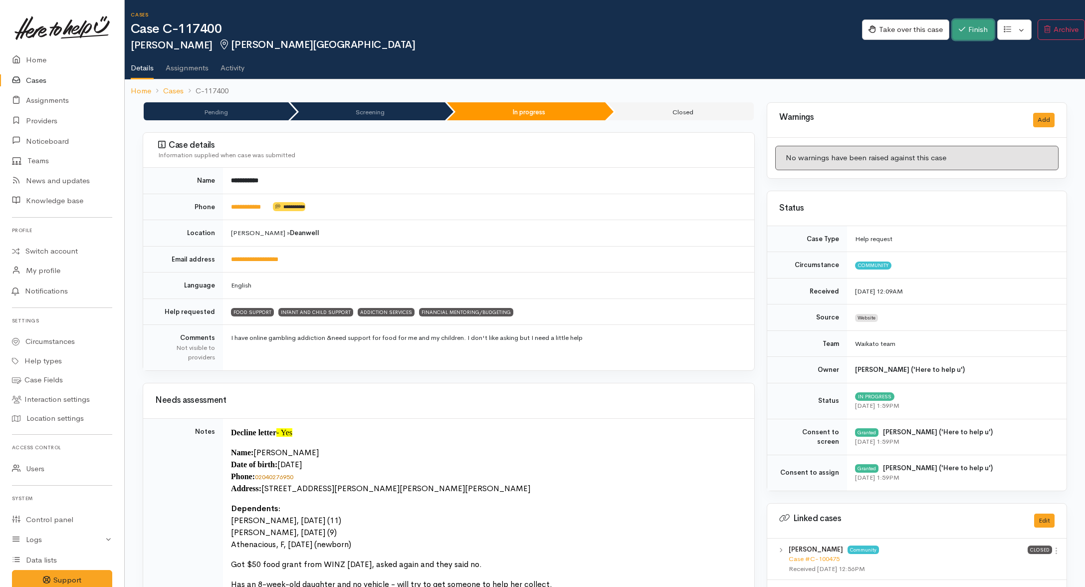
click at [870, 32] on button "Finish" at bounding box center [973, 29] width 42 height 20
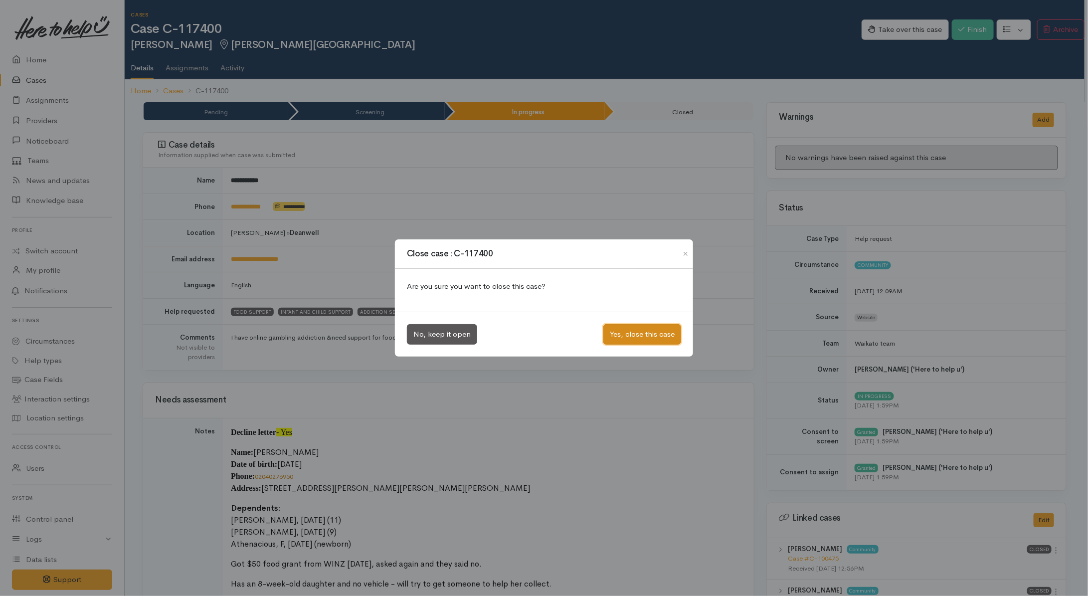
click at [639, 337] on button "Yes, close this case" at bounding box center [643, 334] width 78 height 20
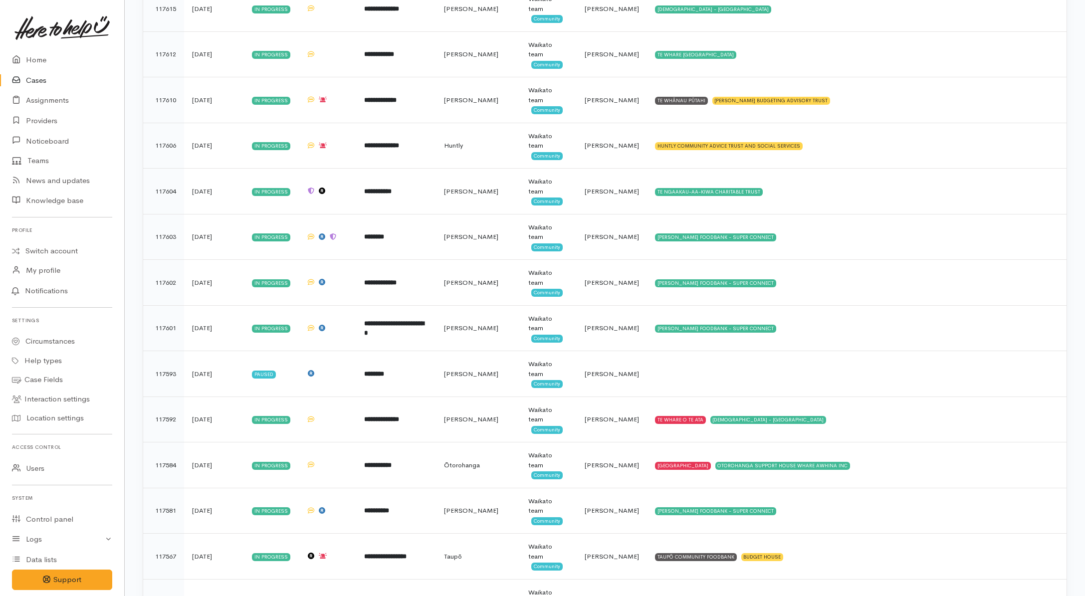
scroll to position [3229, 0]
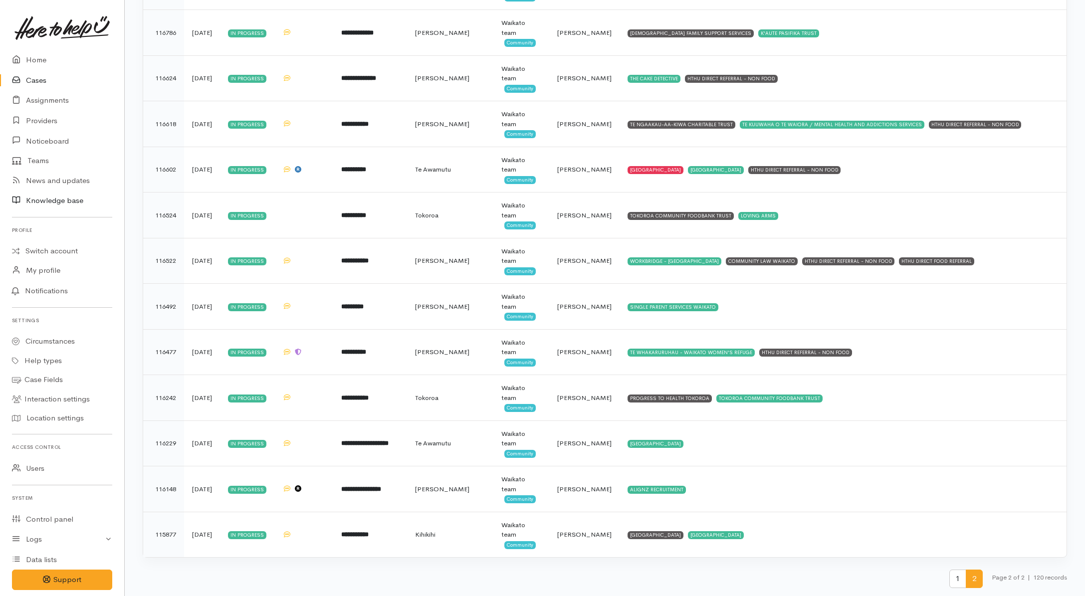
scroll to position [533, 0]
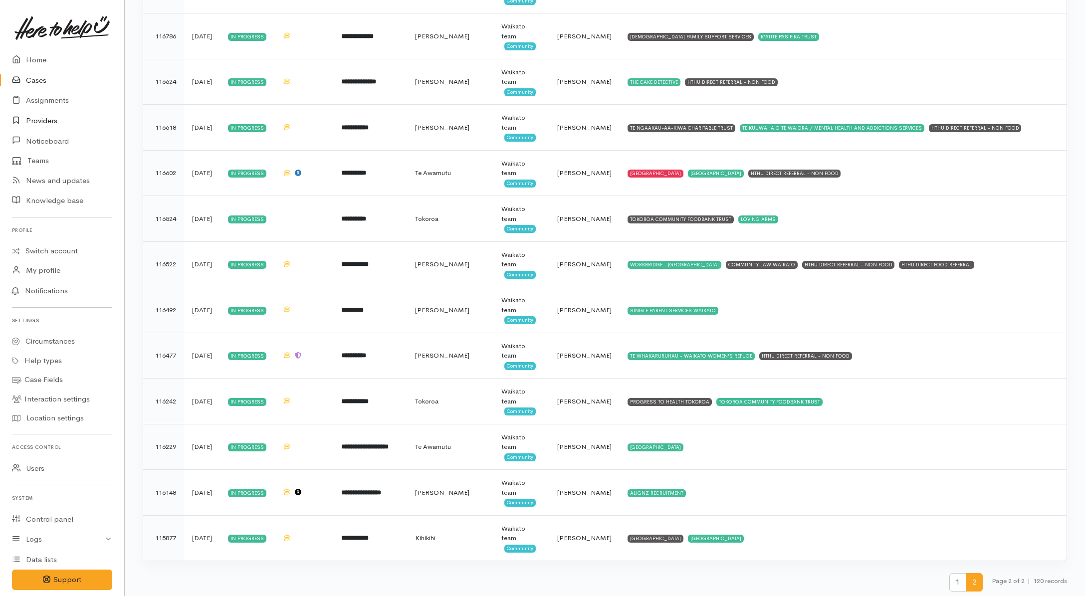
drag, startPoint x: 35, startPoint y: 117, endPoint x: 3, endPoint y: 117, distance: 32.4
click at [35, 117] on link "Providers" at bounding box center [62, 121] width 124 height 20
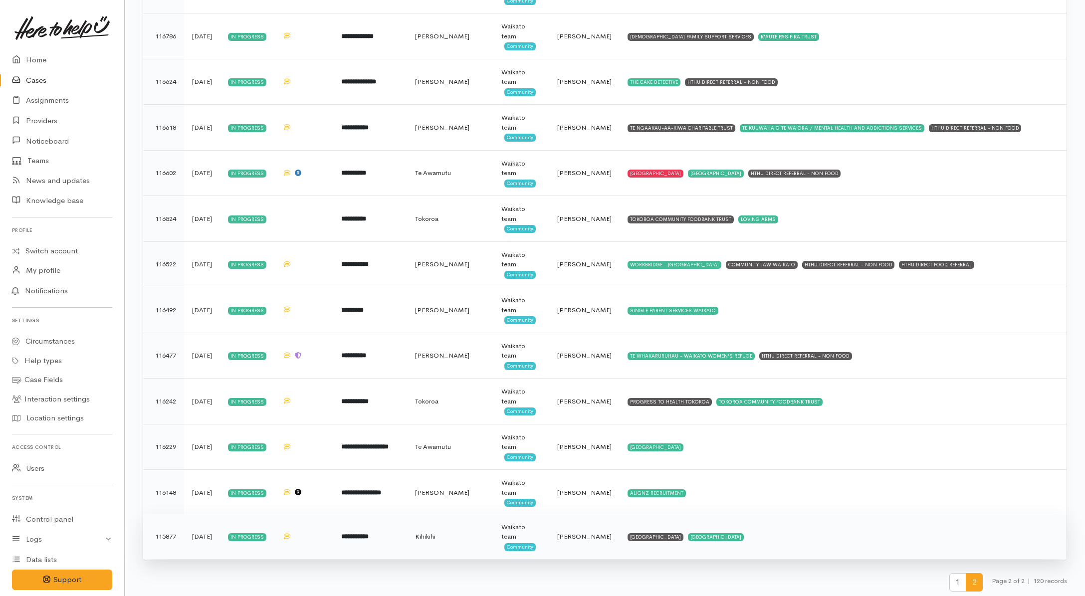
drag, startPoint x: 879, startPoint y: 545, endPoint x: 873, endPoint y: 540, distance: 7.4
click at [879, 545] on td "KAINGA AROHA COMMUNITY HOUSE KAINGA AROHA COMMUNITY HOUSE" at bounding box center [843, 536] width 447 height 45
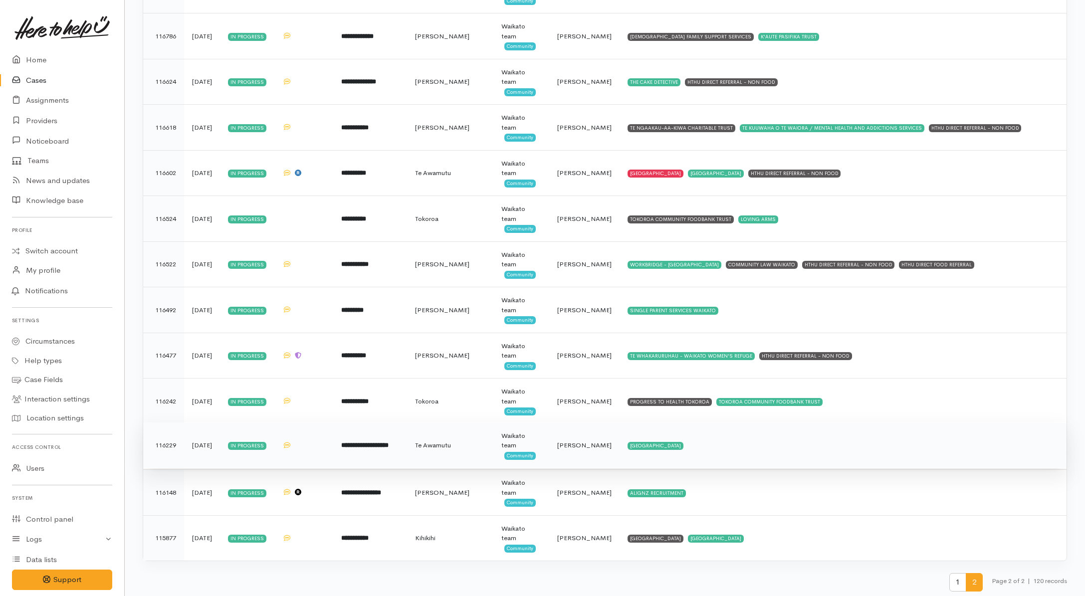
click at [828, 459] on td "KAINGA AROHA COMMUNITY HOUSE" at bounding box center [843, 445] width 447 height 46
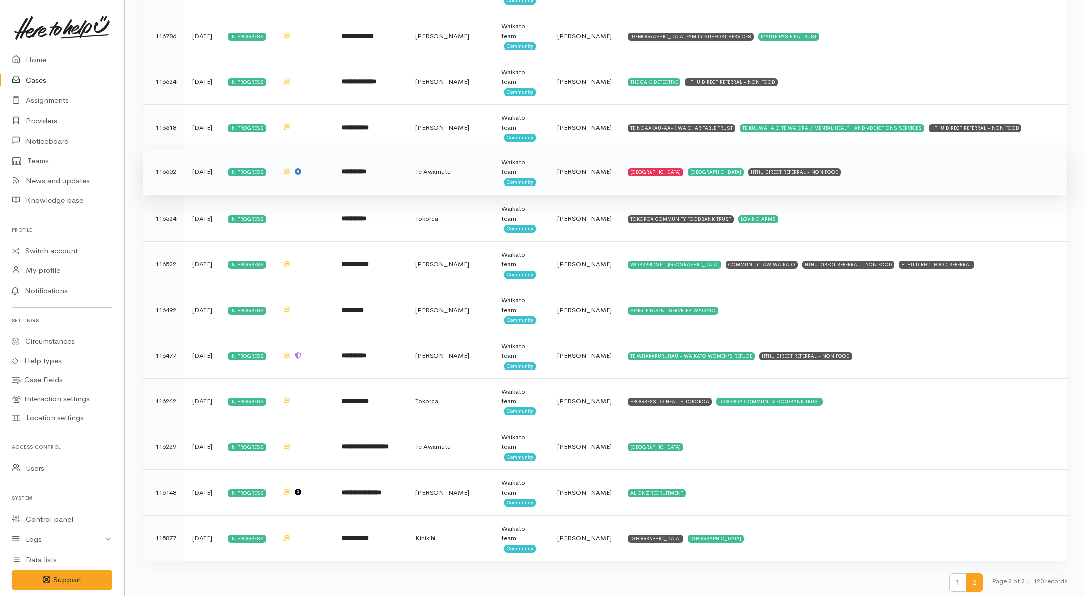
click at [997, 175] on td "KAINGA AROHA COMMUNITY HOUSE KAINGA AROHA COMMUNITY HOUSE HTHU DIRECT REFERRAL …" at bounding box center [843, 172] width 447 height 46
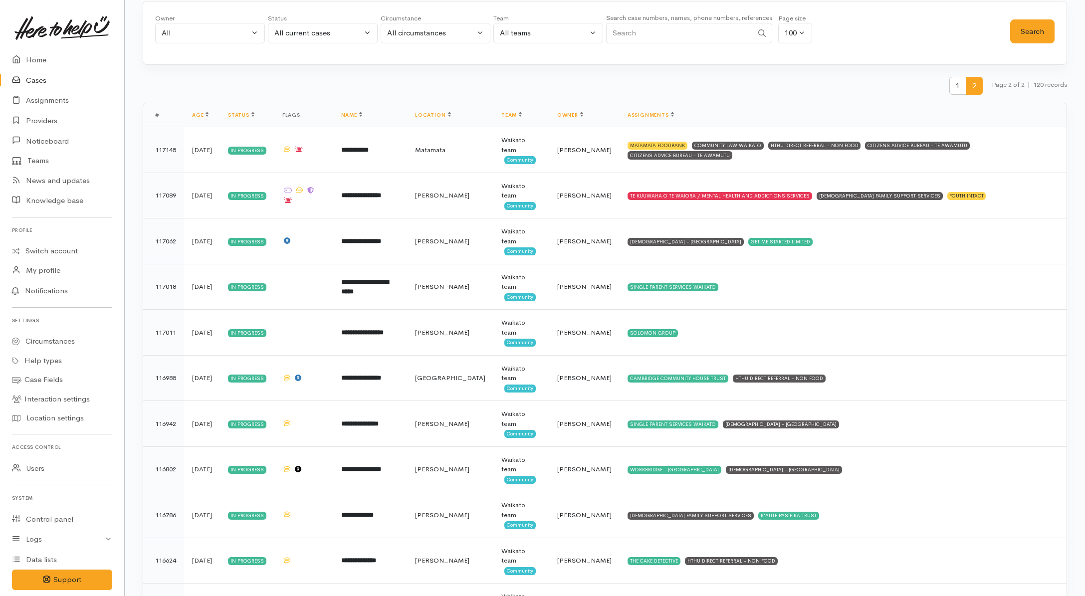
scroll to position [0, 0]
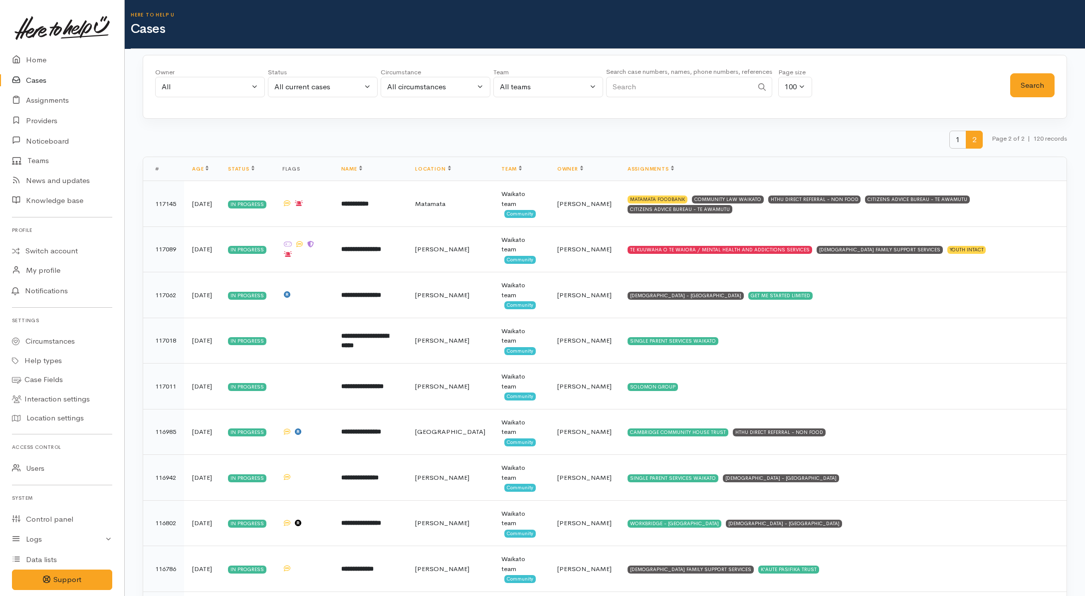
click at [954, 135] on span "1" at bounding box center [957, 140] width 17 height 18
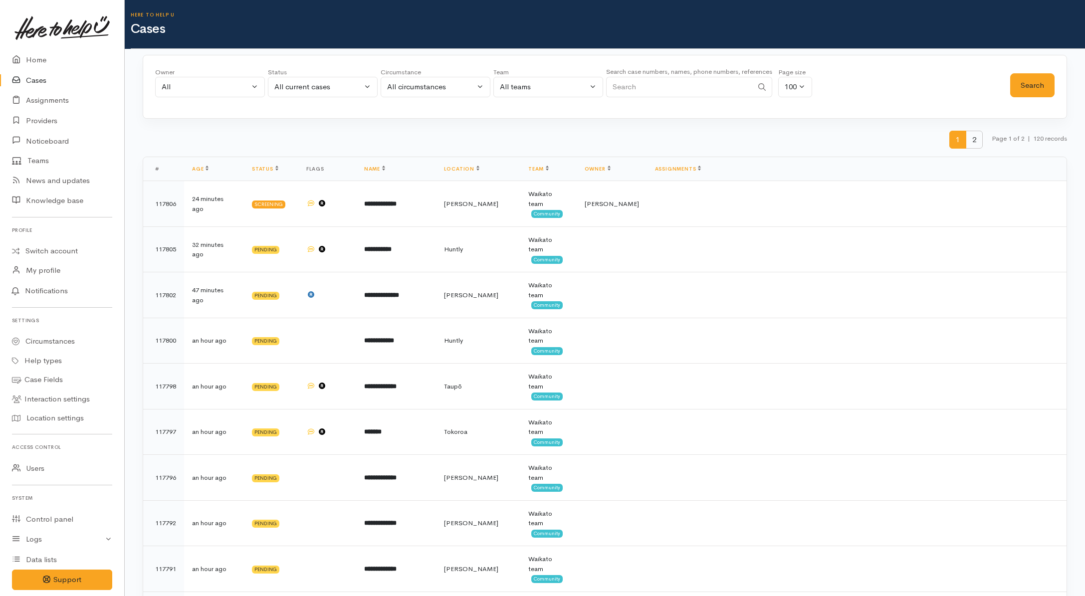
click at [966, 140] on span "2" at bounding box center [974, 140] width 17 height 18
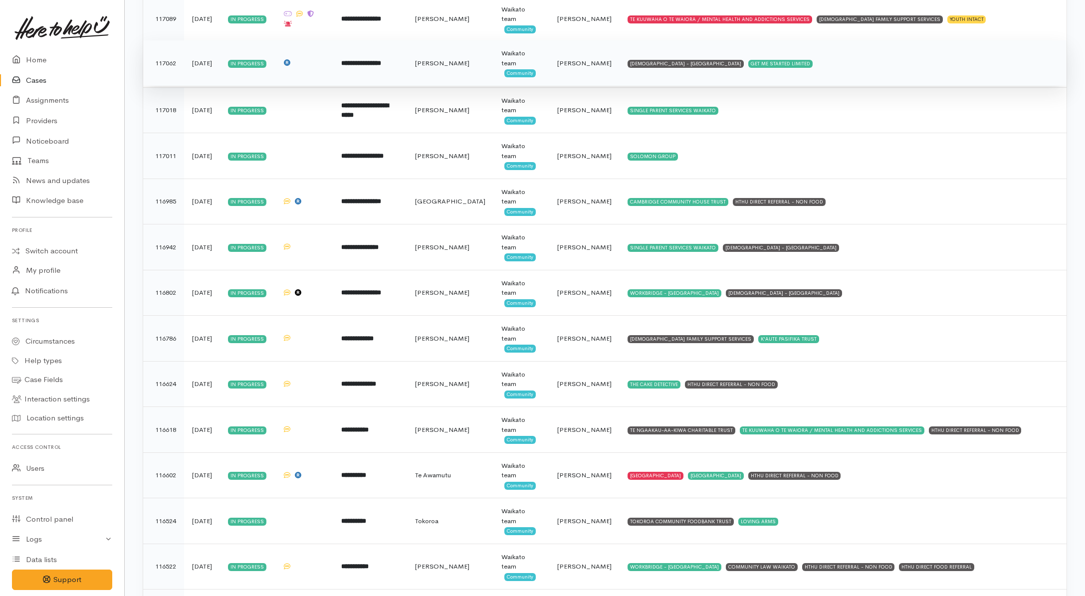
scroll to position [41, 0]
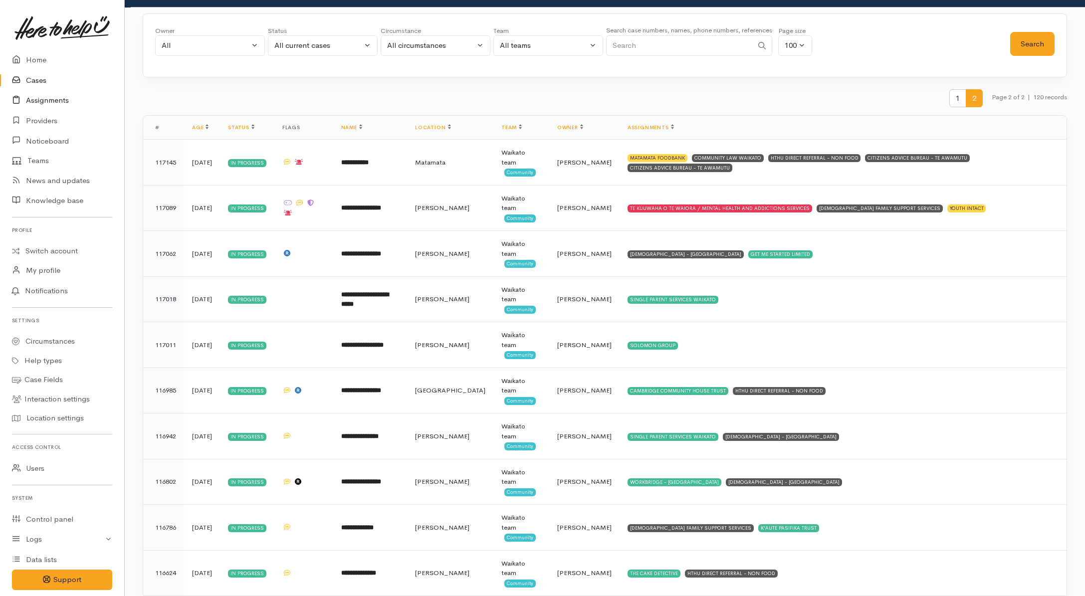
click at [43, 100] on link "Assignments" at bounding box center [62, 100] width 124 height 20
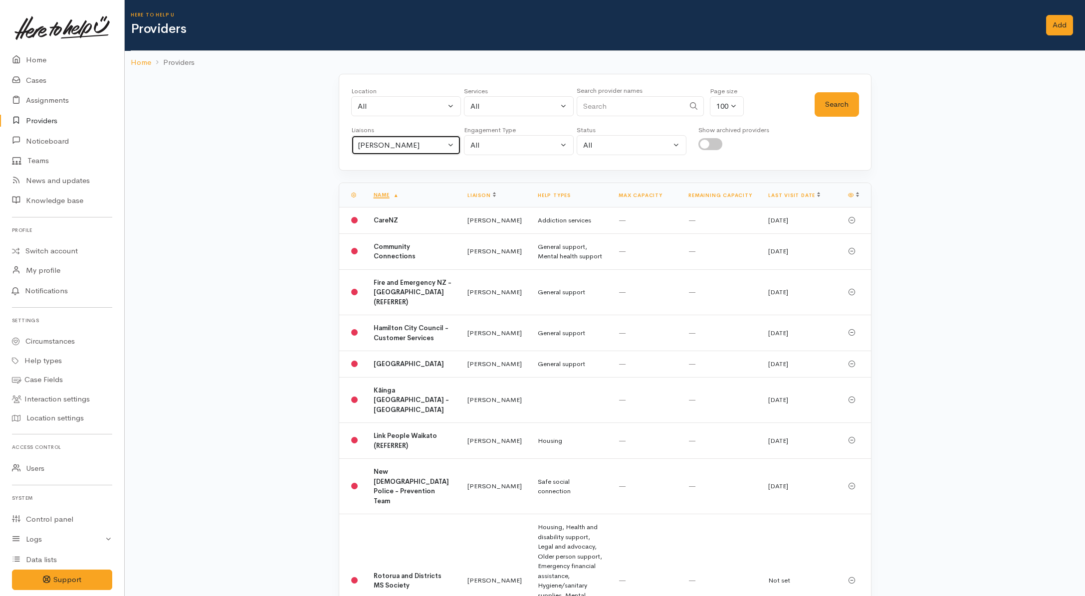
click at [413, 140] on div "[PERSON_NAME]" at bounding box center [402, 145] width 88 height 11
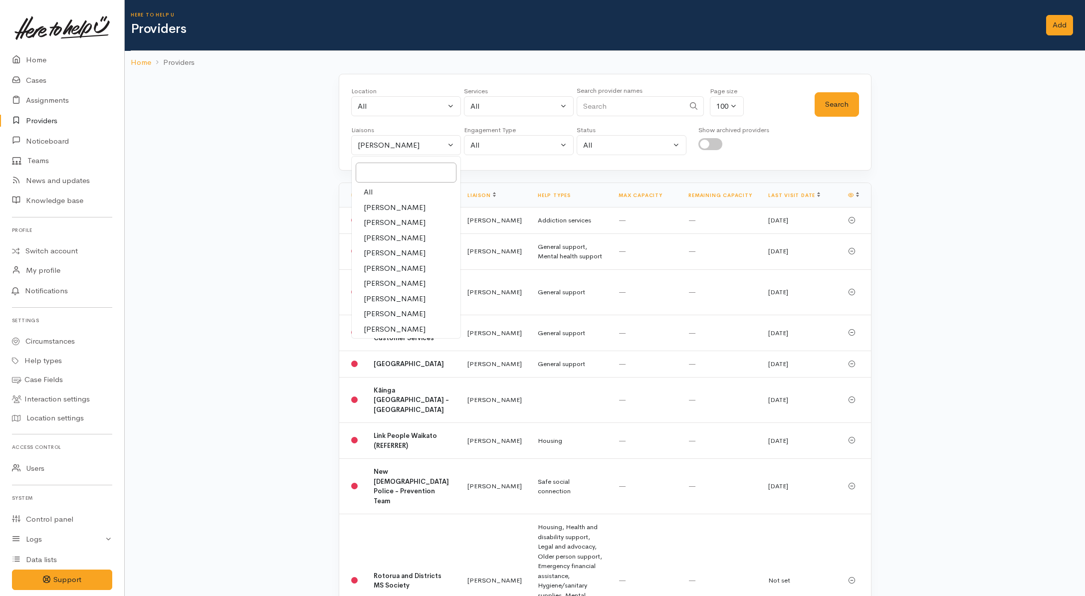
click at [383, 195] on link "All" at bounding box center [406, 192] width 109 height 15
select select "null"
click at [604, 109] on input "Search" at bounding box center [631, 106] width 108 height 20
type input "Kainga Ar"
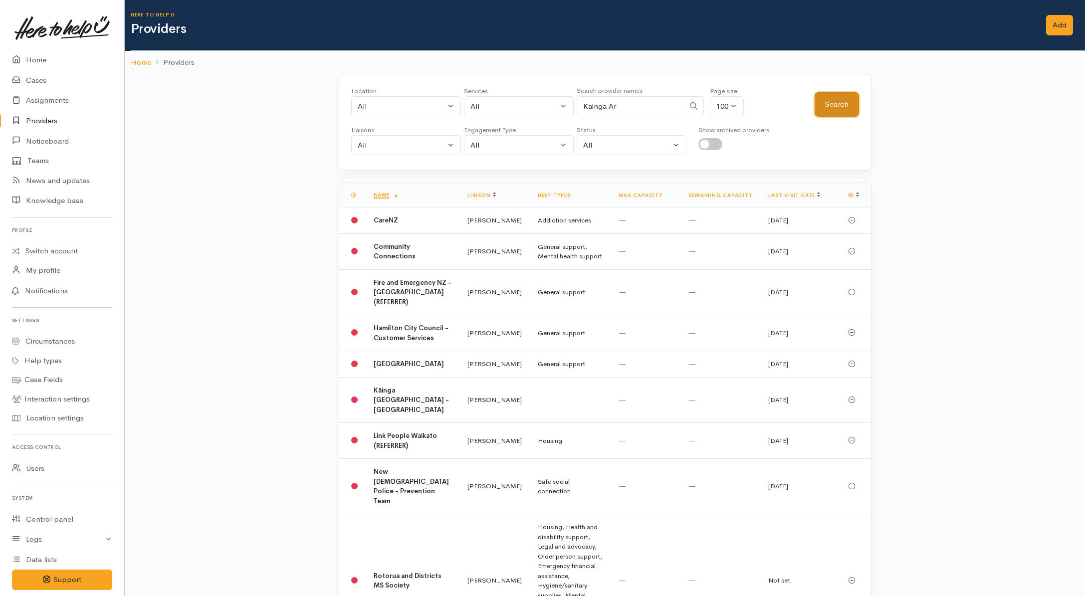
drag, startPoint x: 852, startPoint y: 109, endPoint x: 846, endPoint y: 108, distance: 5.5
click at [852, 108] on button "Search" at bounding box center [837, 104] width 44 height 24
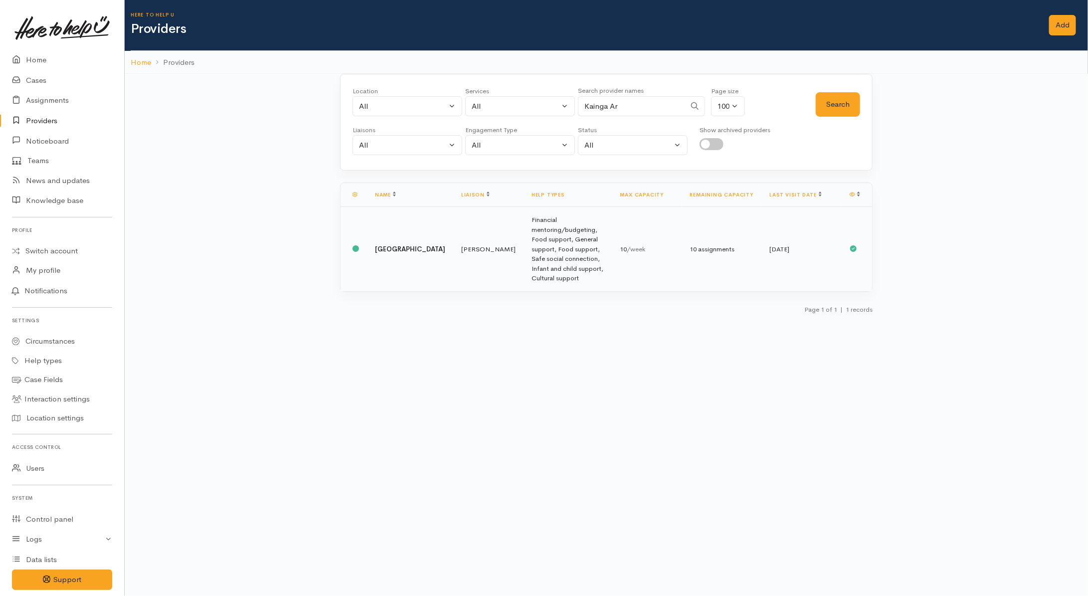
click at [559, 255] on td "Financial mentoring/budgeting, Food support, General support, Food support, Saf…" at bounding box center [568, 249] width 89 height 84
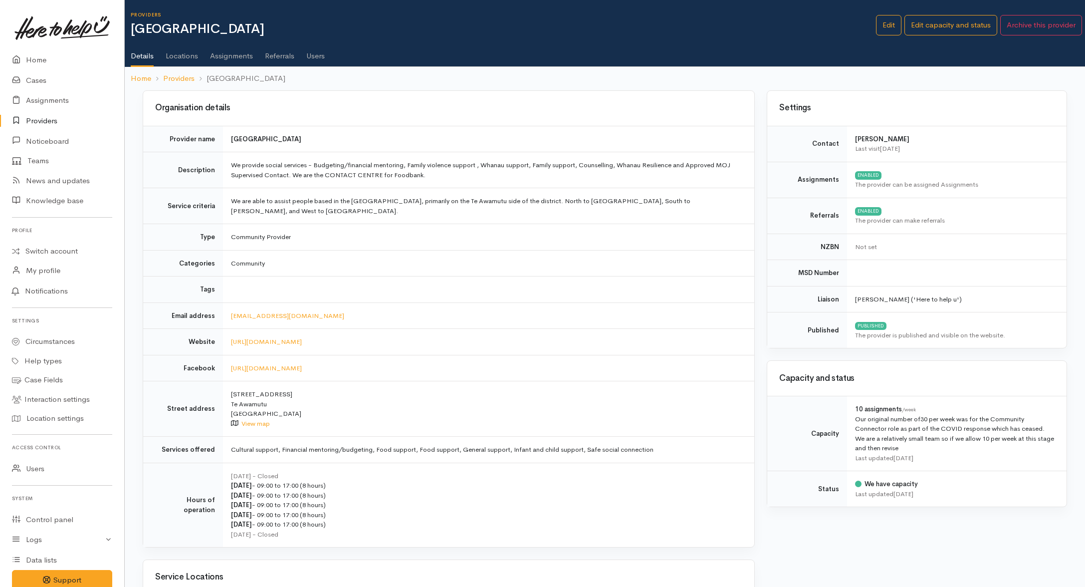
click at [308, 51] on link "Users" at bounding box center [315, 52] width 18 height 28
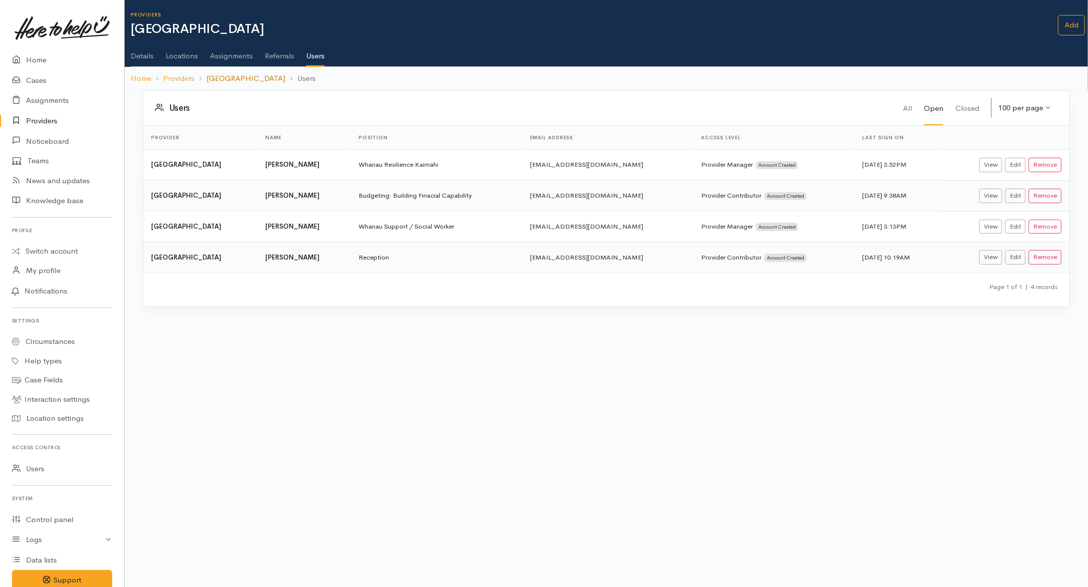
click at [262, 75] on link "[GEOGRAPHIC_DATA]" at bounding box center [246, 78] width 79 height 11
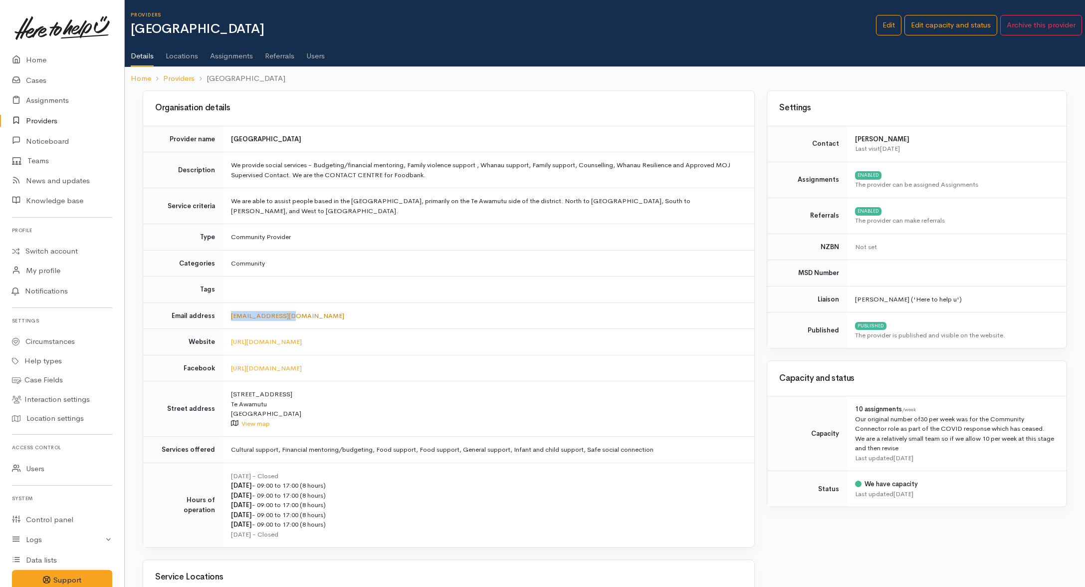
drag, startPoint x: 298, startPoint y: 309, endPoint x: 231, endPoint y: 308, distance: 67.4
click at [231, 308] on td "manager@ka.org.nz" at bounding box center [488, 315] width 531 height 26
copy link "manager@ka.org.nz"
click at [317, 59] on link "Users" at bounding box center [315, 52] width 18 height 28
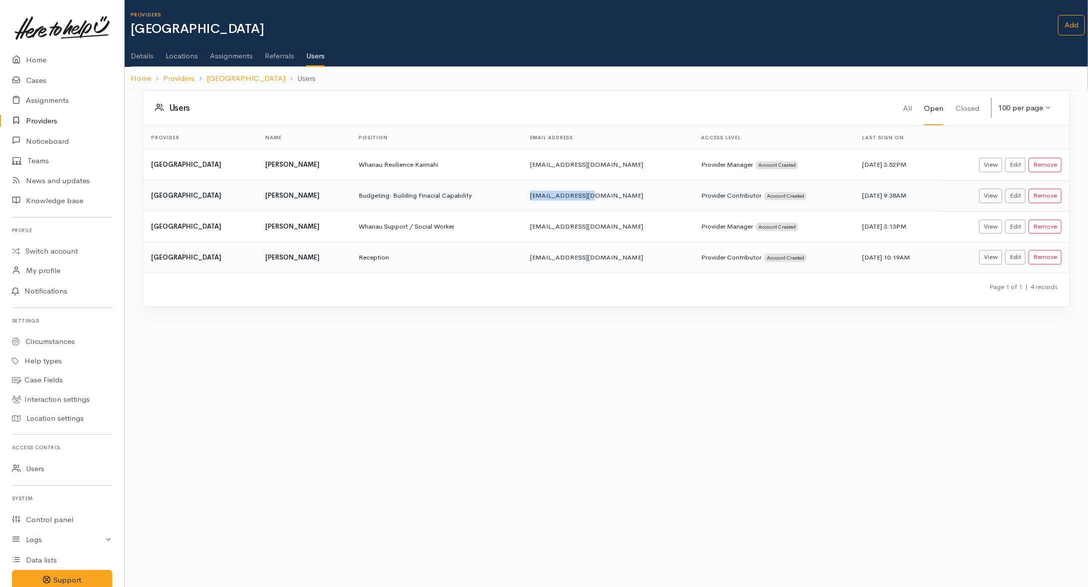
drag, startPoint x: 565, startPoint y: 196, endPoint x: 626, endPoint y: 191, distance: 61.6
click at [626, 191] on td "[EMAIL_ADDRESS][DOMAIN_NAME]" at bounding box center [608, 195] width 172 height 31
copy td "[EMAIL_ADDRESS][DOMAIN_NAME]"
drag, startPoint x: 560, startPoint y: 260, endPoint x: 652, endPoint y: 262, distance: 92.3
click at [652, 262] on td "[EMAIL_ADDRESS][DOMAIN_NAME]" at bounding box center [608, 256] width 172 height 31
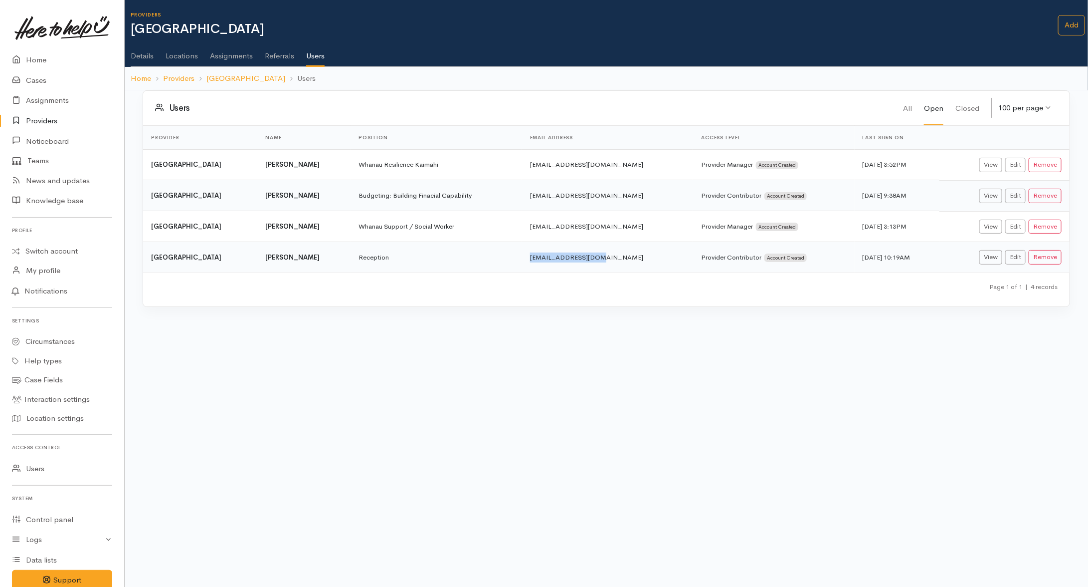
copy td "[EMAIL_ADDRESS][DOMAIN_NAME]"
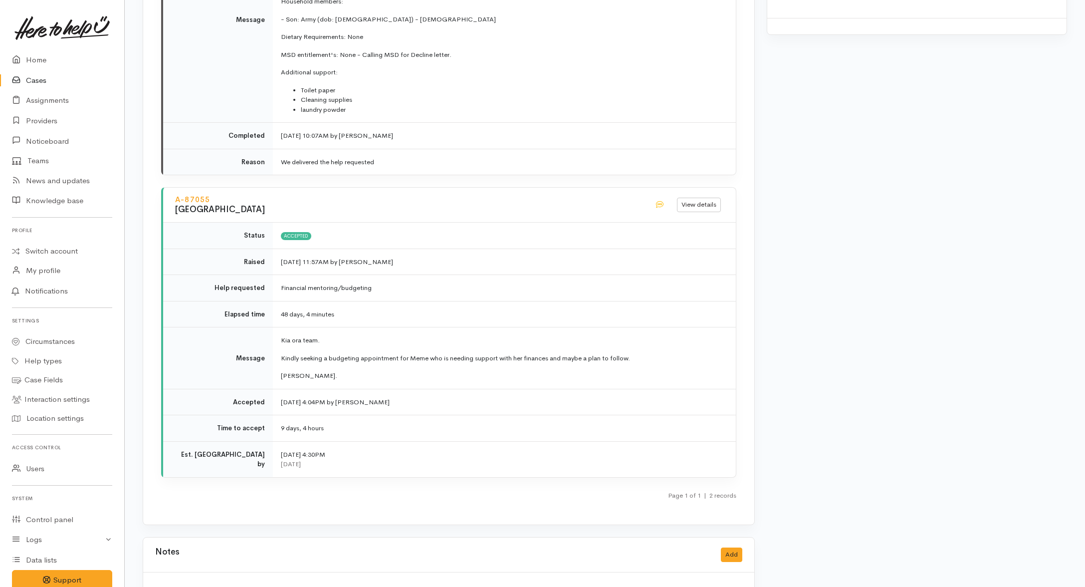
scroll to position [1185, 0]
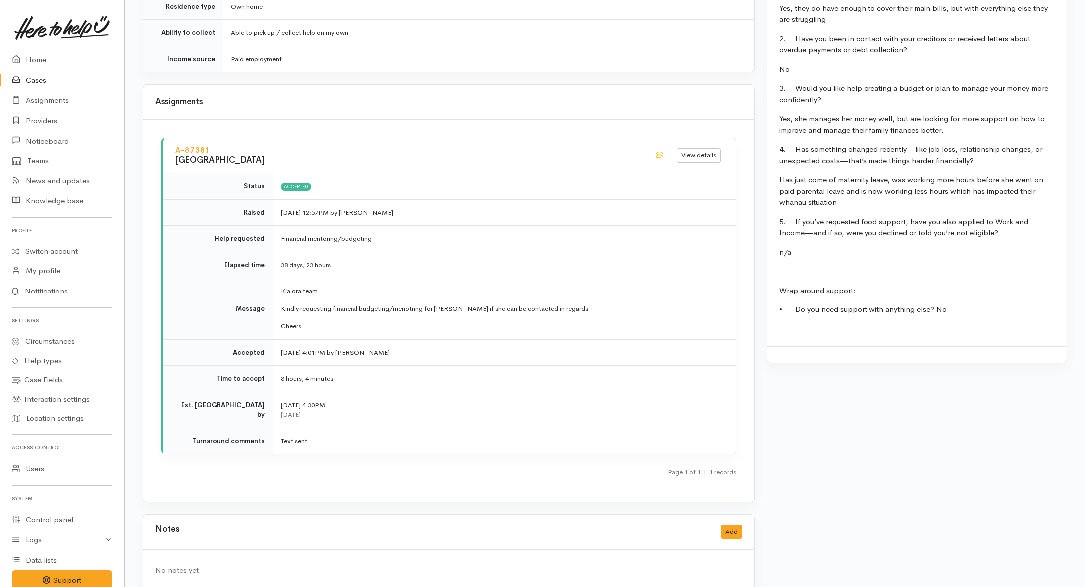
scroll to position [1021, 0]
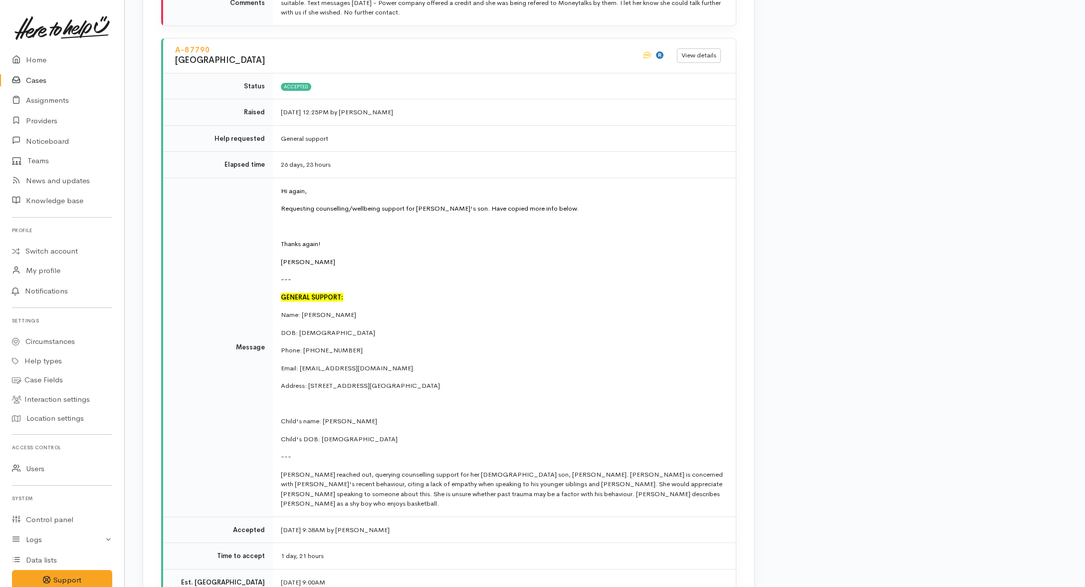
scroll to position [2245, 0]
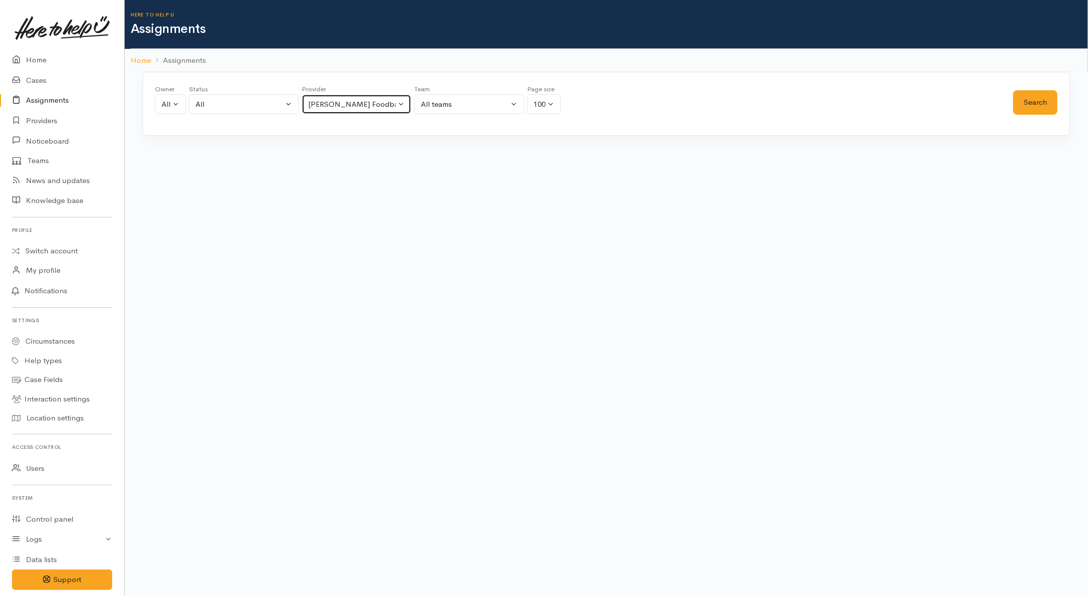
click at [360, 104] on div "[PERSON_NAME] Foodbank - Super Connect" at bounding box center [352, 104] width 88 height 11
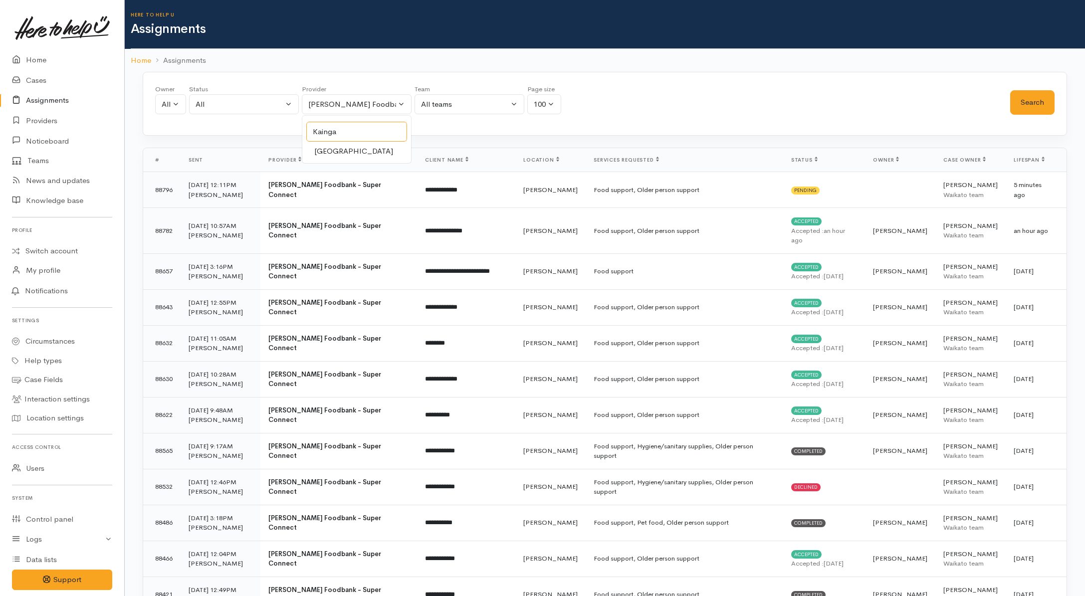
type input "Kainga"
drag, startPoint x: 401, startPoint y: 146, endPoint x: 412, endPoint y: 155, distance: 13.9
click at [393, 147] on span "[GEOGRAPHIC_DATA]" at bounding box center [353, 151] width 79 height 11
select select "207"
click at [1034, 108] on button "Search" at bounding box center [1032, 102] width 44 height 24
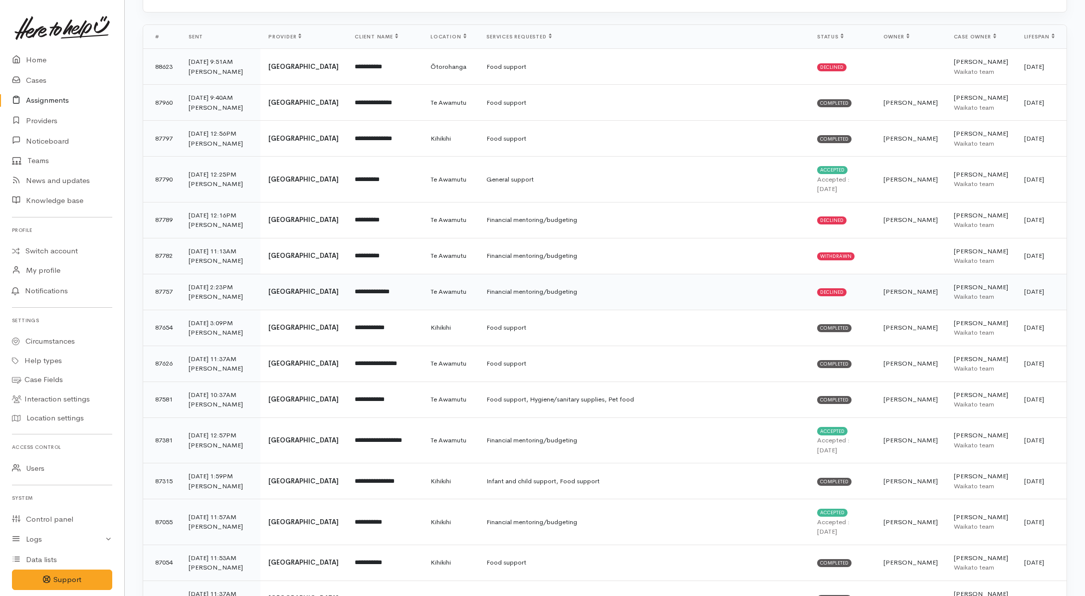
scroll to position [125, 0]
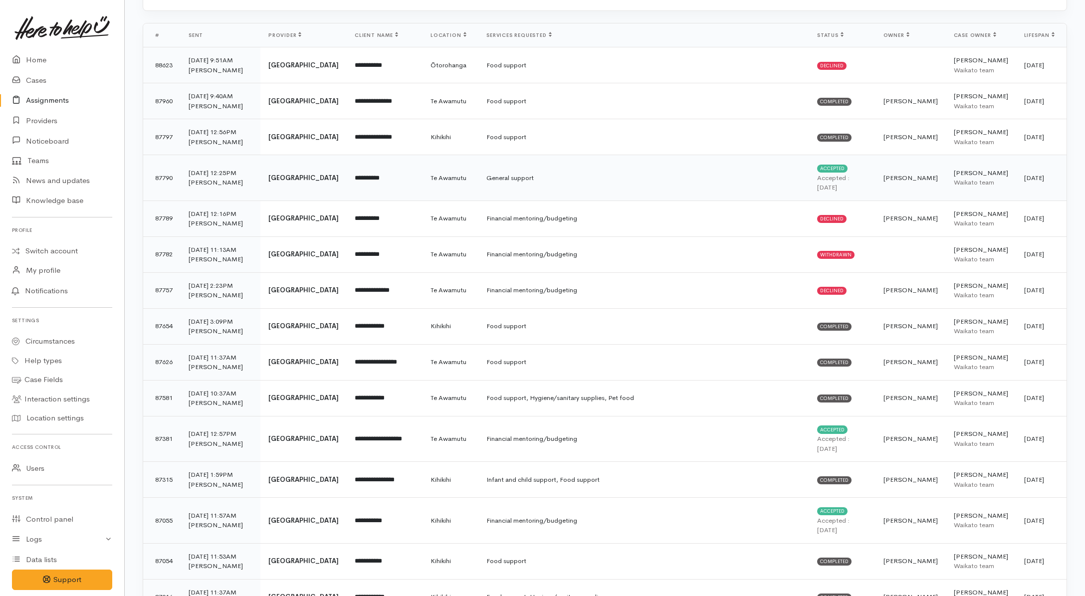
click at [631, 201] on td "General support" at bounding box center [643, 178] width 331 height 46
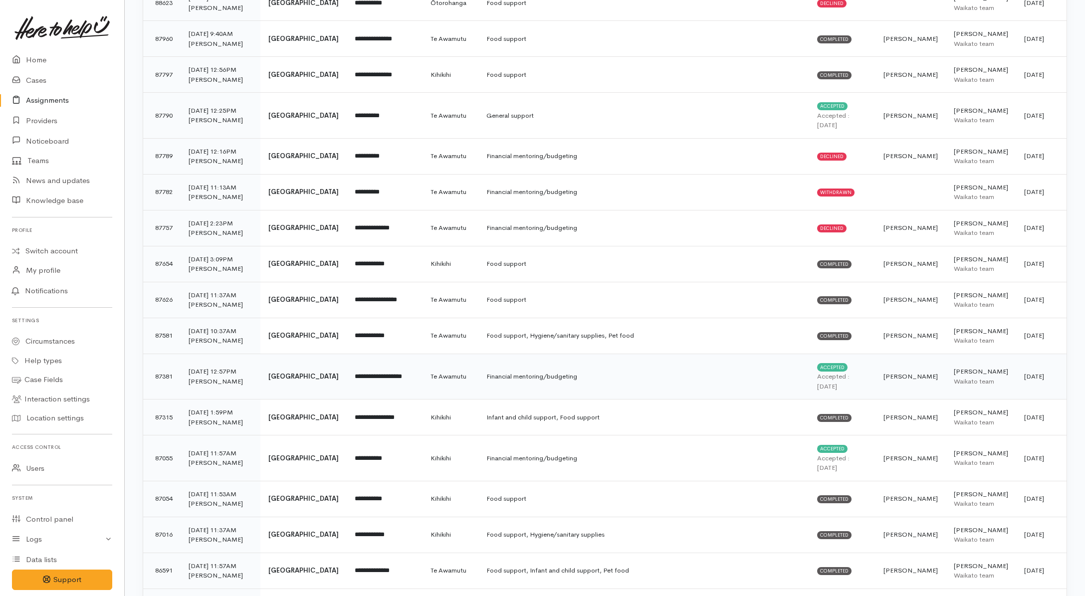
click at [691, 375] on td "Financial mentoring/budgeting" at bounding box center [643, 377] width 331 height 46
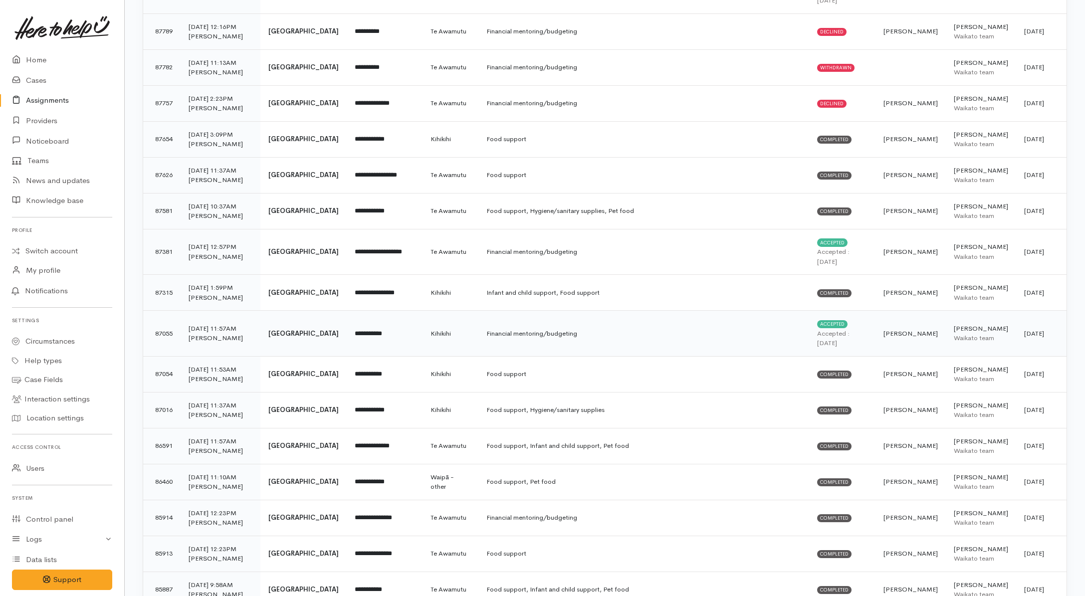
click at [737, 334] on td "Financial mentoring/budgeting" at bounding box center [643, 334] width 331 height 46
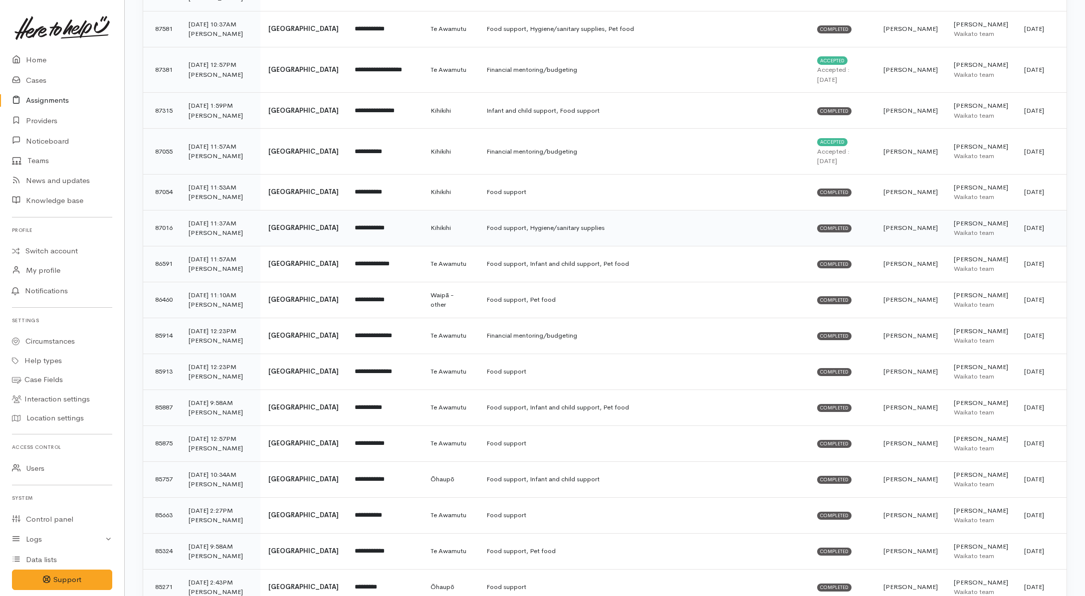
scroll to position [499, 0]
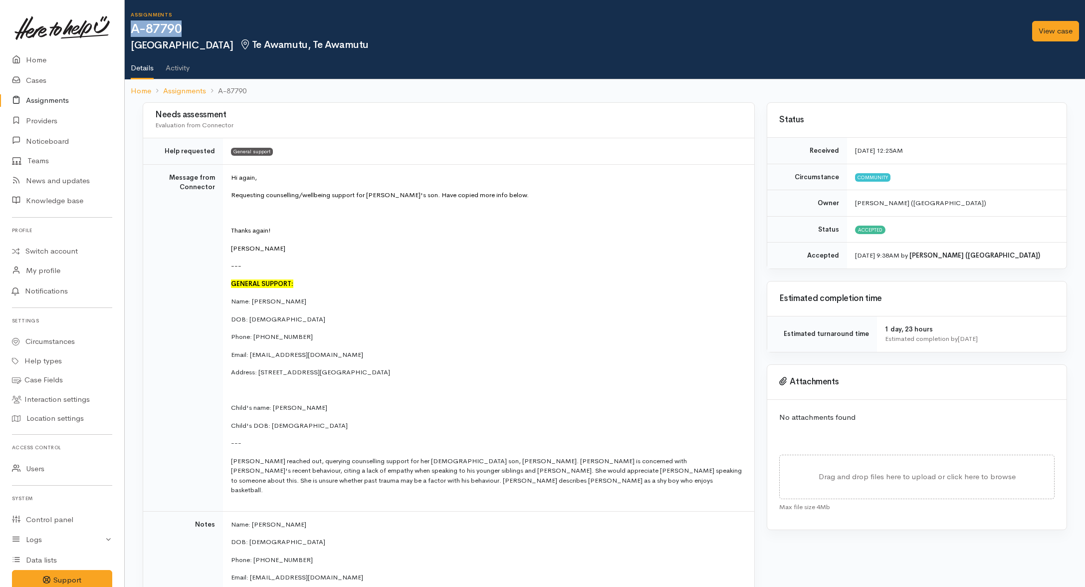
drag, startPoint x: 186, startPoint y: 23, endPoint x: 131, endPoint y: 23, distance: 54.4
click at [131, 23] on h1 "A-87790" at bounding box center [578, 29] width 895 height 14
copy h1 "A-87790"
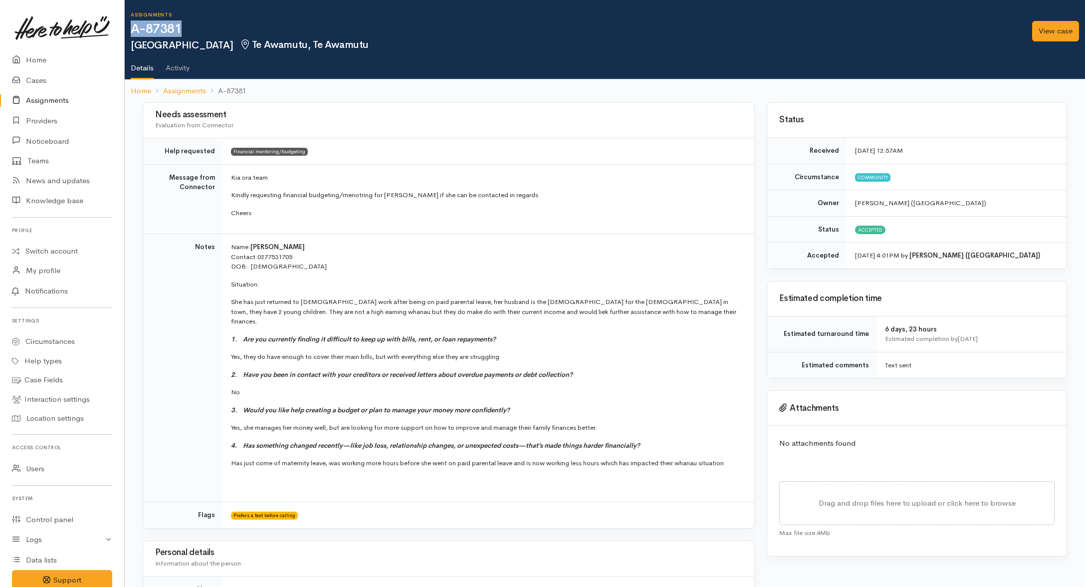
drag, startPoint x: 201, startPoint y: 25, endPoint x: 125, endPoint y: 29, distance: 75.4
click at [125, 29] on div "Assignments A-87381 [GEOGRAPHIC_DATA] Te Awamutu, Te Awamutu View case View cas…" at bounding box center [605, 51] width 960 height 102
copy h1 "A-87381"
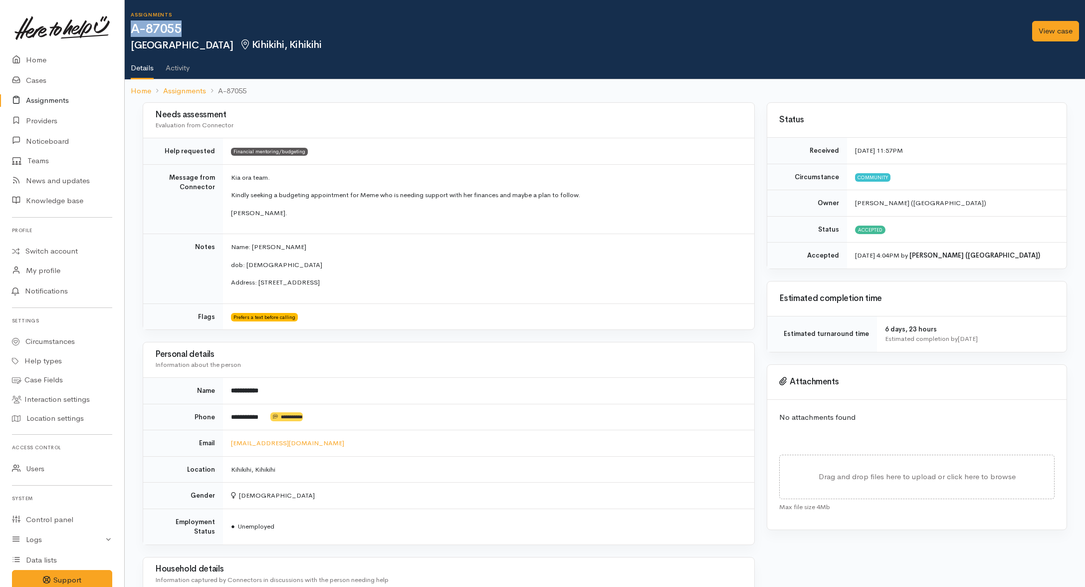
drag, startPoint x: 184, startPoint y: 23, endPoint x: 132, endPoint y: 29, distance: 51.7
click at [132, 29] on h1 "A-87055" at bounding box center [578, 29] width 895 height 14
copy h1 "A-87055"
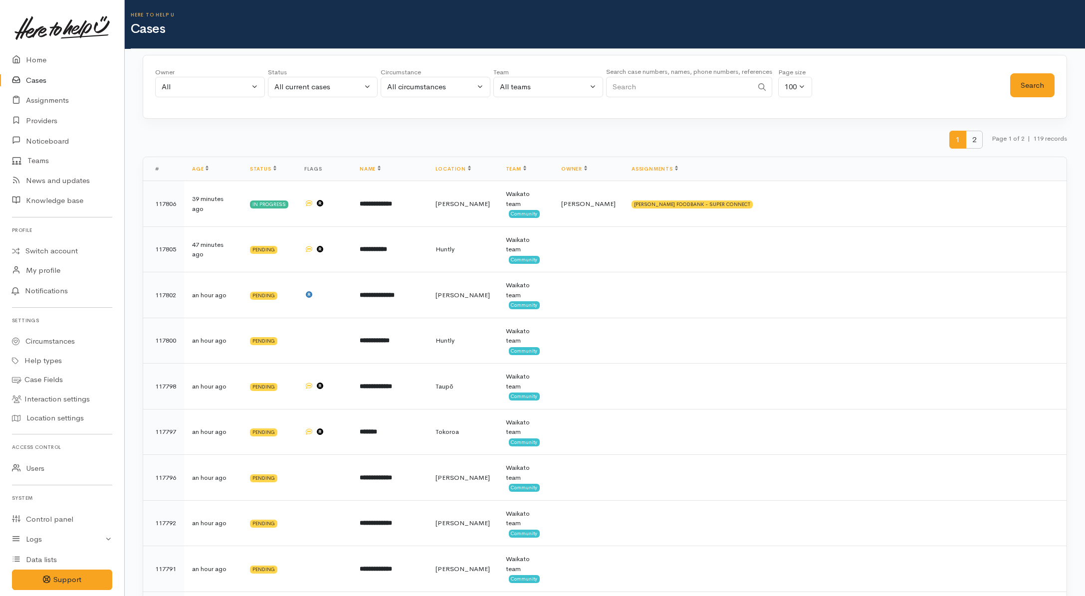
click at [966, 138] on span "2" at bounding box center [974, 140] width 17 height 18
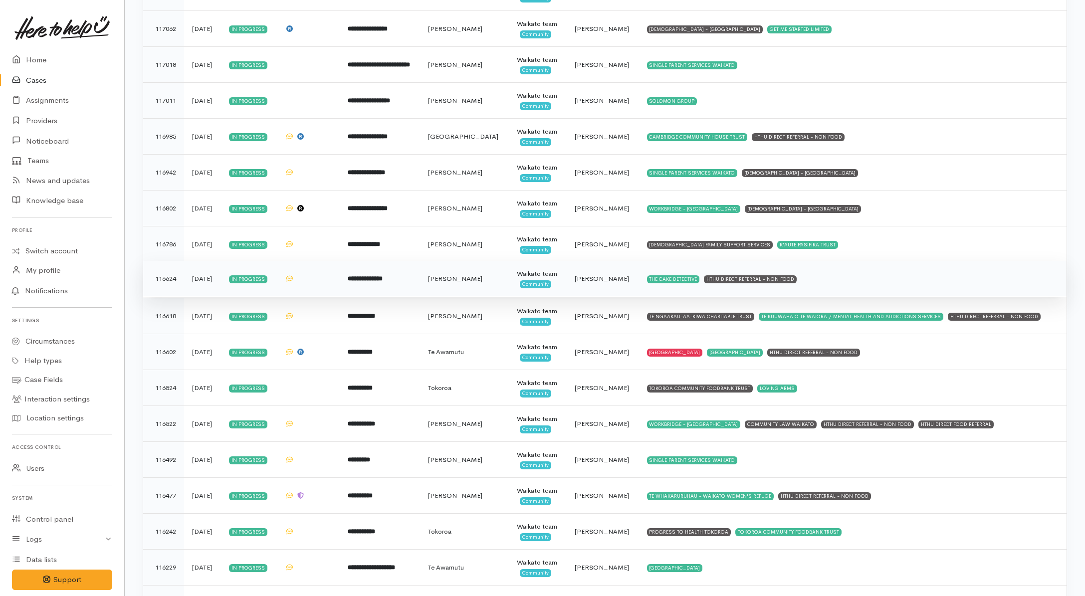
scroll to position [310, 0]
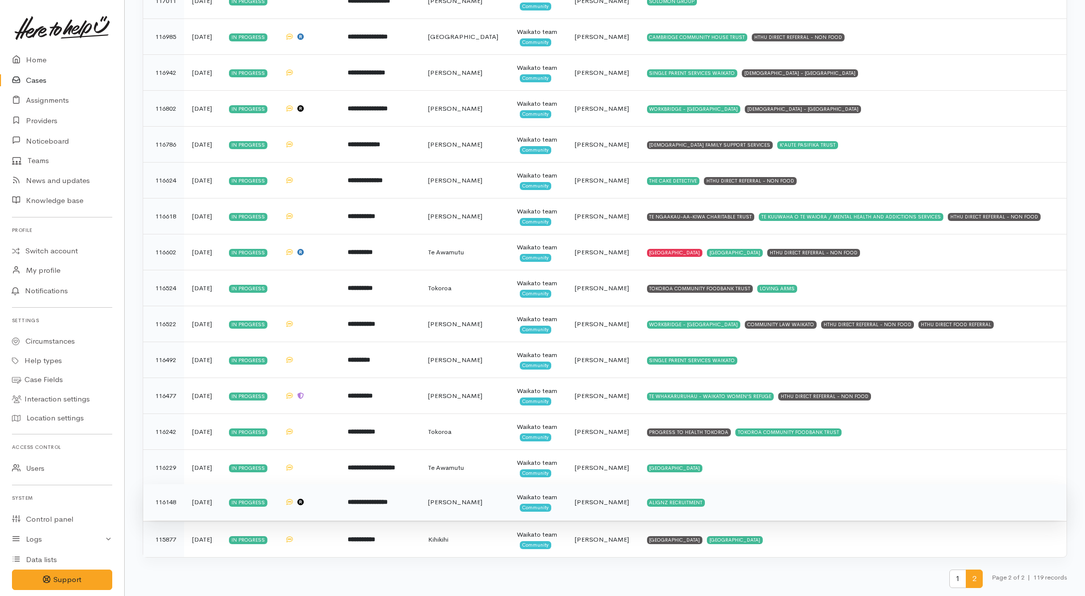
click at [795, 502] on td "ALIGNZ RECRUITMENT" at bounding box center [852, 502] width 427 height 36
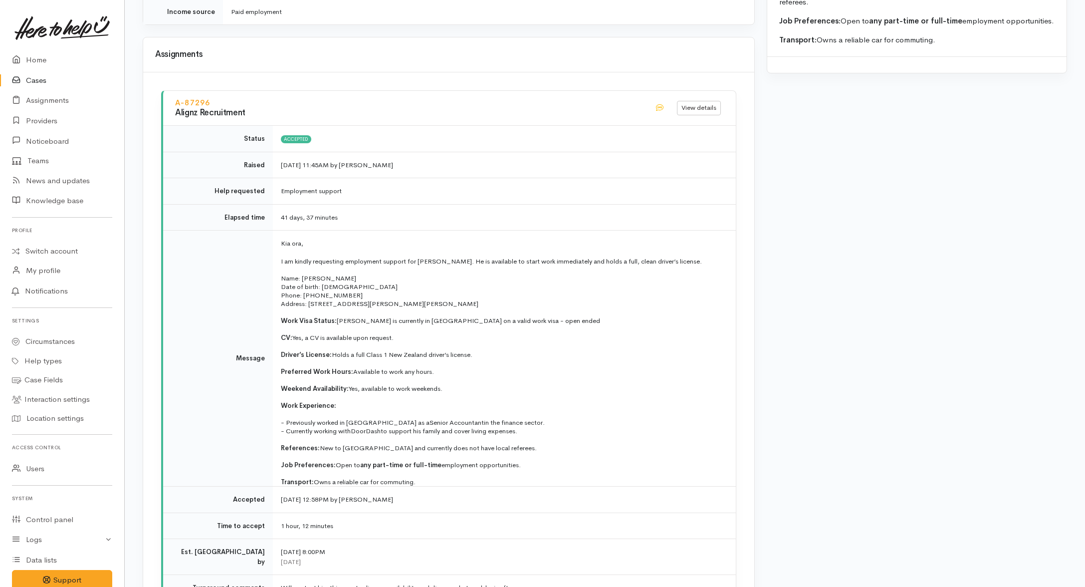
scroll to position [1267, 0]
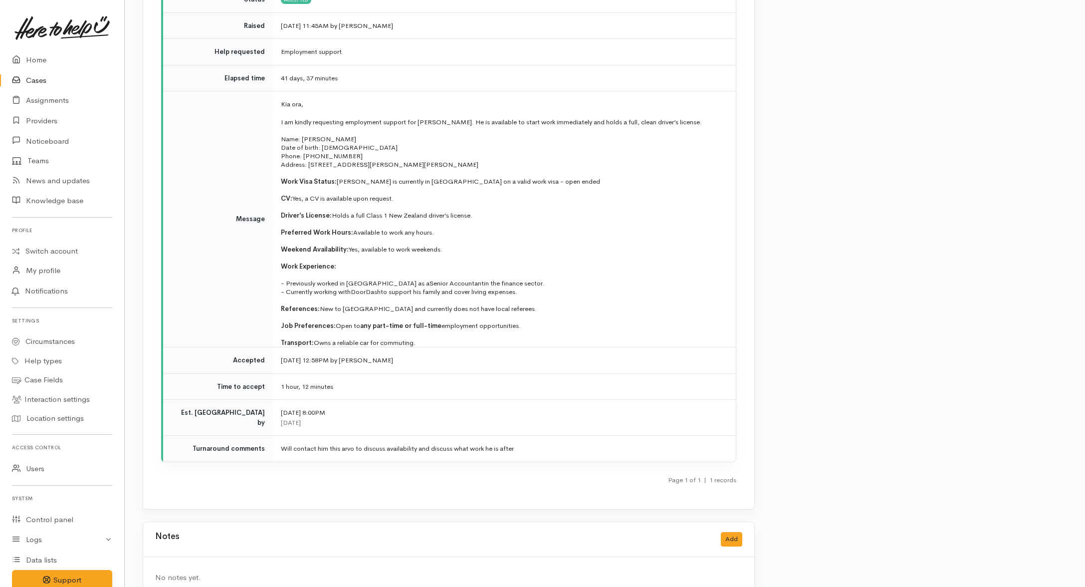
drag, startPoint x: 280, startPoint y: 83, endPoint x: 432, endPoint y: 317, distance: 278.4
click at [432, 317] on td "Kia ora, I am kindly requesting employment support for [PERSON_NAME]. He is ava…" at bounding box center [504, 219] width 463 height 256
click at [721, 228] on p "Preferred Work Hours: Available to work any hours." at bounding box center [502, 232] width 443 height 8
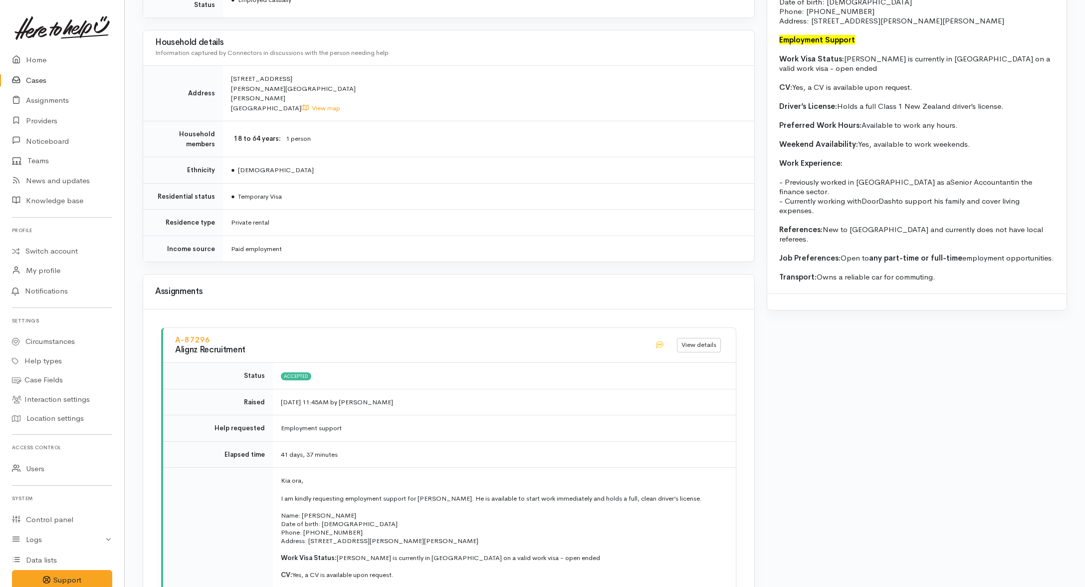
scroll to position [769, 0]
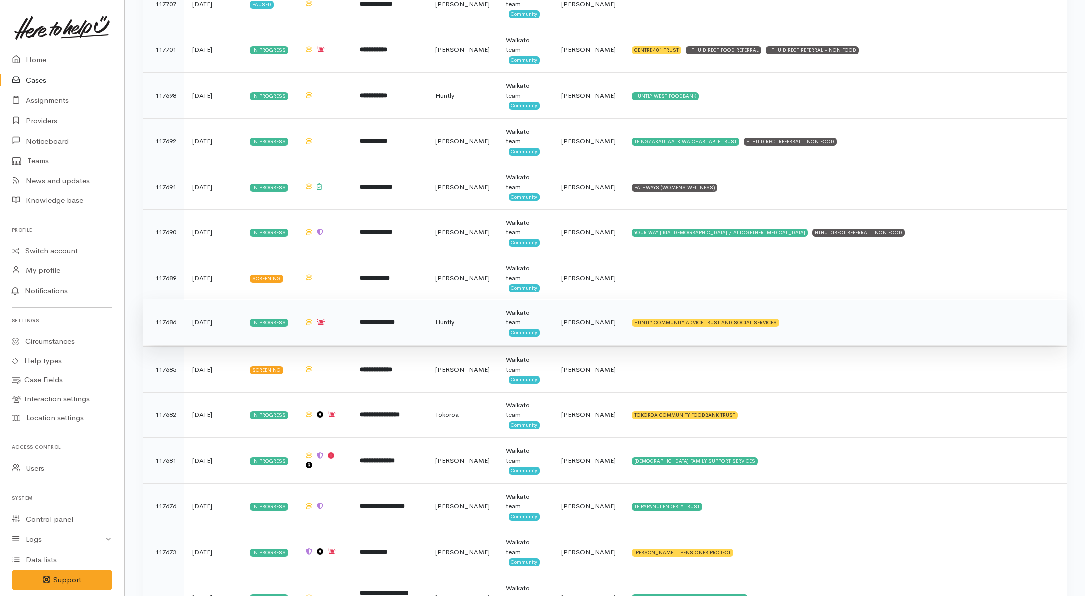
scroll to position [2120, 0]
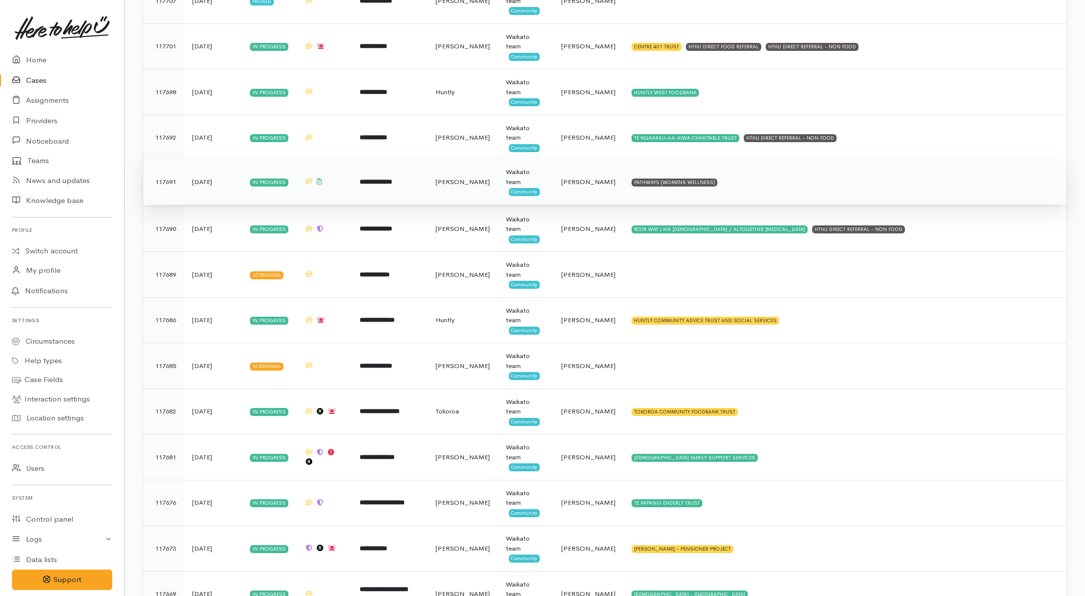
click at [793, 199] on td "PATHWAYS (WOMENS WELLNESS)" at bounding box center [844, 182] width 443 height 46
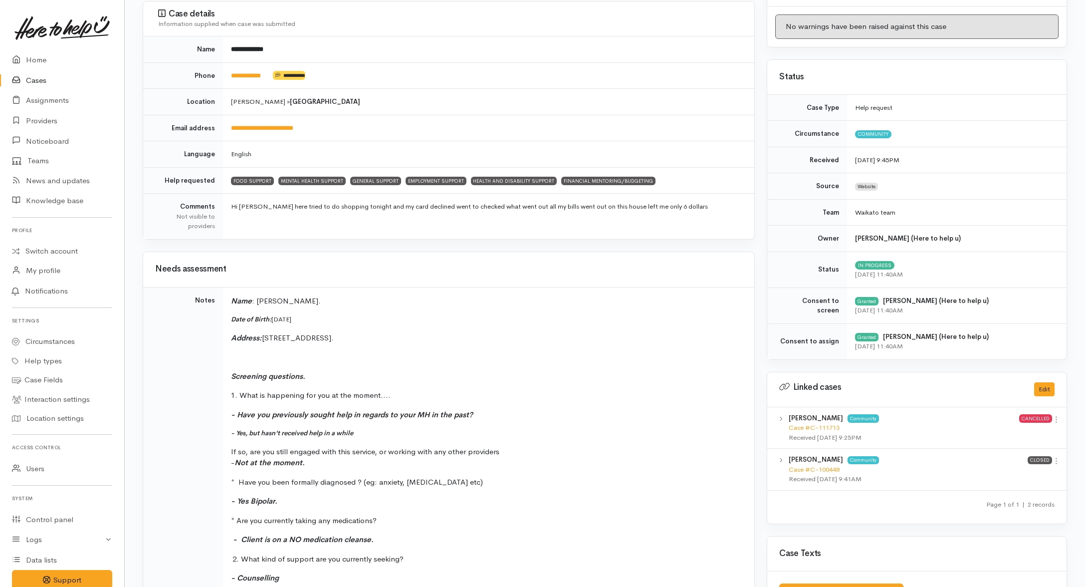
scroll to position [125, 0]
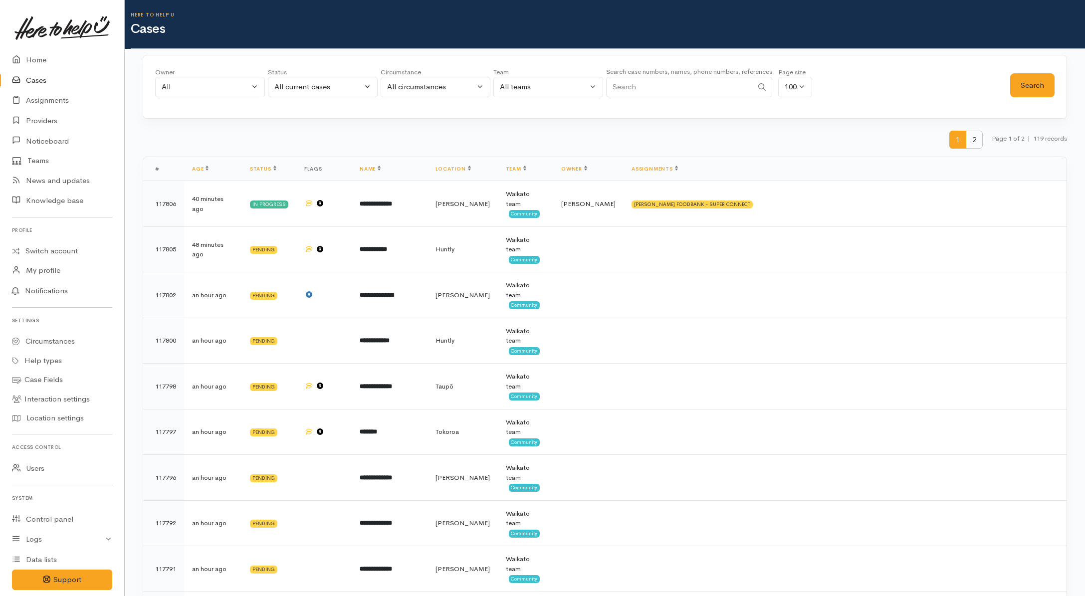
click at [972, 139] on span "2" at bounding box center [974, 140] width 17 height 18
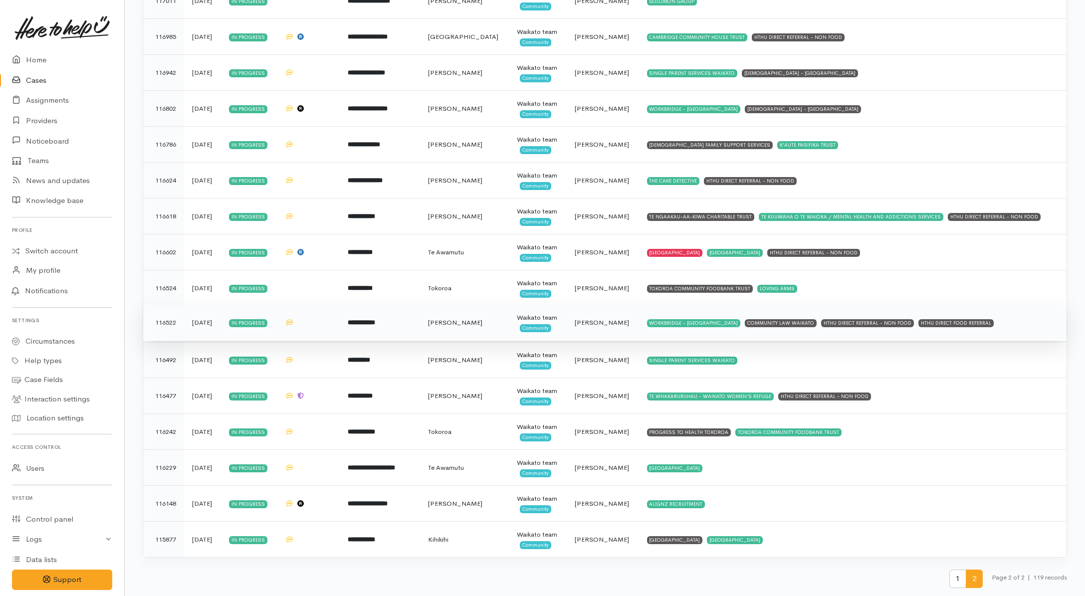
scroll to position [310, 0]
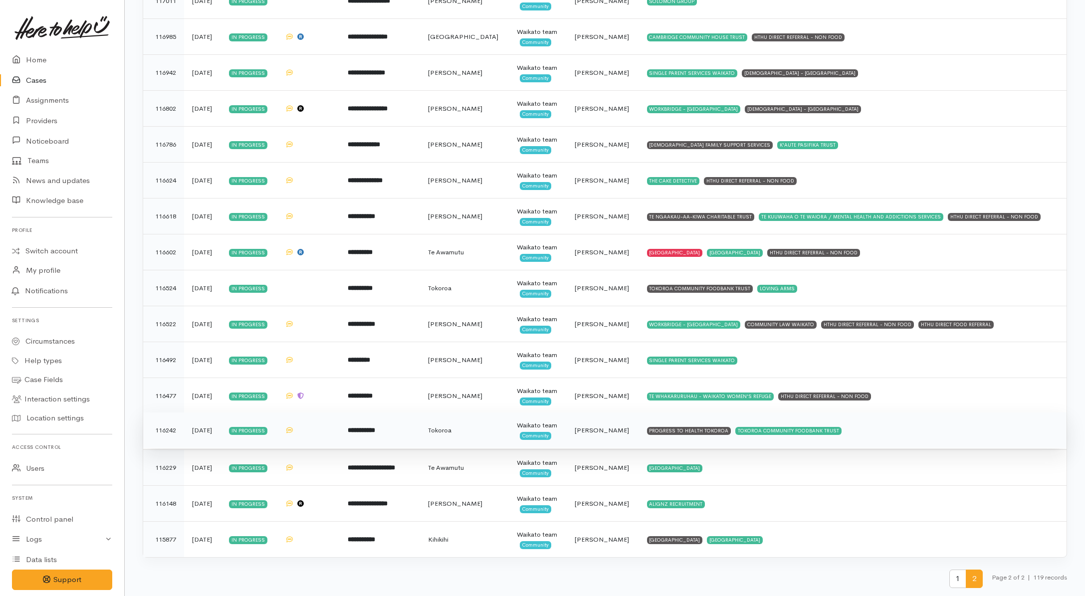
click at [878, 437] on td "PROGRESS TO HEALTH TOKOROA TOKOROA COMMUNITY FOODBANK TRUST" at bounding box center [852, 431] width 427 height 36
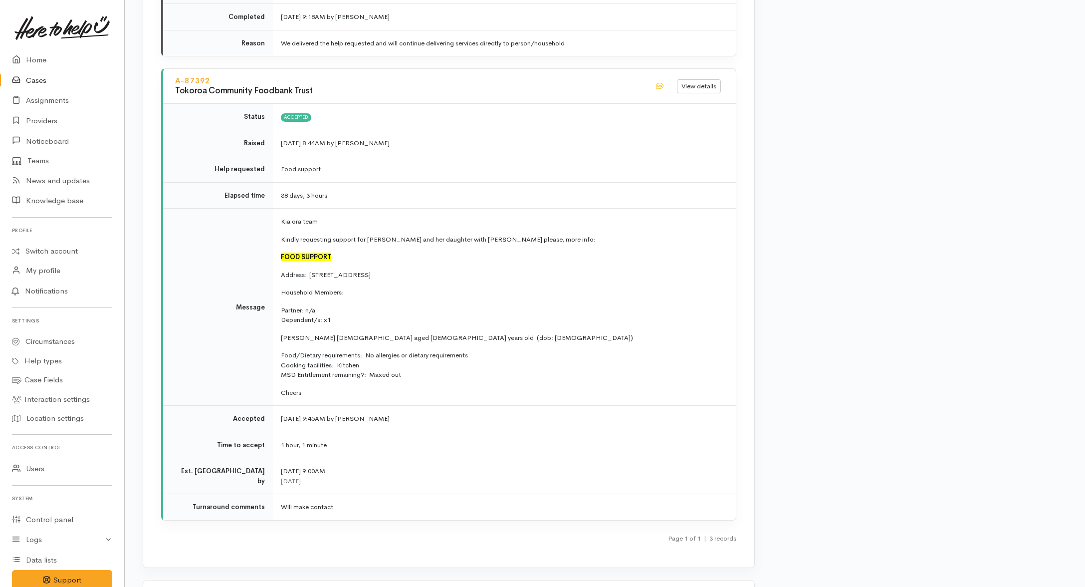
scroll to position [1746, 0]
